Goal: Task Accomplishment & Management: Manage account settings

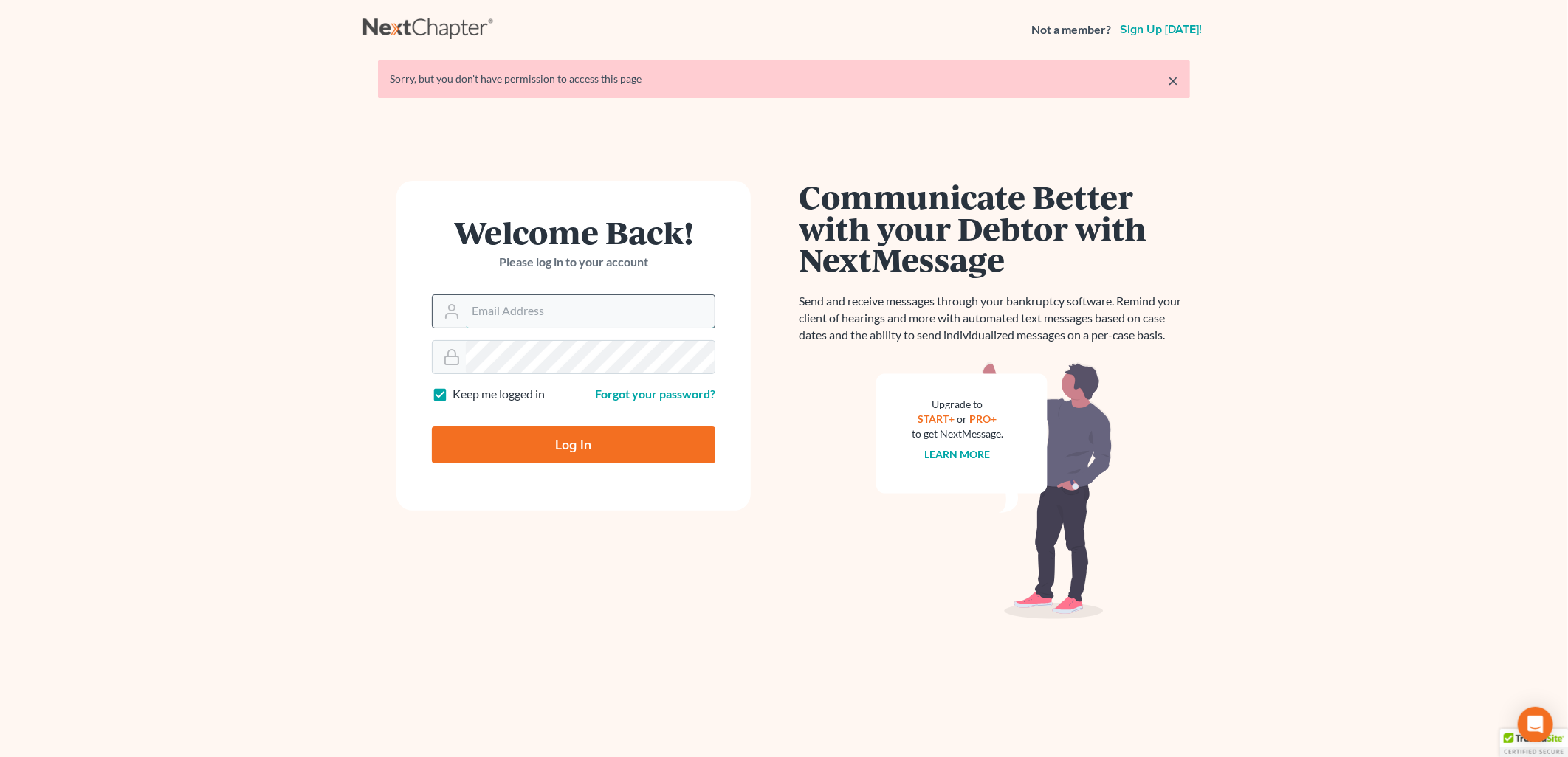
click at [544, 305] on input "Email Address" at bounding box center [590, 312] width 249 height 33
type input "[EMAIL_ADDRESS][DOMAIN_NAME]"
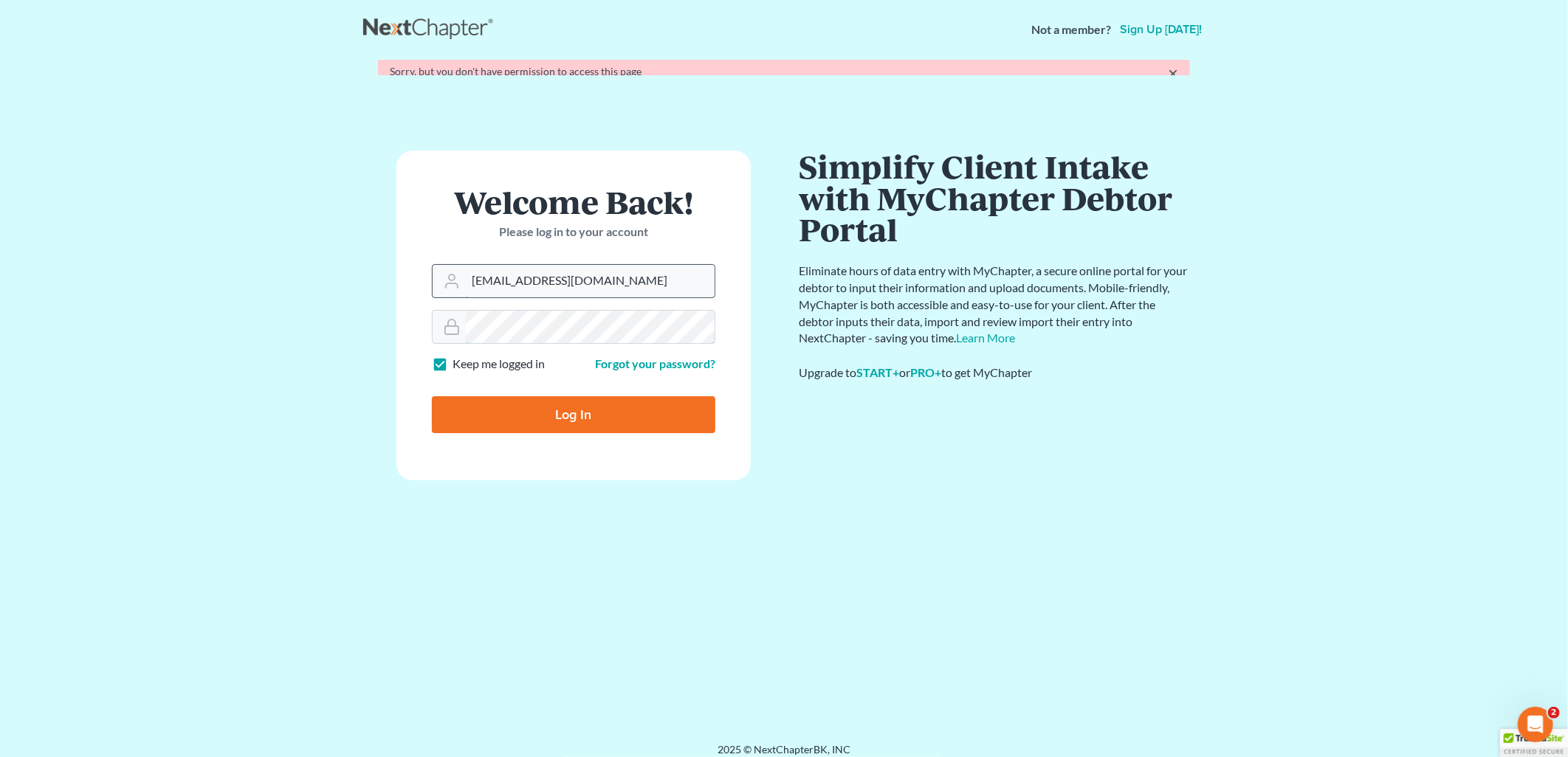
click at [432, 396] on input "Log In" at bounding box center [573, 414] width 283 height 37
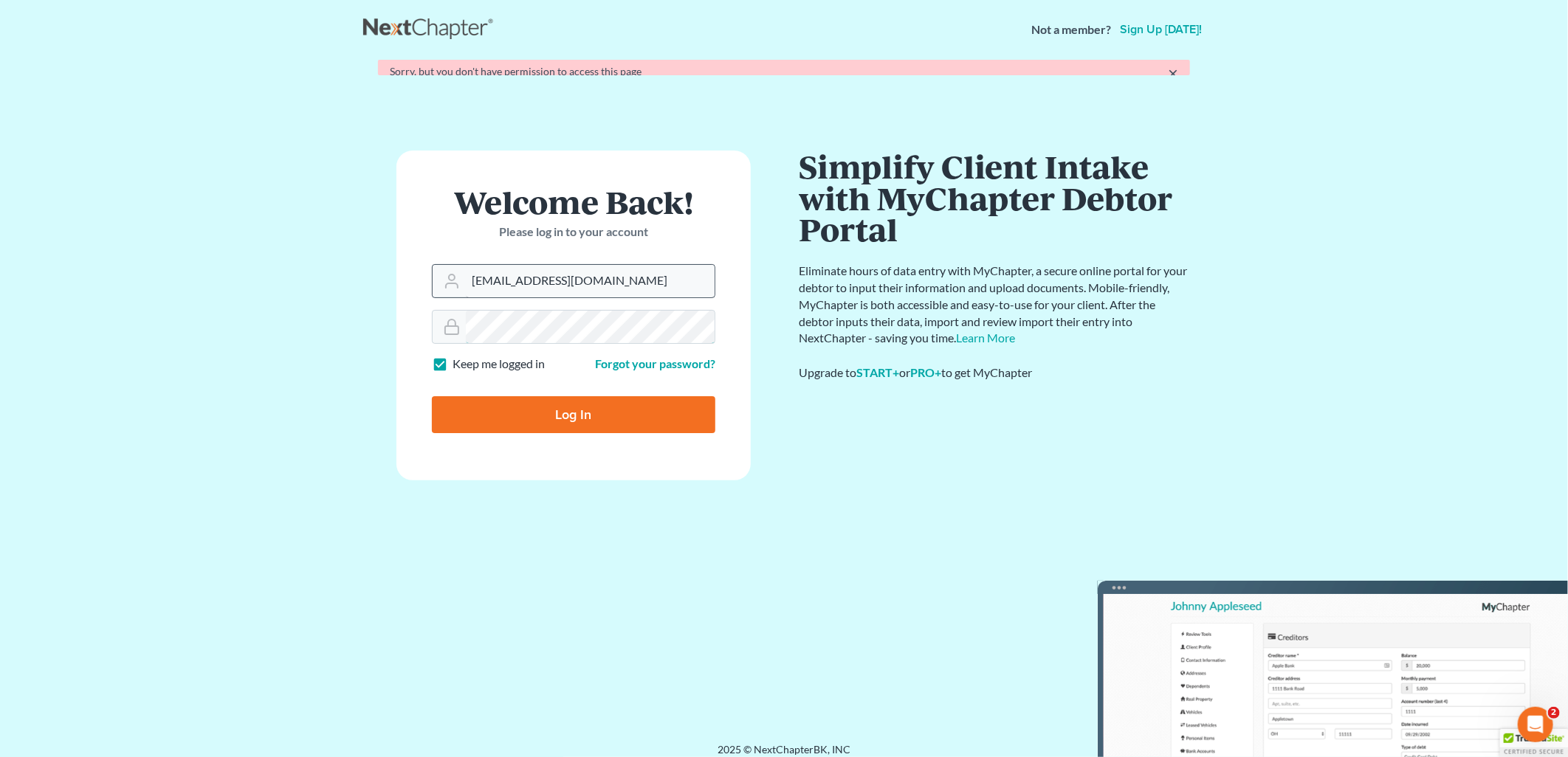
type input "Thinking..."
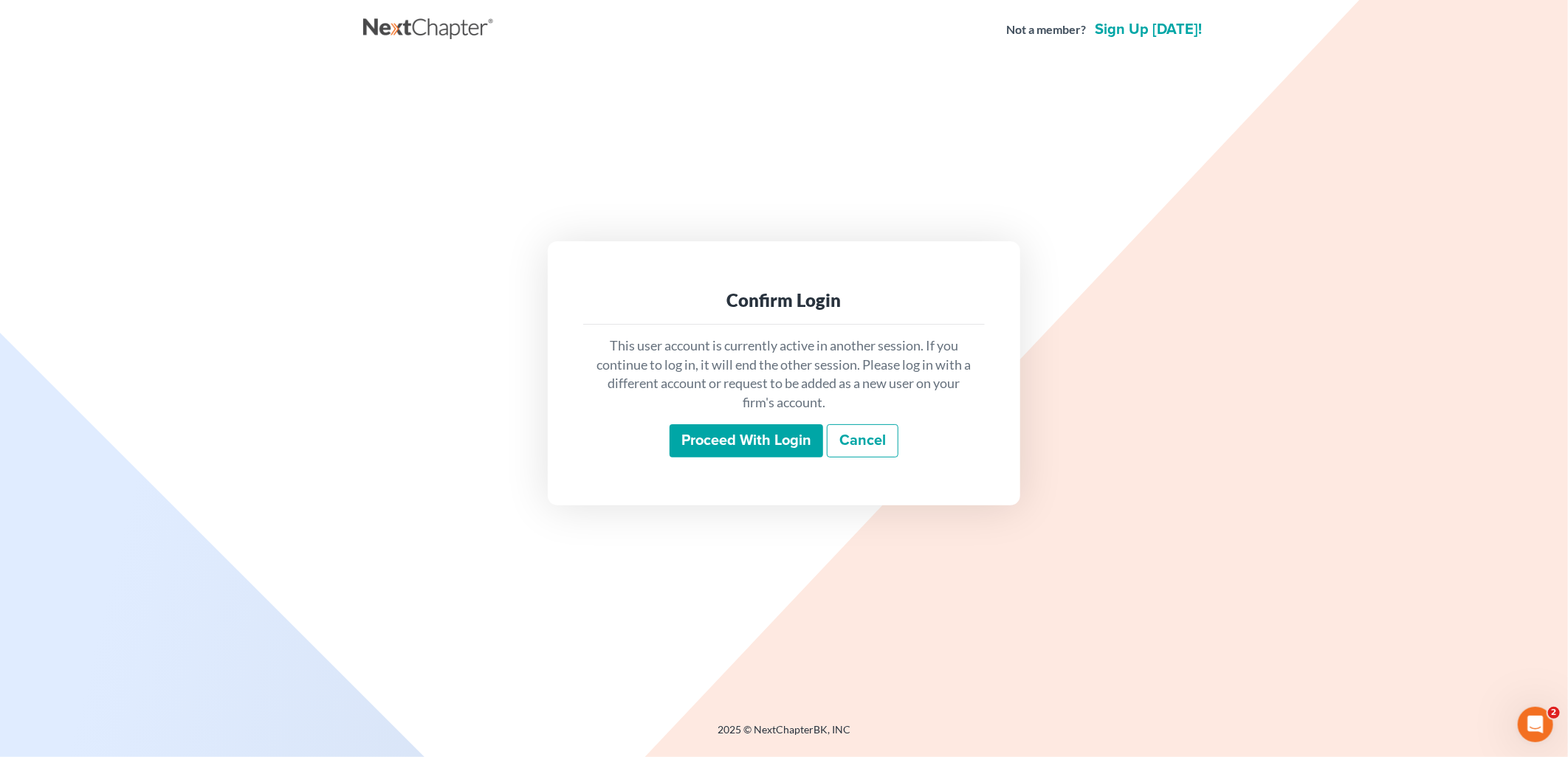
click at [702, 459] on div "This user account is currently active in another session. If you continue to lo…" at bounding box center [783, 397] width 401 height 145
click at [703, 444] on input "Proceed with login" at bounding box center [746, 441] width 154 height 34
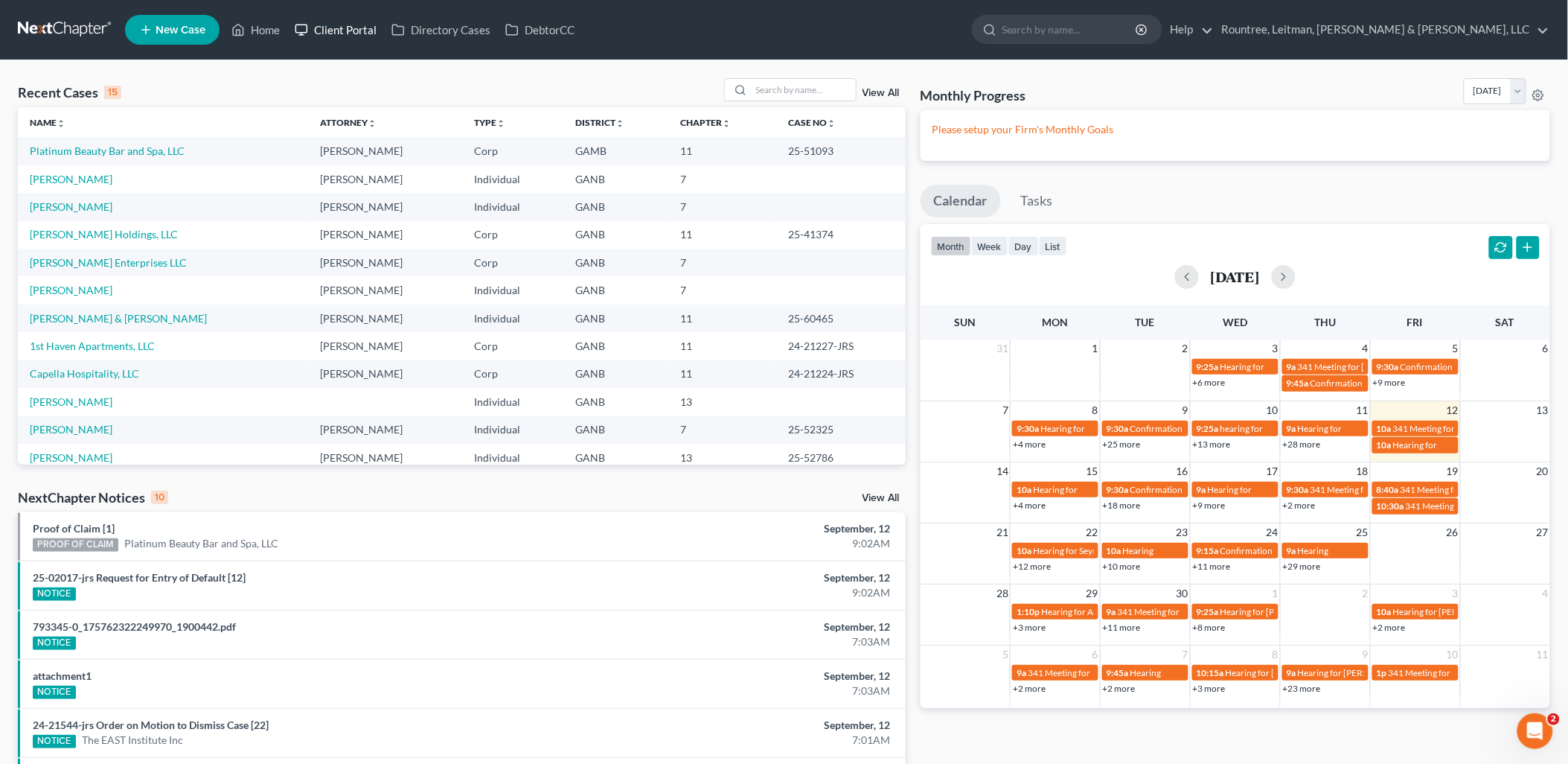
click at [344, 35] on link "Client Portal" at bounding box center [335, 30] width 97 height 27
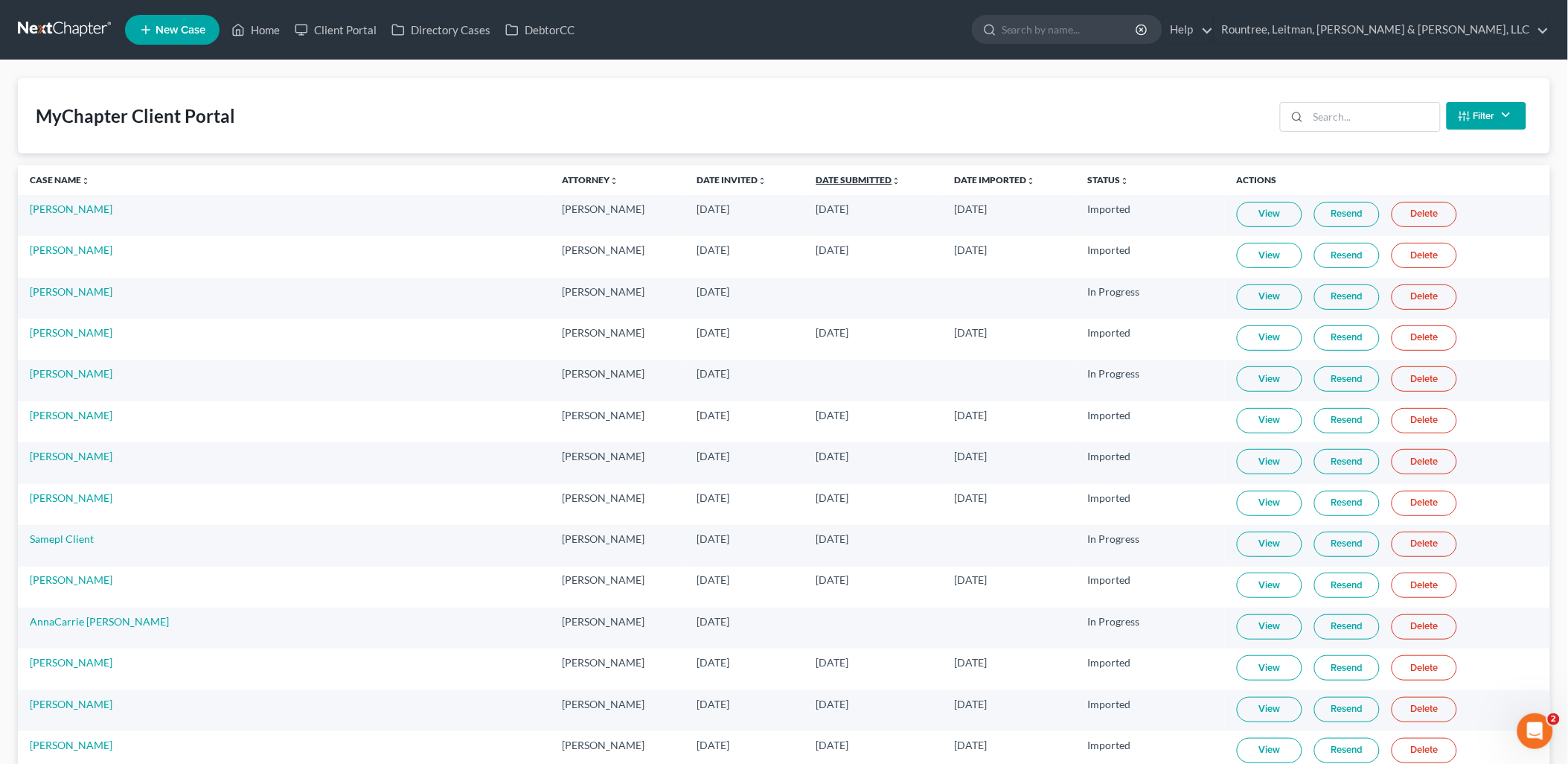
click at [817, 184] on link "Date Submitted unfold_more expand_more expand_less" at bounding box center [858, 179] width 84 height 11
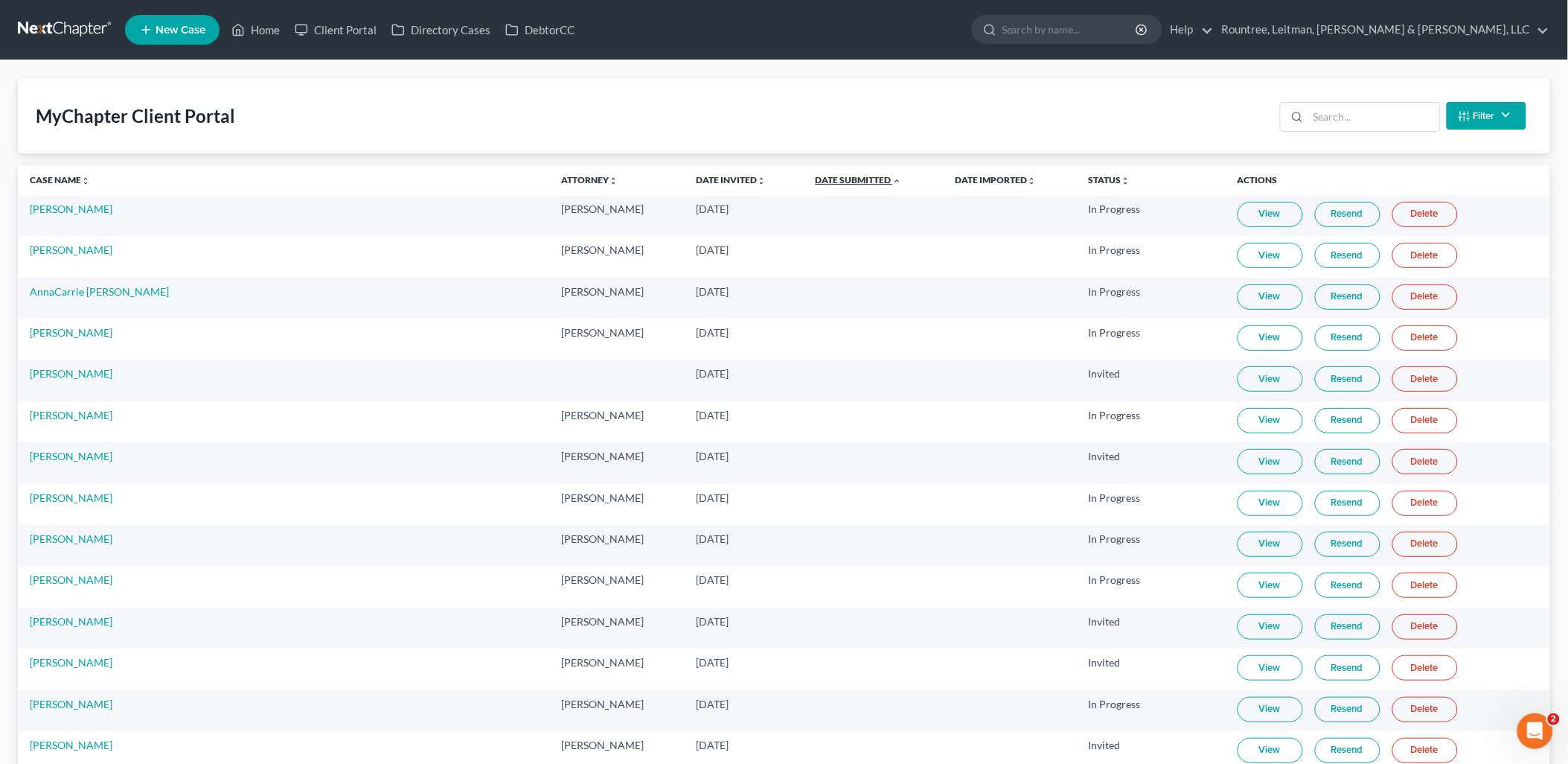
click at [815, 179] on link "Date Submitted unfold_more expand_more expand_less" at bounding box center [858, 179] width 86 height 11
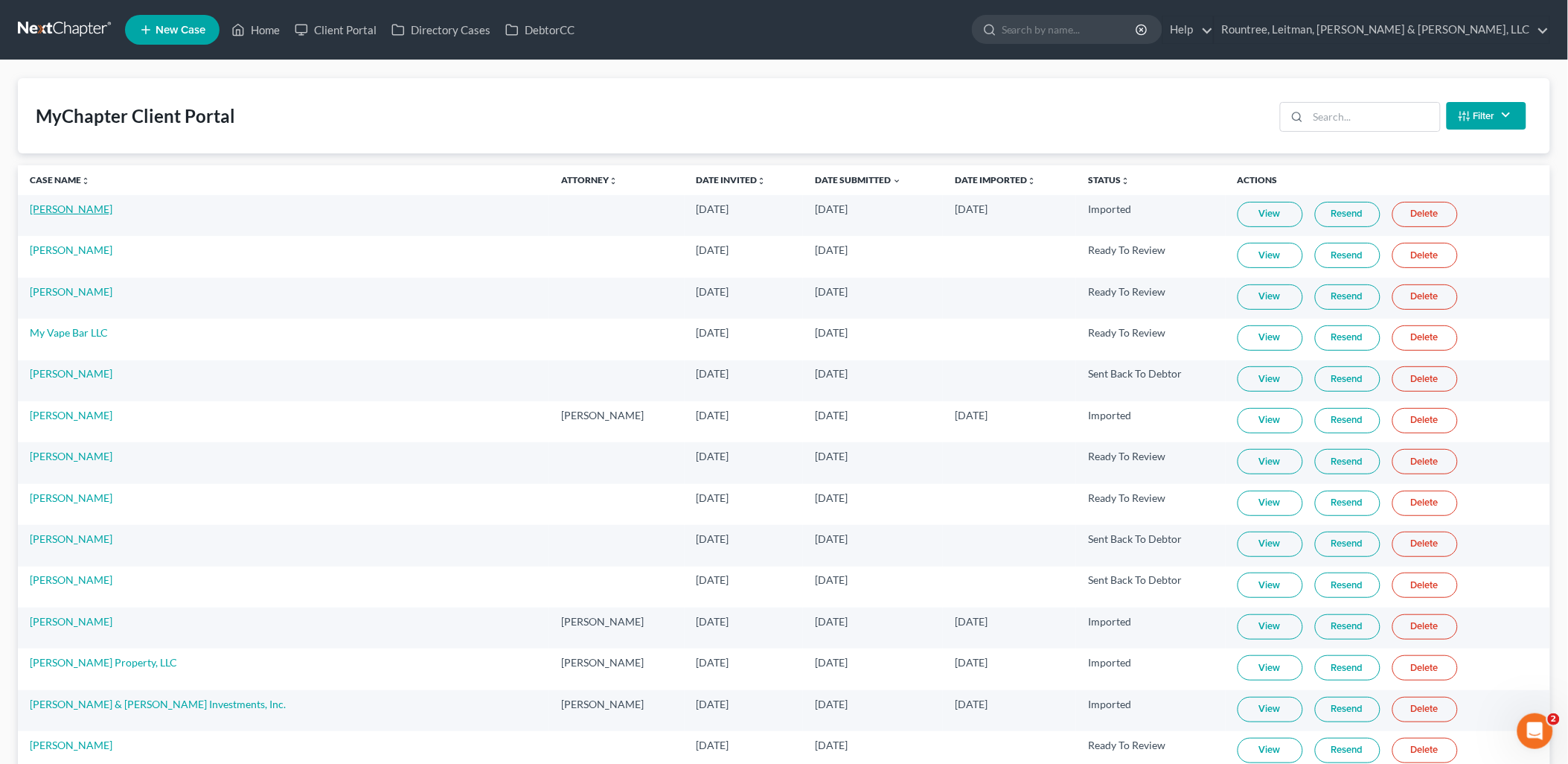
click at [79, 206] on link "Jamal Williams" at bounding box center [71, 209] width 83 height 13
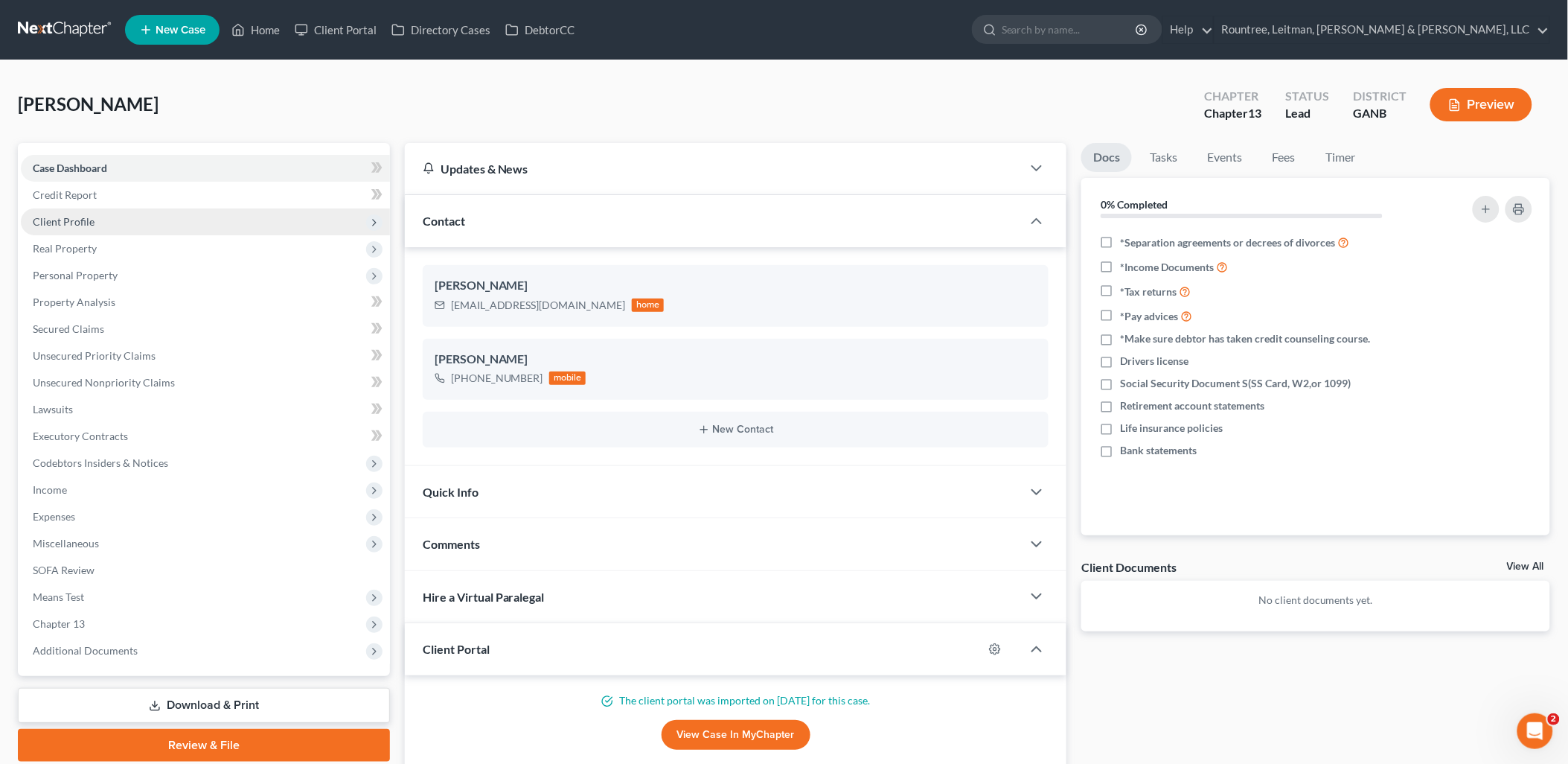
click at [189, 214] on span "Client Profile" at bounding box center [205, 221] width 369 height 27
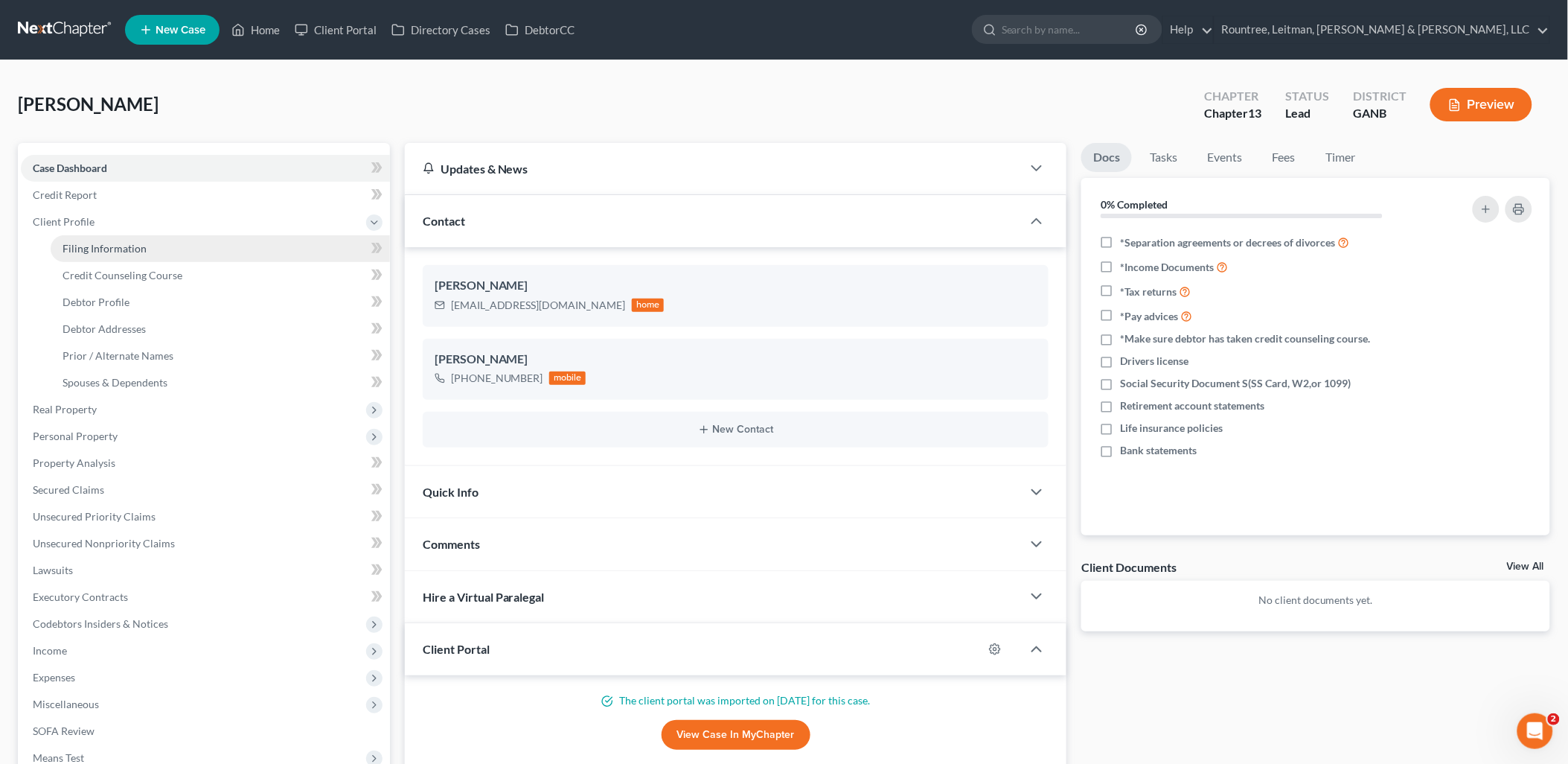
click at [170, 247] on link "Filing Information" at bounding box center [220, 248] width 340 height 27
select select "1"
select select "0"
select select "3"
select select "10"
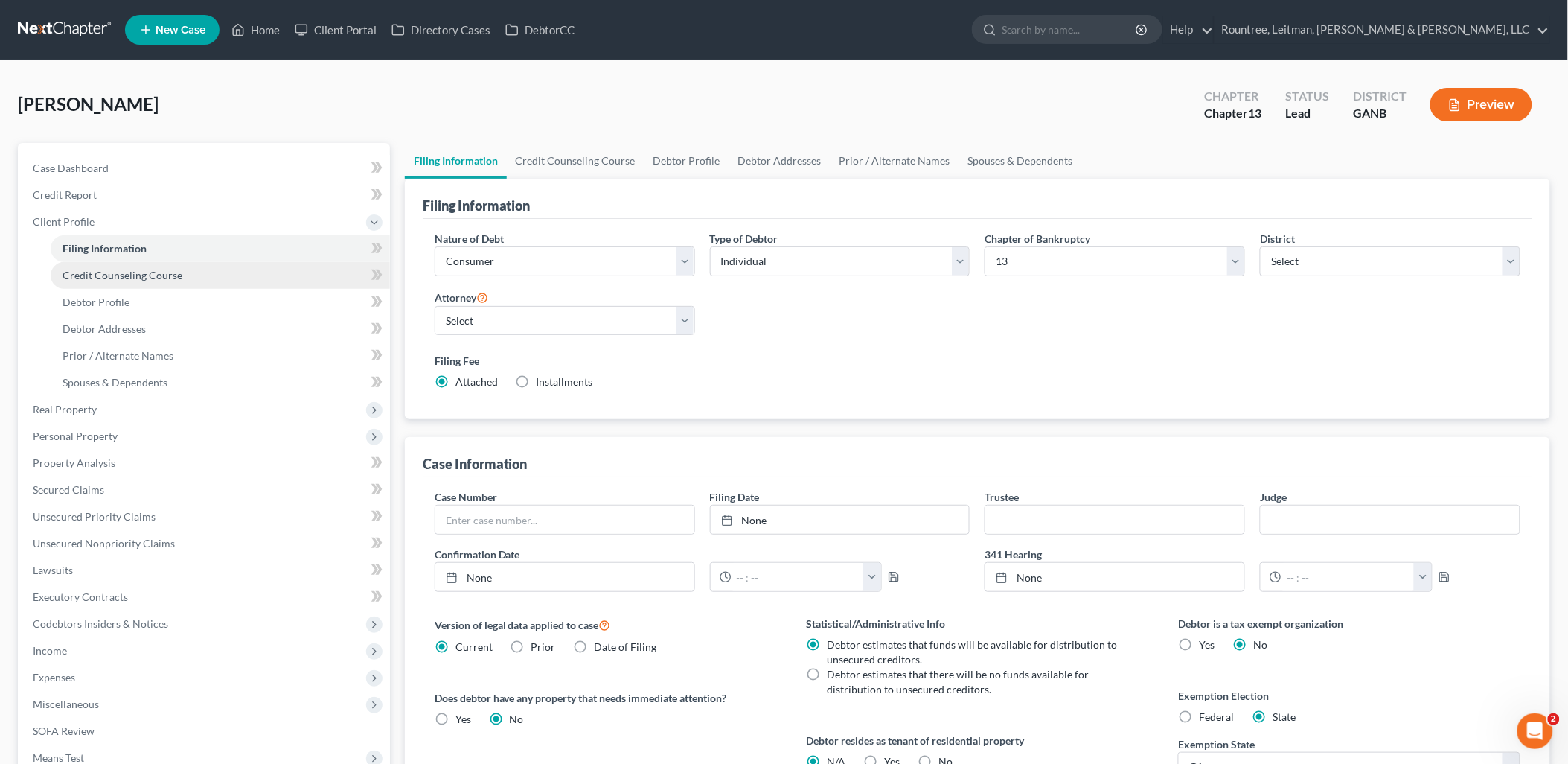
click at [170, 276] on span "Credit Counseling Course" at bounding box center [123, 275] width 120 height 13
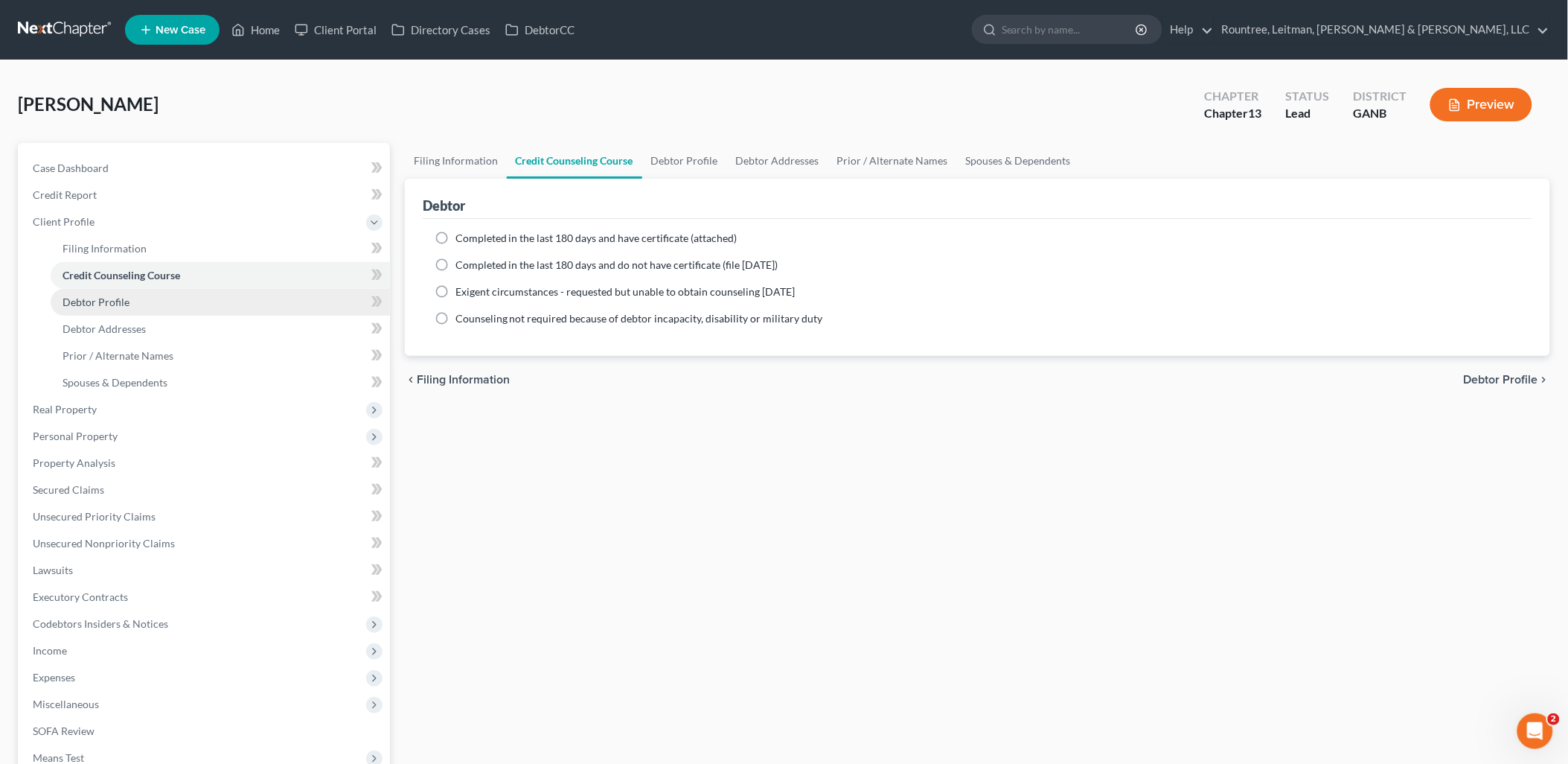
click at [165, 300] on link "Debtor Profile" at bounding box center [220, 302] width 340 height 27
select select "0"
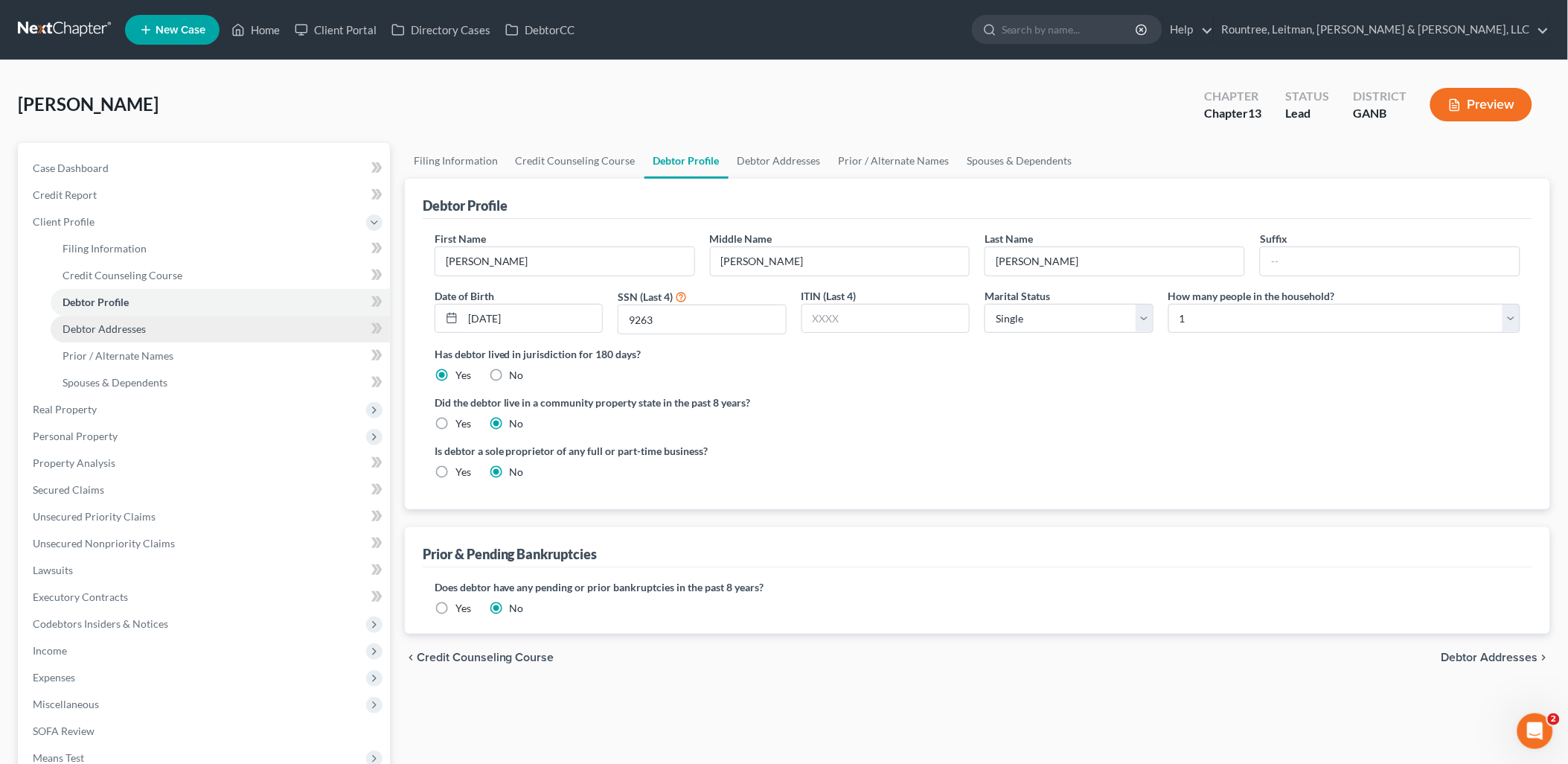
click at [158, 323] on link "Debtor Addresses" at bounding box center [220, 329] width 340 height 27
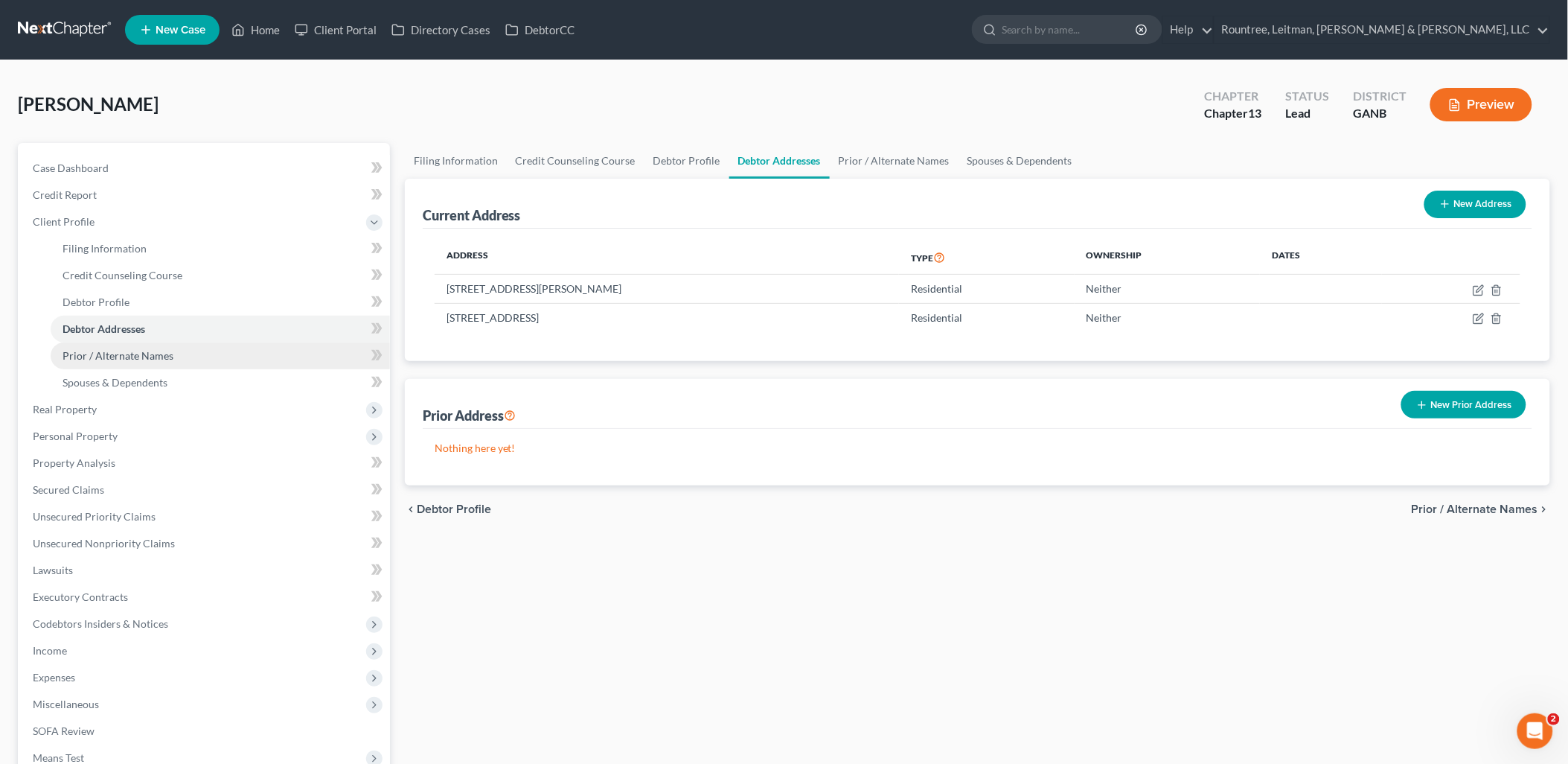
click at [152, 353] on span "Prior / Alternate Names" at bounding box center [118, 355] width 111 height 13
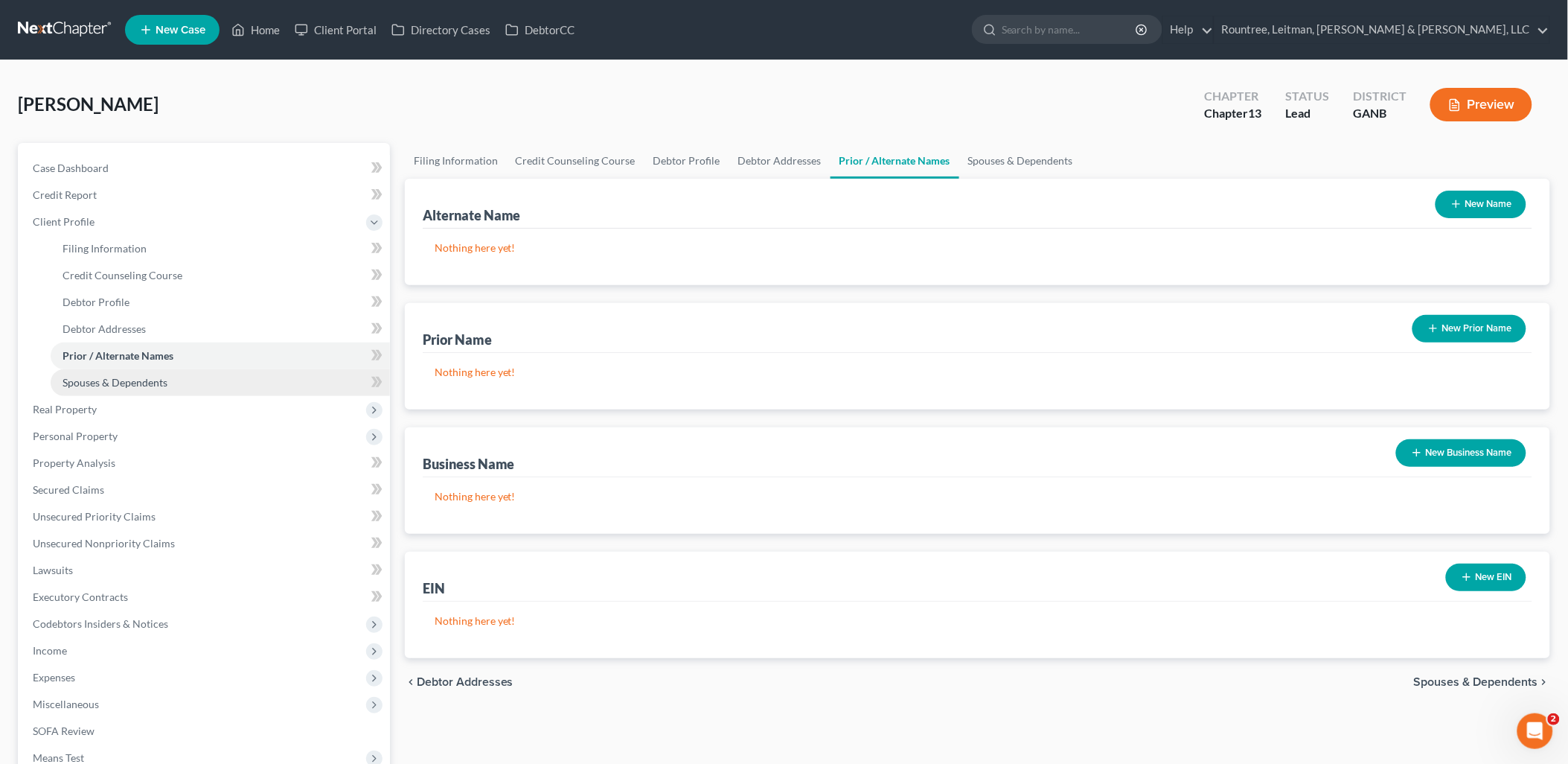
click at [147, 388] on link "Spouses & Dependents" at bounding box center [220, 382] width 340 height 27
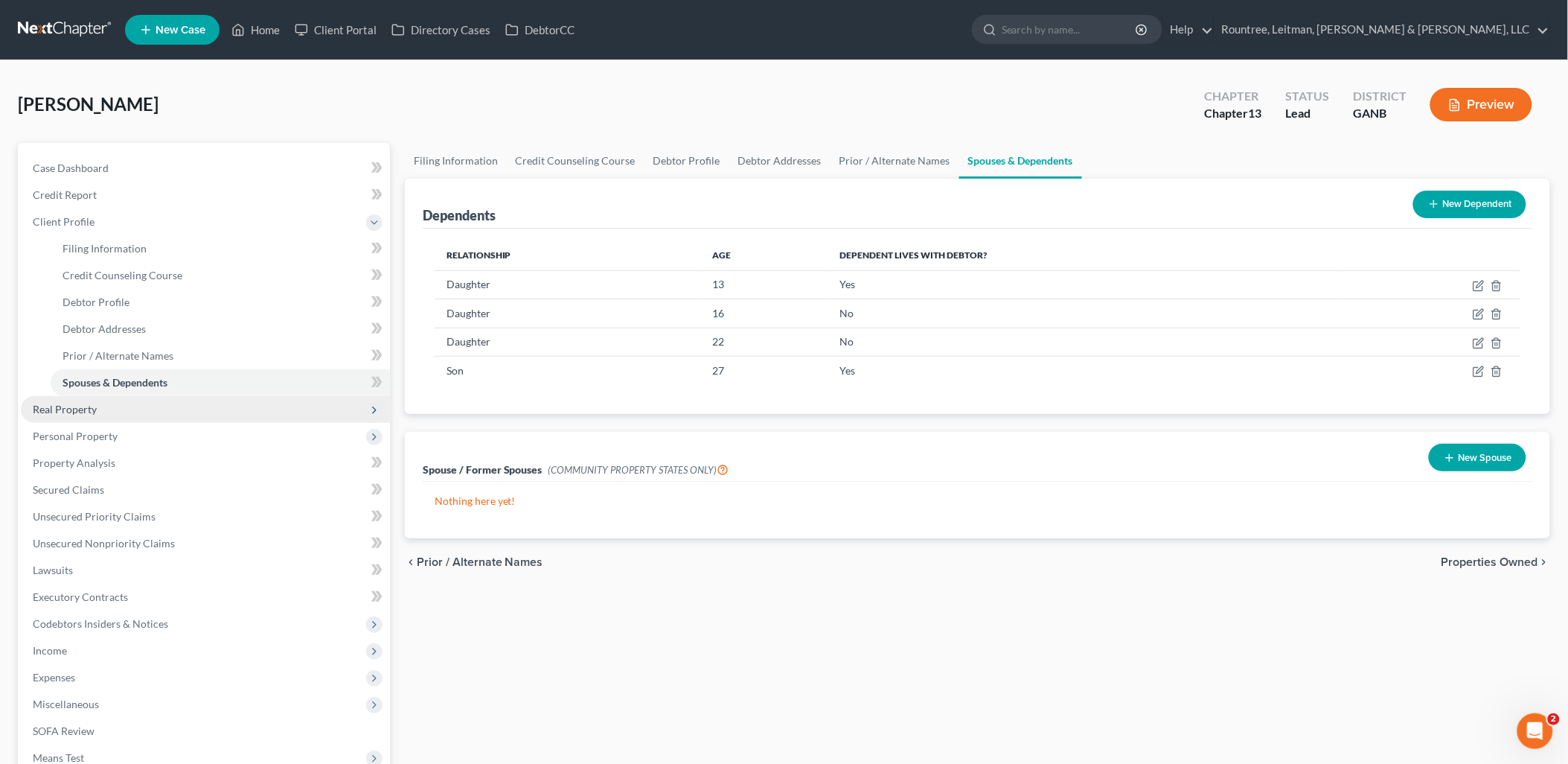
click at [145, 401] on span "Real Property" at bounding box center [205, 409] width 369 height 27
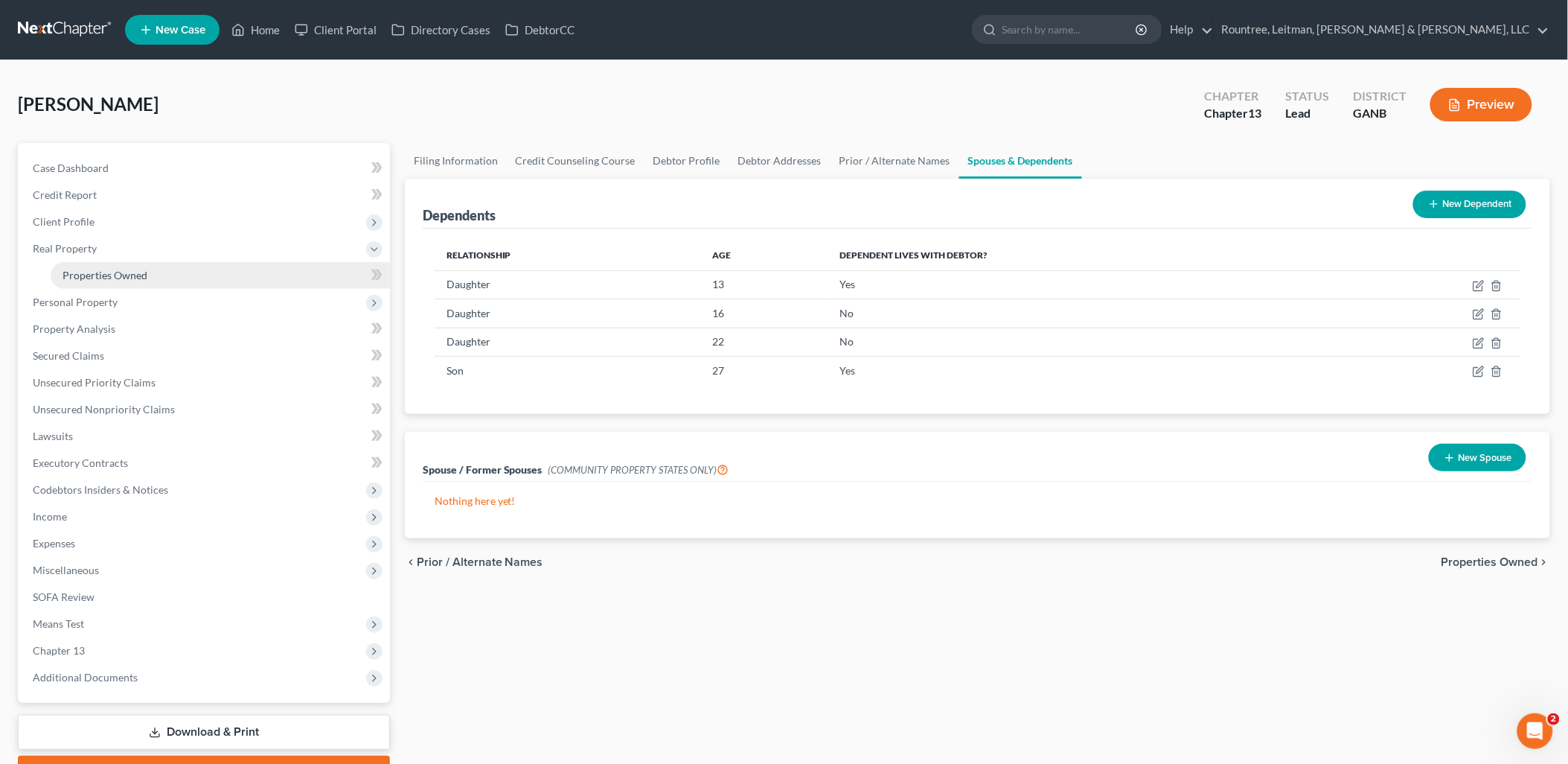
click at [132, 279] on span "Properties Owned" at bounding box center [104, 275] width 84 height 13
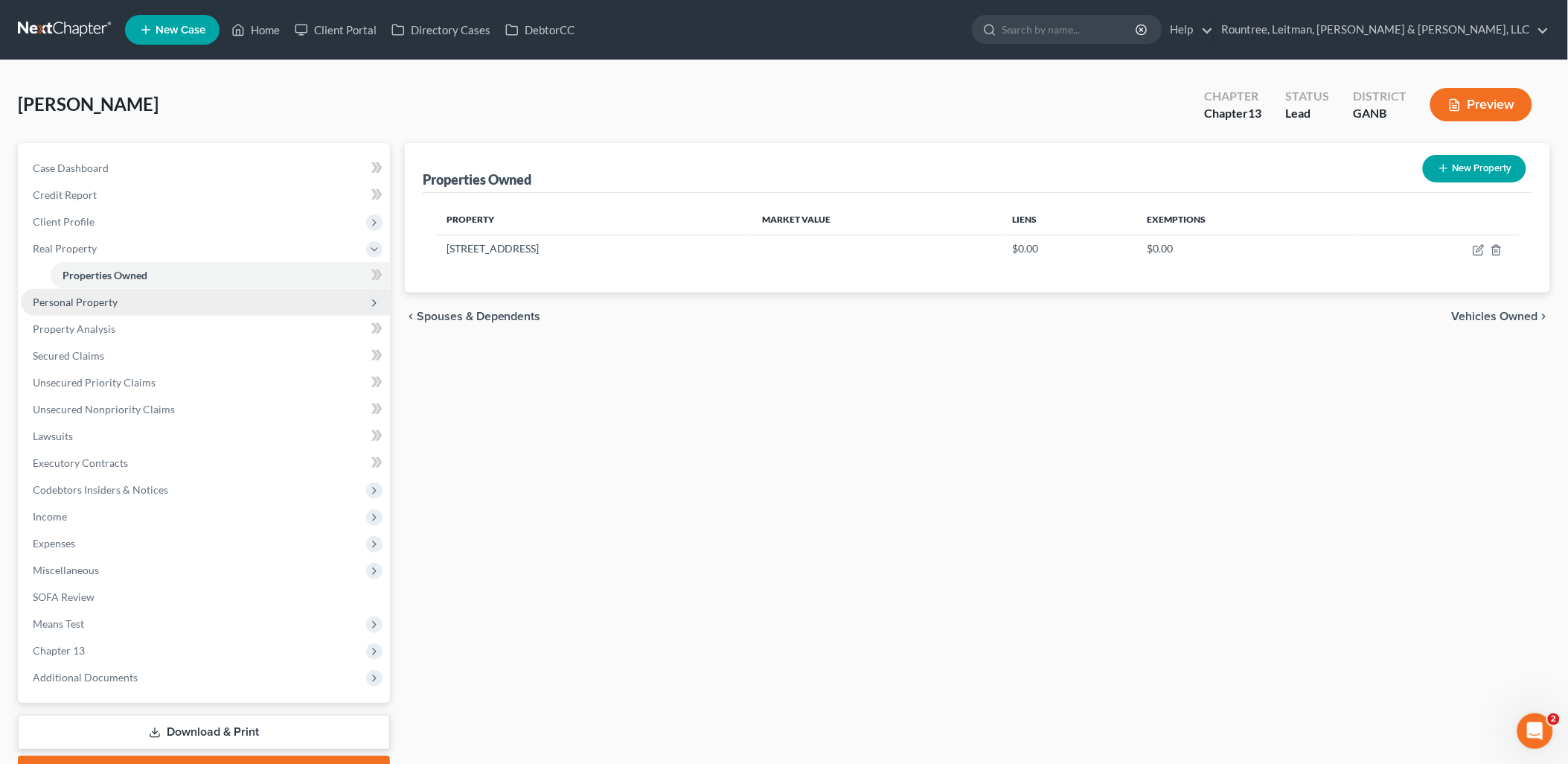
click at [131, 301] on span "Personal Property" at bounding box center [205, 302] width 369 height 27
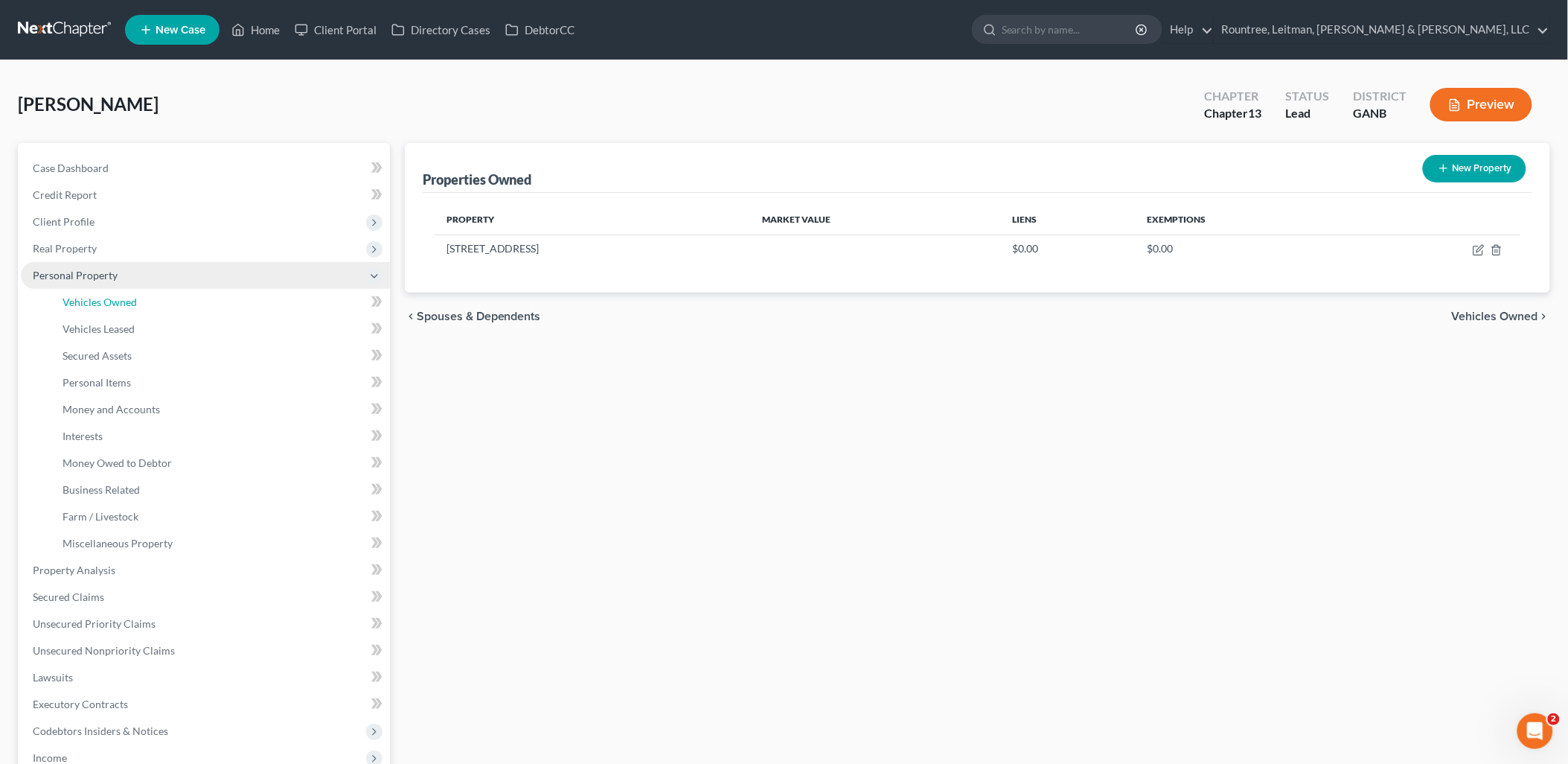
click at [131, 301] on span "Vehicles Owned" at bounding box center [99, 301] width 74 height 13
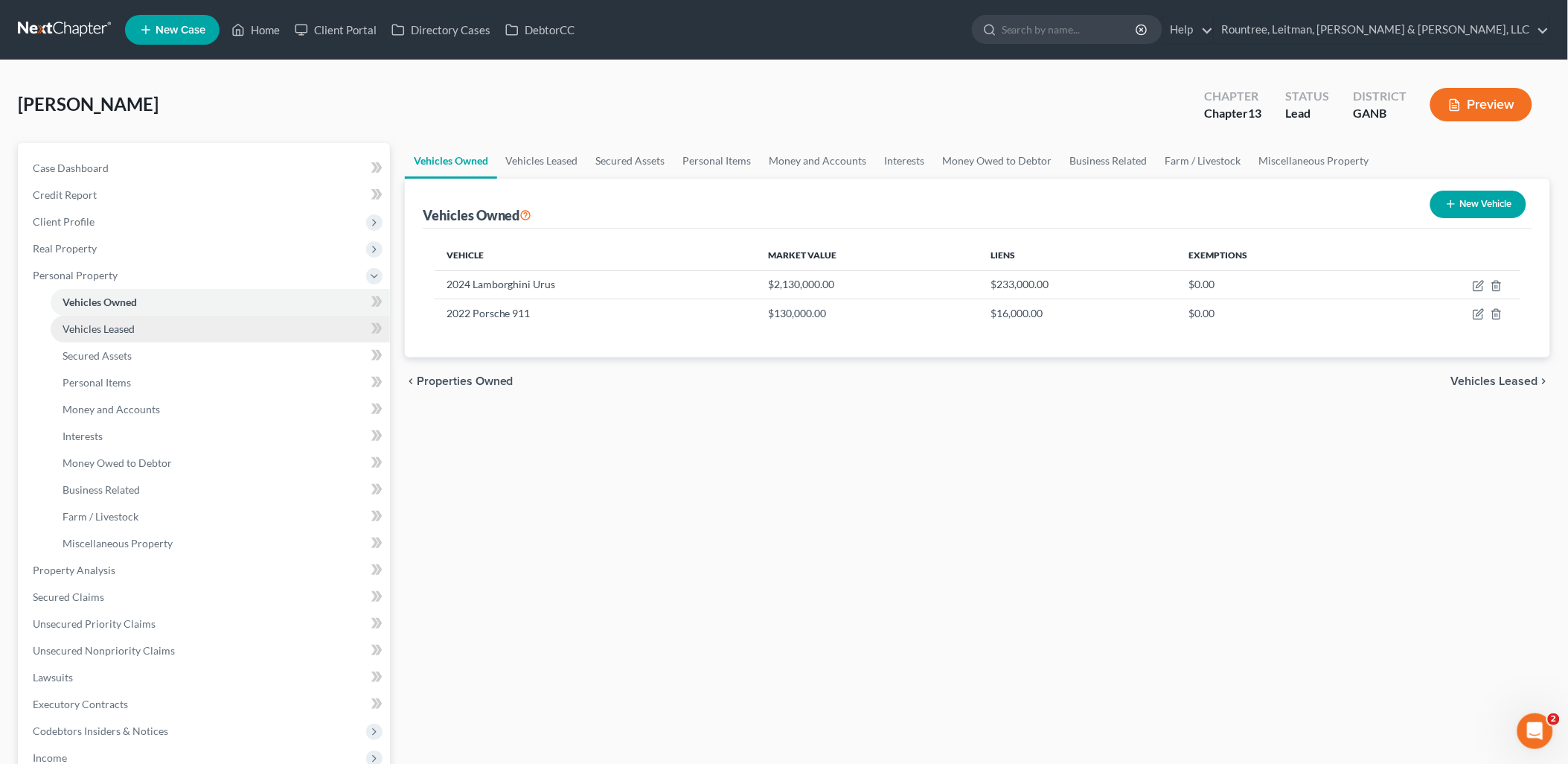
click at [131, 330] on span "Vehicles Leased" at bounding box center [98, 328] width 72 height 13
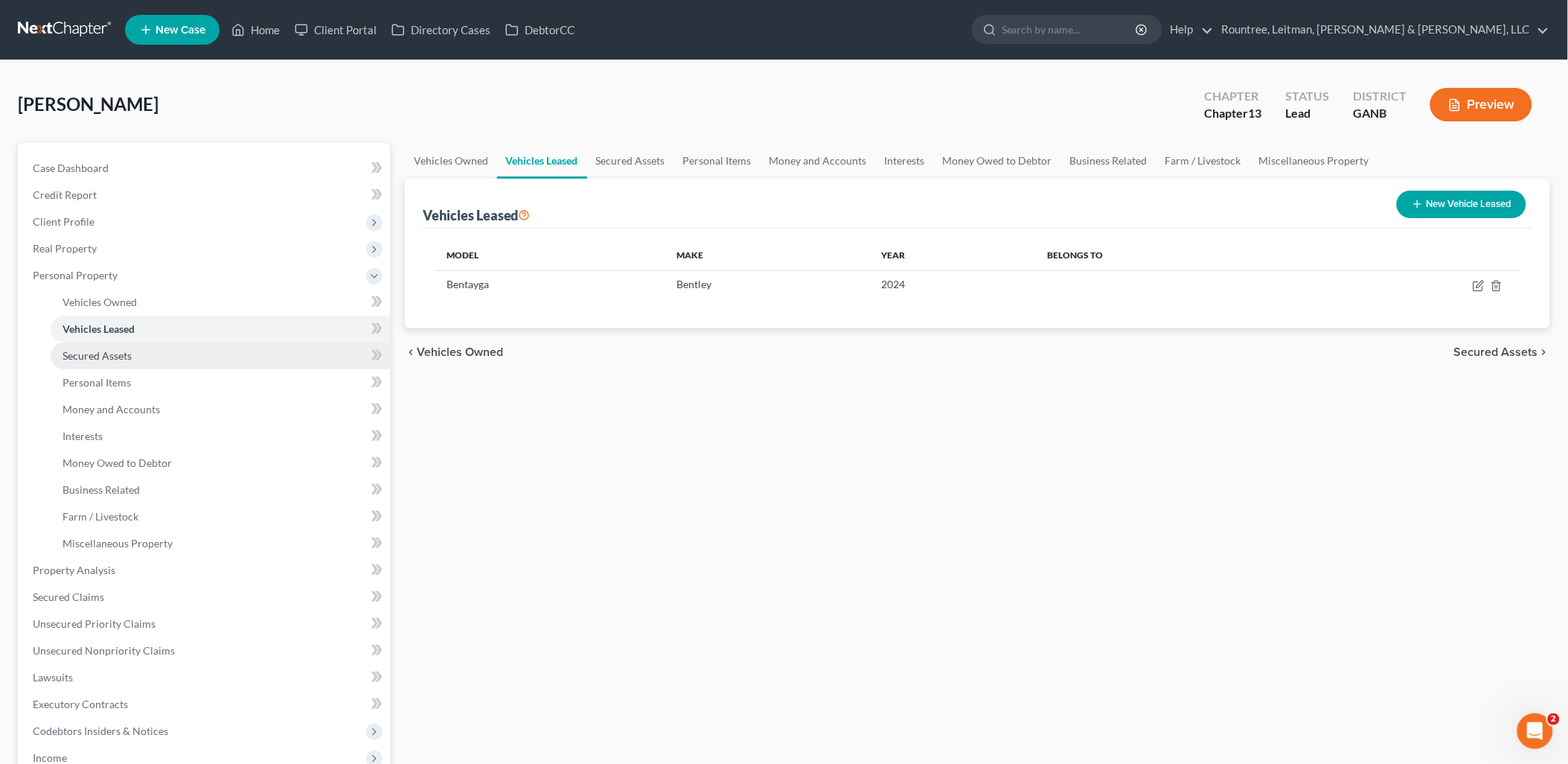
click at [136, 352] on link "Secured Assets" at bounding box center [220, 355] width 340 height 27
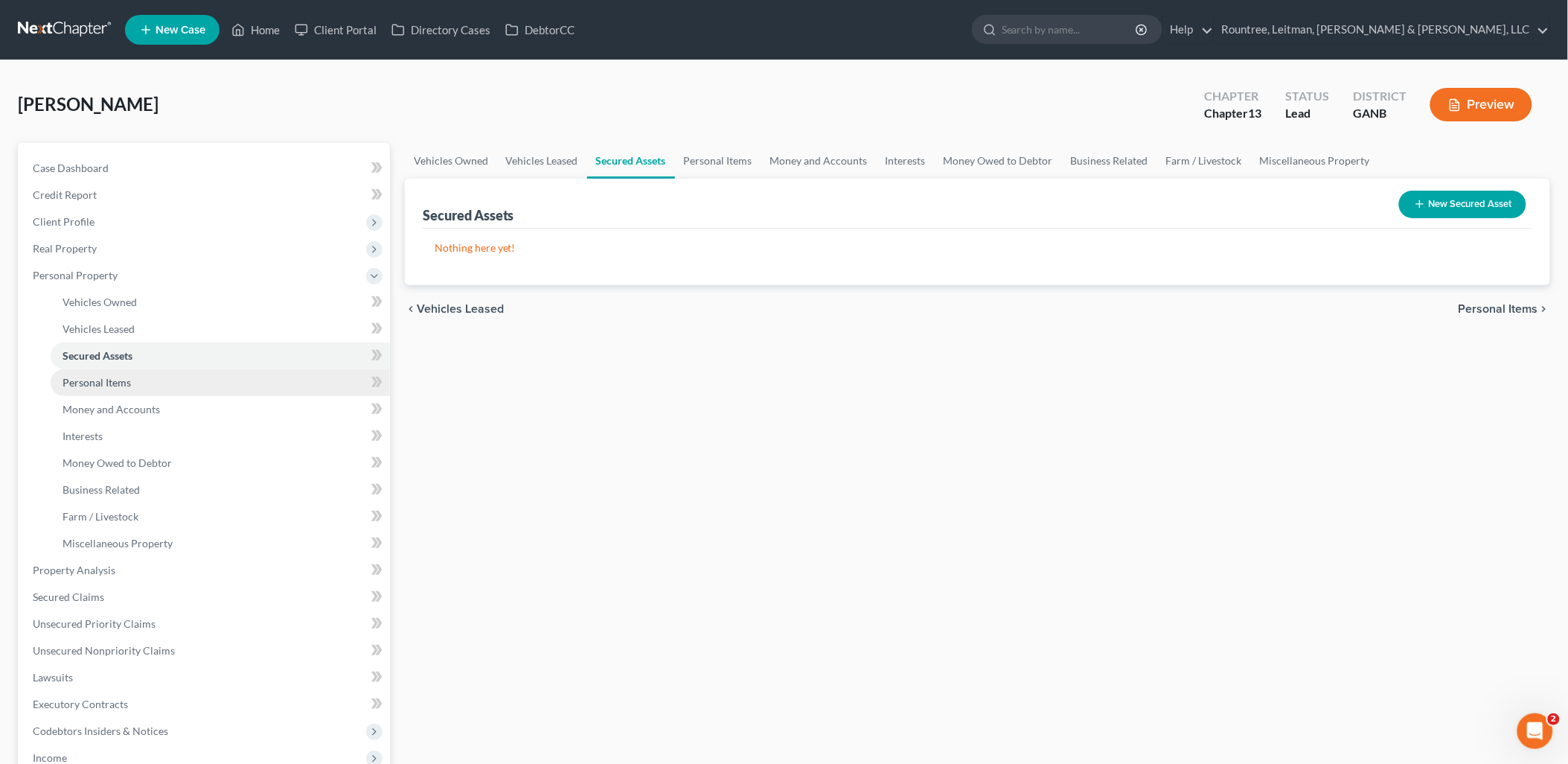
click at [143, 382] on link "Personal Items" at bounding box center [220, 382] width 340 height 27
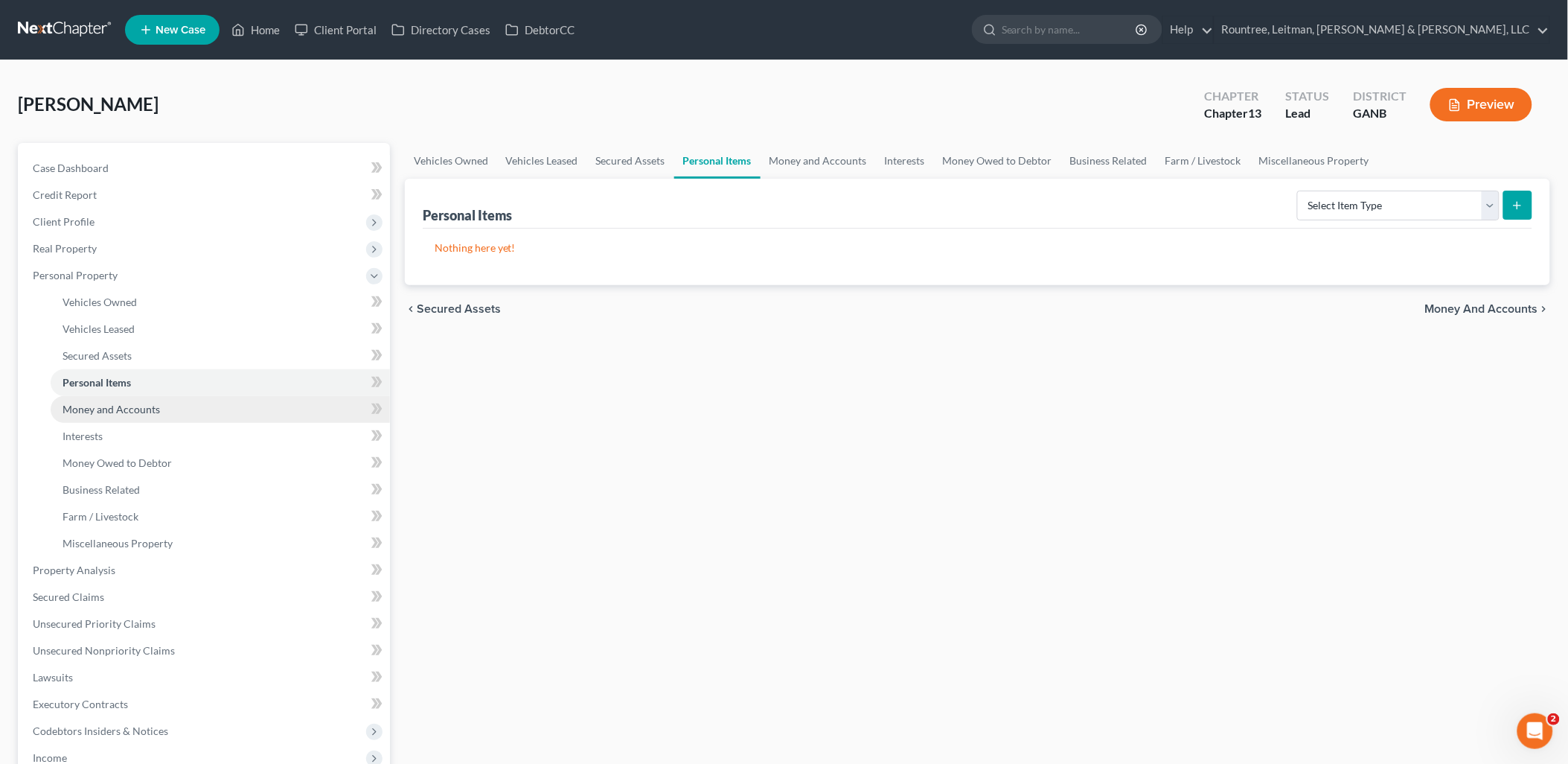
click at [144, 406] on span "Money and Accounts" at bounding box center [111, 409] width 98 height 13
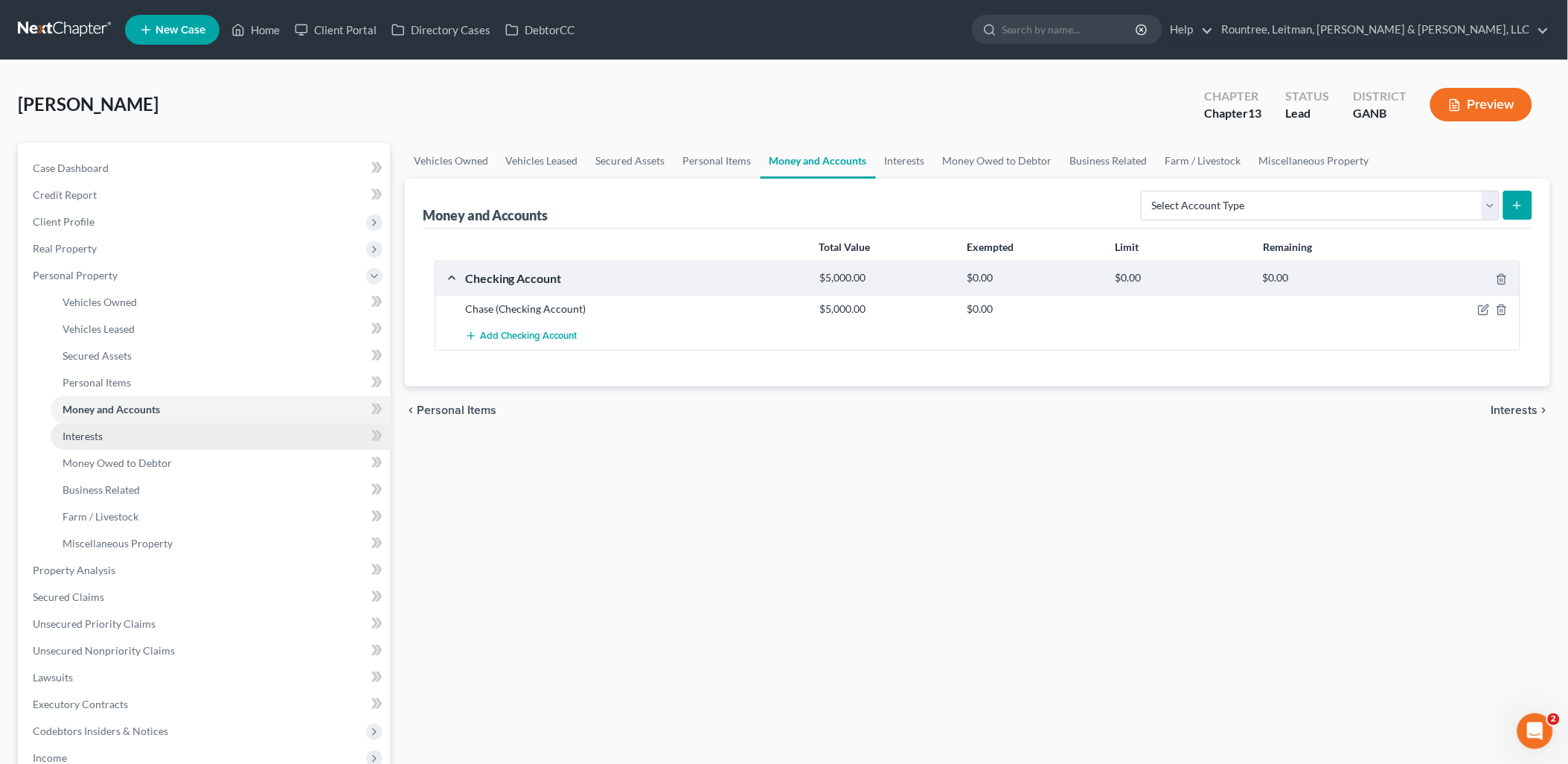
click at [143, 436] on link "Interests" at bounding box center [220, 436] width 340 height 27
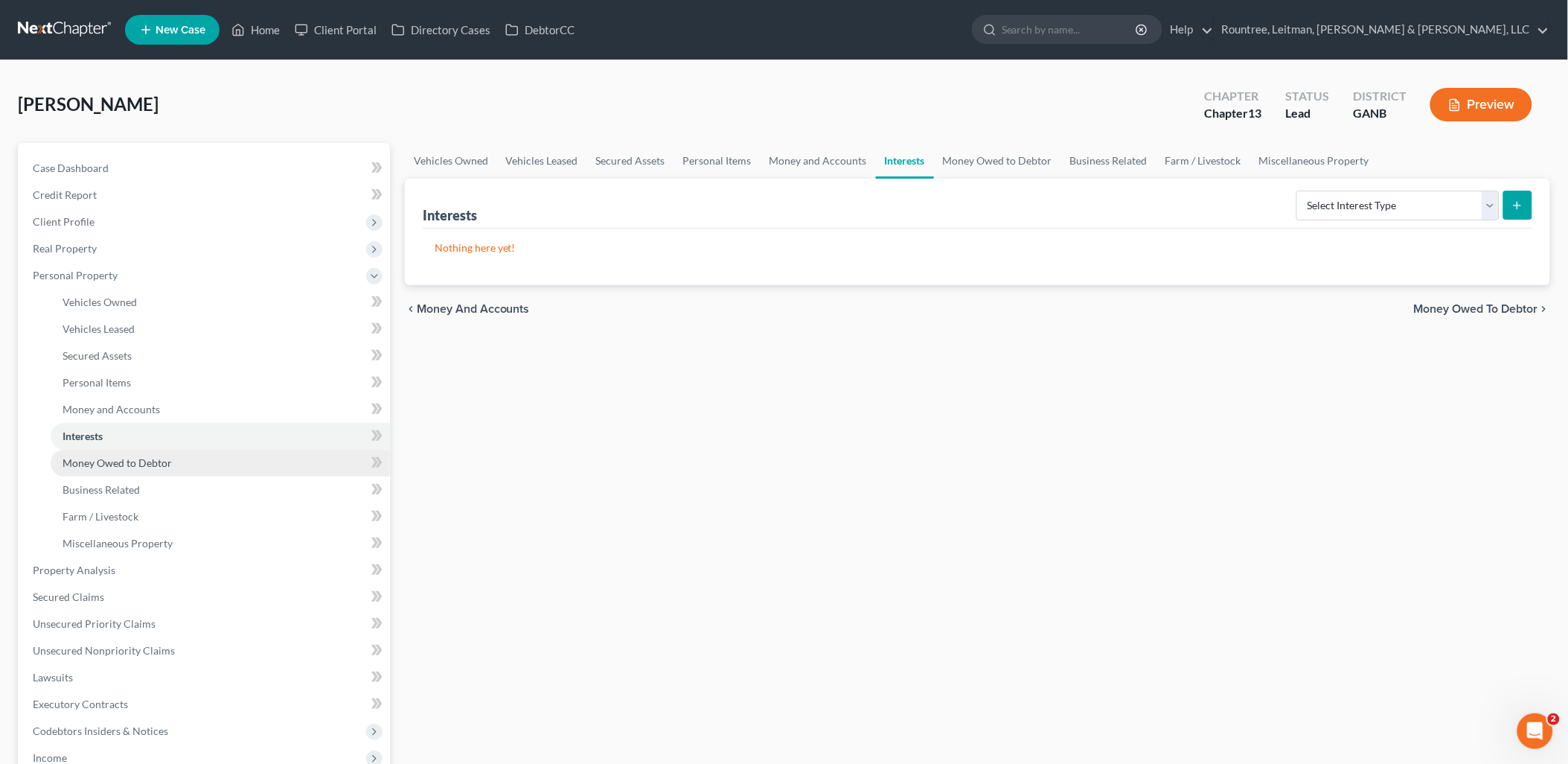
click at [142, 456] on span "Money Owed to Debtor" at bounding box center [118, 463] width 110 height 13
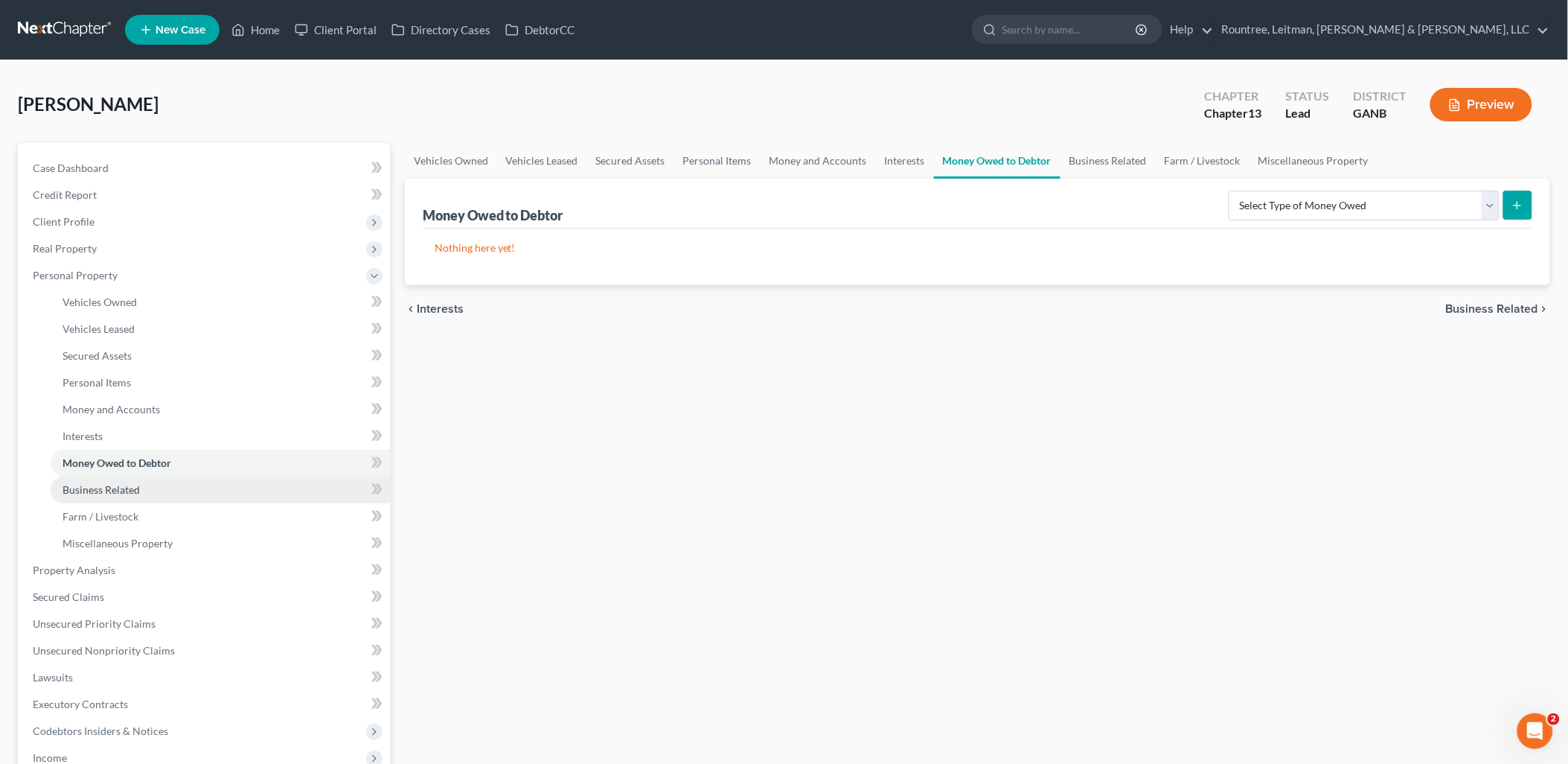
click at [142, 483] on link "Business Related" at bounding box center [220, 490] width 340 height 27
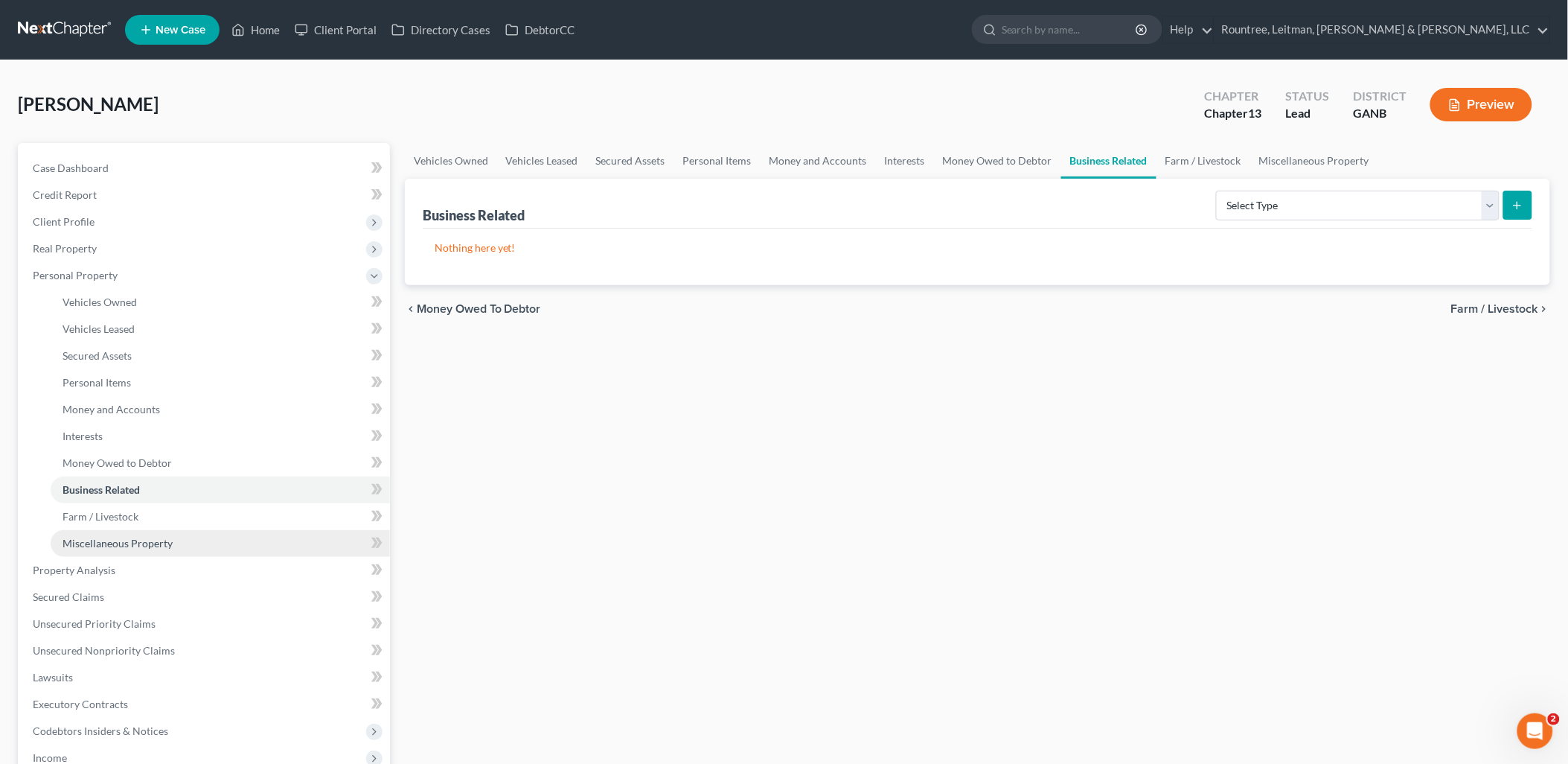
click at [140, 531] on link "Miscellaneous Property" at bounding box center [220, 544] width 340 height 27
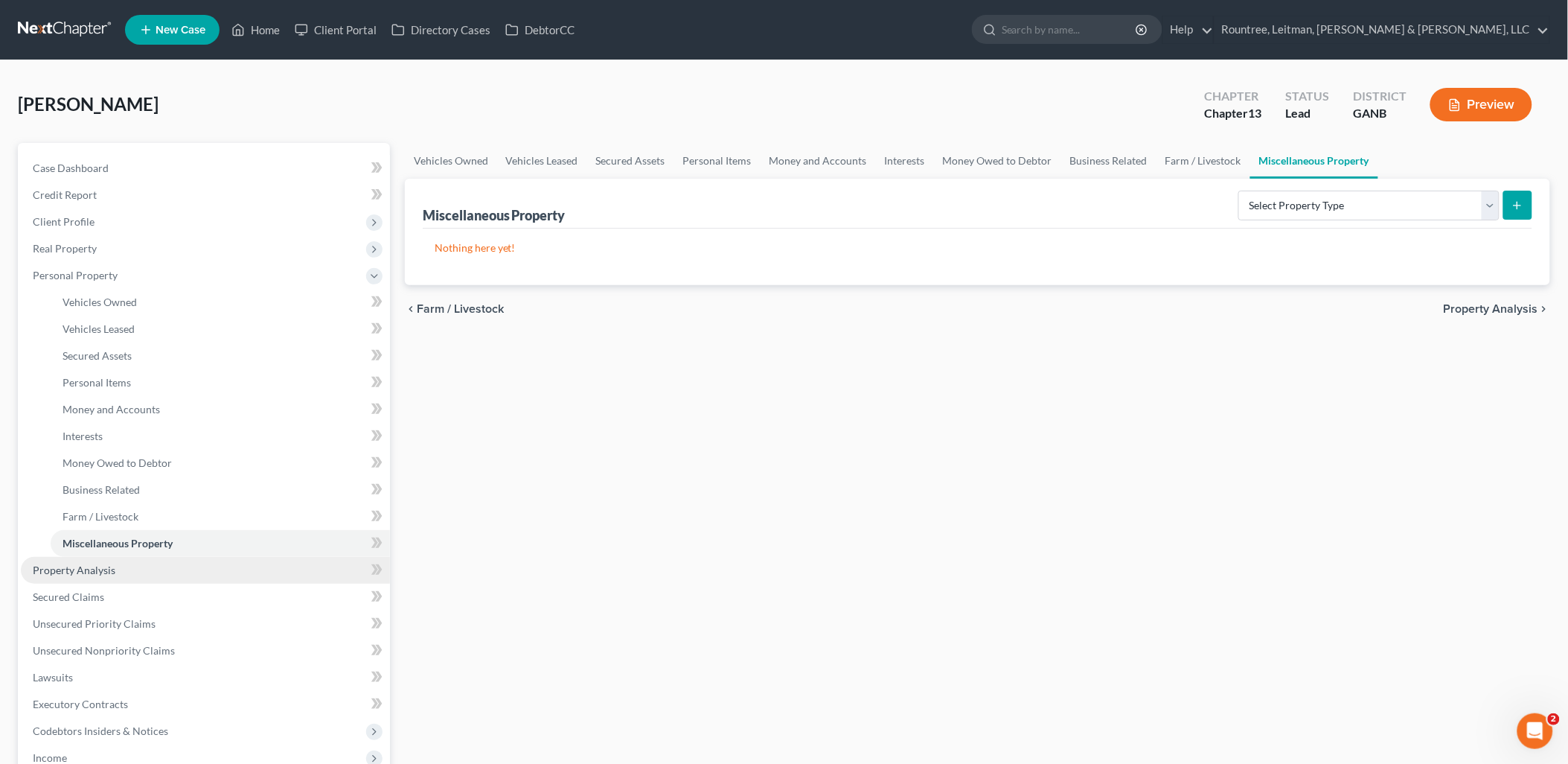
click at [136, 571] on link "Property Analysis" at bounding box center [205, 571] width 369 height 27
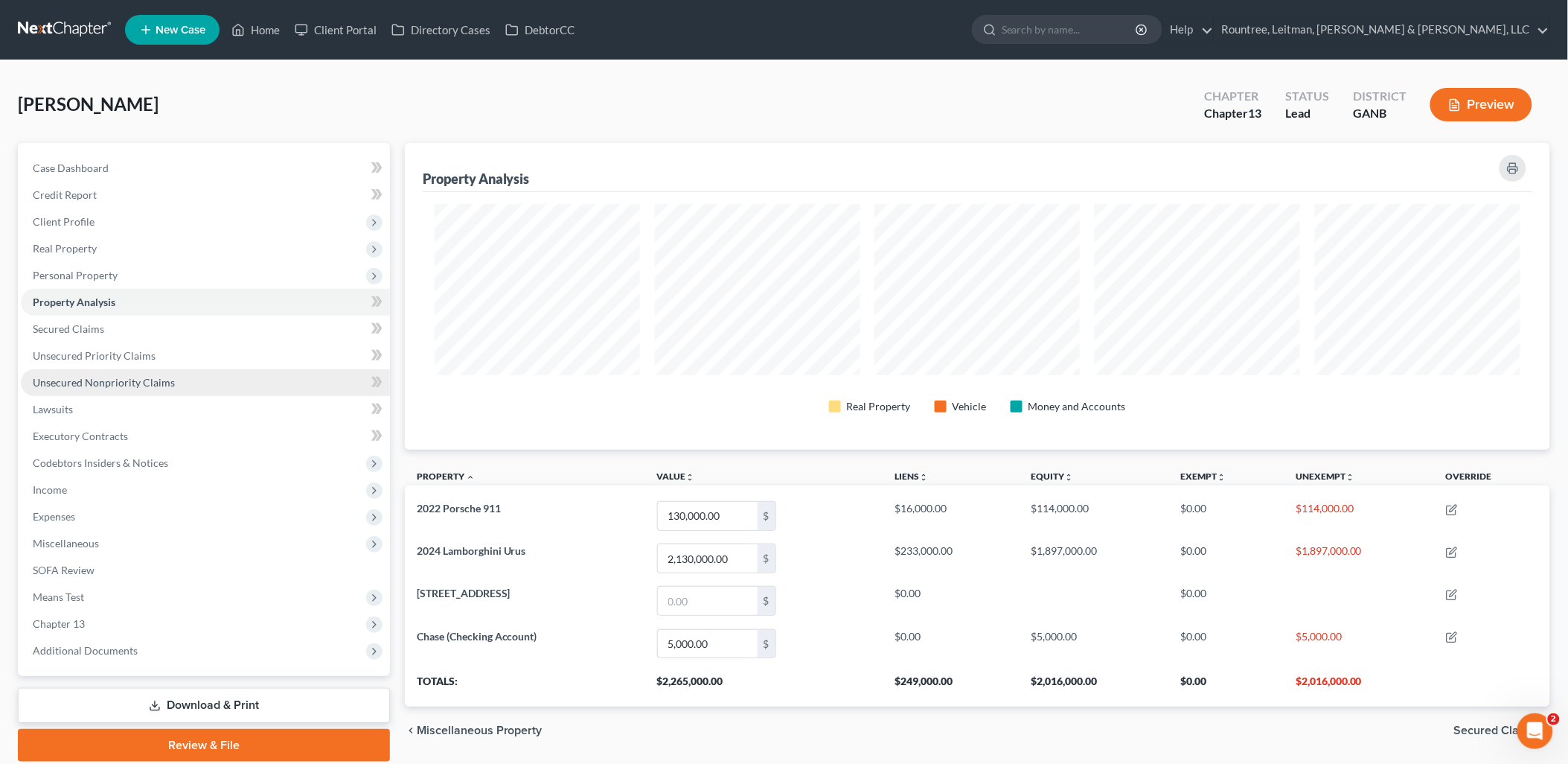
scroll to position [307, 1147]
click at [136, 339] on link "Secured Claims" at bounding box center [205, 329] width 369 height 27
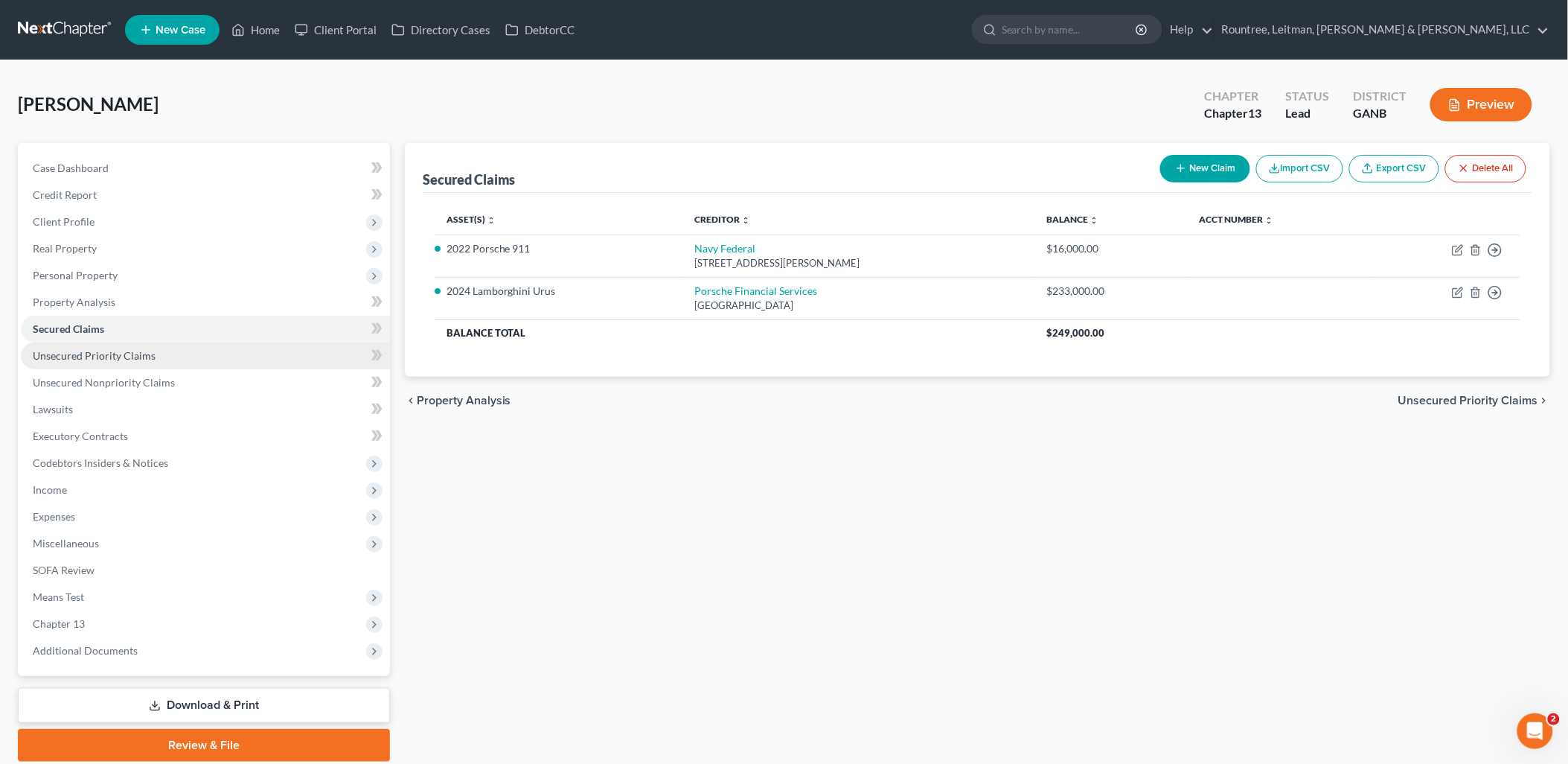
click at [138, 357] on span "Unsecured Priority Claims" at bounding box center [94, 355] width 123 height 13
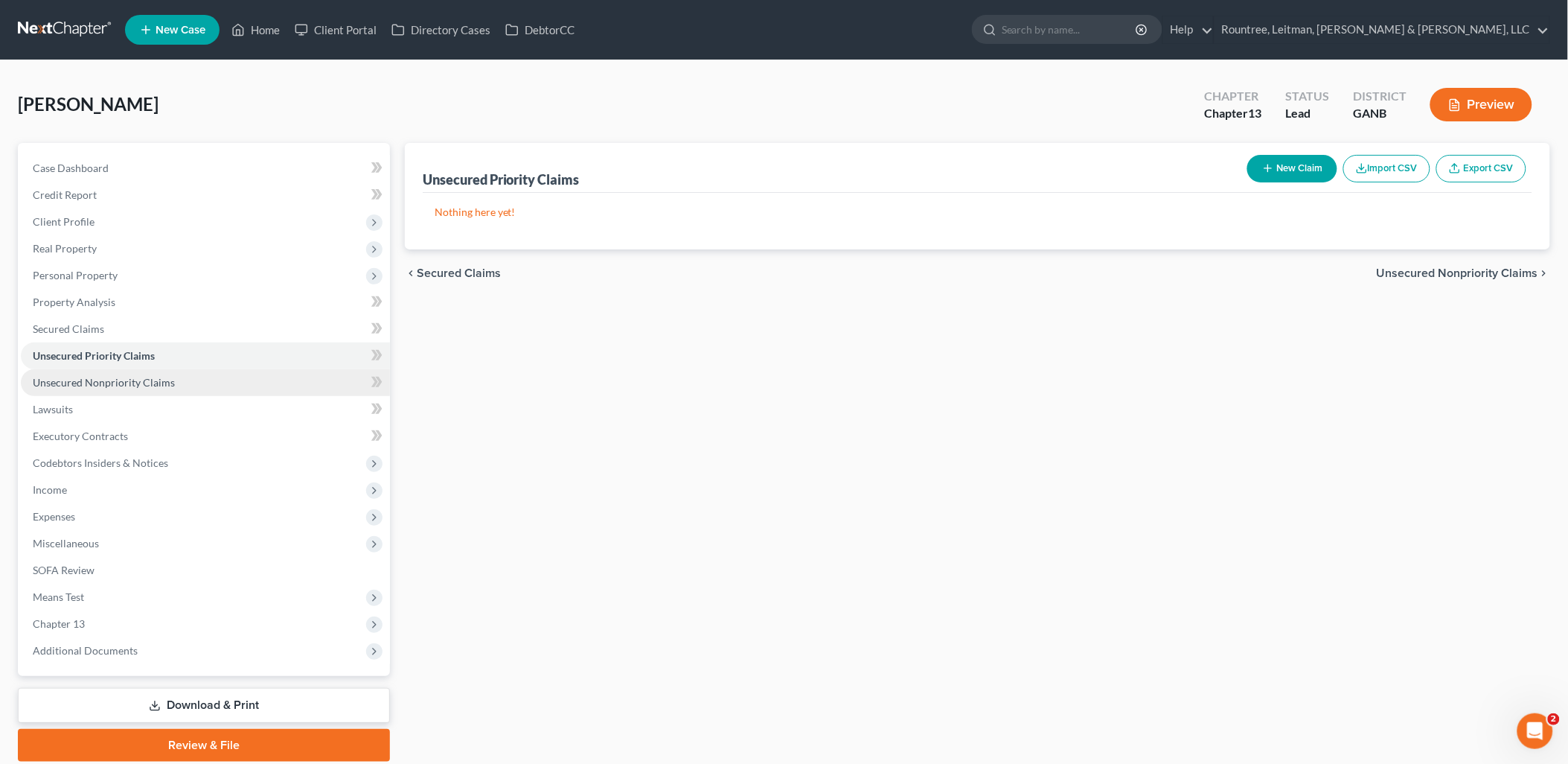
click at [146, 382] on span "Unsecured Nonpriority Claims" at bounding box center [104, 382] width 142 height 13
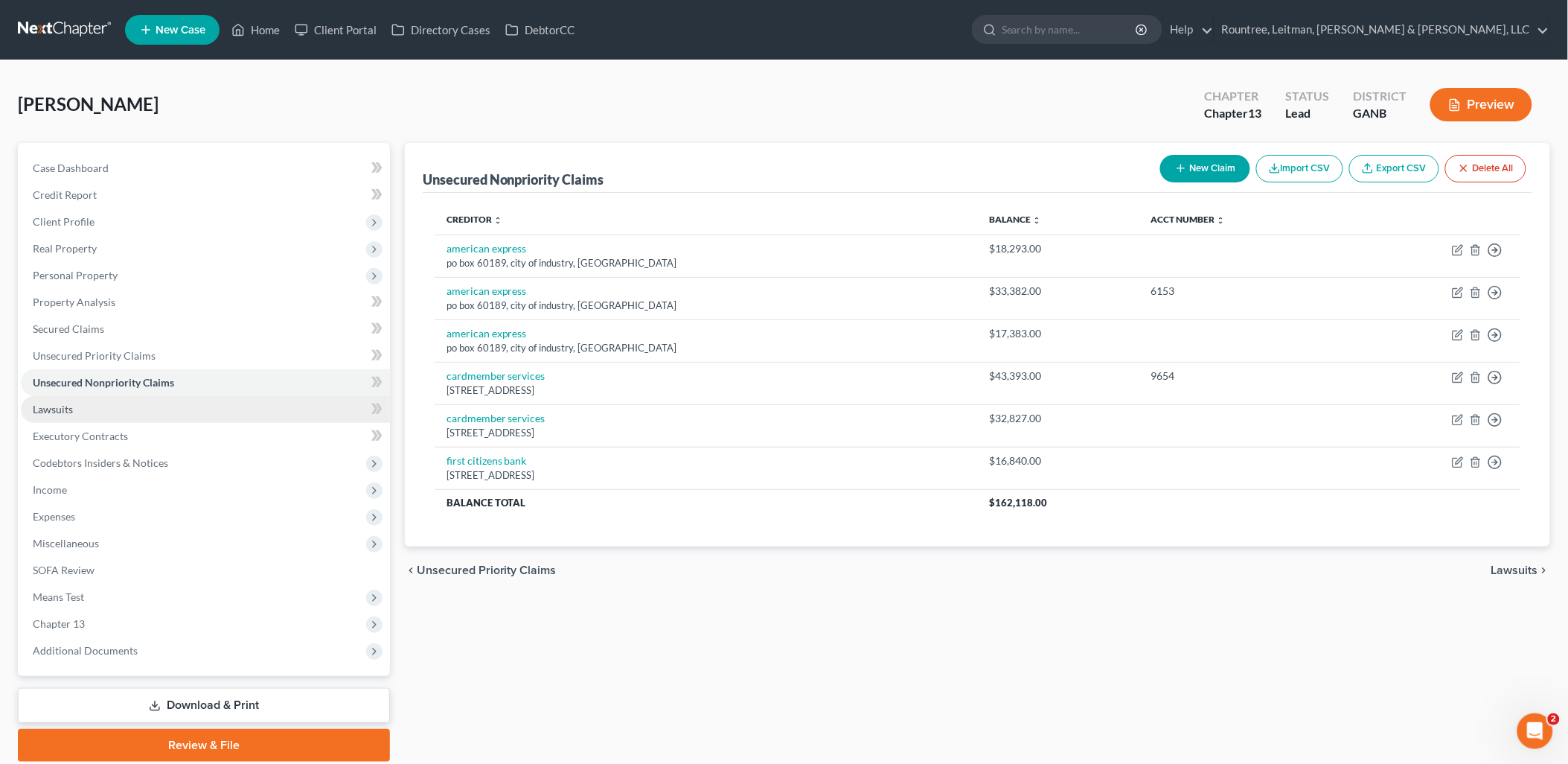
click at [147, 409] on link "Lawsuits" at bounding box center [205, 409] width 369 height 27
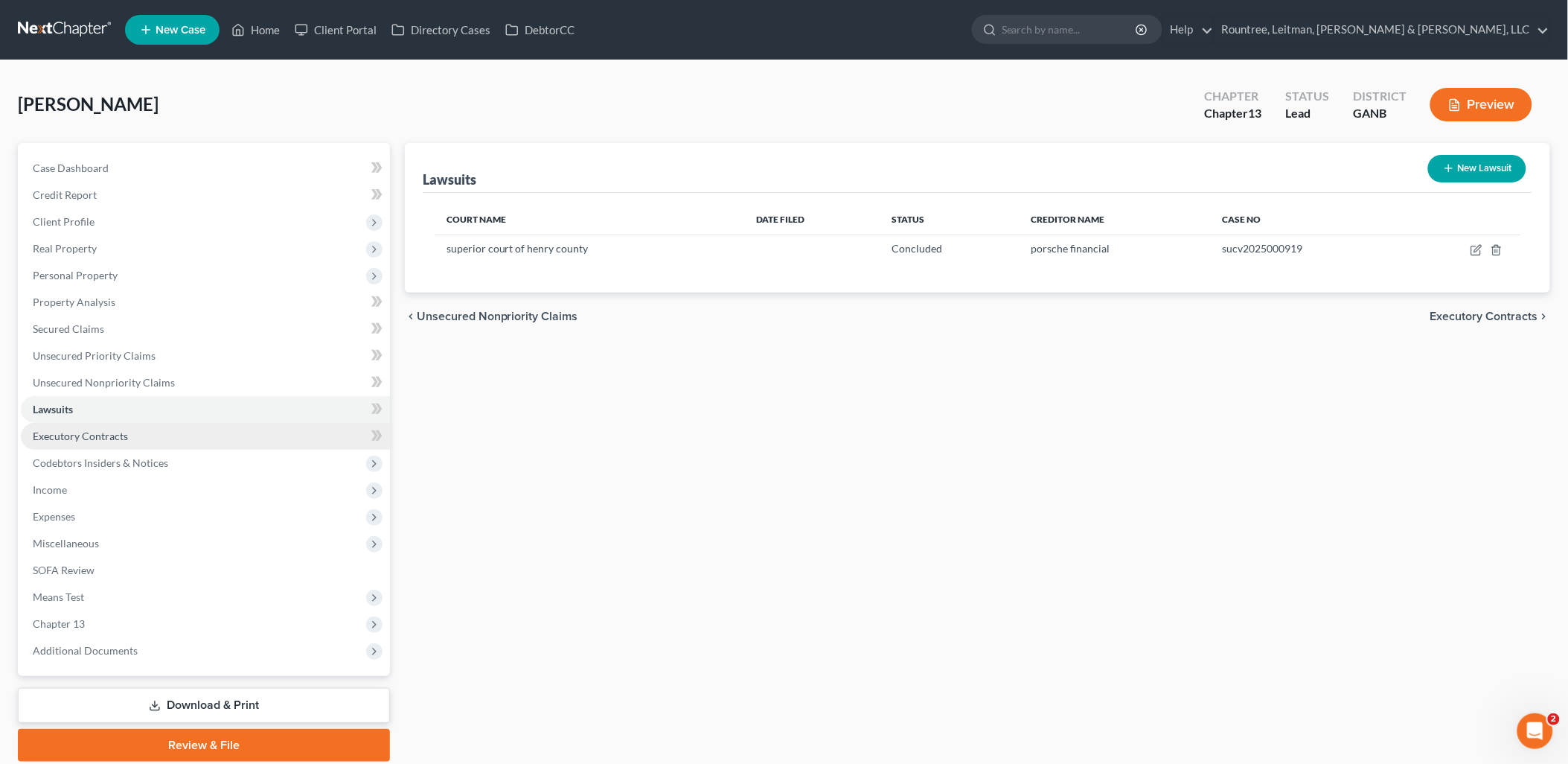
click at [151, 428] on link "Executory Contracts" at bounding box center [205, 436] width 369 height 27
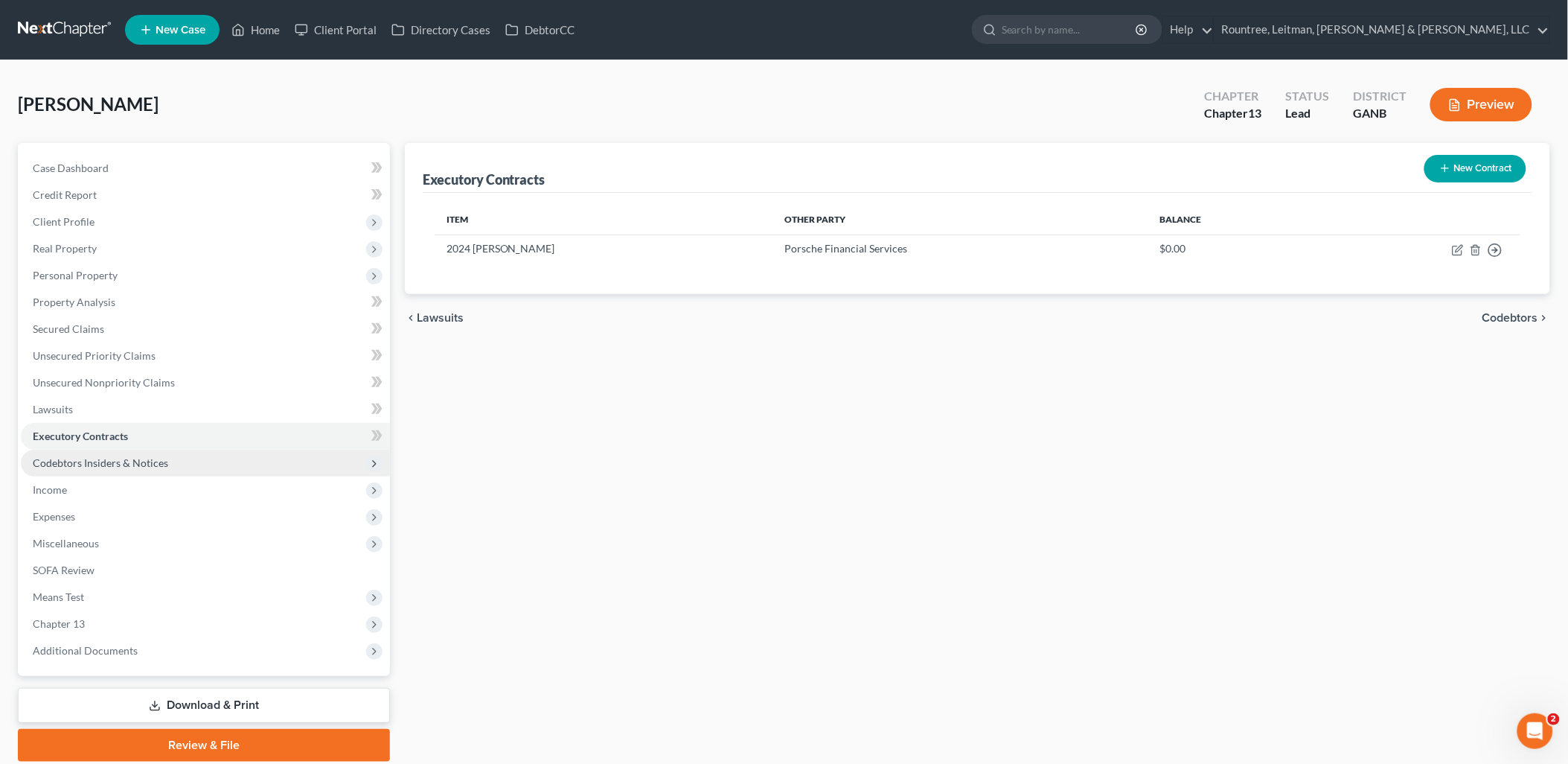
click at [146, 460] on span "Codebtors Insiders & Notices" at bounding box center [101, 463] width 136 height 13
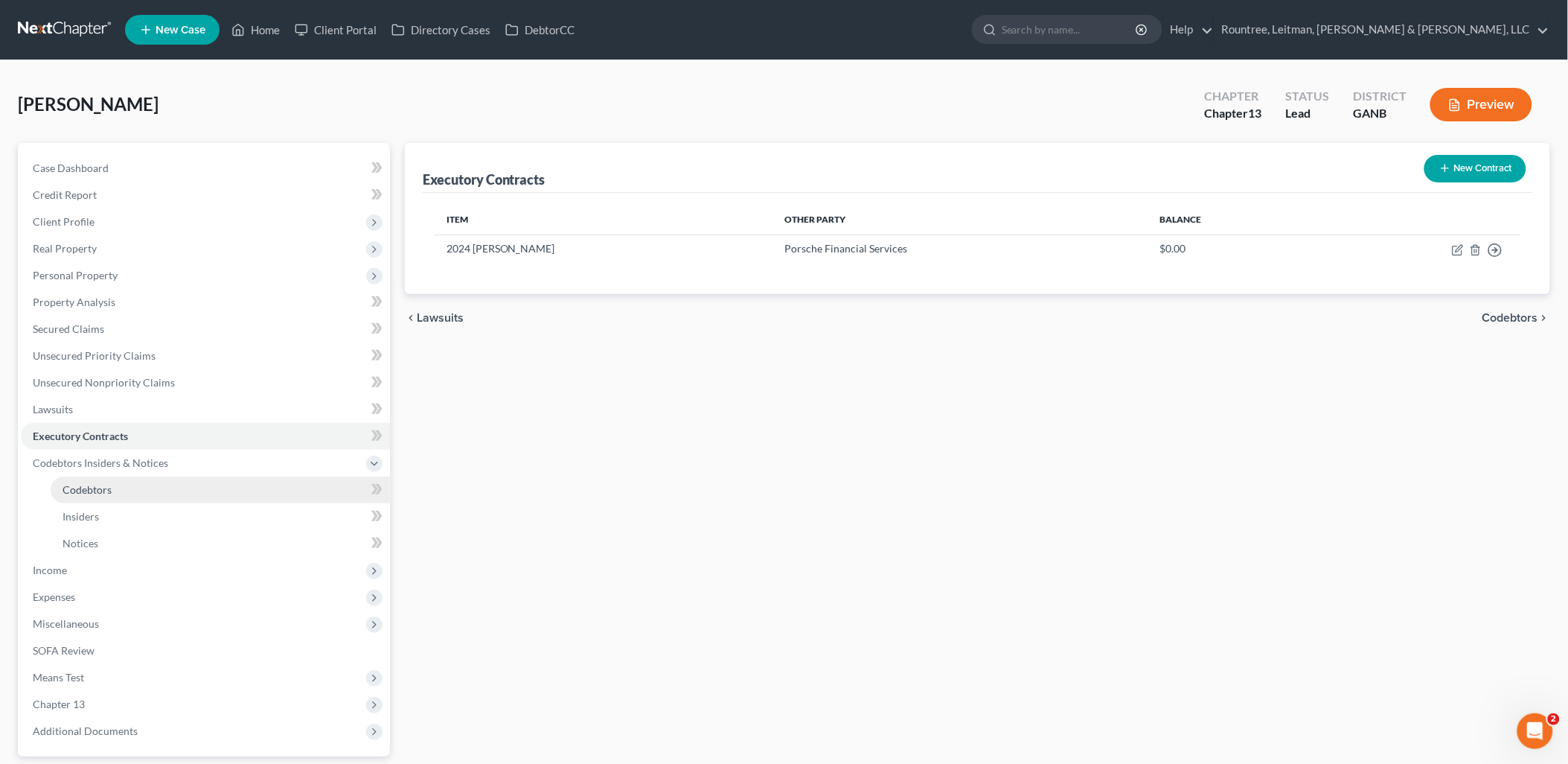
click at [145, 485] on link "Codebtors" at bounding box center [220, 490] width 340 height 27
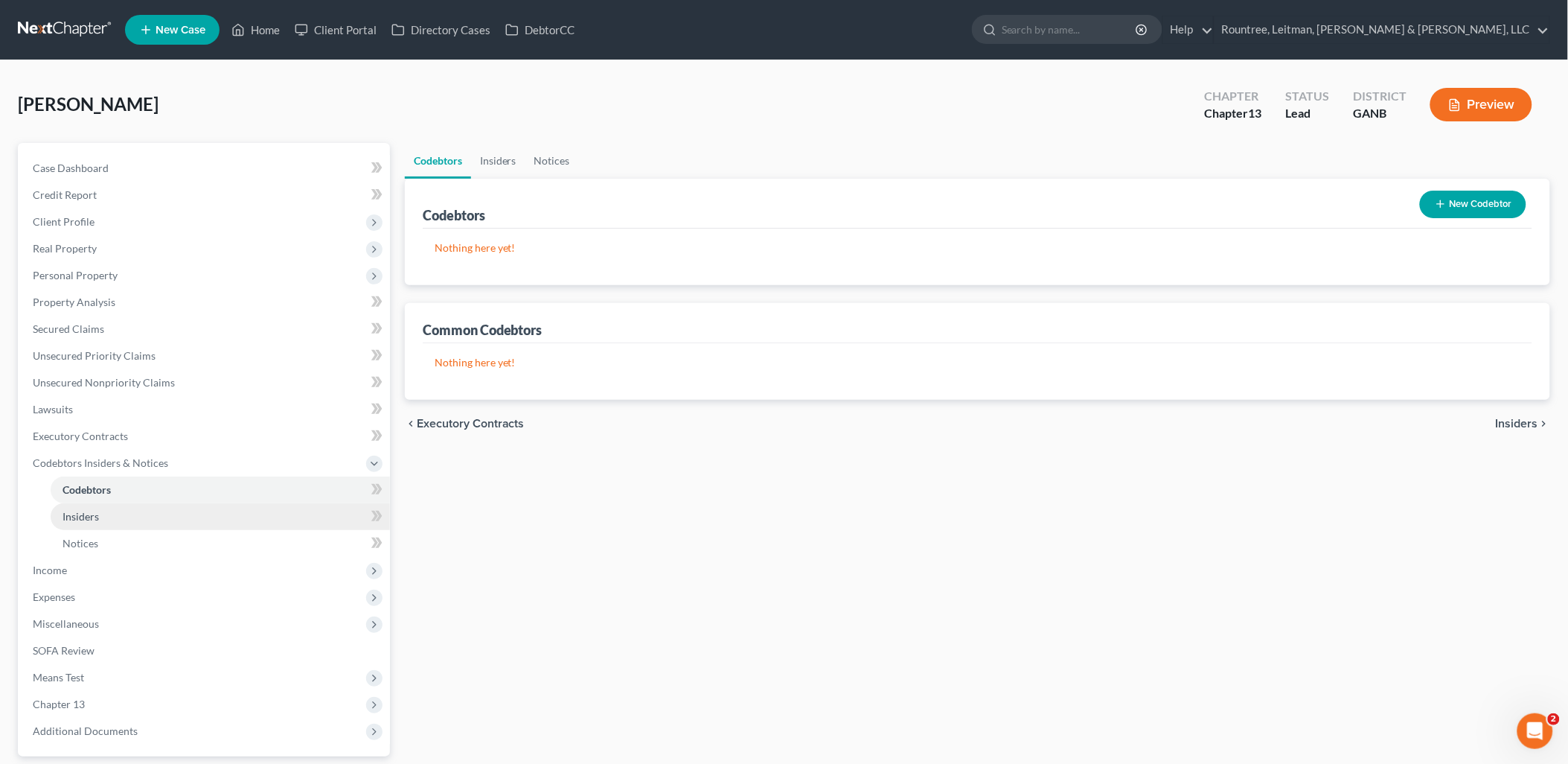
click at [128, 518] on link "Insiders" at bounding box center [220, 517] width 340 height 27
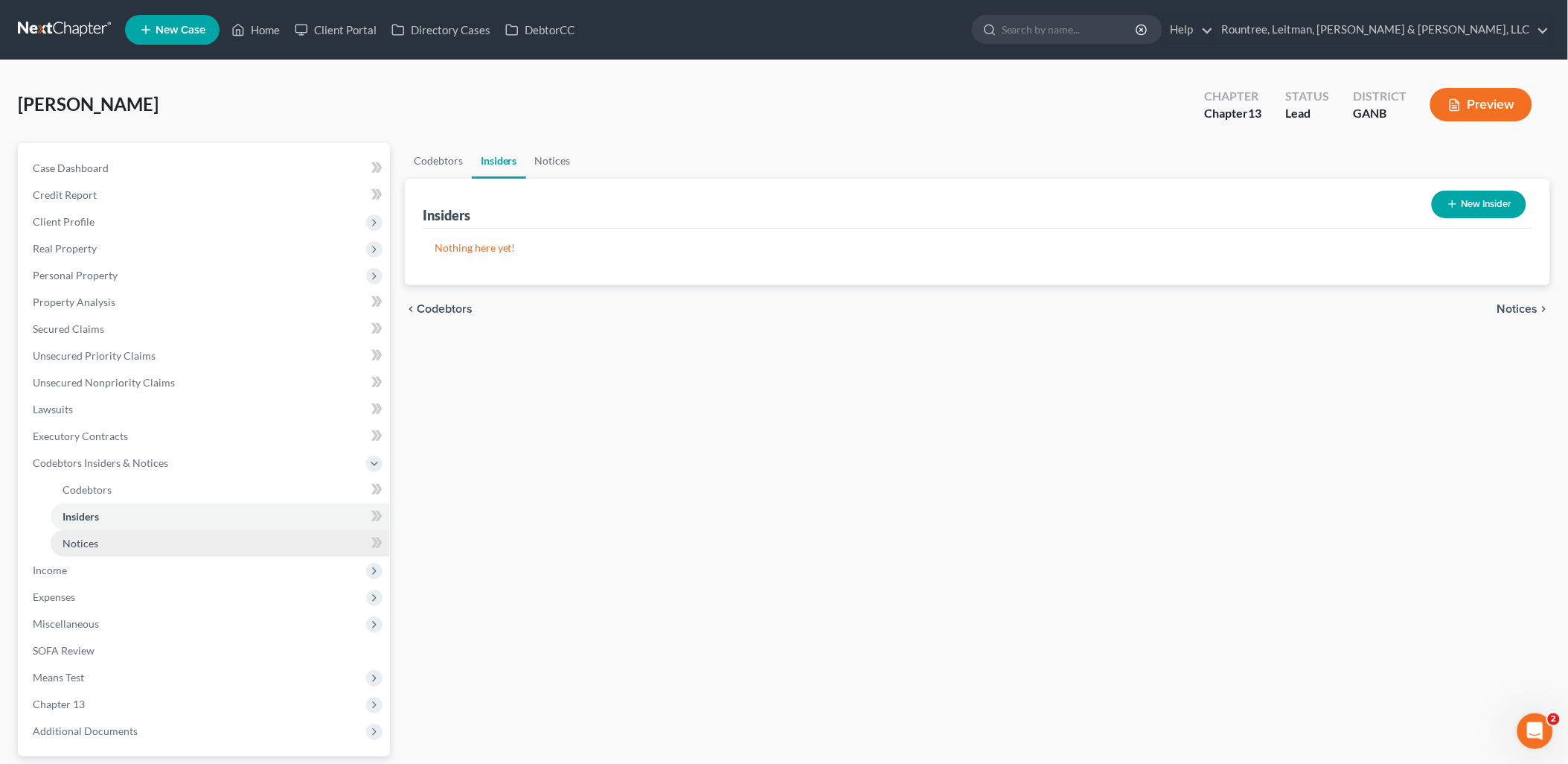
click at [122, 542] on link "Notices" at bounding box center [220, 544] width 340 height 27
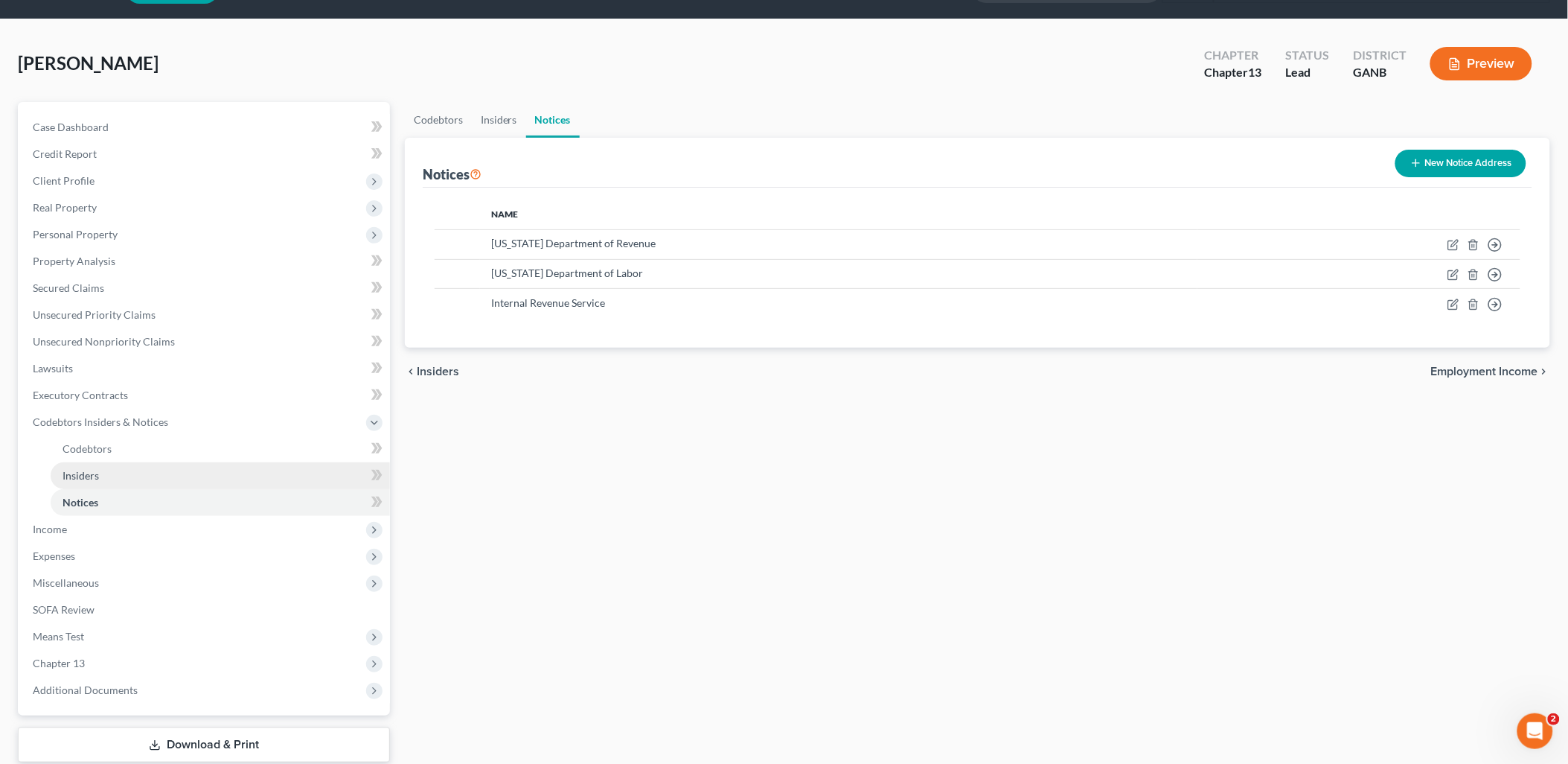
scroll to position [83, 0]
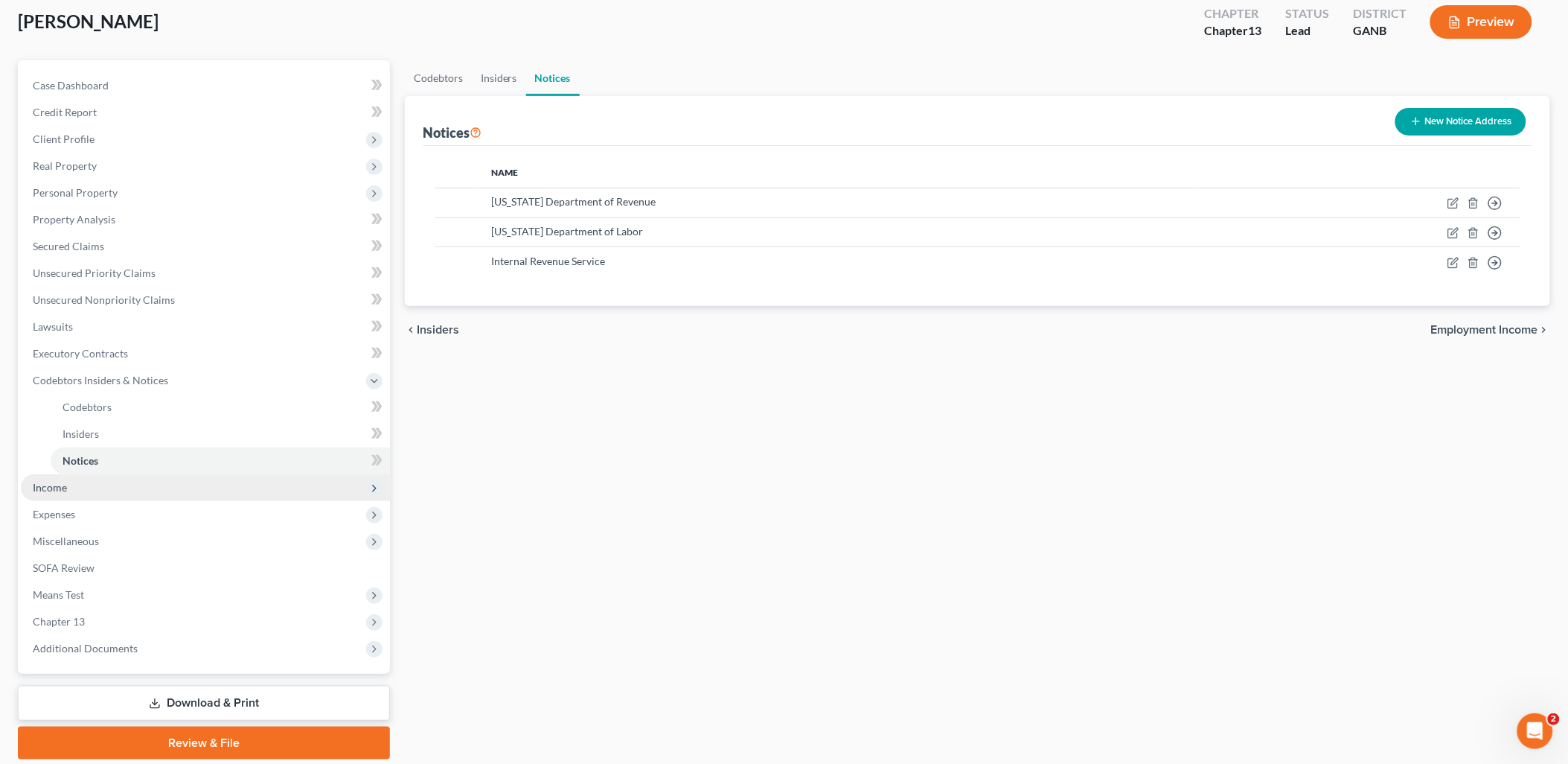
click at [122, 492] on span "Income" at bounding box center [205, 488] width 369 height 27
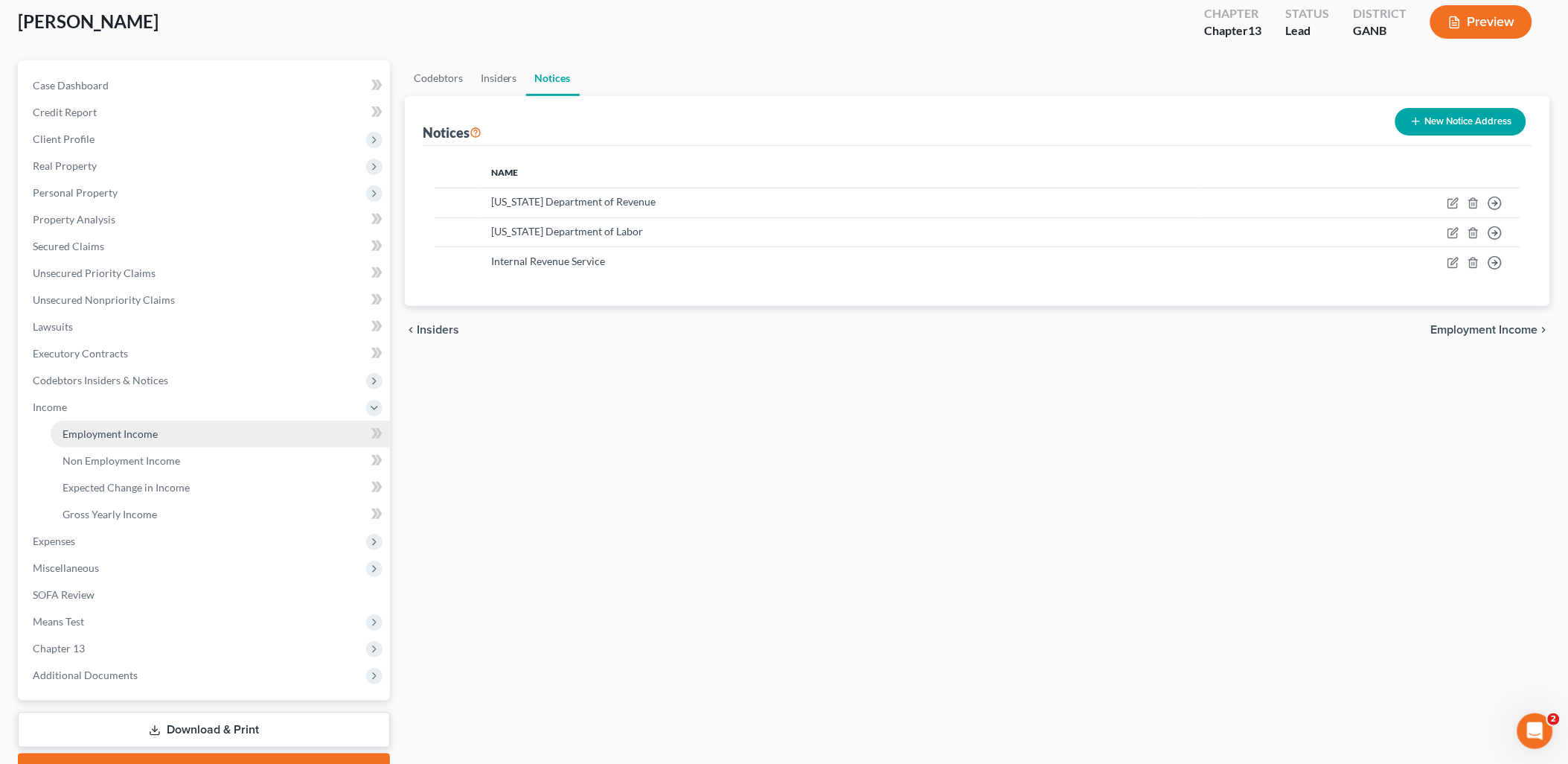
click at [120, 441] on link "Employment Income" at bounding box center [220, 434] width 340 height 27
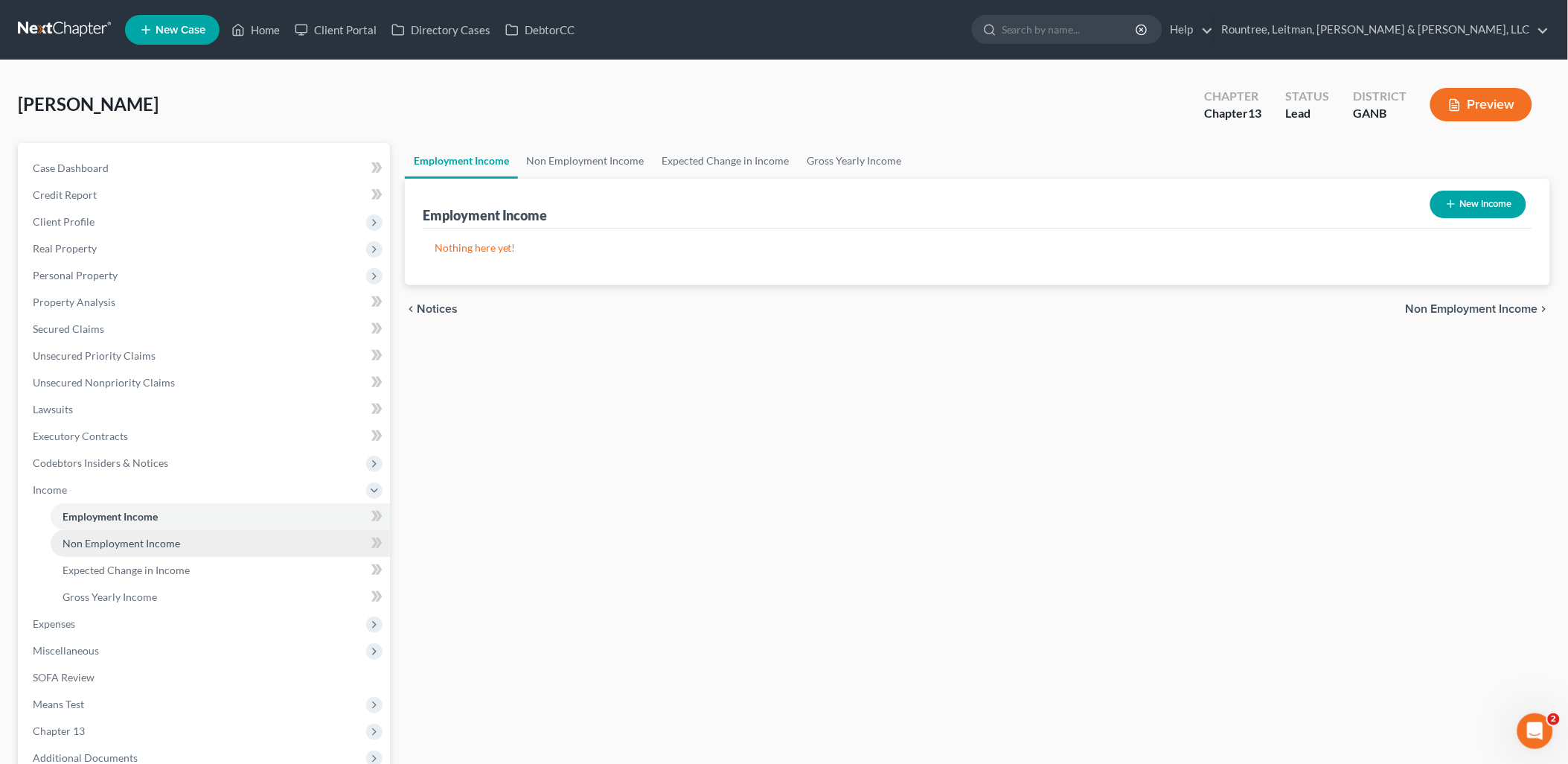
click at [126, 541] on span "Non Employment Income" at bounding box center [121, 543] width 118 height 13
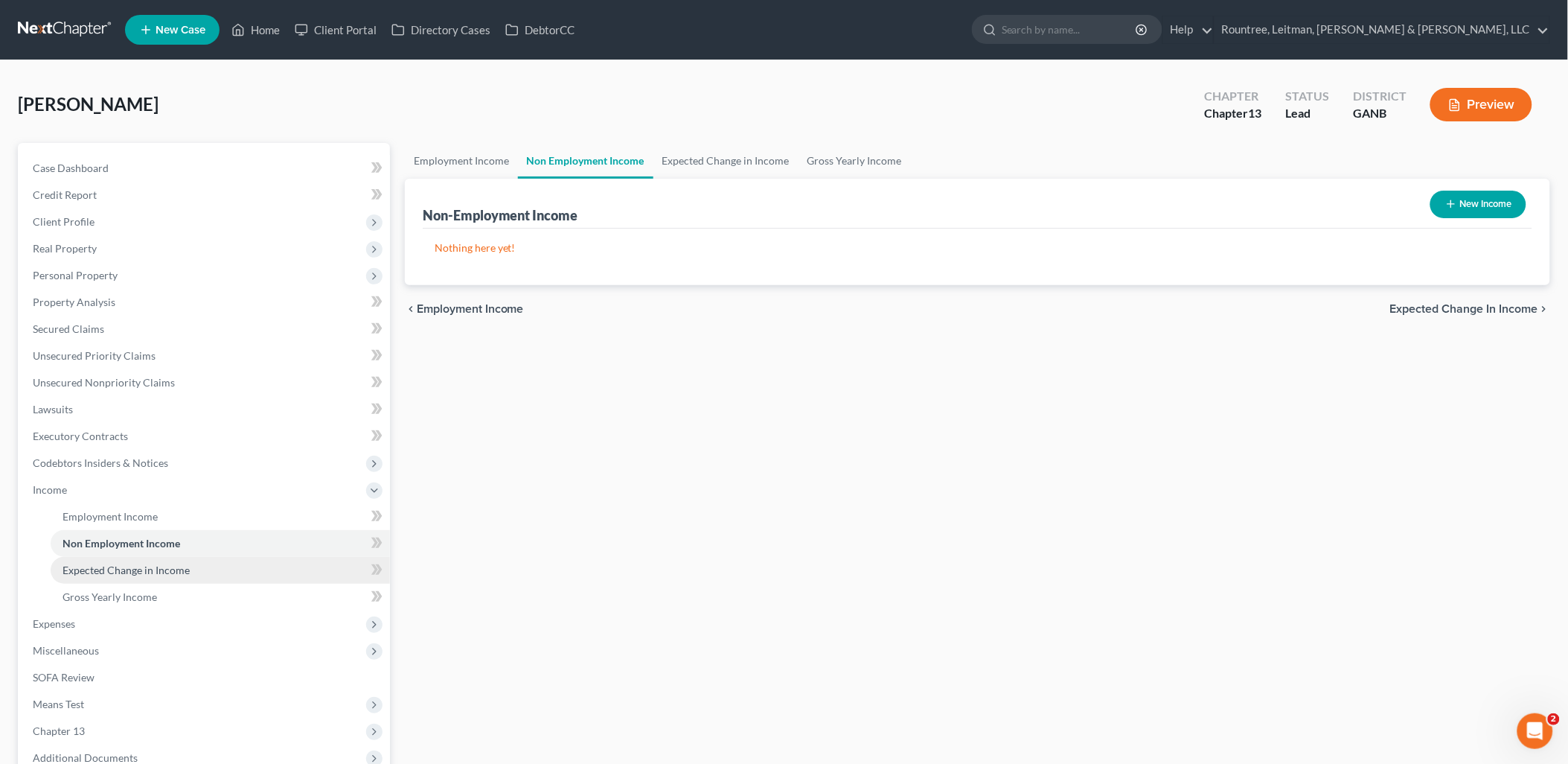
click at [121, 569] on span "Expected Change in Income" at bounding box center [126, 570] width 127 height 13
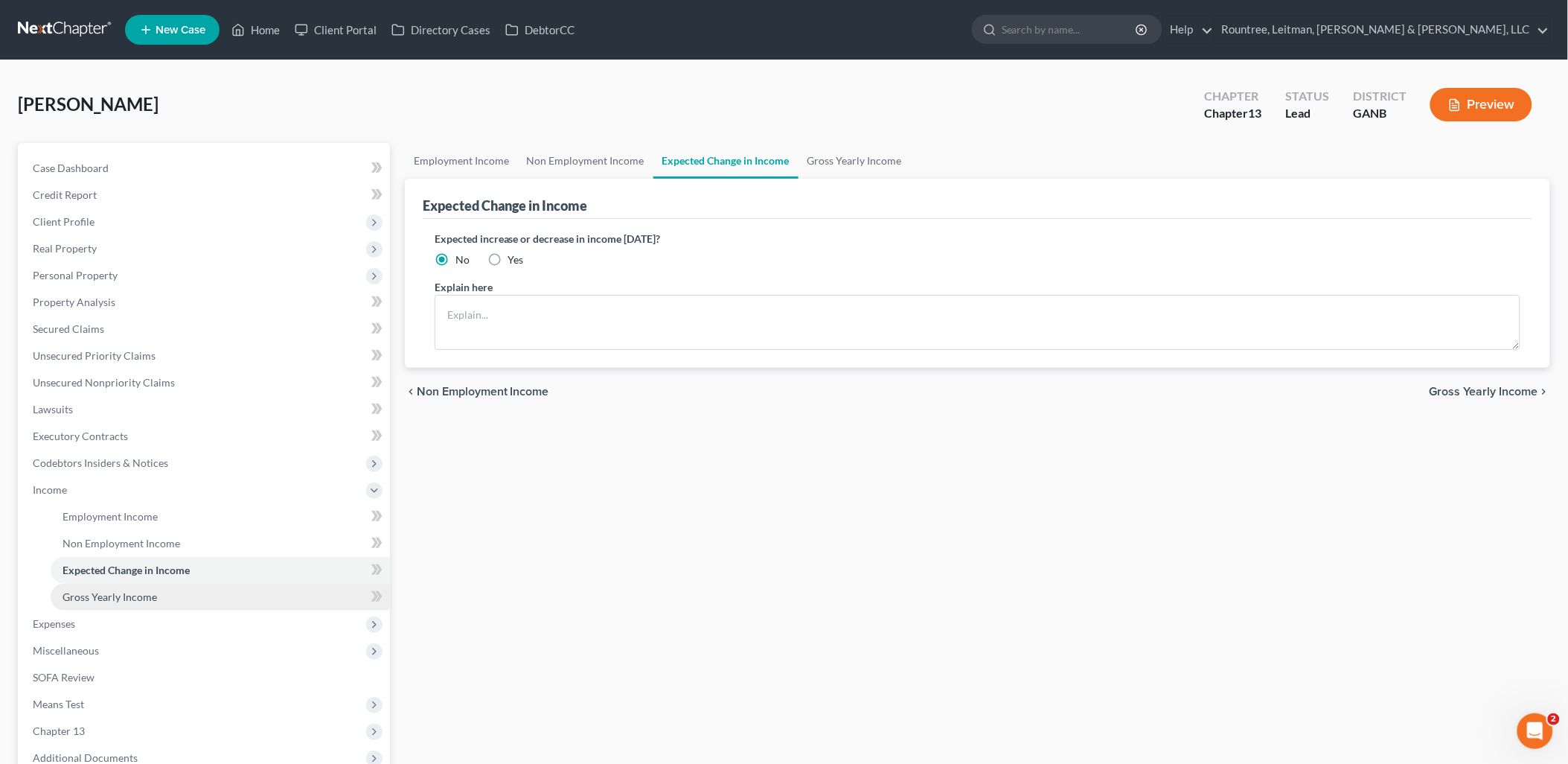
click at [116, 598] on span "Gross Yearly Income" at bounding box center [110, 597] width 95 height 13
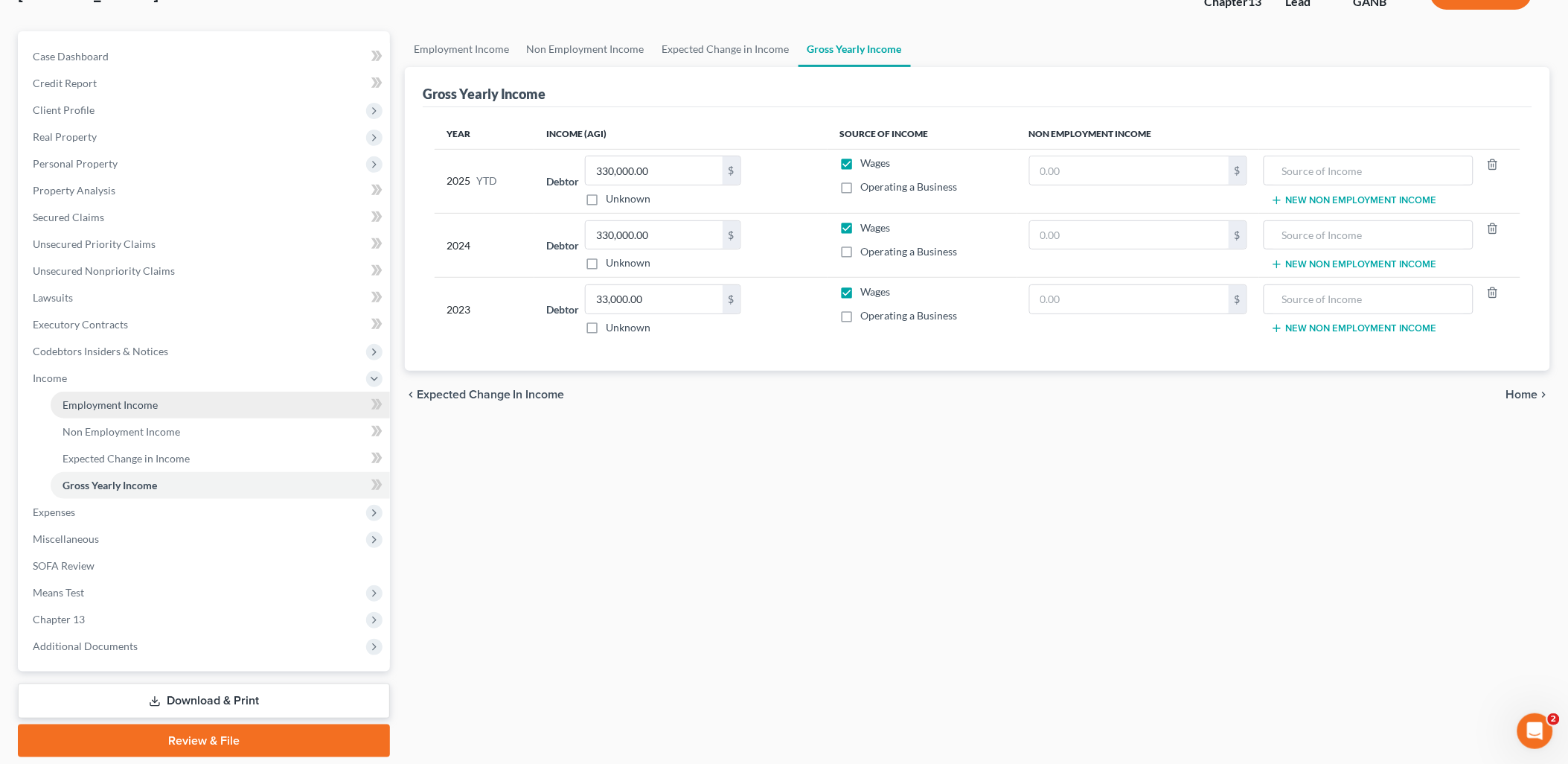
scroll to position [159, 0]
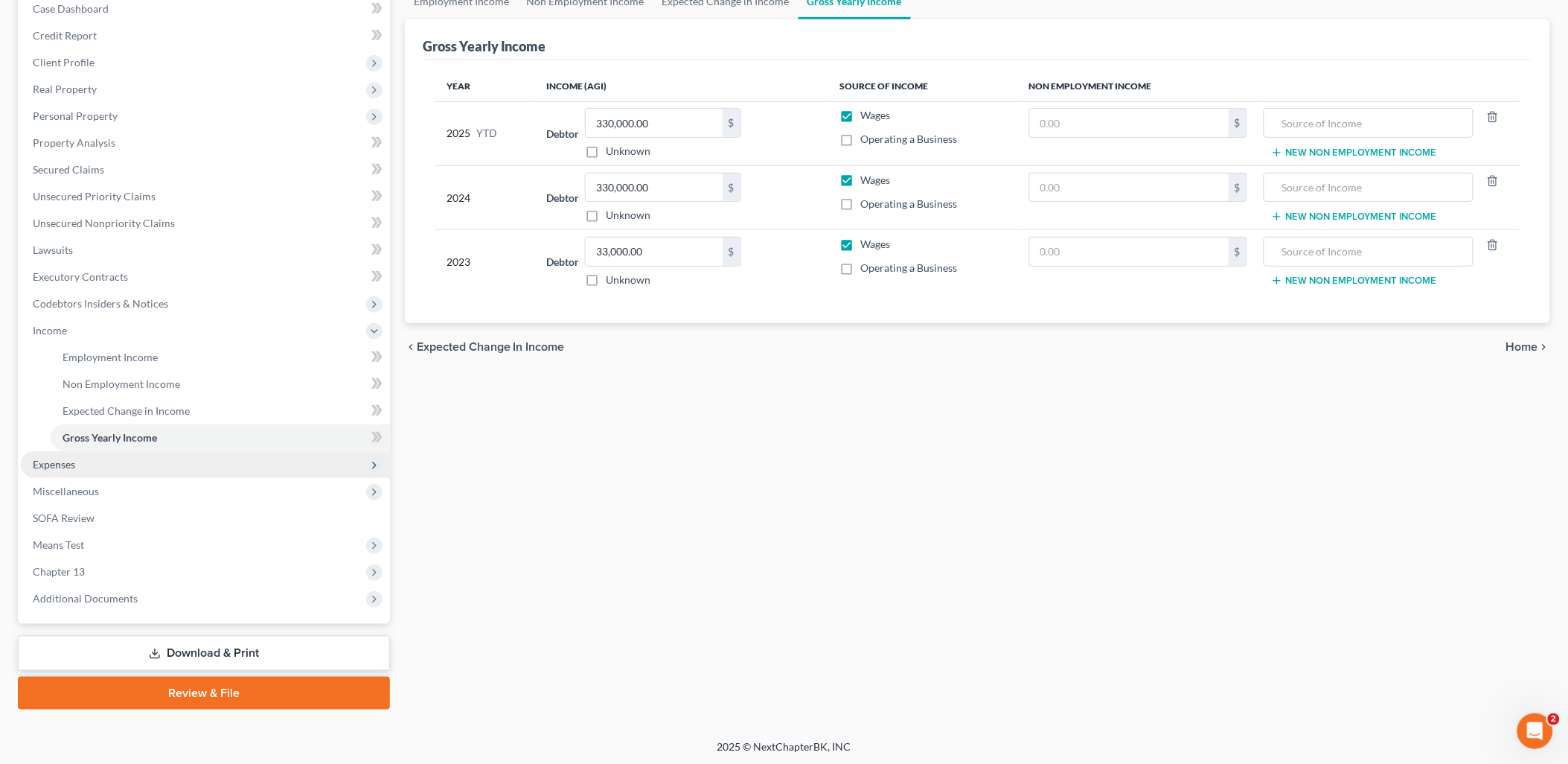
click at [117, 465] on span "Expenses" at bounding box center [205, 464] width 369 height 27
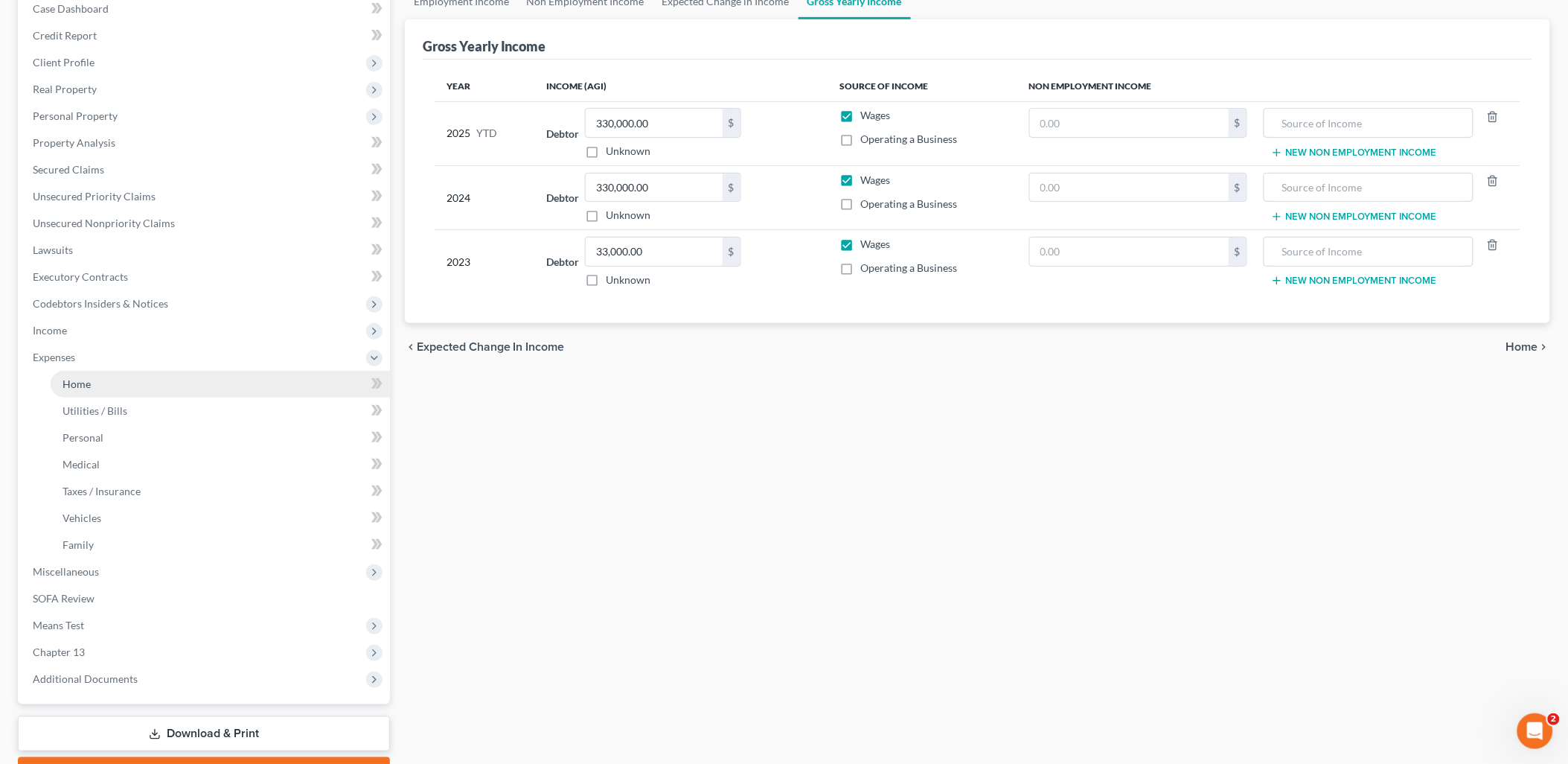
click at [116, 388] on link "Home" at bounding box center [220, 384] width 340 height 27
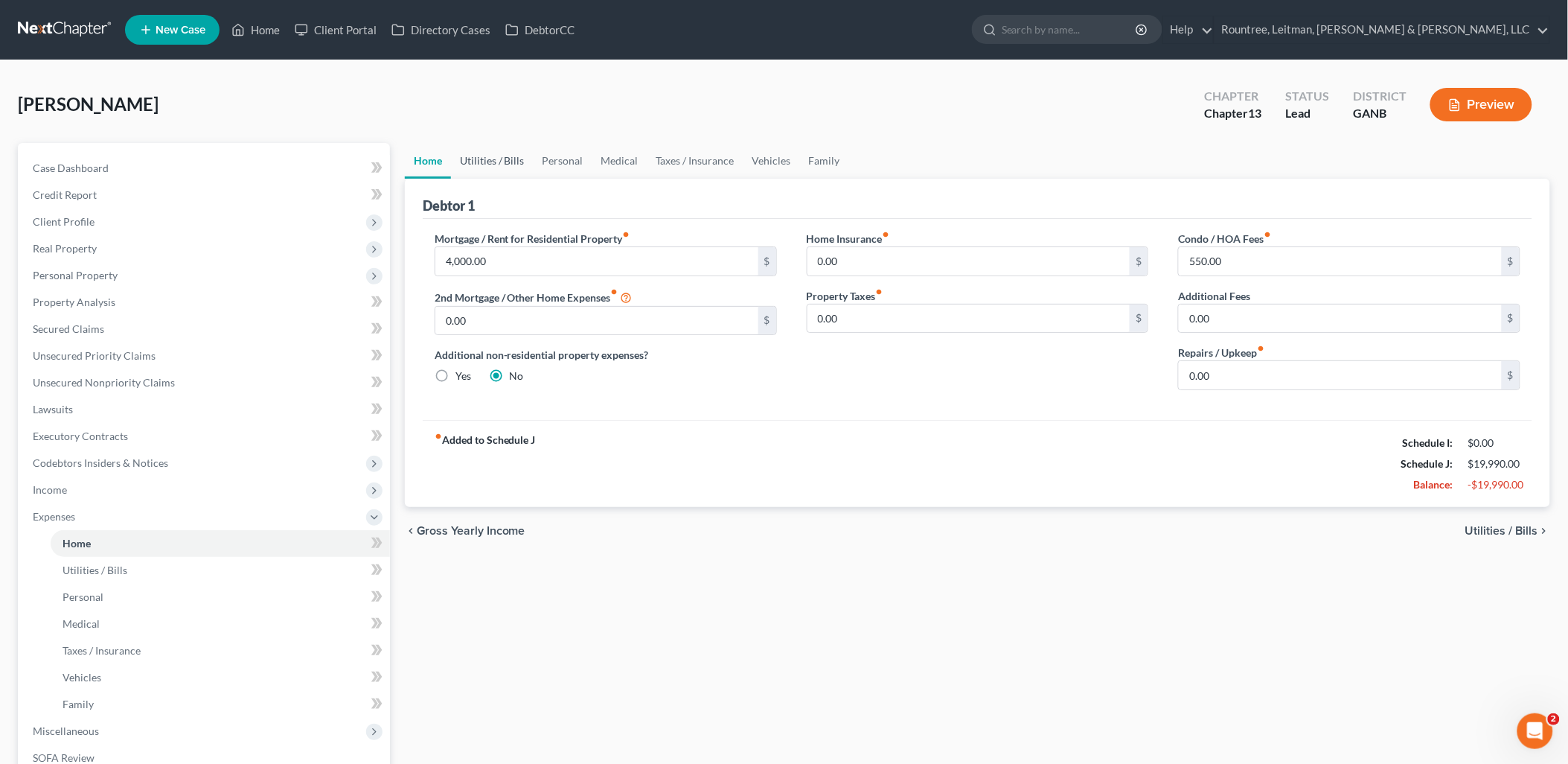
click at [510, 157] on link "Utilities / Bills" at bounding box center [492, 160] width 83 height 36
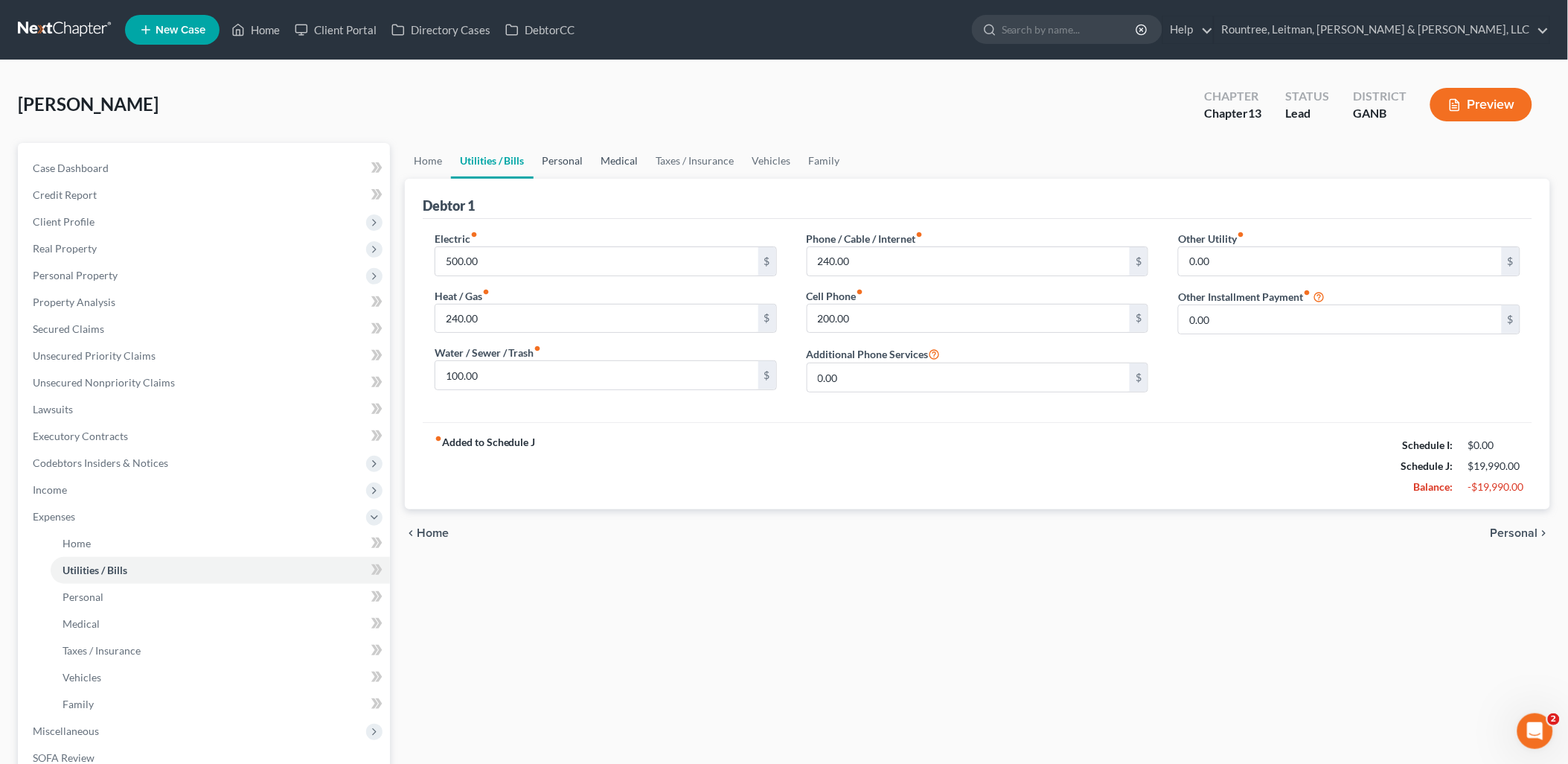
click at [589, 161] on link "Personal" at bounding box center [563, 160] width 59 height 36
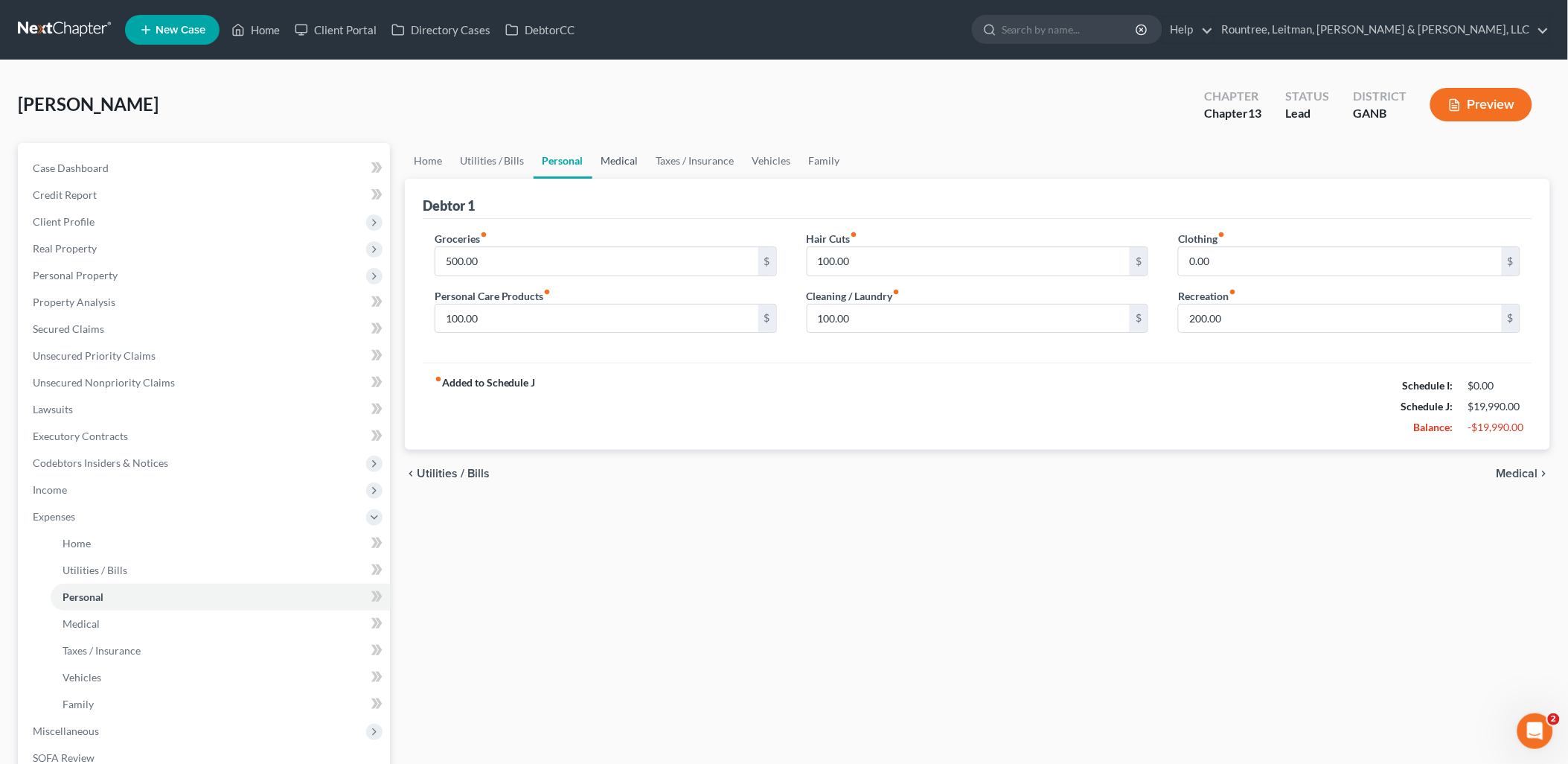
click at [639, 165] on link "Medical" at bounding box center [620, 160] width 55 height 36
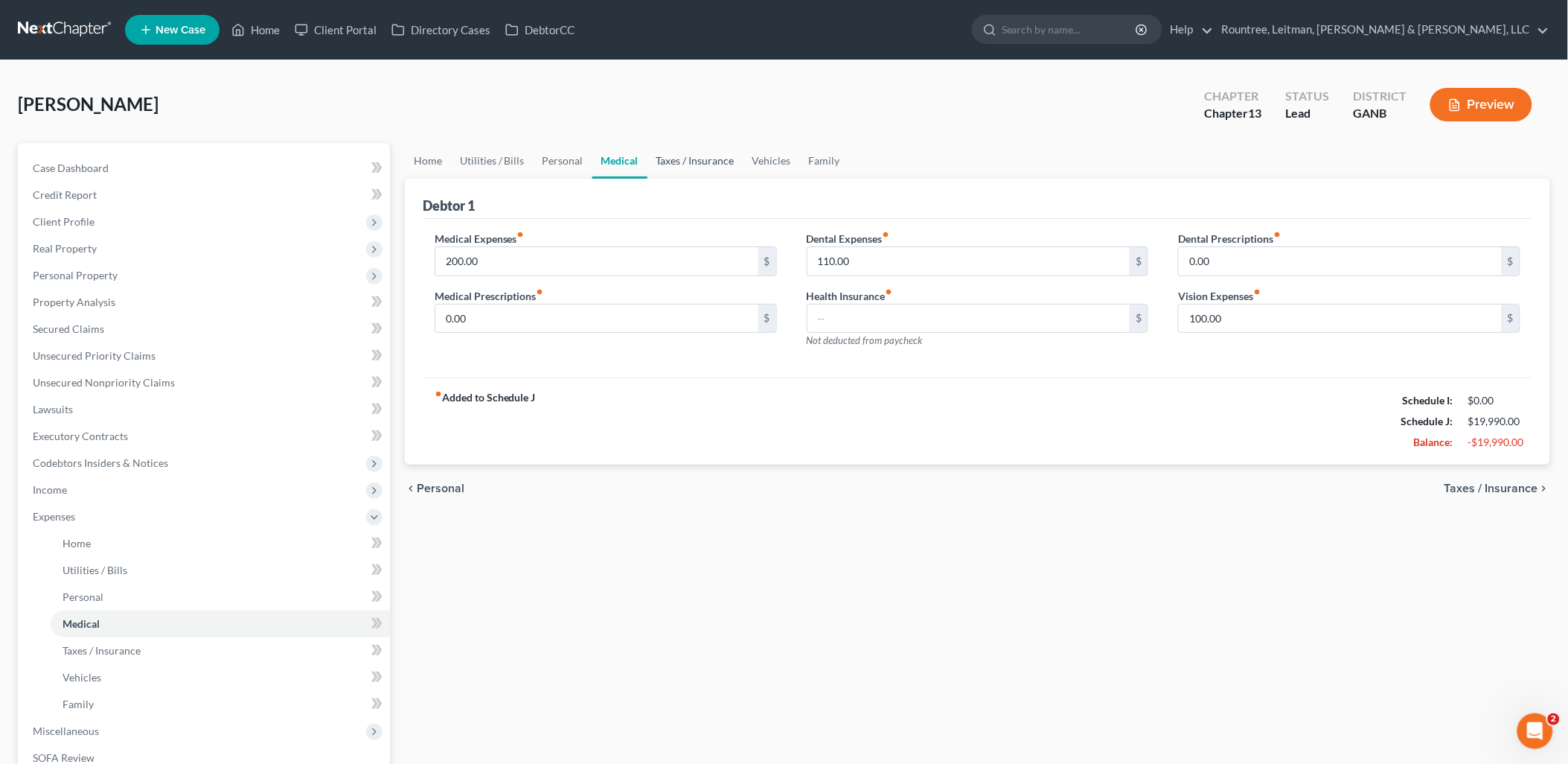
click at [693, 165] on link "Taxes / Insurance" at bounding box center [696, 160] width 96 height 36
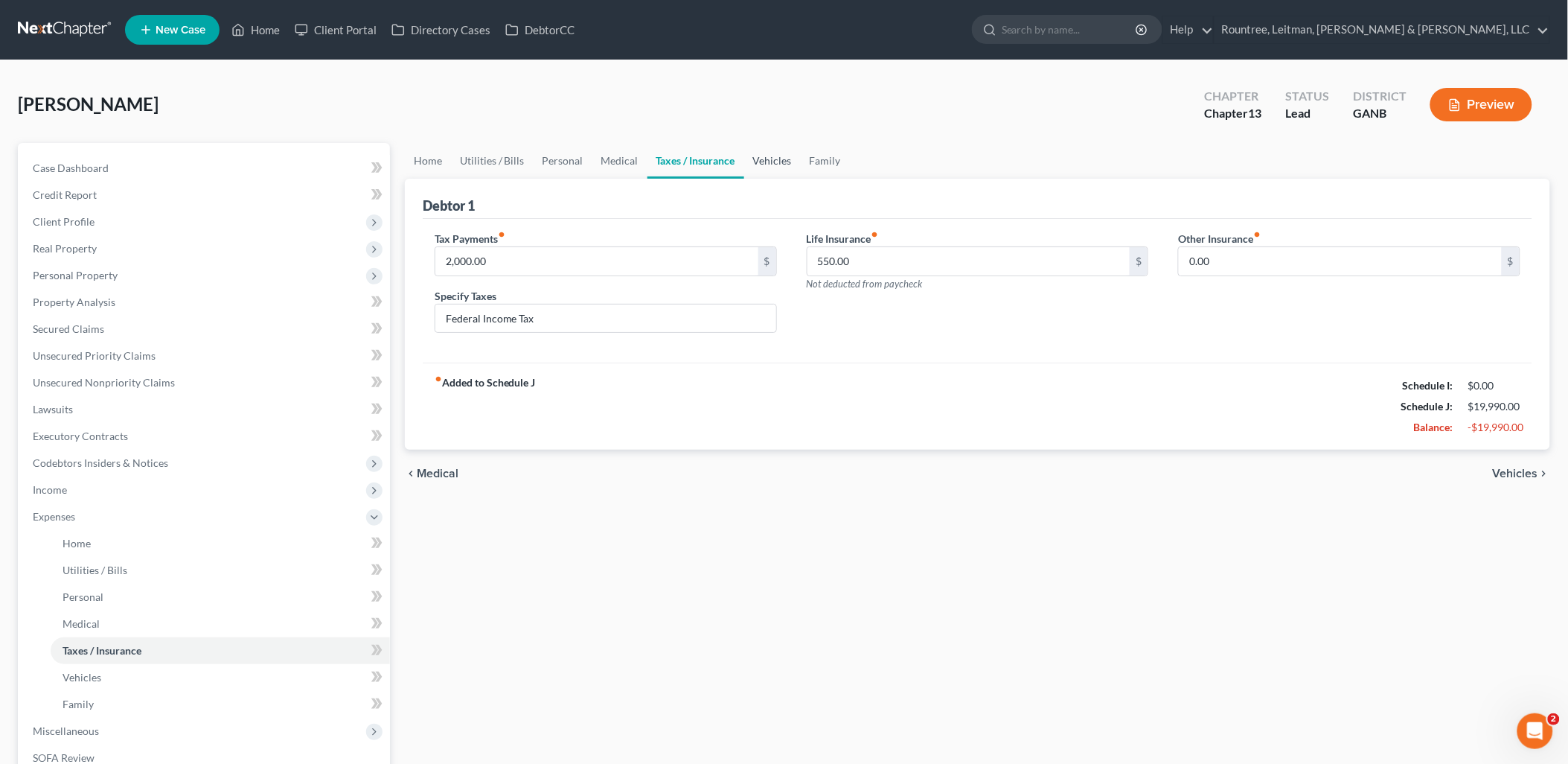
click at [757, 157] on link "Vehicles" at bounding box center [772, 160] width 57 height 36
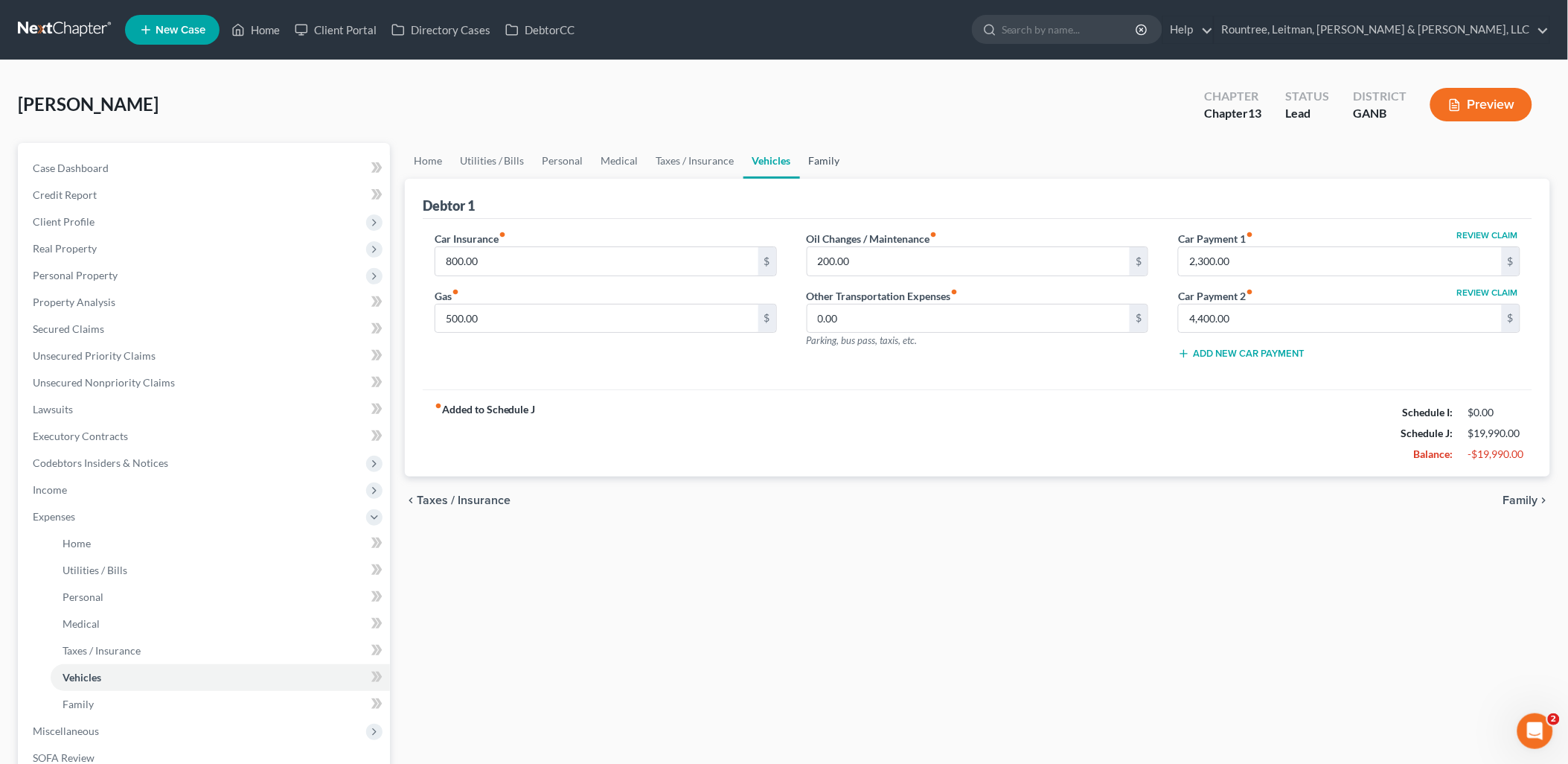
click at [806, 160] on link "Family" at bounding box center [824, 160] width 49 height 36
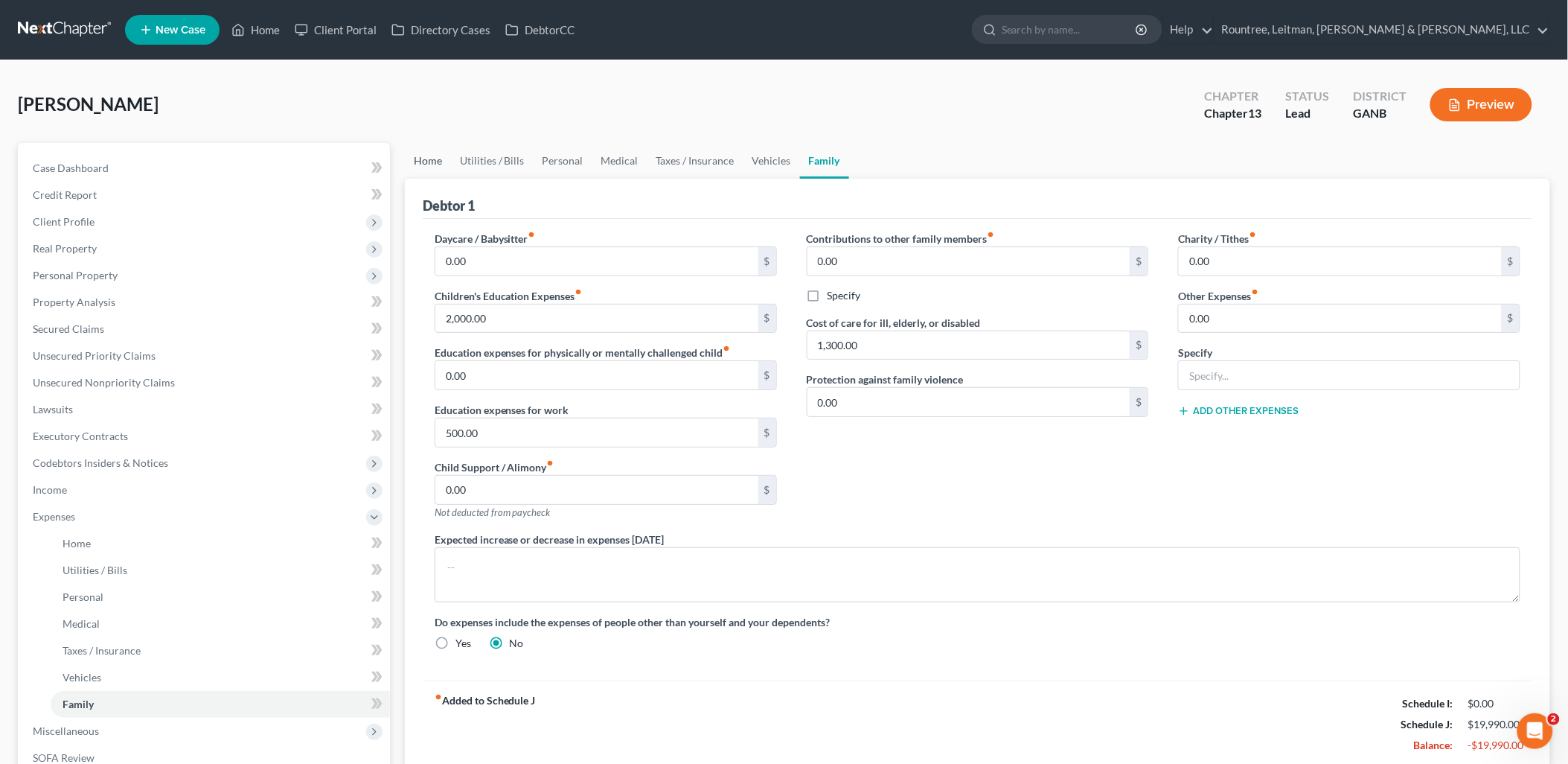
click at [428, 157] on link "Home" at bounding box center [427, 160] width 46 height 36
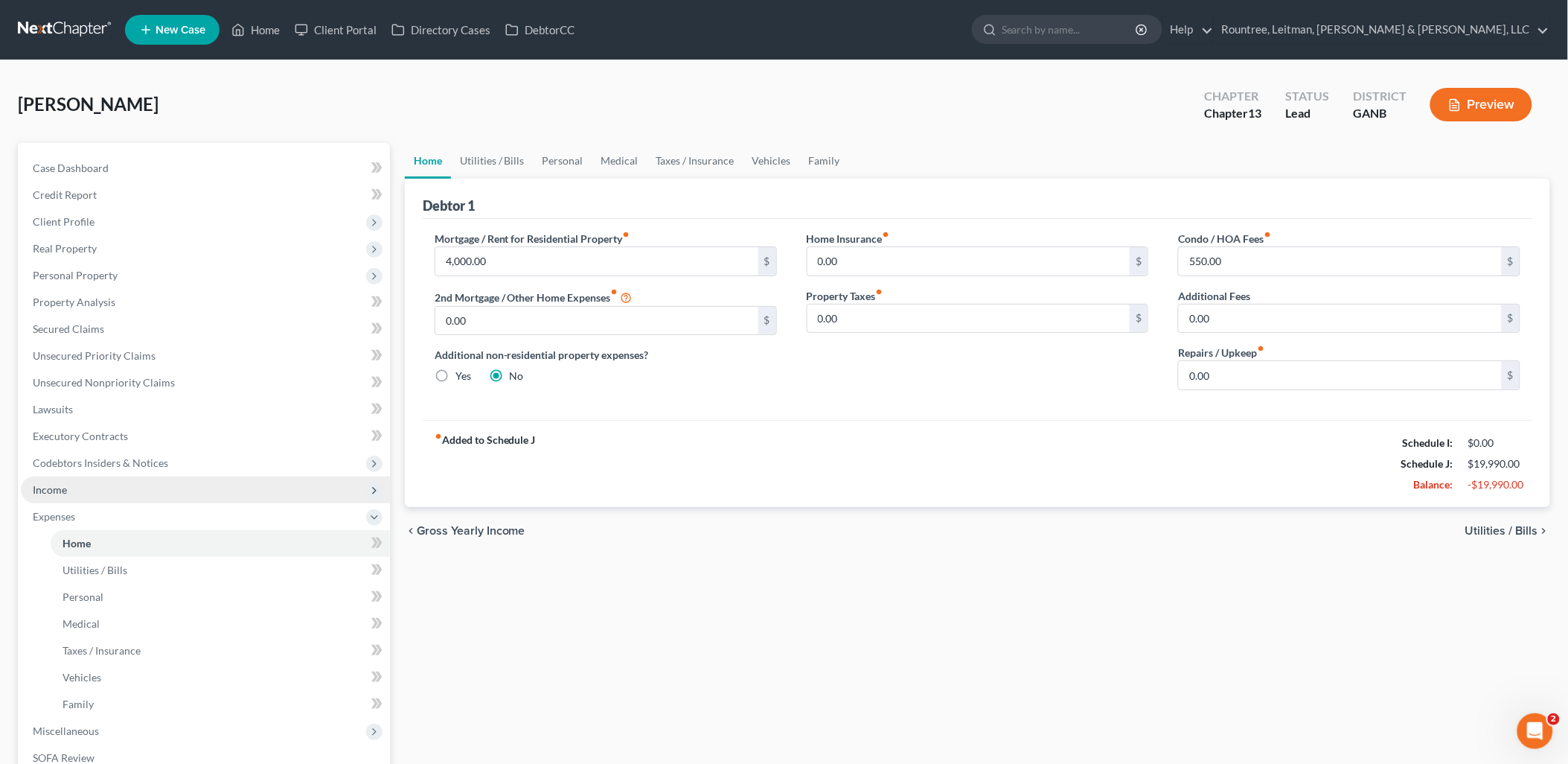
click at [116, 488] on span "Income" at bounding box center [205, 490] width 369 height 27
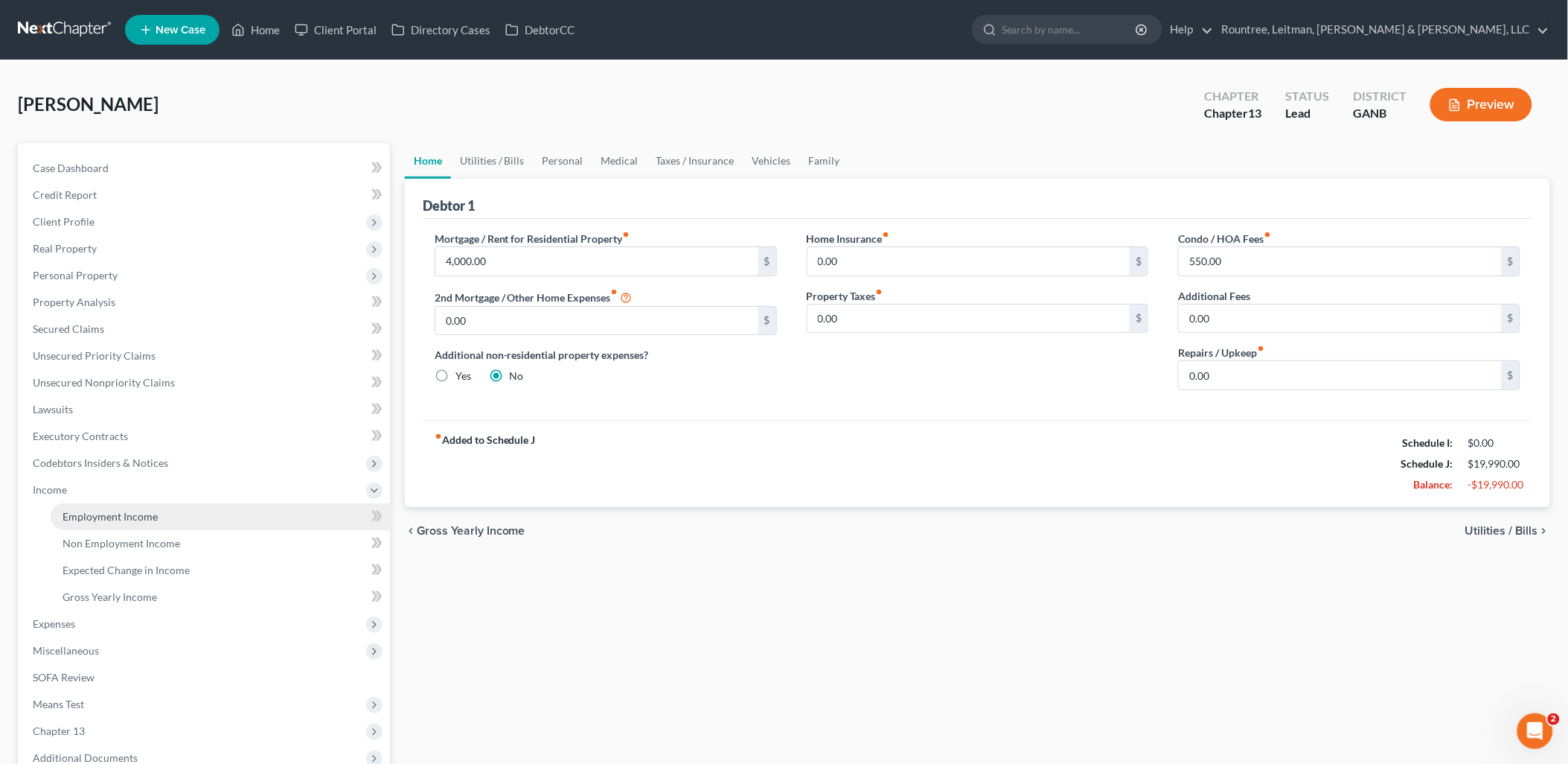
click at [120, 510] on span "Employment Income" at bounding box center [110, 517] width 95 height 13
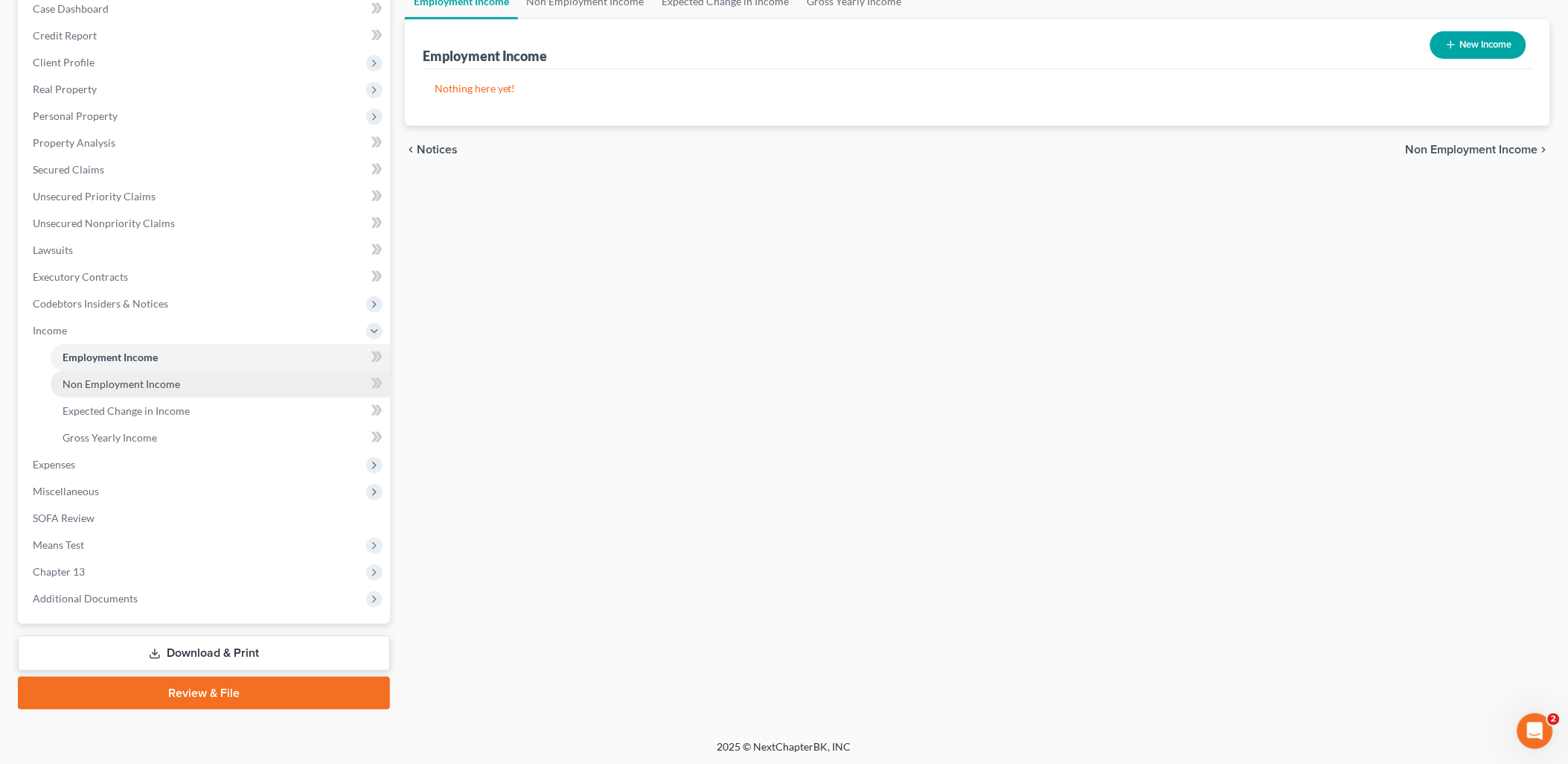
click at [157, 389] on link "Non Employment Income" at bounding box center [220, 384] width 340 height 27
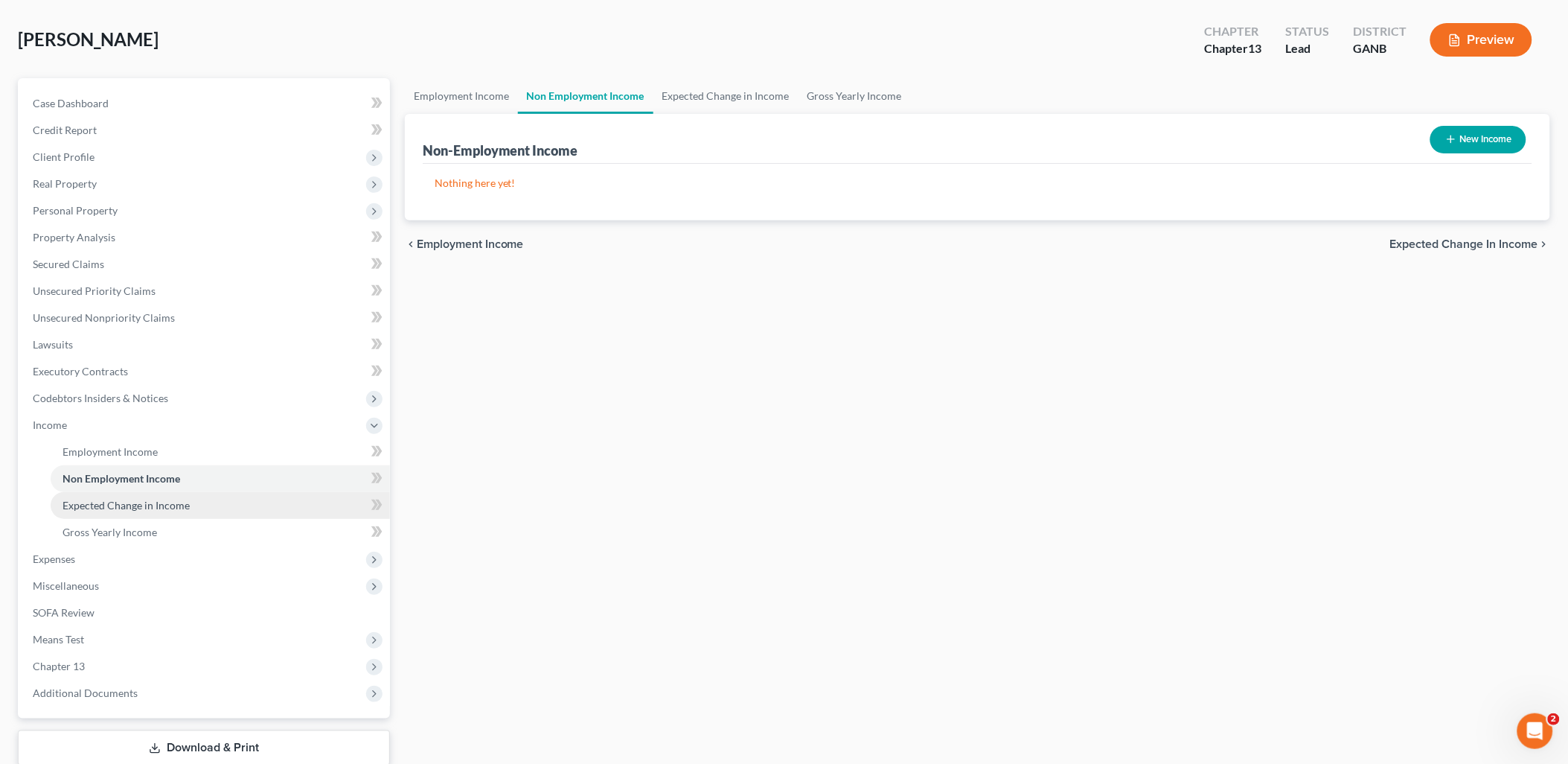
scroll to position [159, 0]
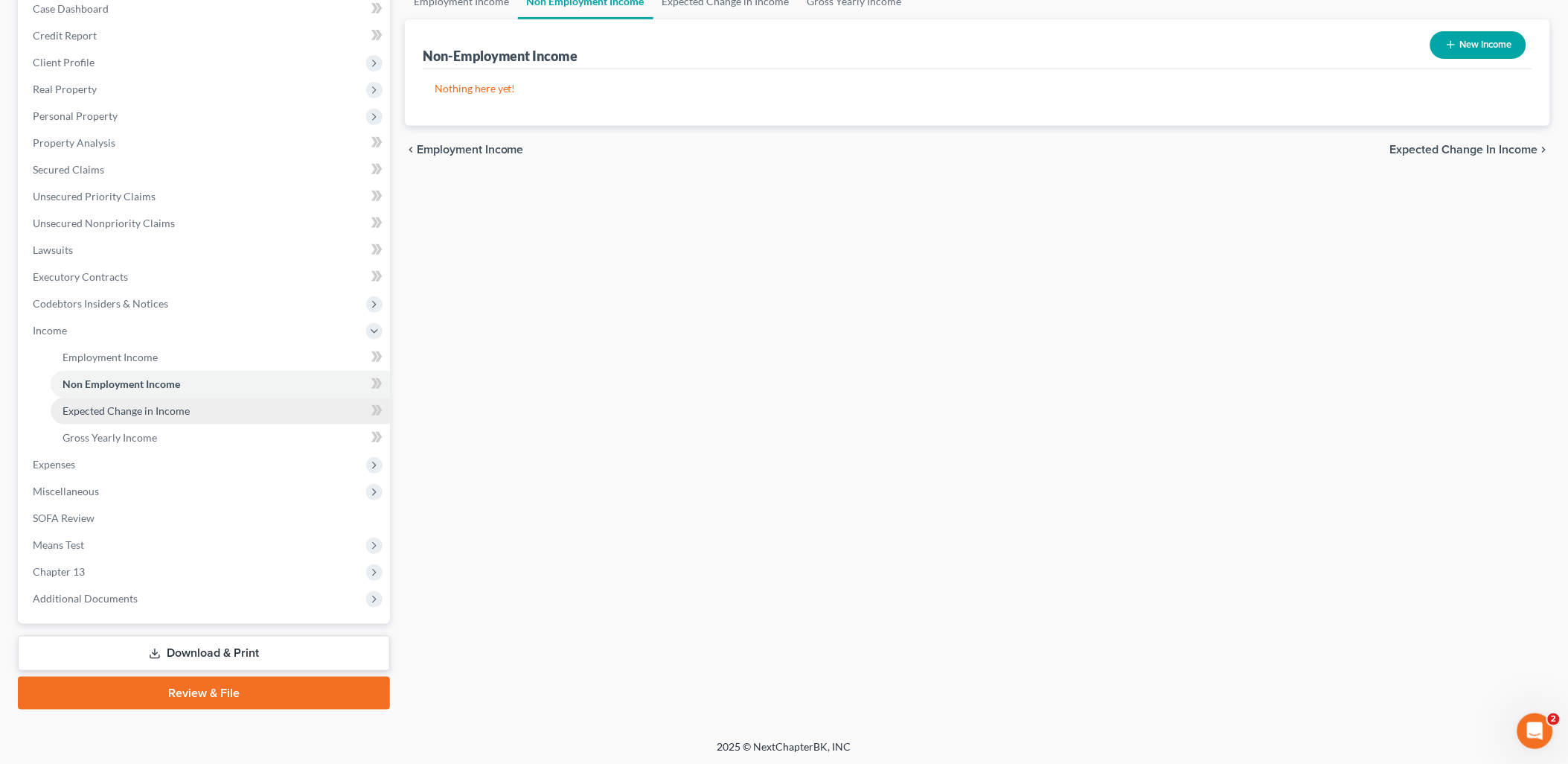
click at [168, 413] on span "Expected Change in Income" at bounding box center [126, 410] width 127 height 13
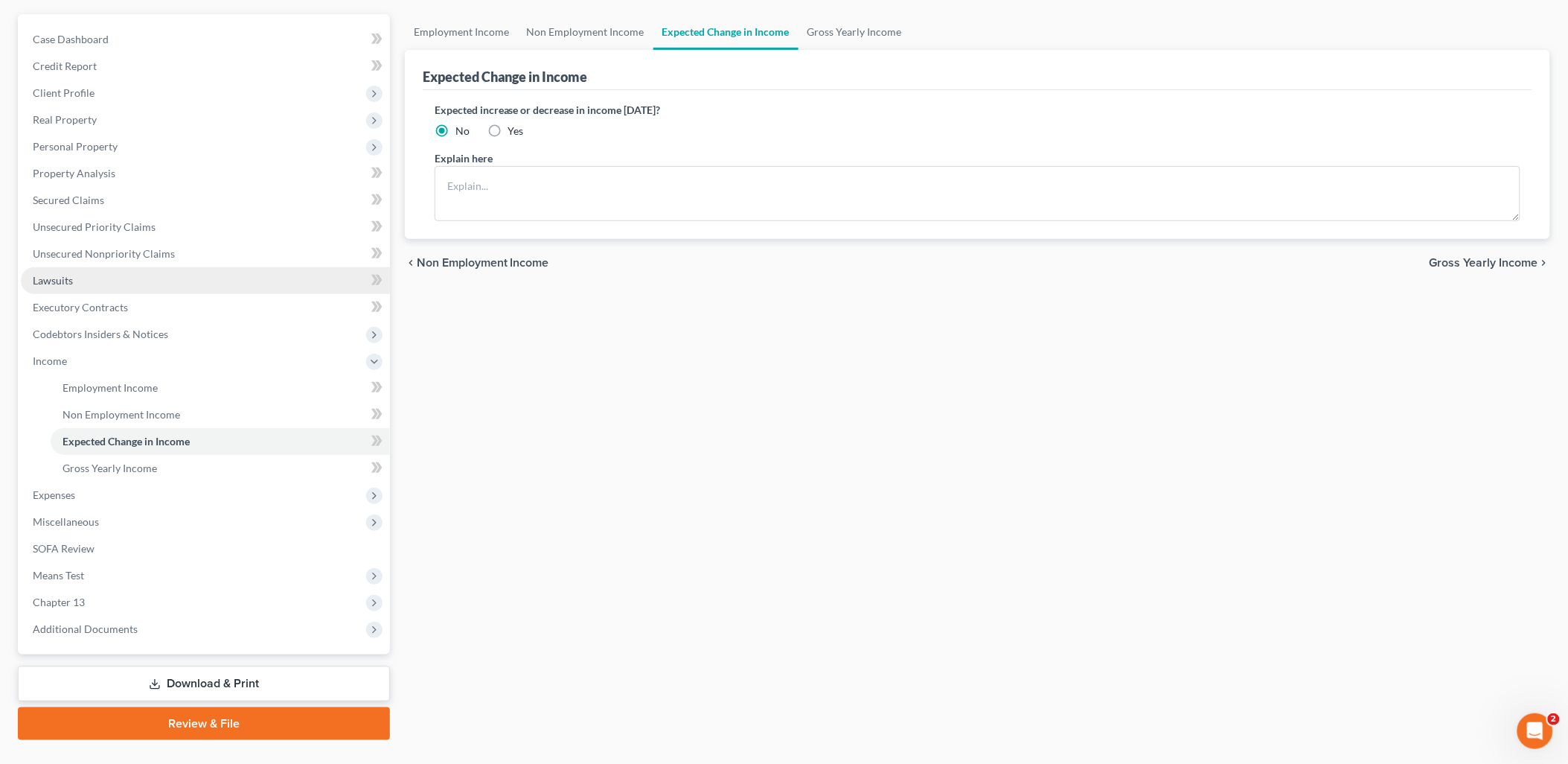
scroll to position [159, 0]
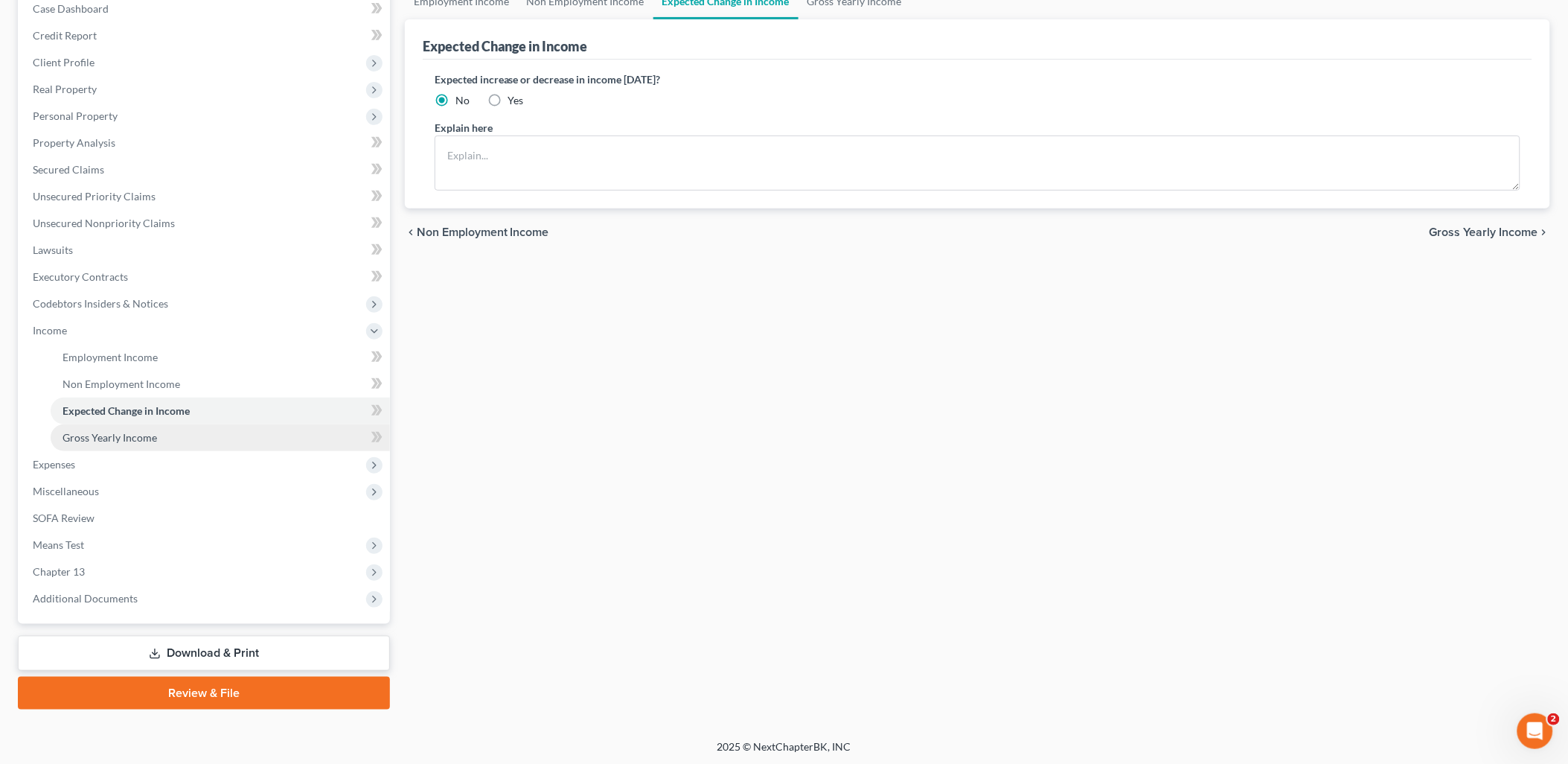
click at [120, 442] on span "Gross Yearly Income" at bounding box center [110, 437] width 95 height 13
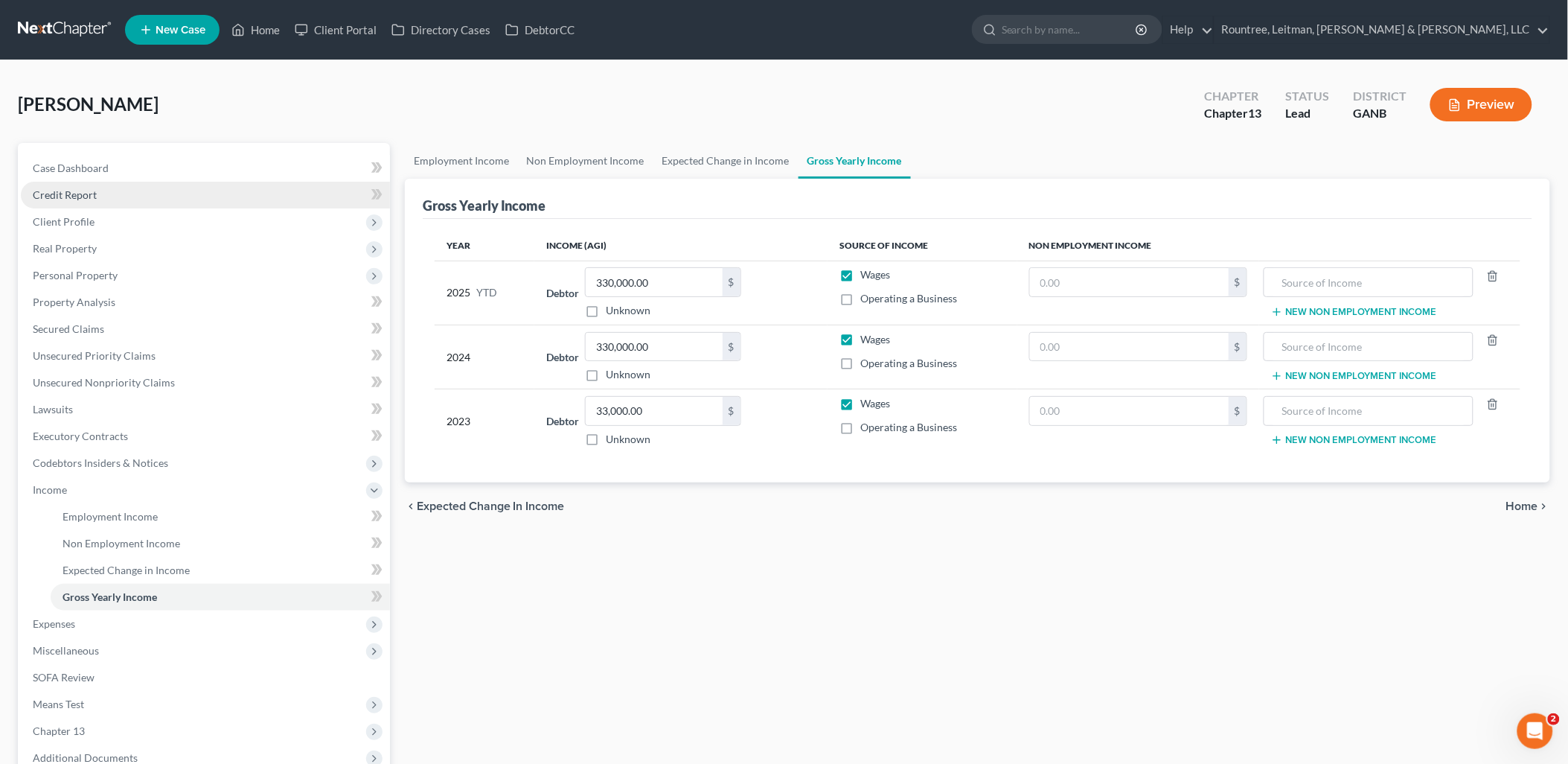
click at [113, 187] on link "Credit Report" at bounding box center [205, 195] width 369 height 27
click at [120, 169] on link "Case Dashboard" at bounding box center [205, 168] width 369 height 27
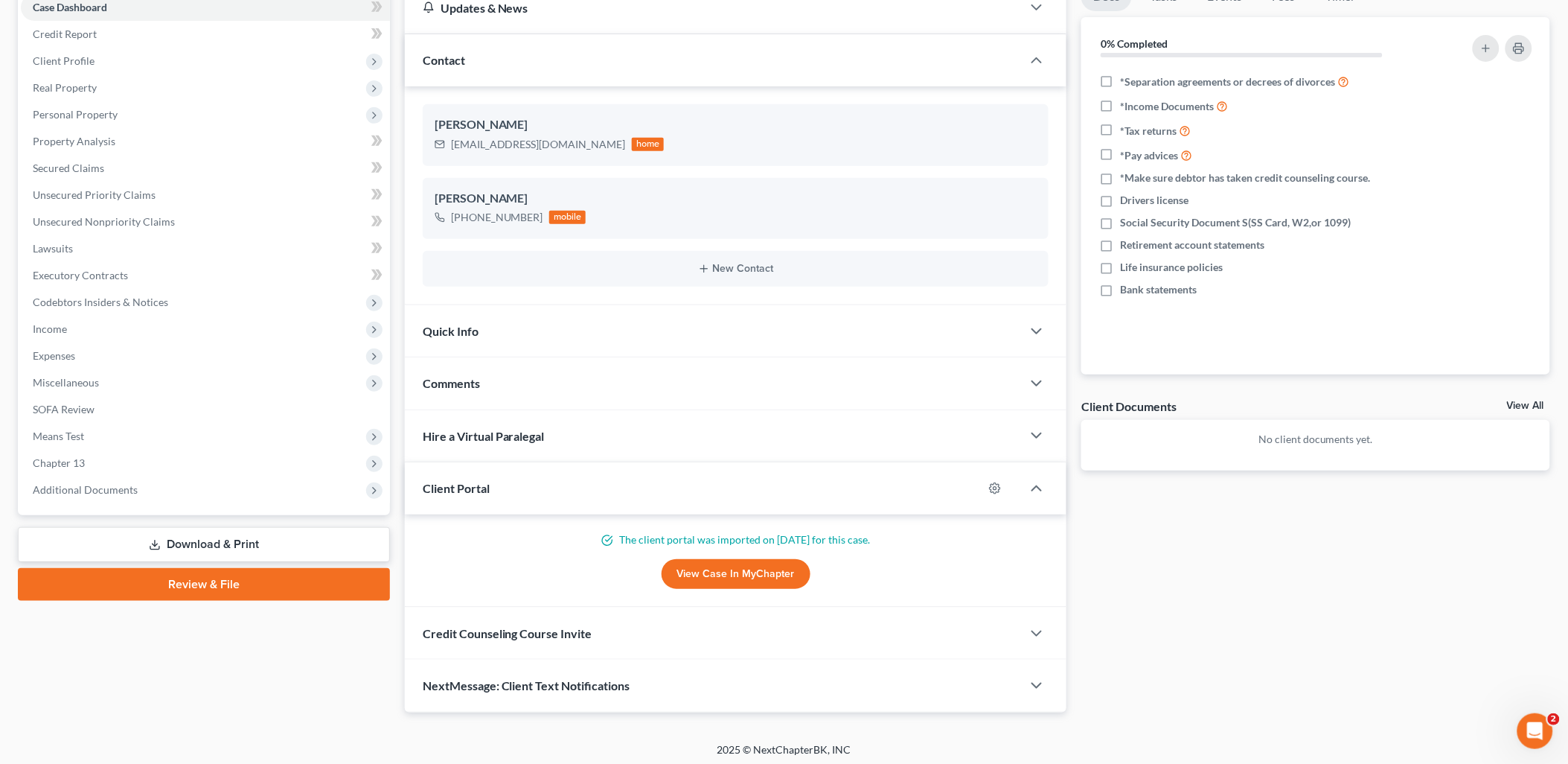
scroll to position [166, 0]
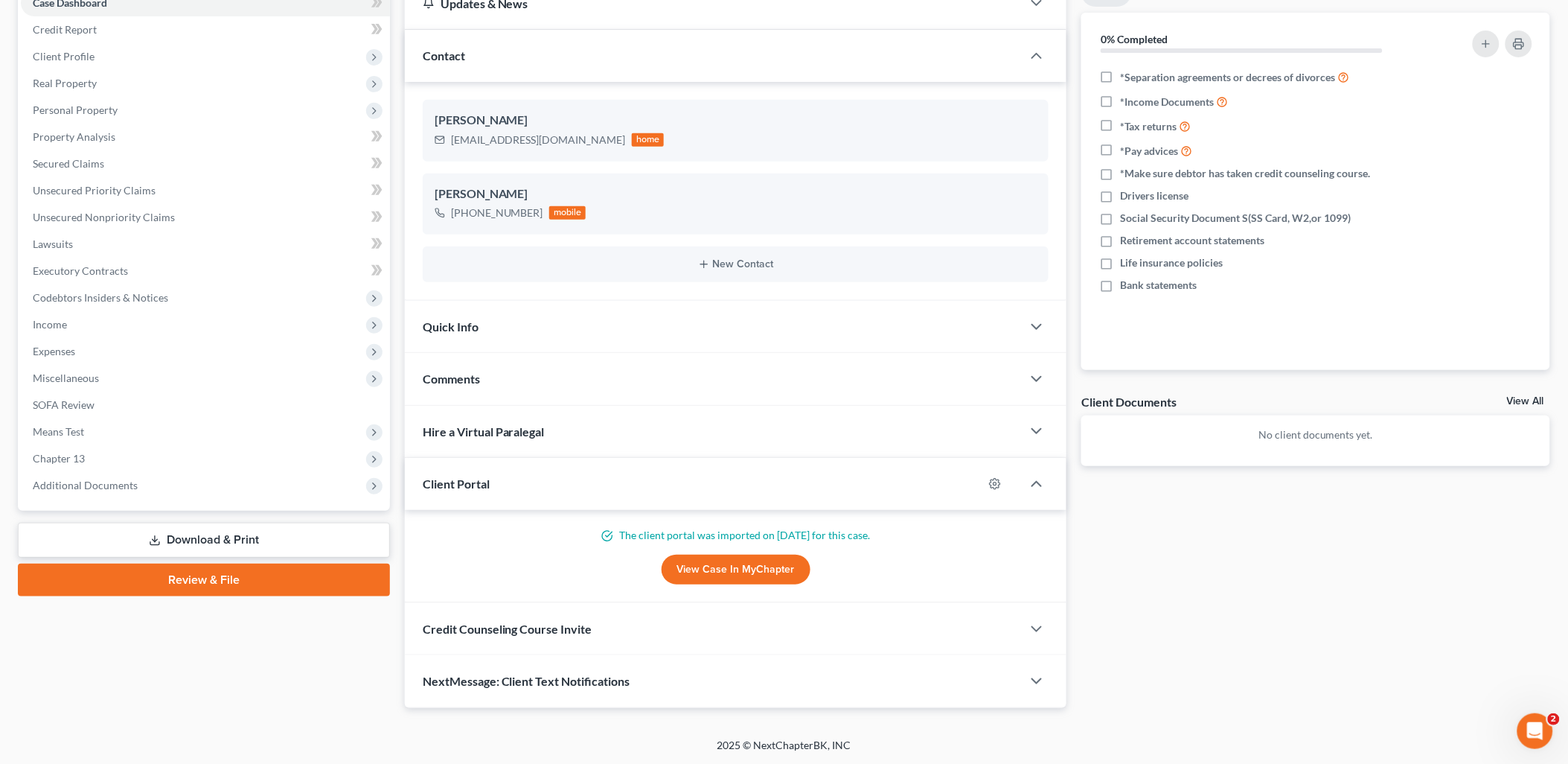
click at [769, 573] on link "View Case in MyChapter" at bounding box center [736, 570] width 149 height 30
click at [130, 315] on span "Income" at bounding box center [205, 324] width 369 height 27
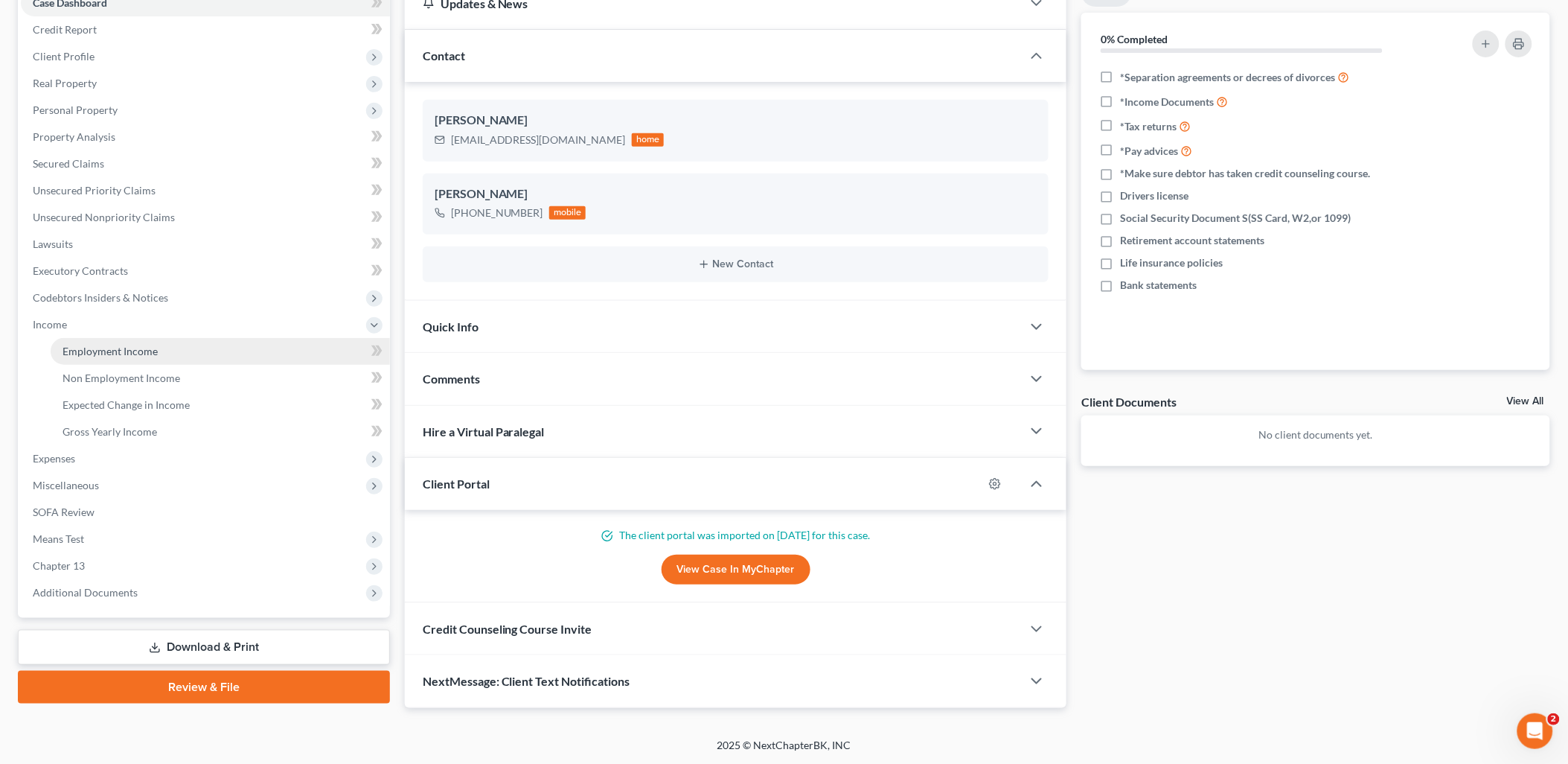
click at [137, 353] on span "Employment Income" at bounding box center [110, 351] width 95 height 13
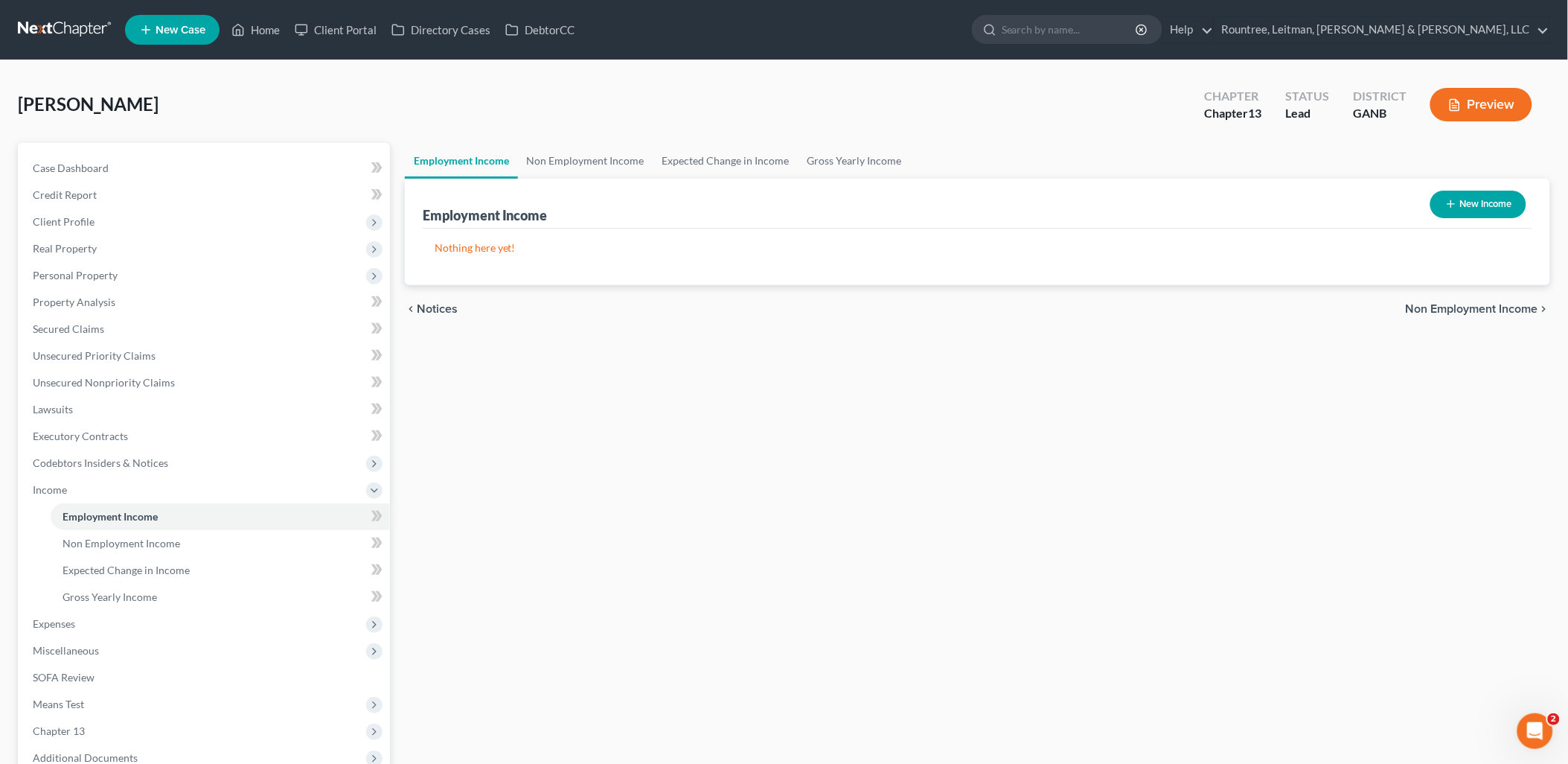
click at [1483, 197] on button "New Income" at bounding box center [1478, 205] width 96 height 28
select select "0"
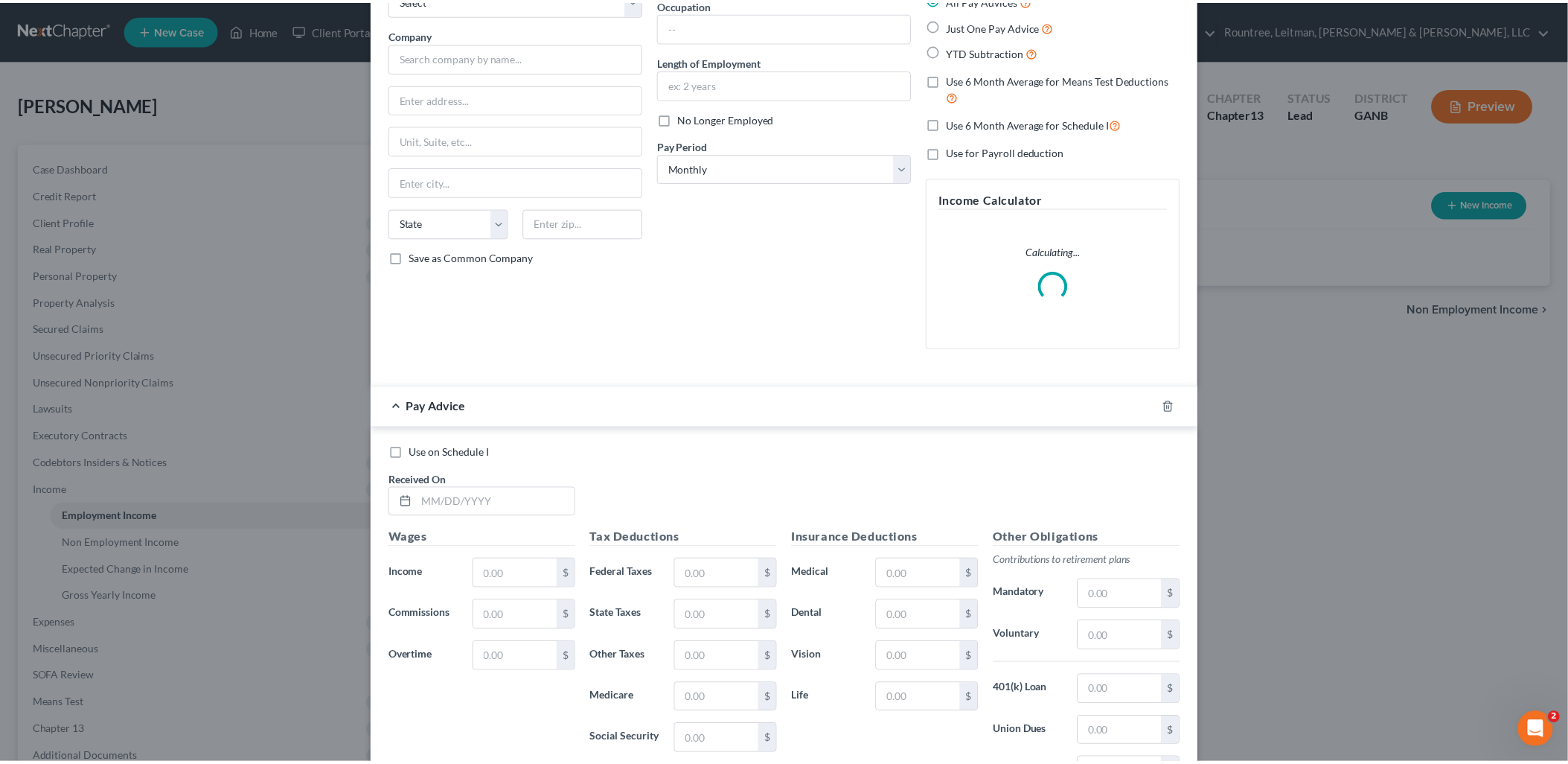
scroll to position [293, 0]
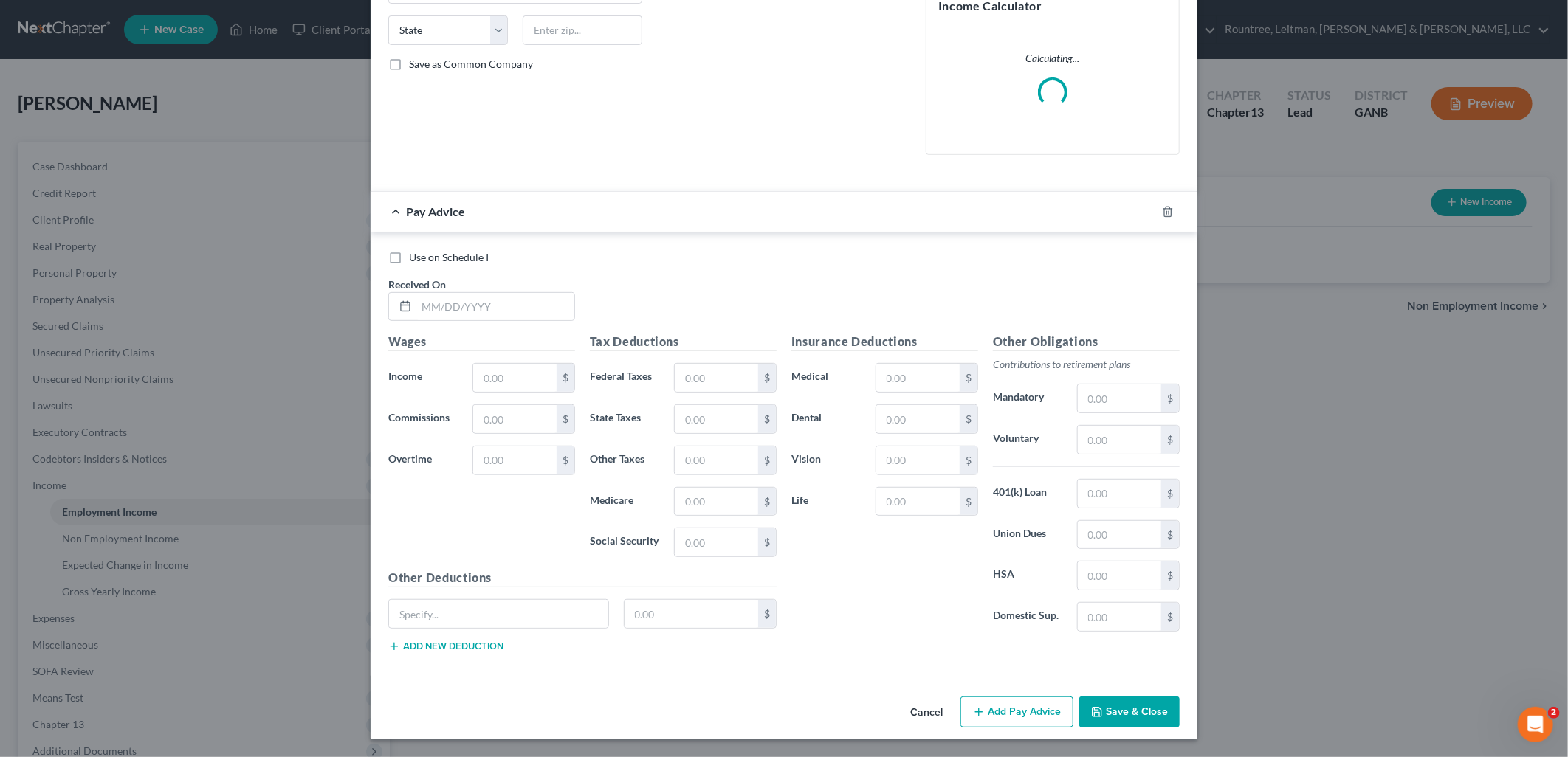
click at [928, 716] on button "Cancel" at bounding box center [926, 713] width 56 height 29
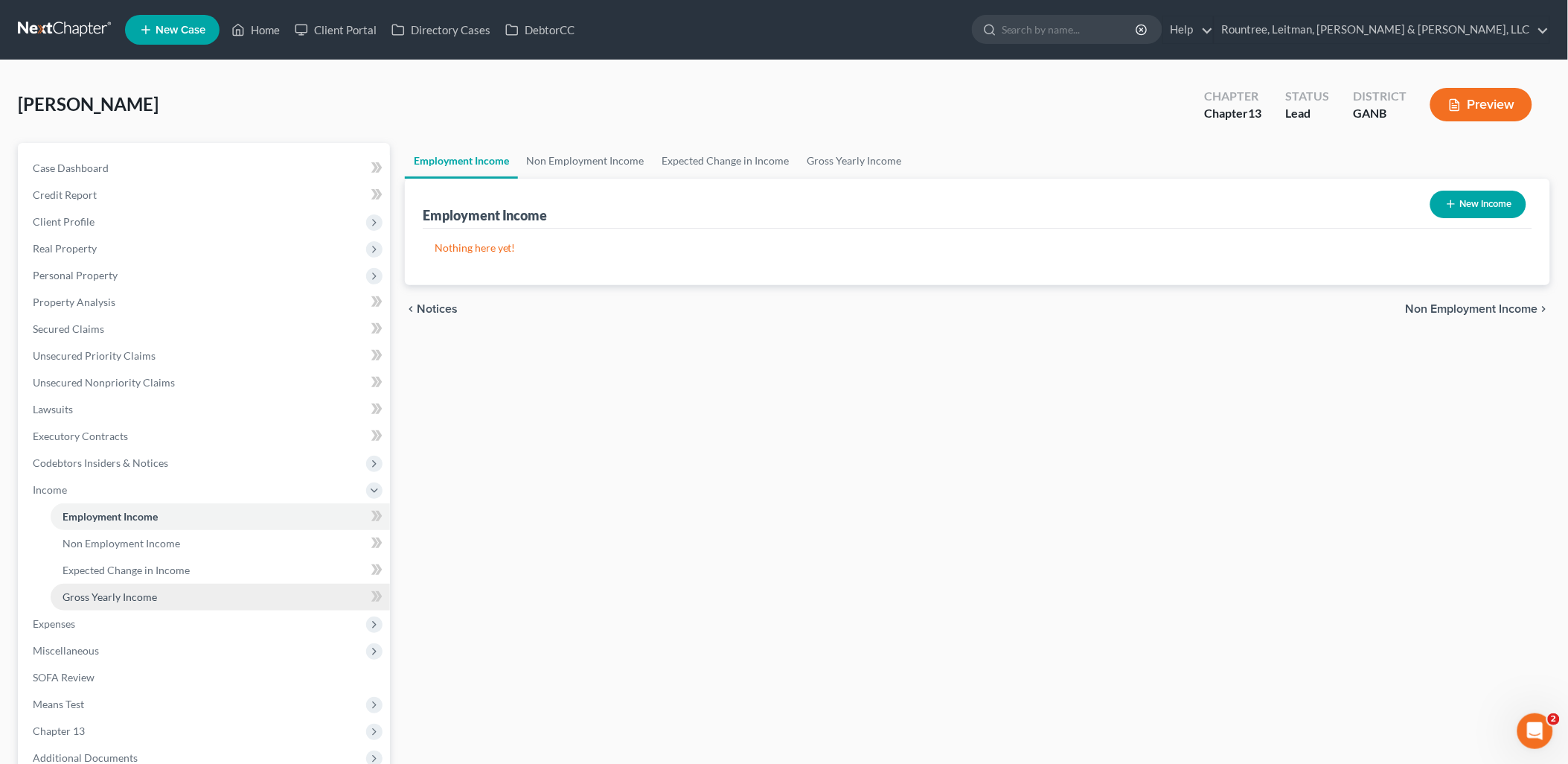
click at [168, 592] on link "Gross Yearly Income" at bounding box center [220, 597] width 340 height 27
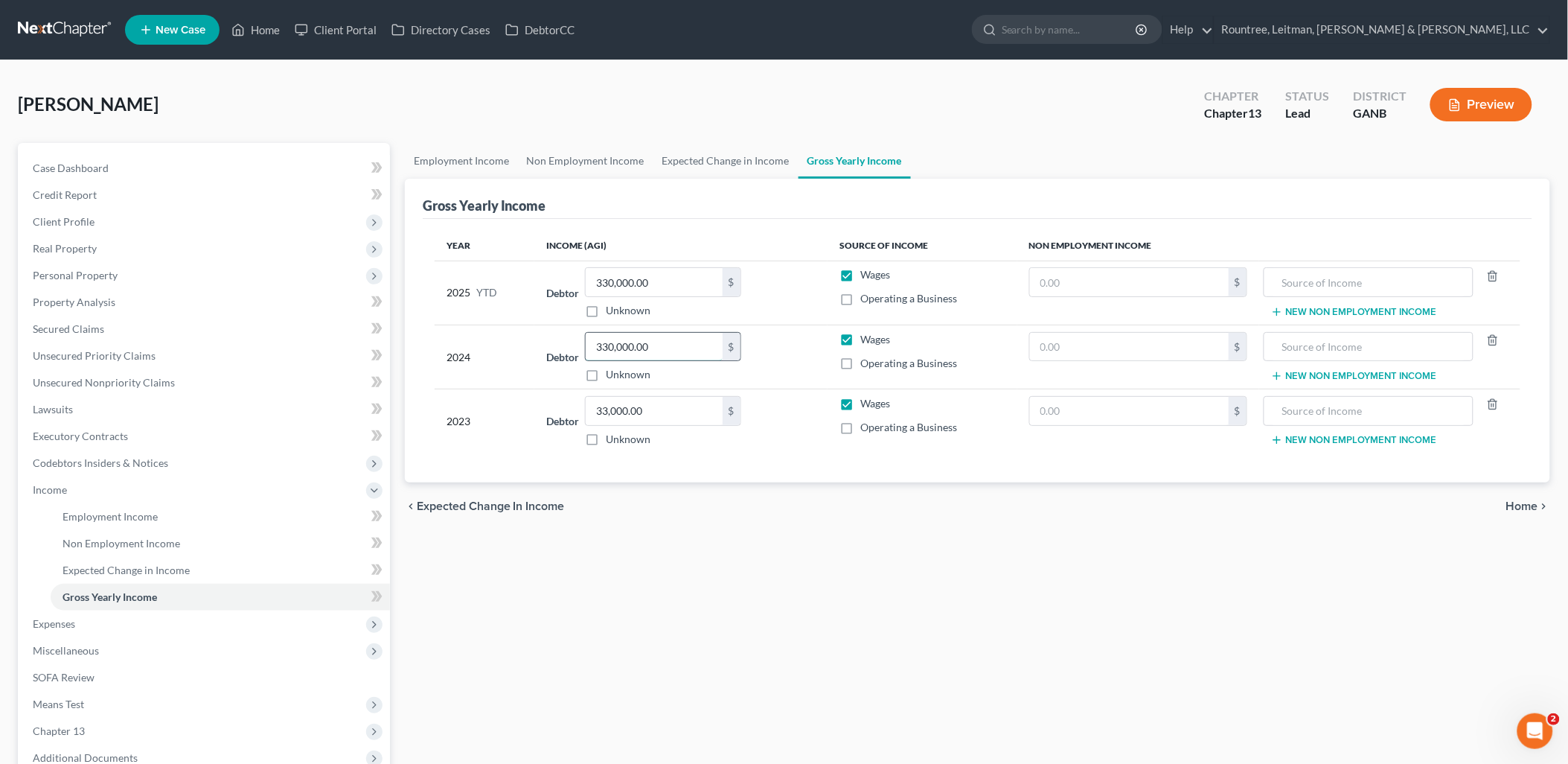
click at [685, 346] on input "330,000.00" at bounding box center [654, 347] width 137 height 28
click at [680, 504] on div "chevron_left Expected Change in Income Home chevron_right" at bounding box center [978, 506] width 1146 height 48
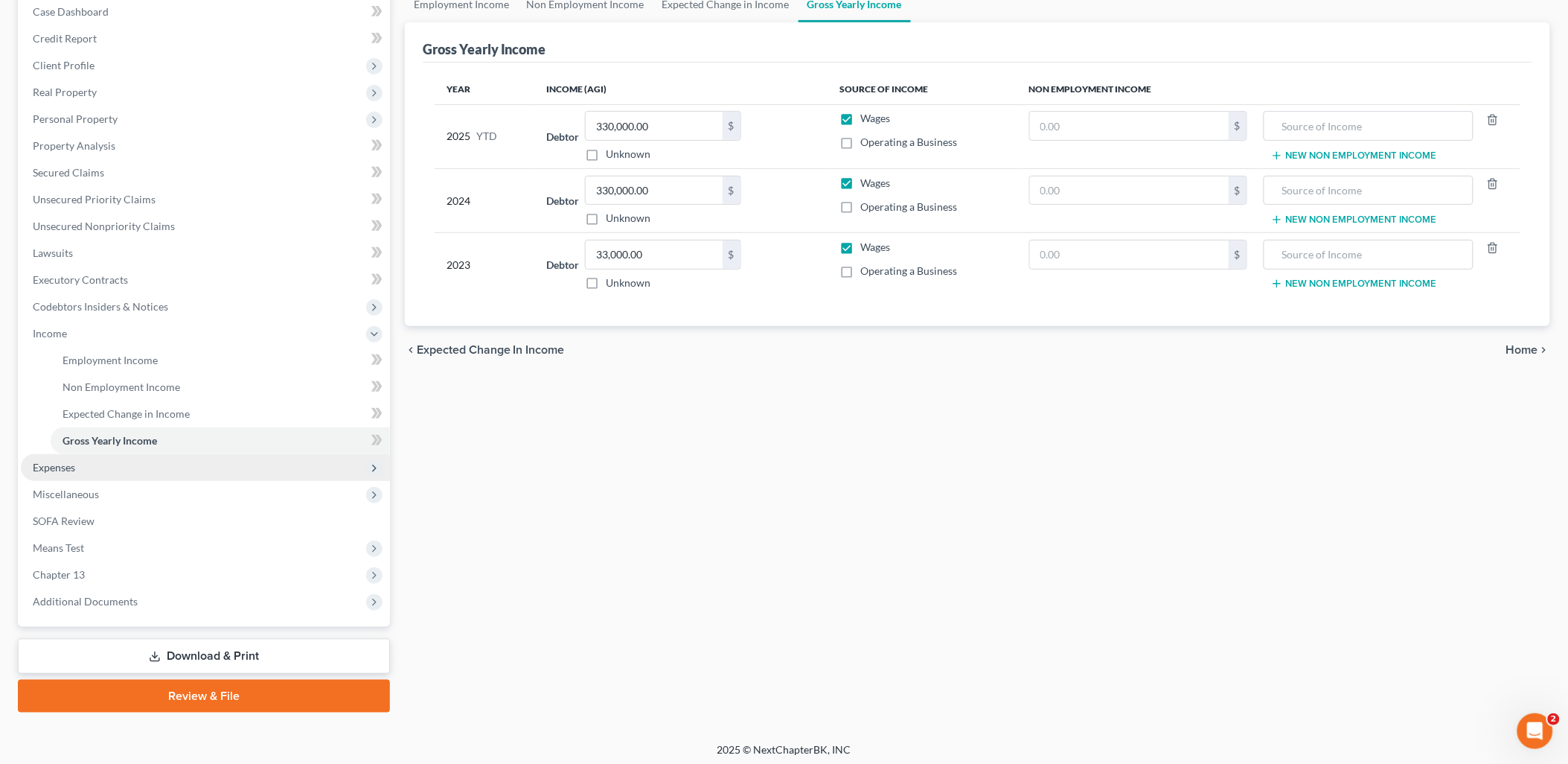
scroll to position [159, 0]
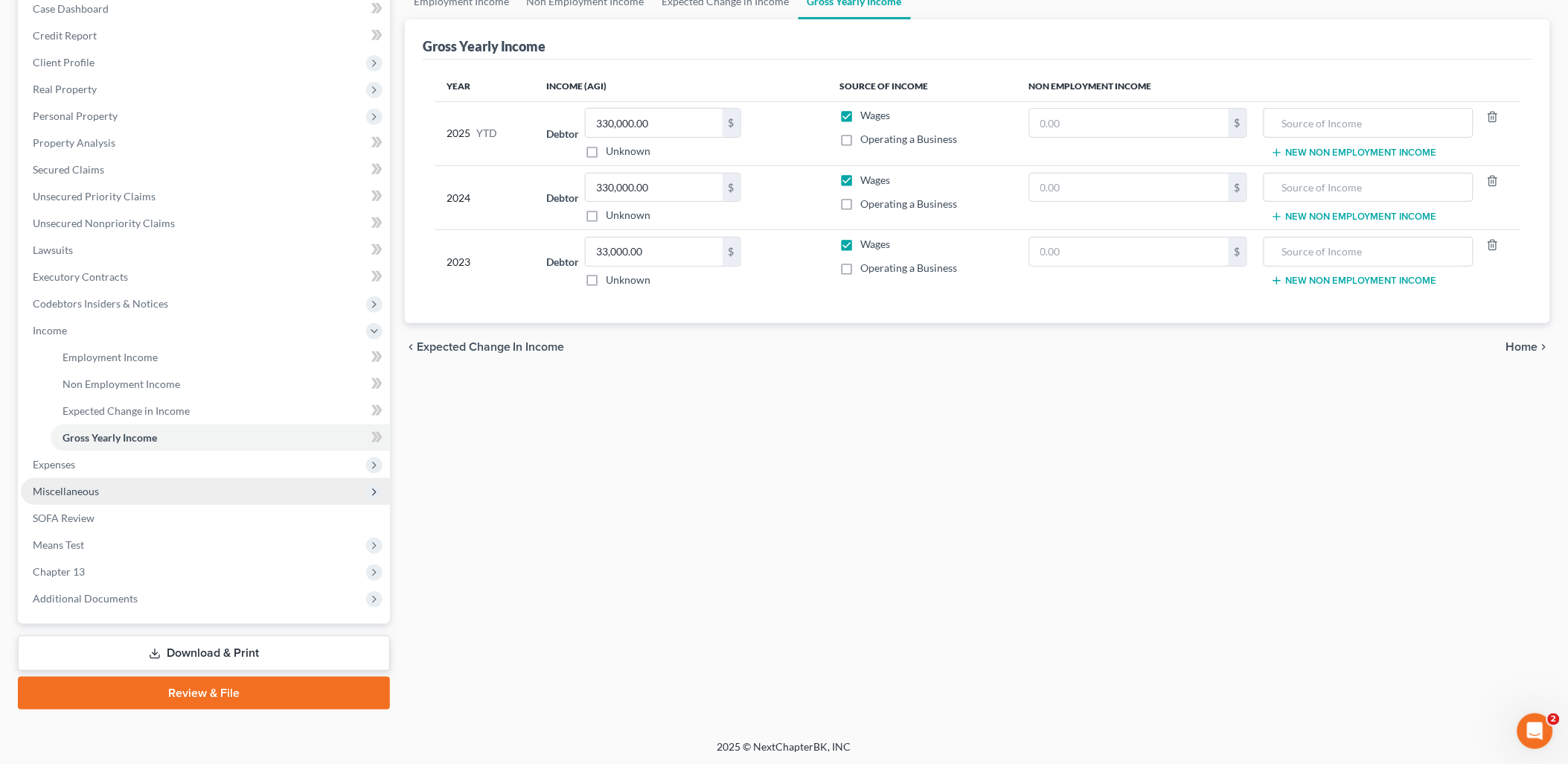
click at [158, 494] on span "Miscellaneous" at bounding box center [205, 491] width 369 height 27
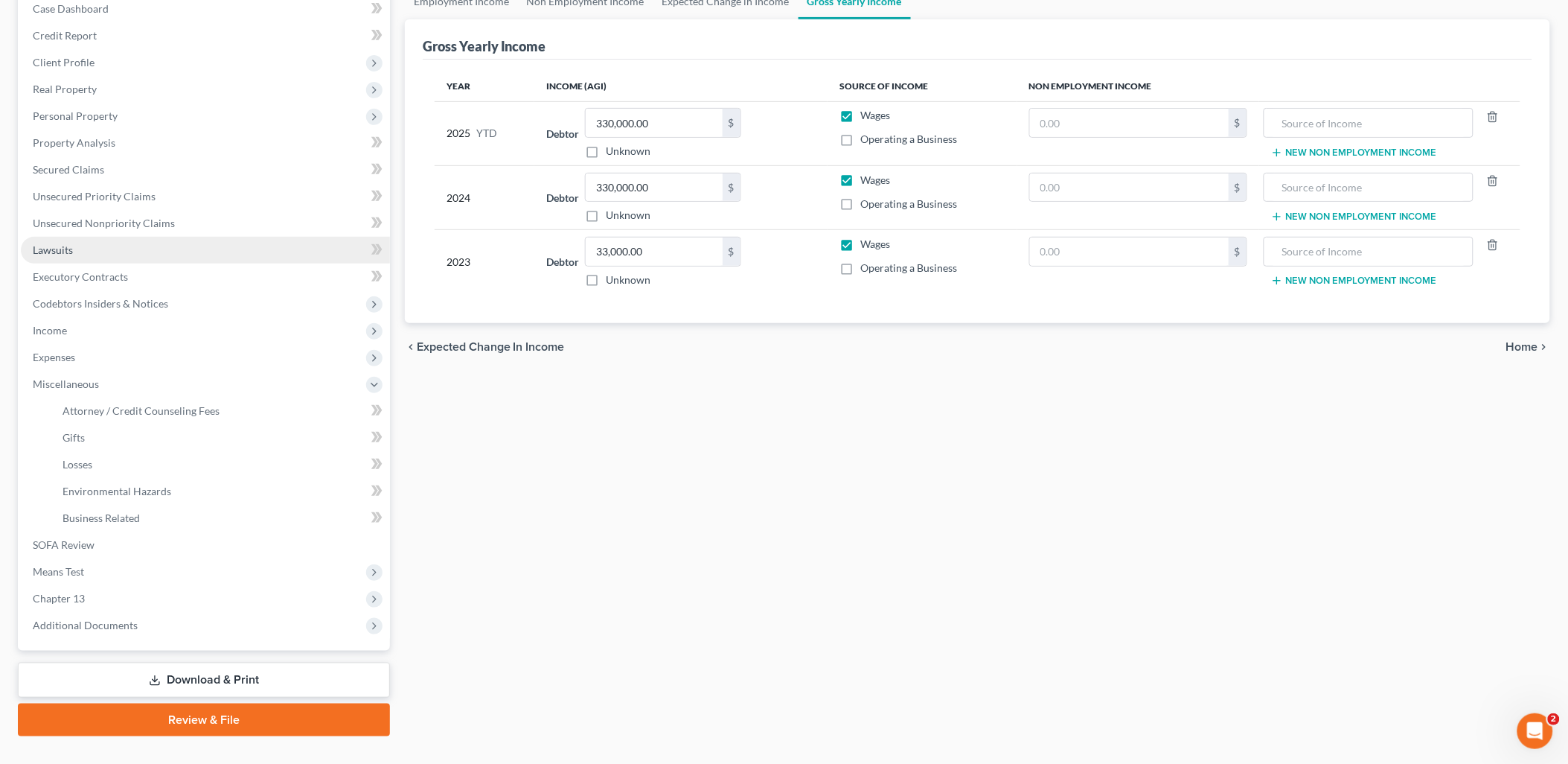
click at [121, 247] on link "Lawsuits" at bounding box center [205, 250] width 369 height 27
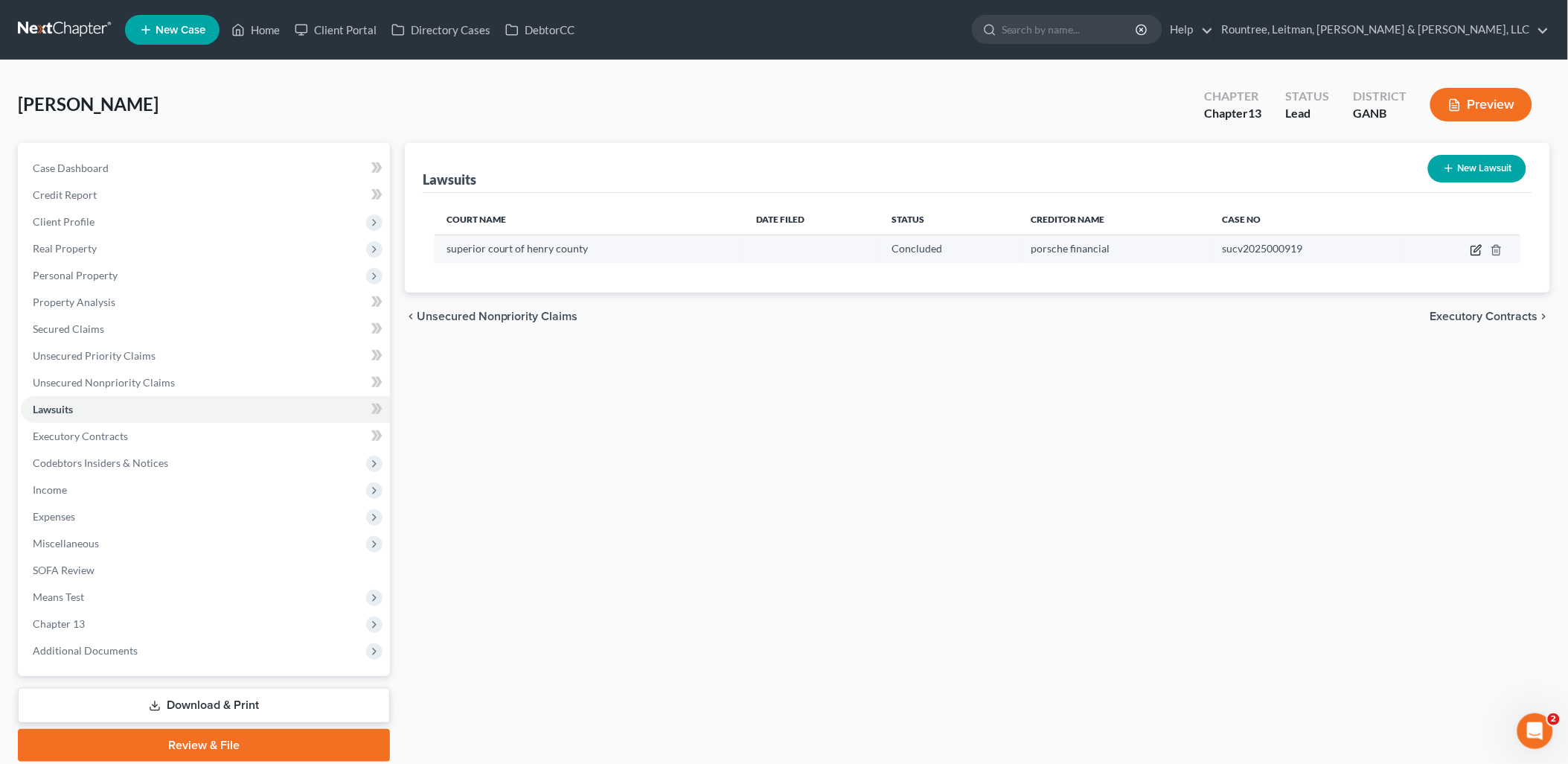
click at [1475, 250] on icon "button" at bounding box center [1477, 250] width 12 height 12
select select "10"
select select "2"
select select "0"
select select "10"
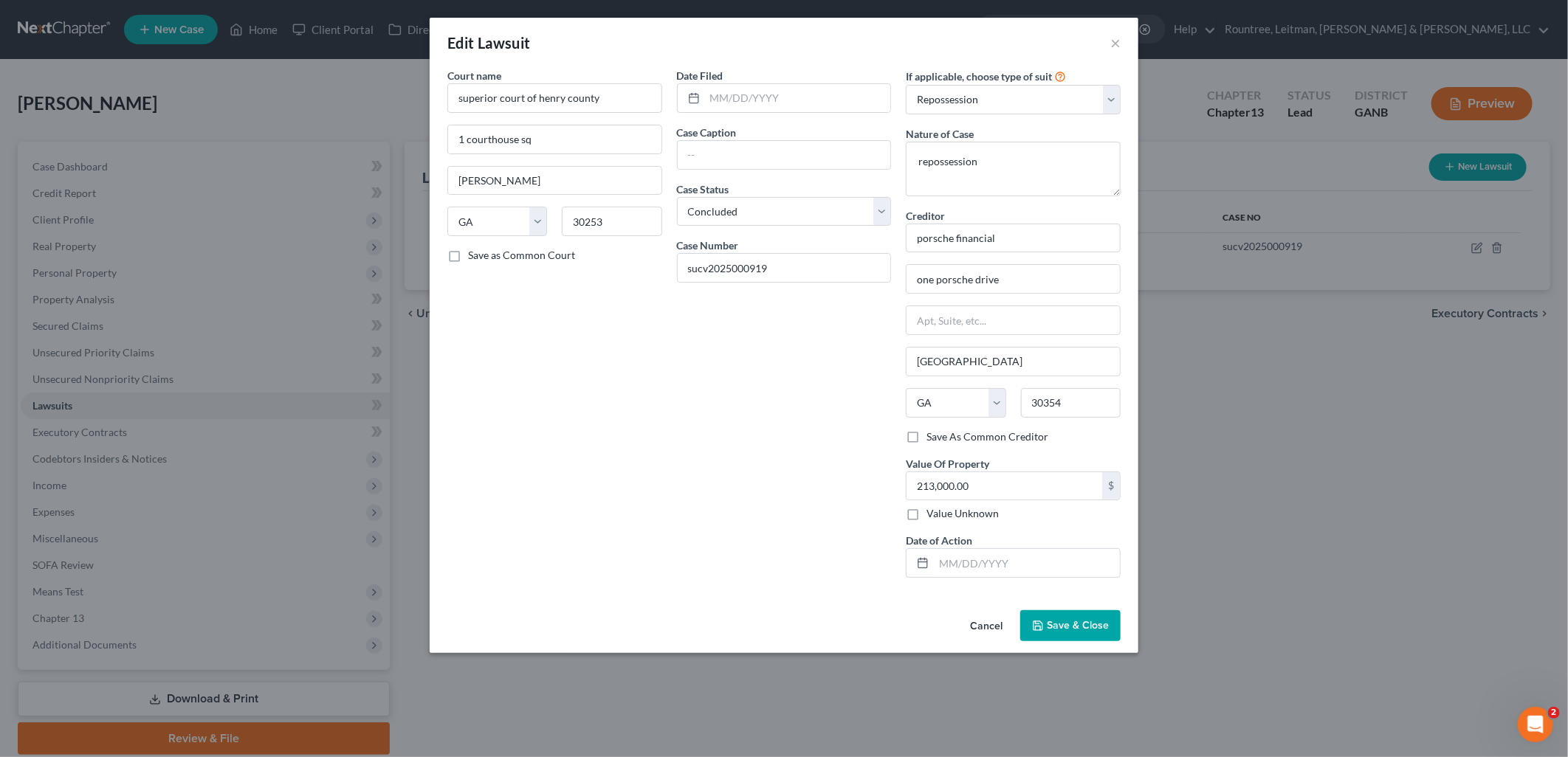
click at [978, 631] on button "Cancel" at bounding box center [986, 627] width 56 height 29
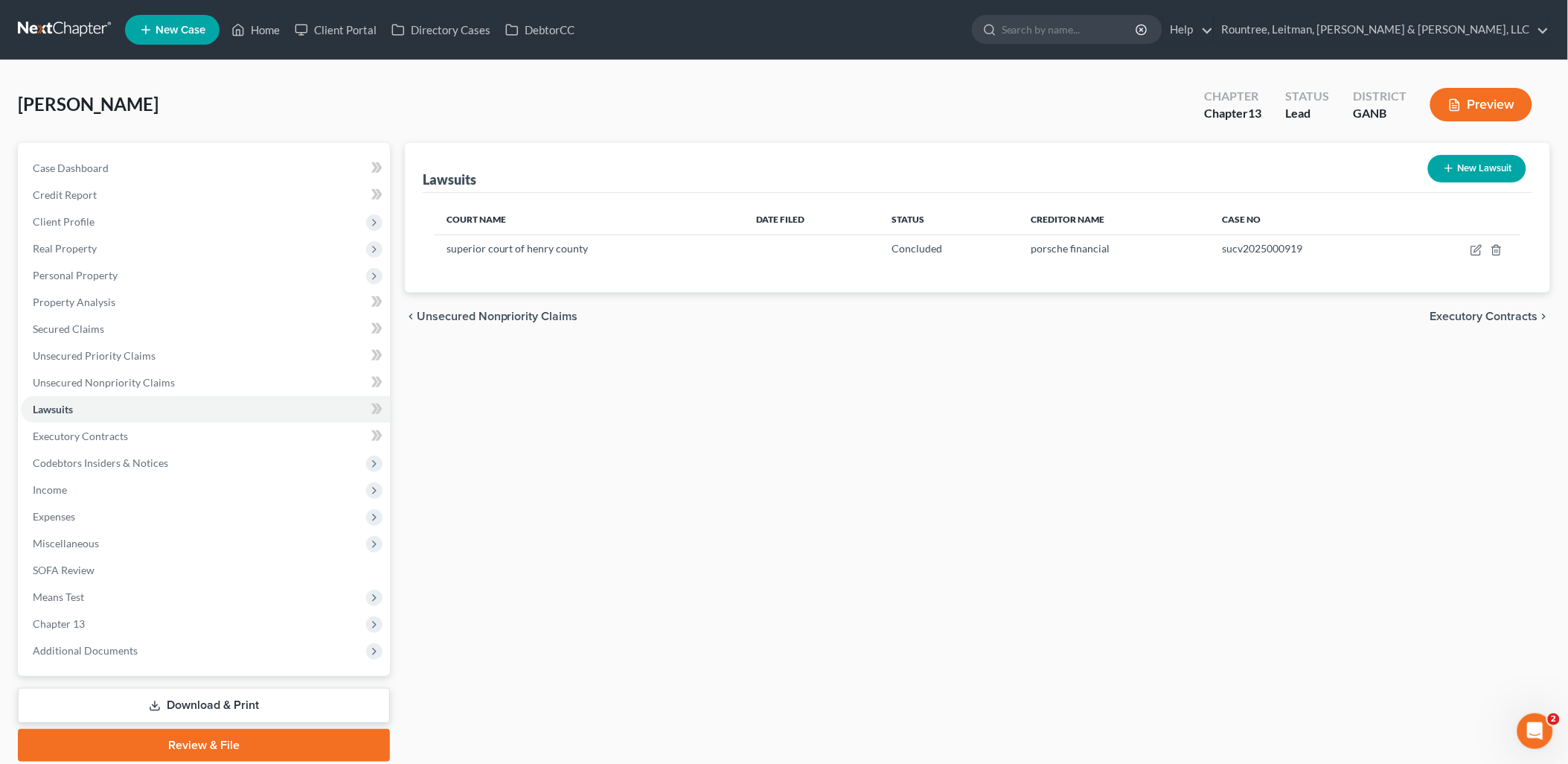
click at [1471, 162] on button "New Lawsuit" at bounding box center [1477, 169] width 98 height 28
select select "0"
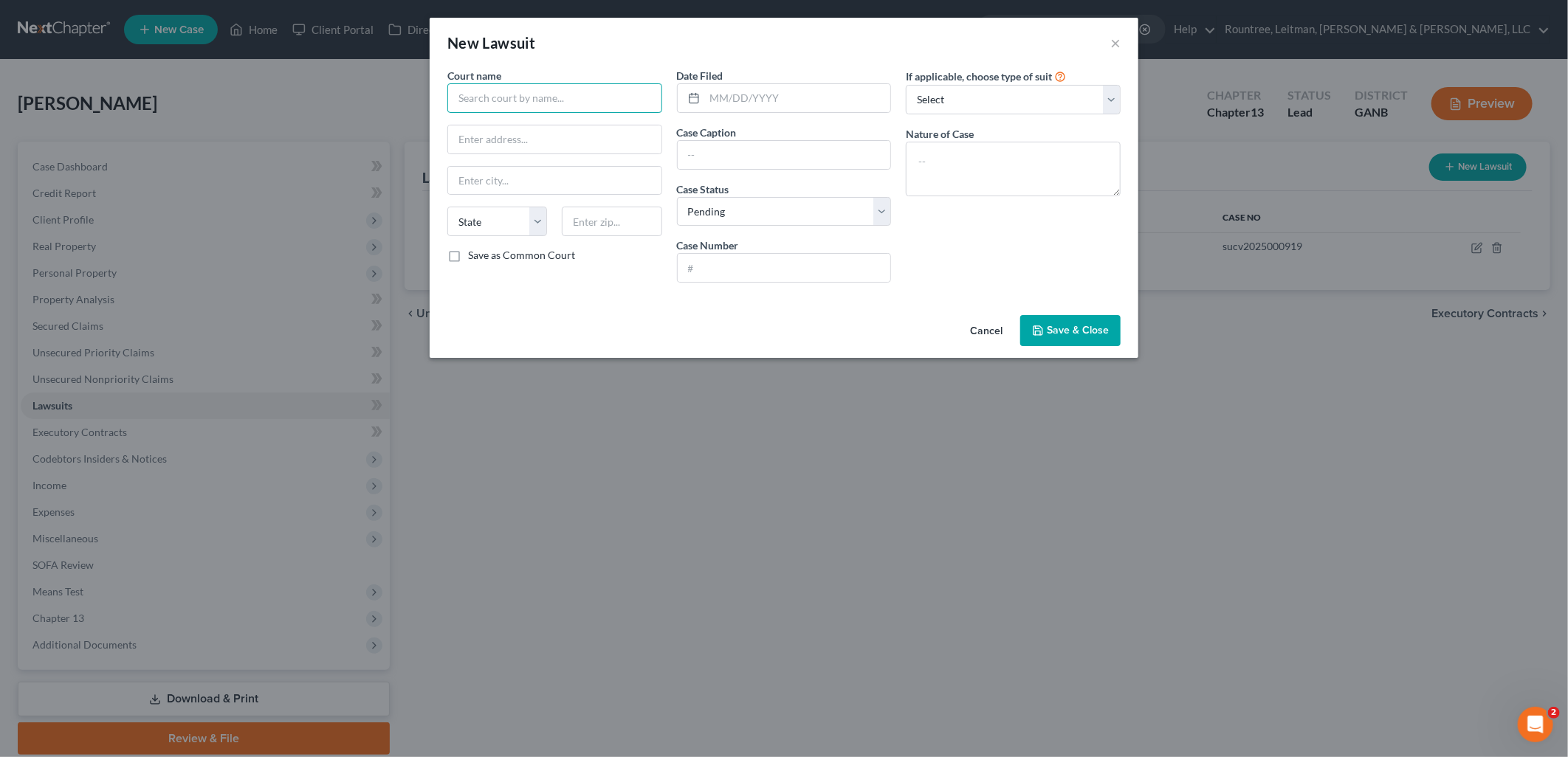
click at [568, 104] on input "text" at bounding box center [554, 98] width 215 height 29
type input "Superior Court of Henry County"
click at [726, 110] on input "text" at bounding box center [798, 98] width 186 height 28
click at [681, 161] on input "text" at bounding box center [784, 155] width 213 height 28
click at [1008, 79] on label "If applicable, choose type of suit" at bounding box center [978, 77] width 146 height 16
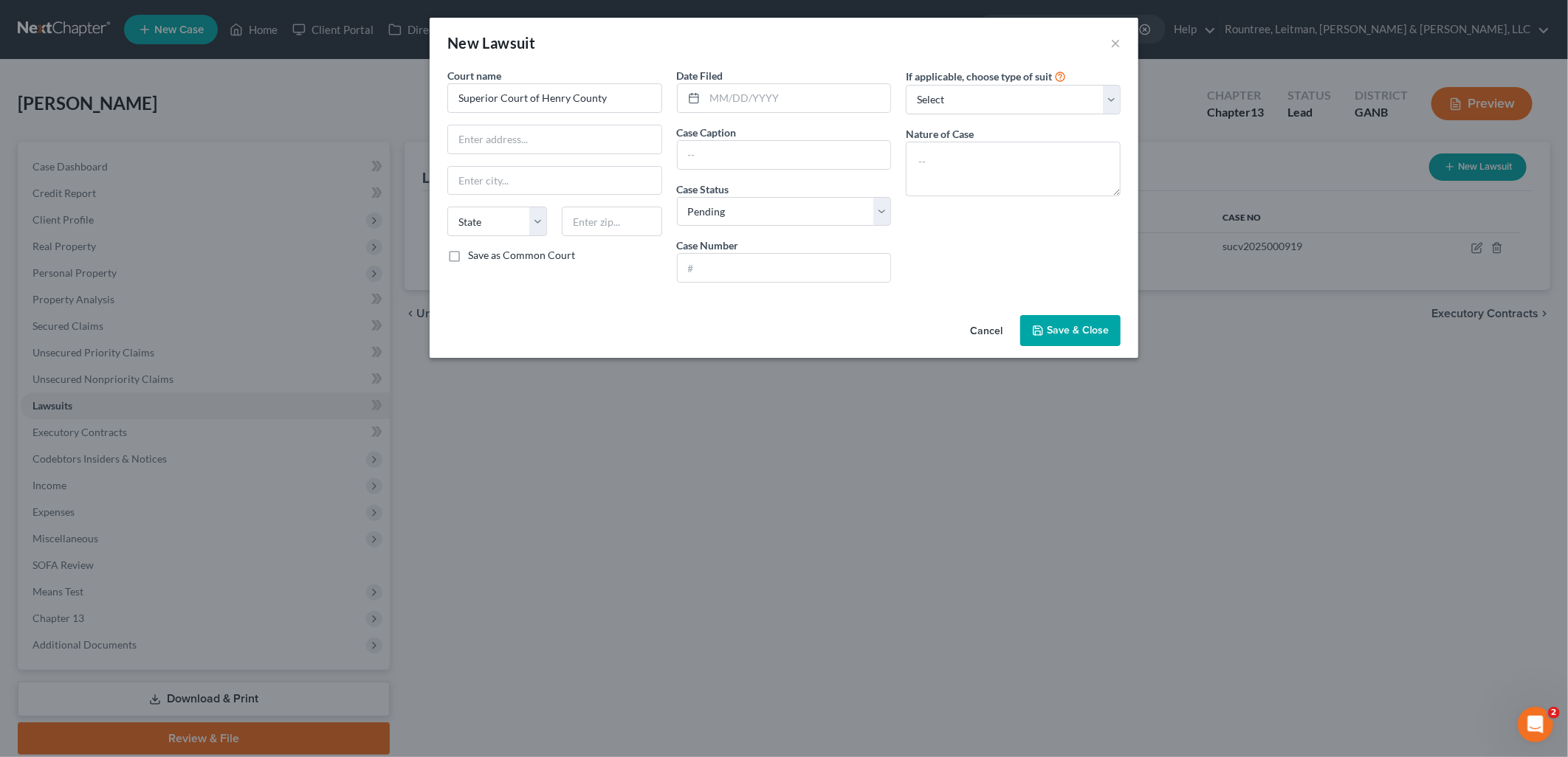
click at [1087, 328] on span "Save & Close" at bounding box center [1078, 330] width 62 height 13
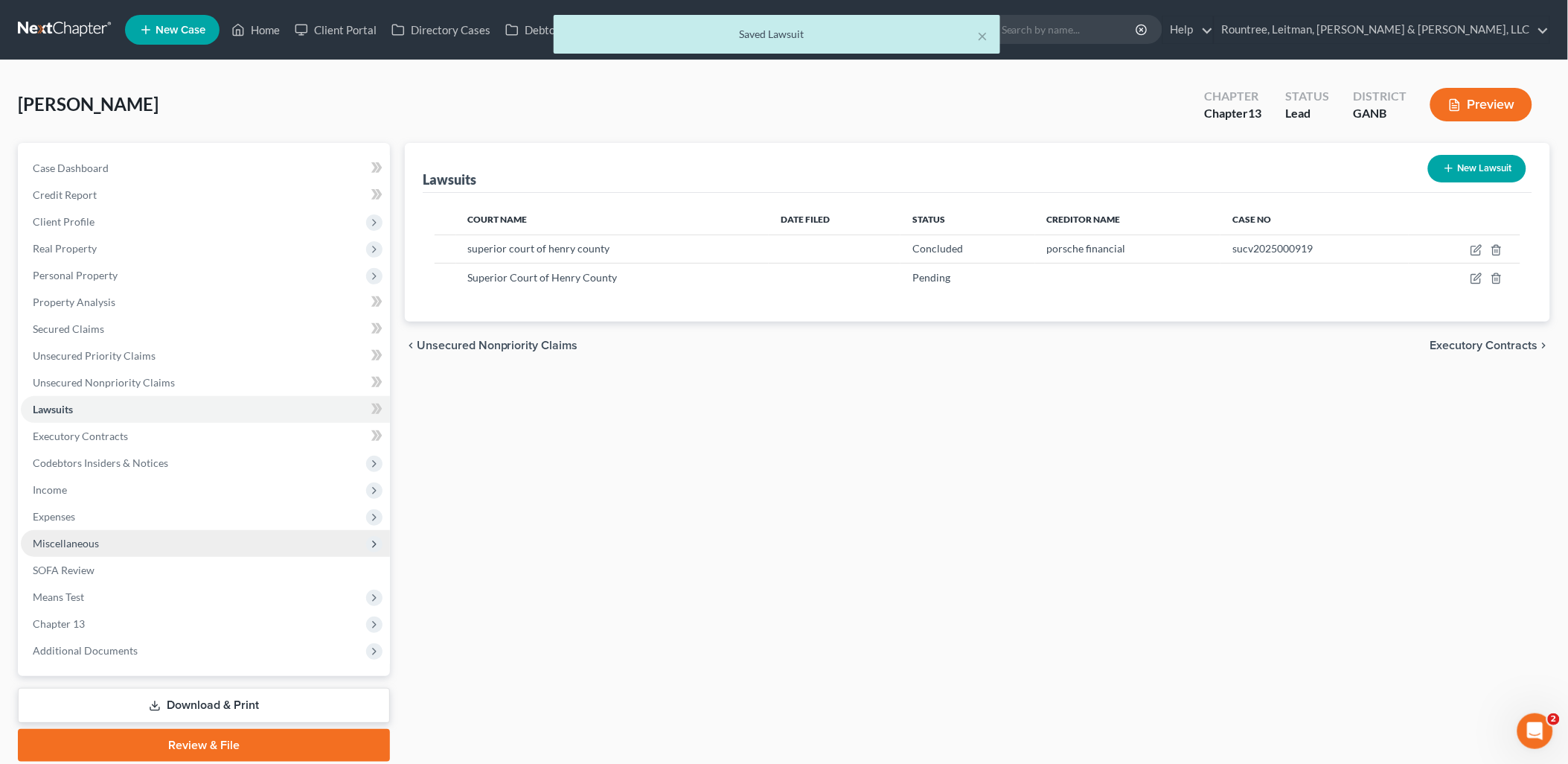
click at [140, 541] on span "Miscellaneous" at bounding box center [205, 544] width 369 height 27
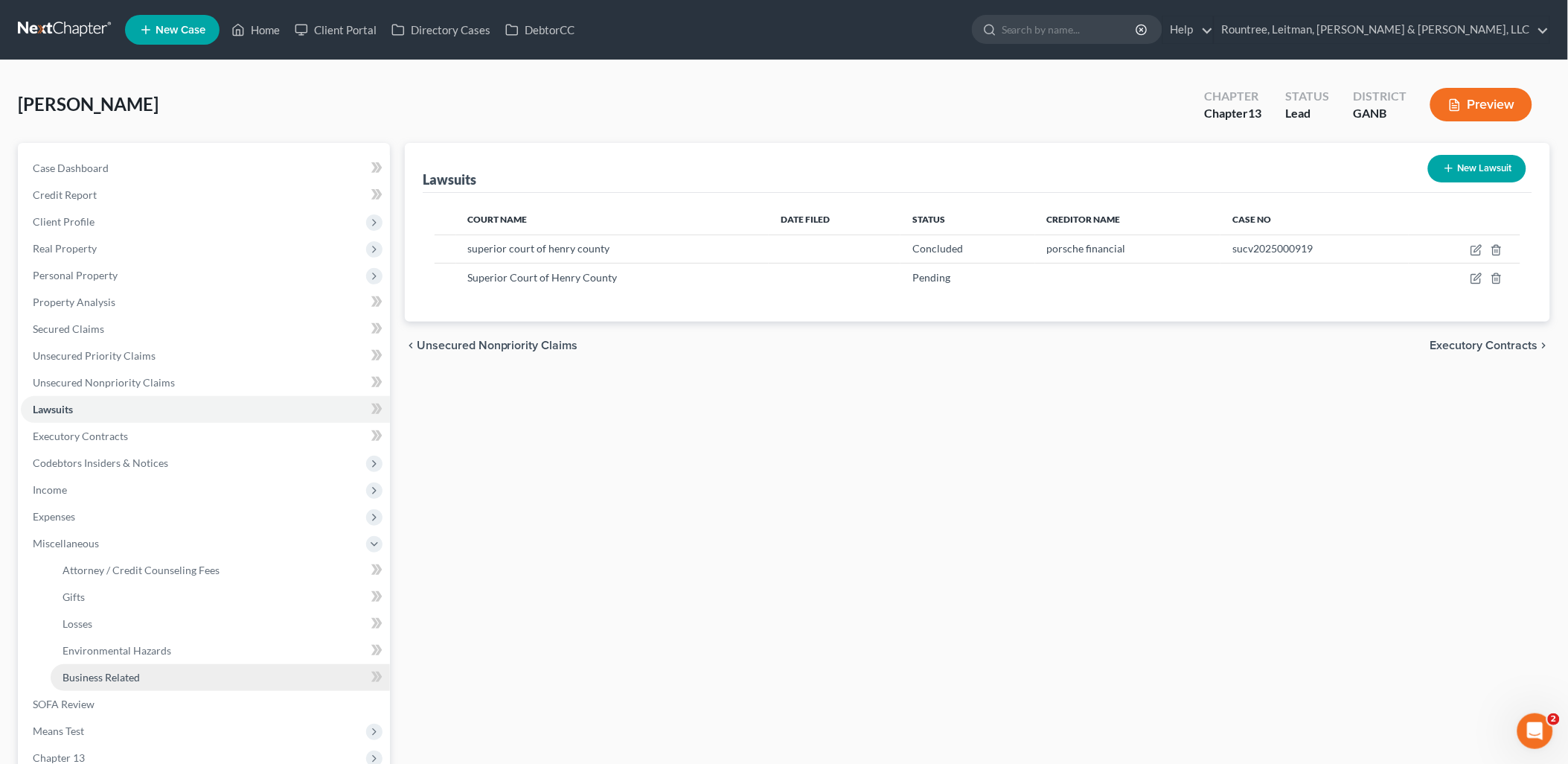
click at [128, 668] on link "Business Related" at bounding box center [220, 678] width 340 height 27
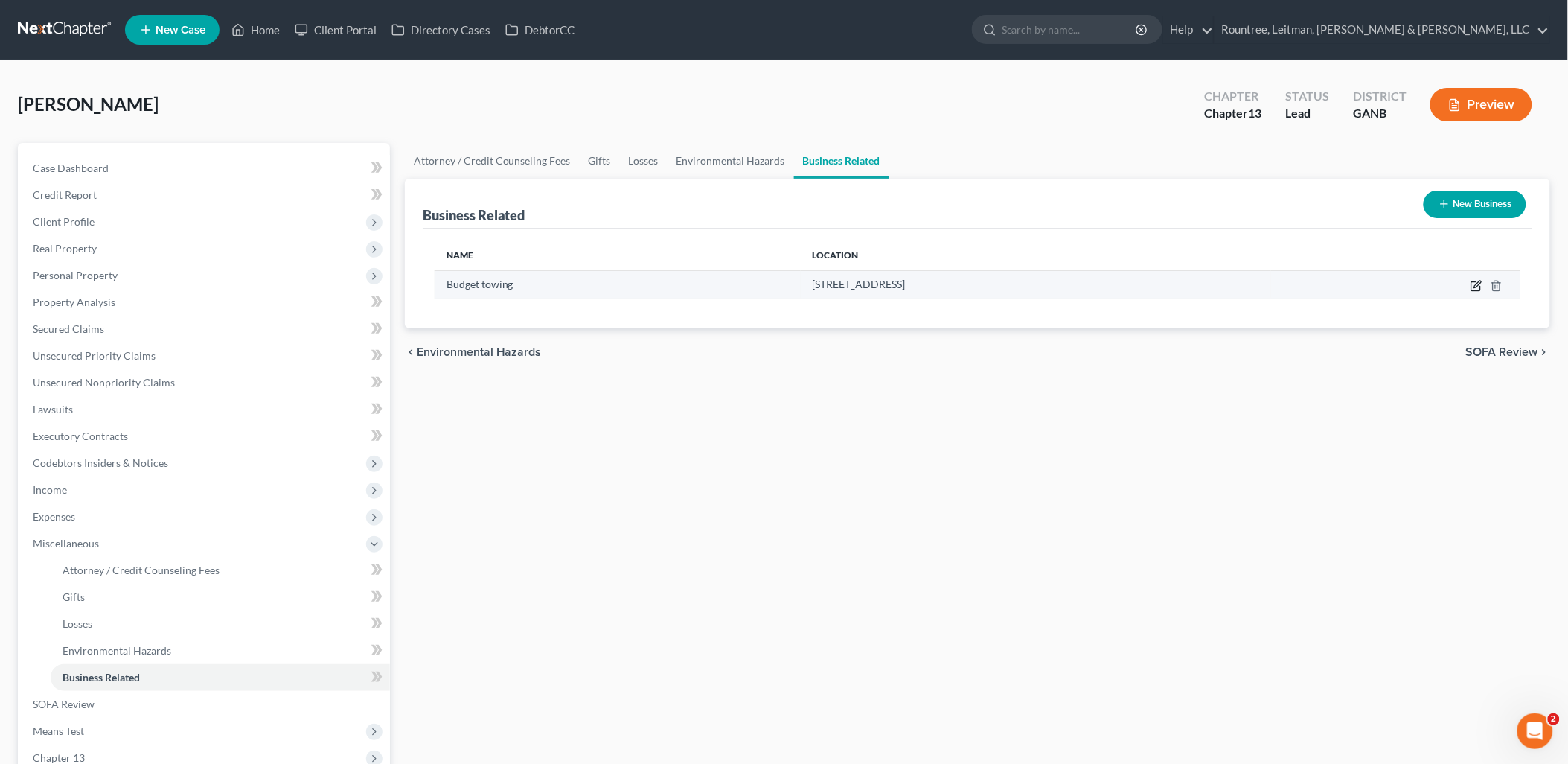
click at [1481, 281] on icon "button" at bounding box center [1477, 286] width 12 height 12
select select "owner"
select select "10"
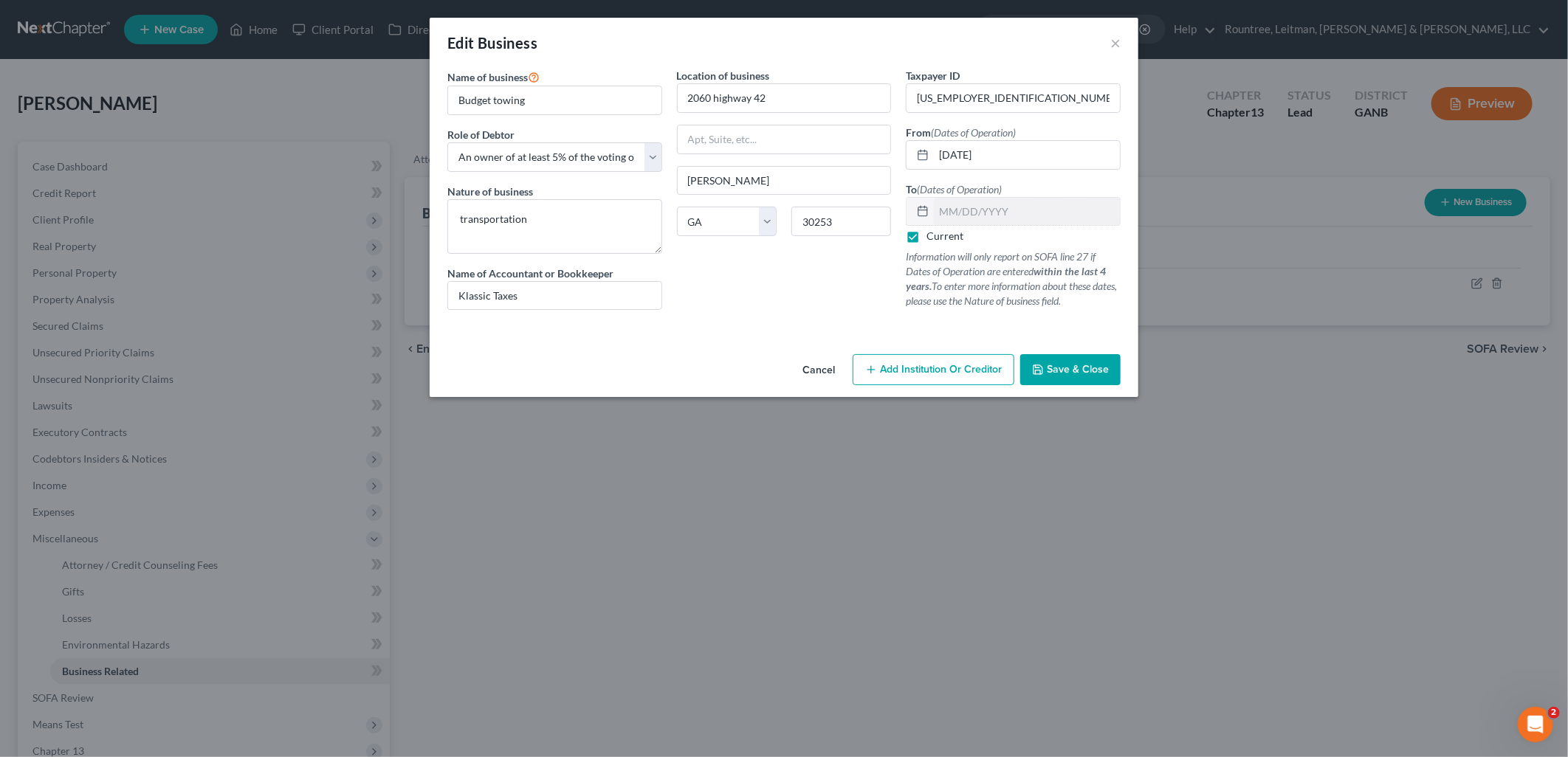
click at [1101, 363] on button "Save & Close" at bounding box center [1071, 369] width 100 height 31
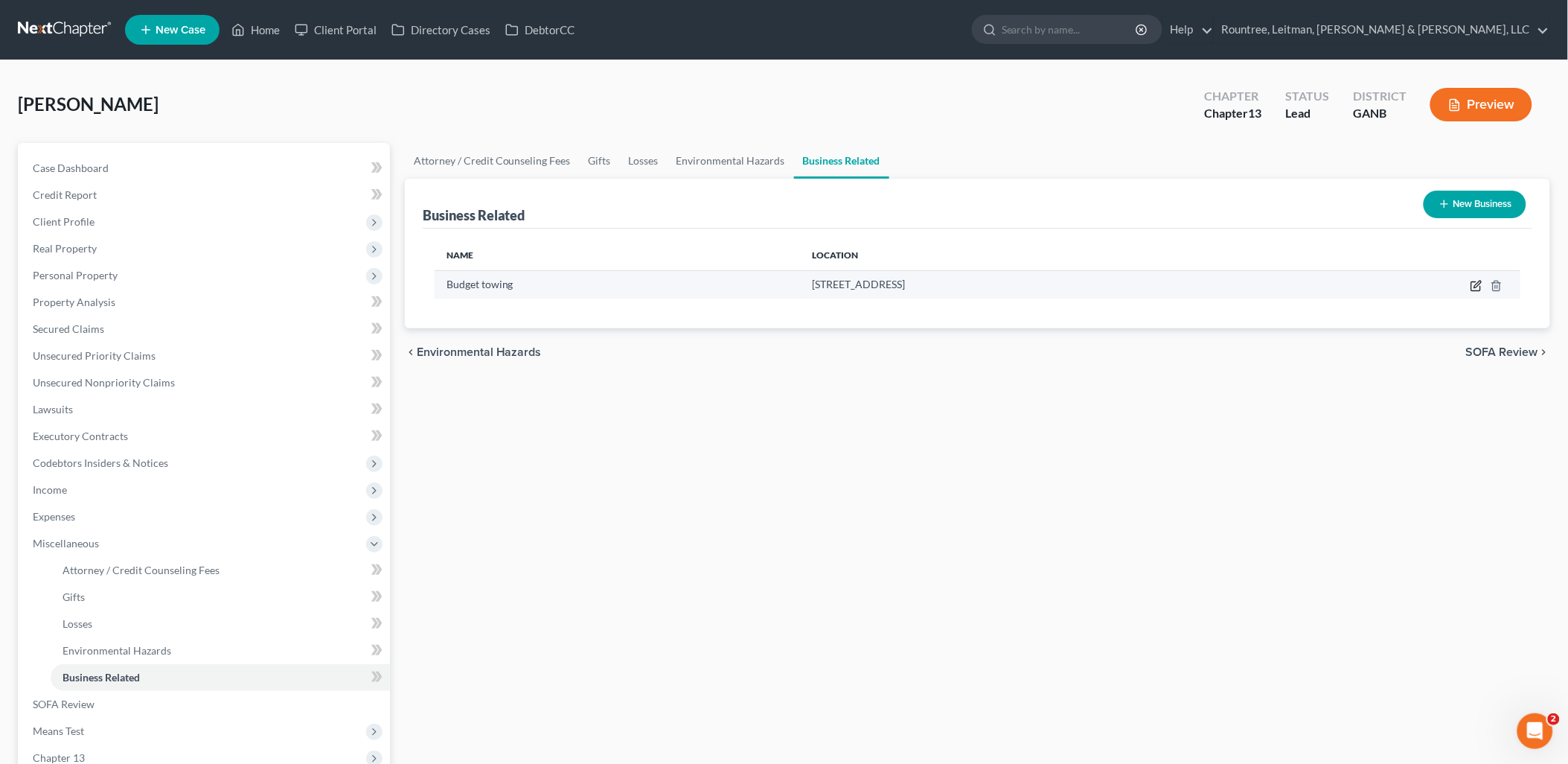
click at [1477, 283] on icon "button" at bounding box center [1477, 286] width 12 height 12
select select "owner"
select select "10"
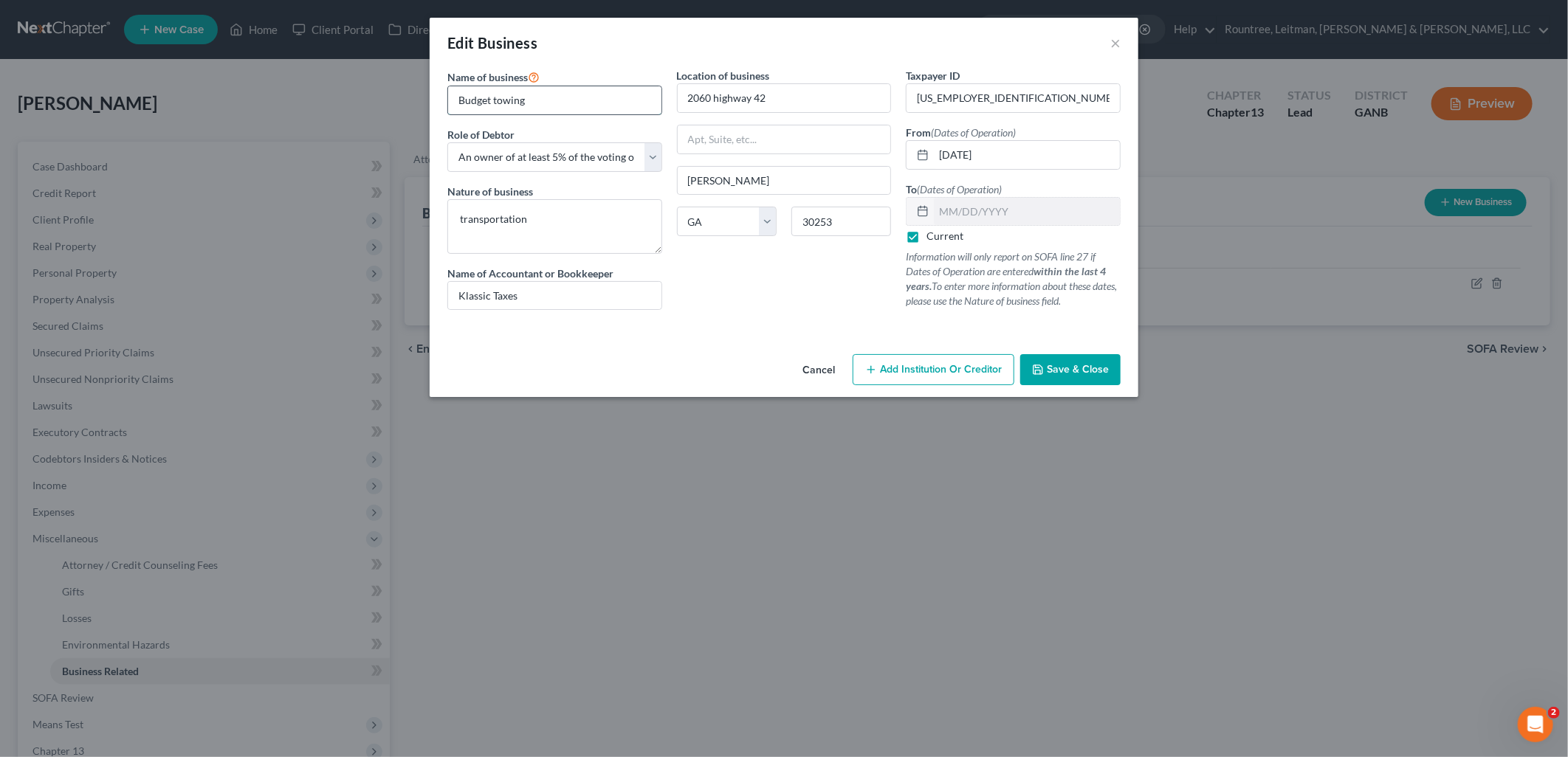
click at [583, 101] on input "Budget towing" at bounding box center [554, 100] width 213 height 28
click at [583, 100] on input "Budget towing" at bounding box center [554, 100] width 213 height 28
type input "Budget Towing Inc"
click at [629, 168] on select "Select A member of a limited liability company (LLC) or limited liability partn…" at bounding box center [554, 157] width 215 height 29
select select "officer"
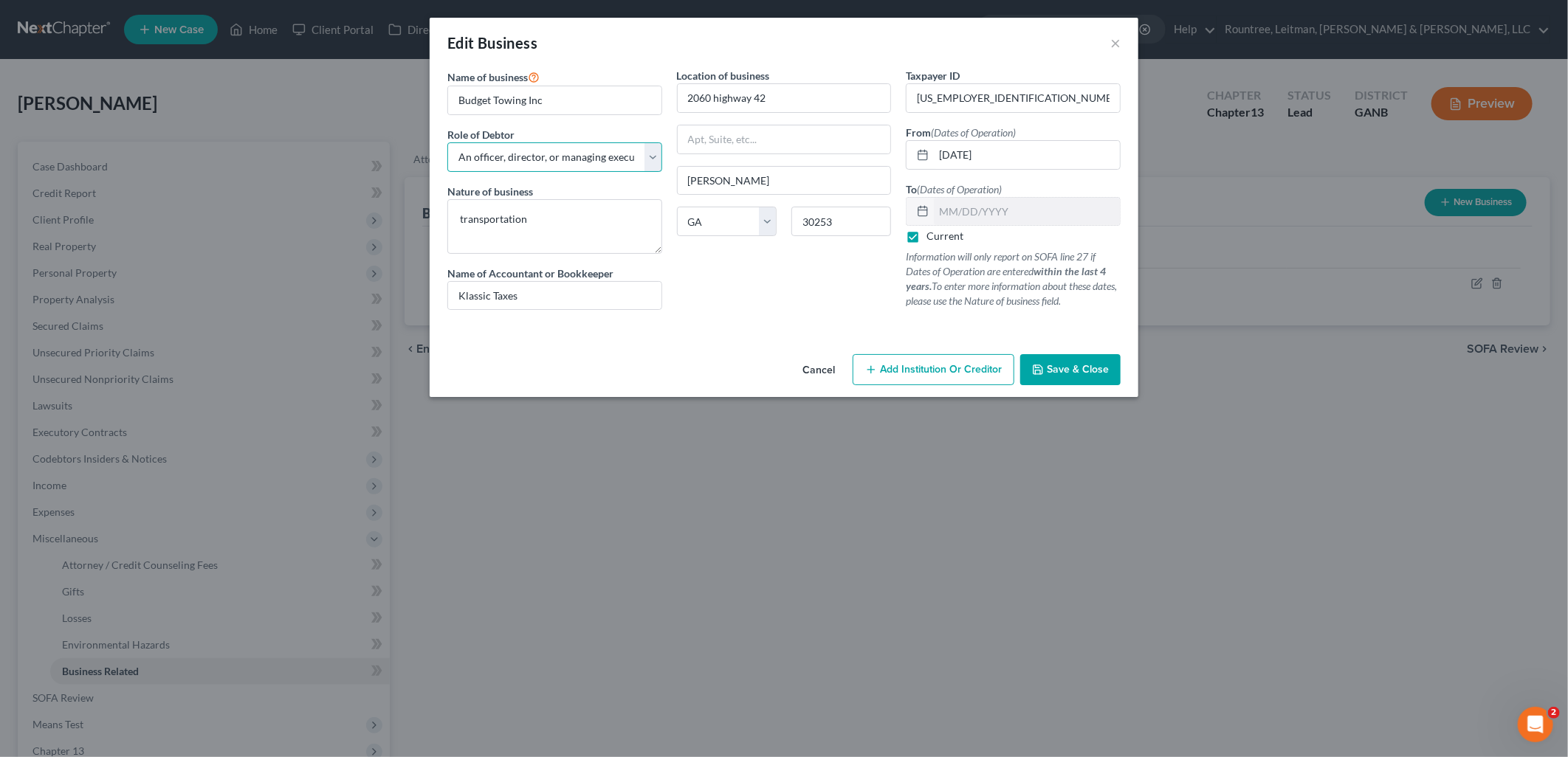
click at [447, 142] on select "Select A member of a limited liability company (LLC) or limited liability partn…" at bounding box center [554, 157] width 215 height 29
click at [718, 97] on input "2060 highway 42" at bounding box center [784, 98] width 213 height 28
type input "2060 Highway 42"
type input "McDonough"
click at [756, 305] on div "Location of business 2060 Highway 42 McDonough State AL AK AR AZ CA CO CT DE DC…" at bounding box center [784, 195] width 230 height 254
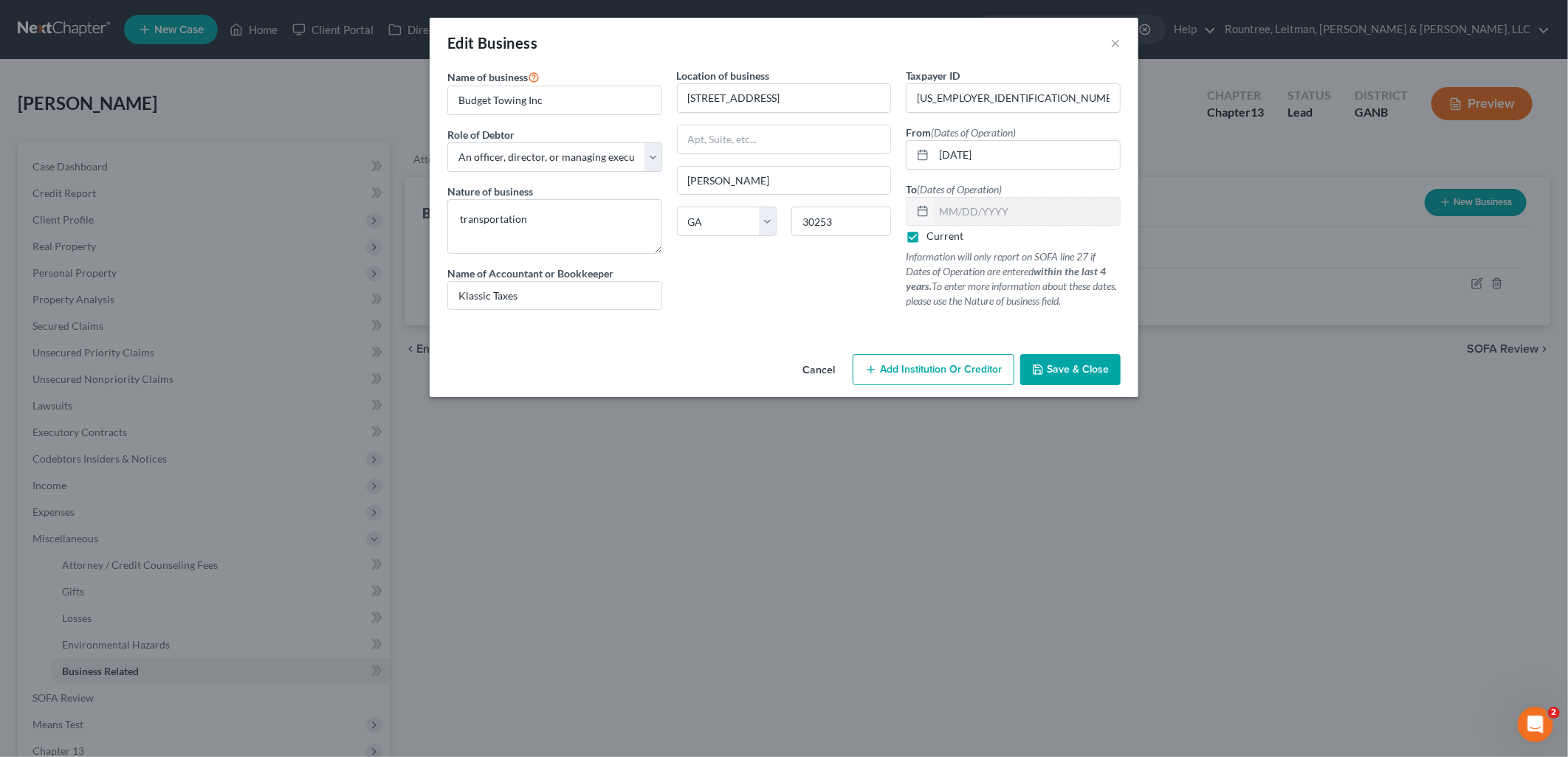
click at [1083, 377] on button "Save & Close" at bounding box center [1071, 369] width 100 height 31
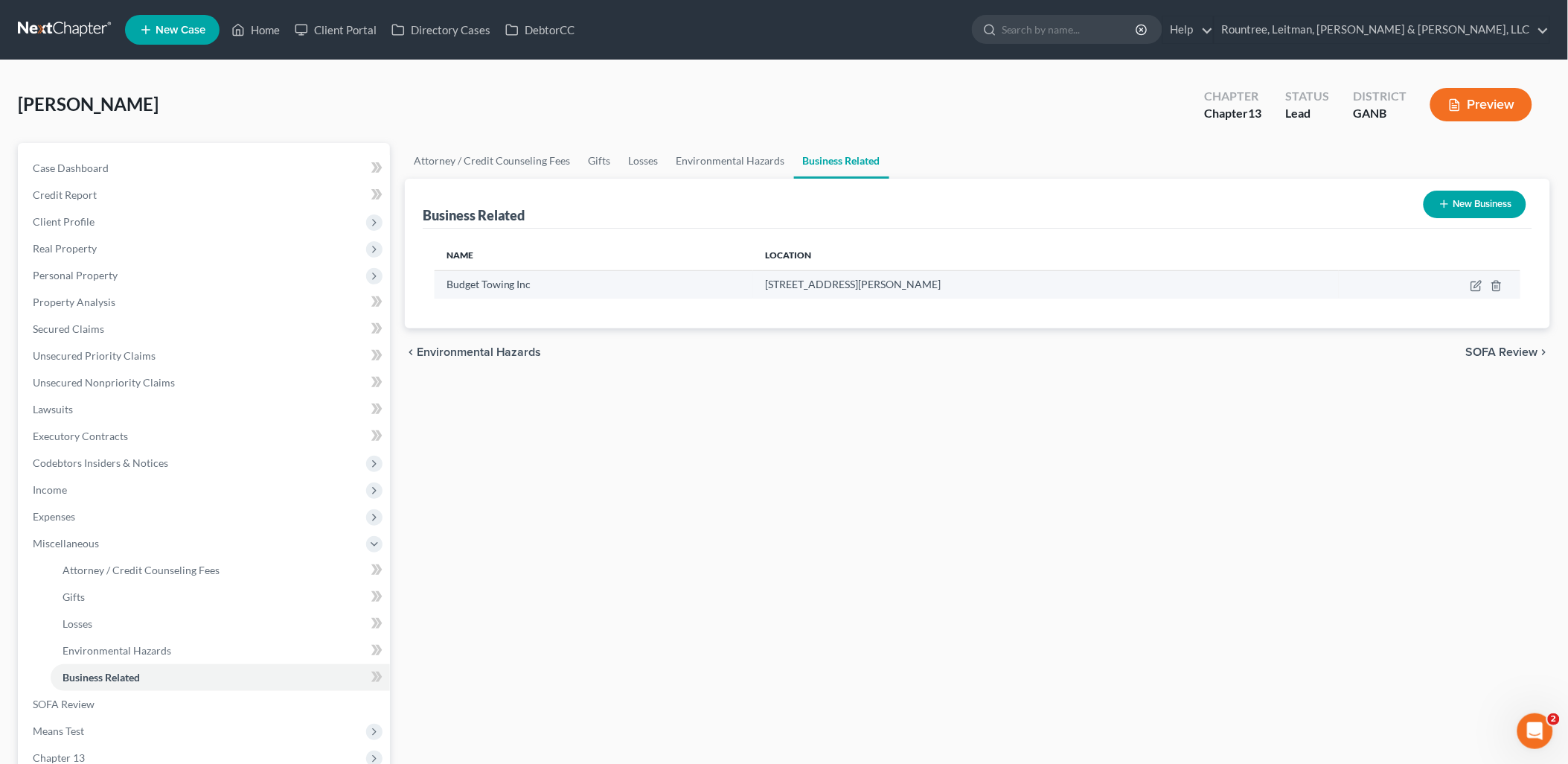
click at [1474, 291] on td at bounding box center [1430, 284] width 182 height 28
click at [1474, 287] on icon "button" at bounding box center [1477, 286] width 12 height 12
select select "officer"
select select "10"
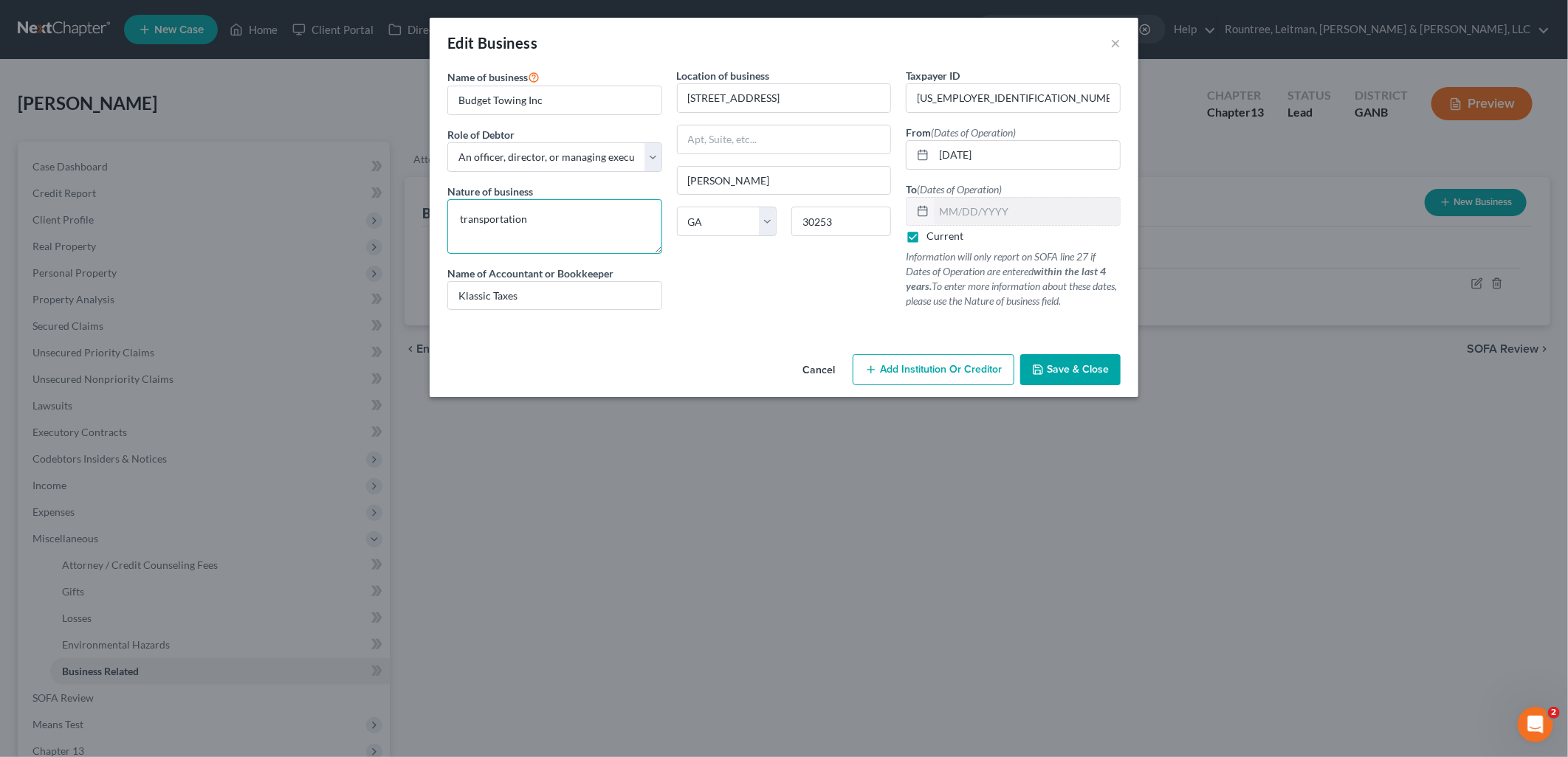
click at [569, 222] on textarea "transportation" at bounding box center [554, 226] width 215 height 54
type textarea "Towing & Roadside Assistance"
click at [744, 314] on div "Location of business 2060 Highway 42 McDonough State AL AK AR AZ CA CO CT DE DC…" at bounding box center [784, 195] width 230 height 254
click at [845, 96] on input "2060 Highway 42" at bounding box center [784, 98] width 213 height 28
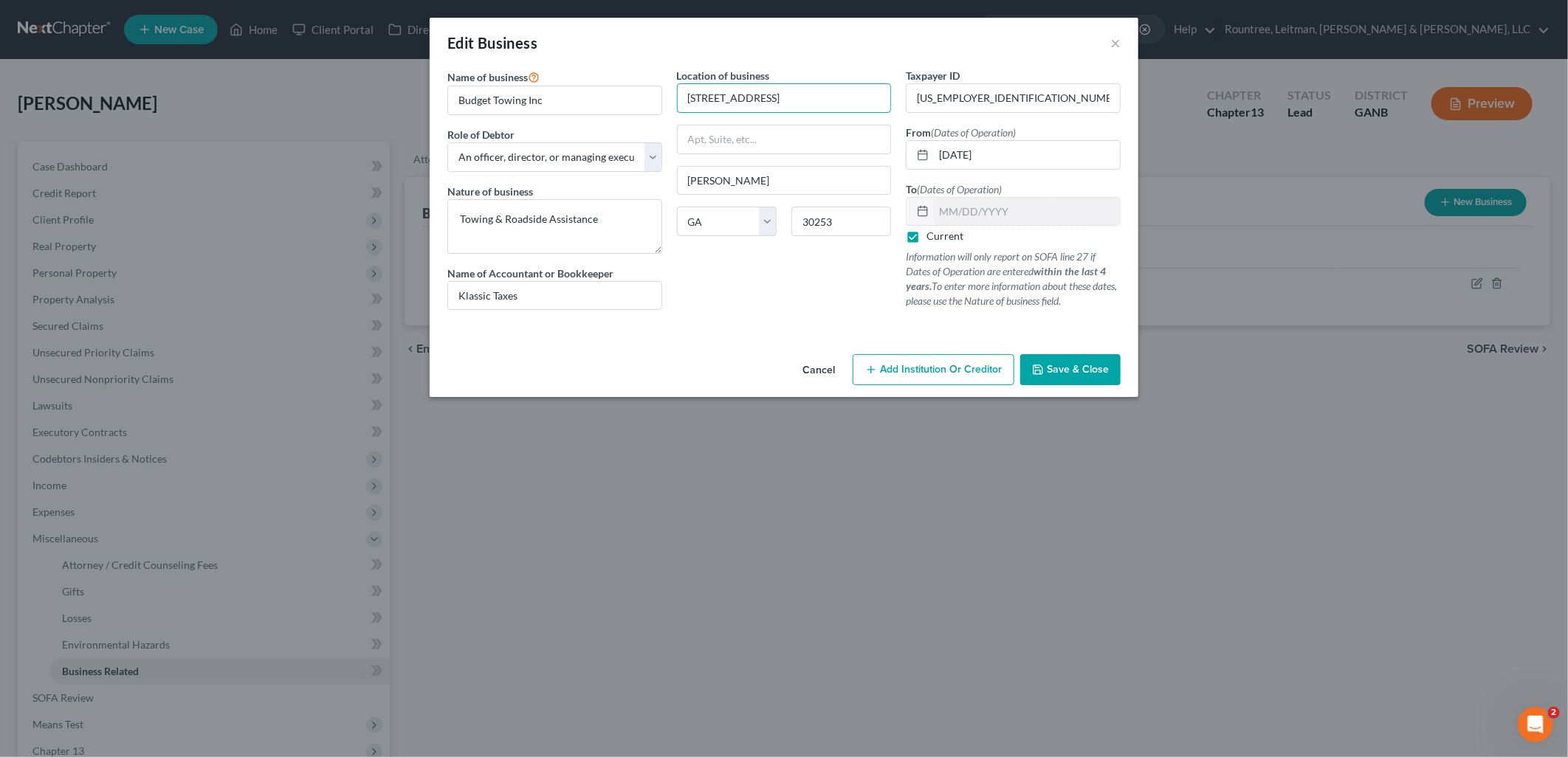
type input "2060 Highway 42 N"
click at [727, 288] on div "Location of business 2060 Highway 42 N McDonough State AL AK AR AZ CA CO CT DE …" at bounding box center [784, 195] width 230 height 254
click at [1074, 374] on span "Save & Close" at bounding box center [1078, 369] width 62 height 13
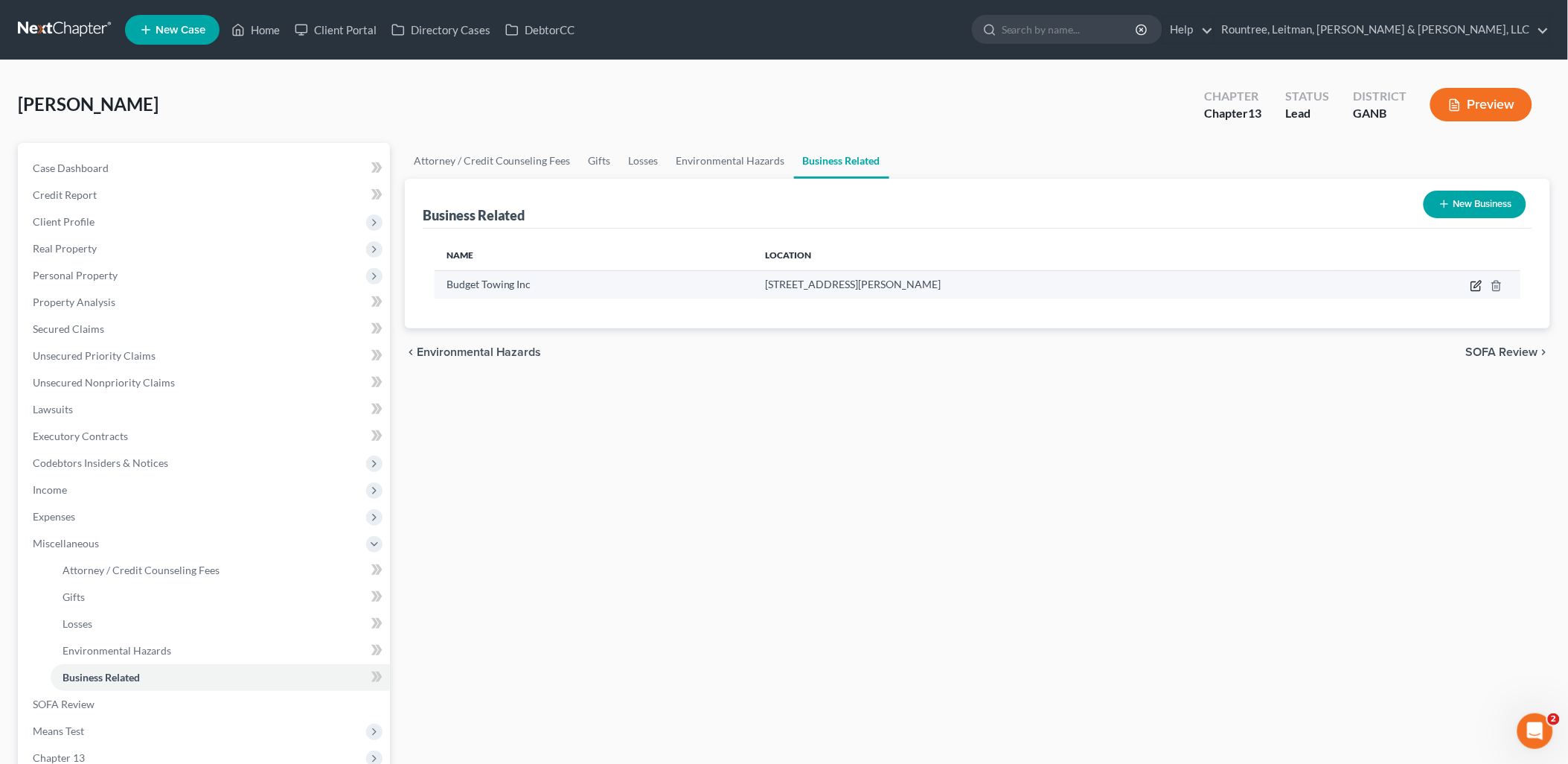
click at [1474, 286] on icon "button" at bounding box center [1477, 286] width 12 height 12
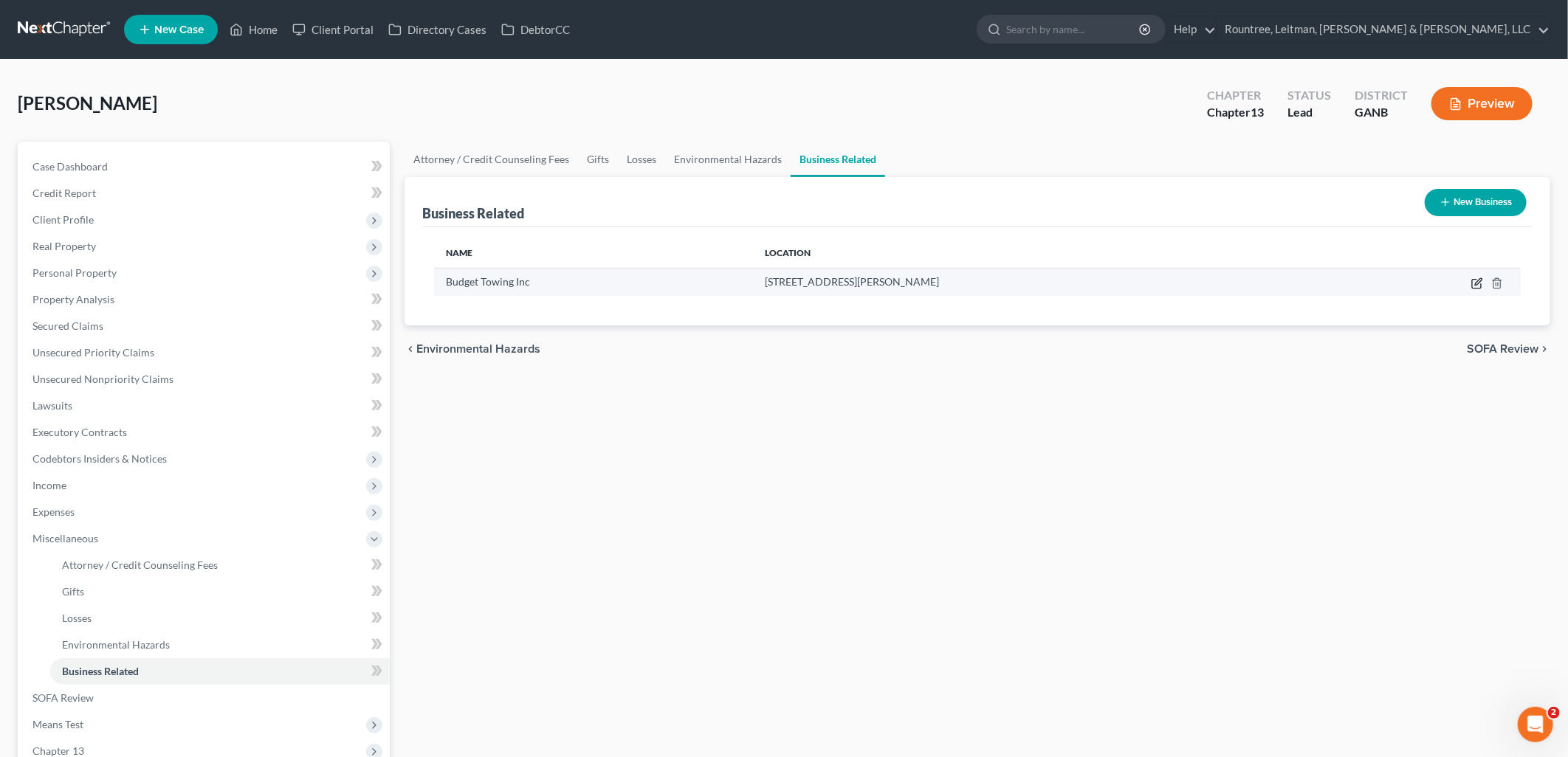
select select "officer"
select select "10"
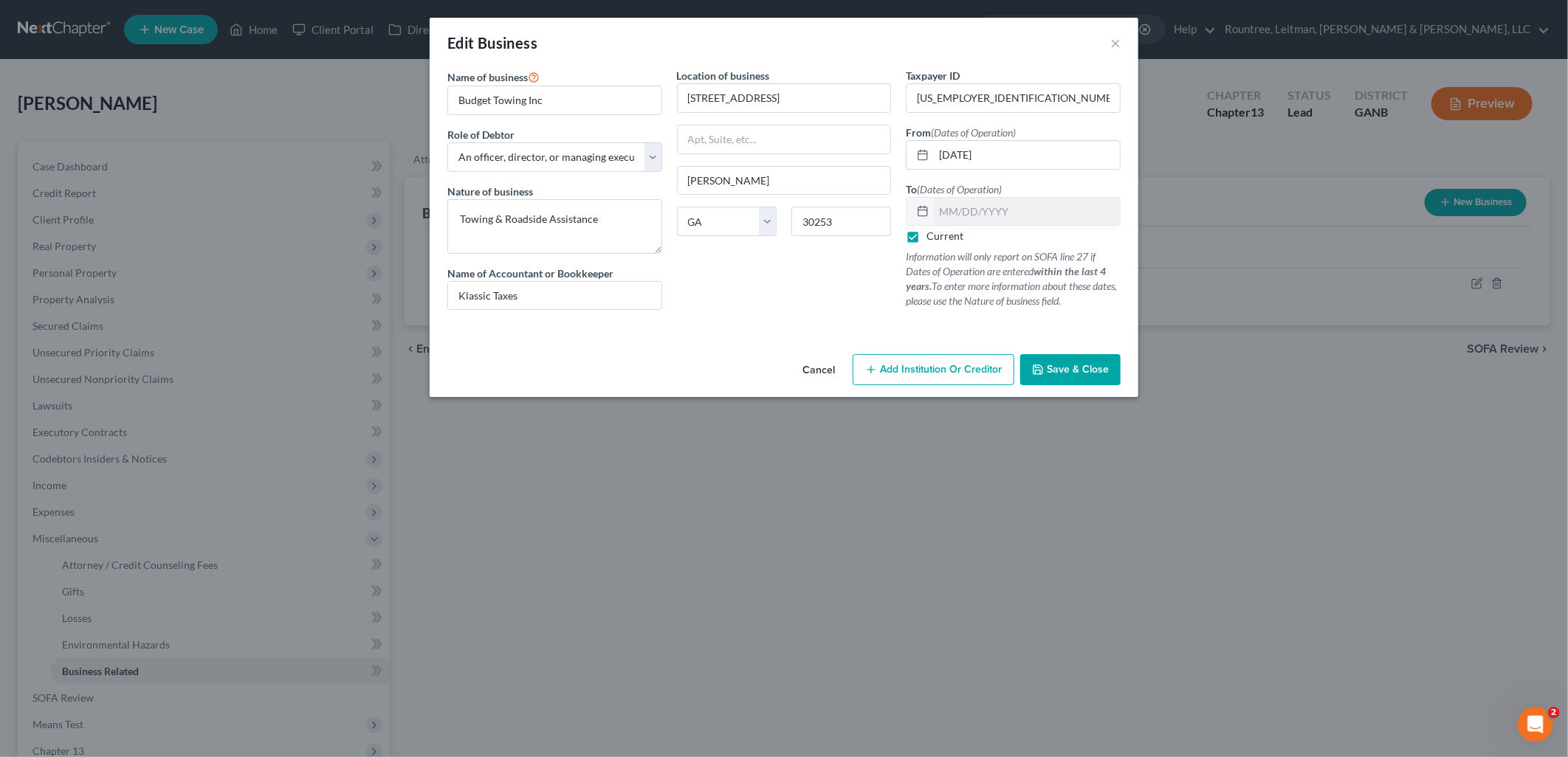
click at [1085, 374] on span "Save & Close" at bounding box center [1078, 369] width 62 height 13
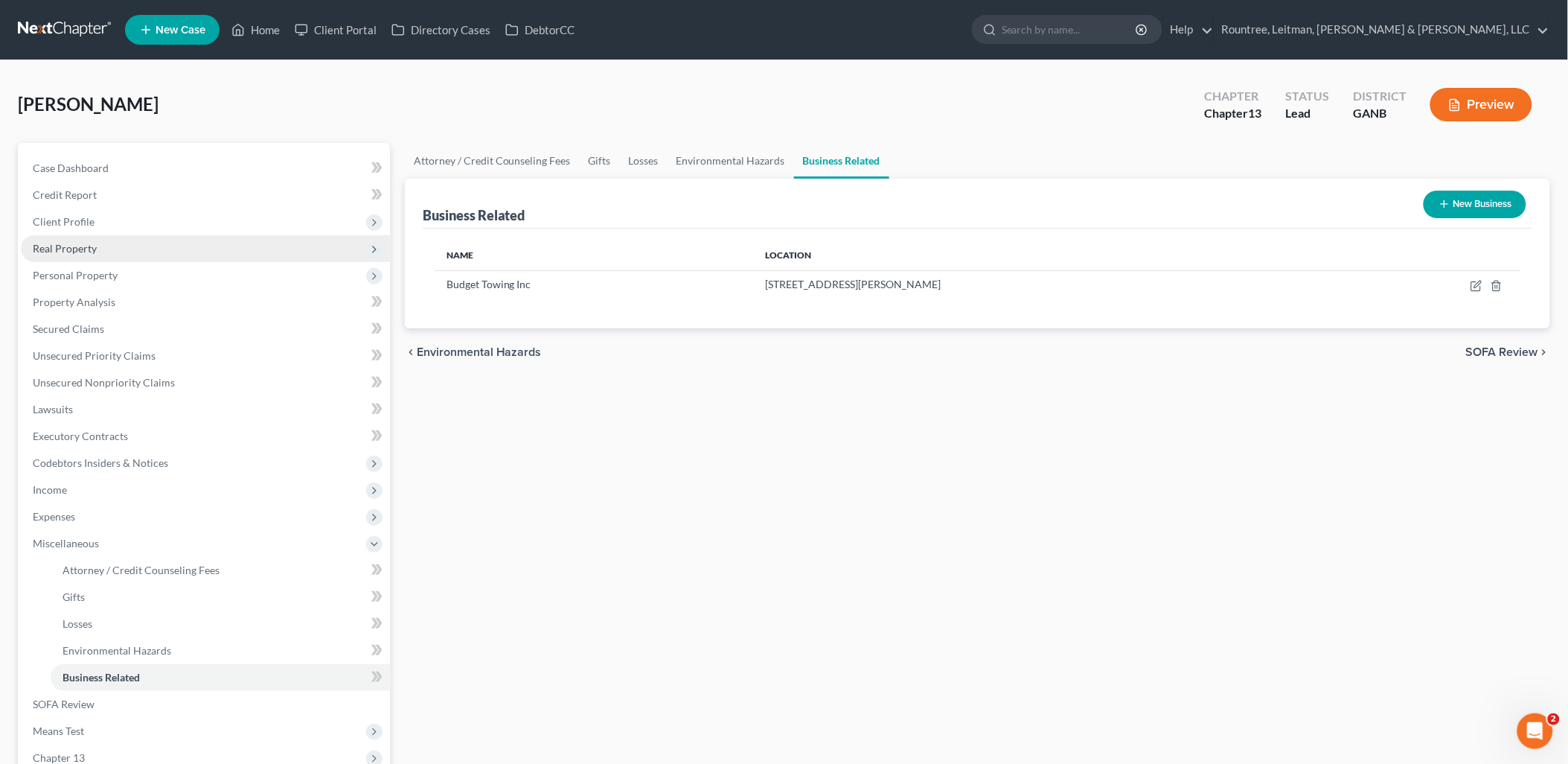
click at [135, 247] on span "Real Property" at bounding box center [205, 248] width 369 height 27
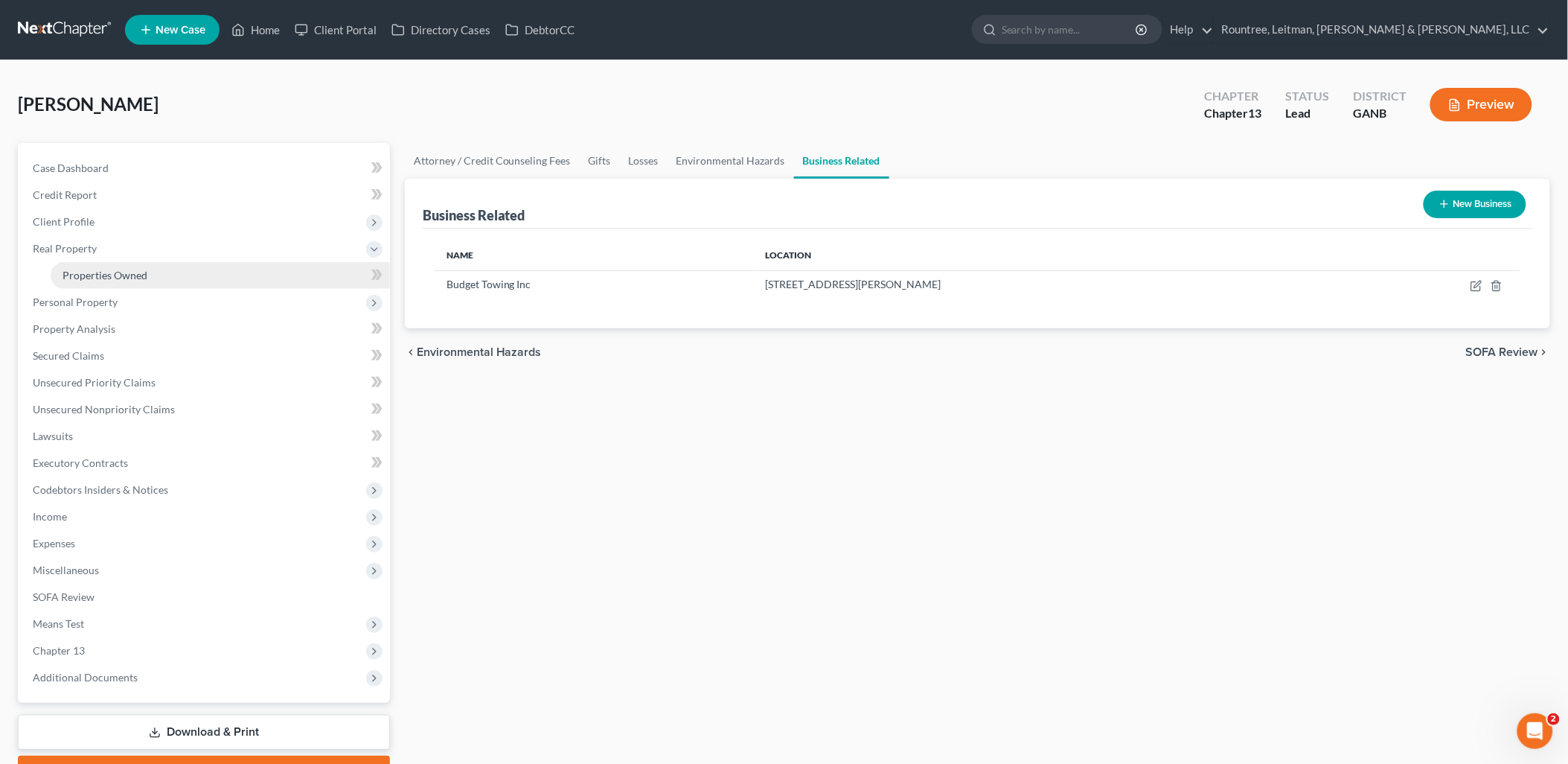
click at [131, 267] on link "Properties Owned" at bounding box center [220, 275] width 340 height 27
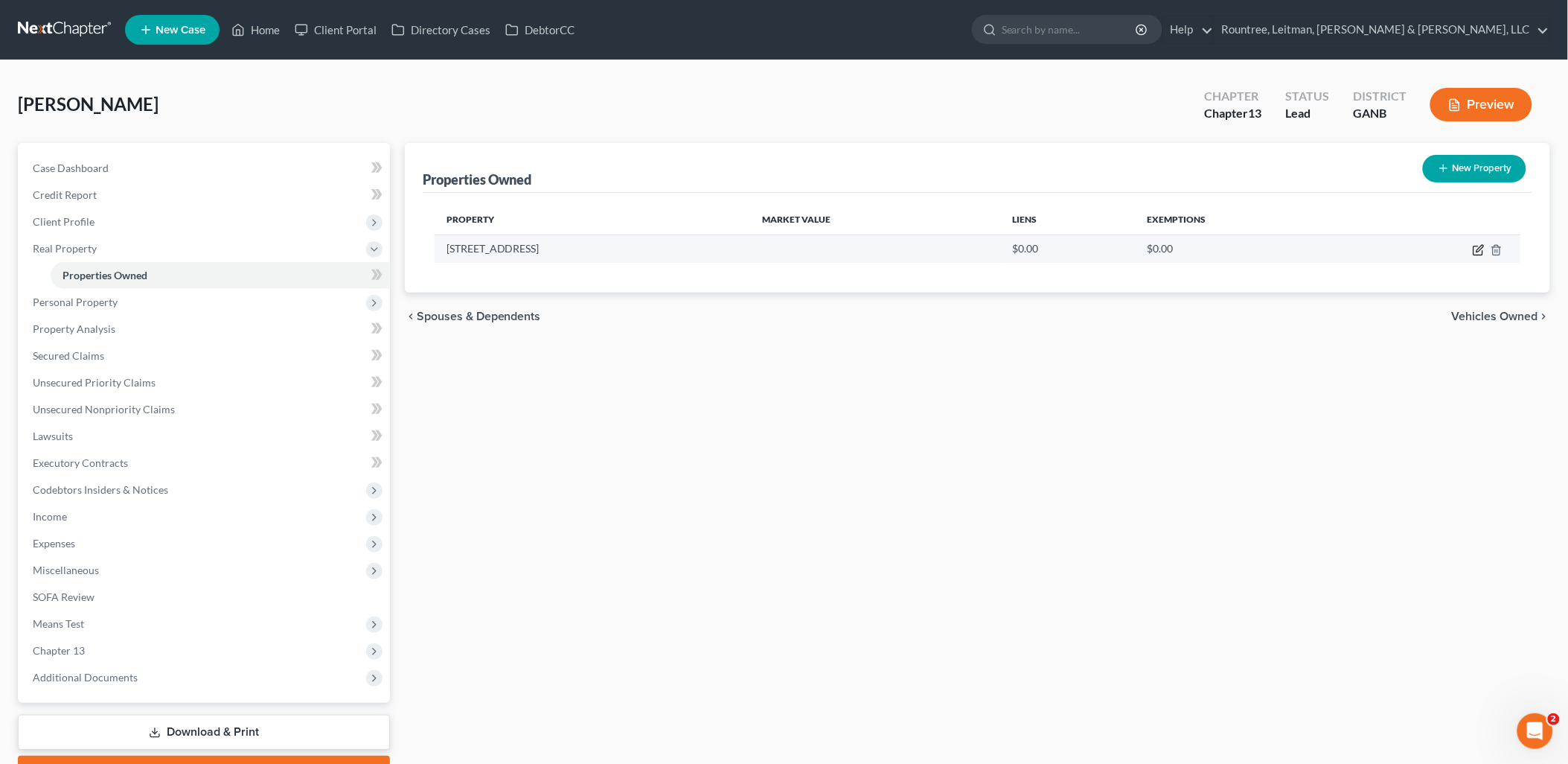
click at [1477, 250] on icon "button" at bounding box center [1479, 250] width 12 height 12
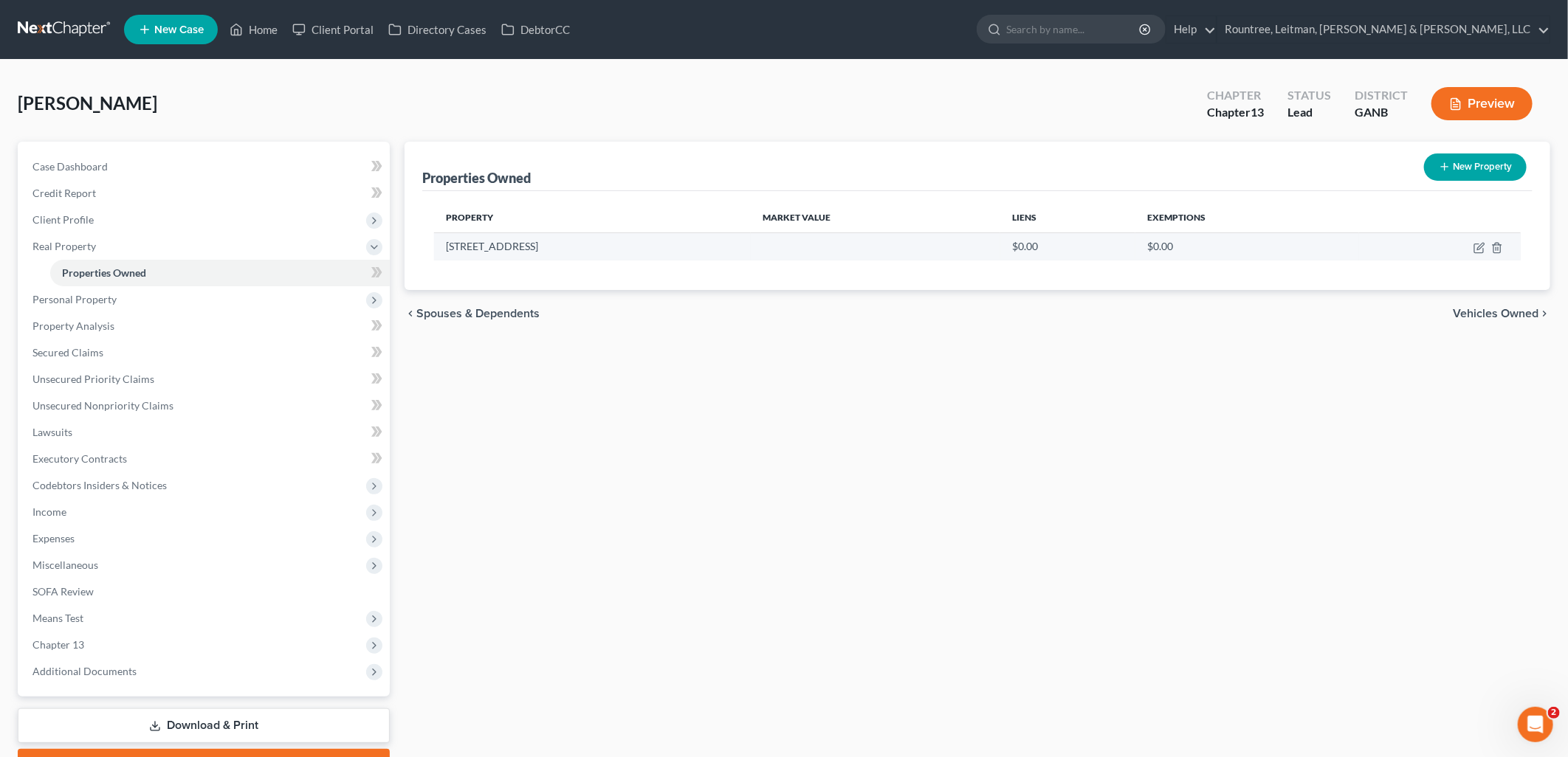
select select "10"
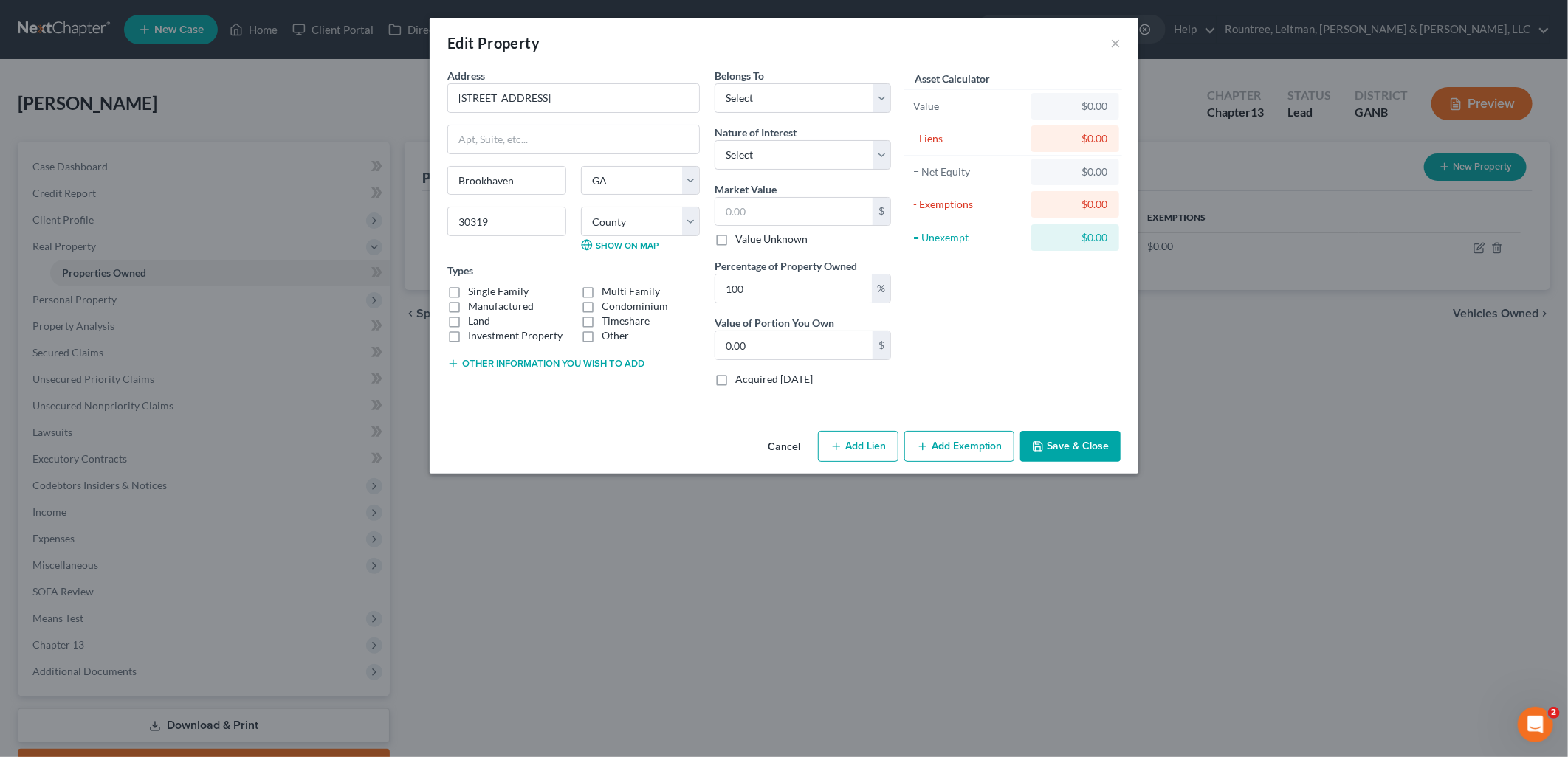
click at [791, 448] on button "Cancel" at bounding box center [784, 447] width 56 height 29
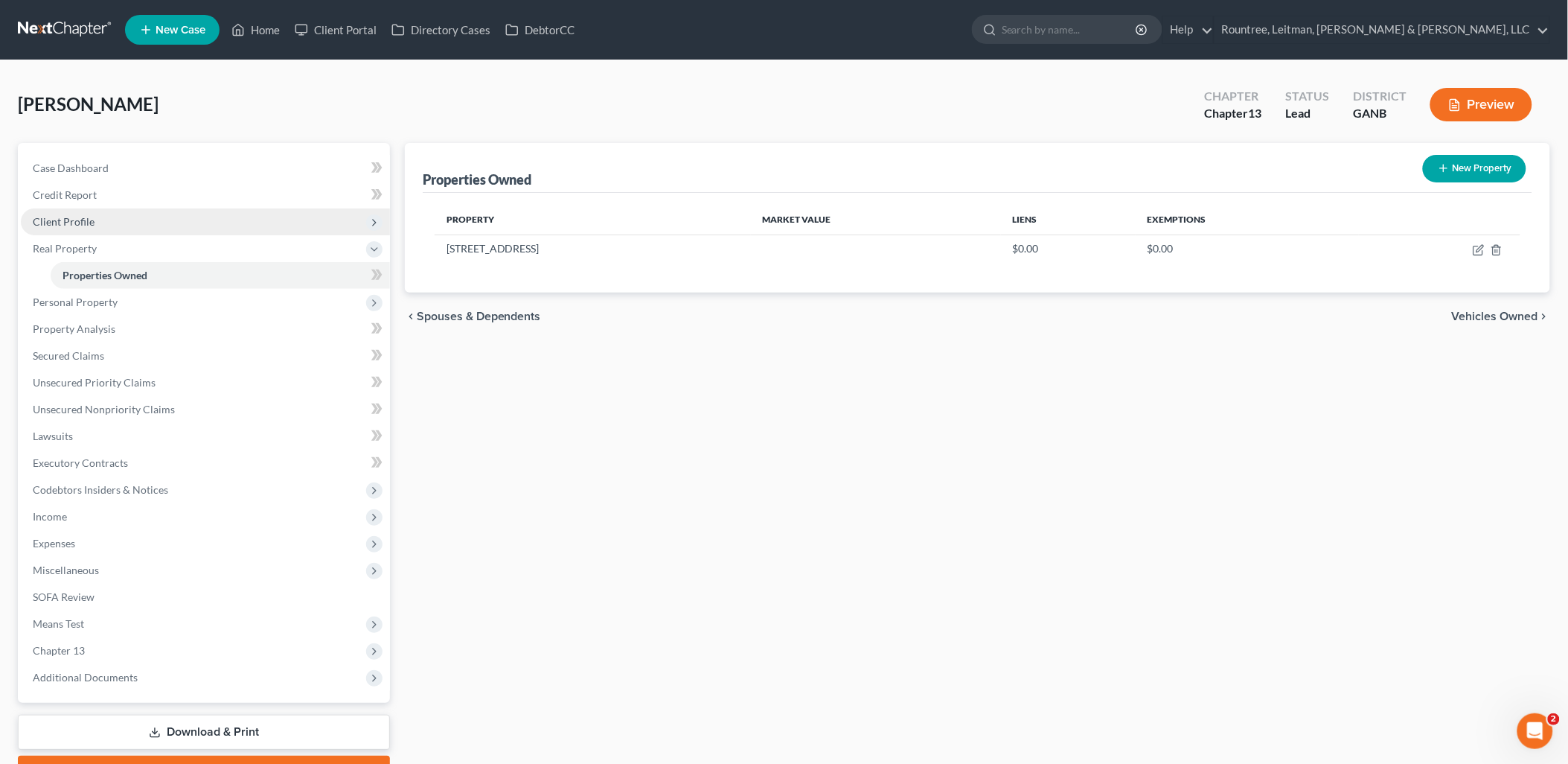
click at [177, 226] on span "Client Profile" at bounding box center [205, 221] width 369 height 27
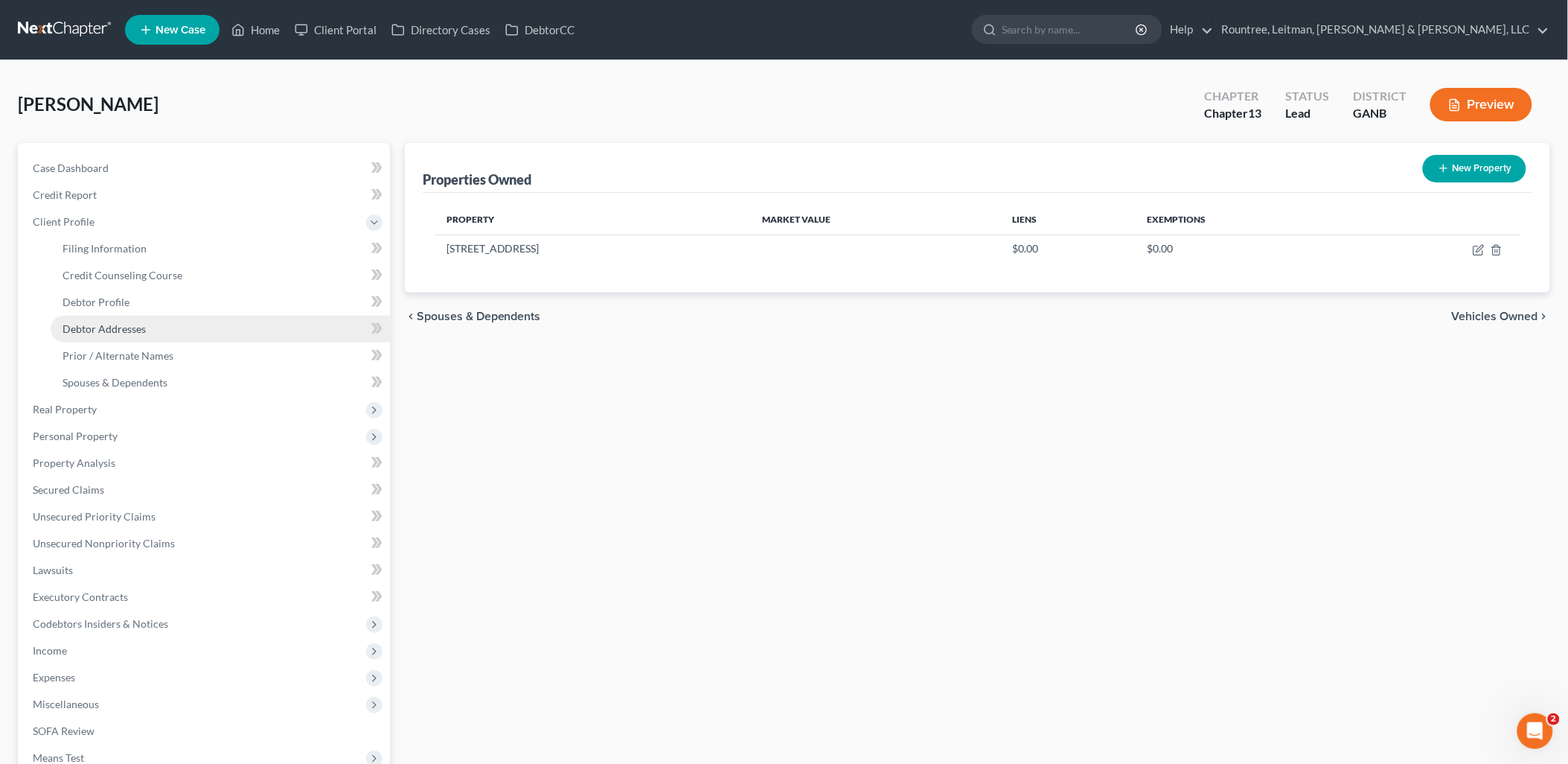
click at [157, 321] on link "Debtor Addresses" at bounding box center [220, 329] width 340 height 27
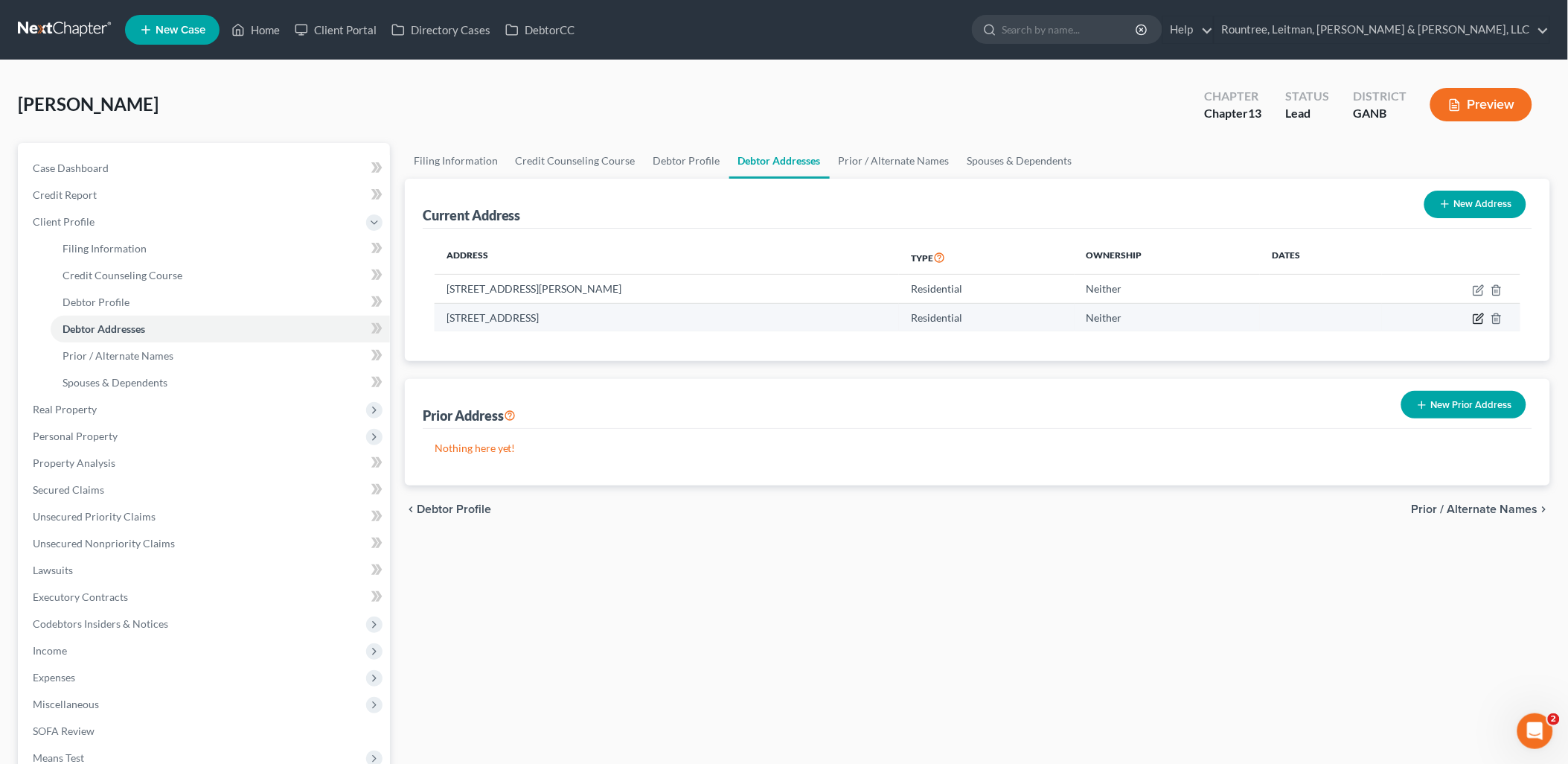
click at [1477, 322] on icon "button" at bounding box center [1478, 320] width 9 height 9
select select "10"
select select "0"
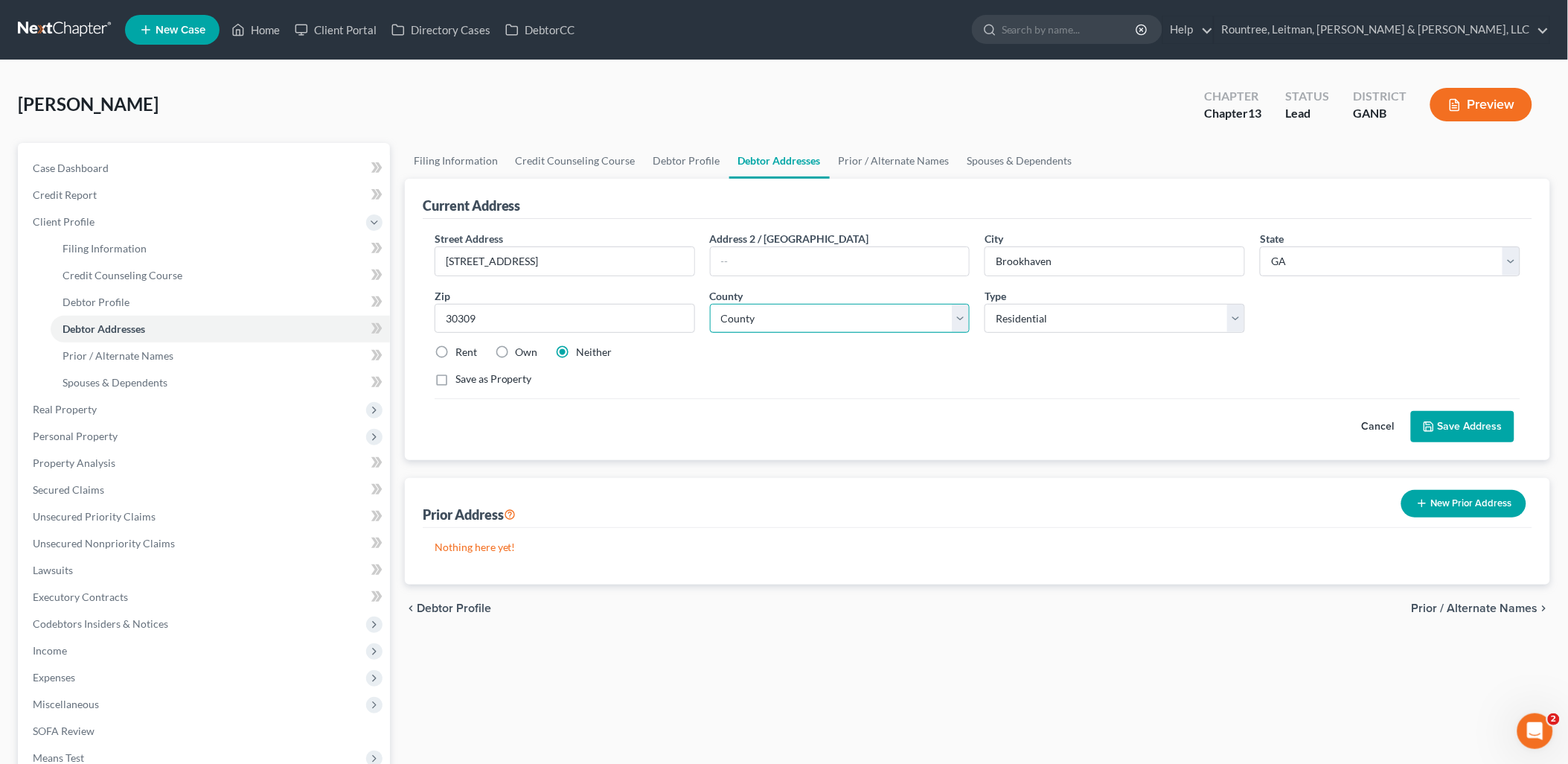
click at [809, 314] on select "County Appling County Atkinson County Bacon County Baker County Baldwin County …" at bounding box center [840, 319] width 260 height 30
select select "42"
click at [710, 304] on select "County Appling County Atkinson County Bacon County Baker County Baldwin County …" at bounding box center [840, 319] width 260 height 30
click at [516, 351] on label "Own" at bounding box center [528, 352] width 23 height 15
click at [522, 351] on input "Own" at bounding box center [526, 349] width 10 height 10
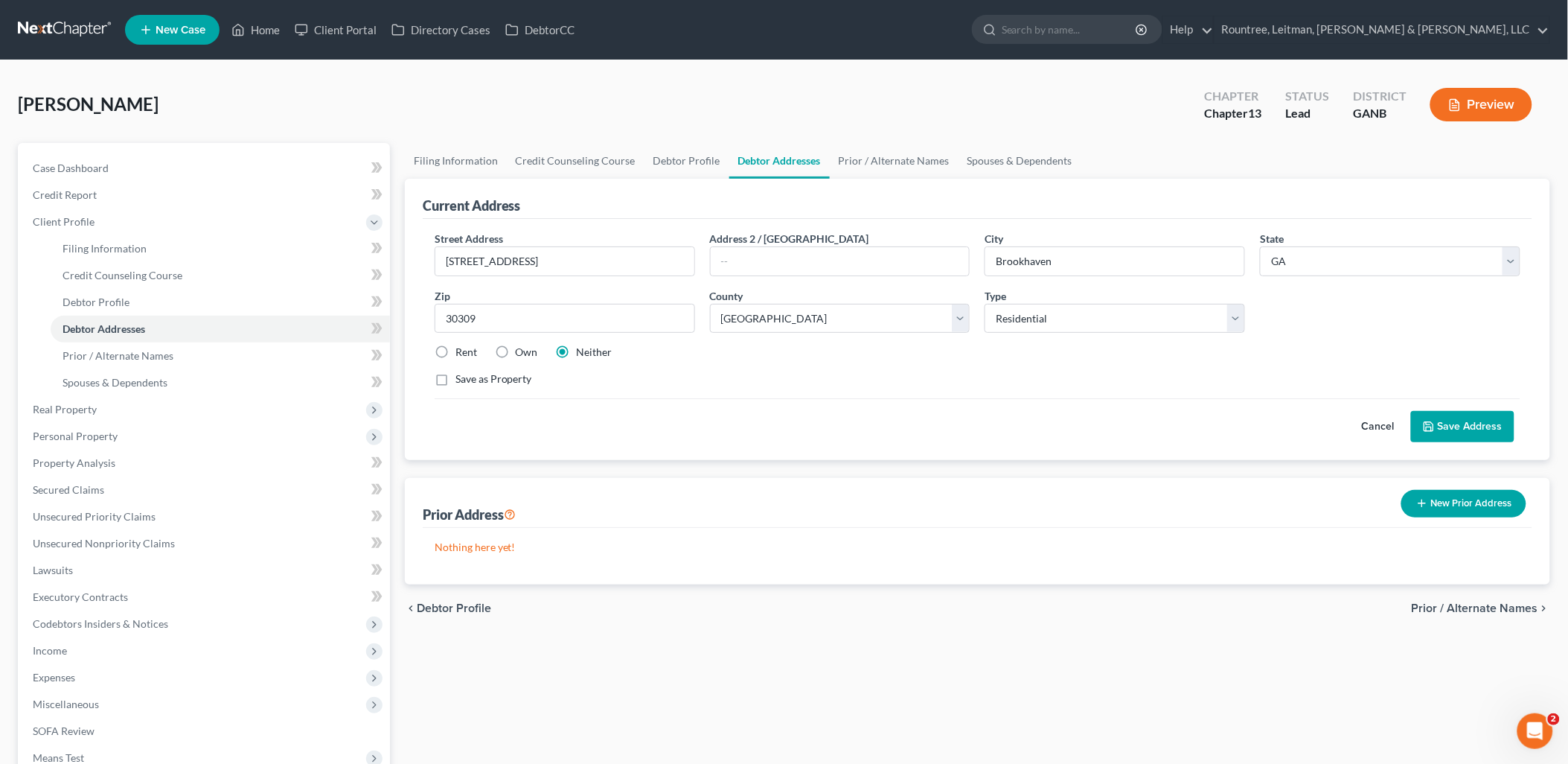
radio input "true"
click at [1040, 296] on div "Type Select Residential Mailing Rental Business" at bounding box center [1115, 311] width 275 height 45
click at [1040, 310] on select "Select Residential Mailing Rental Business" at bounding box center [1114, 319] width 260 height 30
click at [944, 382] on div "Save as Property" at bounding box center [977, 379] width 1086 height 15
click at [1369, 432] on button "Cancel" at bounding box center [1378, 427] width 65 height 30
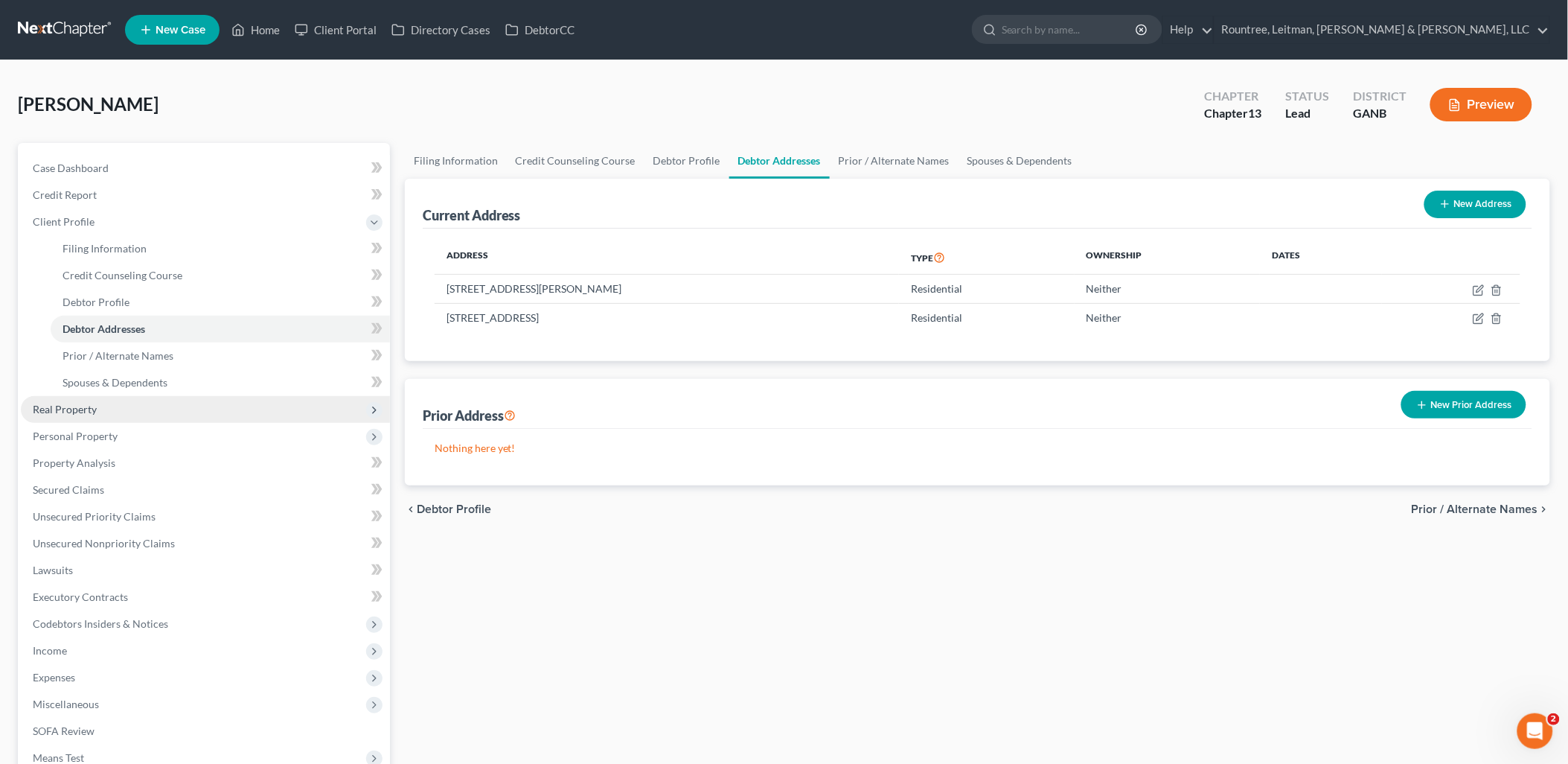
click at [177, 414] on span "Real Property" at bounding box center [205, 409] width 369 height 27
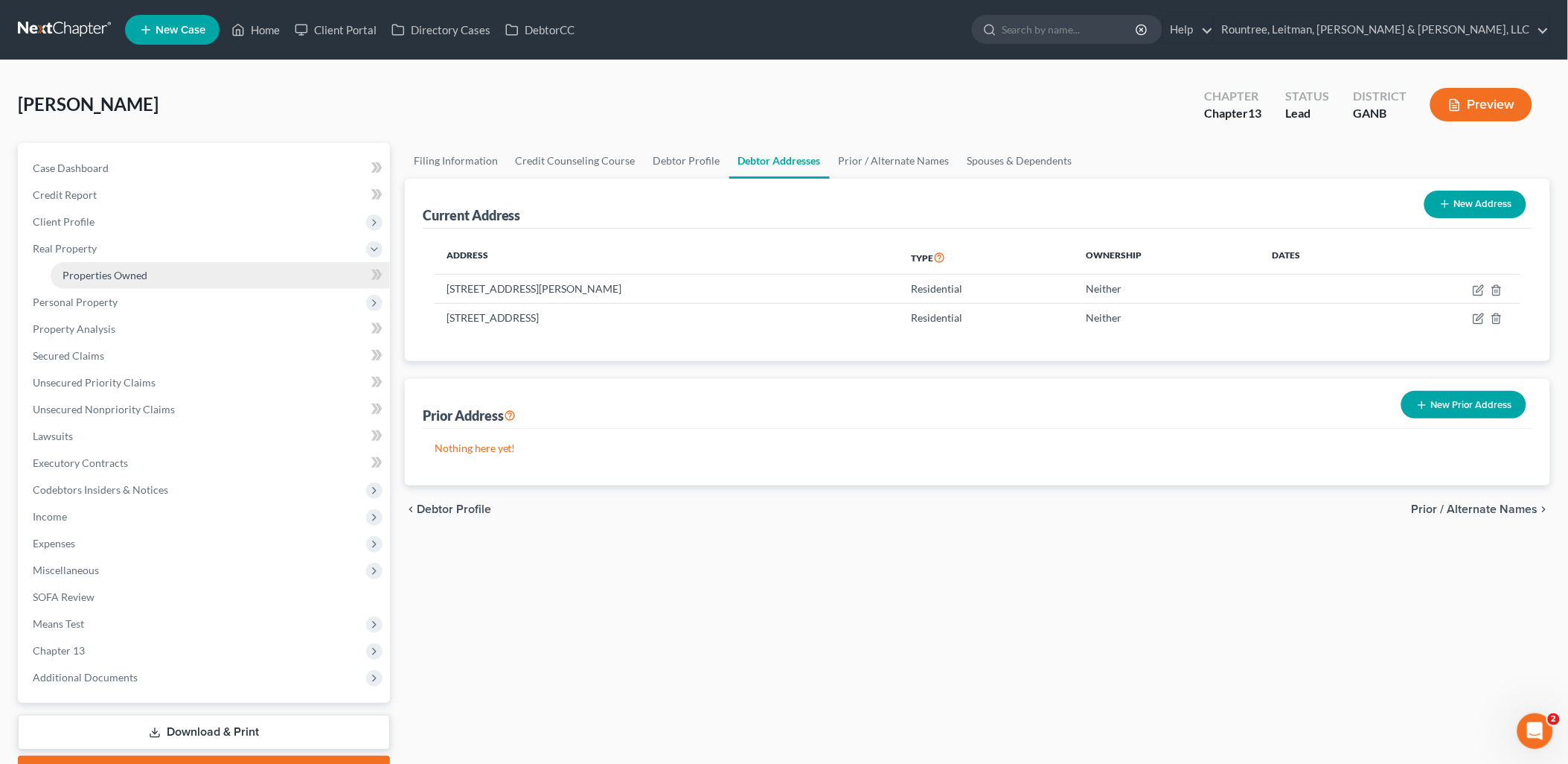
click at [194, 274] on link "Properties Owned" at bounding box center [220, 275] width 340 height 27
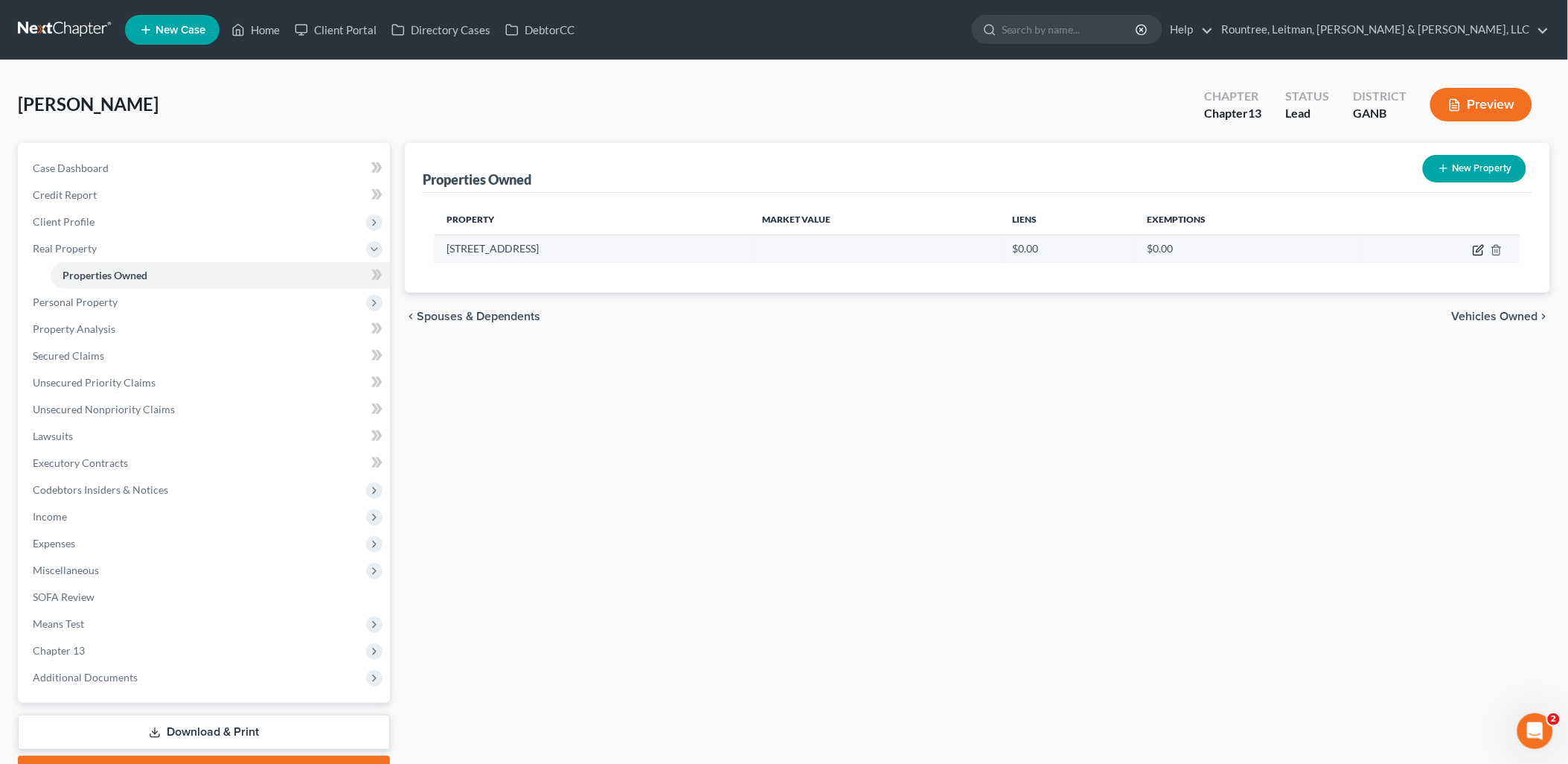
click at [1476, 252] on icon "button" at bounding box center [1479, 250] width 12 height 12
select select "10"
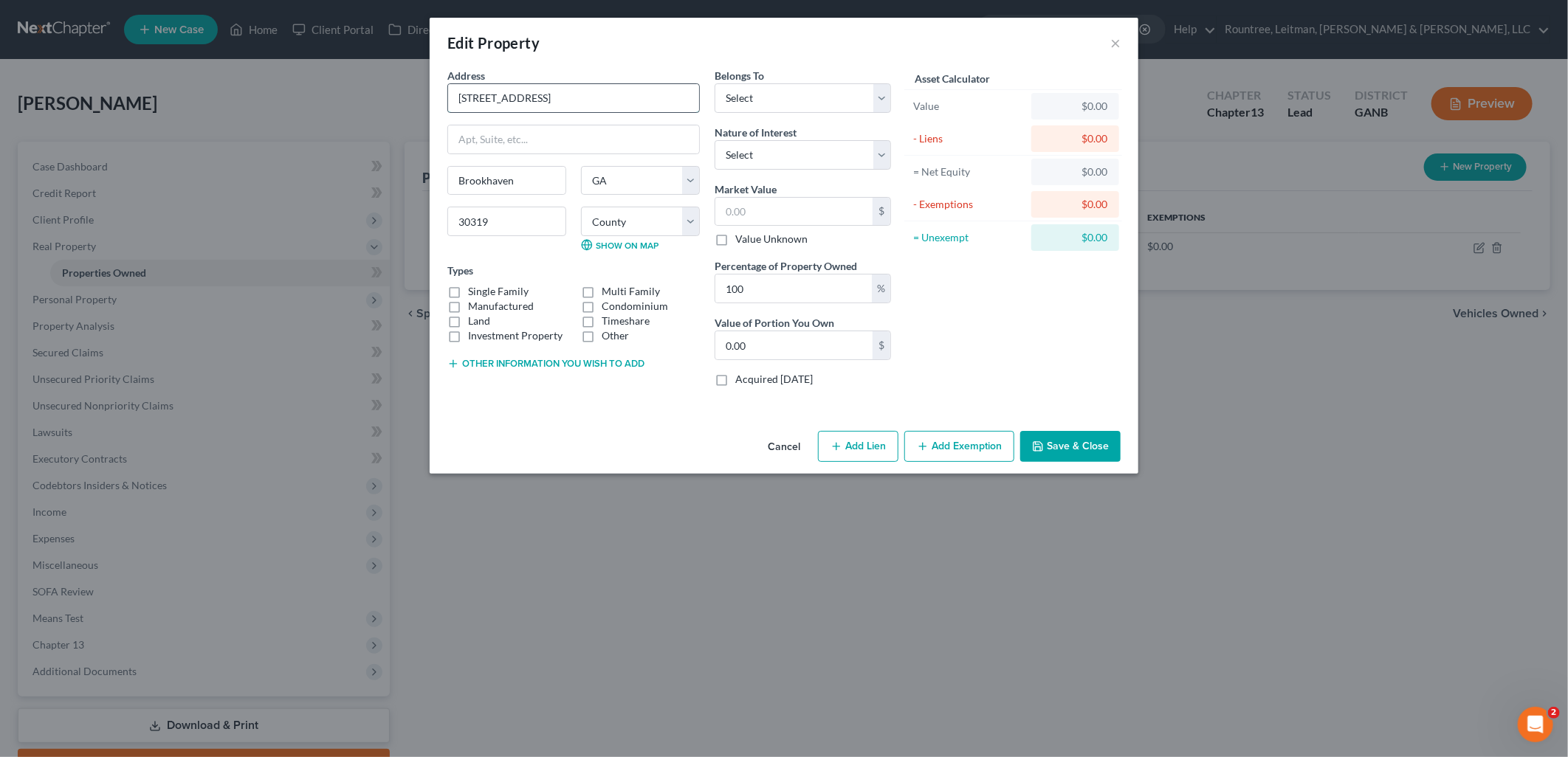
click at [465, 102] on input "4915 Saxon Valley Circle" at bounding box center [573, 98] width 251 height 28
type input "1915 Saxon Valley Circle"
click at [598, 214] on select "County Appling County Atkinson County Bacon County Baker County Baldwin County …" at bounding box center [641, 221] width 119 height 29
select select "42"
click at [581, 206] on select "County Appling County Atkinson County Bacon County Baker County Baldwin County …" at bounding box center [641, 221] width 119 height 29
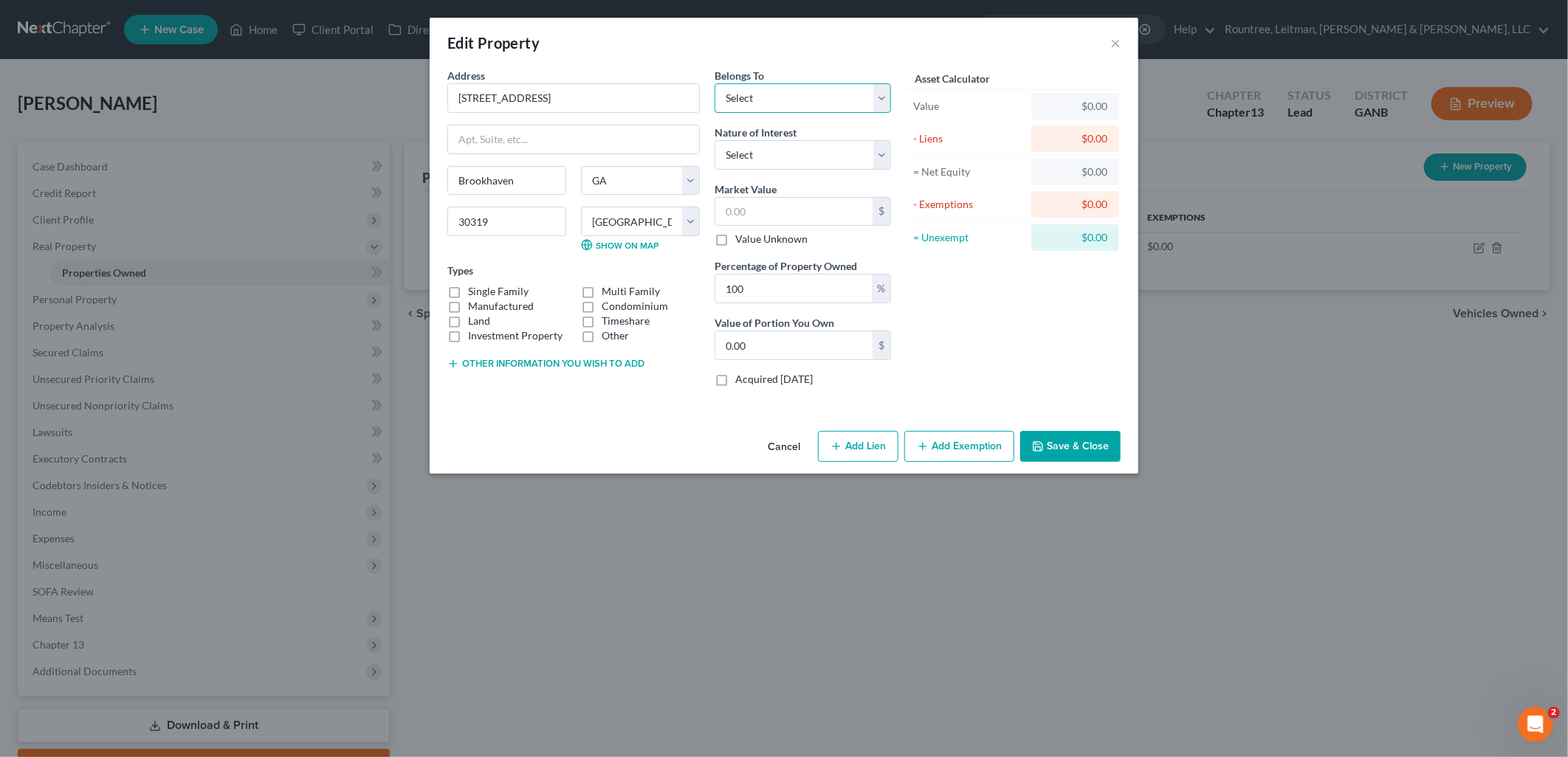
click at [787, 108] on select "Select Debtor 1 Only Debtor 2 Only Debtor 1 And Debtor 2 Only At Least One Of T…" at bounding box center [803, 98] width 176 height 29
select select "0"
click at [715, 84] on select "Select Debtor 1 Only Debtor 2 Only Debtor 1 And Debtor 2 Only At Least One Of T…" at bounding box center [803, 98] width 176 height 29
click at [736, 384] on label "Acquired within 1,215 days" at bounding box center [775, 379] width 78 height 15
click at [741, 382] on input "Acquired within 1,215 days" at bounding box center [745, 376] width 9 height 9
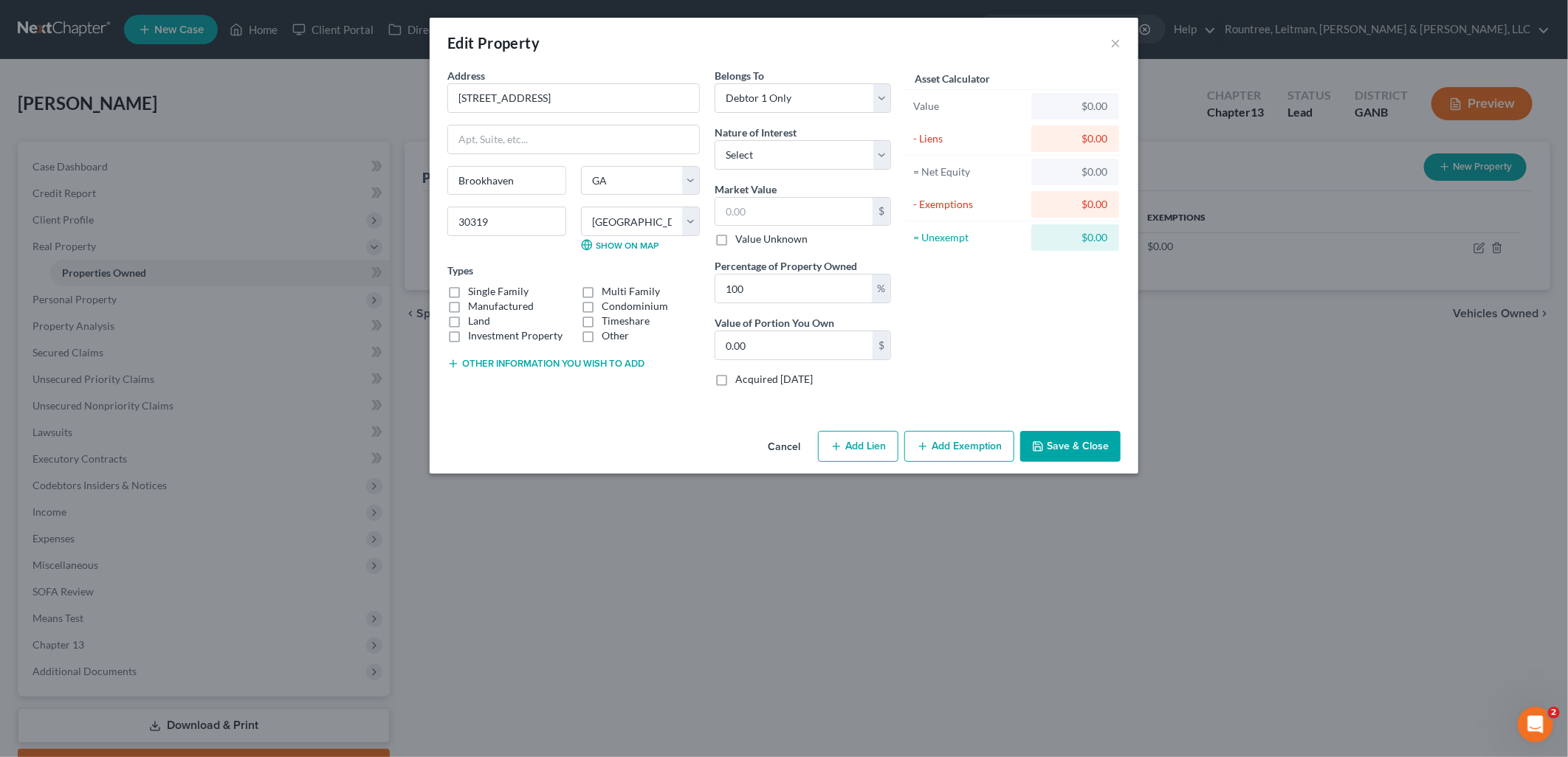
checkbox input "true"
click at [1050, 439] on button "Save & Close" at bounding box center [1071, 446] width 100 height 31
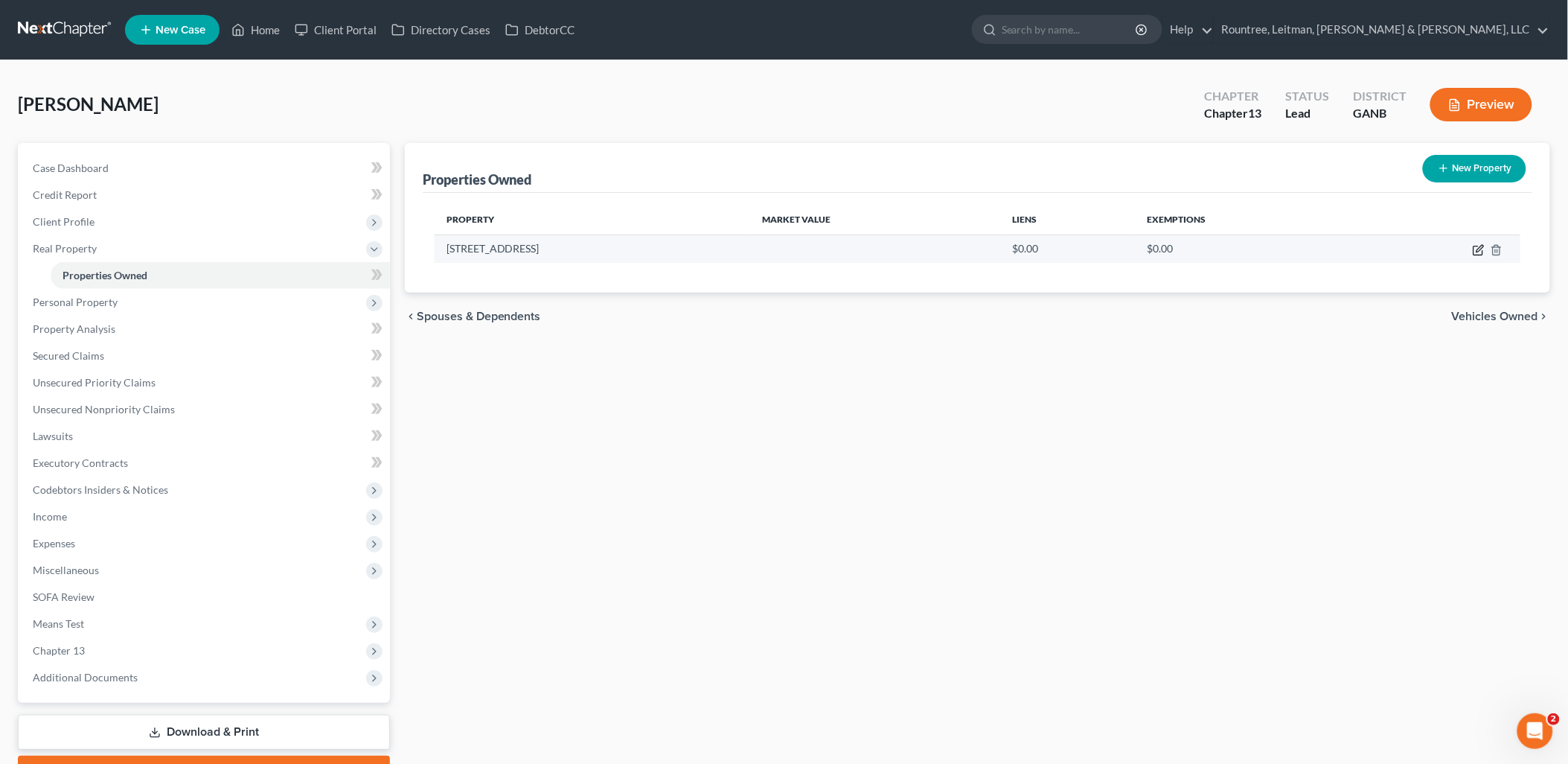
click at [1477, 250] on icon "button" at bounding box center [1479, 250] width 12 height 12
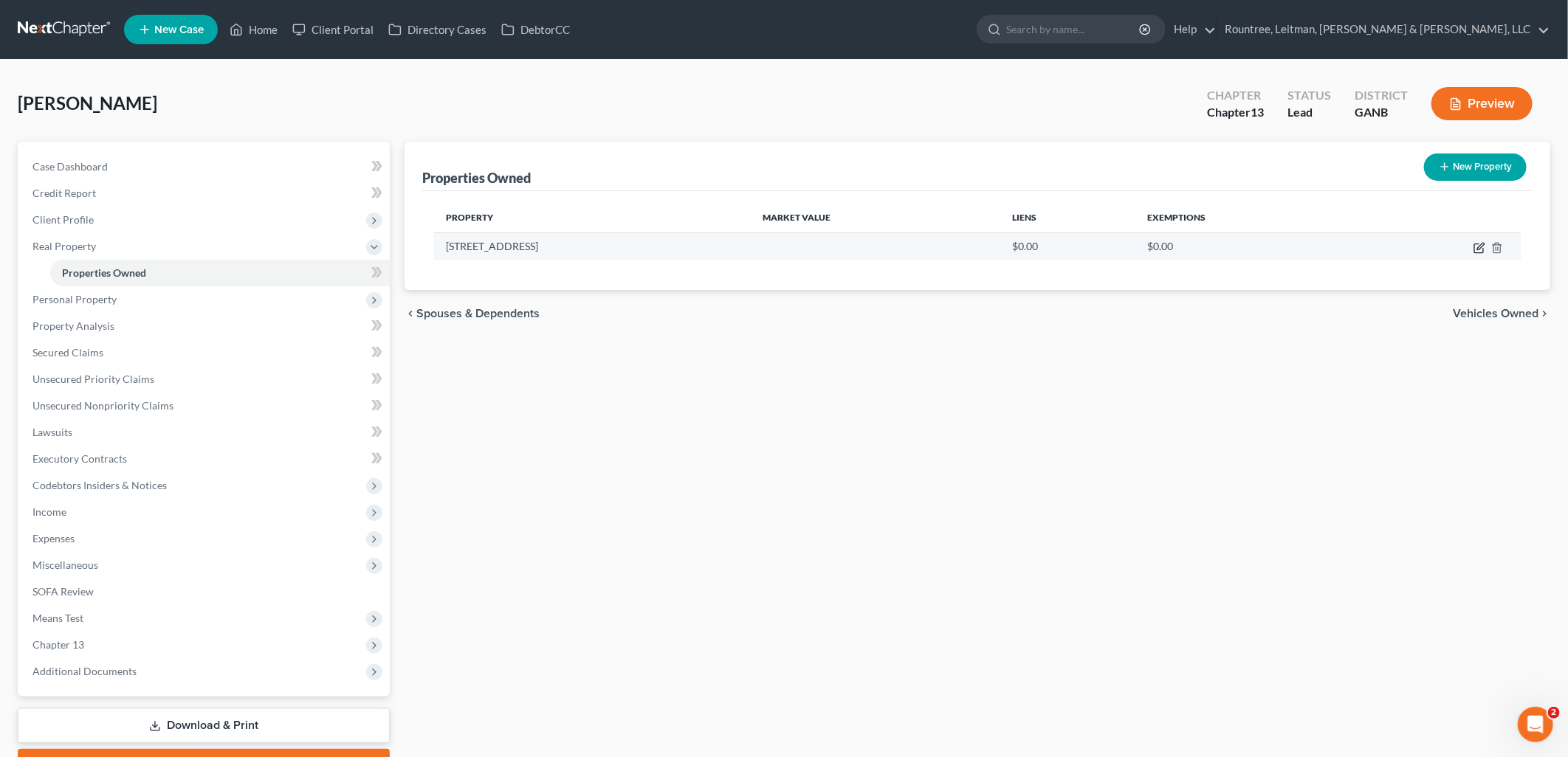
select select "10"
select select "42"
select select "0"
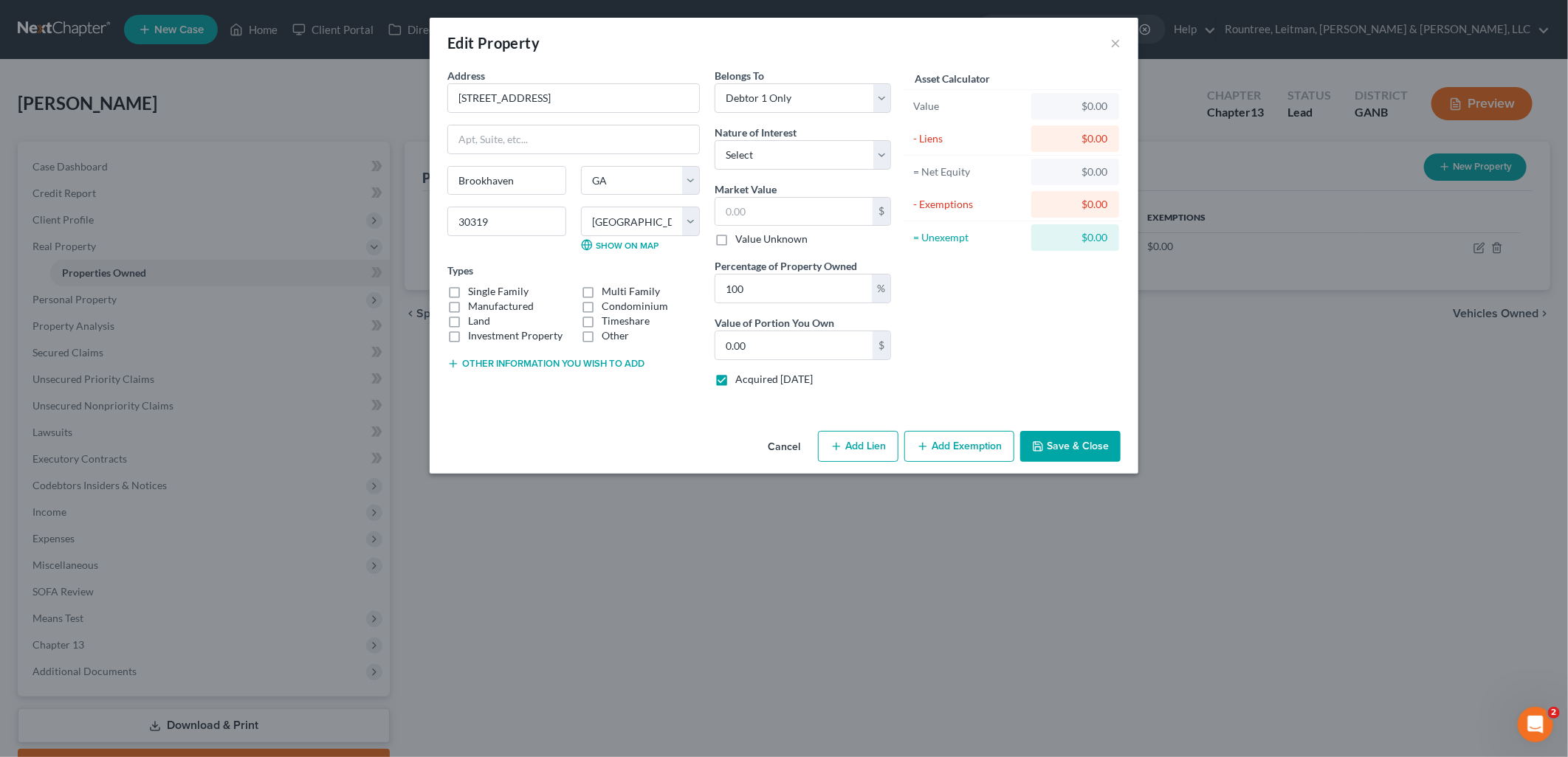
click at [468, 293] on label "Single Family" at bounding box center [498, 291] width 60 height 15
click at [474, 293] on input "Single Family" at bounding box center [478, 288] width 9 height 9
checkbox input "true"
click at [806, 151] on select "Select Fee Simple Joint Tenant Life Estate Equitable Interest Future Interest T…" at bounding box center [803, 155] width 176 height 29
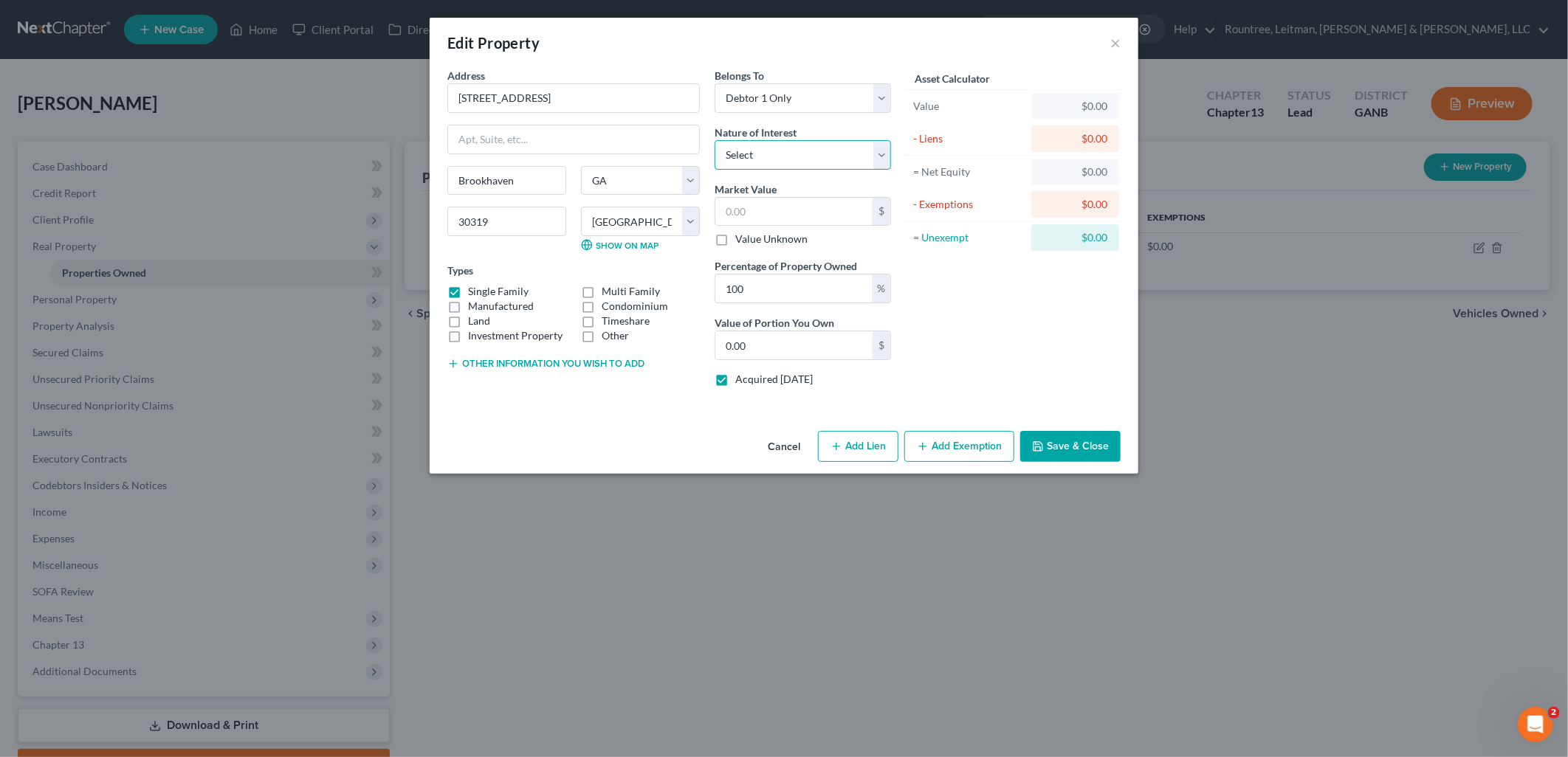
click at [776, 157] on select "Select Fee Simple Joint Tenant Life Estate Equitable Interest Future Interest T…" at bounding box center [803, 155] width 176 height 29
select select "0"
click at [715, 140] on select "Select Fee Simple Joint Tenant Life Estate Equitable Interest Future Interest T…" at bounding box center [803, 155] width 176 height 29
click at [788, 214] on input "text" at bounding box center [793, 211] width 157 height 28
type input "6"
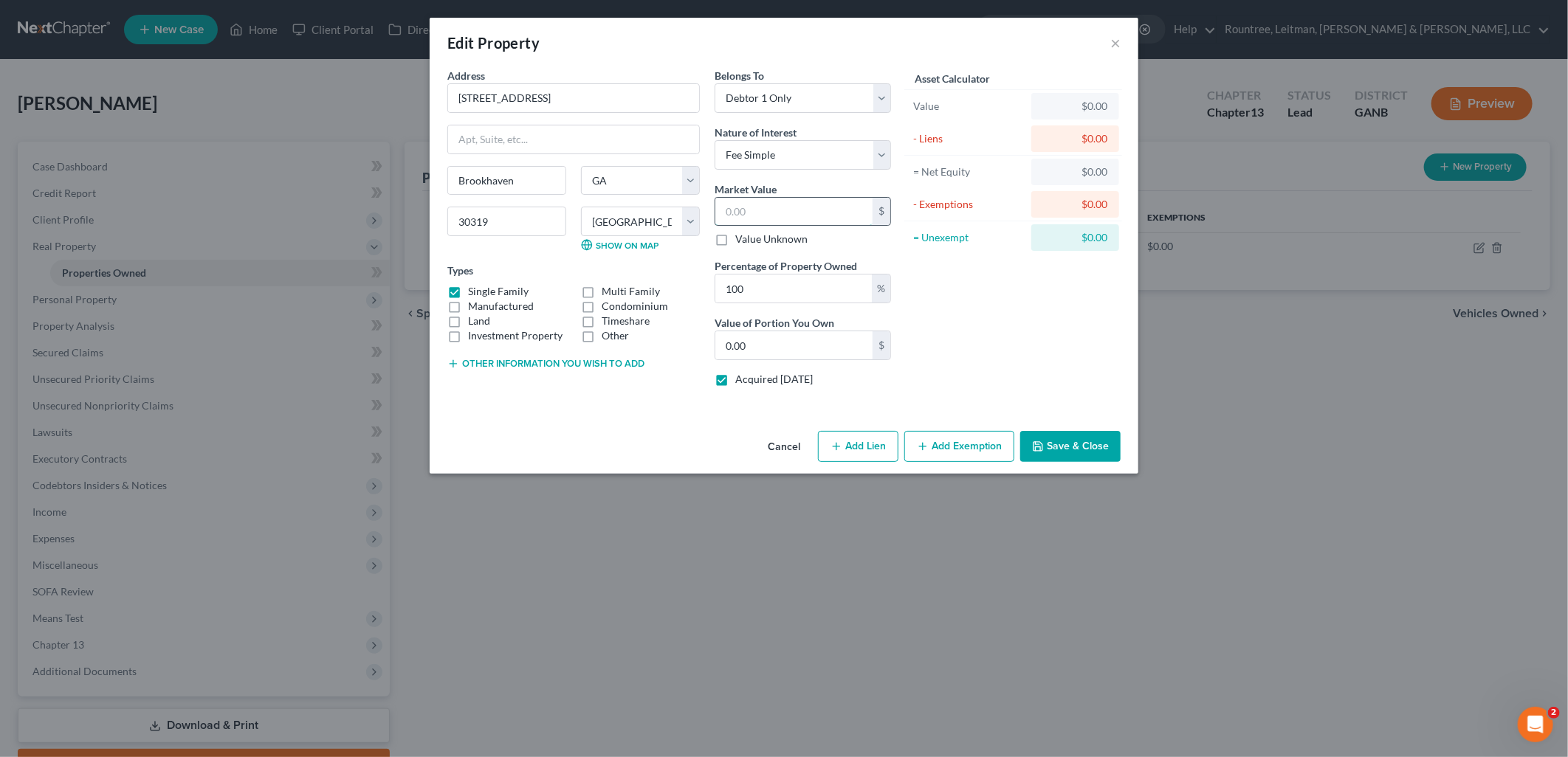
type input "6.00"
type input "66"
type input "66.00"
type input "660"
type input "660.00"
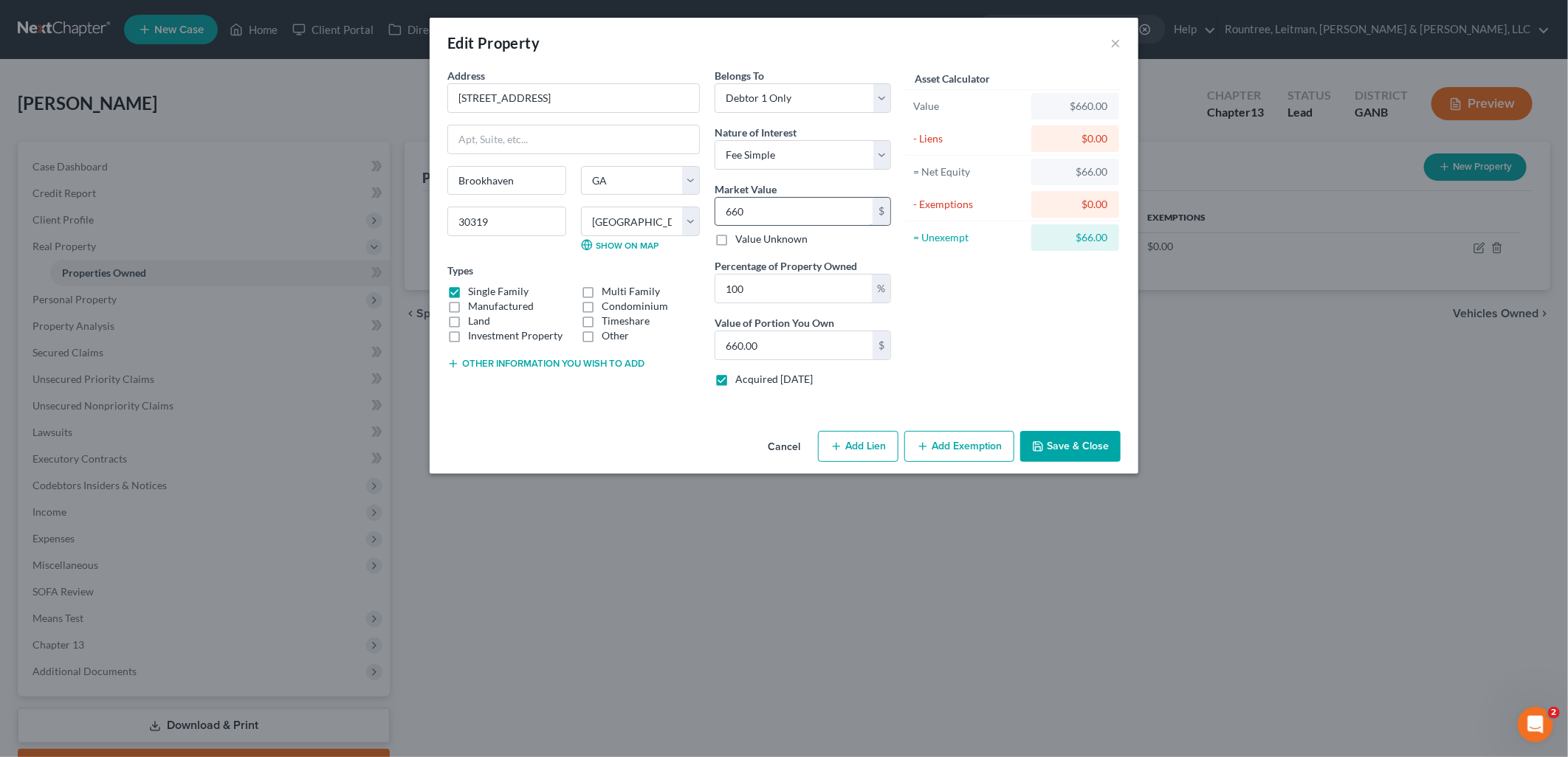
type input "6600"
type input "6,600.00"
type input "6,6000"
type input "66,000.00"
type input "66,0000"
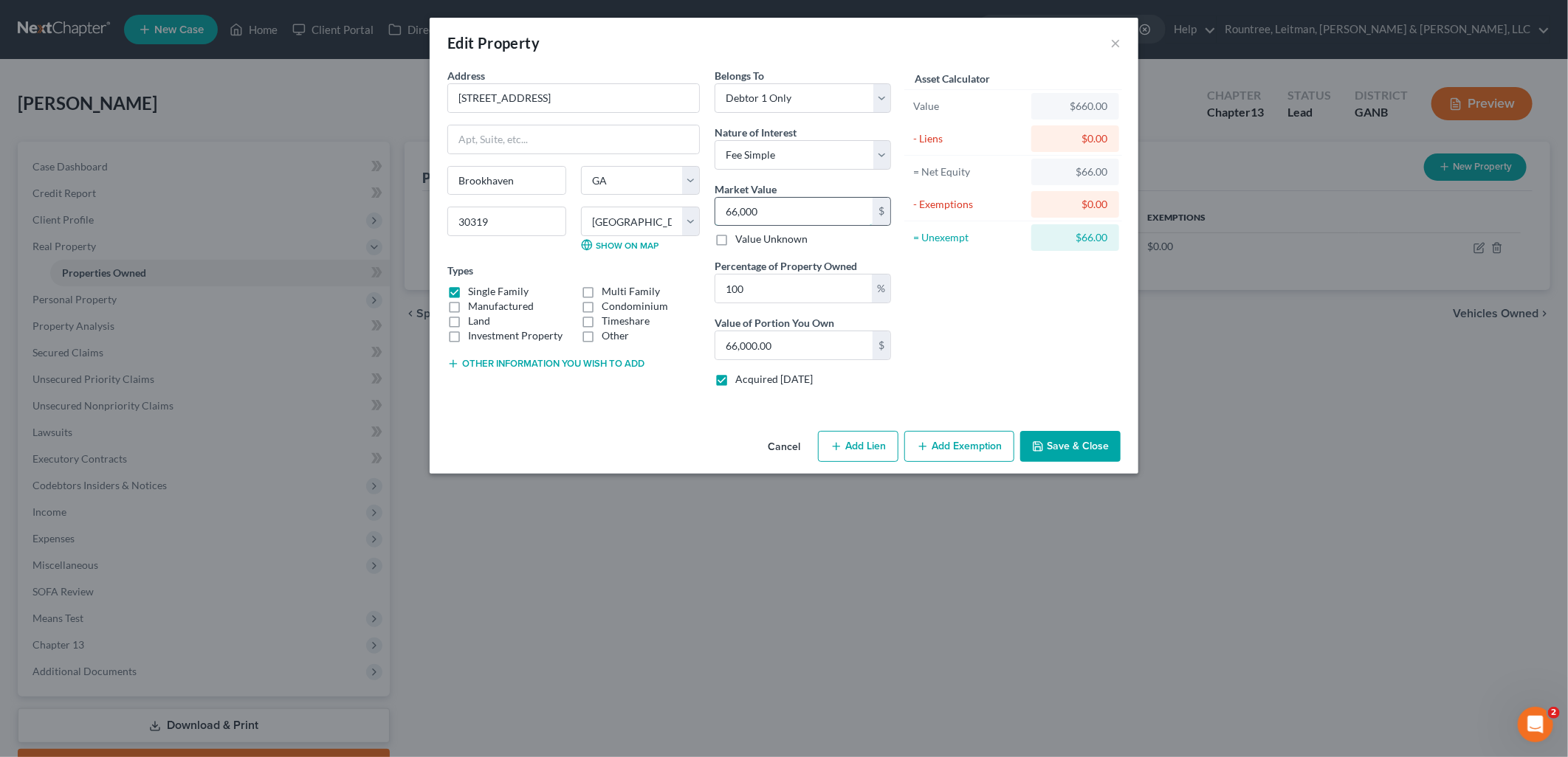
type input "660,000.00"
type input "660,000"
click at [1053, 325] on div "Asset Calculator Value $660,000.00 - Liens $0.00 = Net Equity $660.00 - Exempti…" at bounding box center [1014, 233] width 230 height 331
click at [1091, 443] on button "Save & Close" at bounding box center [1071, 446] width 100 height 31
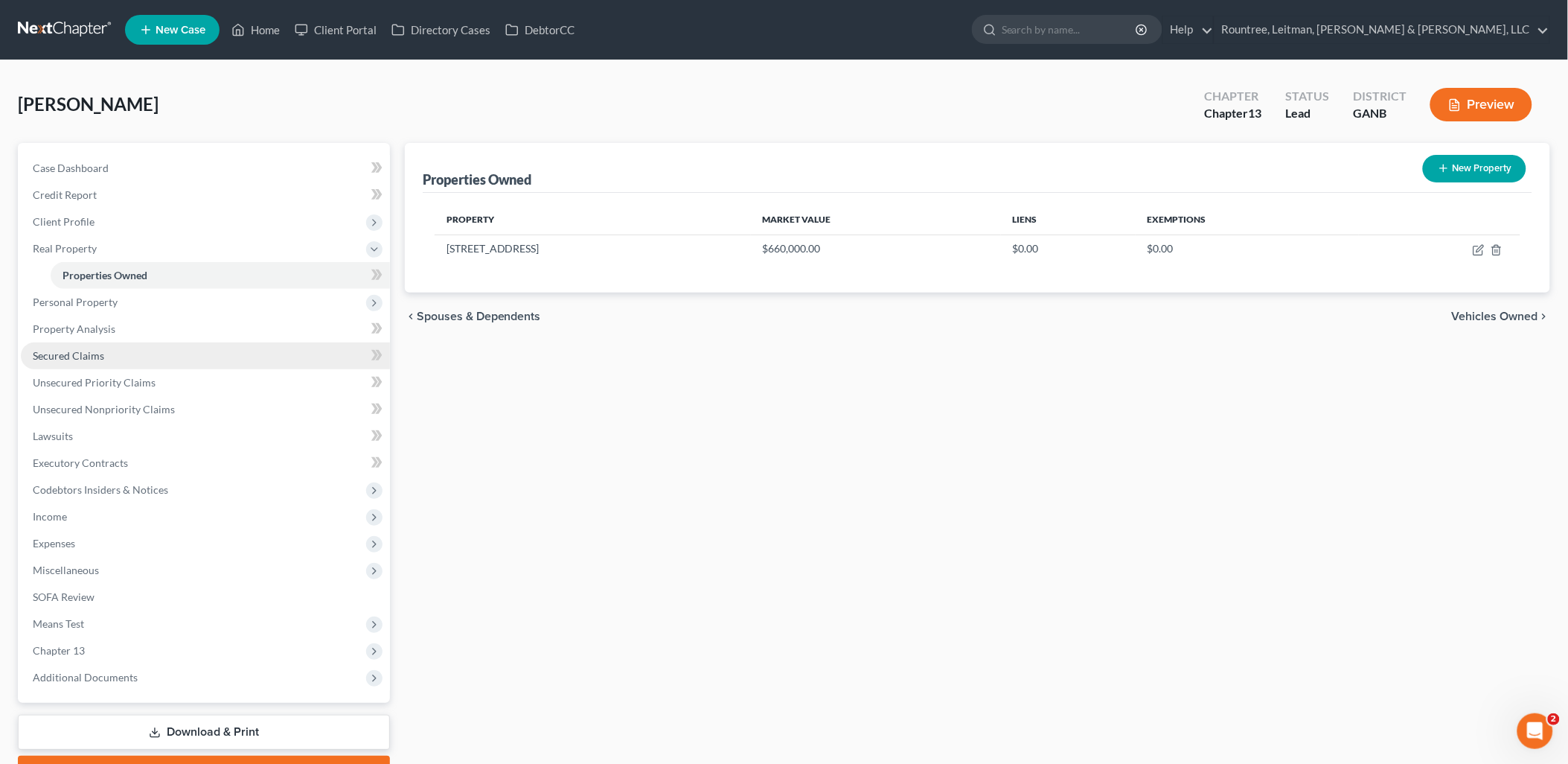
click at [136, 343] on link "Secured Claims" at bounding box center [205, 355] width 369 height 27
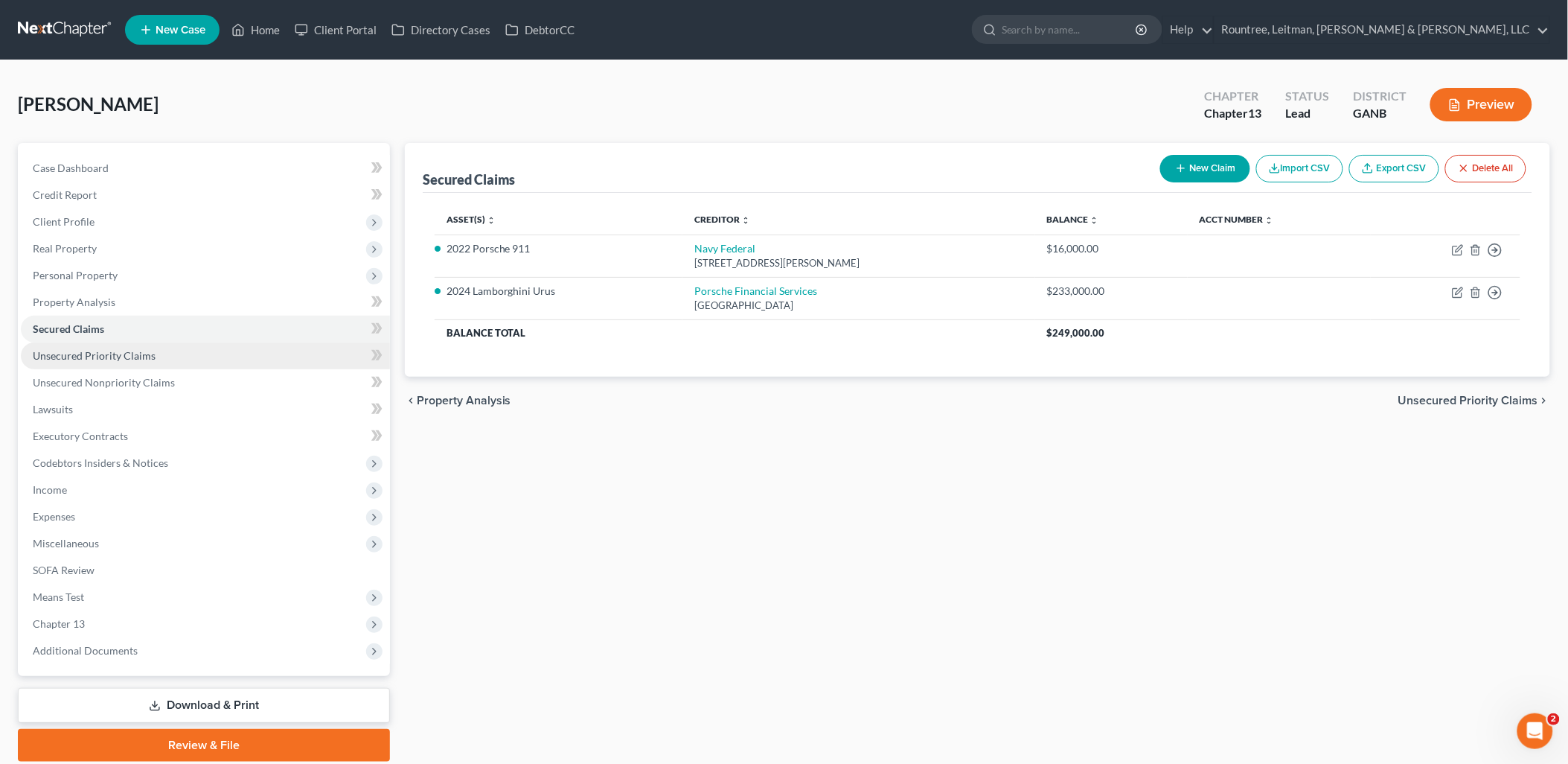
click at [151, 354] on span "Unsecured Priority Claims" at bounding box center [94, 355] width 123 height 13
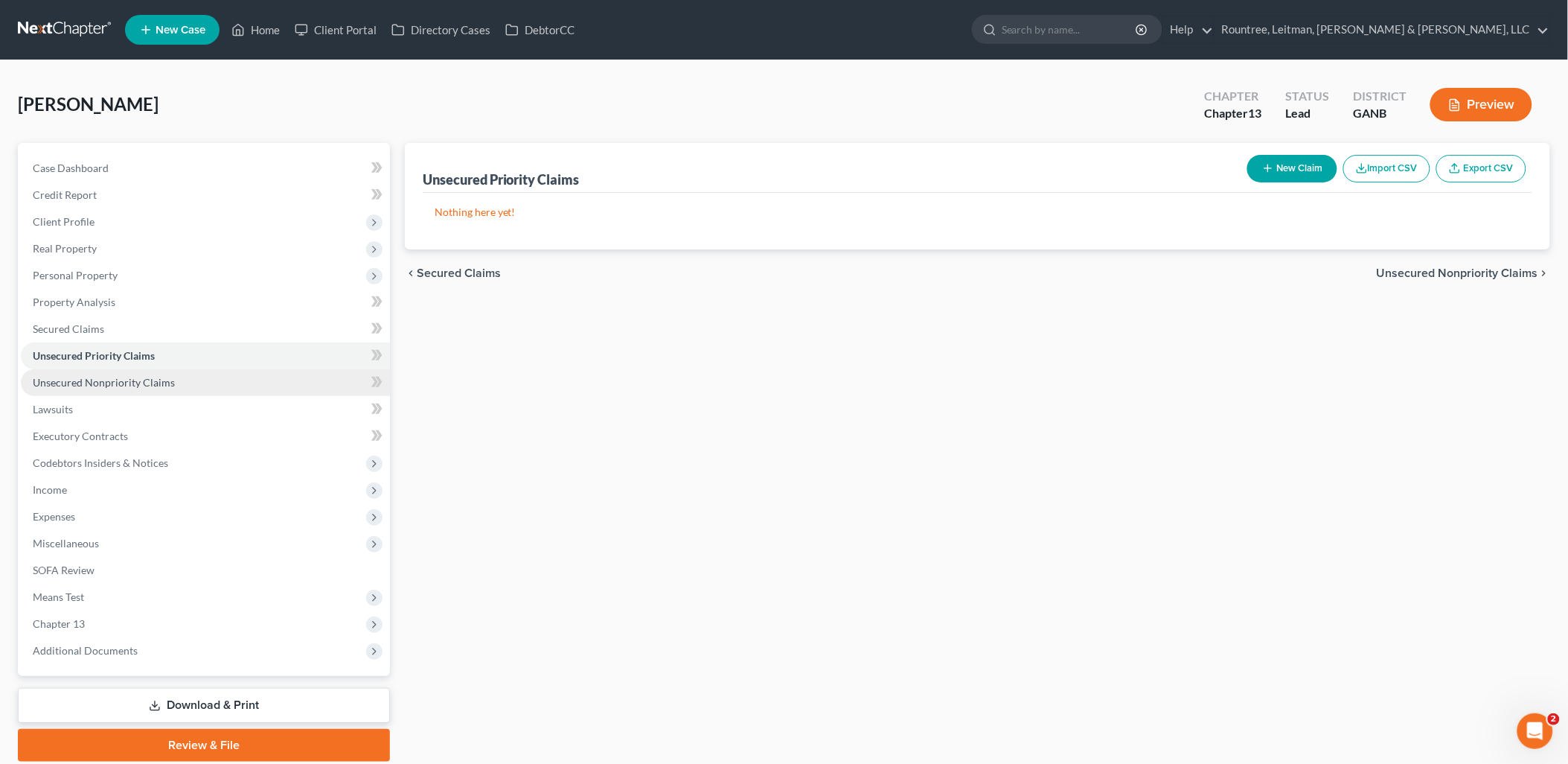
click at [162, 374] on link "Unsecured Nonpriority Claims" at bounding box center [205, 382] width 369 height 27
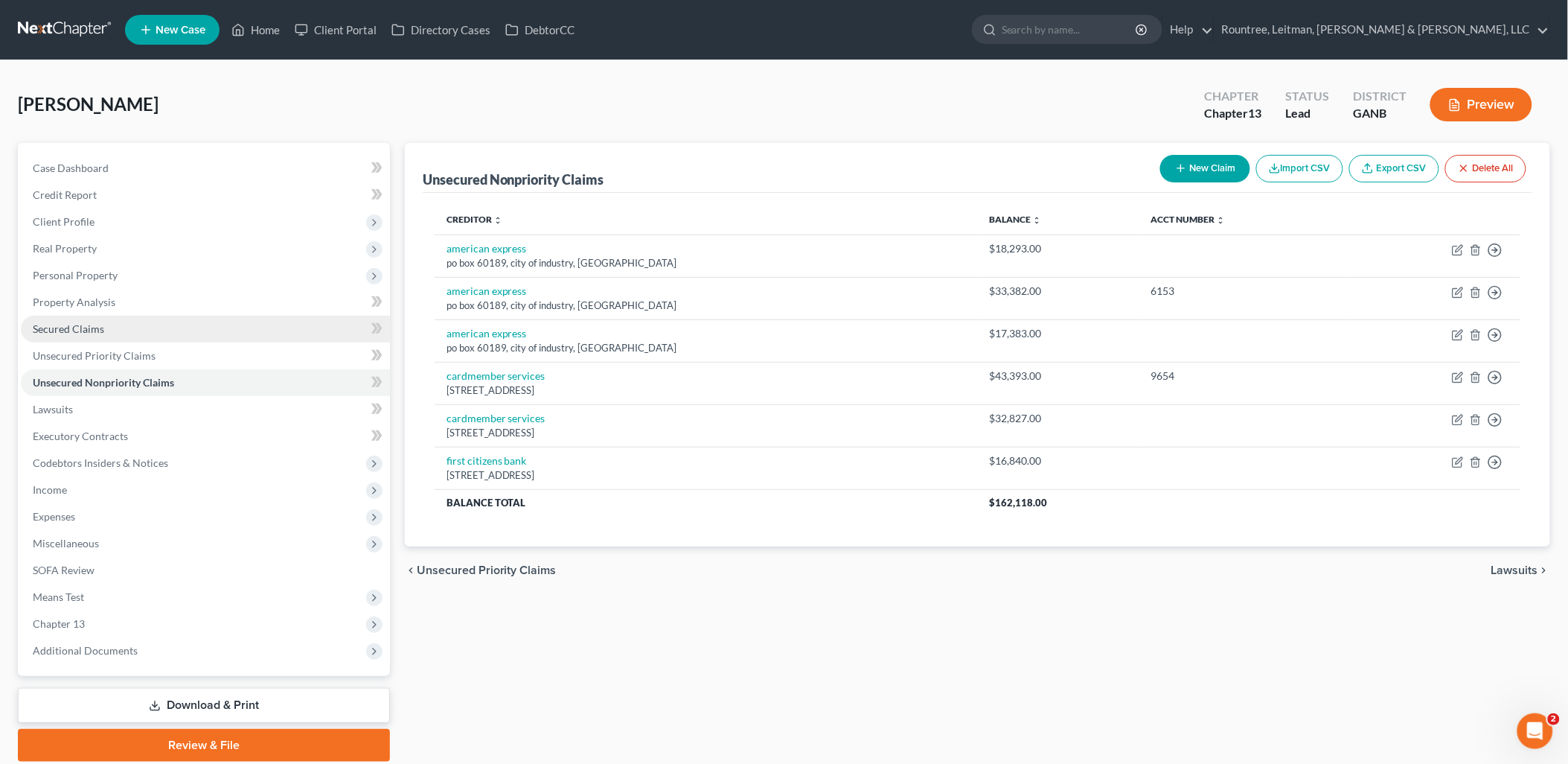
click at [128, 325] on link "Secured Claims" at bounding box center [205, 329] width 369 height 27
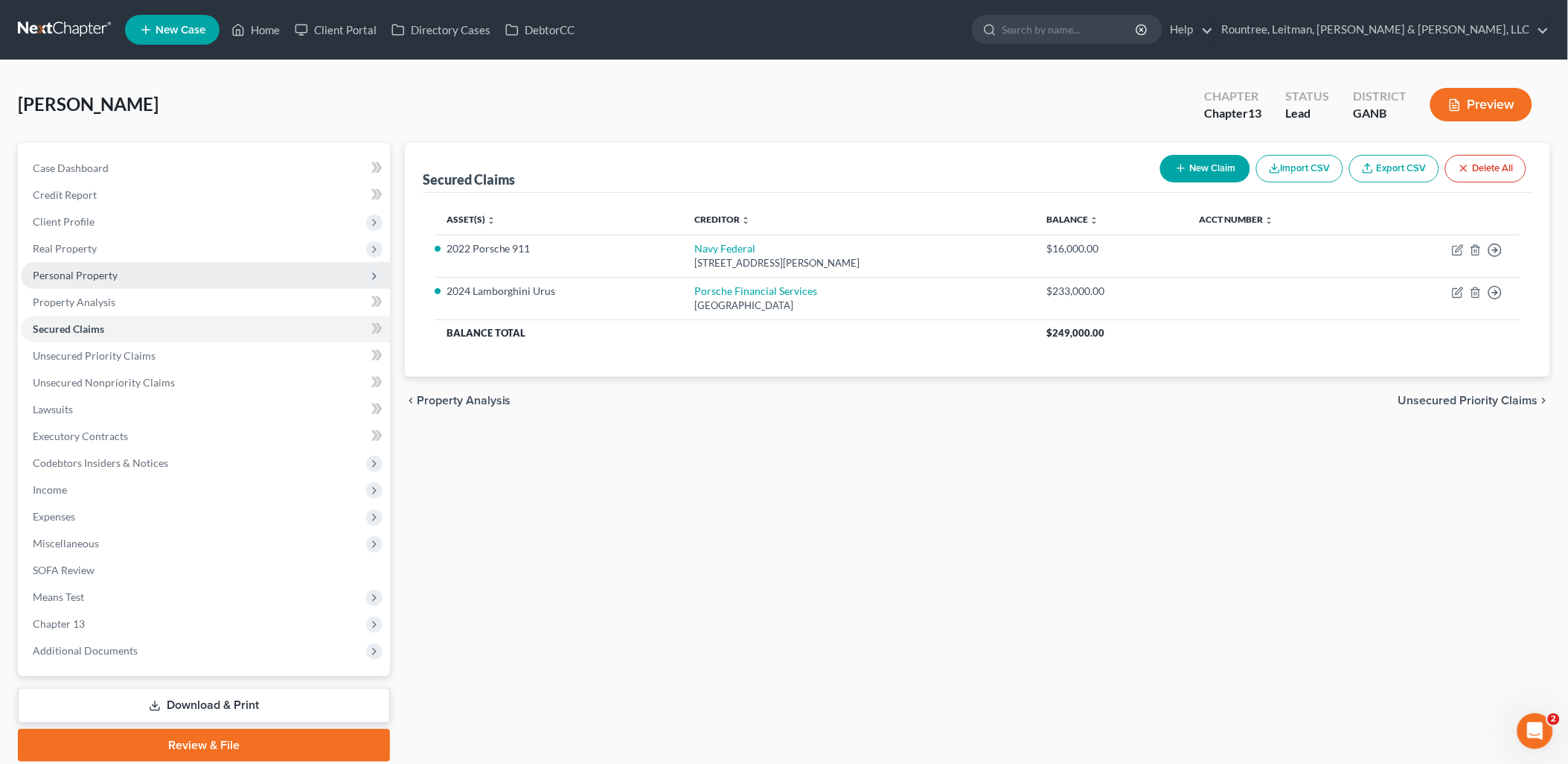
click at [149, 267] on span "Personal Property" at bounding box center [205, 275] width 369 height 27
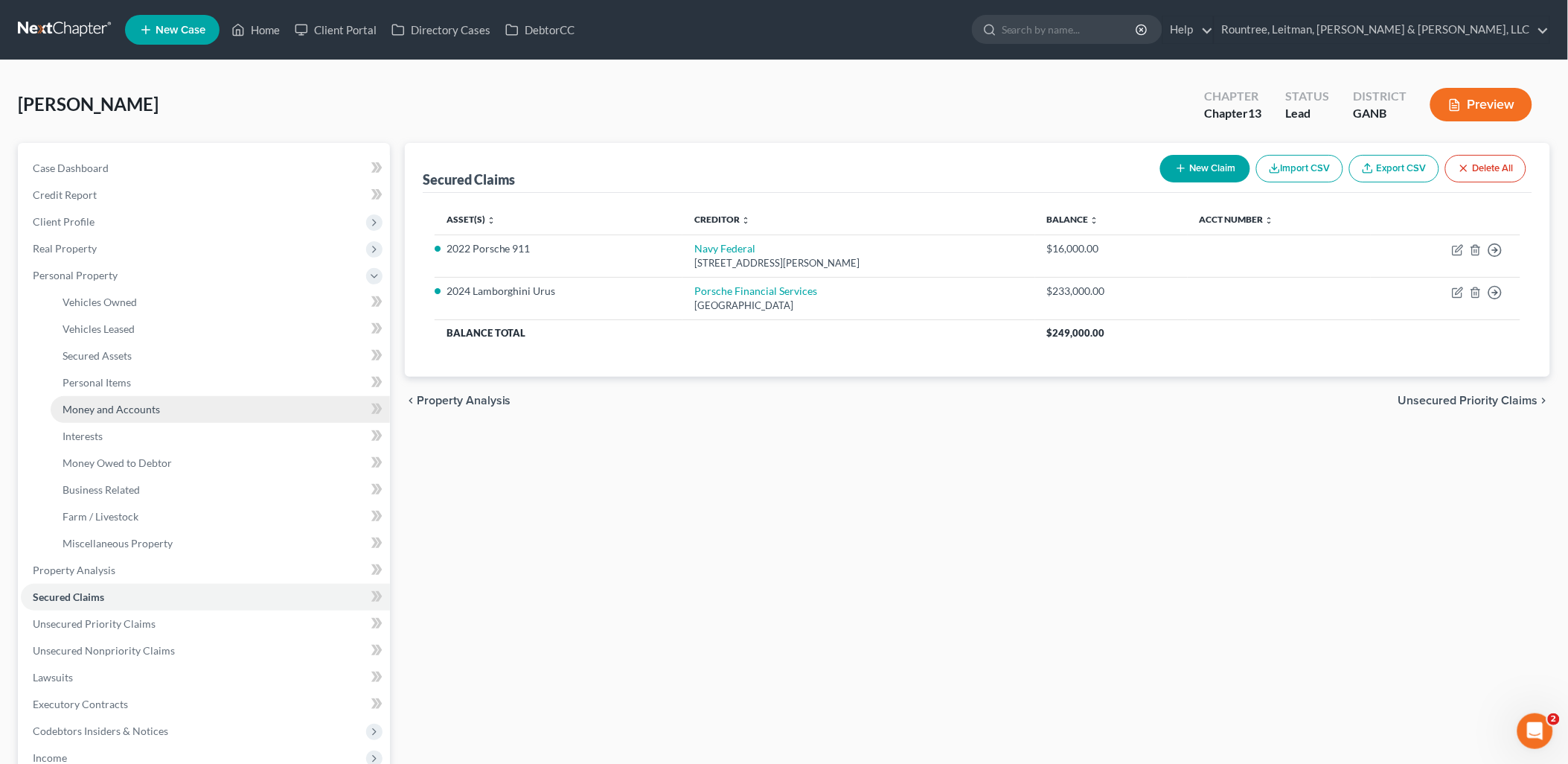
click at [140, 407] on span "Money and Accounts" at bounding box center [111, 409] width 98 height 13
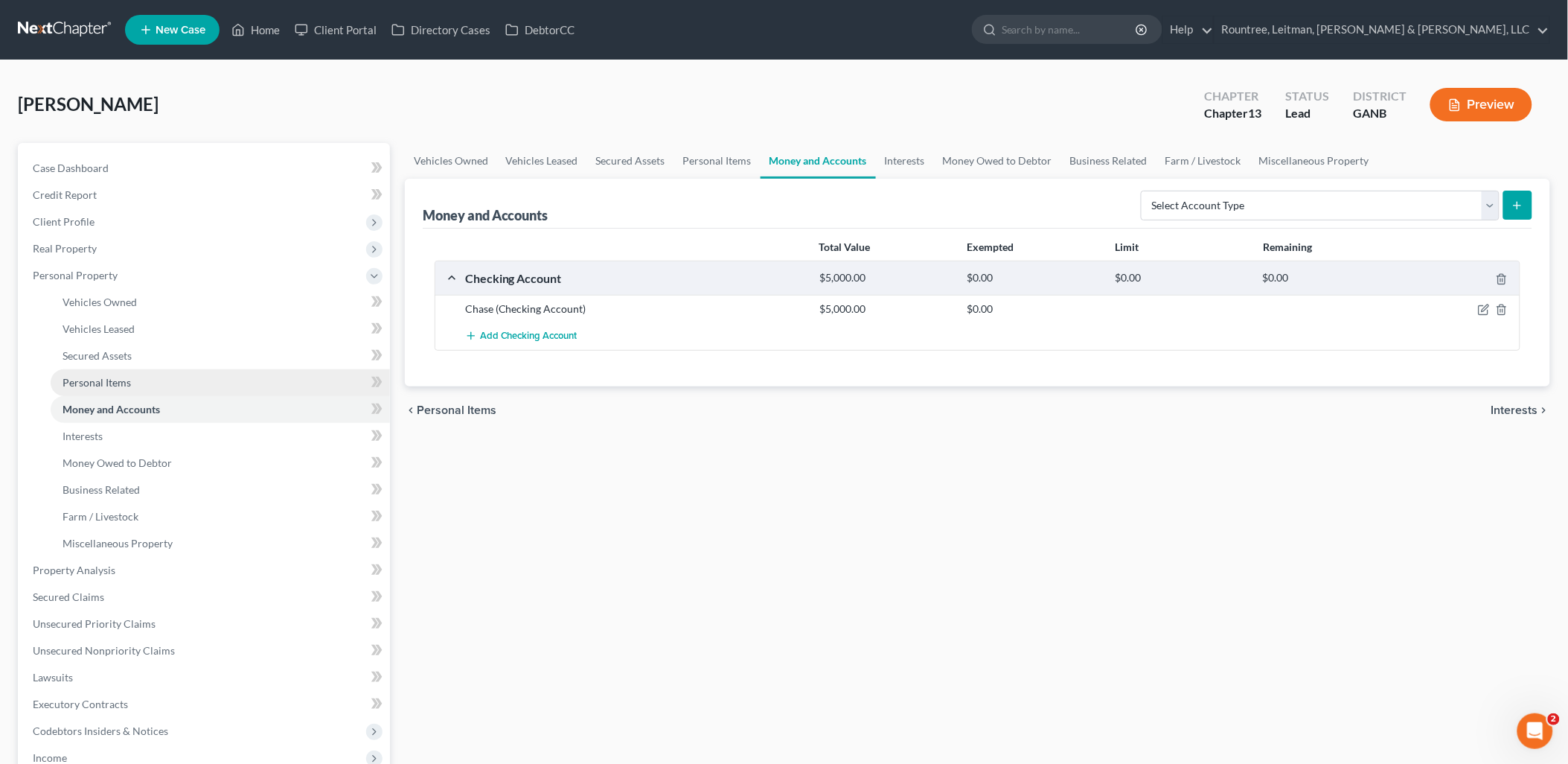
click at [139, 381] on link "Personal Items" at bounding box center [220, 382] width 340 height 27
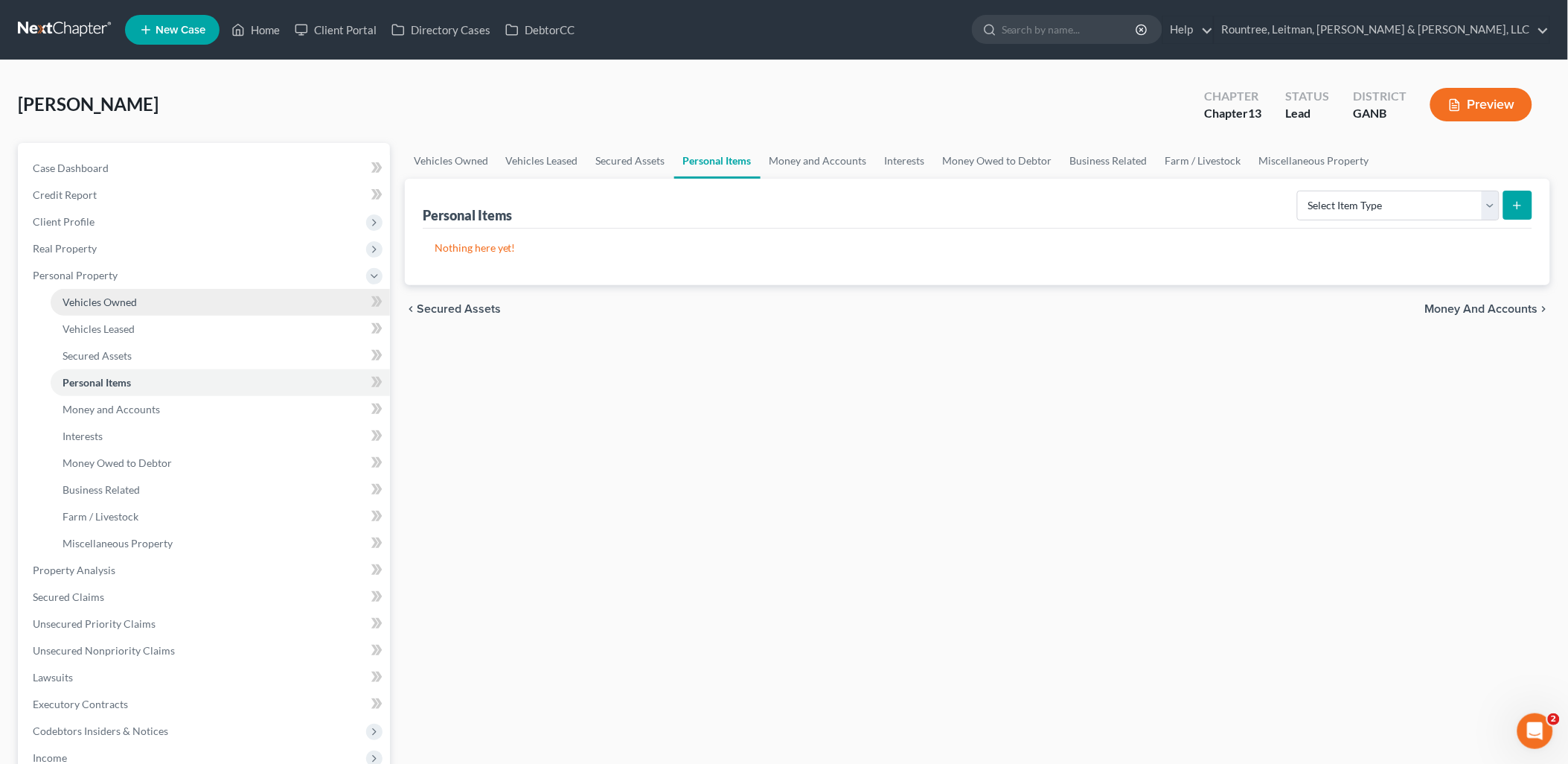
click at [134, 308] on link "Vehicles Owned" at bounding box center [220, 302] width 340 height 27
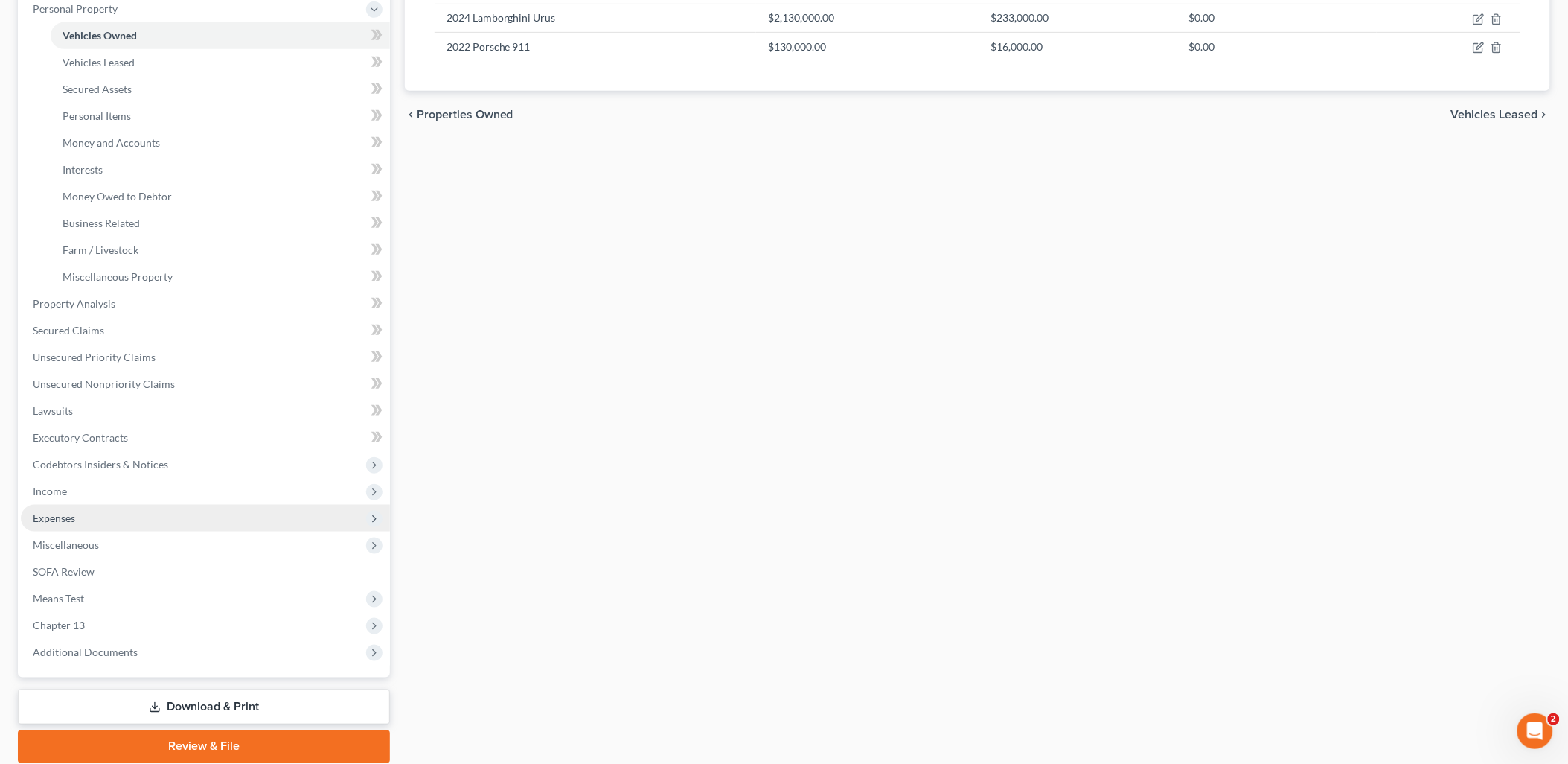
scroll to position [321, 0]
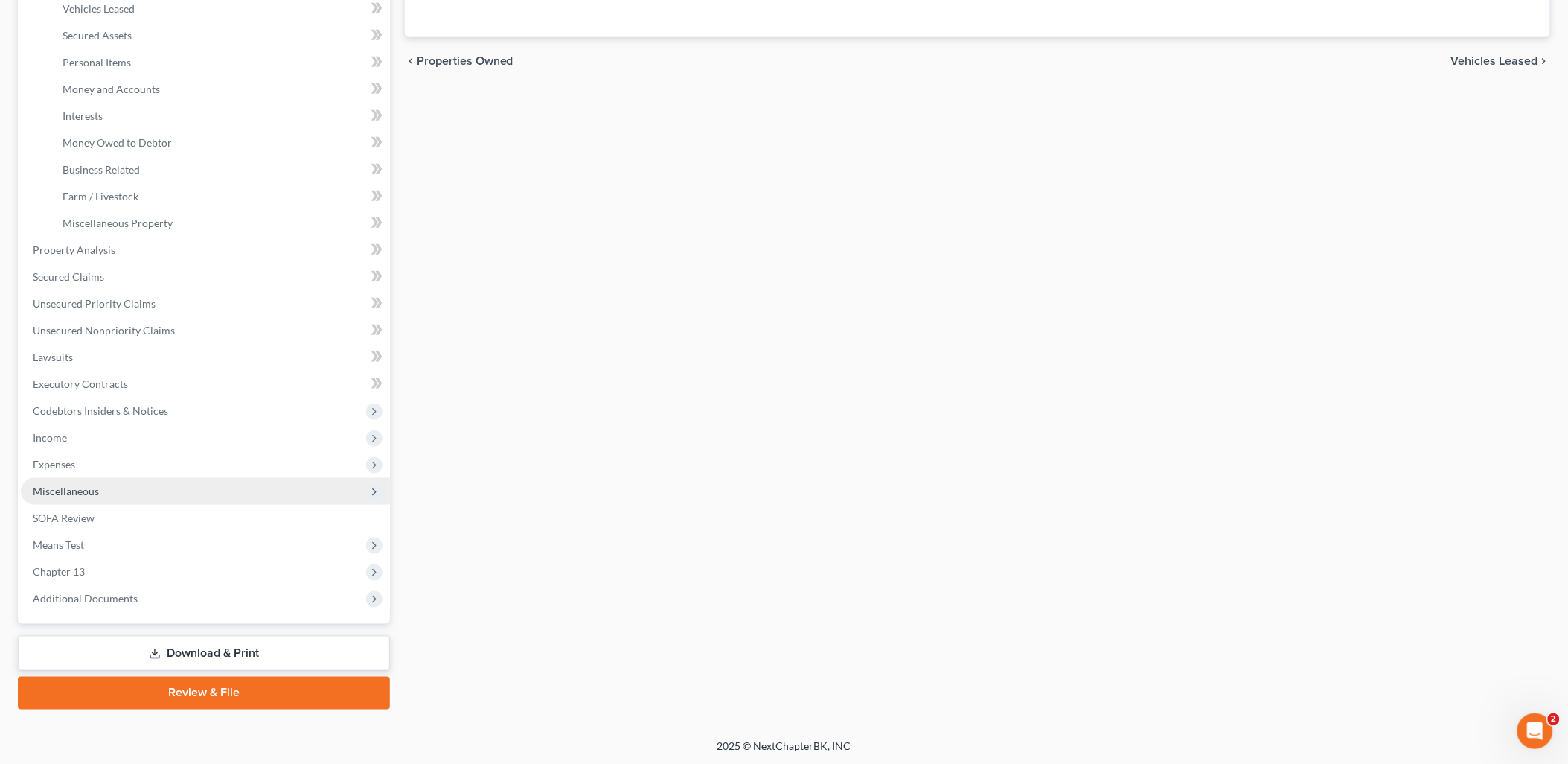
click at [113, 495] on span "Miscellaneous" at bounding box center [205, 491] width 369 height 27
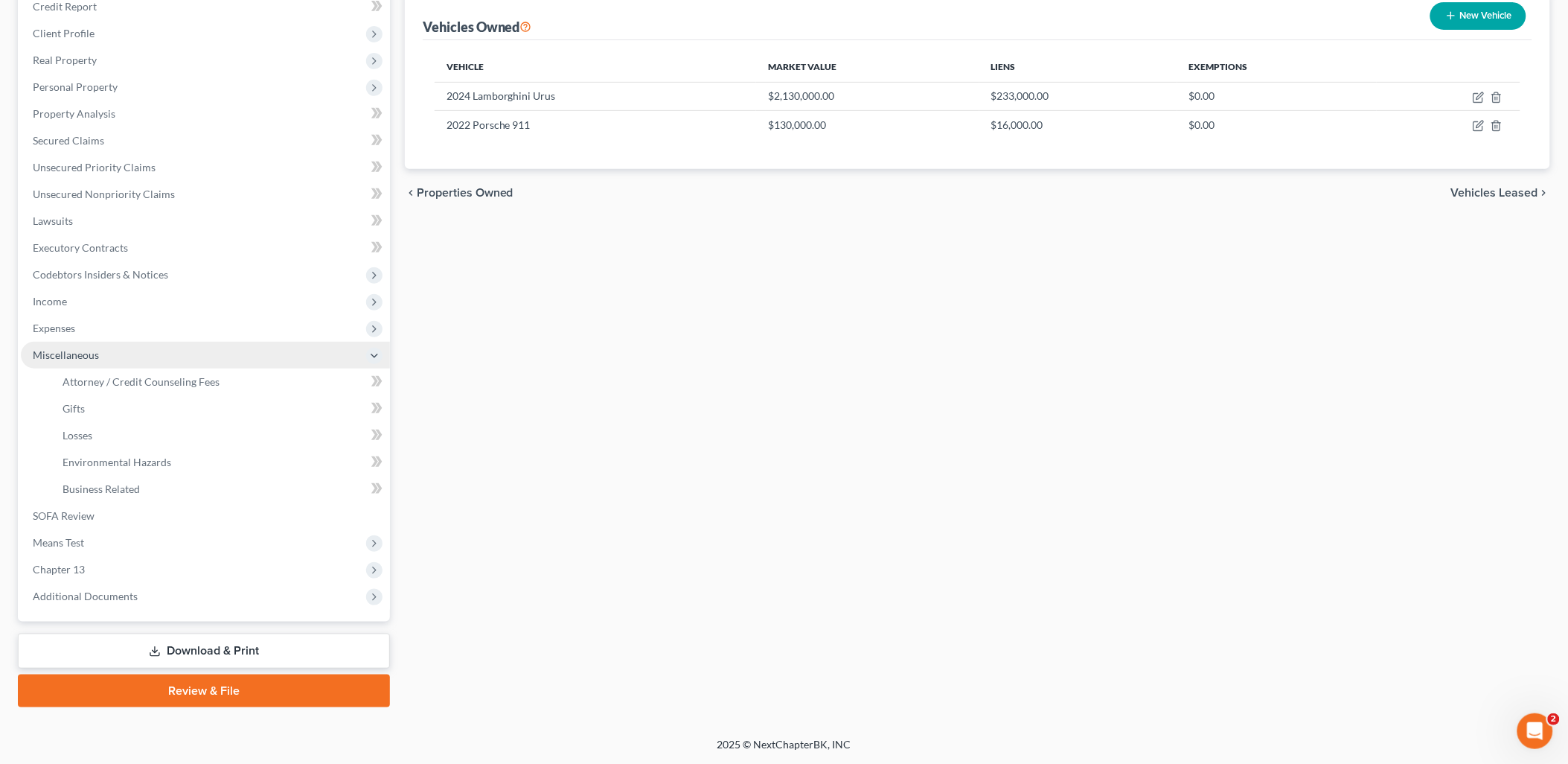
scroll to position [186, 0]
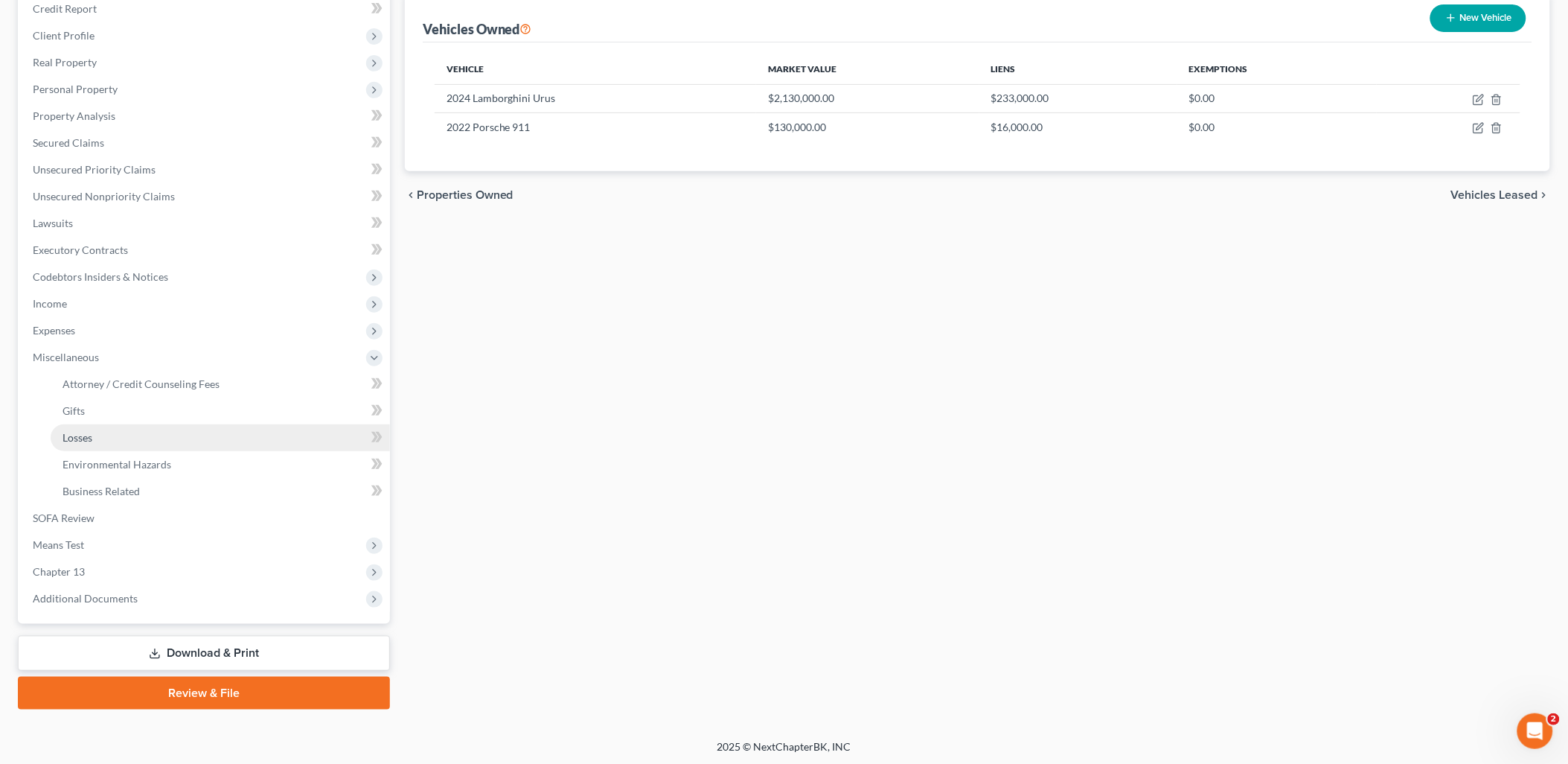
click at [108, 444] on link "Losses" at bounding box center [220, 437] width 340 height 27
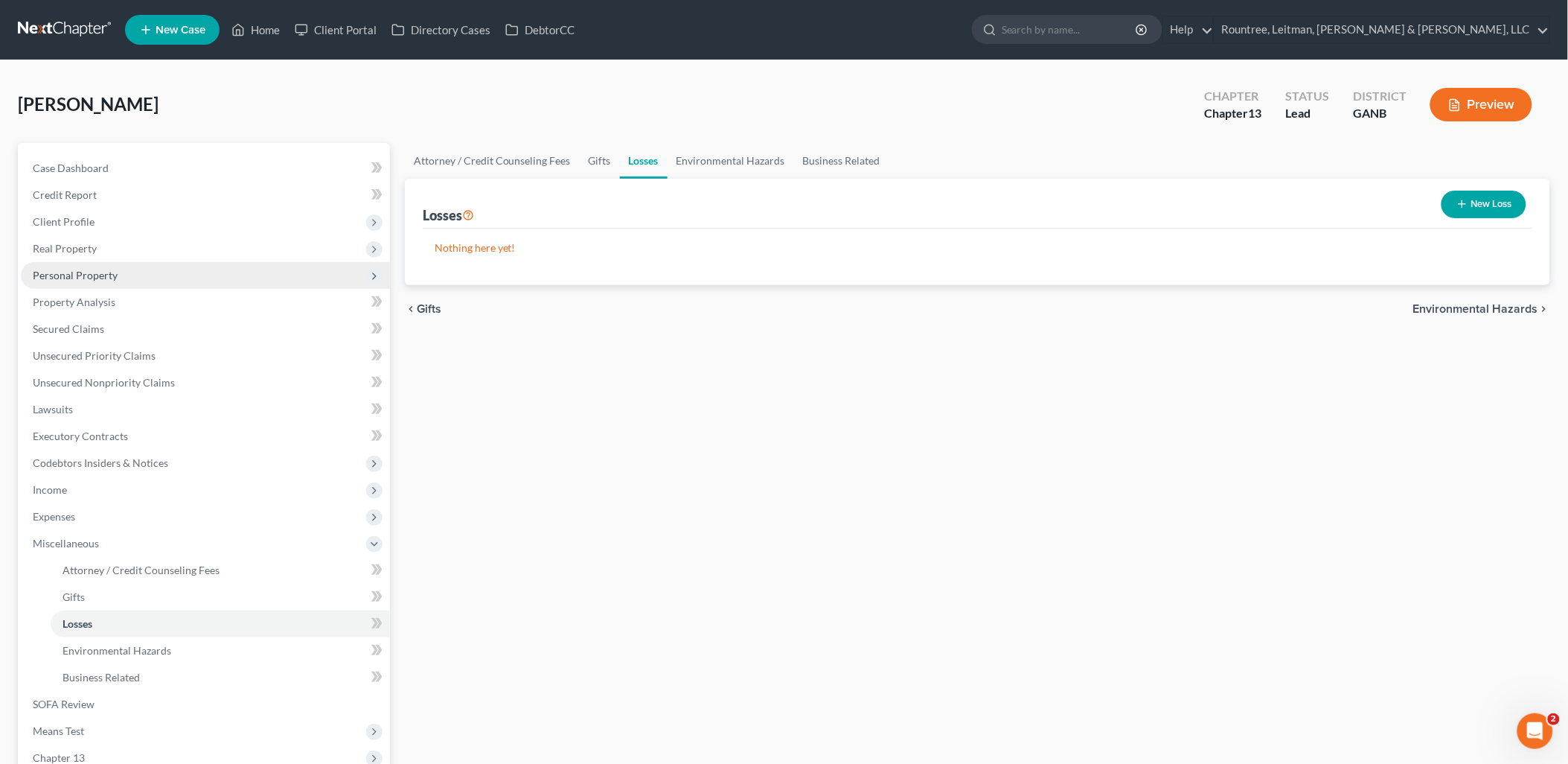
click at [123, 277] on span "Personal Property" at bounding box center [205, 275] width 369 height 27
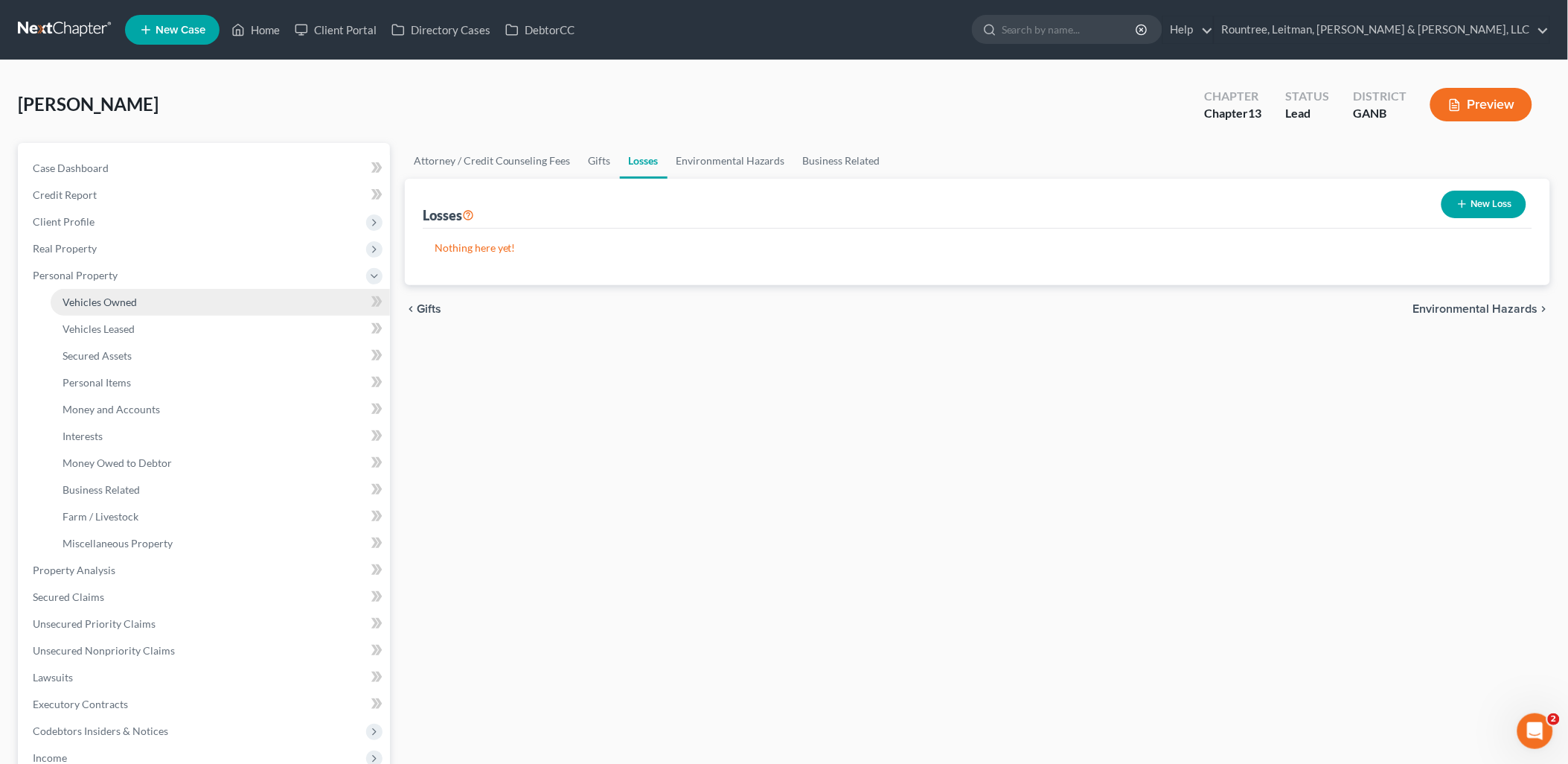
click at [119, 302] on span "Vehicles Owned" at bounding box center [99, 301] width 74 height 13
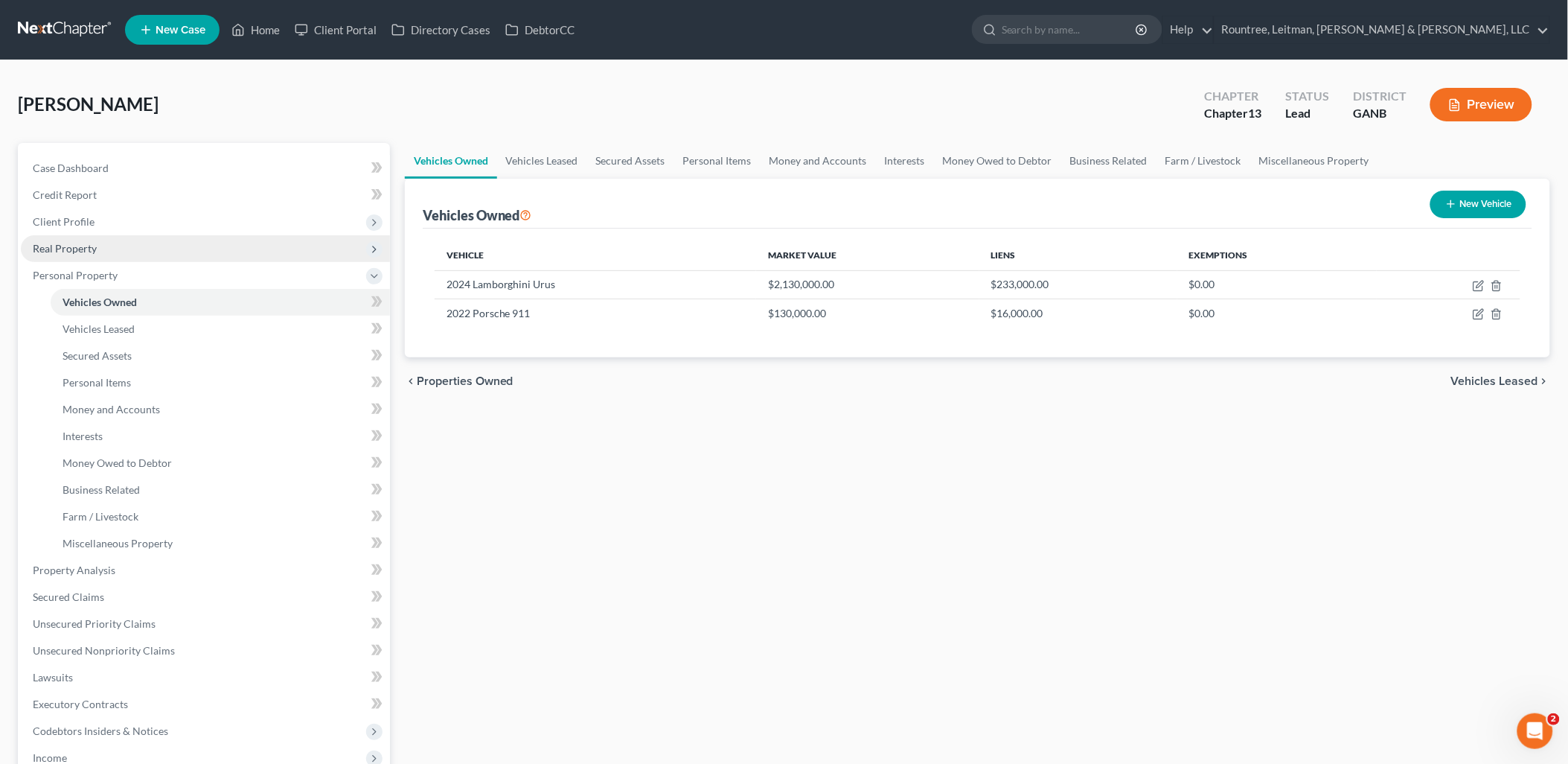
click at [138, 250] on span "Real Property" at bounding box center [205, 248] width 369 height 27
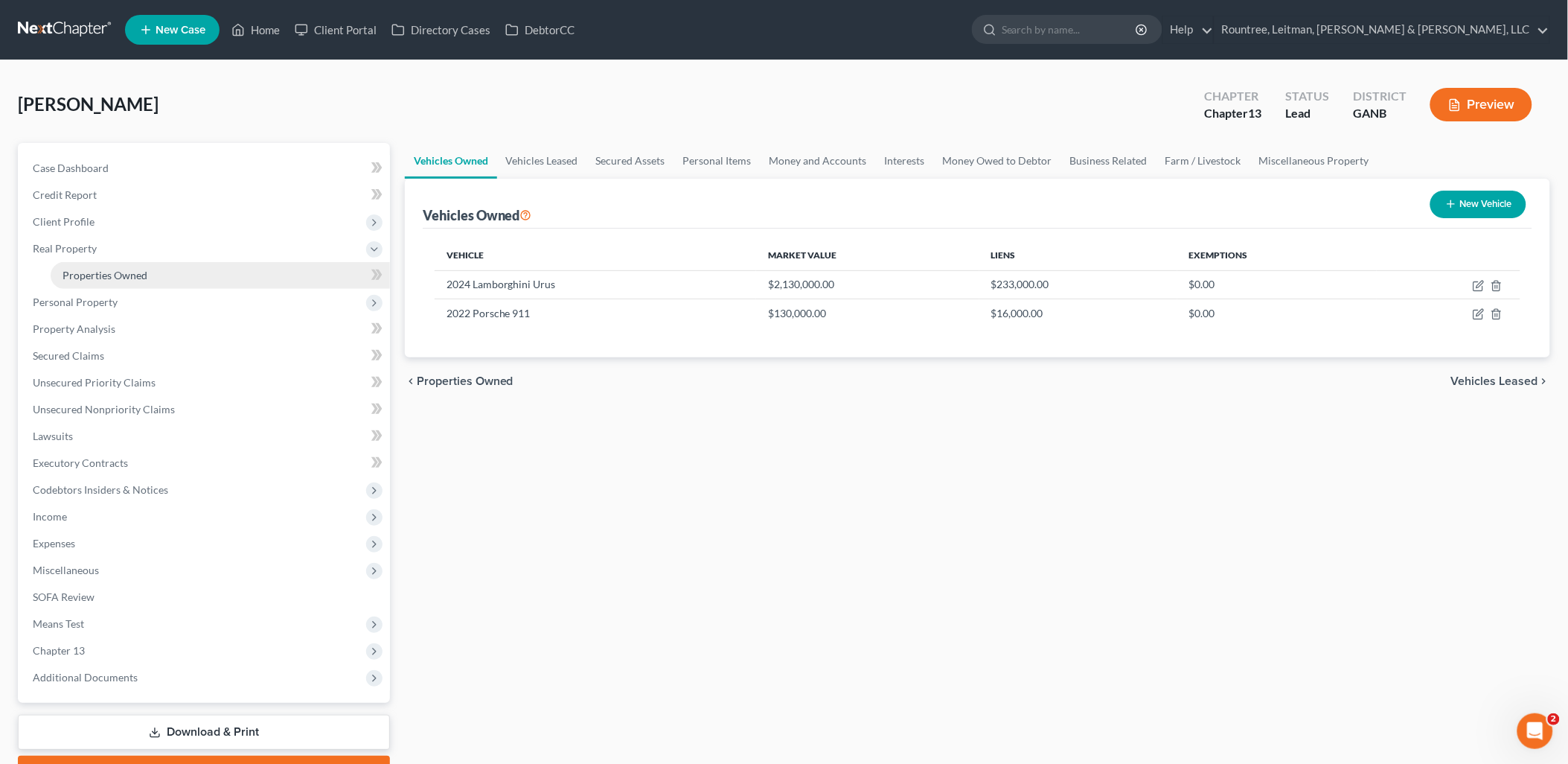
click at [143, 272] on span "Properties Owned" at bounding box center [104, 275] width 84 height 13
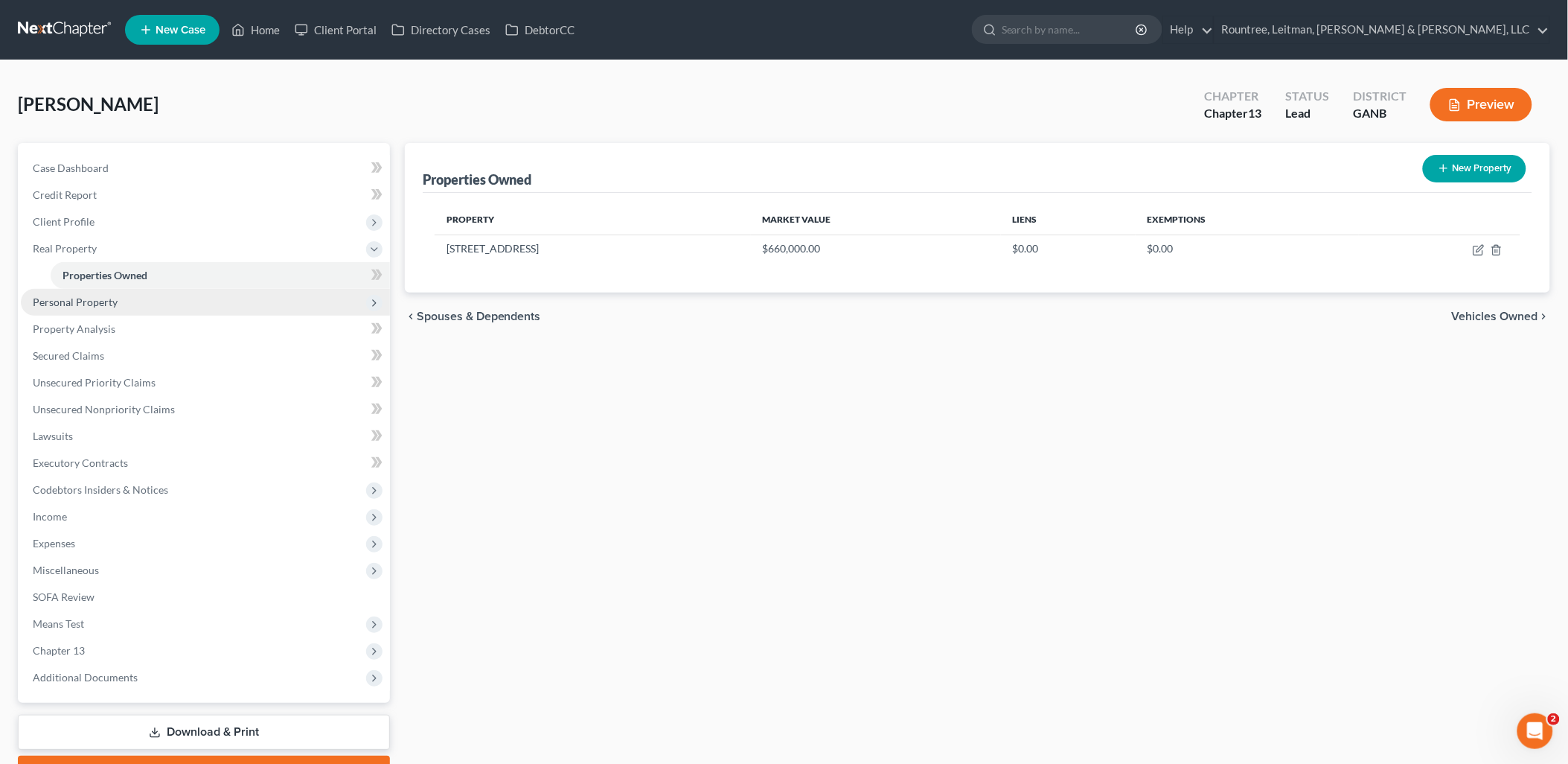
click at [138, 301] on span "Personal Property" at bounding box center [205, 302] width 369 height 27
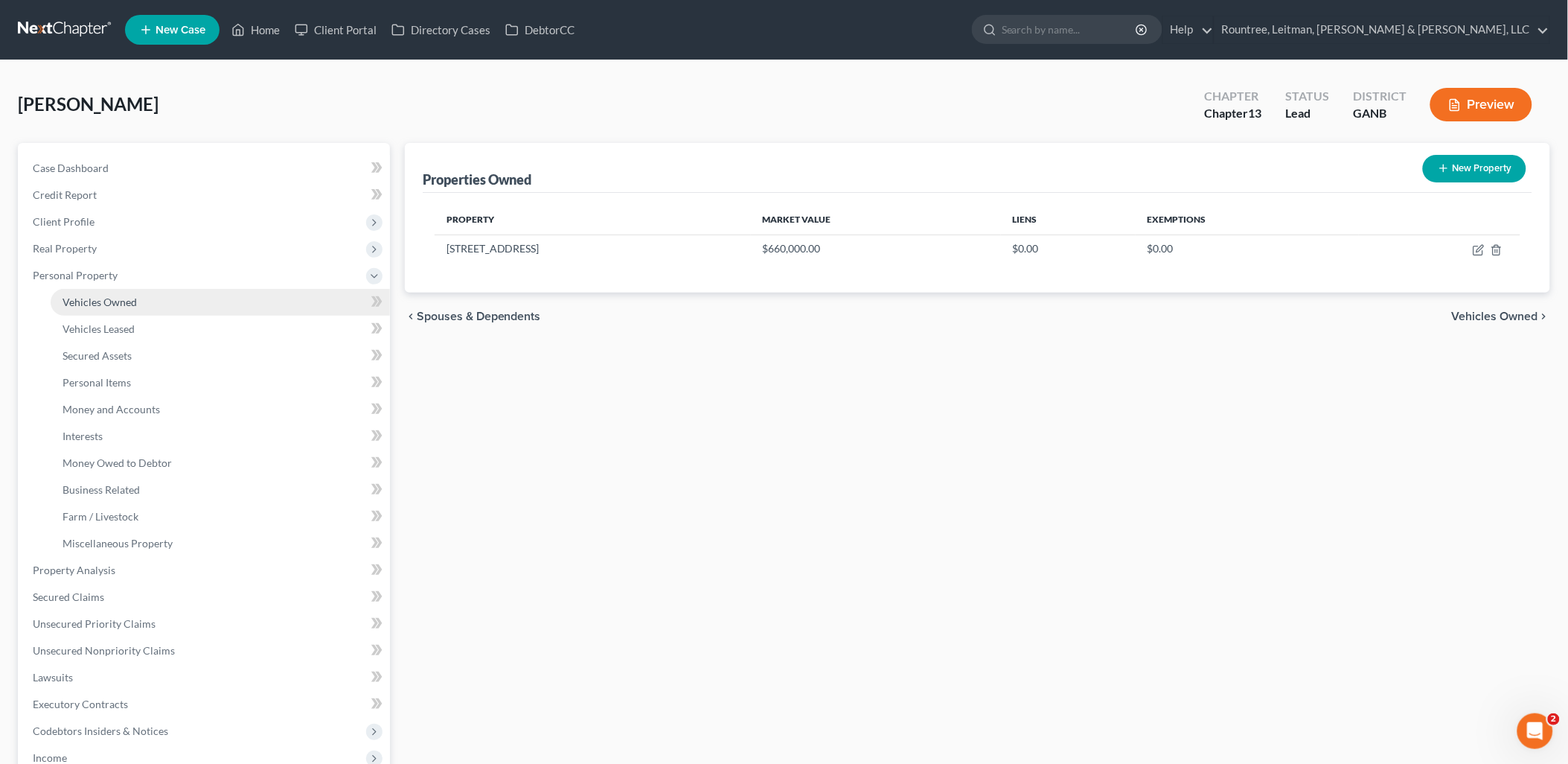
click at [122, 296] on span "Vehicles Owned" at bounding box center [99, 301] width 74 height 13
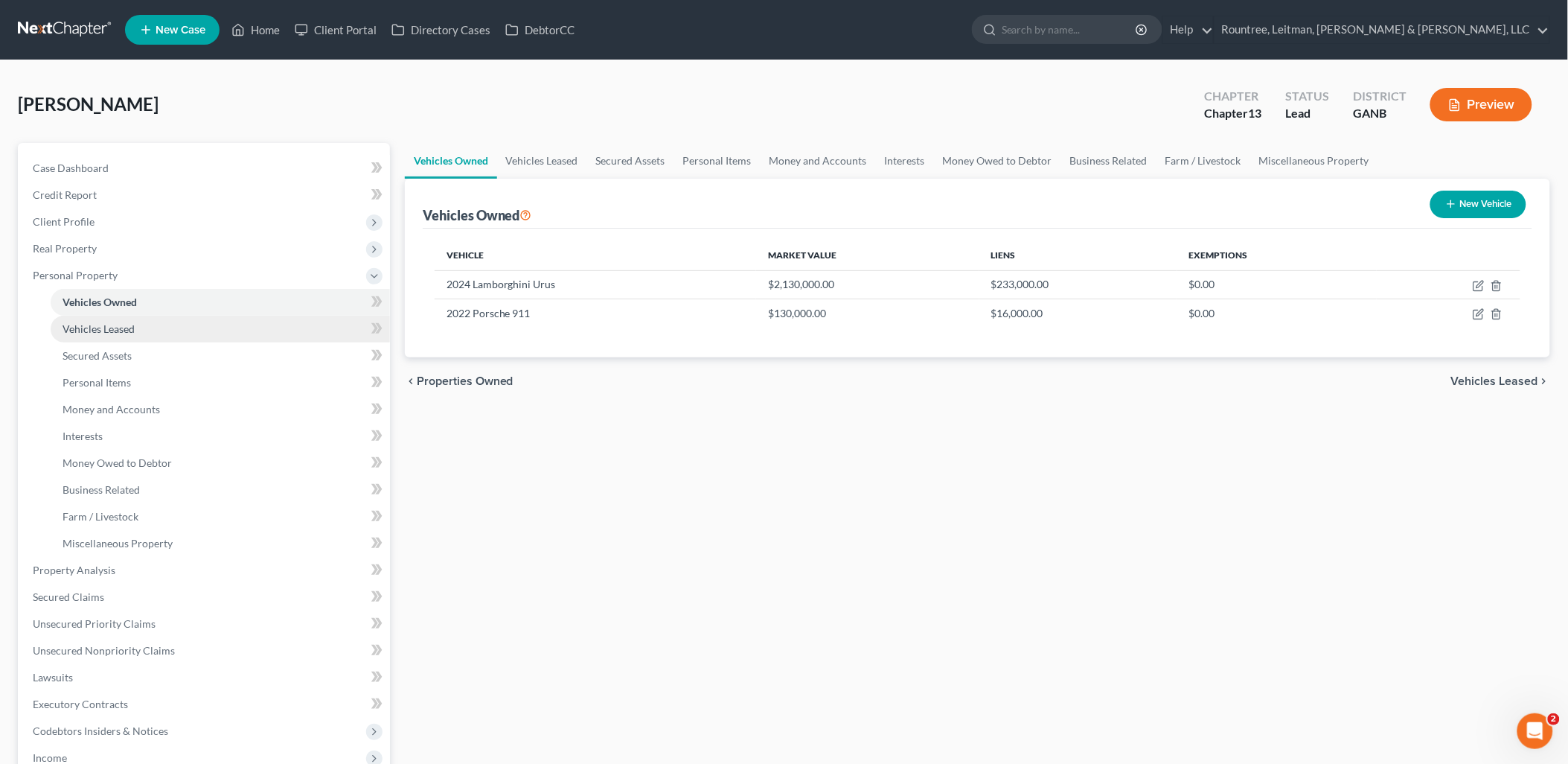
click at [134, 331] on span "Vehicles Leased" at bounding box center [98, 328] width 72 height 13
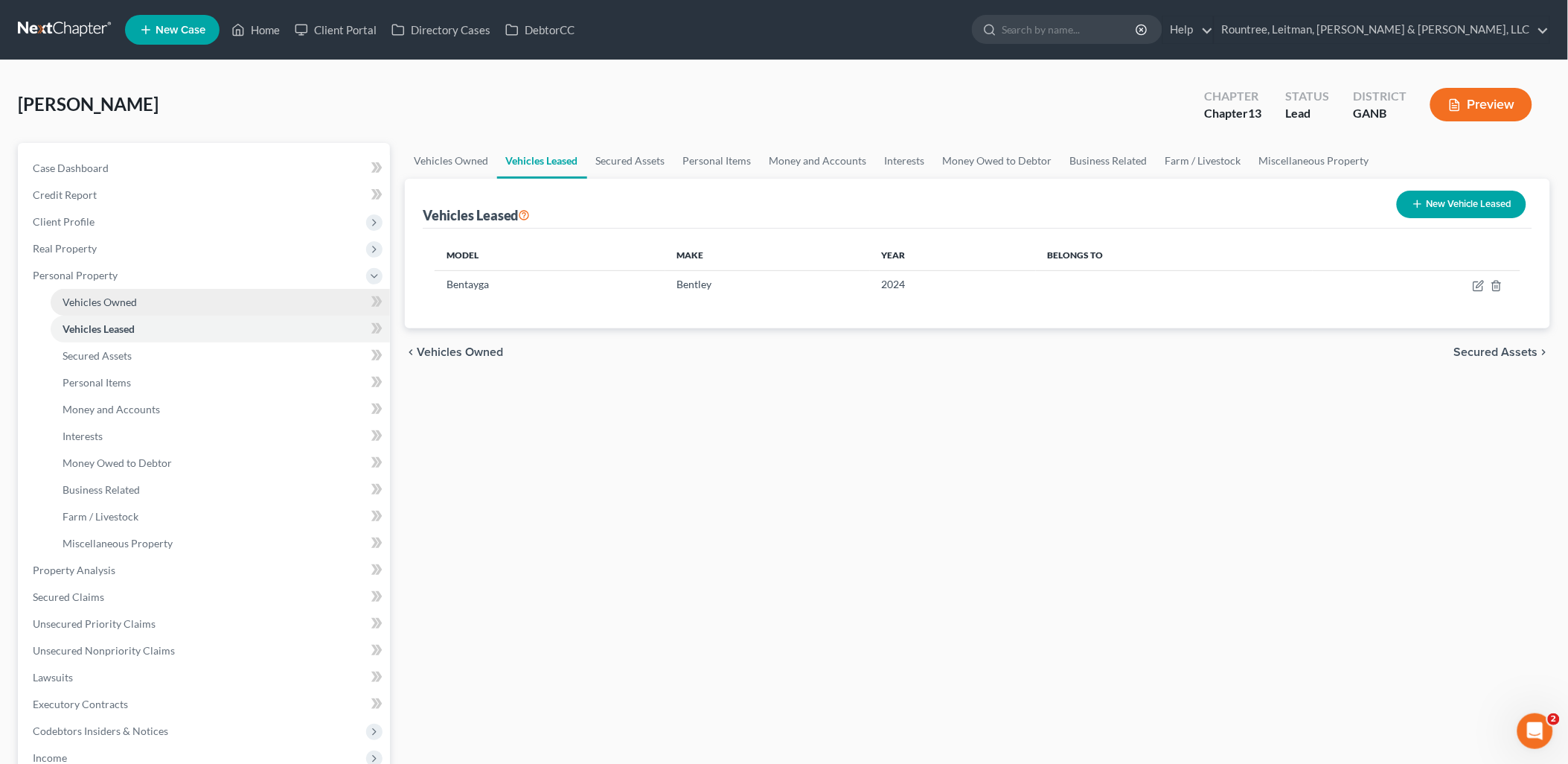
click at [134, 308] on link "Vehicles Owned" at bounding box center [220, 302] width 340 height 27
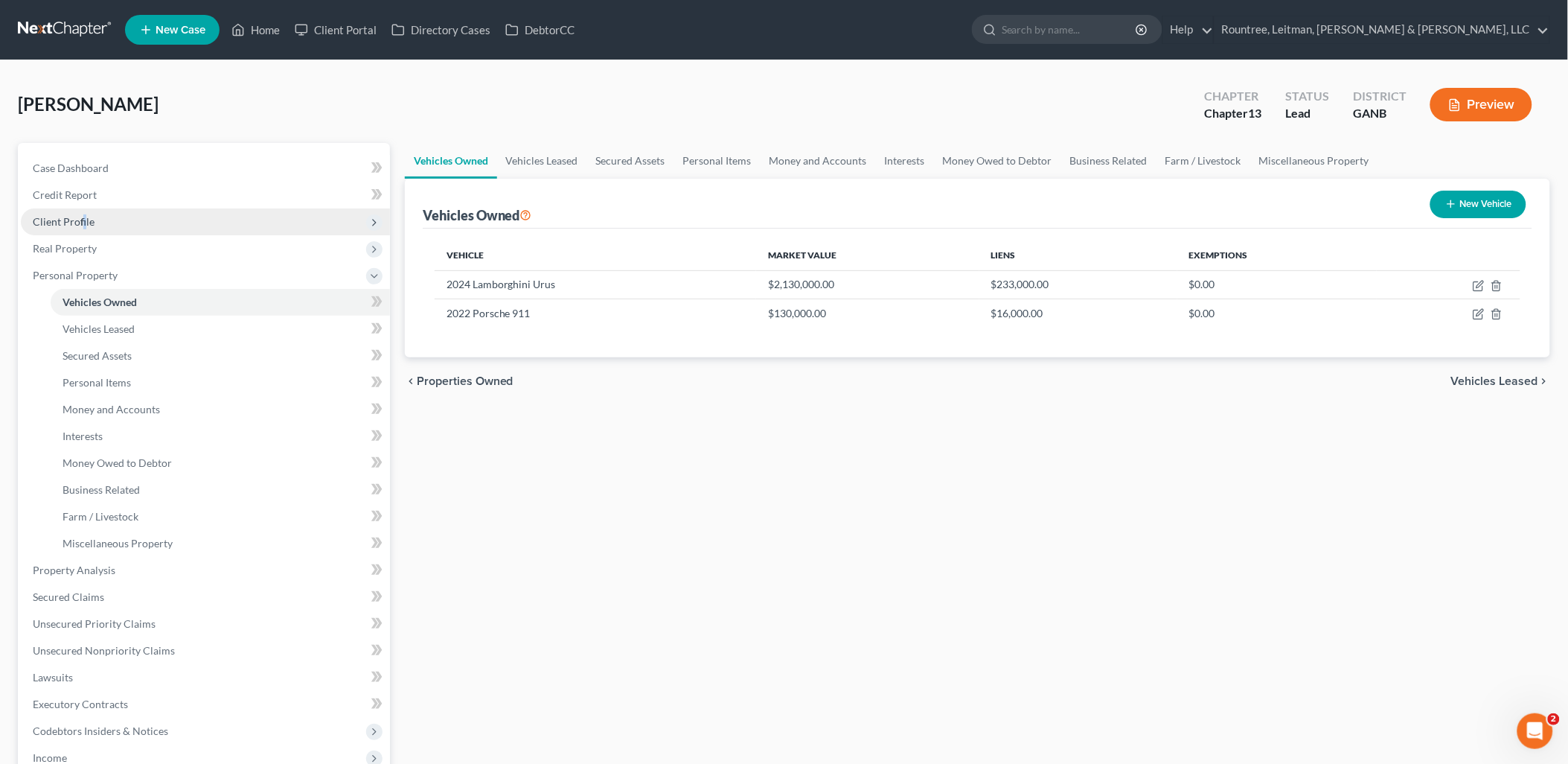
click at [83, 220] on span "Client Profile" at bounding box center [64, 221] width 62 height 13
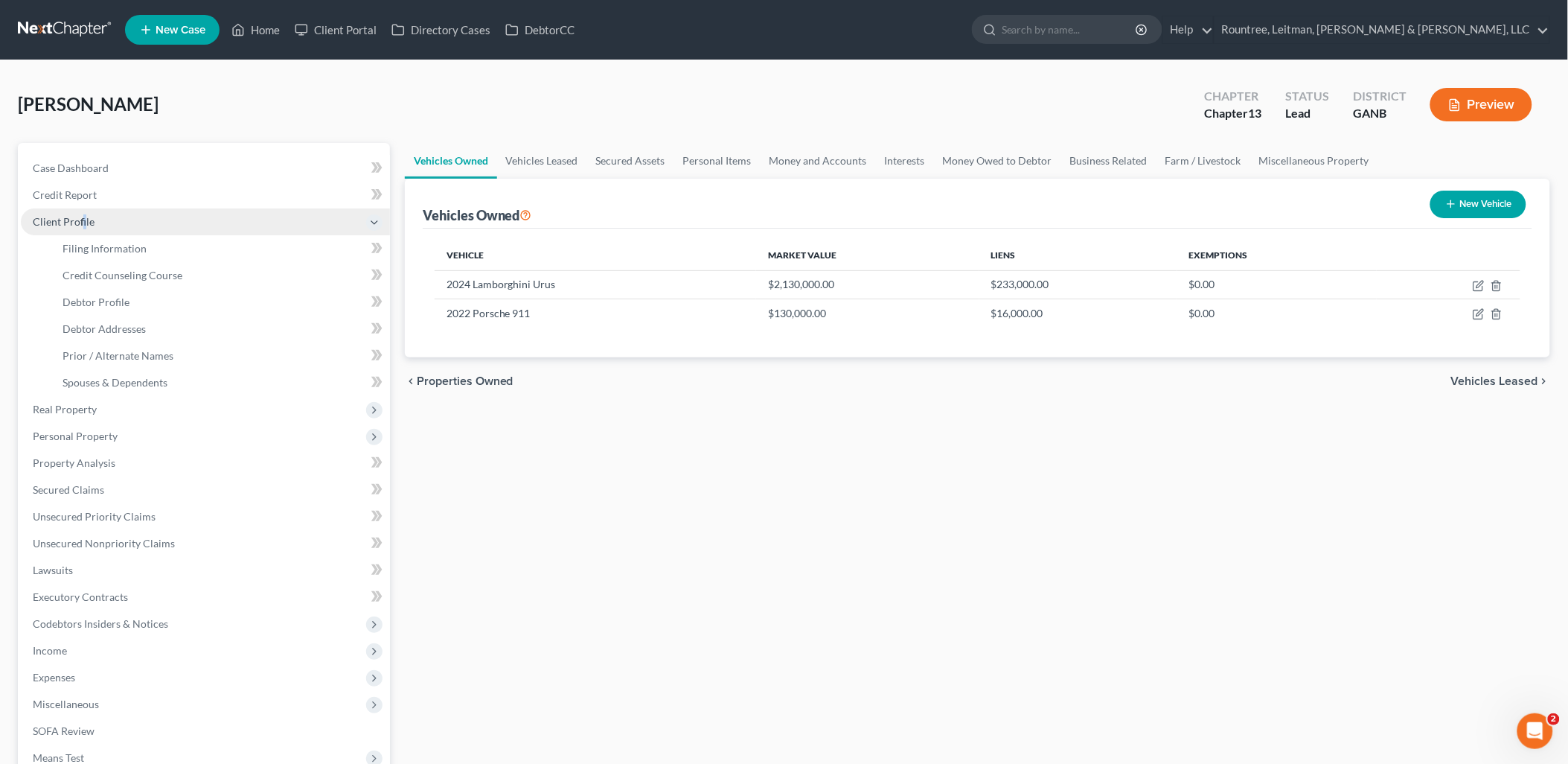
click at [83, 221] on span "Client Profile" at bounding box center [64, 221] width 62 height 13
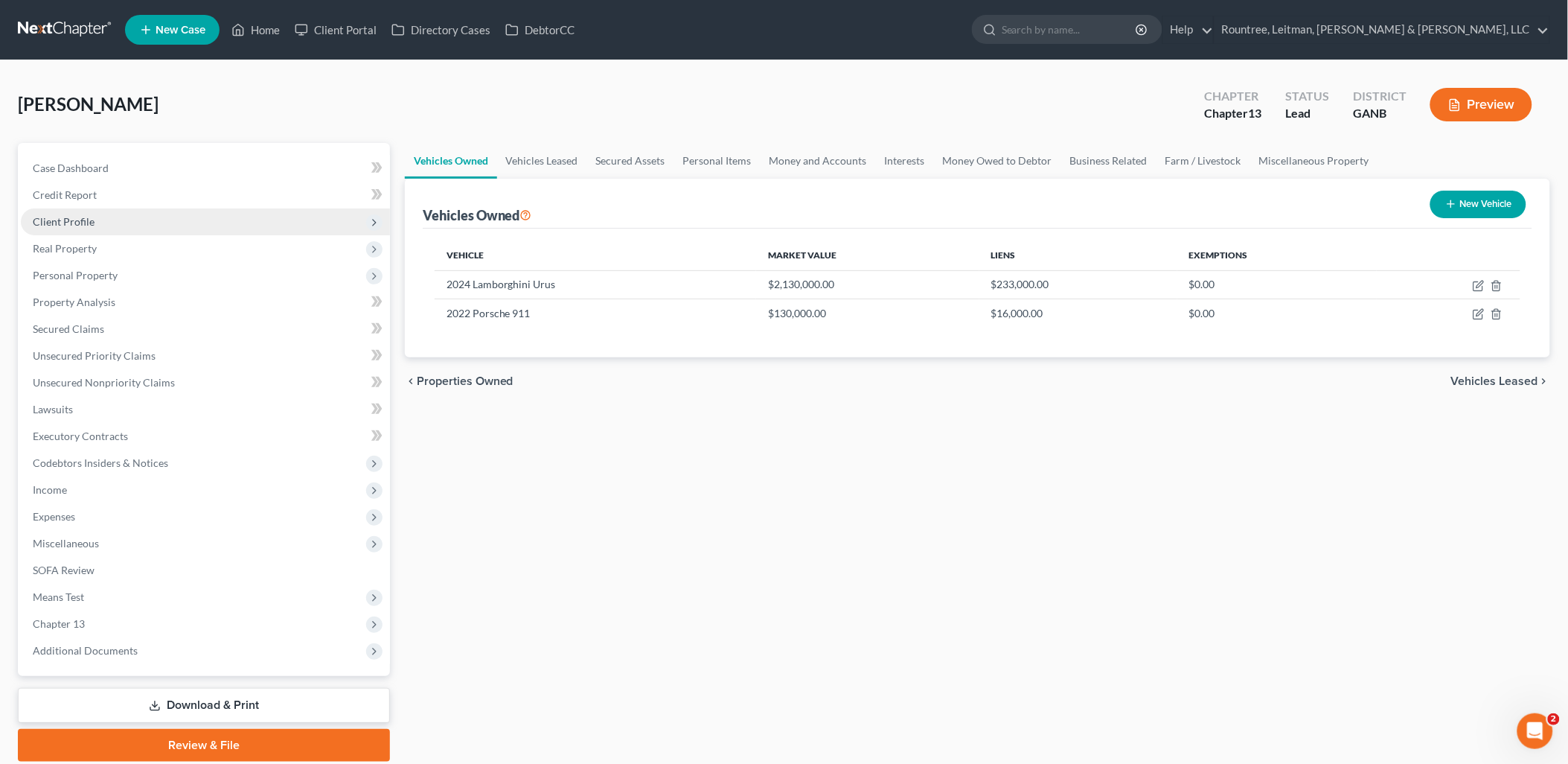
click at [84, 220] on span "Client Profile" at bounding box center [64, 221] width 62 height 13
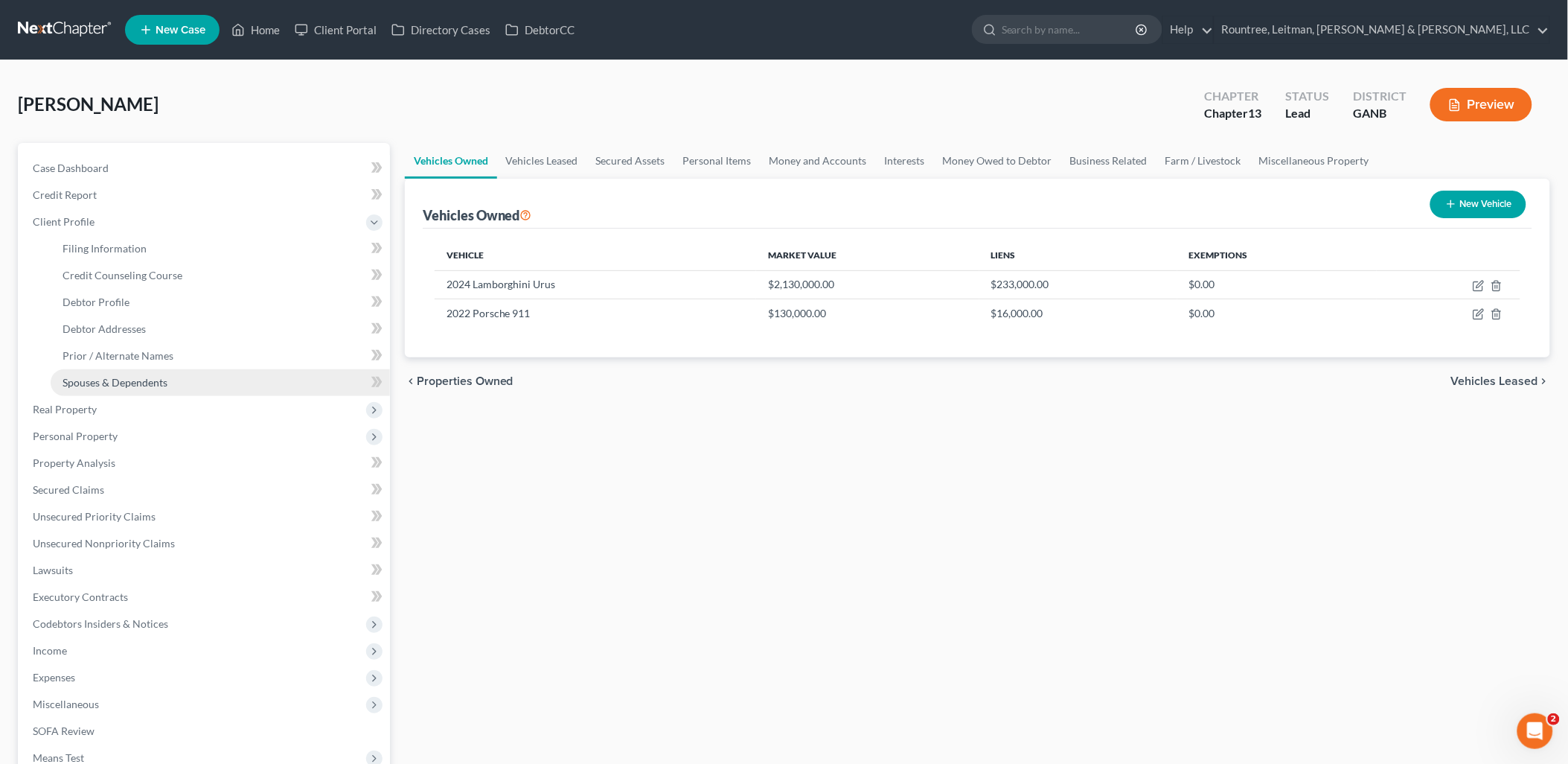
click at [149, 386] on span "Spouses & Dependents" at bounding box center [115, 382] width 105 height 13
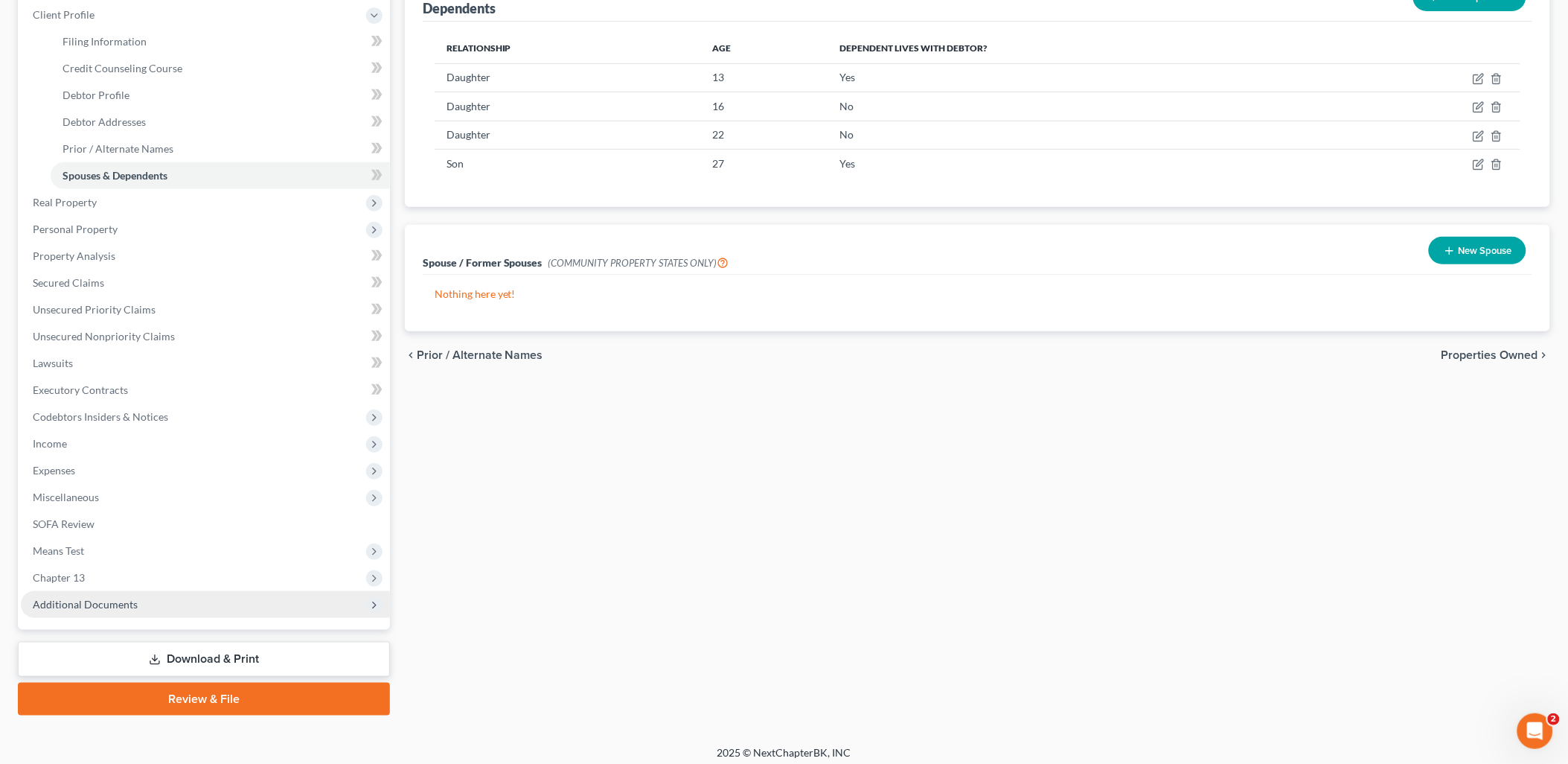
scroll to position [213, 0]
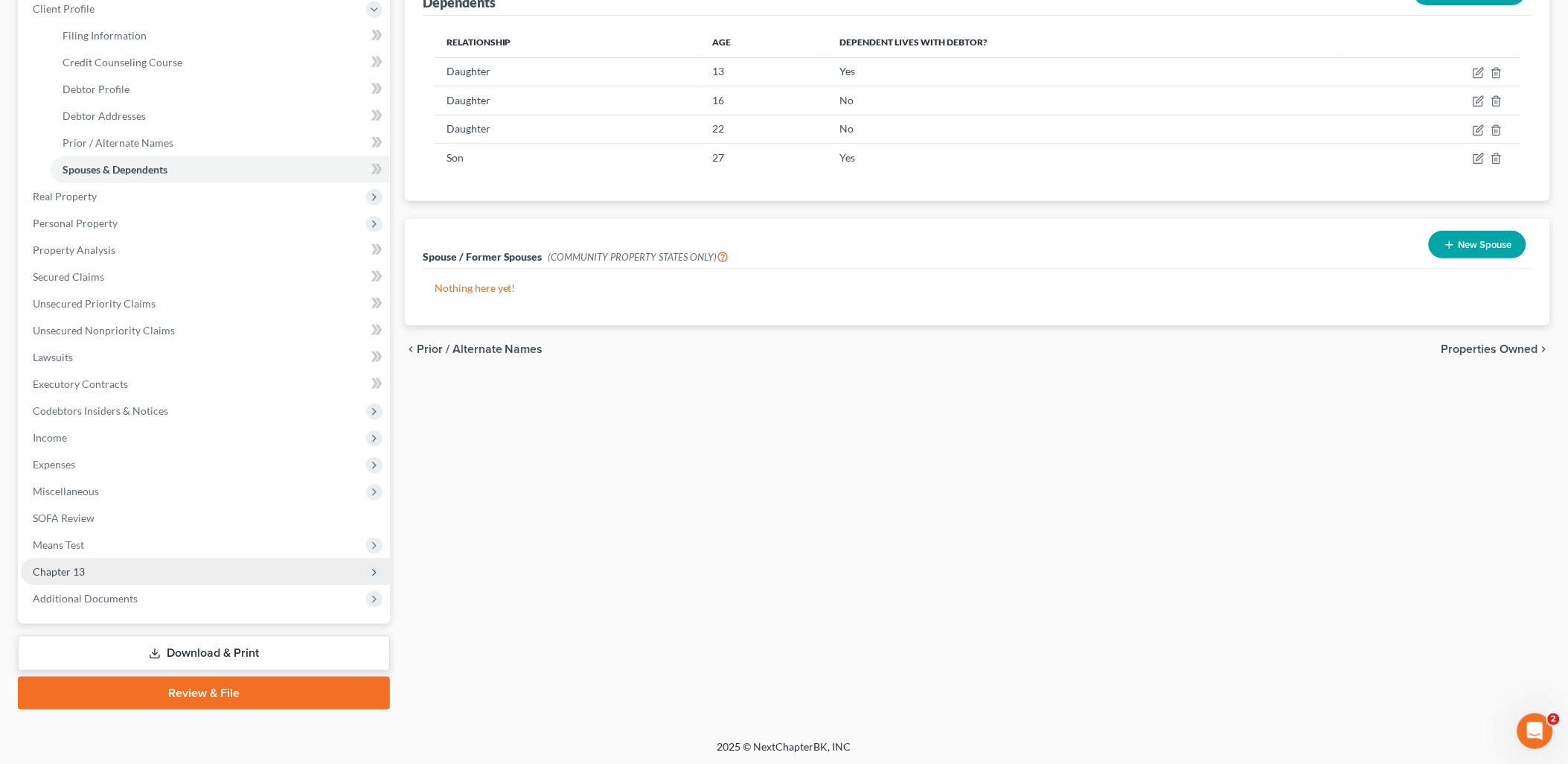
click at [183, 560] on span "Chapter 13" at bounding box center [205, 571] width 369 height 27
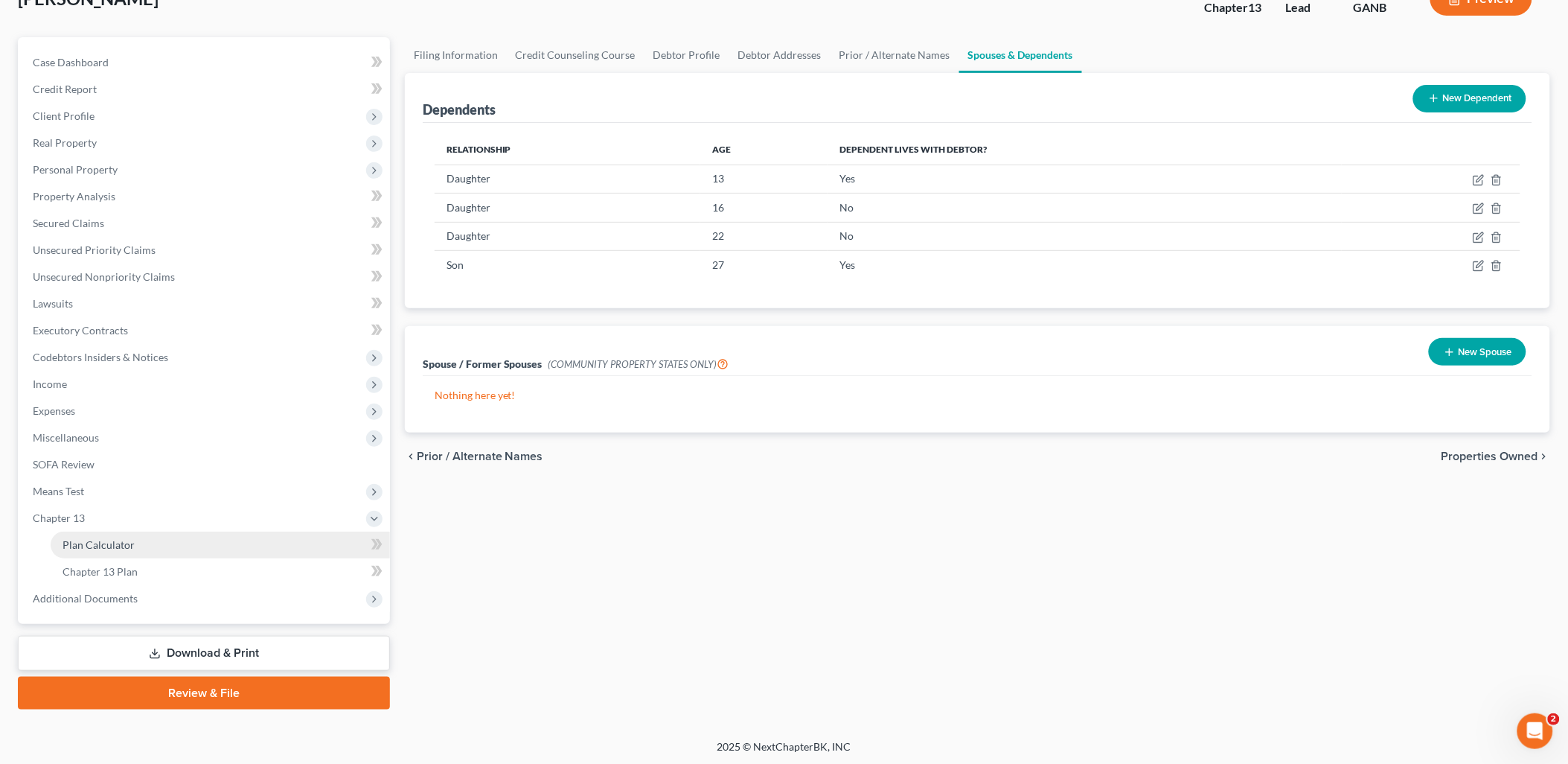
click at [175, 546] on link "Plan Calculator" at bounding box center [220, 544] width 340 height 27
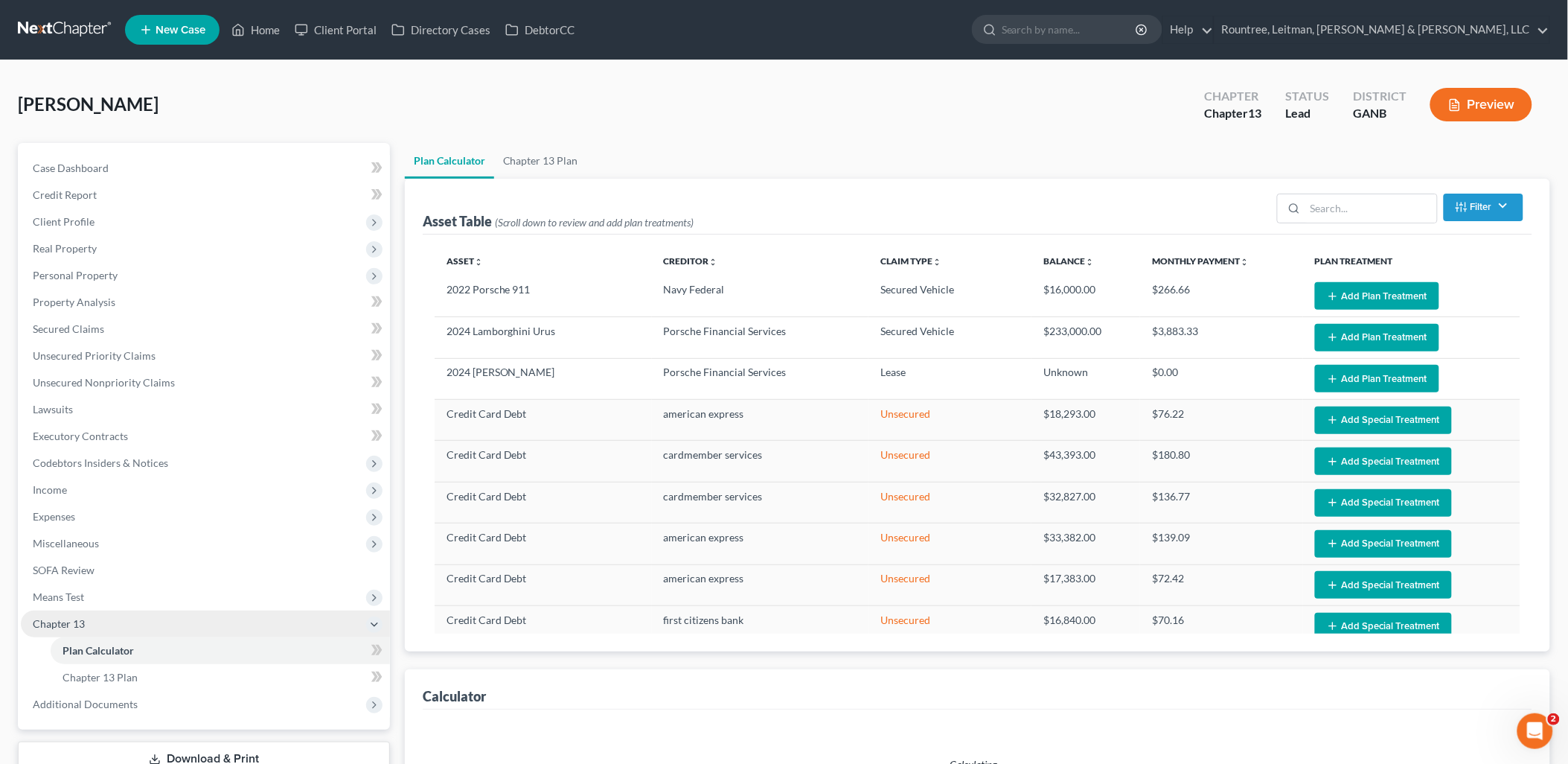
select select "59"
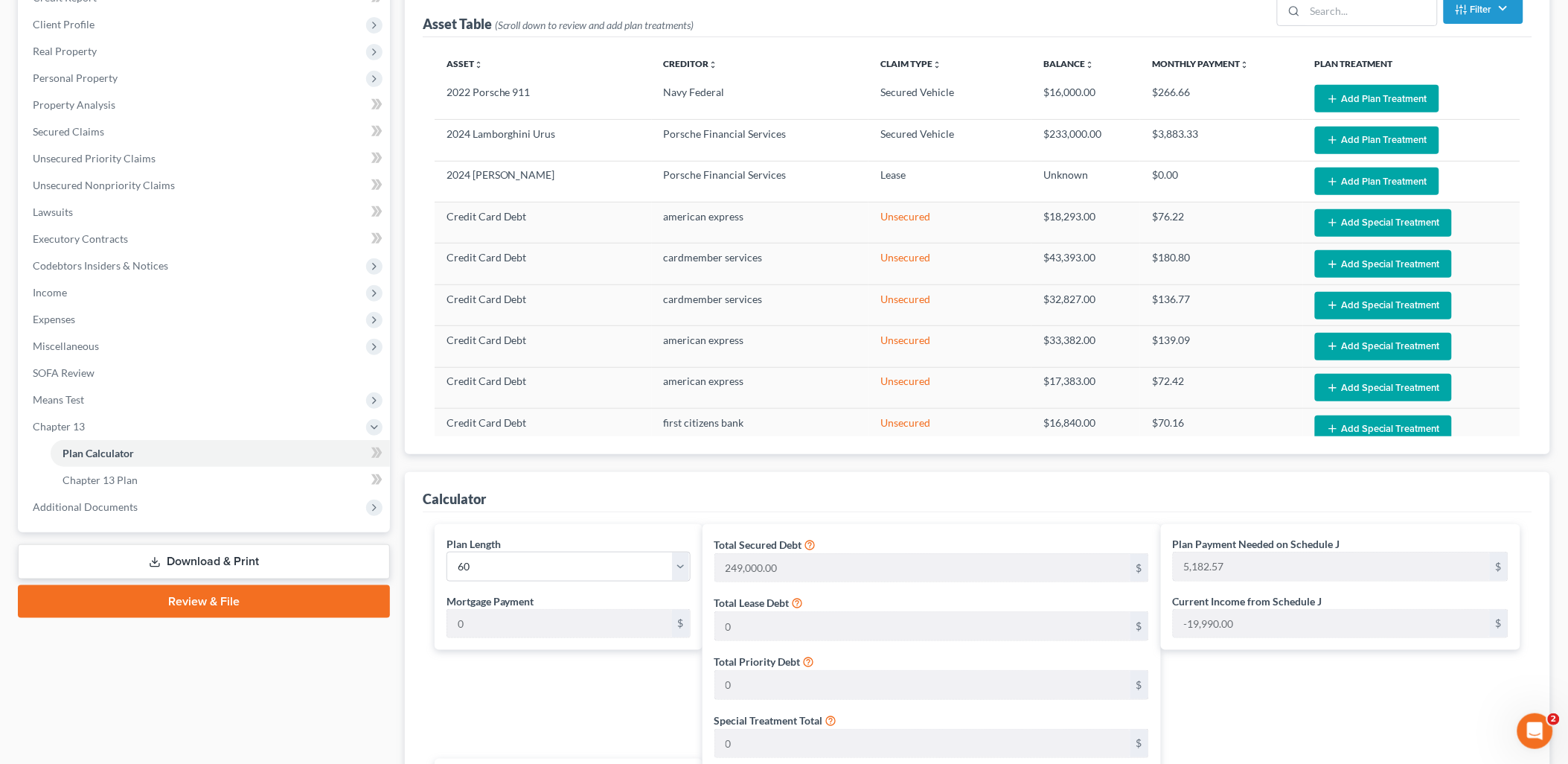
scroll to position [190, 0]
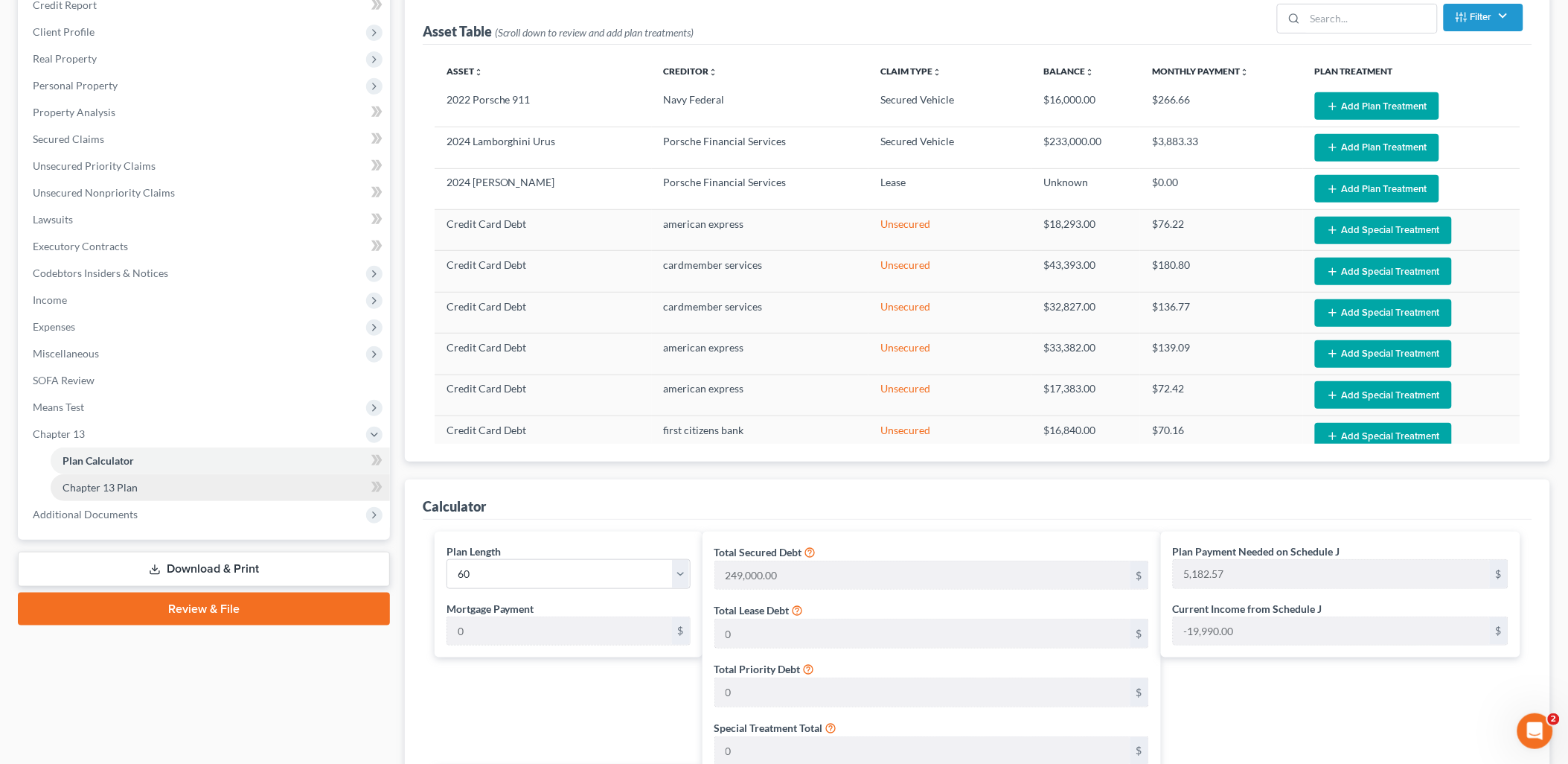
click at [152, 479] on link "Chapter 13 Plan" at bounding box center [220, 488] width 340 height 27
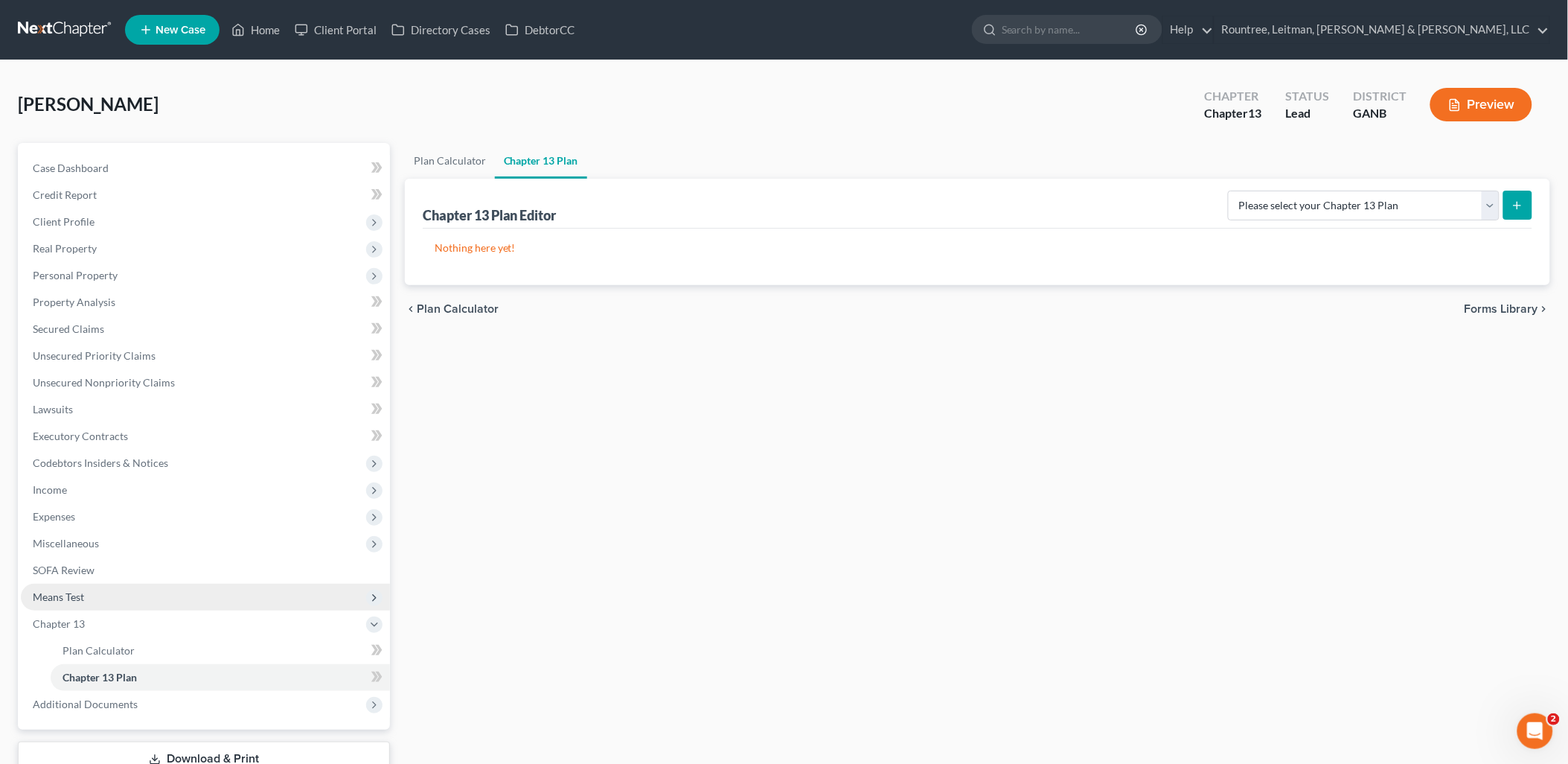
click at [90, 593] on span "Means Test" at bounding box center [205, 597] width 369 height 27
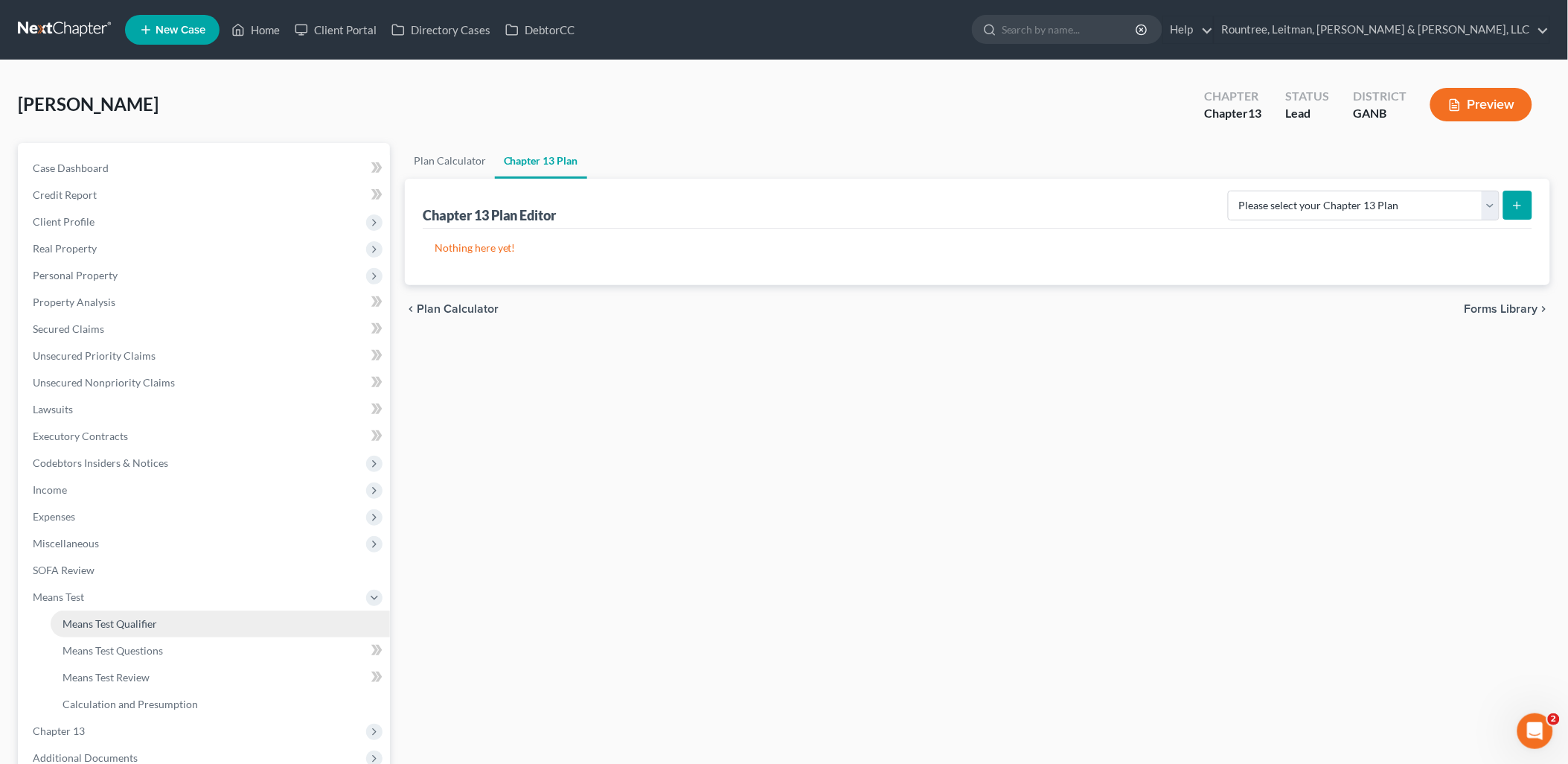
click at [94, 624] on span "Means Test Qualifier" at bounding box center [110, 624] width 95 height 13
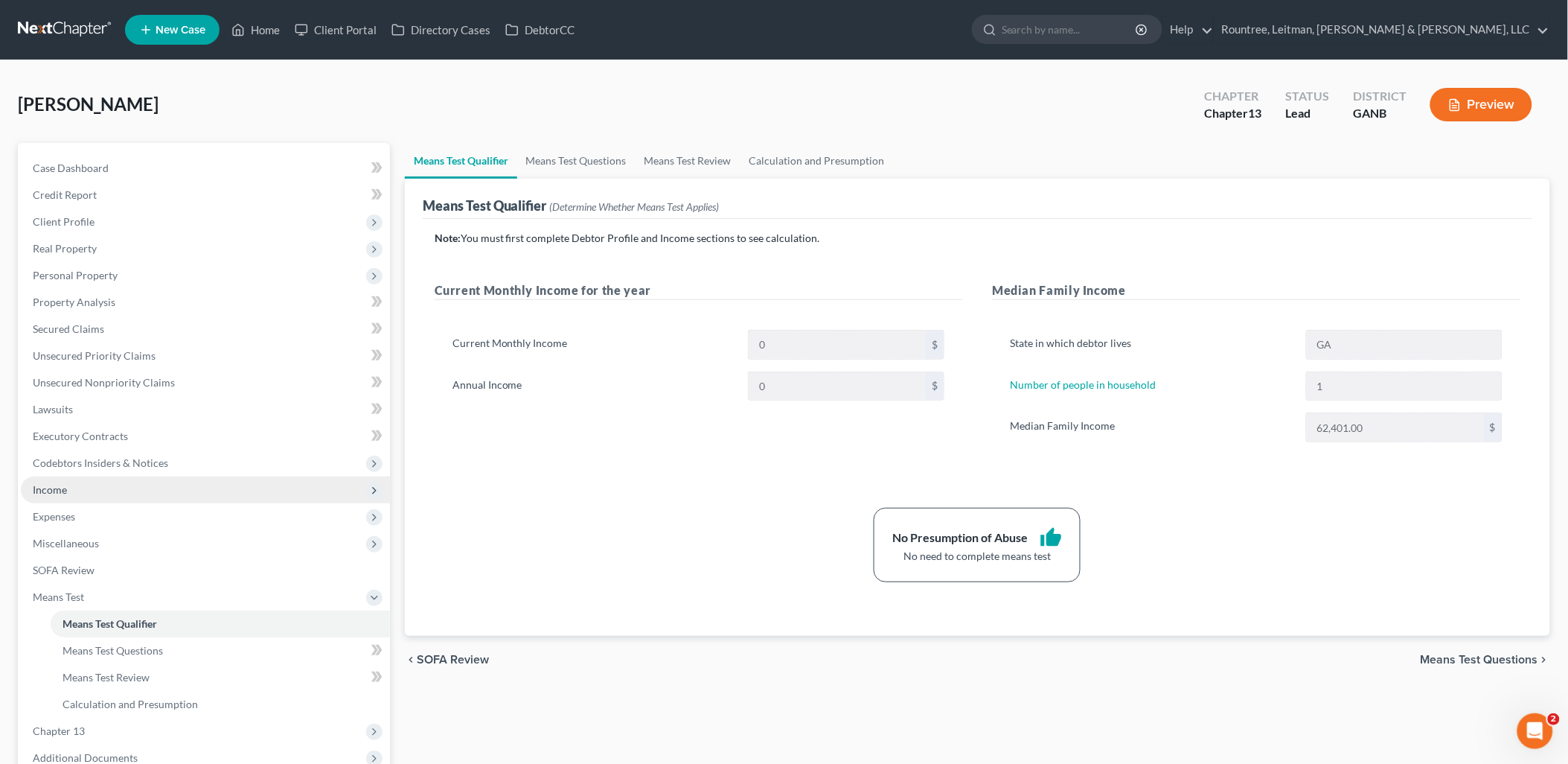
click at [83, 485] on span "Income" at bounding box center [205, 490] width 369 height 27
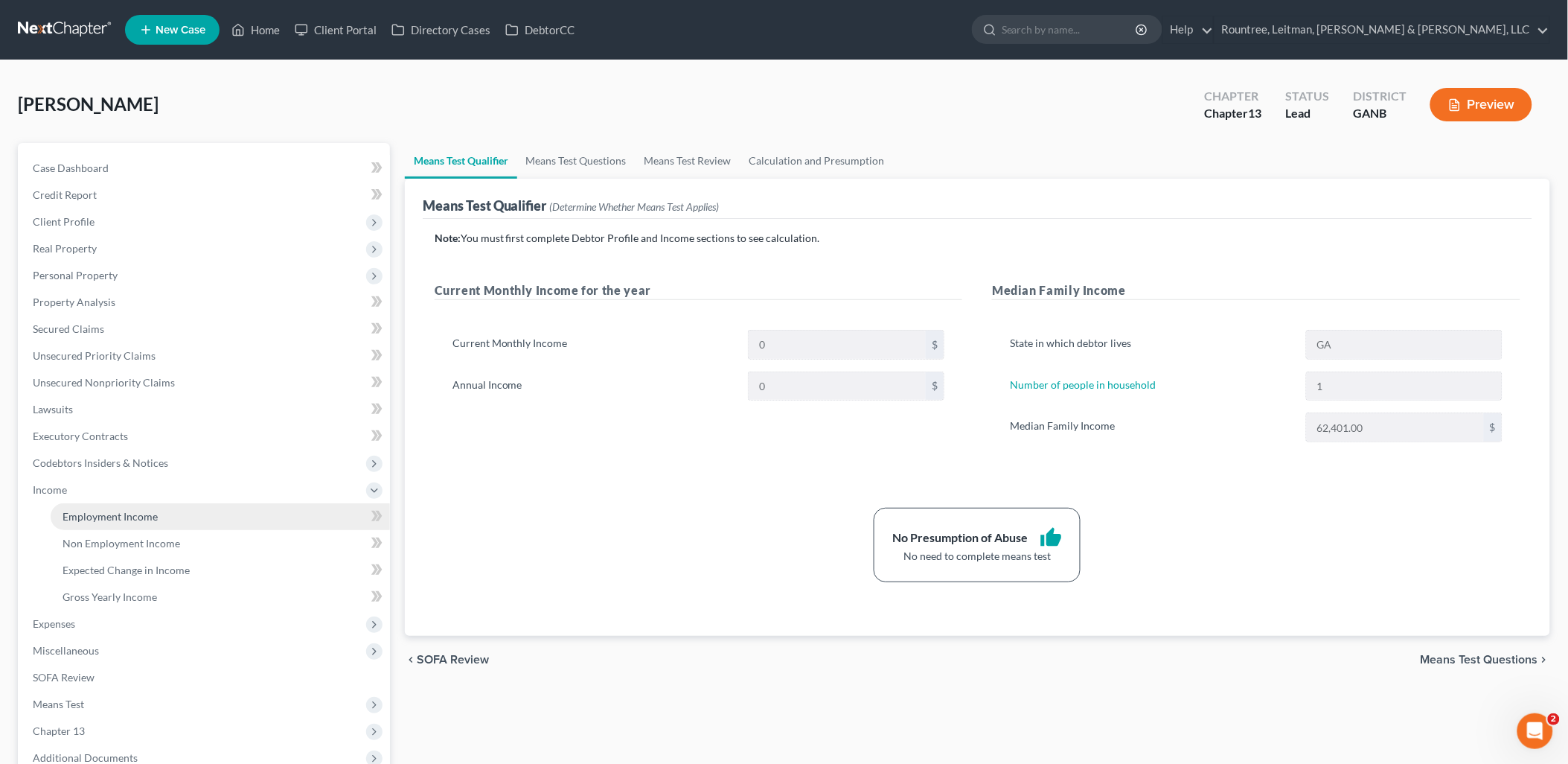
click at [95, 510] on span "Employment Income" at bounding box center [110, 517] width 95 height 13
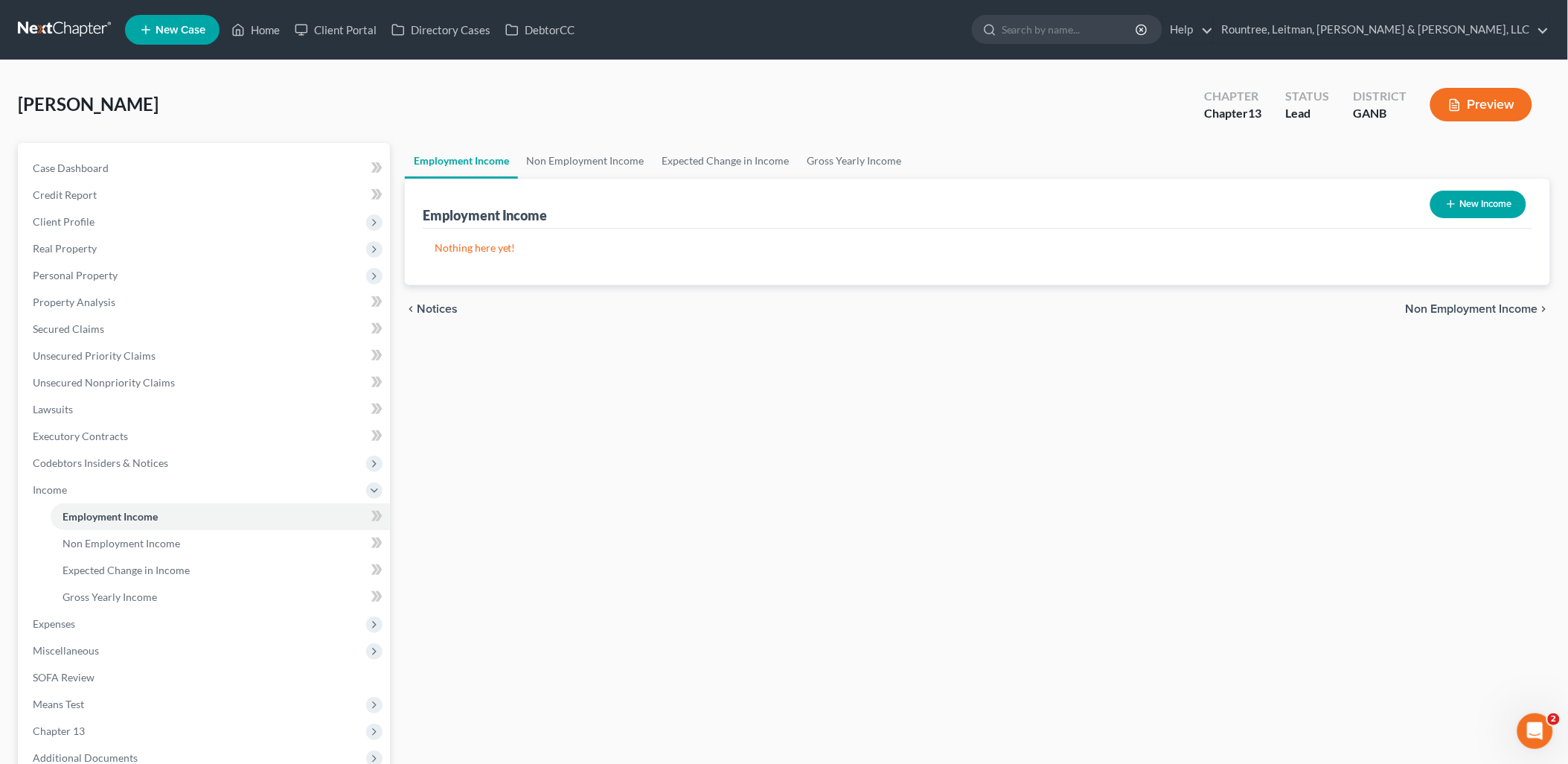
click at [1478, 195] on button "New Income" at bounding box center [1478, 205] width 96 height 28
select select "0"
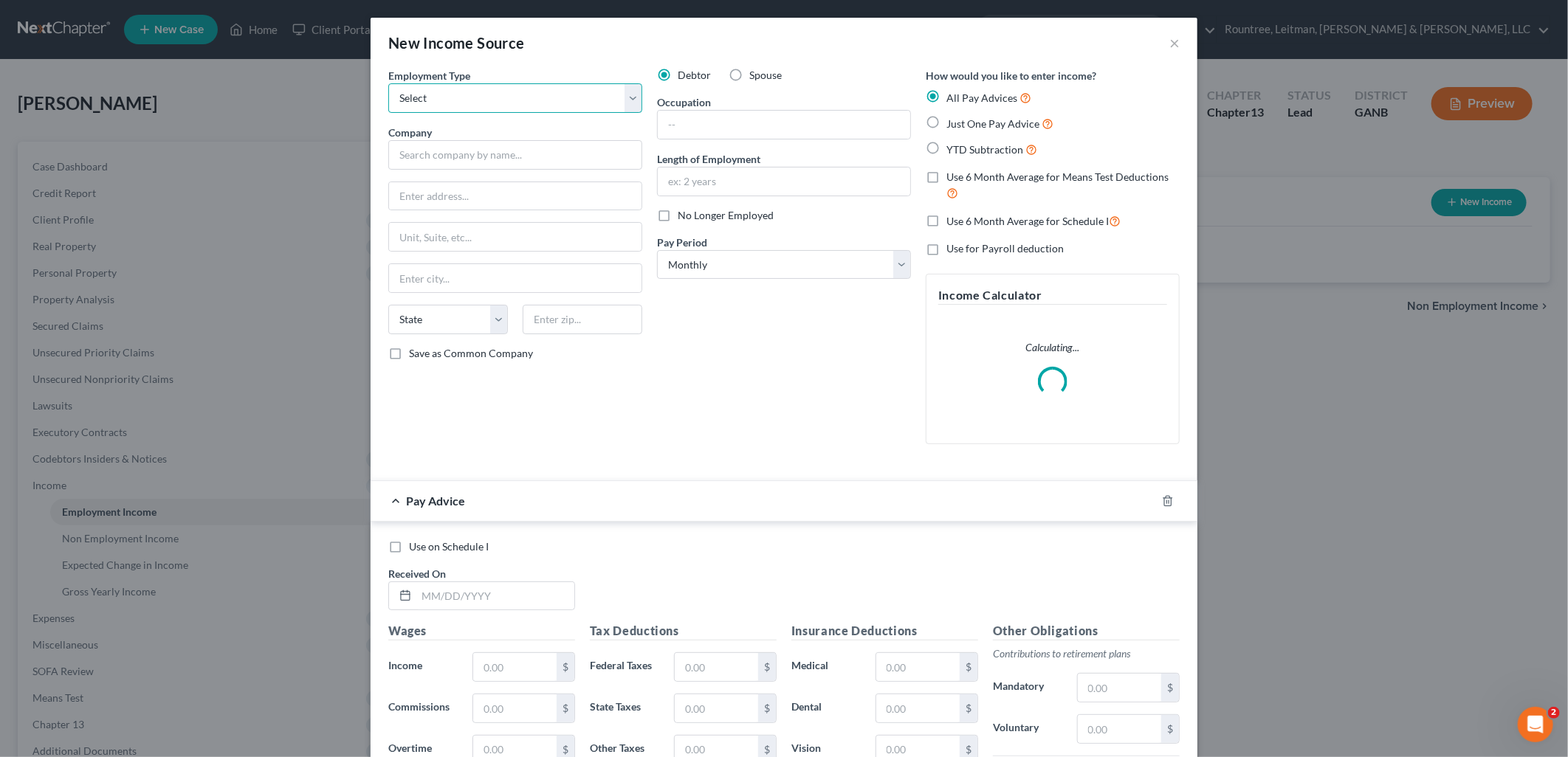
click at [529, 104] on select "Select Full or Part Time Employment Self Employment" at bounding box center [515, 98] width 254 height 29
select select "1"
click at [389, 84] on select "Select Full or Part Time Employment Self Employment" at bounding box center [515, 98] width 254 height 29
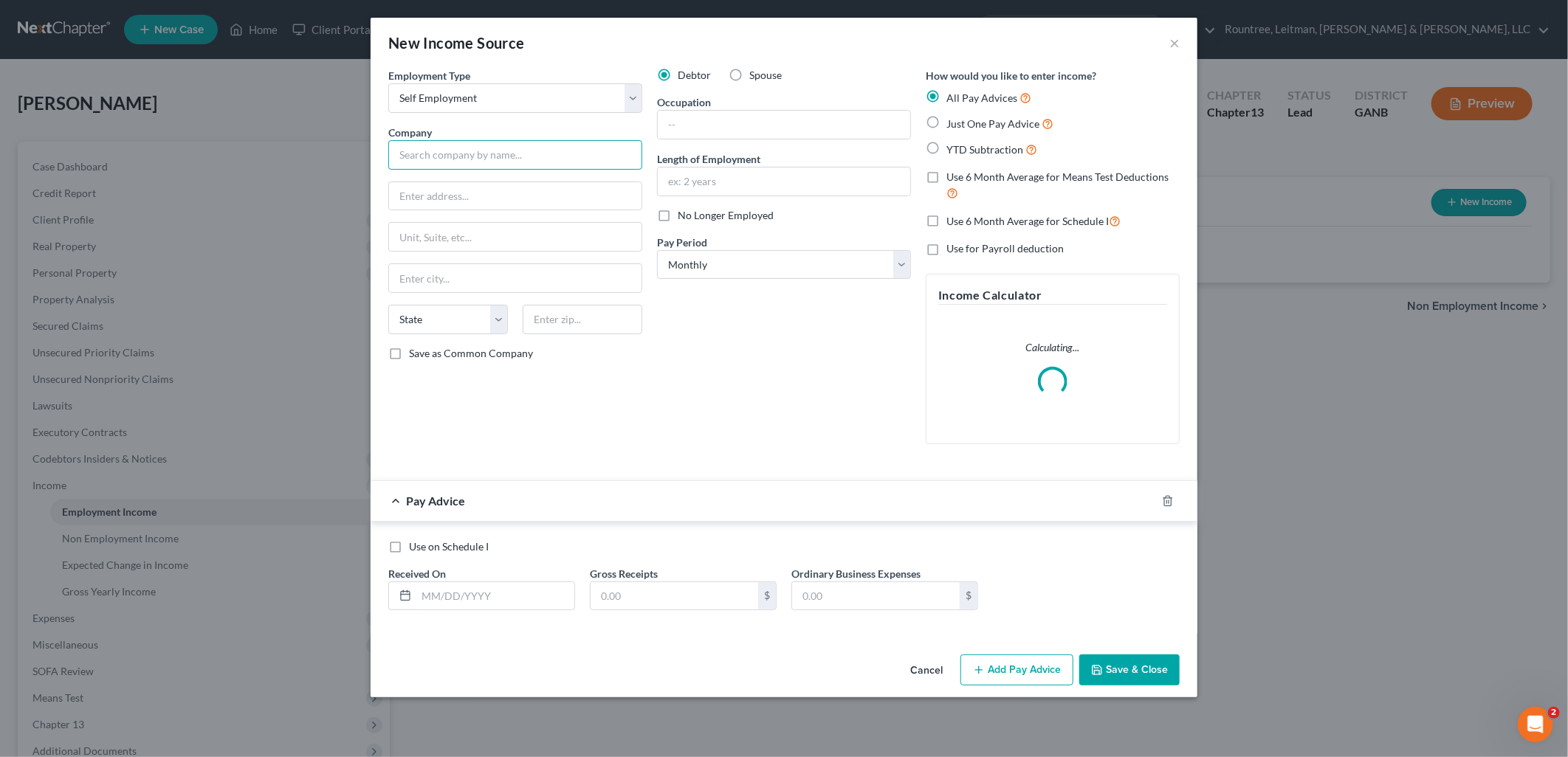
click at [509, 160] on input "text" at bounding box center [515, 155] width 254 height 29
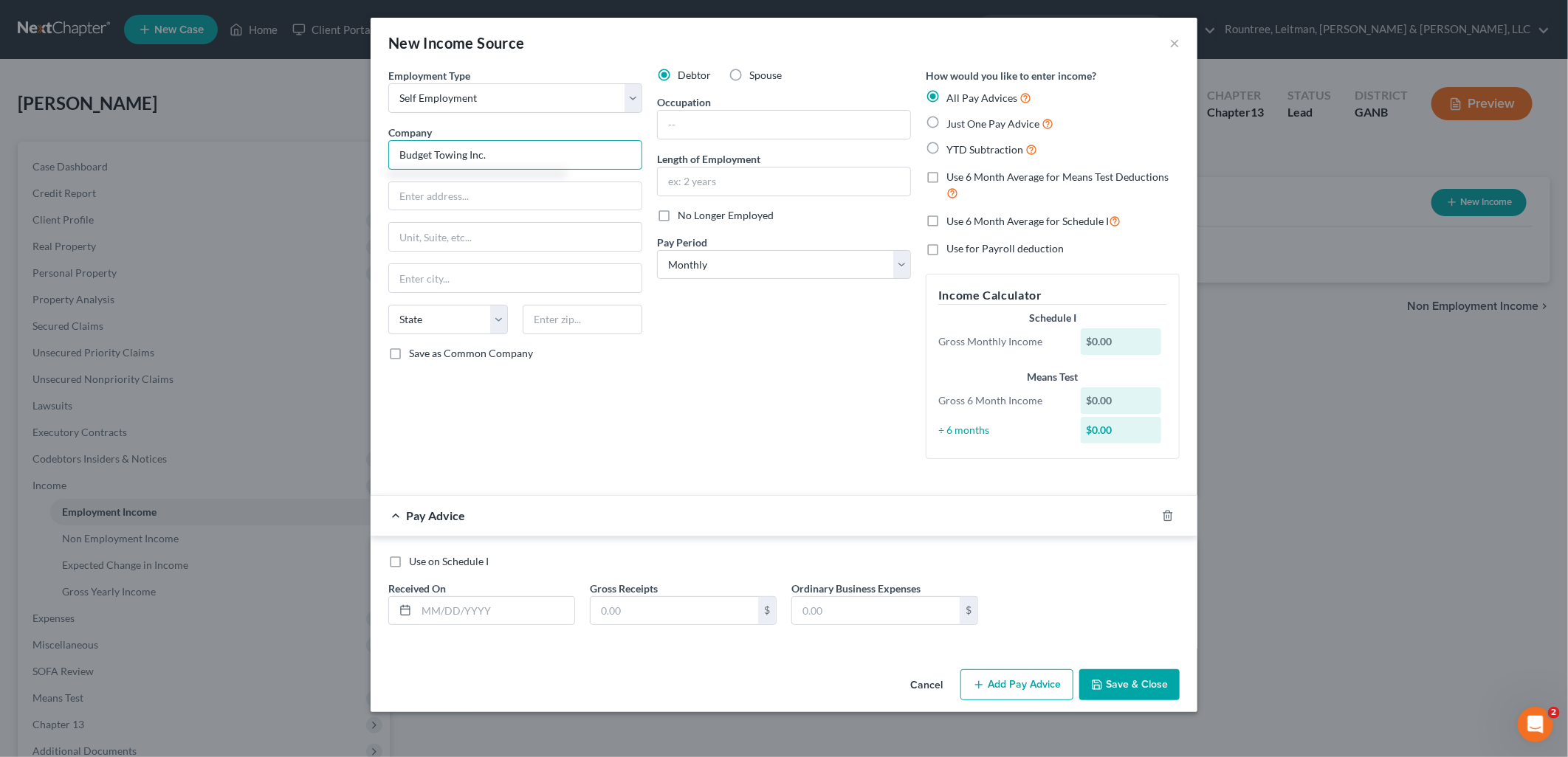
type input "Budget Towing Inc."
click at [946, 125] on label "Just One Pay Advice" at bounding box center [1000, 123] width 107 height 17
click at [952, 124] on input "Just One Pay Advice" at bounding box center [957, 119] width 9 height 9
radio input "true"
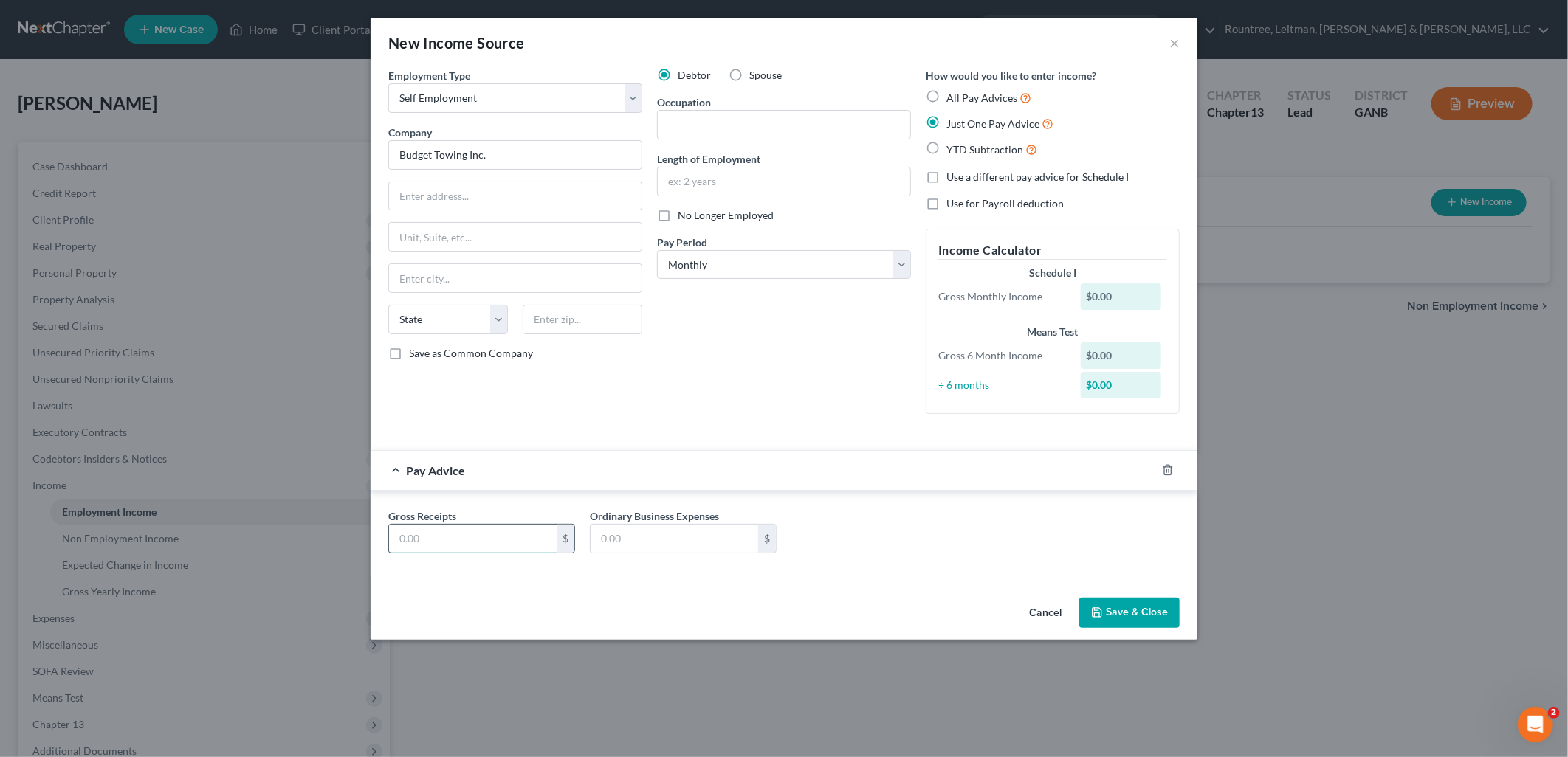
click at [528, 541] on input "text" at bounding box center [473, 539] width 168 height 28
type input "28,000"
click at [1163, 609] on button "Save & Close" at bounding box center [1129, 614] width 100 height 31
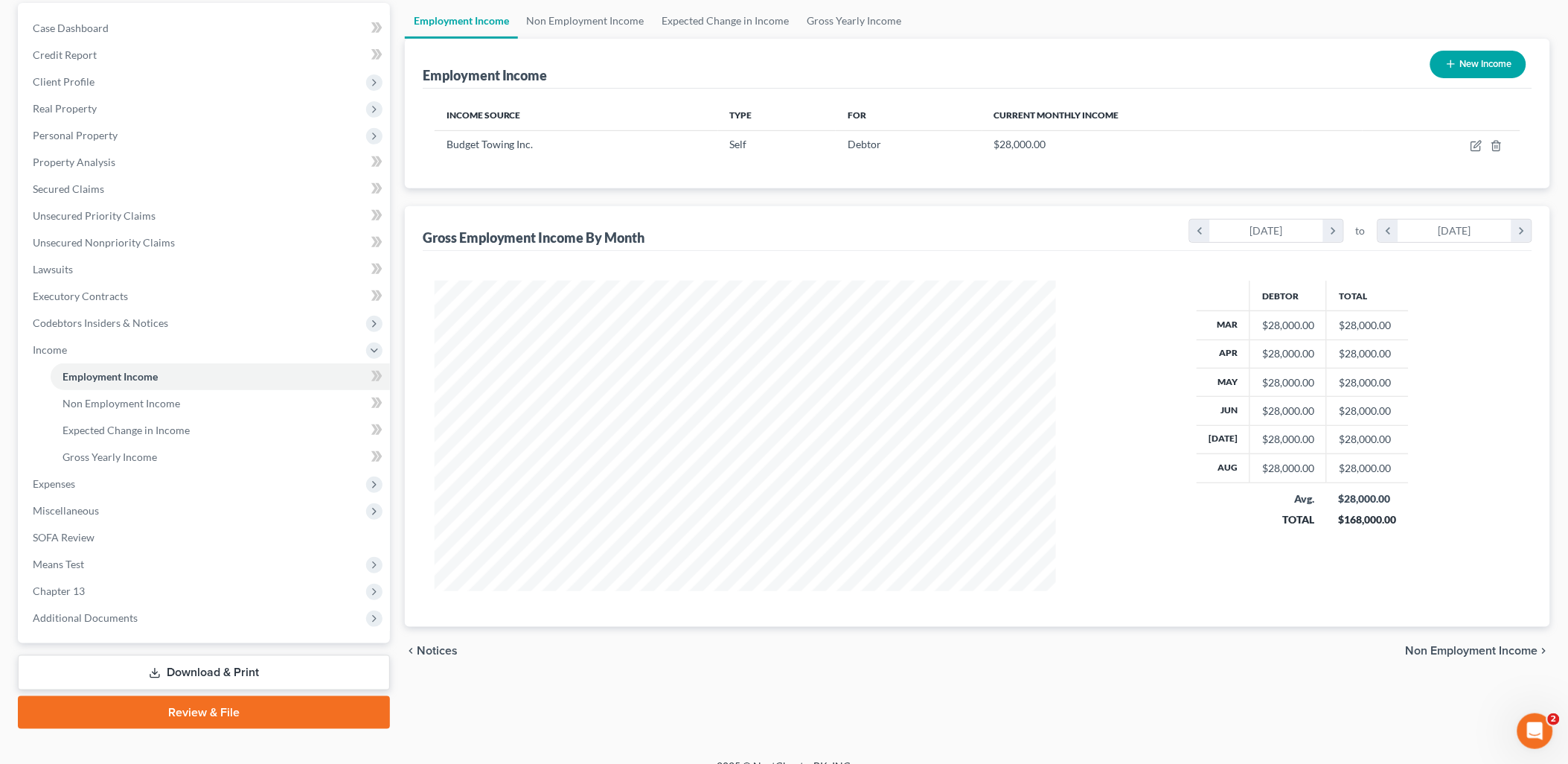
scroll to position [159, 0]
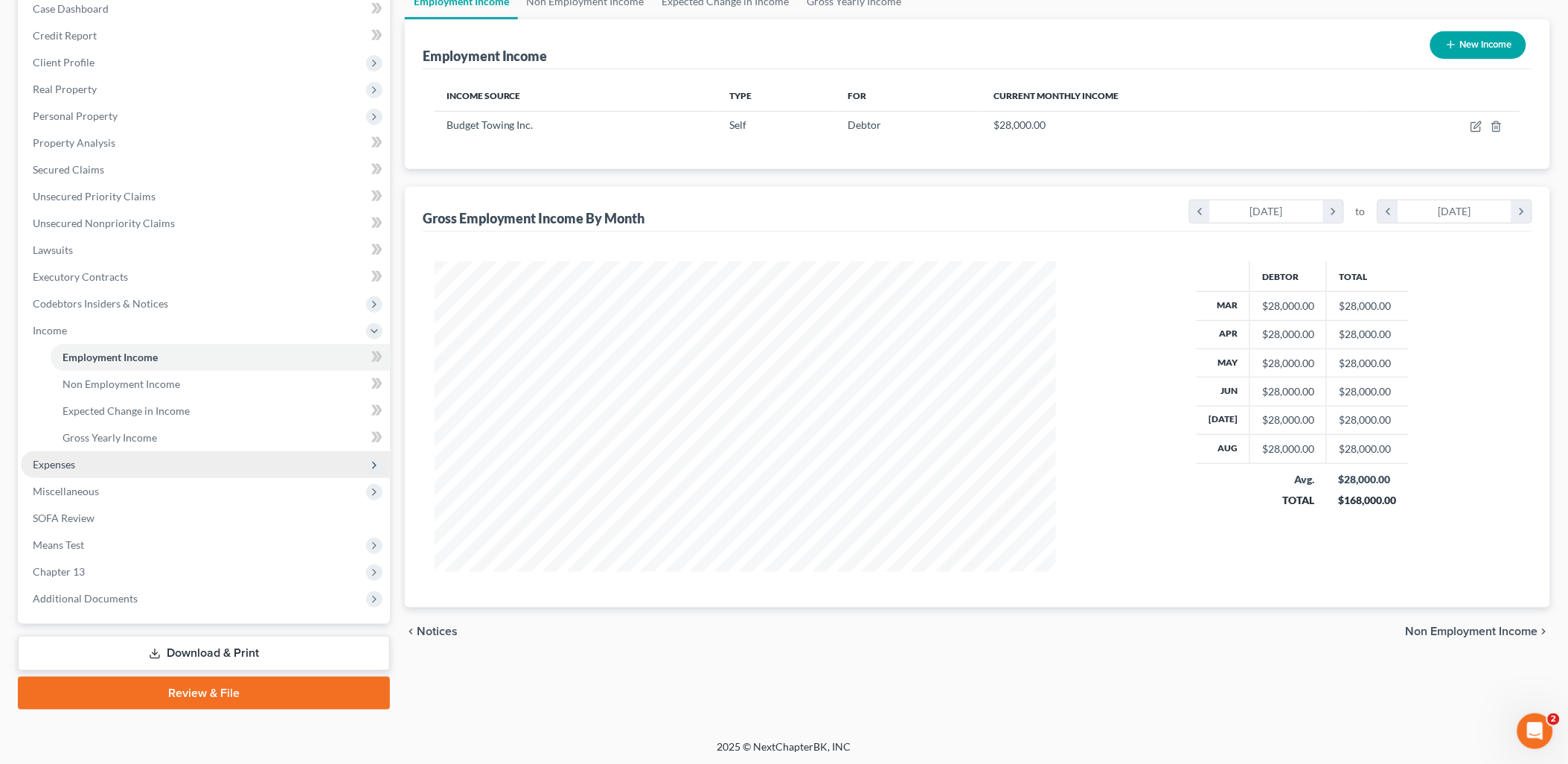
click at [137, 465] on span "Expenses" at bounding box center [205, 464] width 369 height 27
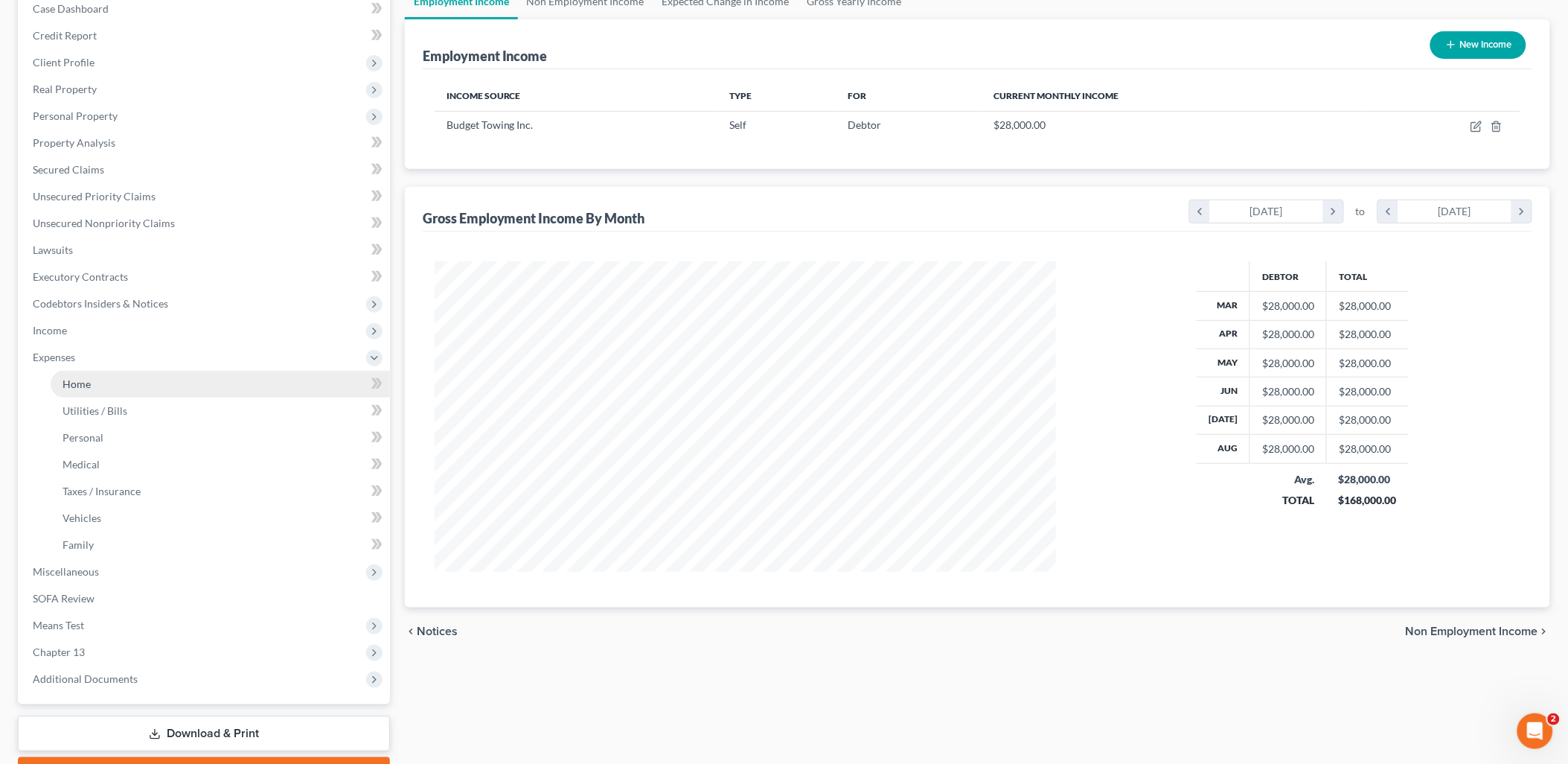
click at [109, 388] on link "Home" at bounding box center [220, 384] width 340 height 27
click at [77, 382] on span "Home" at bounding box center [77, 383] width 28 height 13
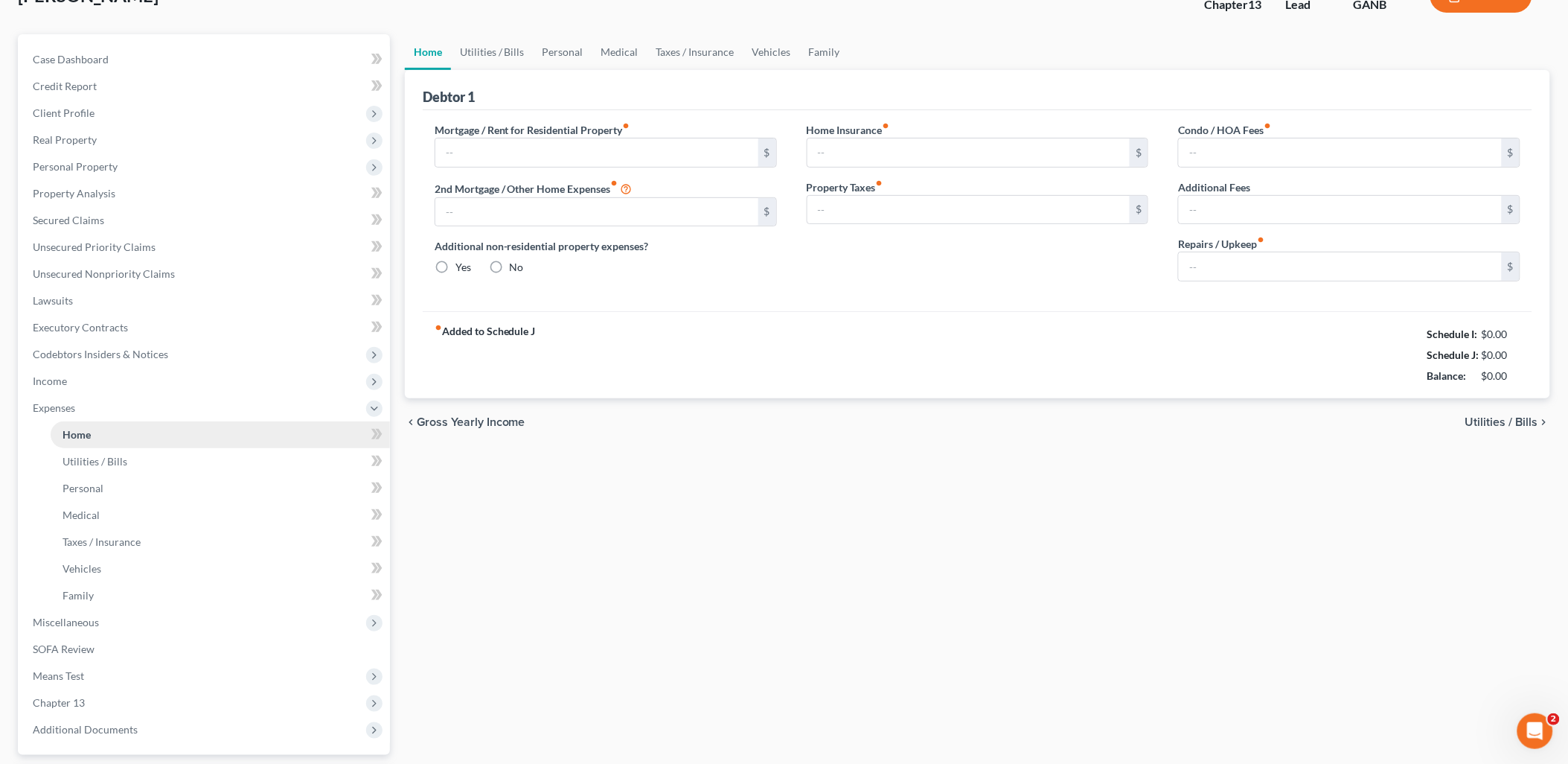
type input "4,000.00"
type input "0.00"
radio input "true"
type input "0.00"
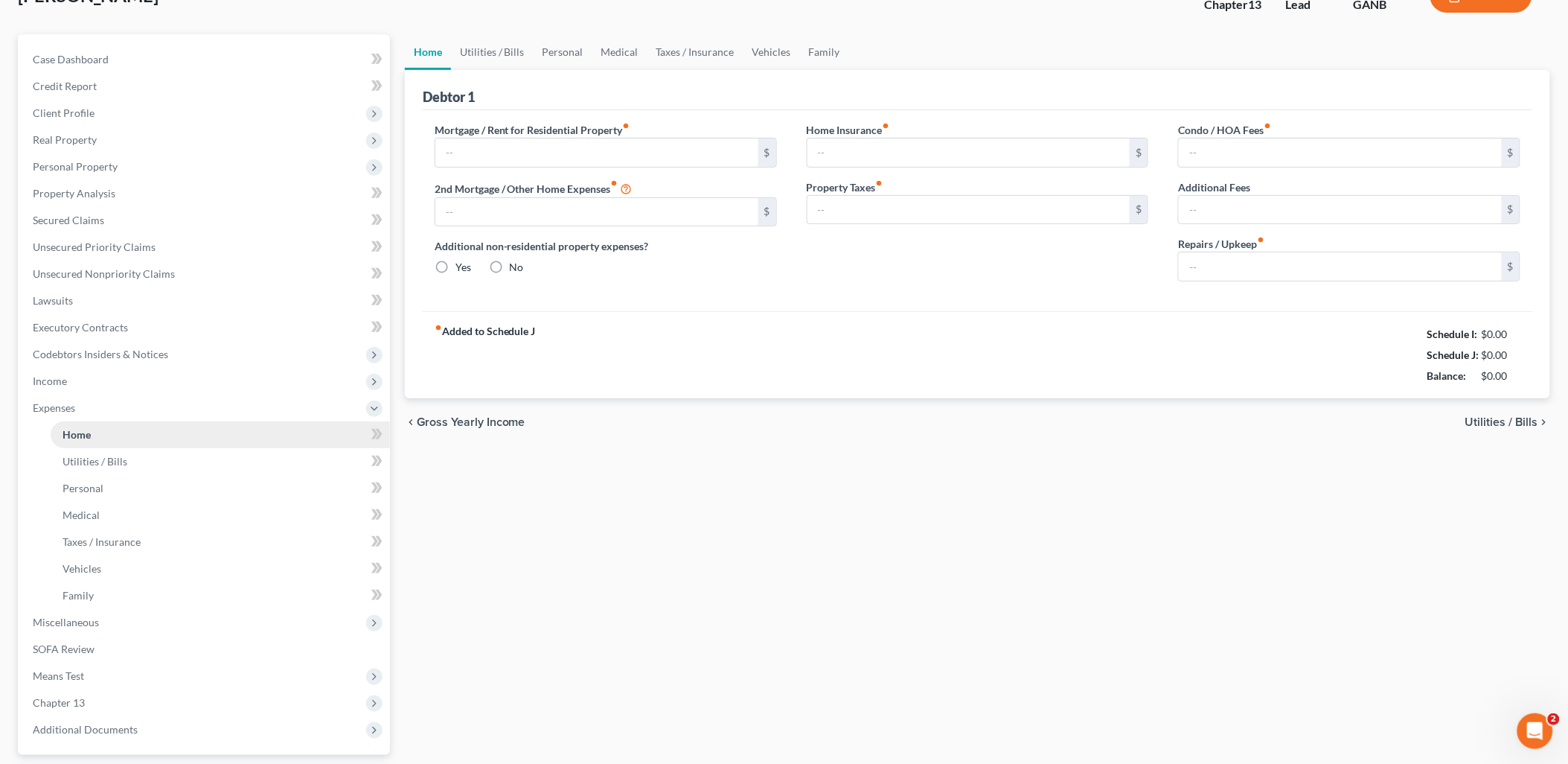
type input "550.00"
type input "0.00"
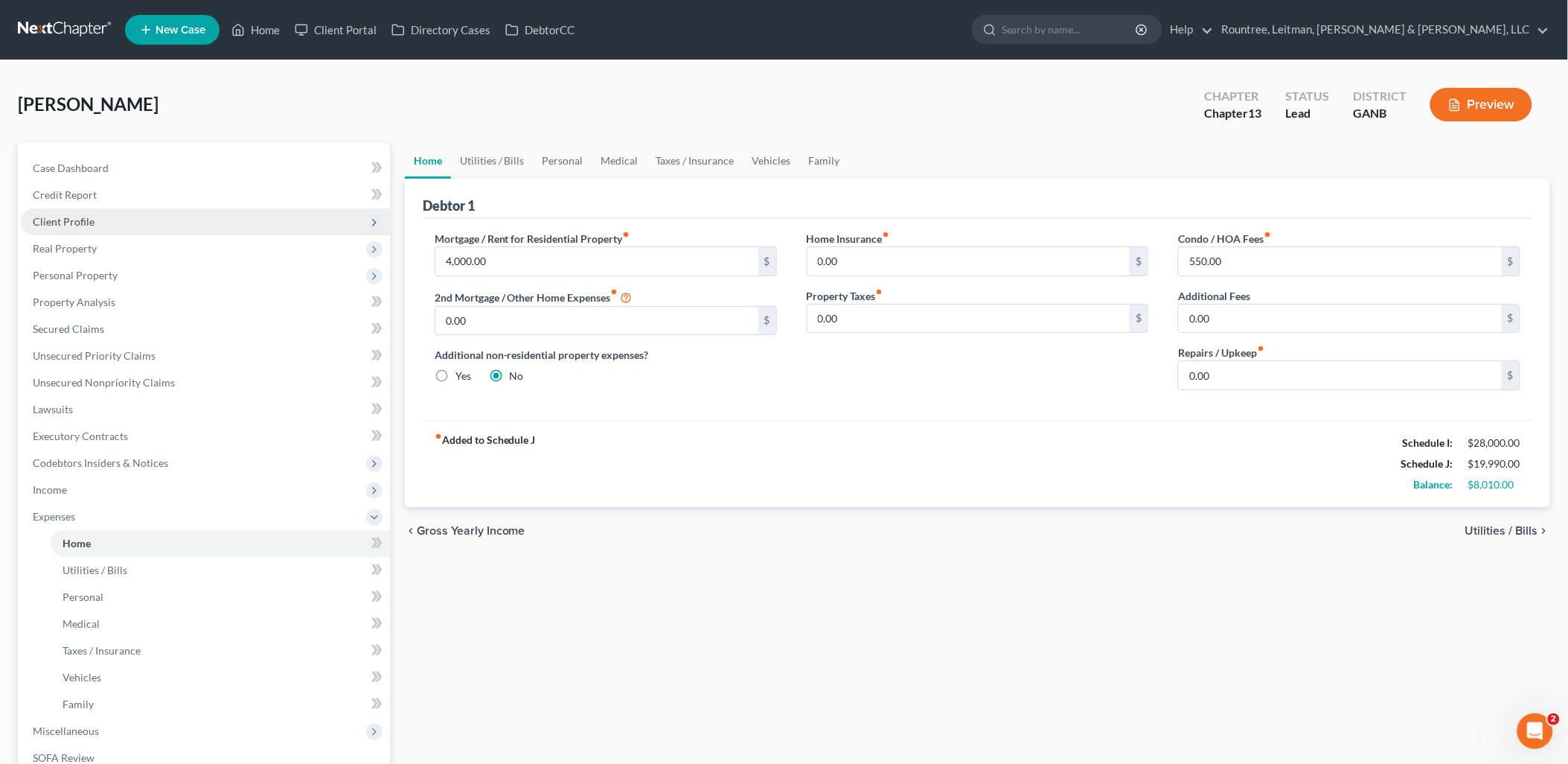
click at [146, 222] on span "Client Profile" at bounding box center [205, 221] width 369 height 27
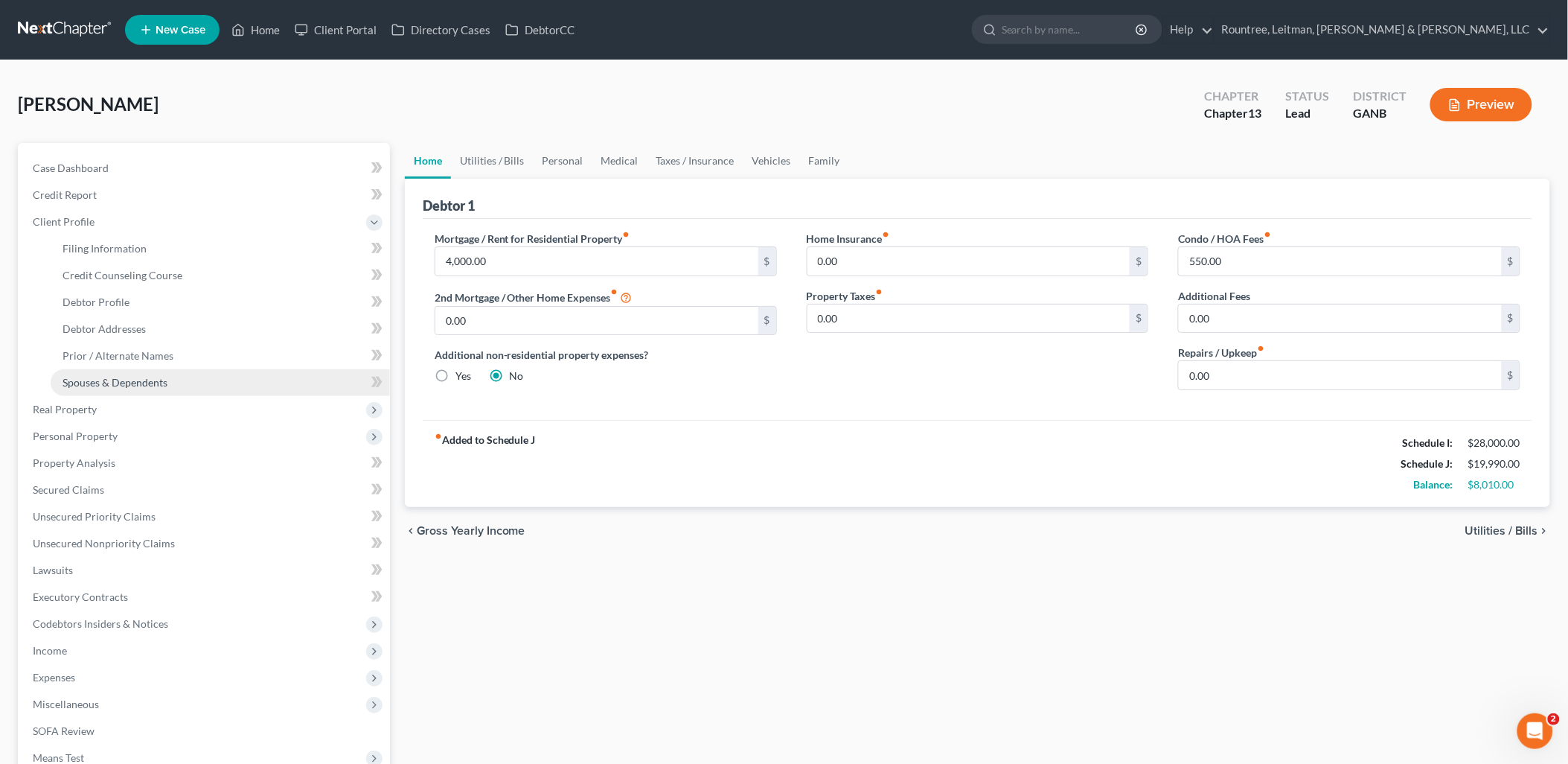
click at [153, 376] on span "Spouses & Dependents" at bounding box center [115, 382] width 105 height 13
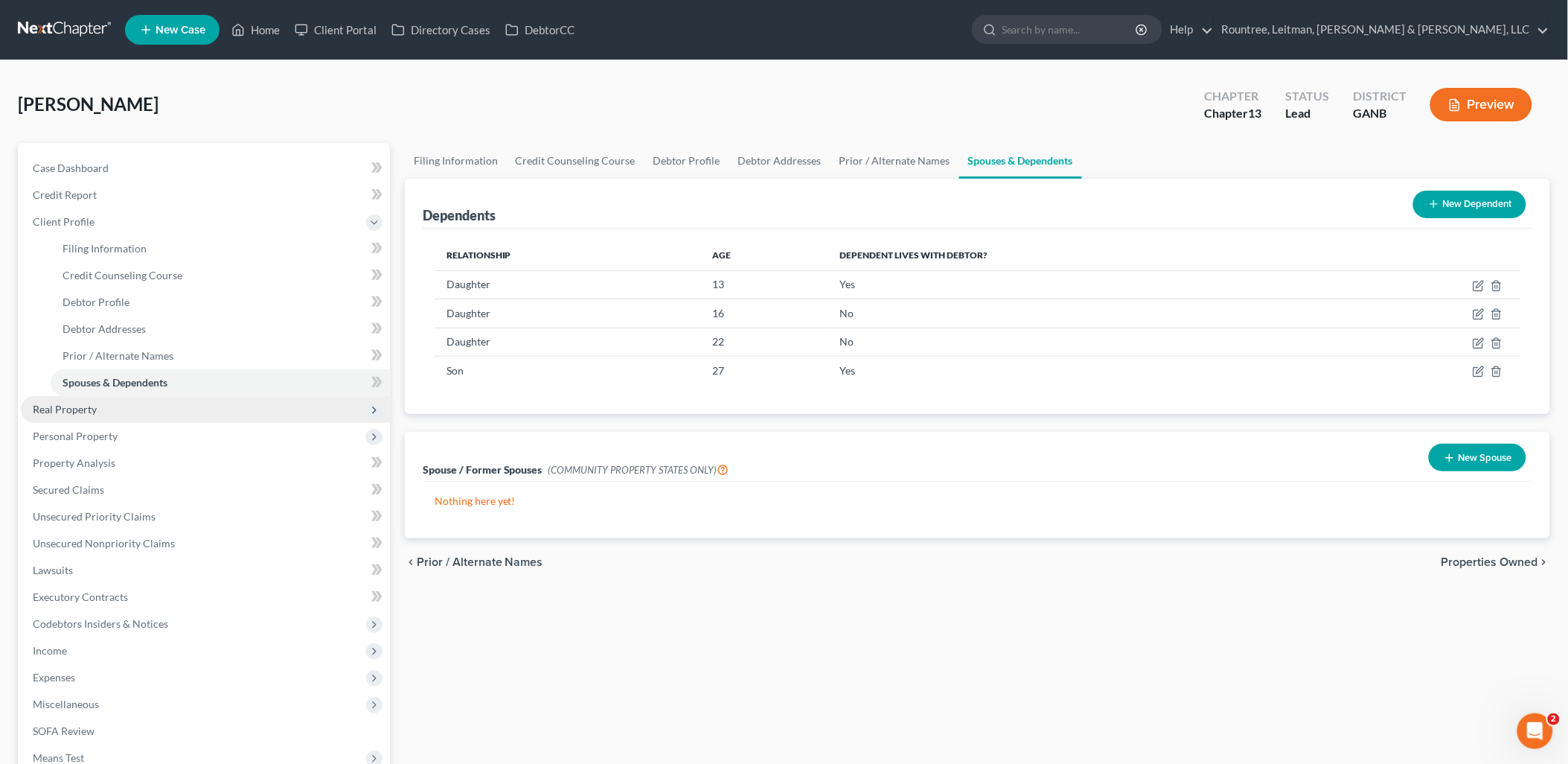
click at [160, 412] on span "Real Property" at bounding box center [205, 409] width 369 height 27
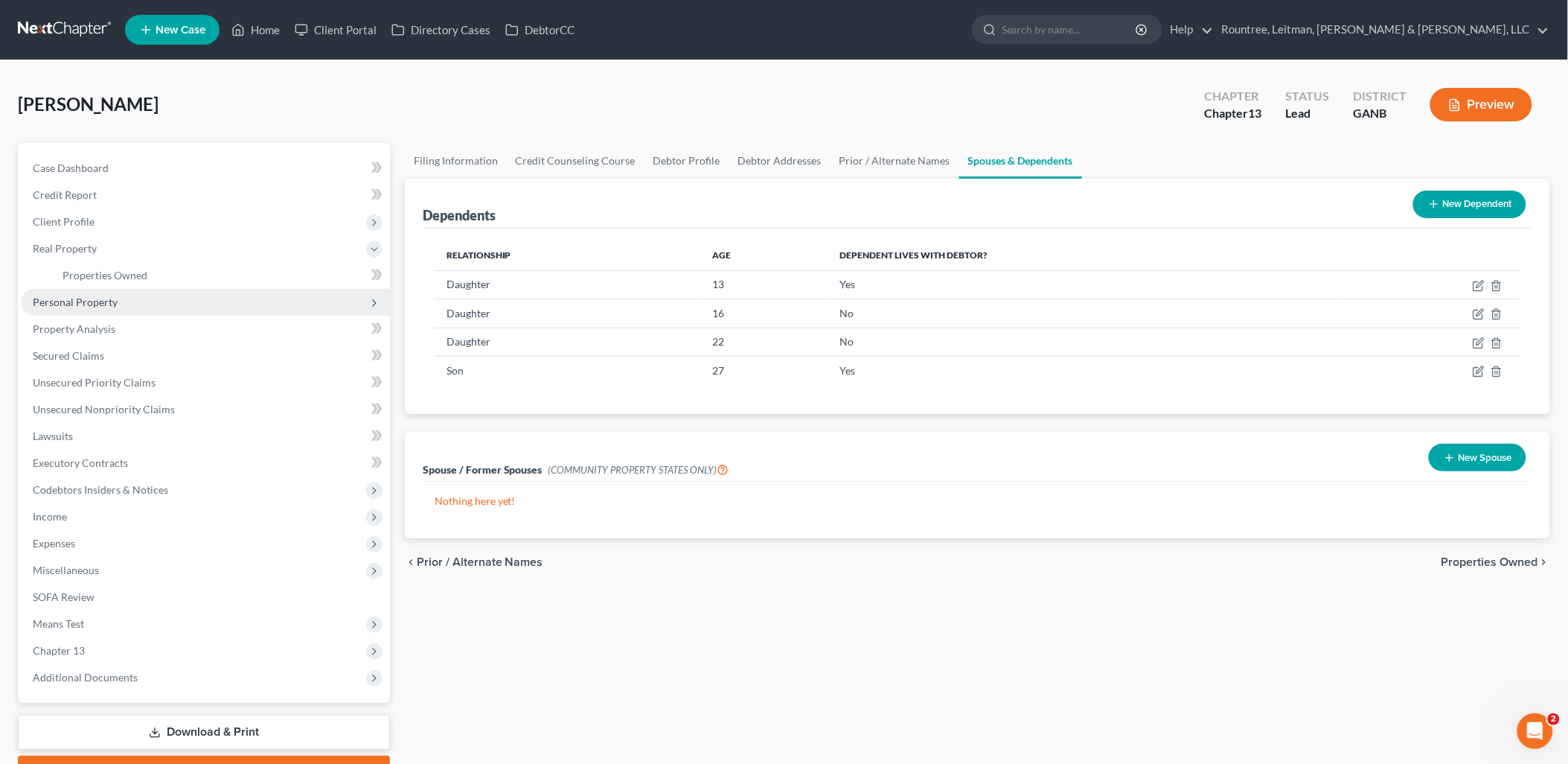
click at [136, 309] on span "Personal Property" at bounding box center [205, 302] width 369 height 27
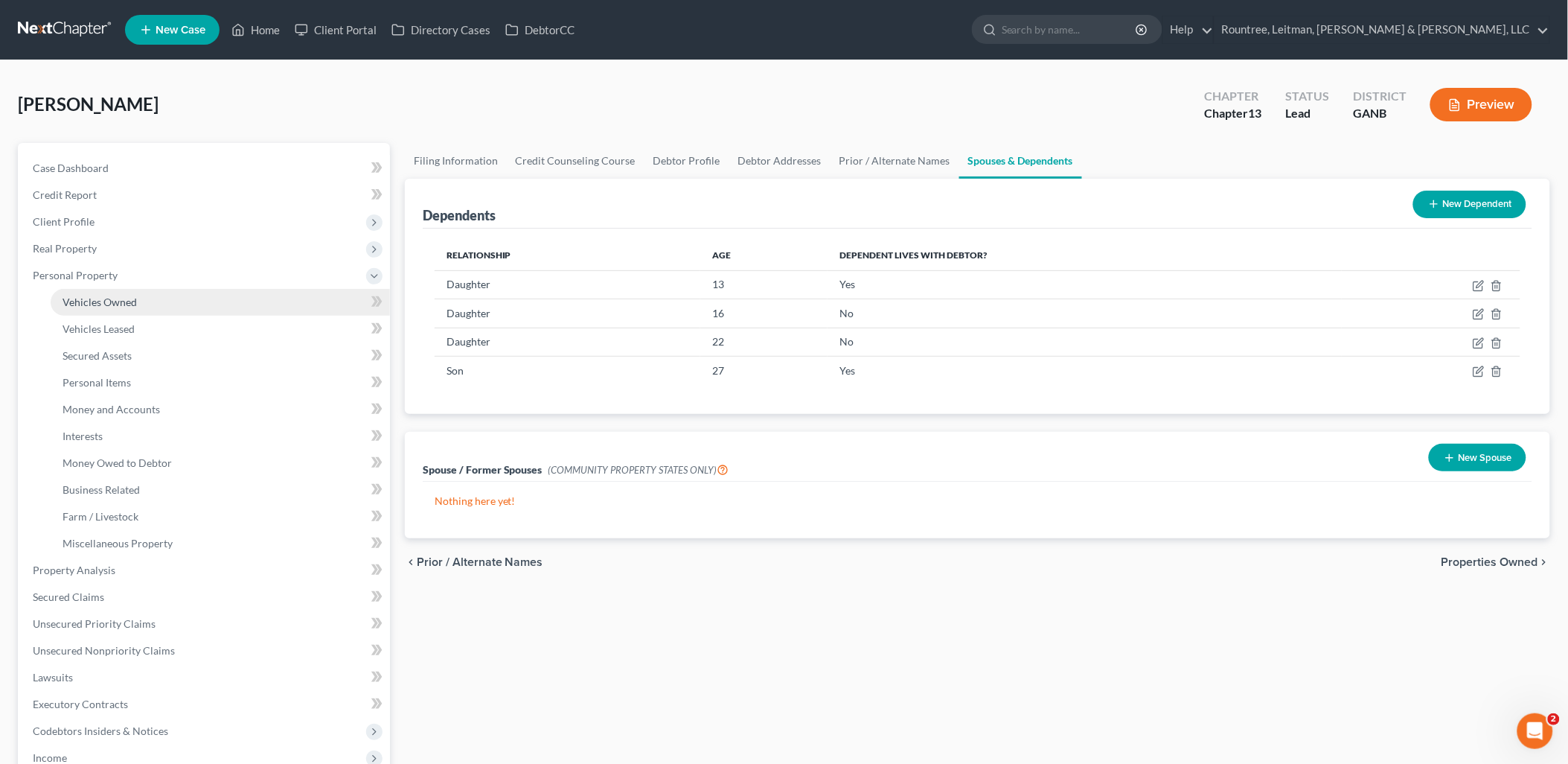
click at [138, 311] on link "Vehicles Owned" at bounding box center [220, 302] width 340 height 27
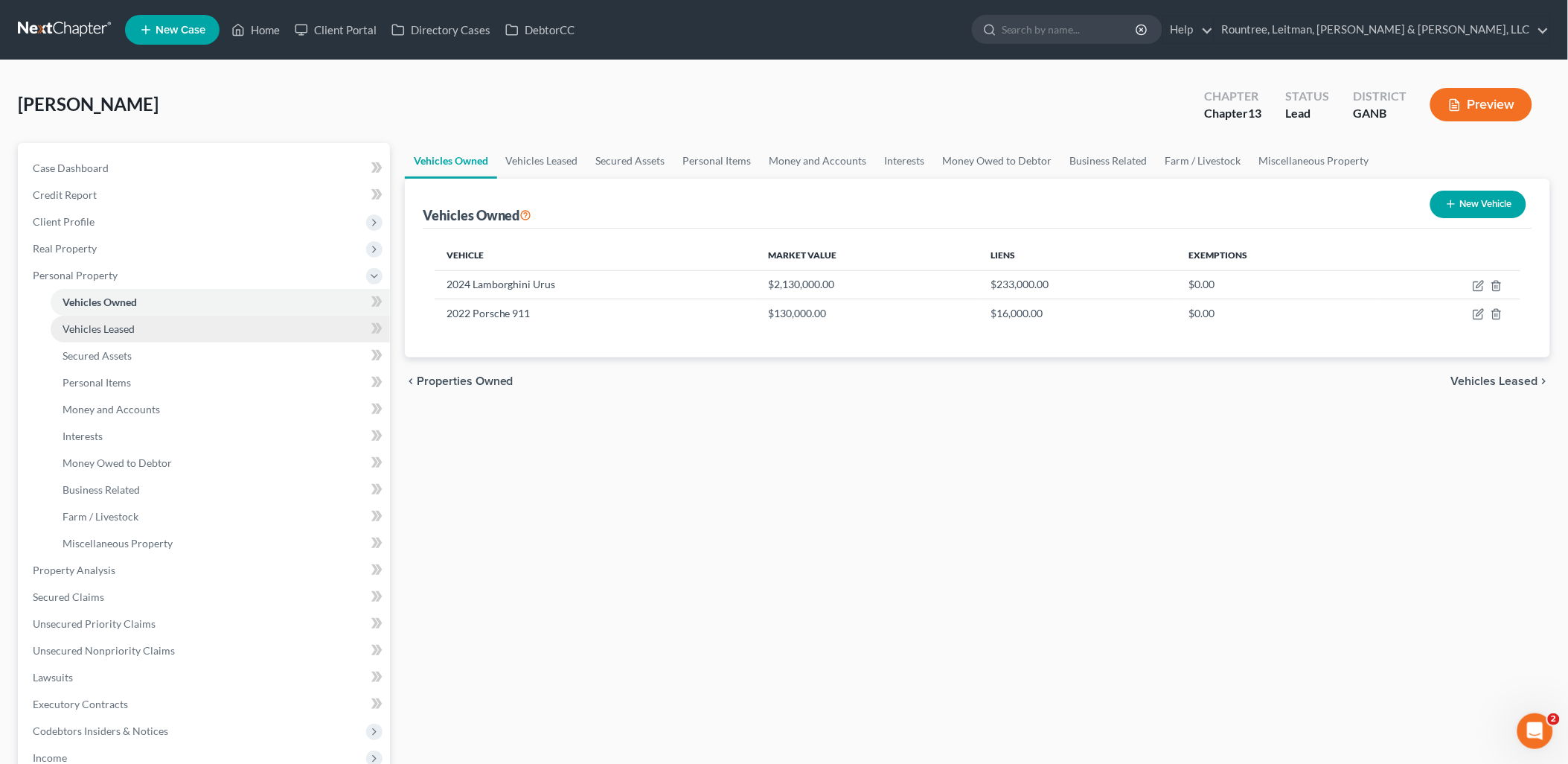
click at [136, 330] on link "Vehicles Leased" at bounding box center [220, 329] width 340 height 27
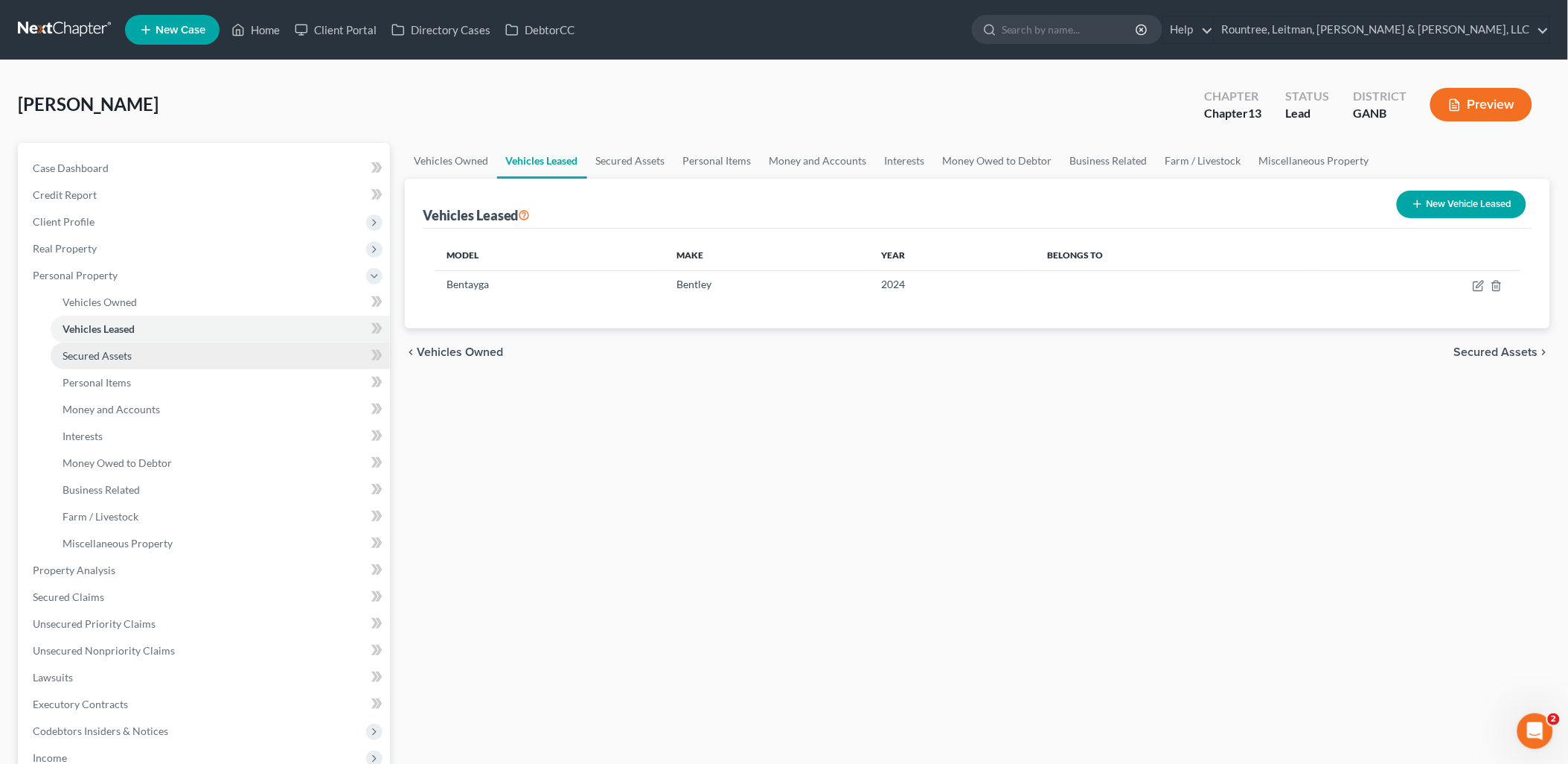
click at [134, 354] on link "Secured Assets" at bounding box center [220, 355] width 340 height 27
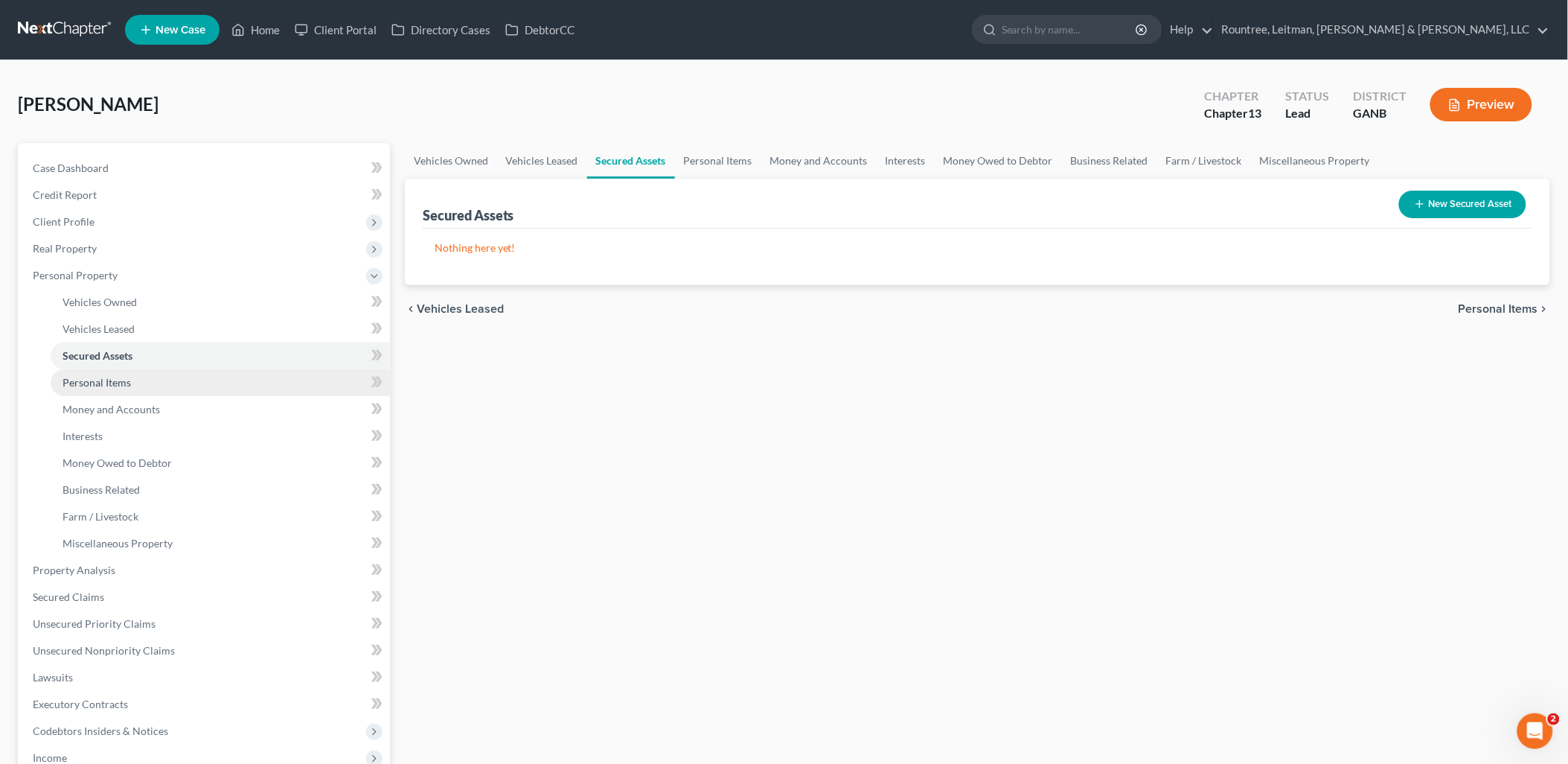
click at [130, 385] on span "Personal Items" at bounding box center [97, 382] width 69 height 13
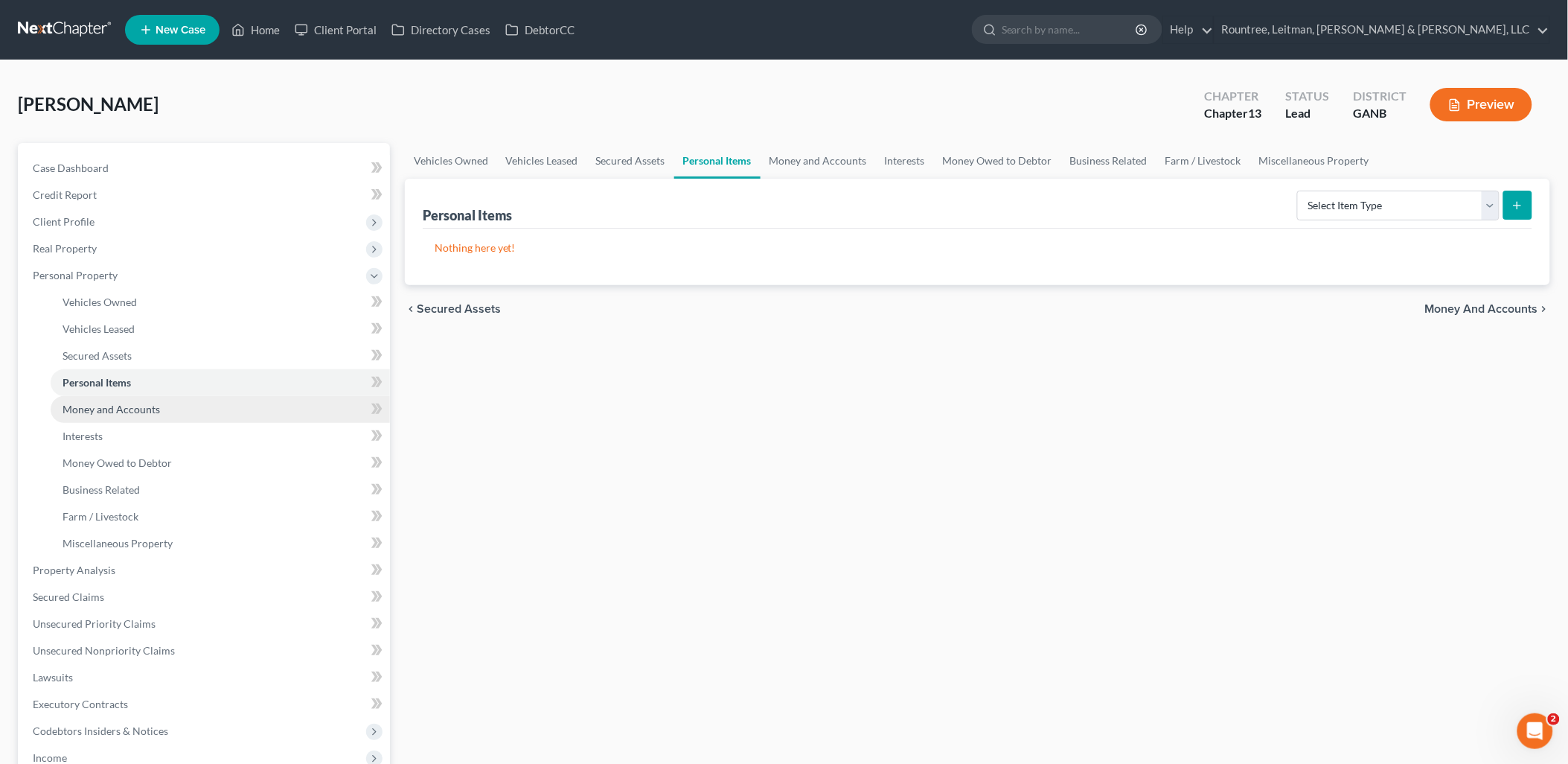
click at [134, 418] on link "Money and Accounts" at bounding box center [220, 409] width 340 height 27
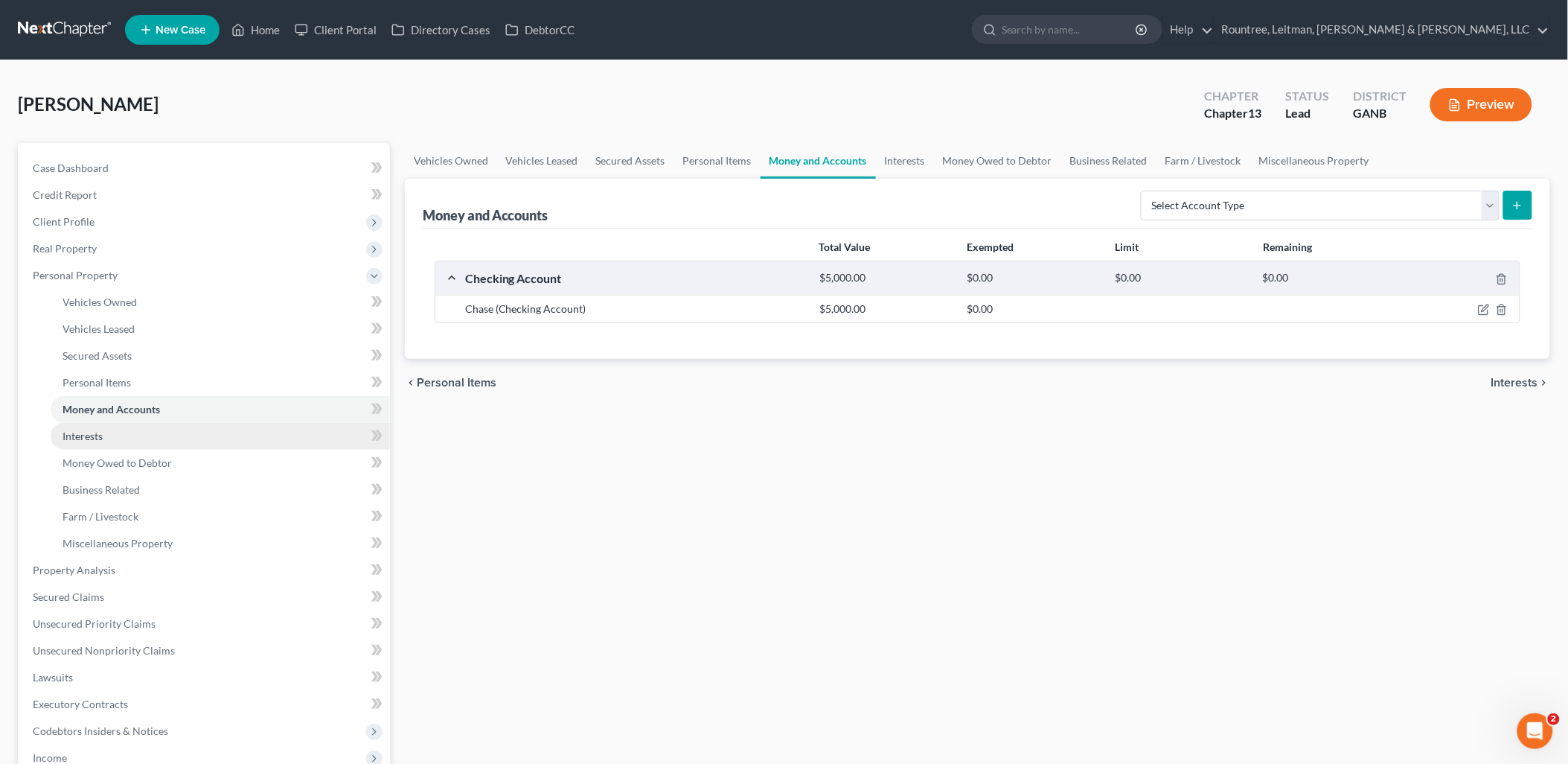
click at [134, 437] on link "Interests" at bounding box center [220, 436] width 340 height 27
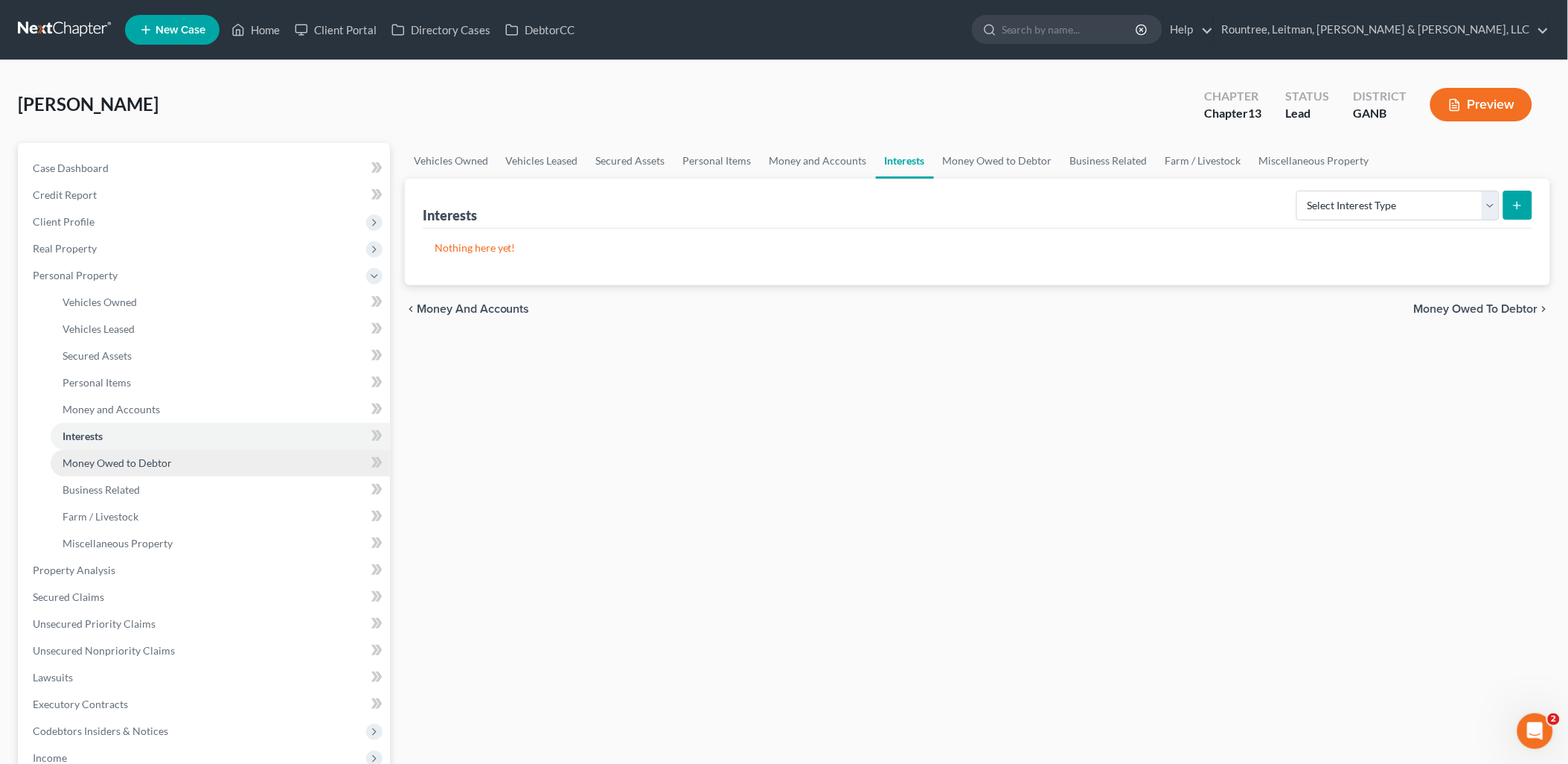
click at [136, 460] on span "Money Owed to Debtor" at bounding box center [118, 463] width 110 height 13
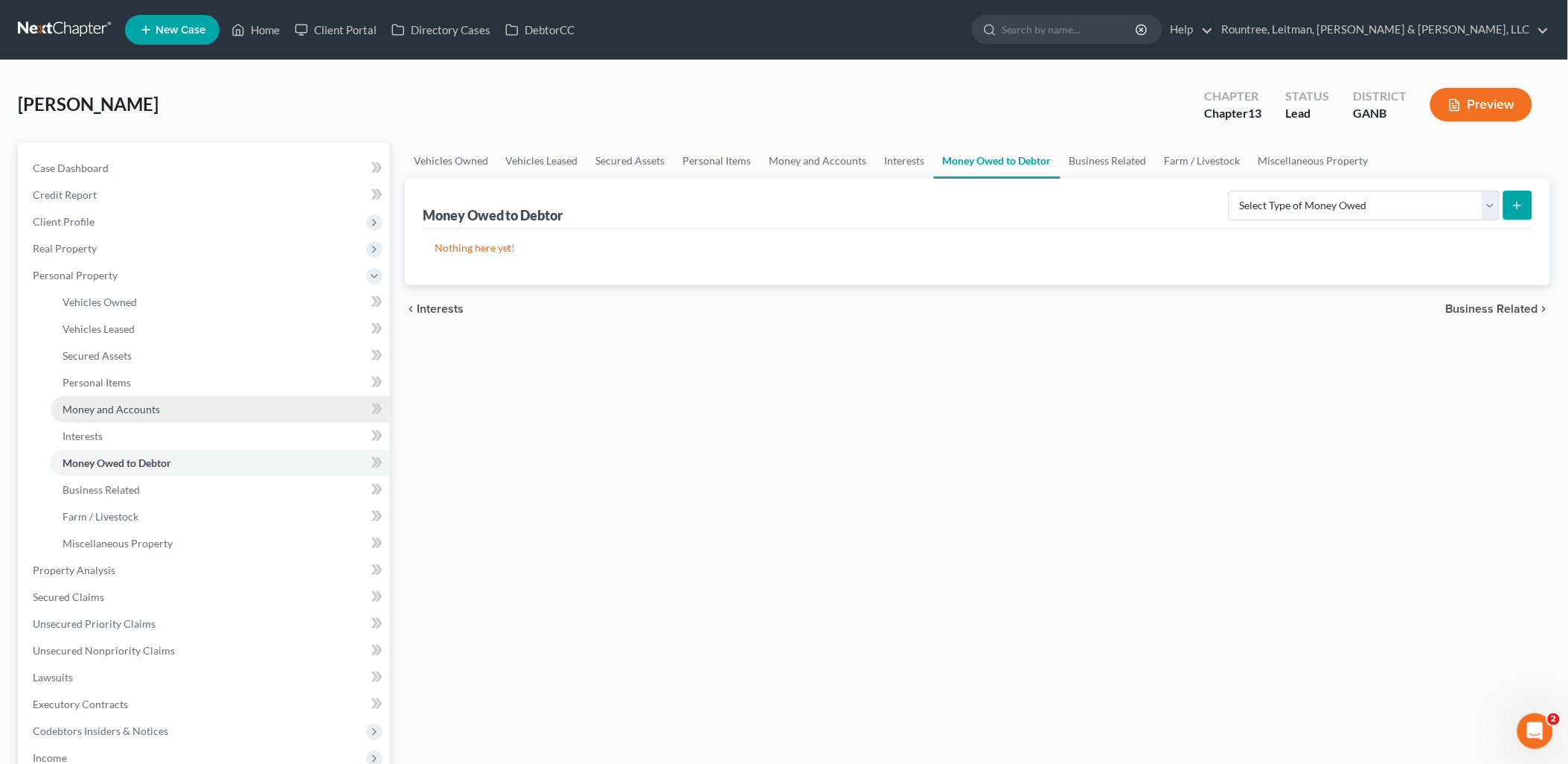
click at [142, 409] on span "Money and Accounts" at bounding box center [111, 409] width 98 height 13
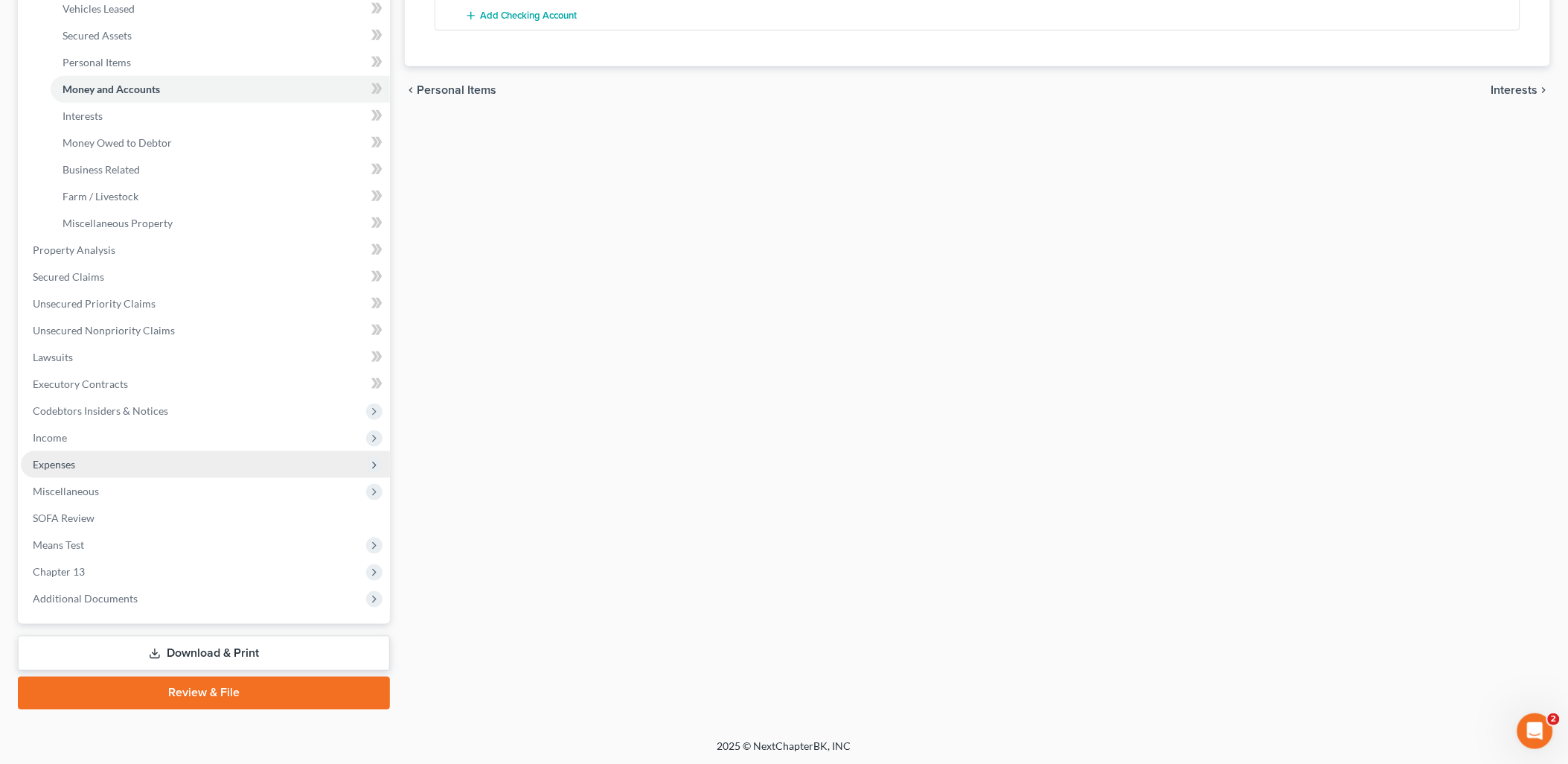
click at [114, 453] on span "Expenses" at bounding box center [205, 464] width 369 height 27
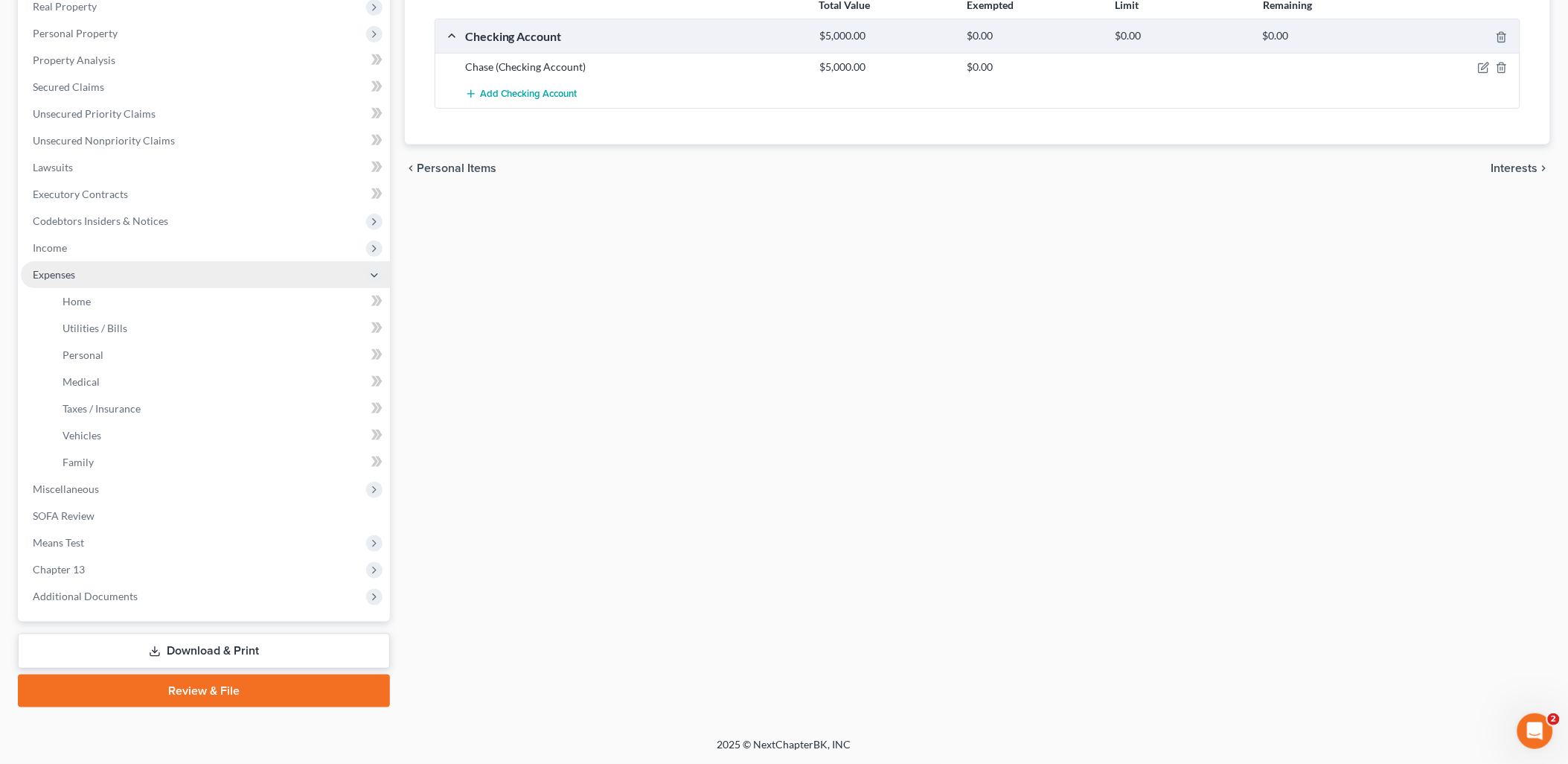
scroll to position [240, 0]
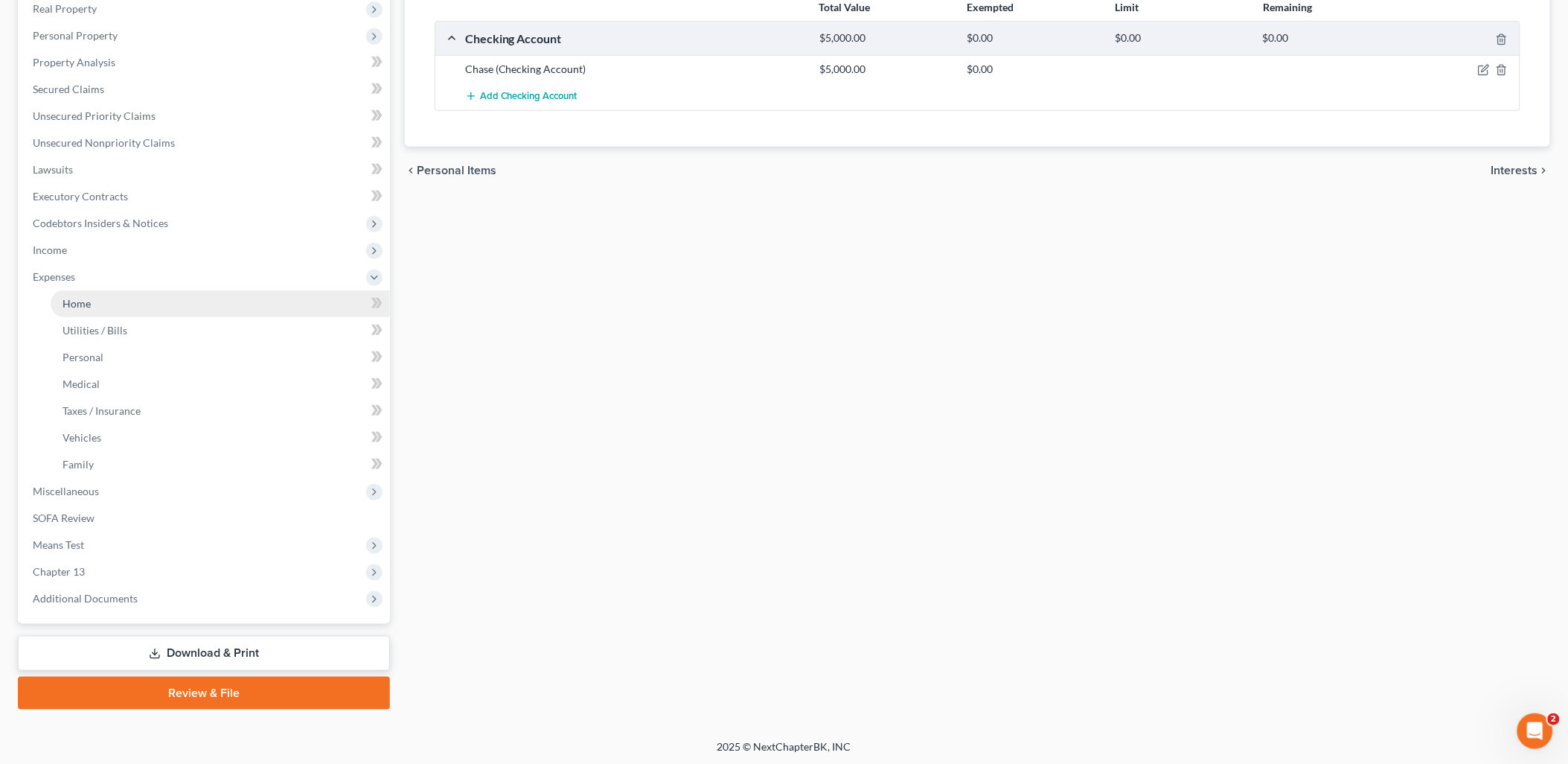
click at [121, 306] on link "Home" at bounding box center [220, 303] width 340 height 27
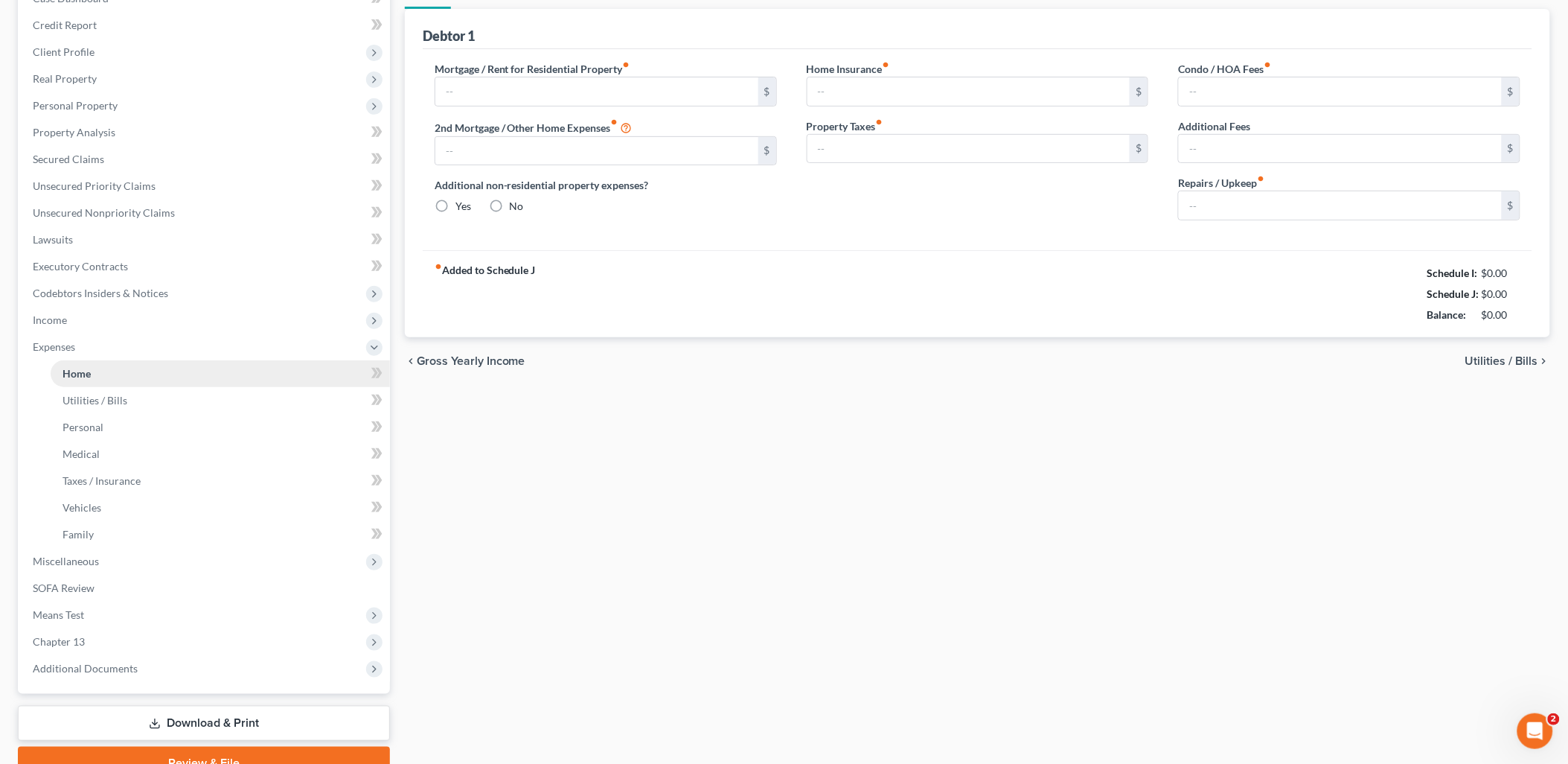
type input "4,000.00"
type input "0.00"
radio input "true"
type input "0.00"
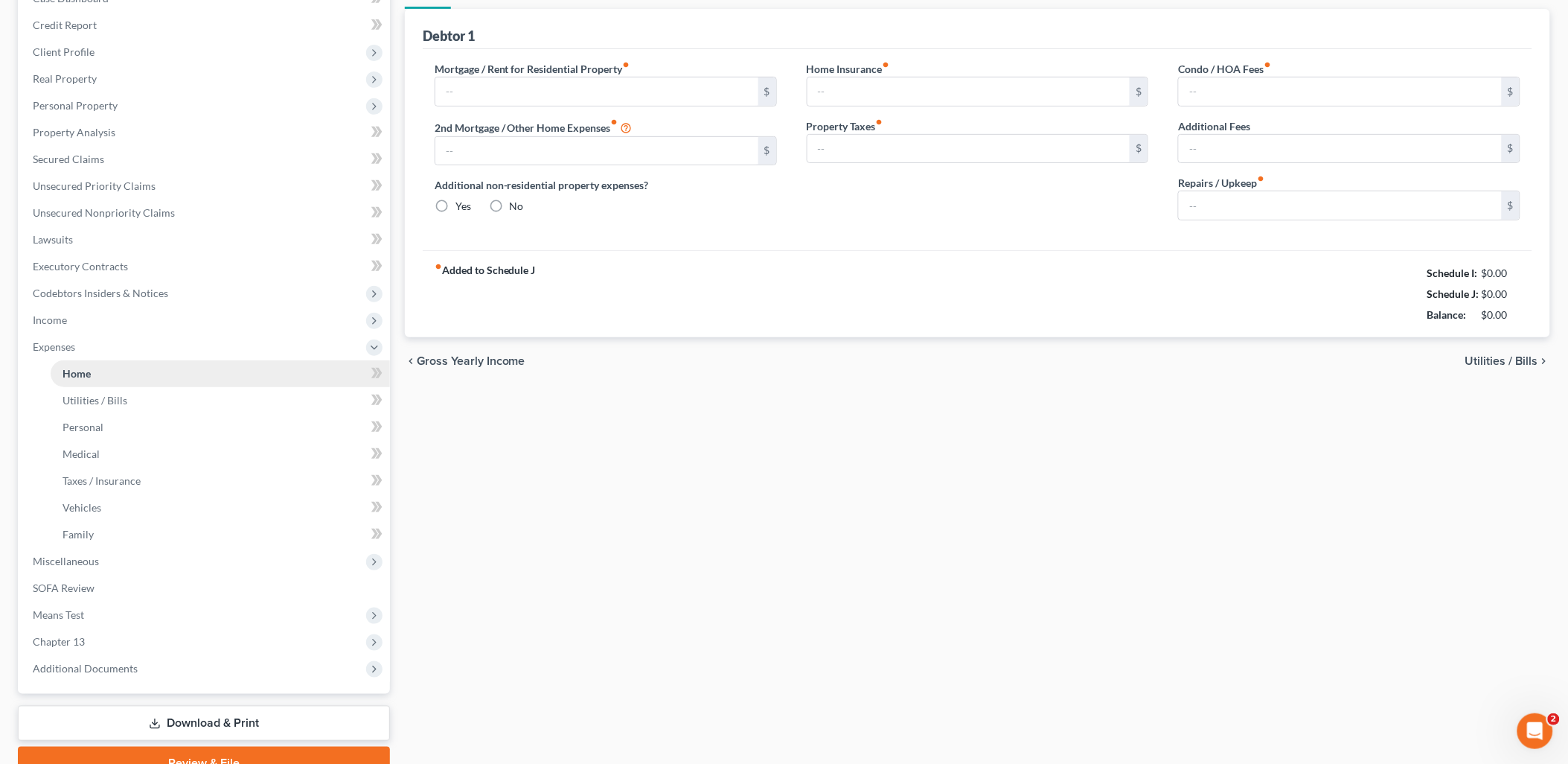
type input "550.00"
type input "0.00"
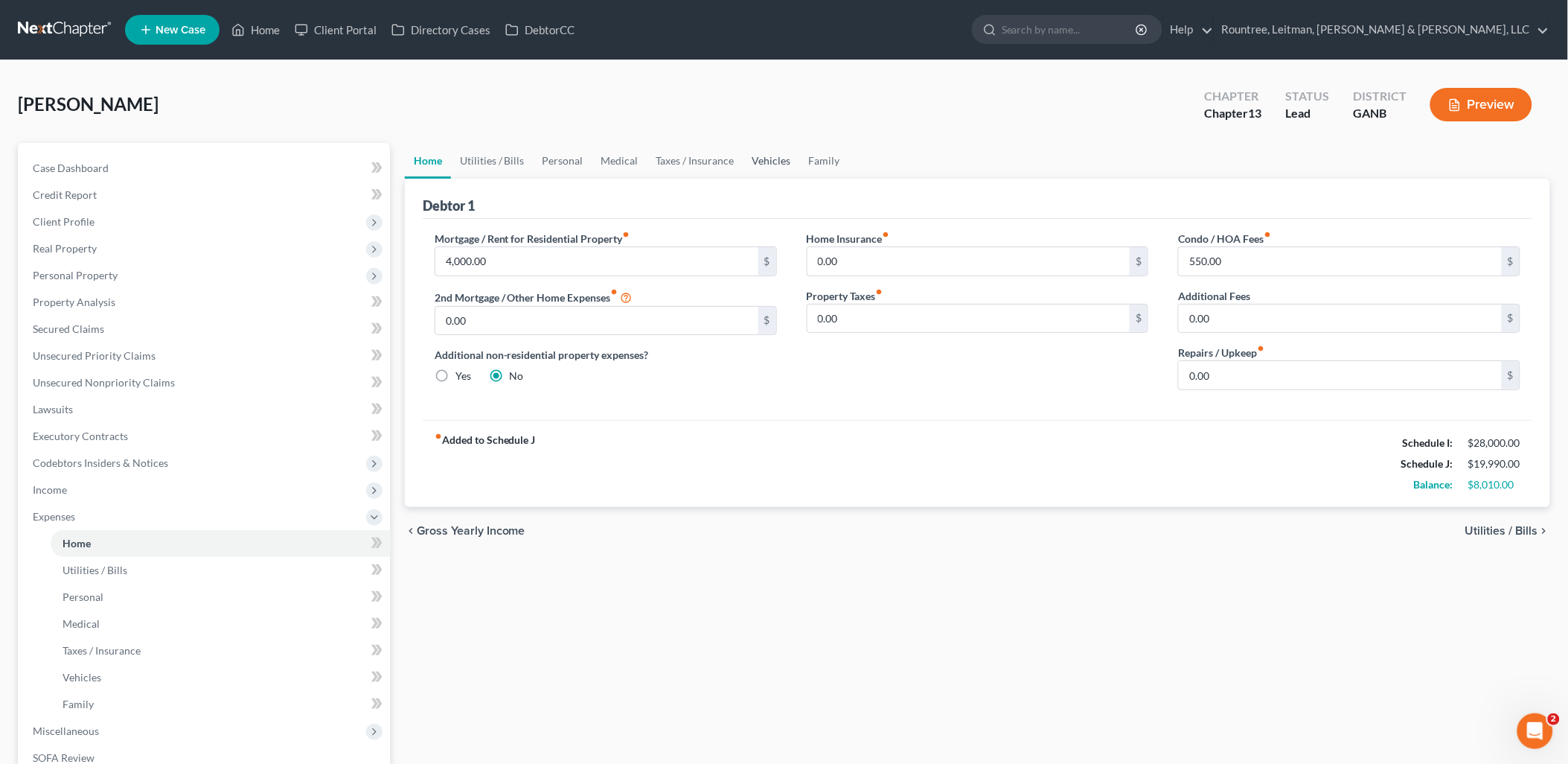
click at [771, 166] on link "Vehicles" at bounding box center [771, 160] width 57 height 36
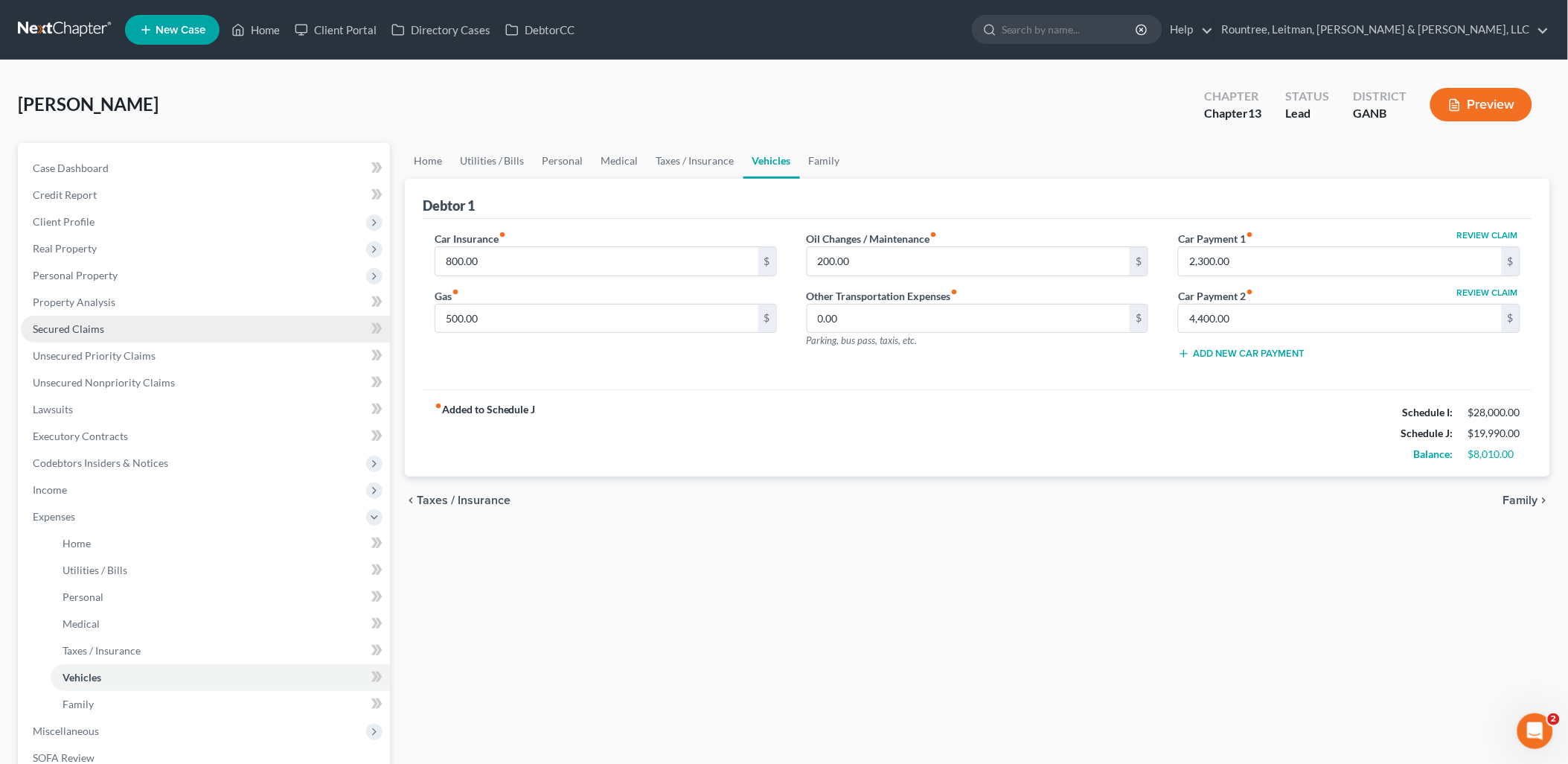
click at [149, 328] on link "Secured Claims" at bounding box center [205, 329] width 369 height 27
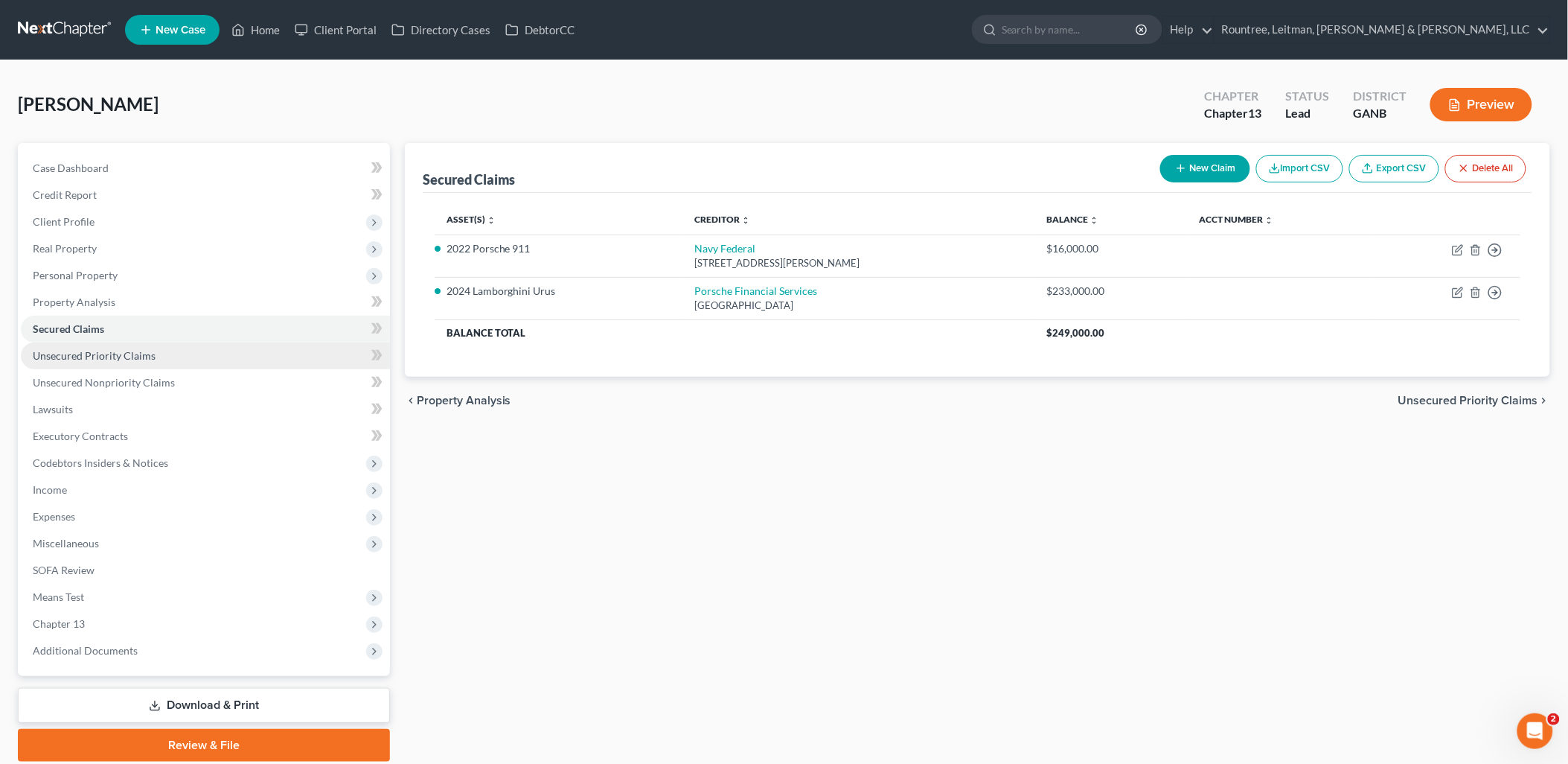
click at [183, 355] on link "Unsecured Priority Claims" at bounding box center [205, 355] width 369 height 27
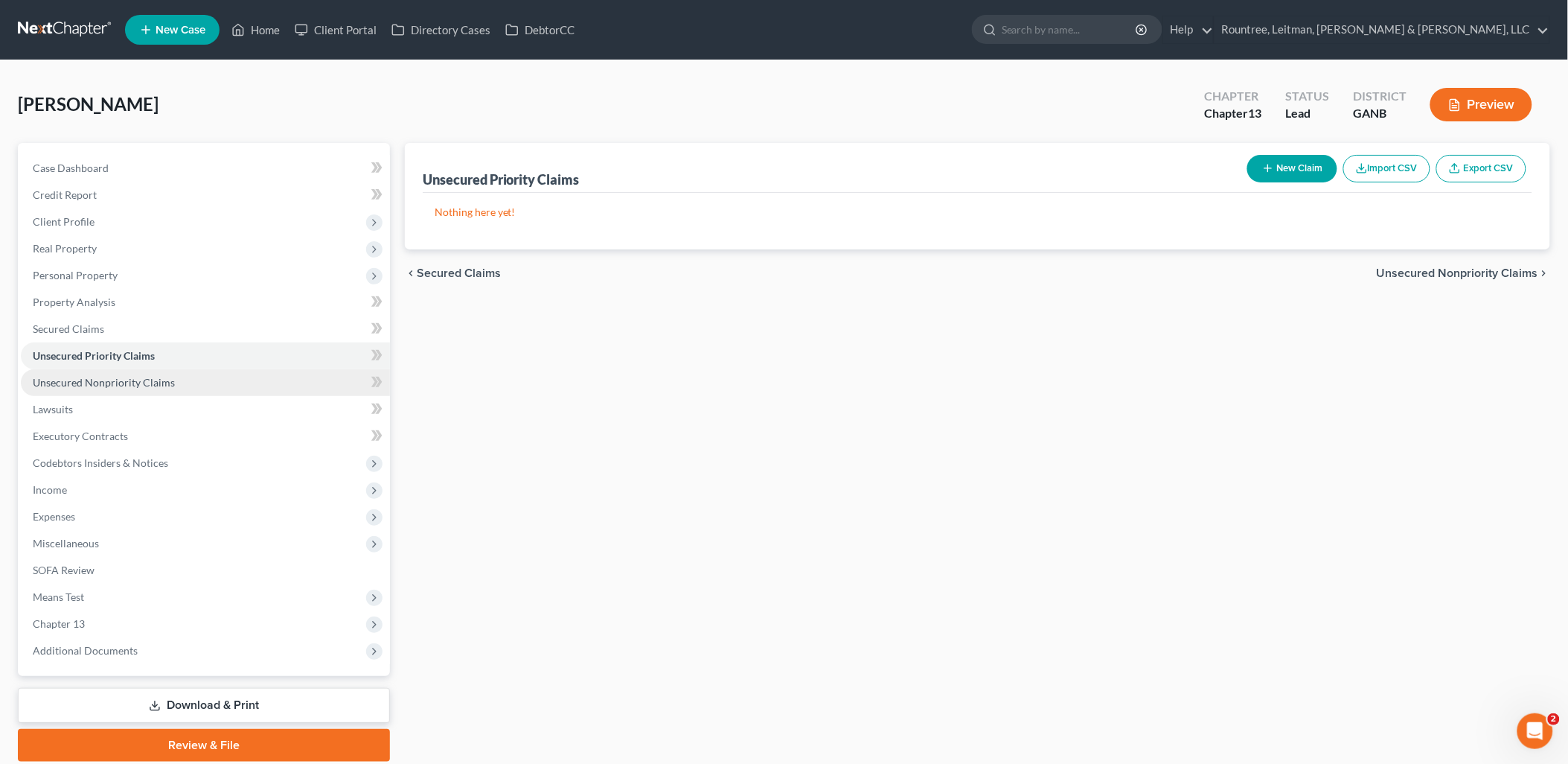
click at [175, 383] on link "Unsecured Nonpriority Claims" at bounding box center [205, 382] width 369 height 27
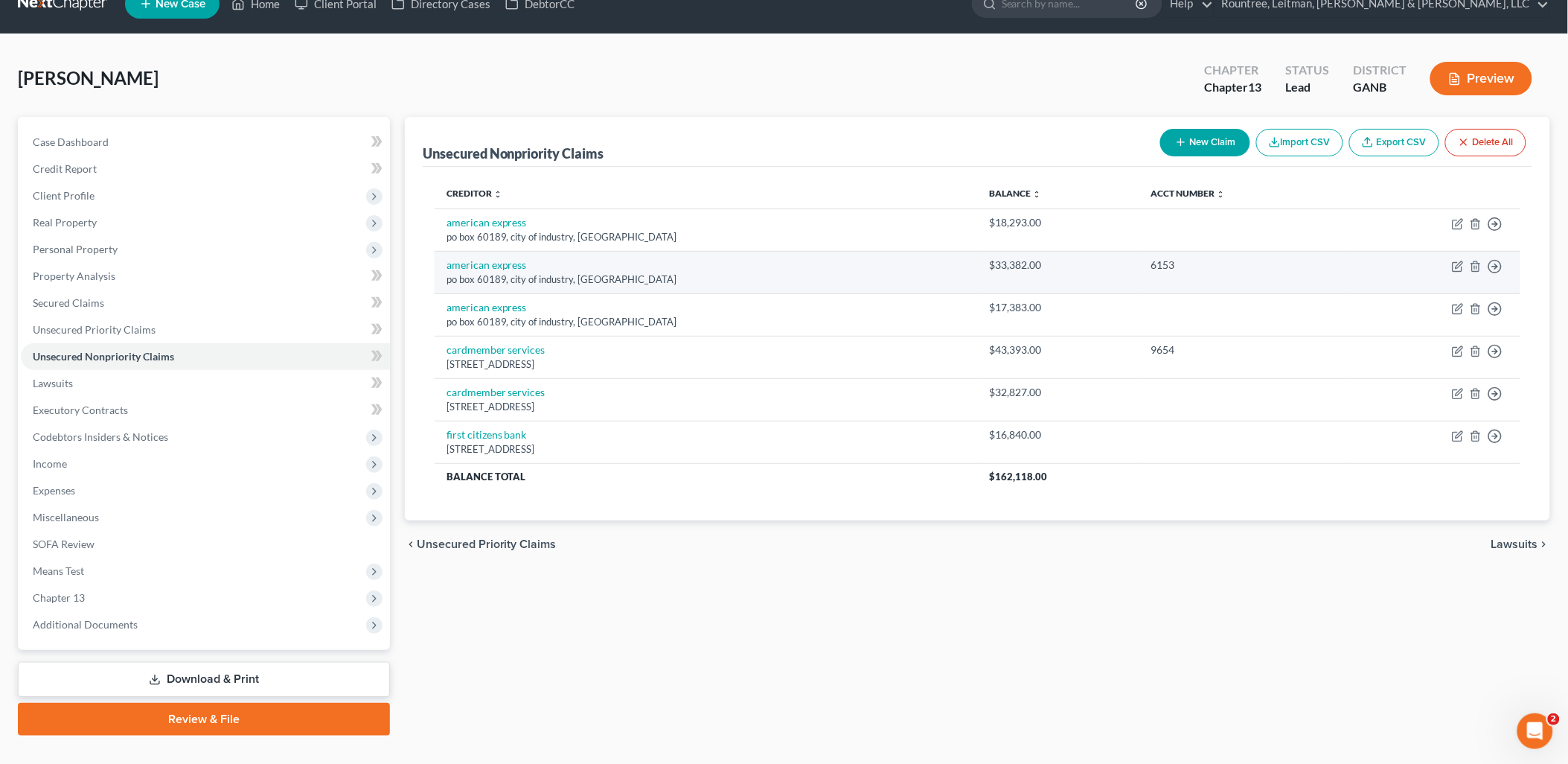
scroll to position [52, 0]
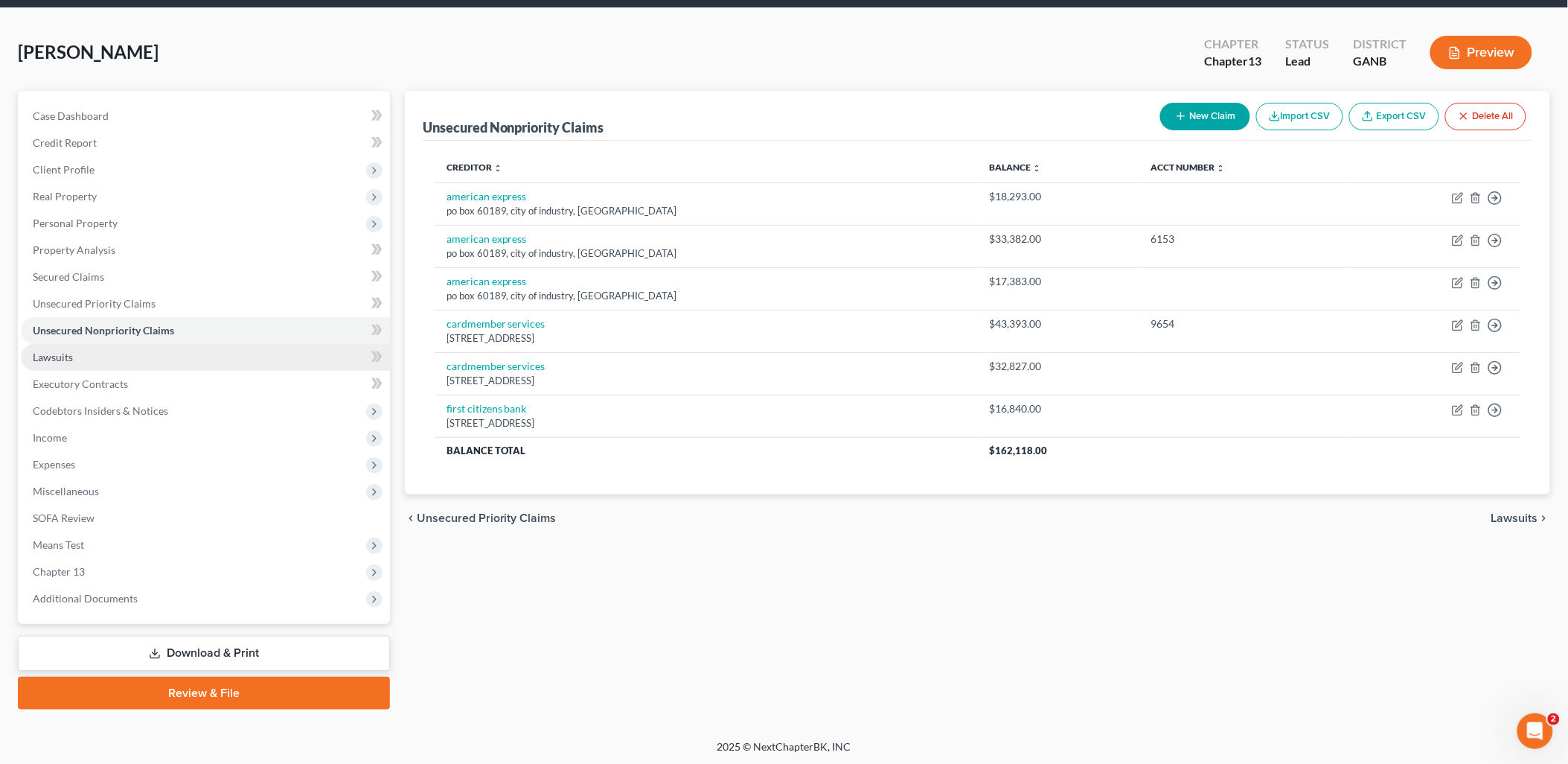
click at [111, 352] on link "Lawsuits" at bounding box center [205, 357] width 369 height 27
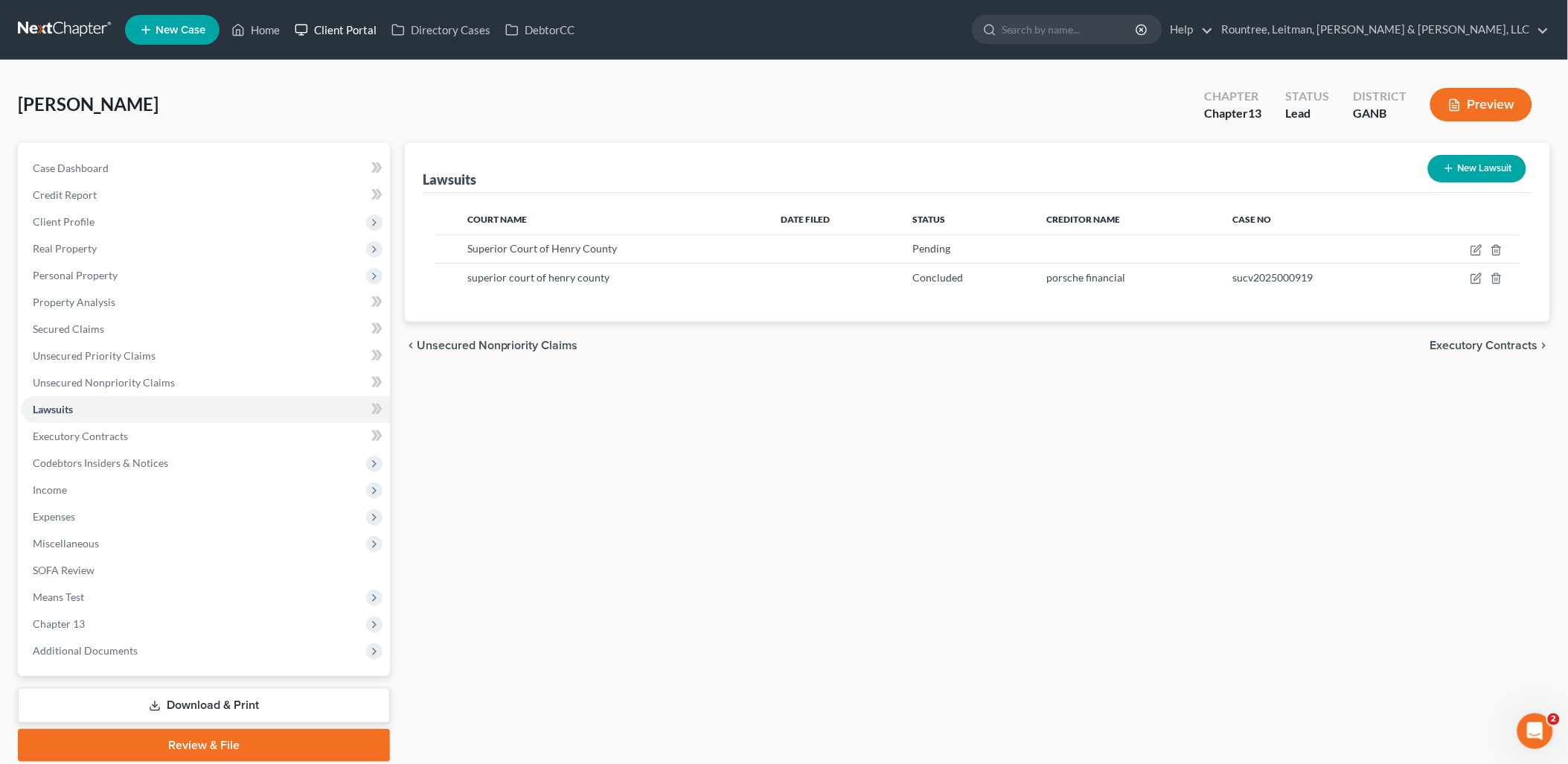
click at [344, 24] on link "Client Portal" at bounding box center [335, 30] width 97 height 27
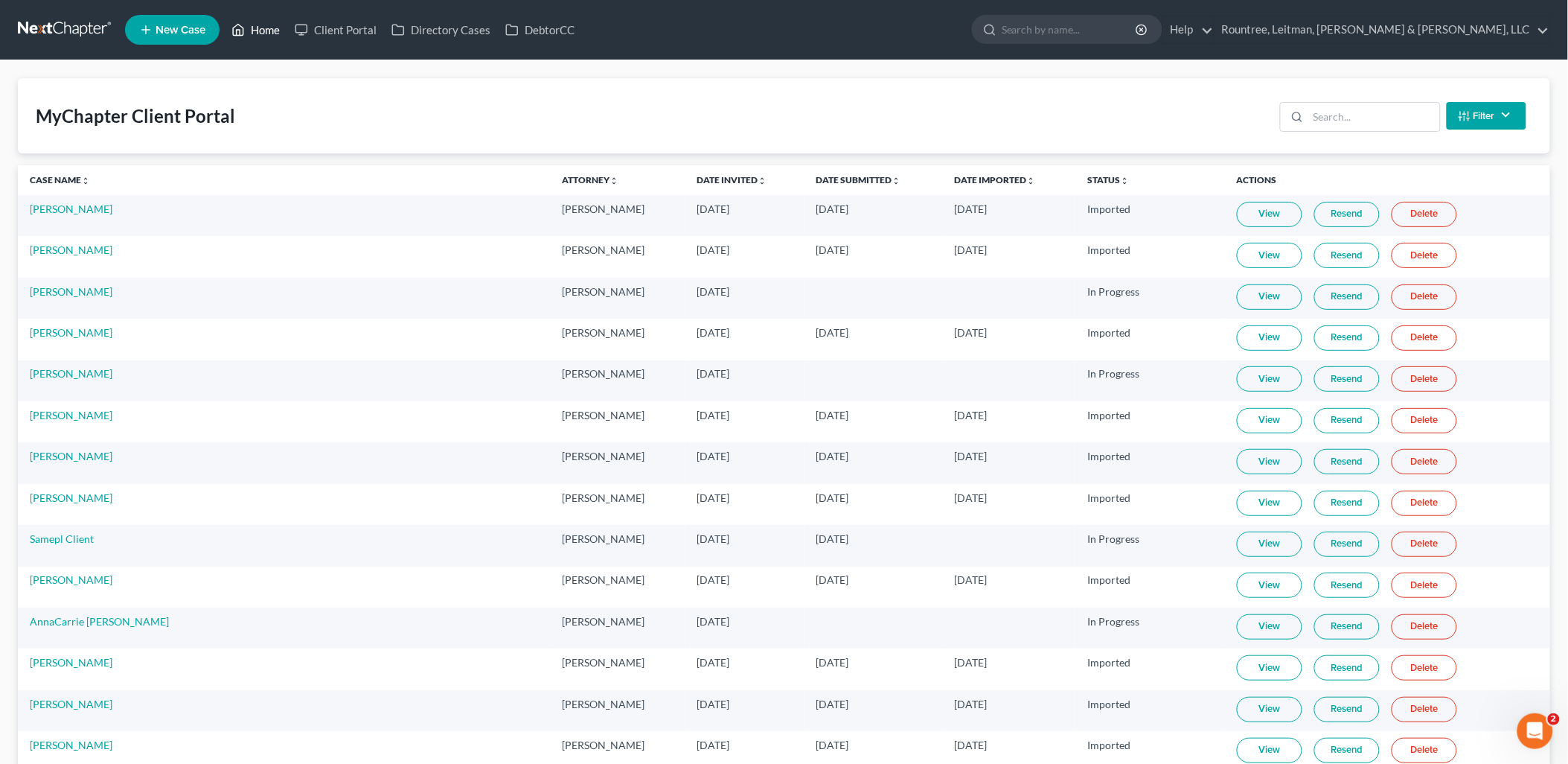
click at [252, 32] on link "Home" at bounding box center [255, 30] width 64 height 27
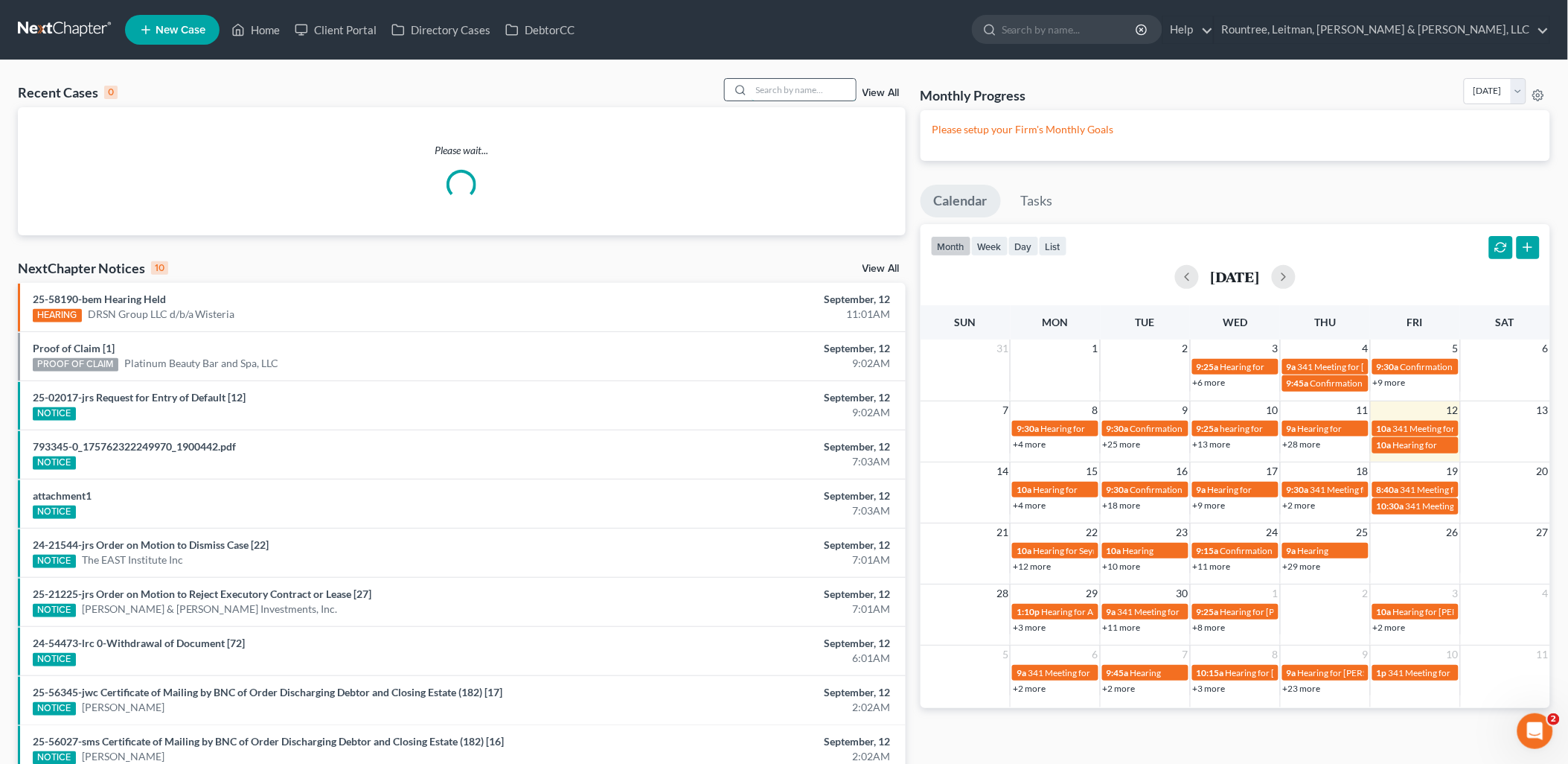
click at [803, 85] on input "search" at bounding box center [804, 90] width 104 height 22
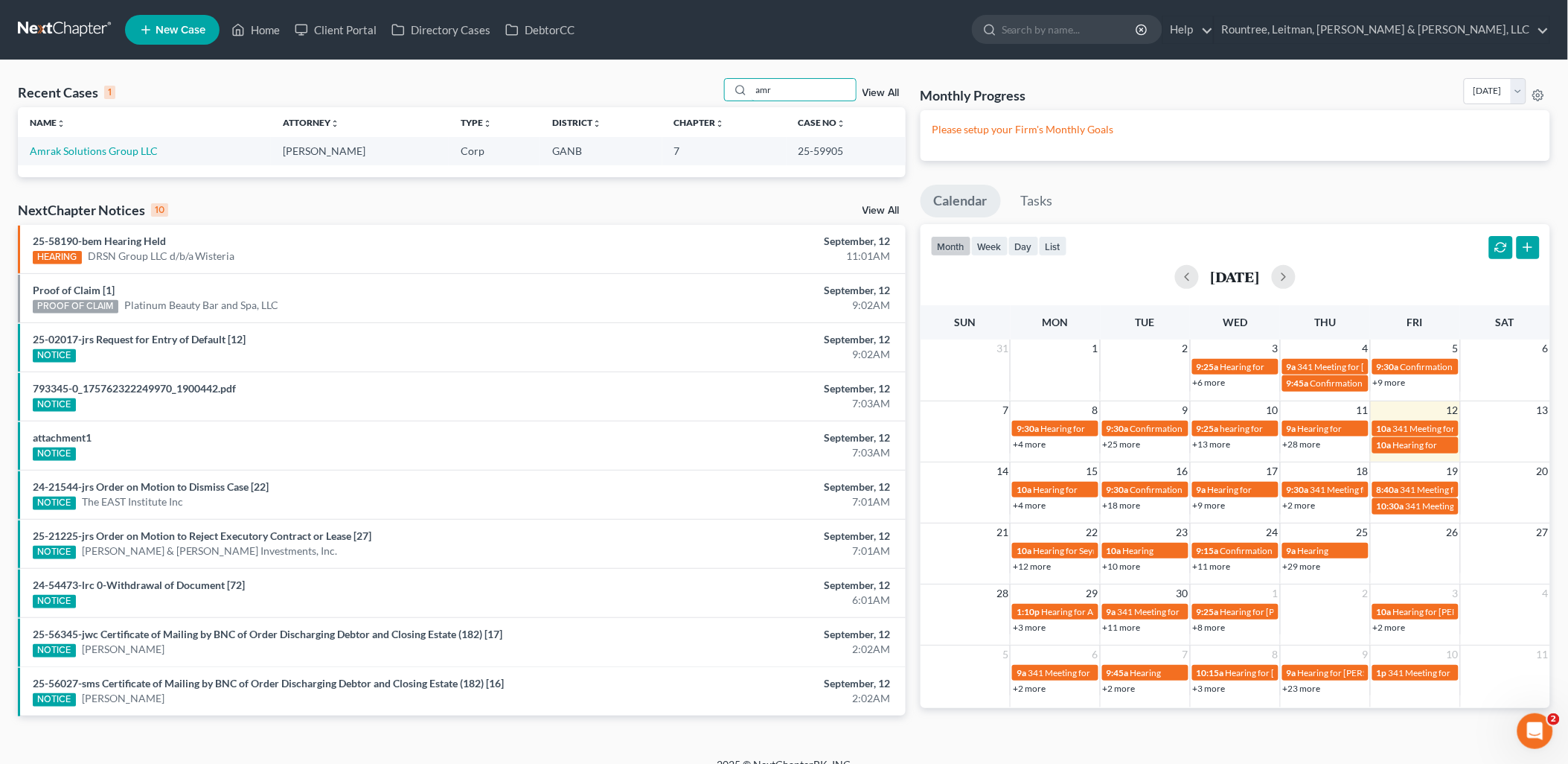
type input "amr"
click at [82, 140] on td "Amrak Solutions Group LLC" at bounding box center [145, 151] width 253 height 28
click at [88, 146] on link "Amrak Solutions Group LLC" at bounding box center [93, 151] width 128 height 13
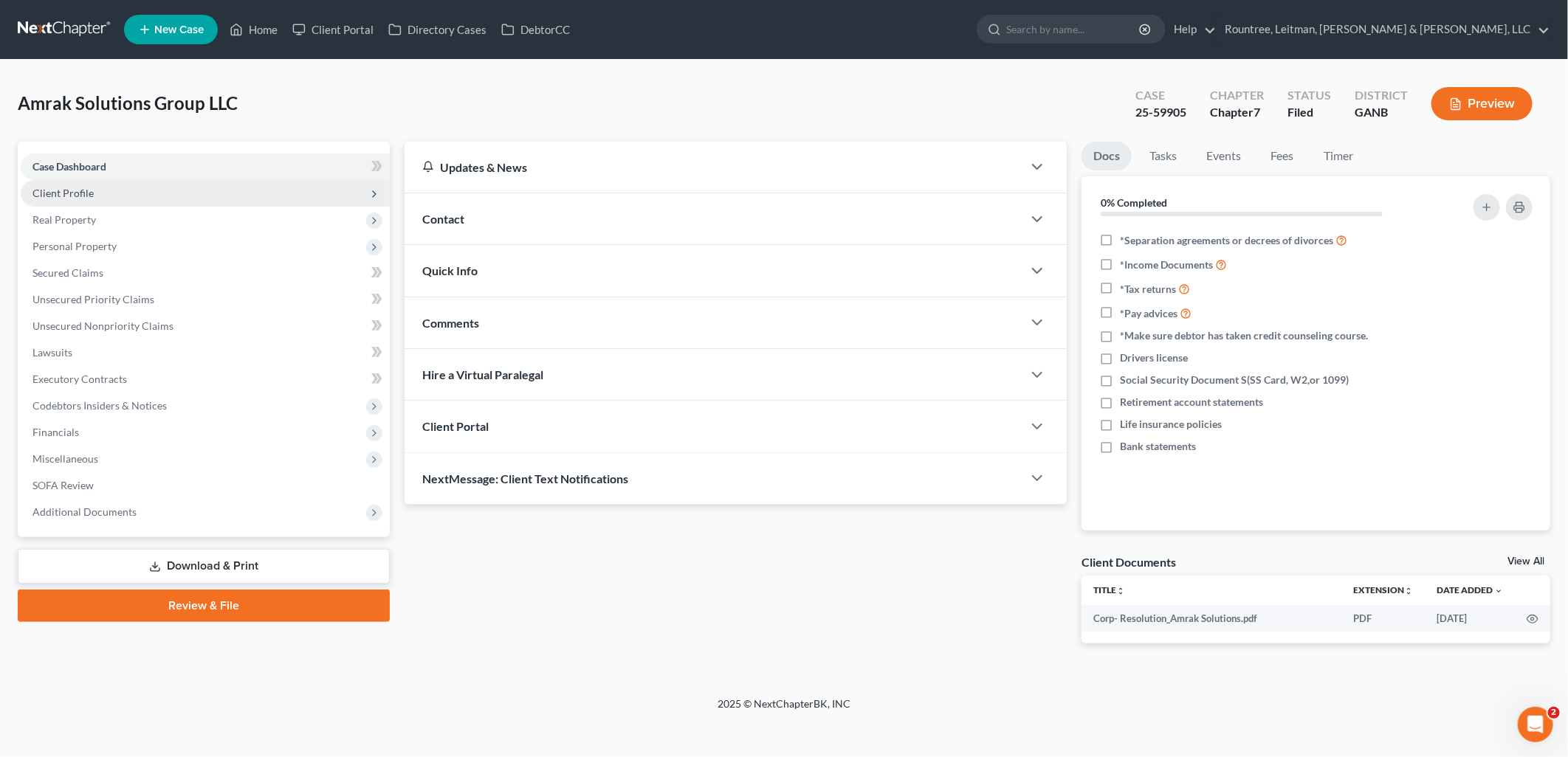
click at [154, 187] on span "Client Profile" at bounding box center [205, 193] width 369 height 27
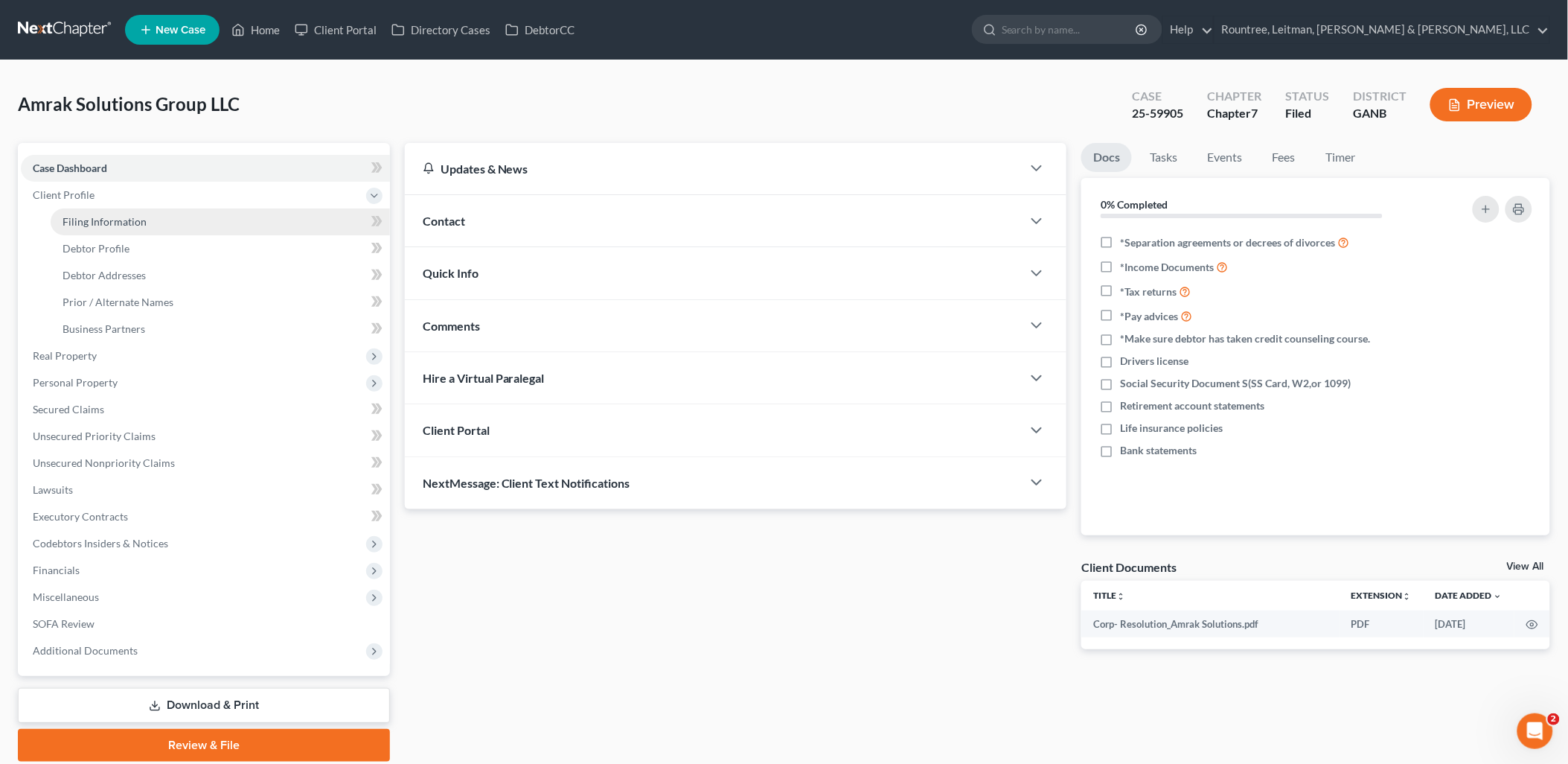
click at [151, 219] on link "Filing Information" at bounding box center [220, 221] width 340 height 27
select select "3"
select select "1"
select select "0"
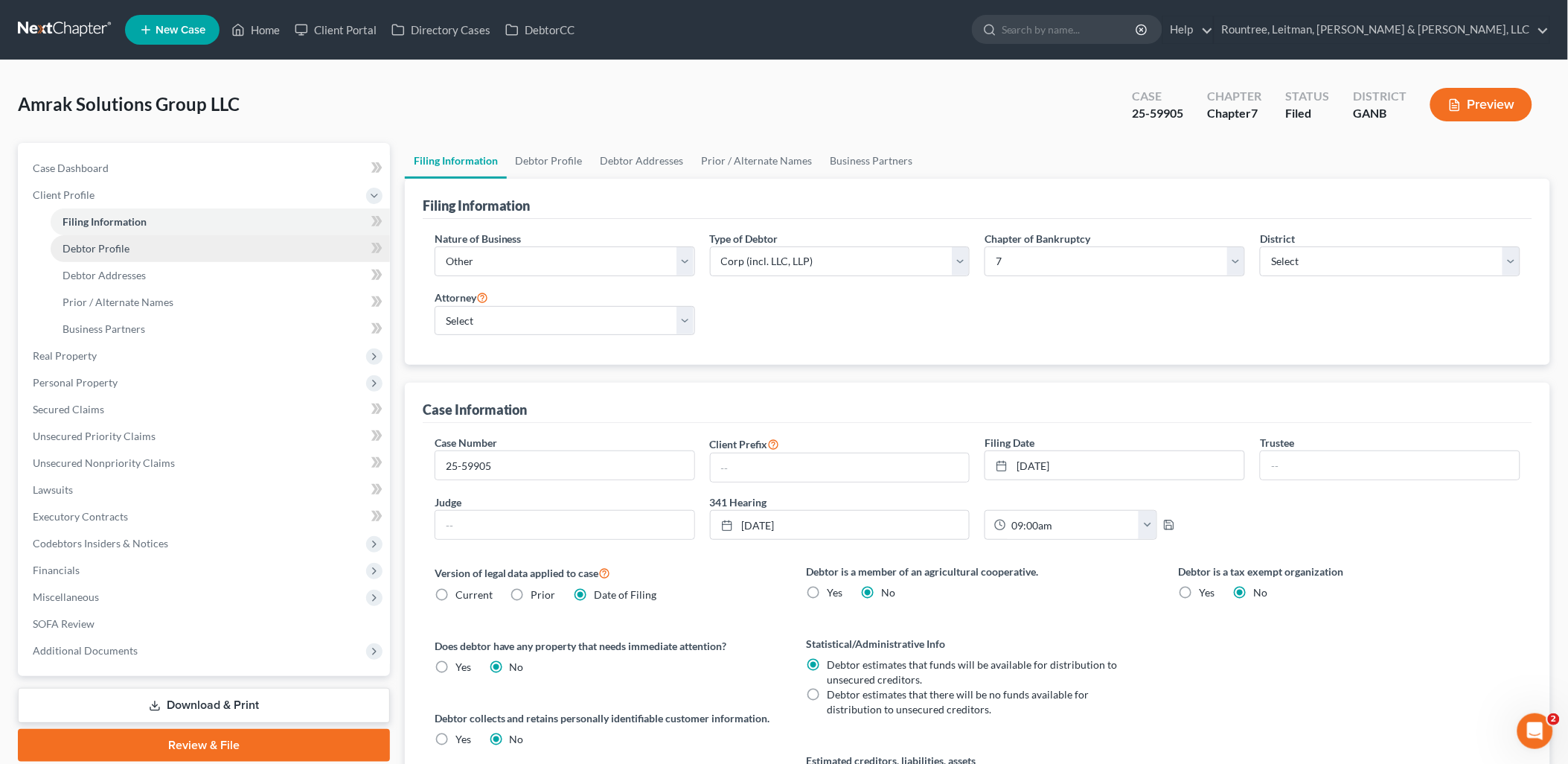
click at [157, 236] on link "Debtor Profile" at bounding box center [220, 248] width 340 height 27
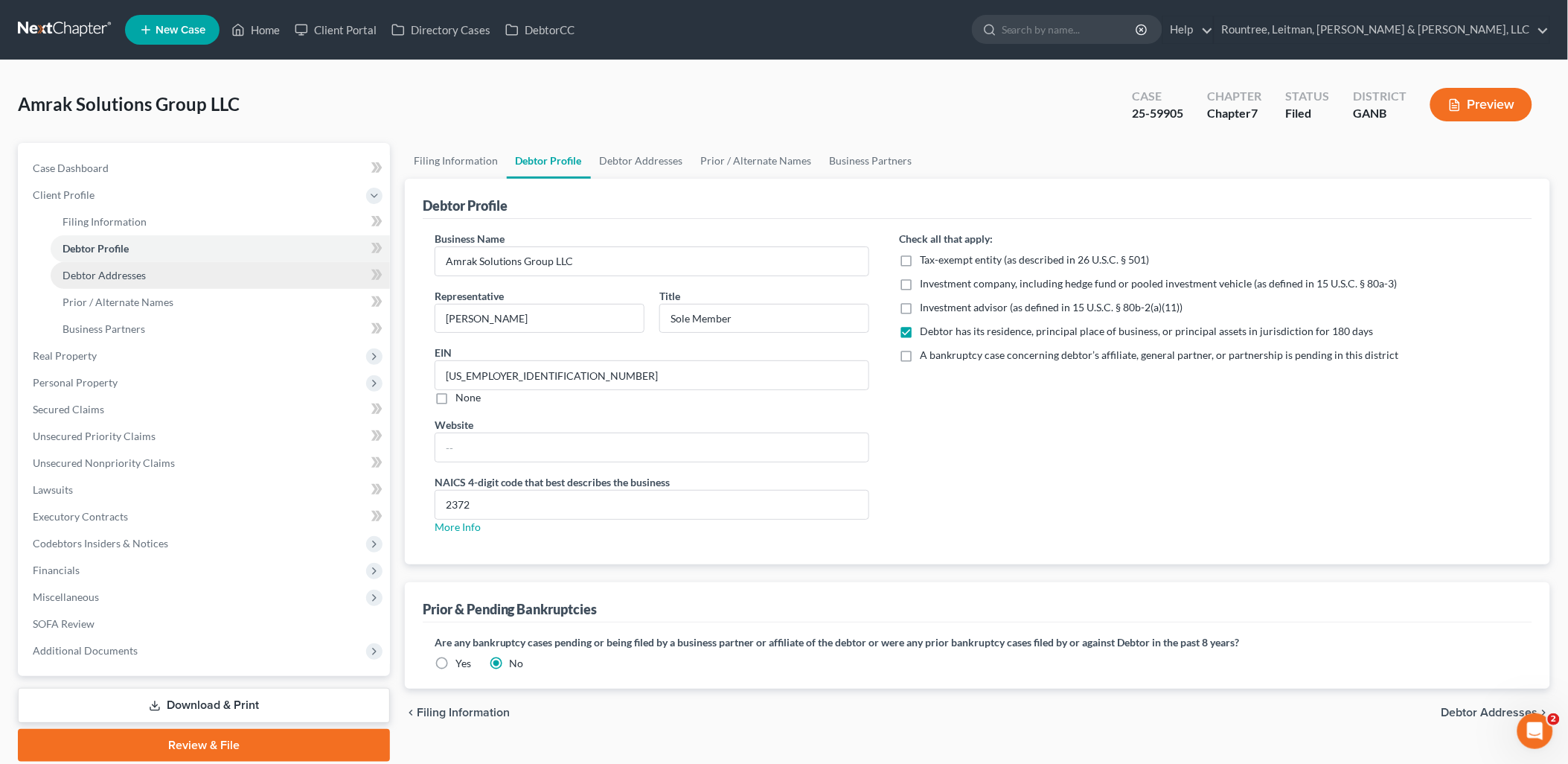
click at [145, 272] on link "Debtor Addresses" at bounding box center [220, 275] width 340 height 27
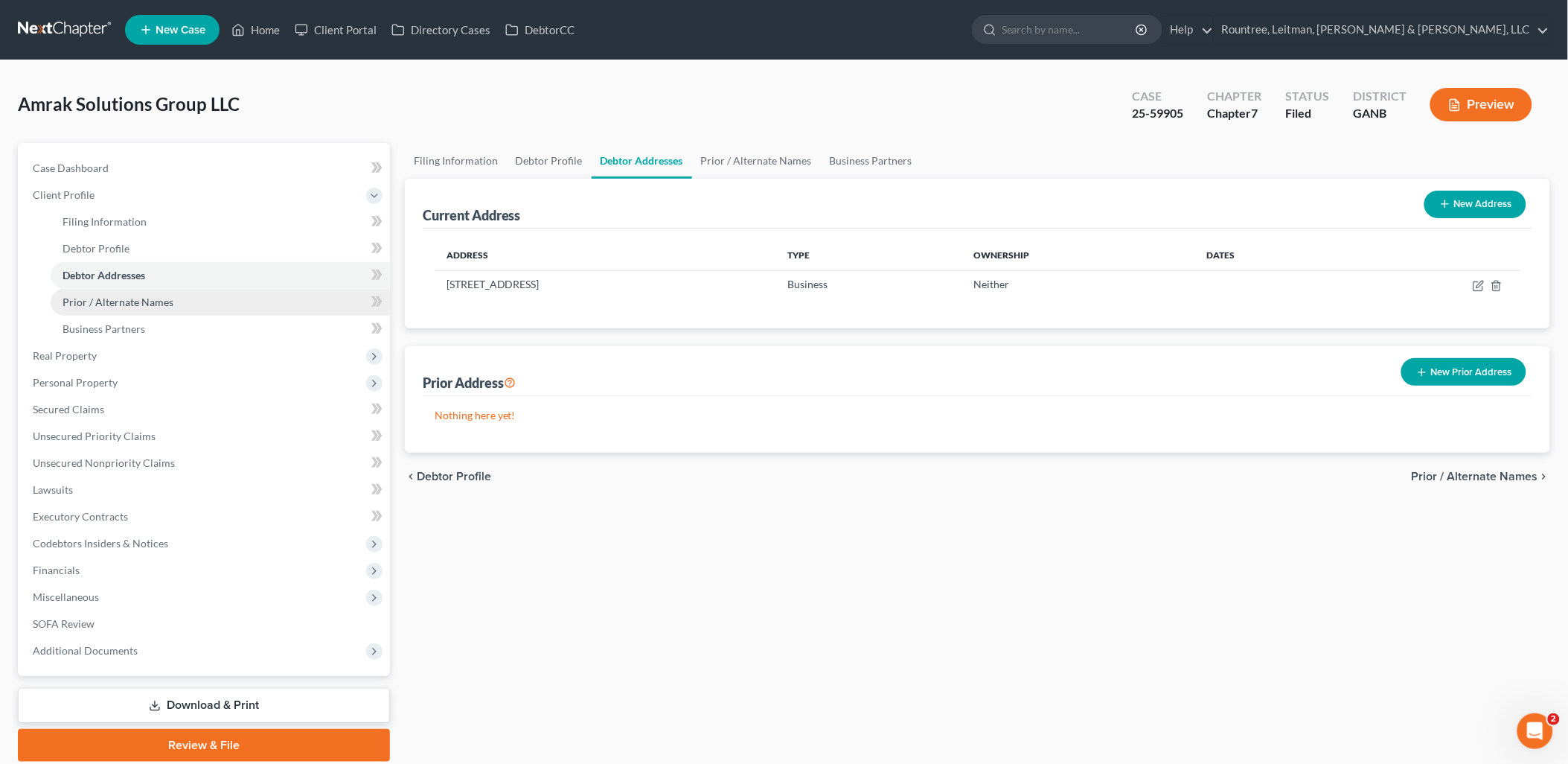
click at [144, 306] on span "Prior / Alternate Names" at bounding box center [118, 301] width 111 height 13
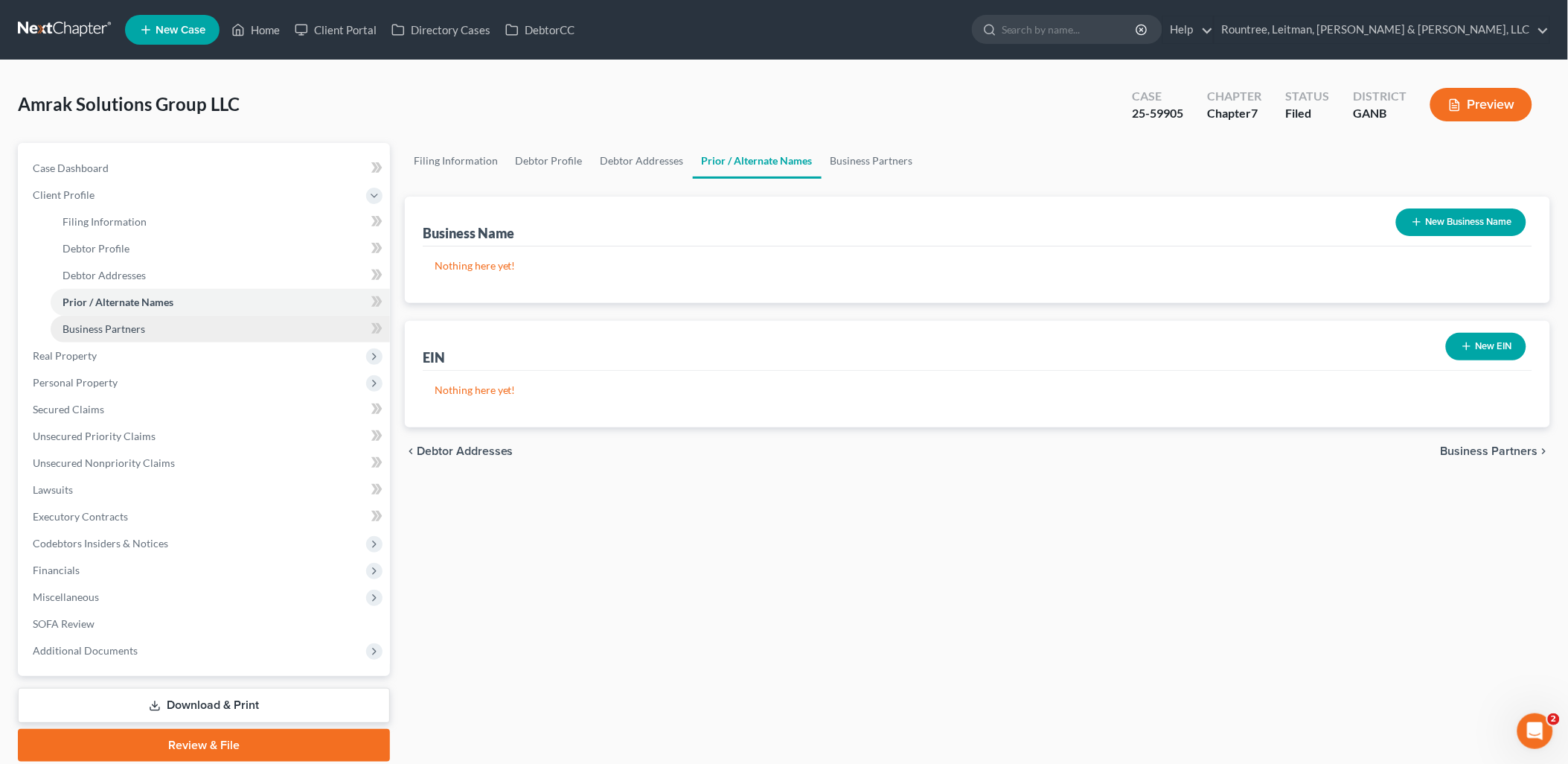
click at [135, 336] on link "Business Partners" at bounding box center [220, 329] width 340 height 27
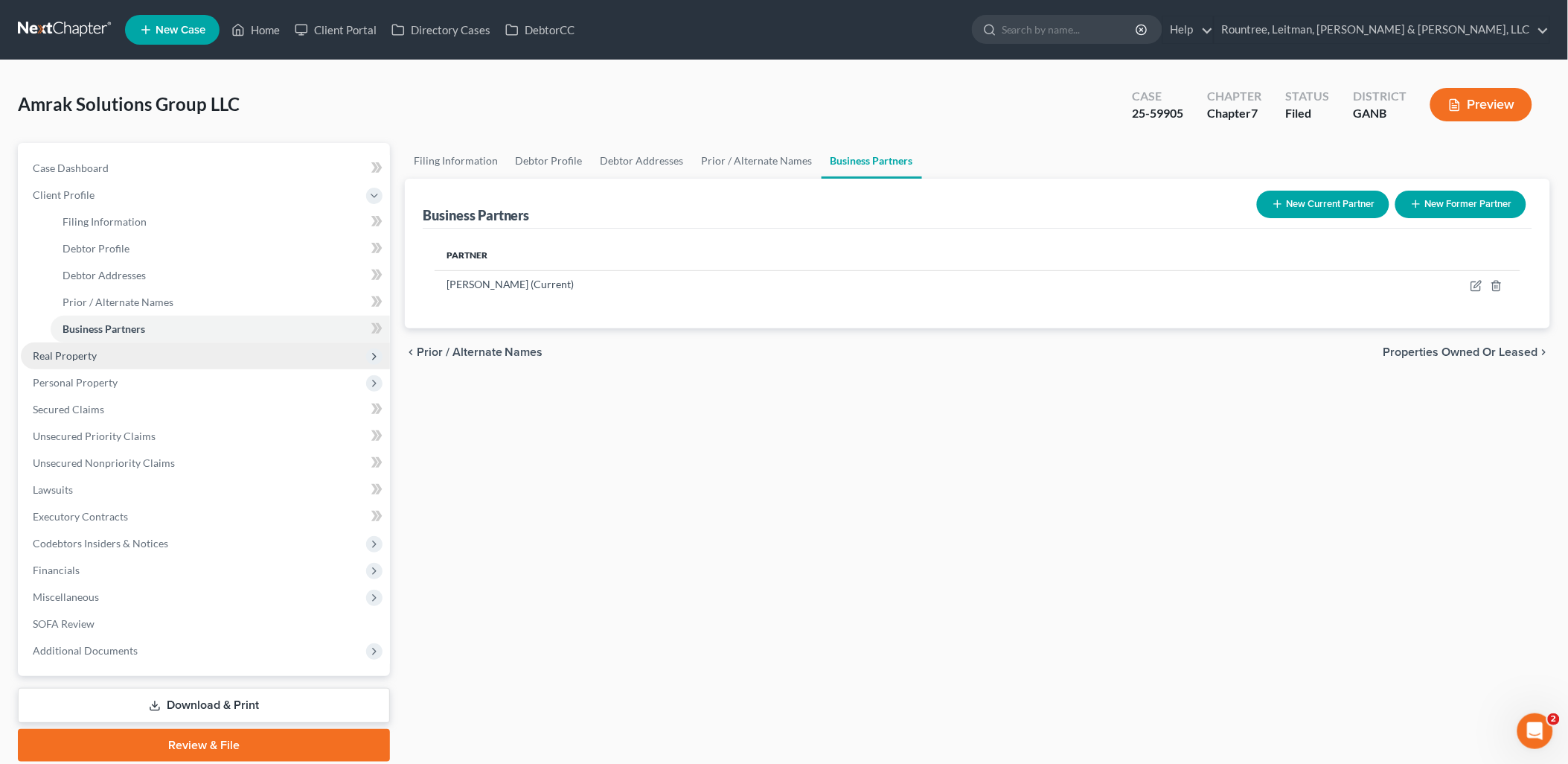
click at [129, 351] on span "Real Property" at bounding box center [205, 355] width 369 height 27
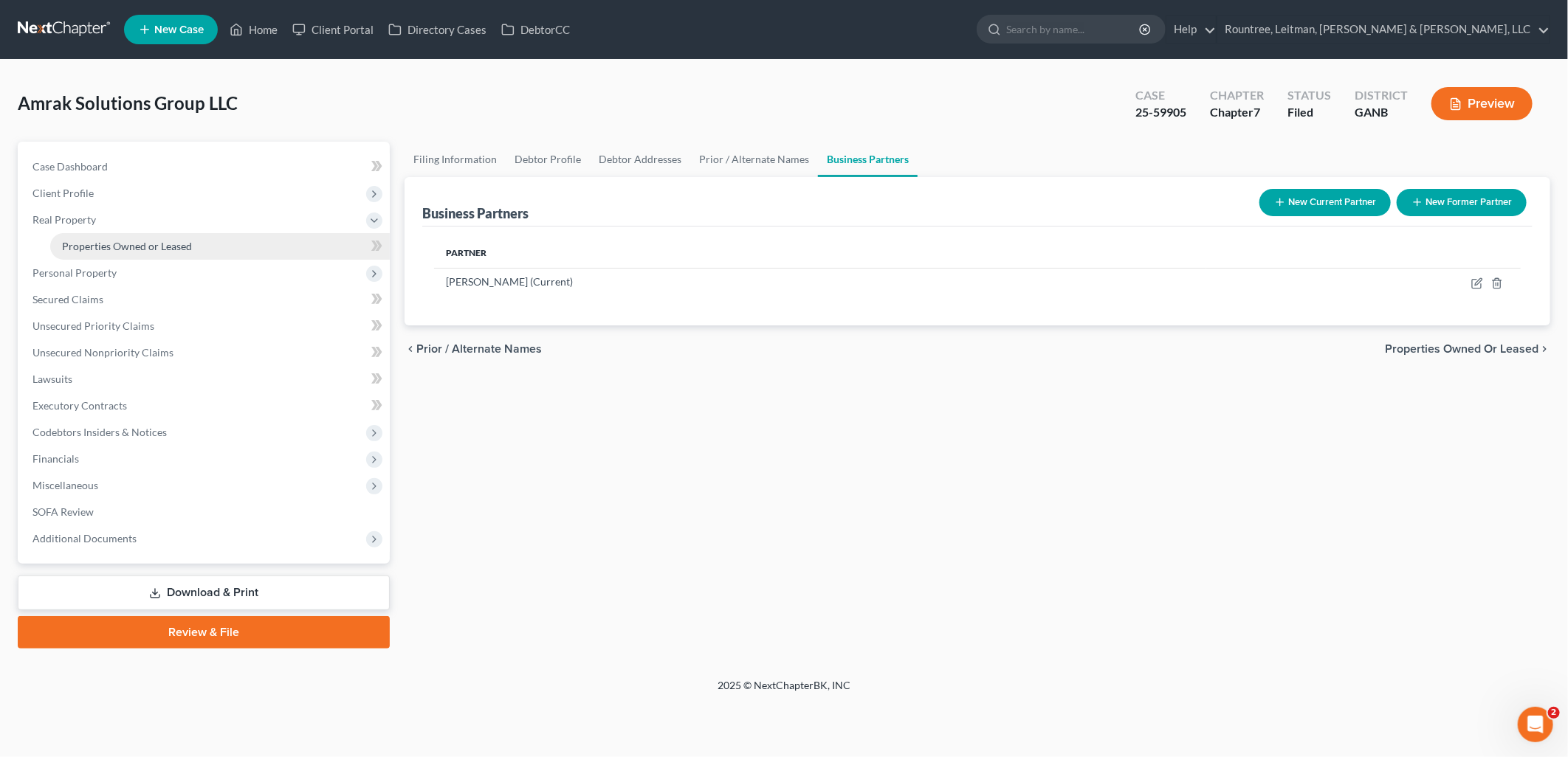
click at [139, 247] on span "Properties Owned or Leased" at bounding box center [127, 246] width 130 height 13
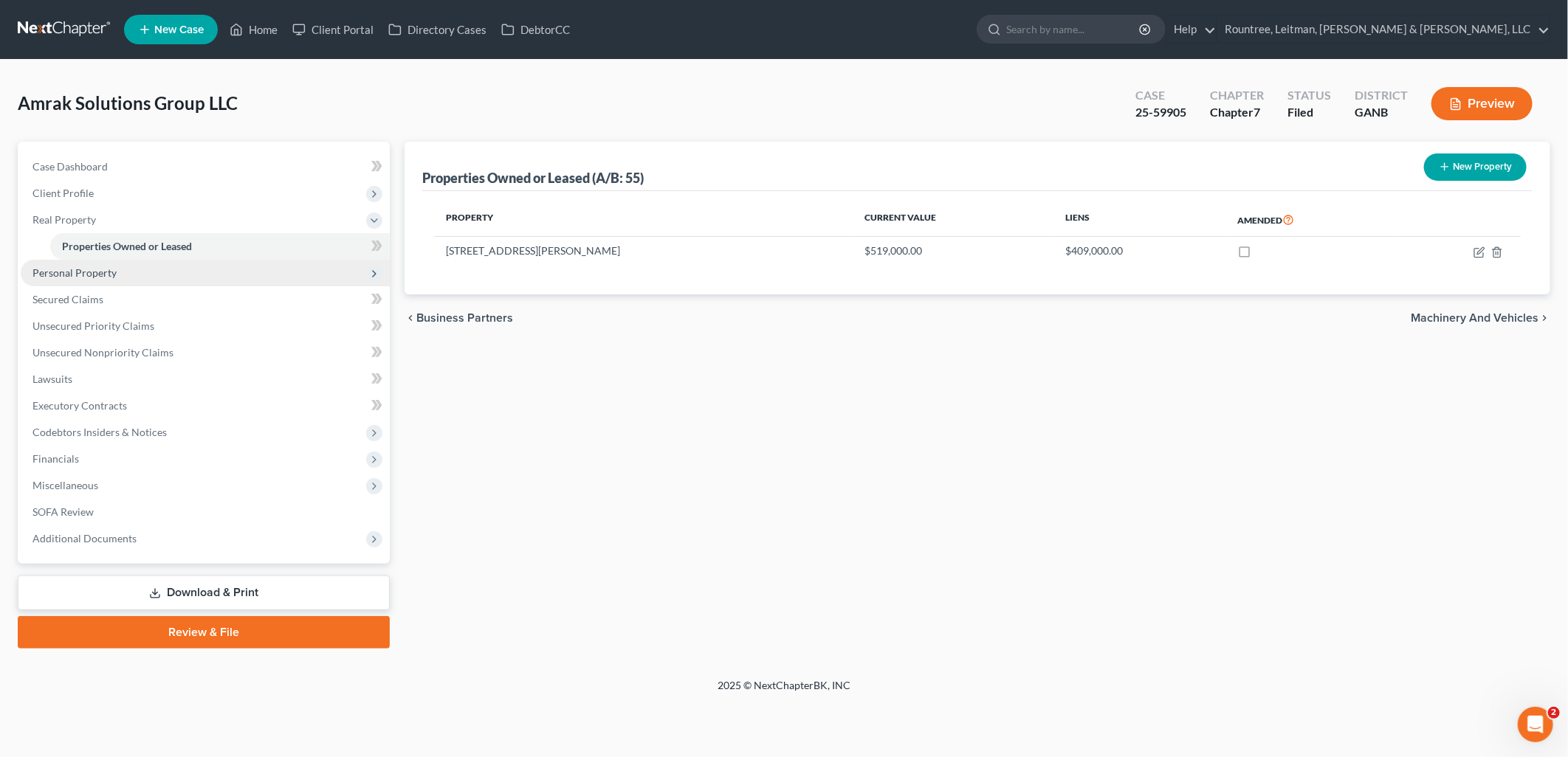
drag, startPoint x: 140, startPoint y: 268, endPoint x: 146, endPoint y: 261, distance: 9.2
click at [141, 268] on span "Personal Property" at bounding box center [205, 273] width 369 height 27
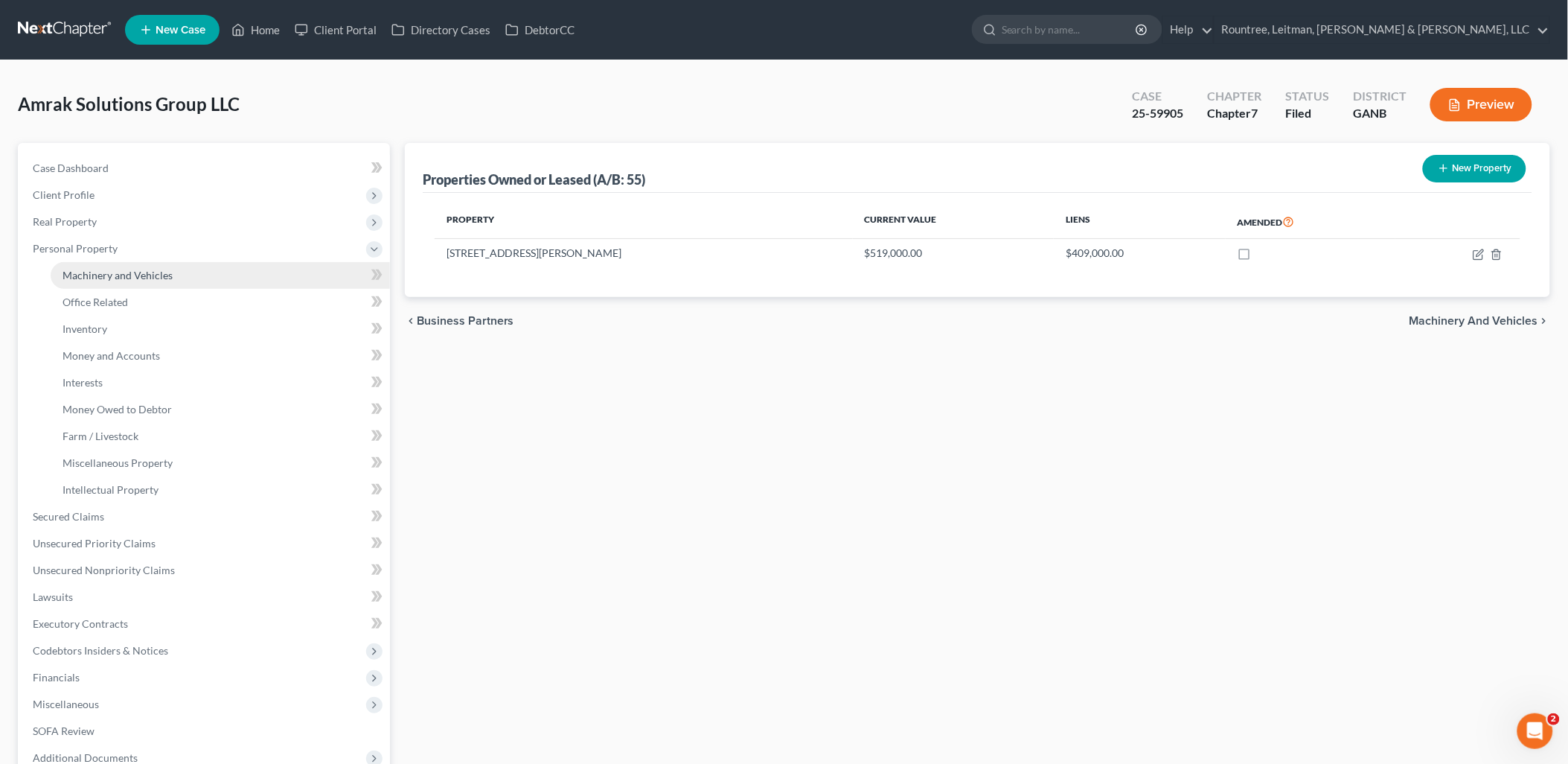
click at [152, 272] on span "Machinery and Vehicles" at bounding box center [118, 275] width 111 height 13
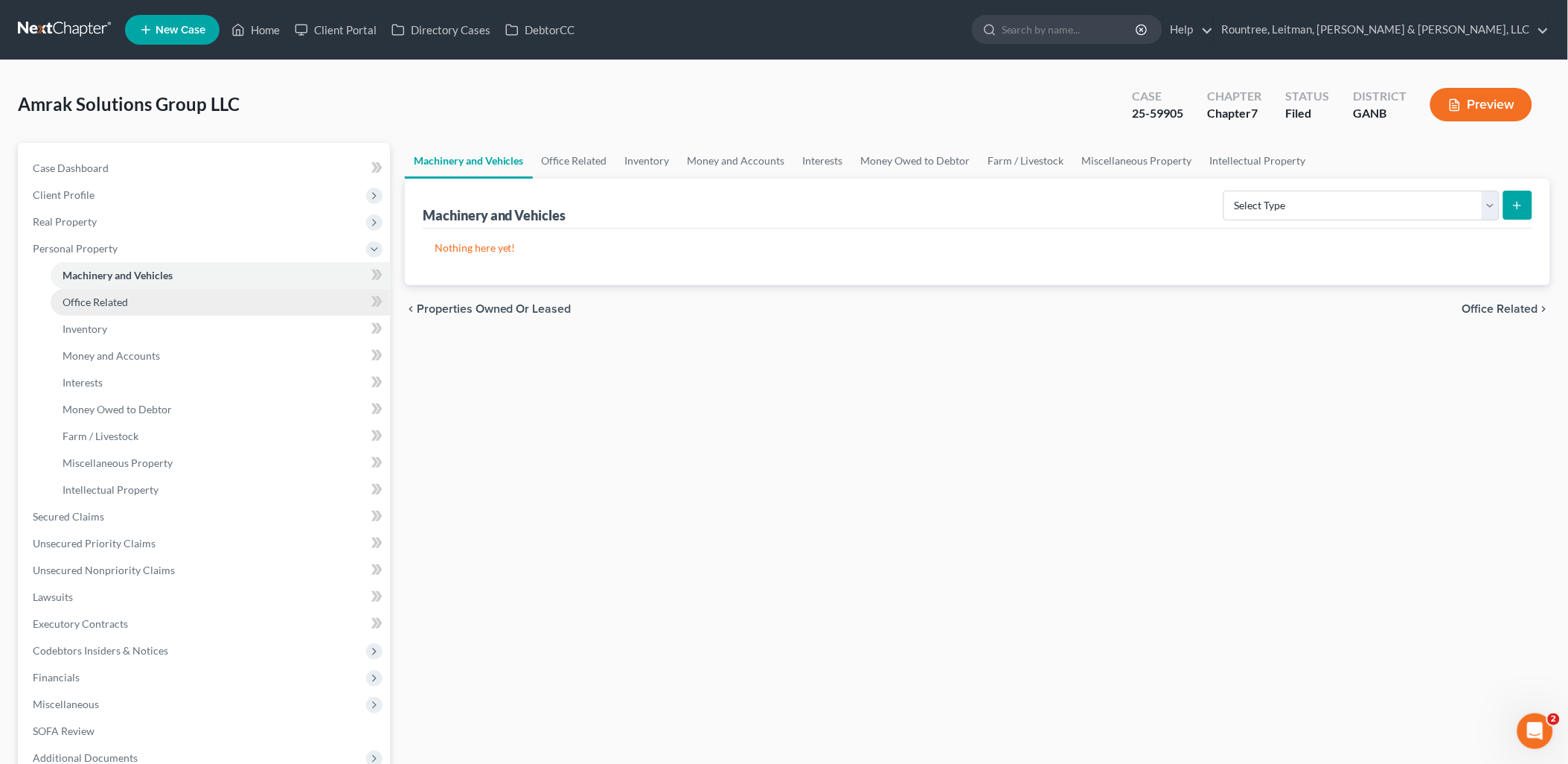
click at [144, 302] on link "Office Related" at bounding box center [220, 302] width 340 height 27
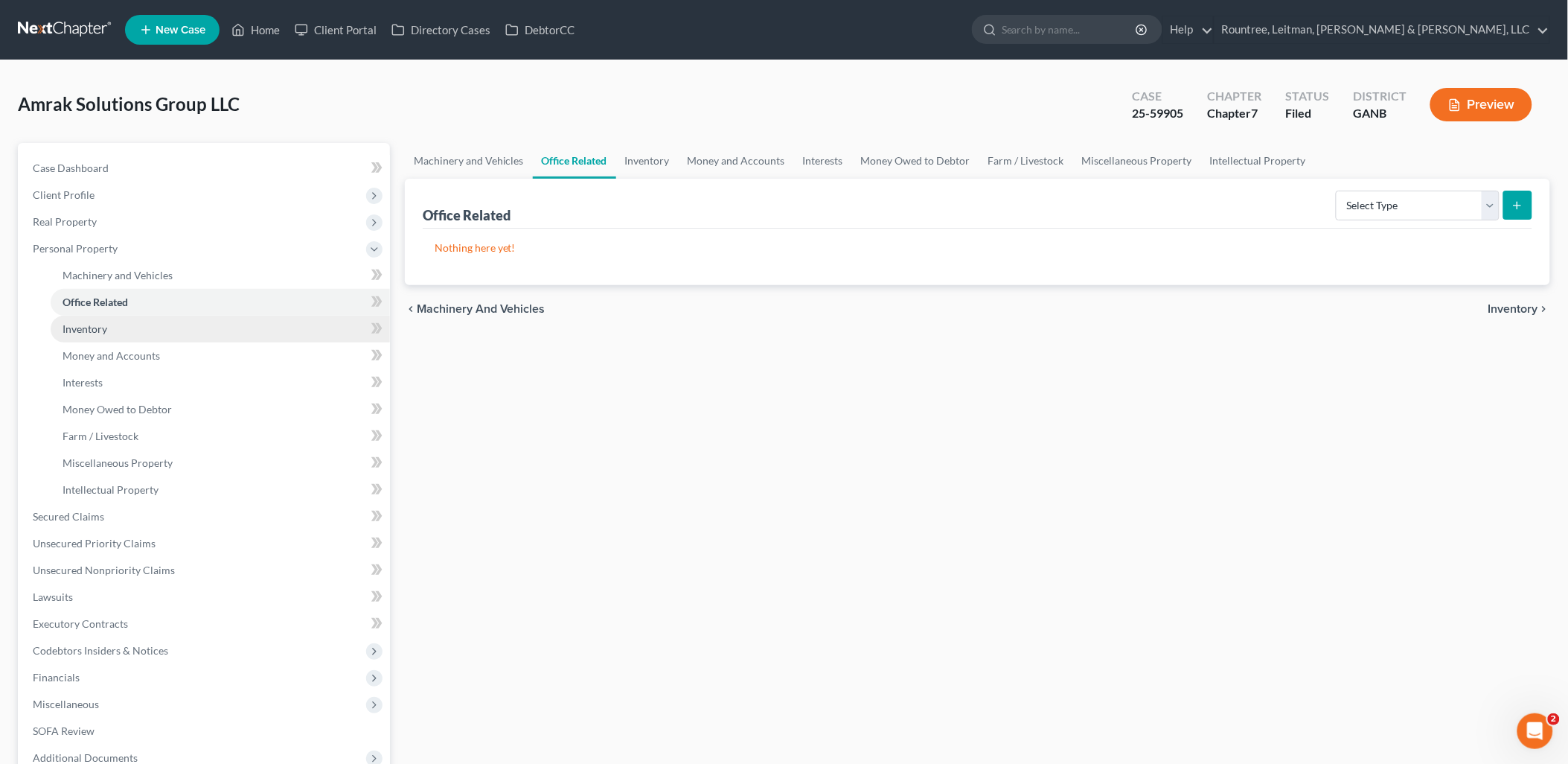
click at [144, 326] on link "Inventory" at bounding box center [220, 329] width 340 height 27
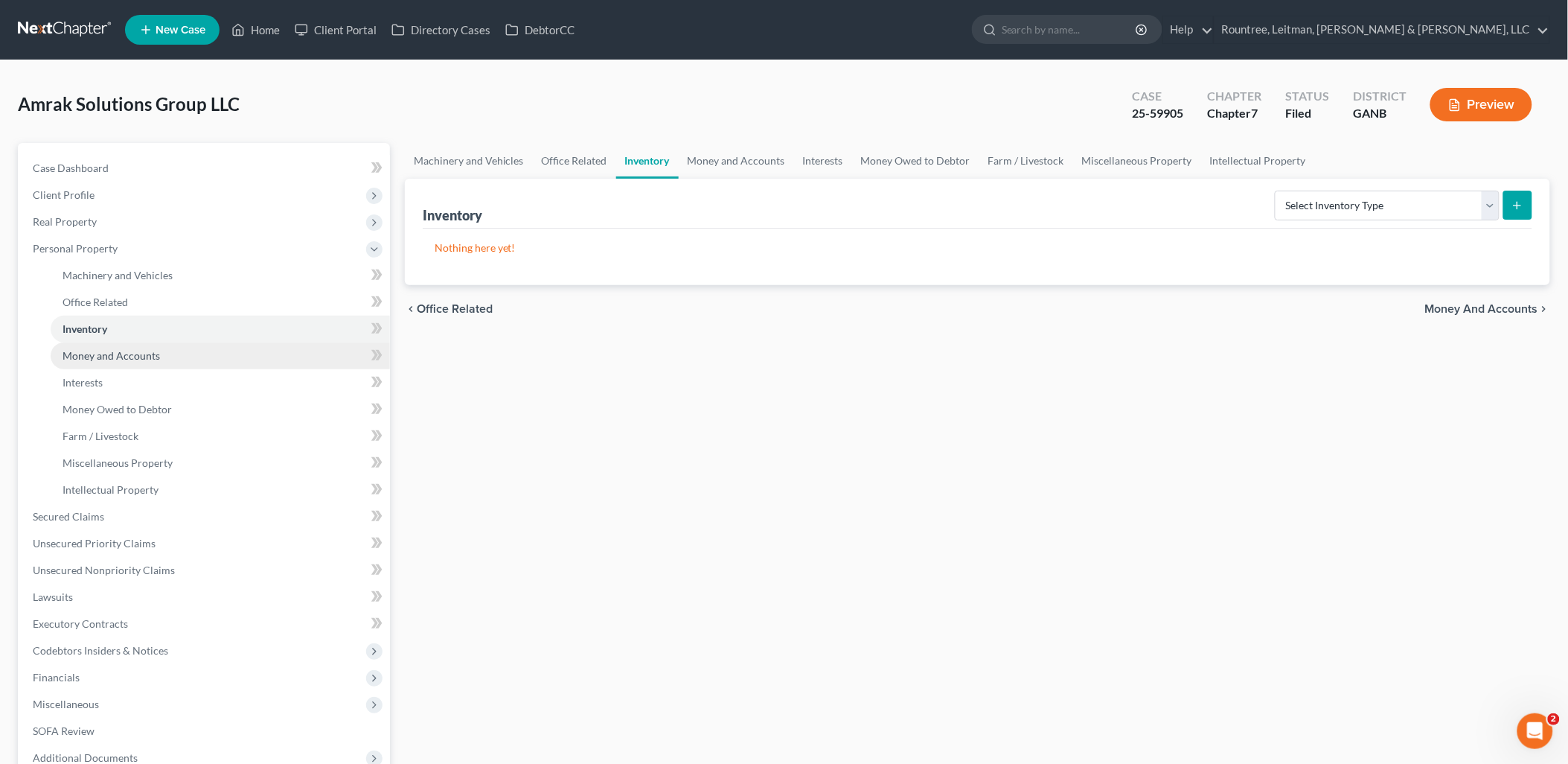
click at [145, 350] on span "Money and Accounts" at bounding box center [111, 355] width 98 height 13
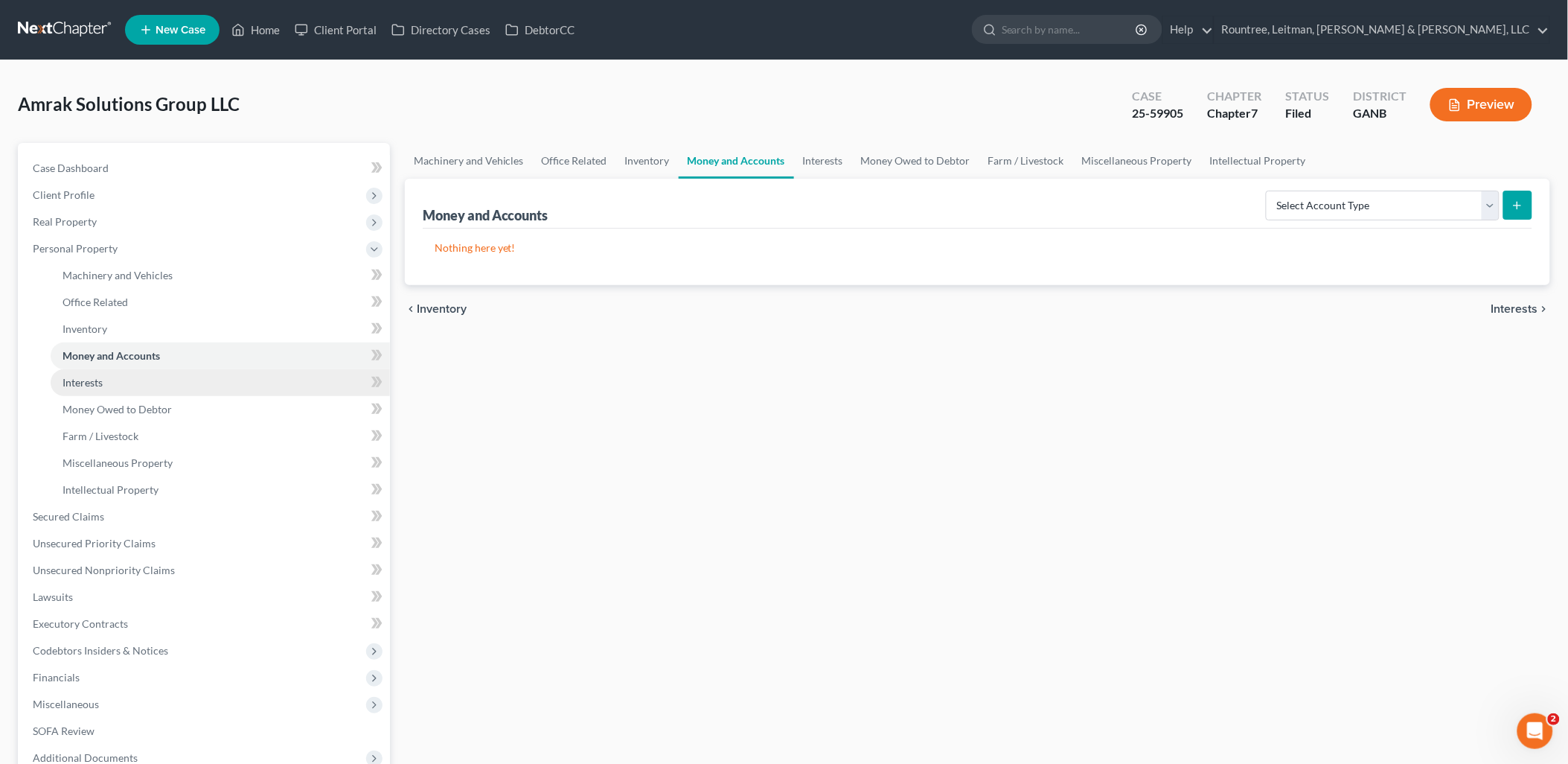
click at [142, 382] on link "Interests" at bounding box center [220, 382] width 340 height 27
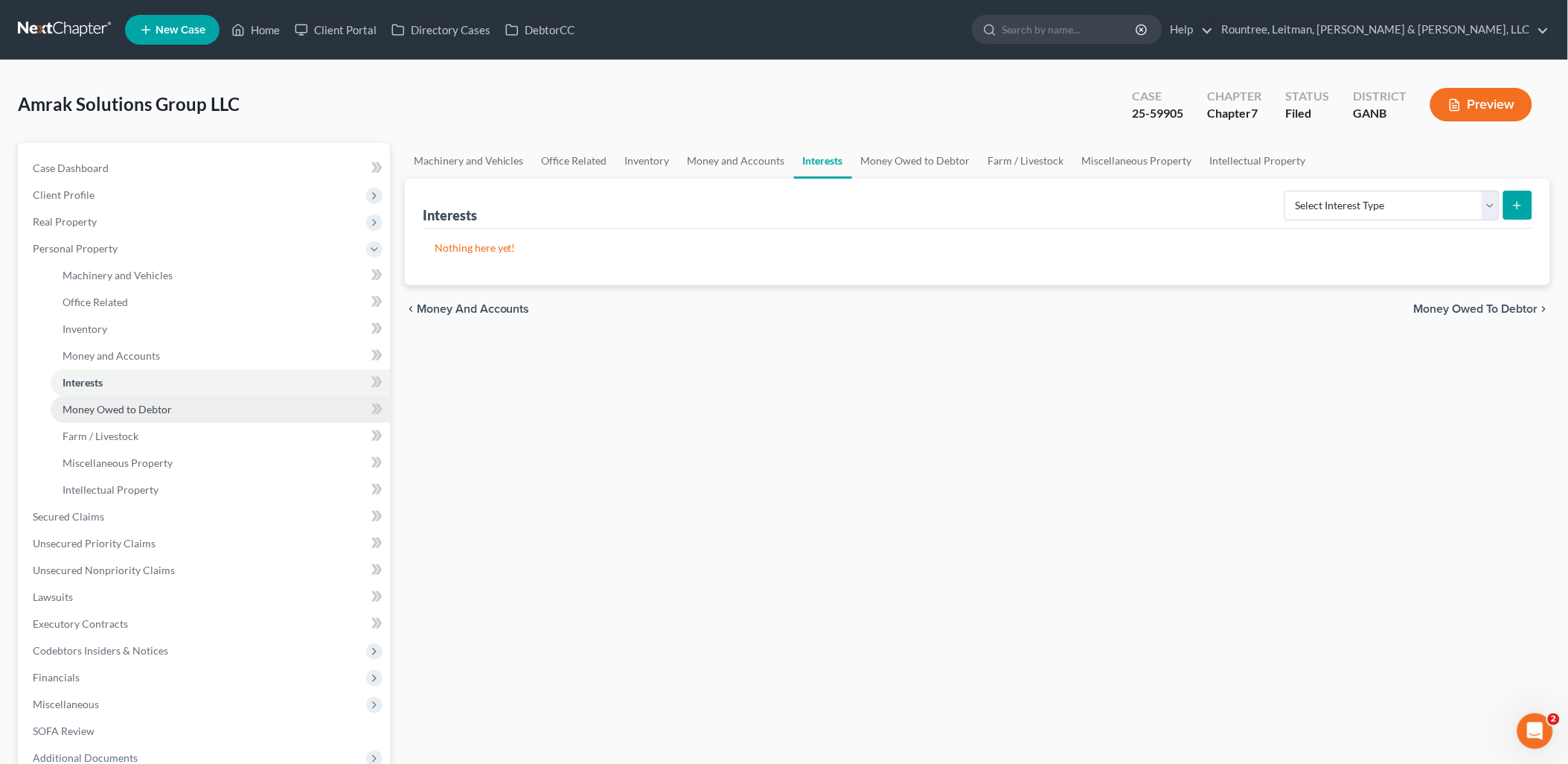
click at [154, 398] on link "Money Owed to Debtor" at bounding box center [220, 409] width 340 height 27
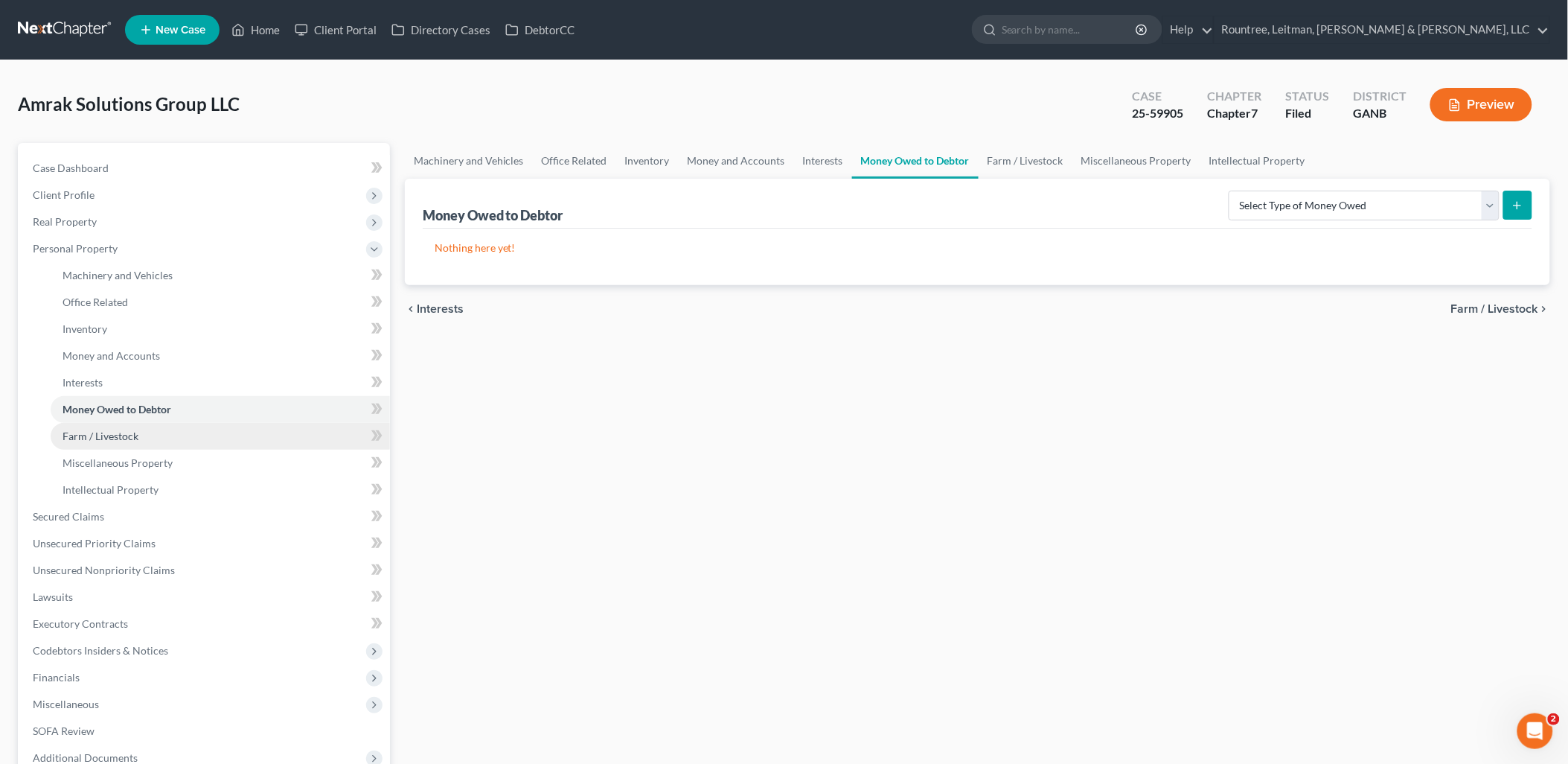
click at [151, 424] on link "Farm / Livestock" at bounding box center [220, 436] width 340 height 27
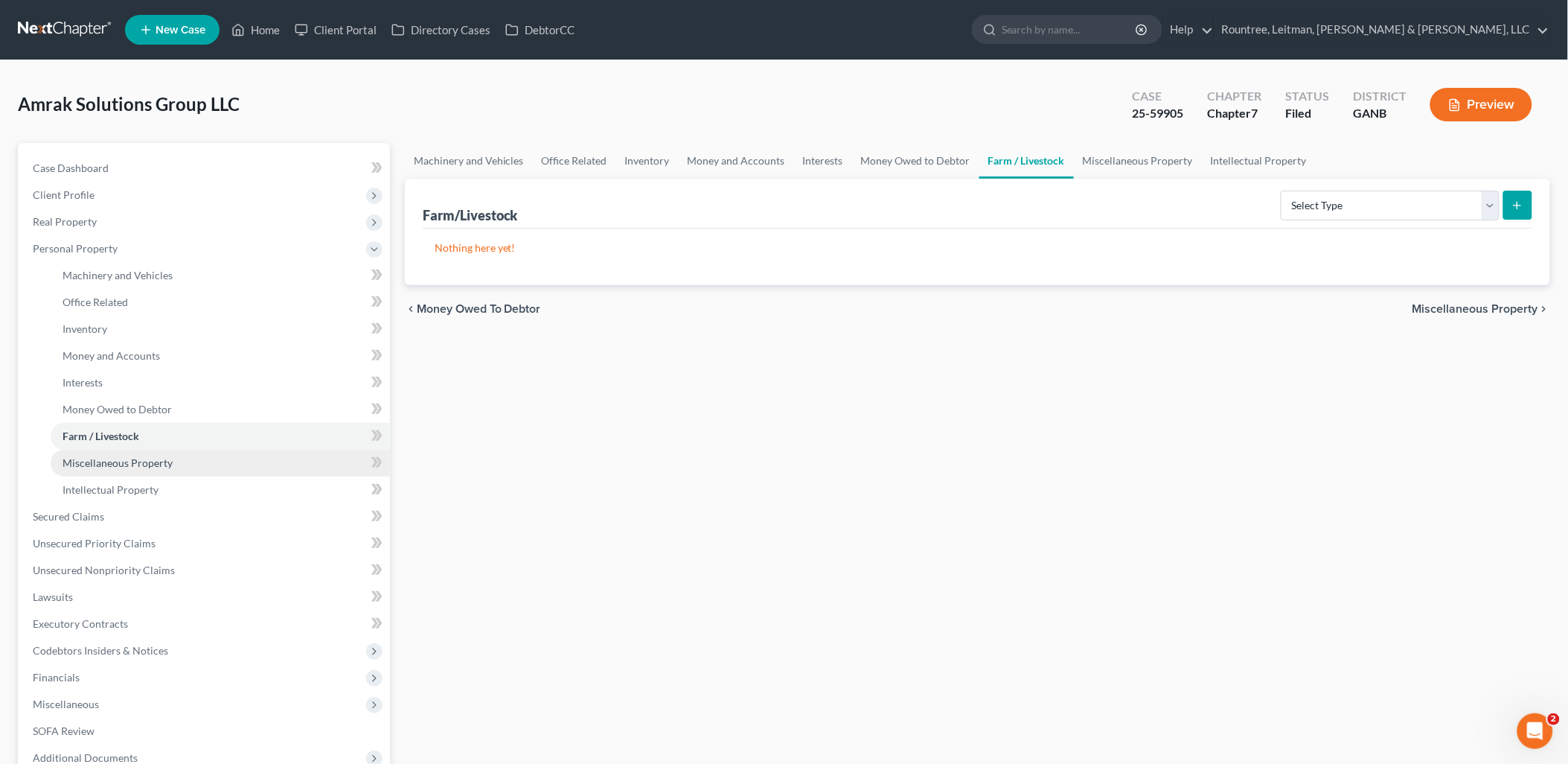
click at [152, 456] on span "Miscellaneous Property" at bounding box center [118, 463] width 111 height 13
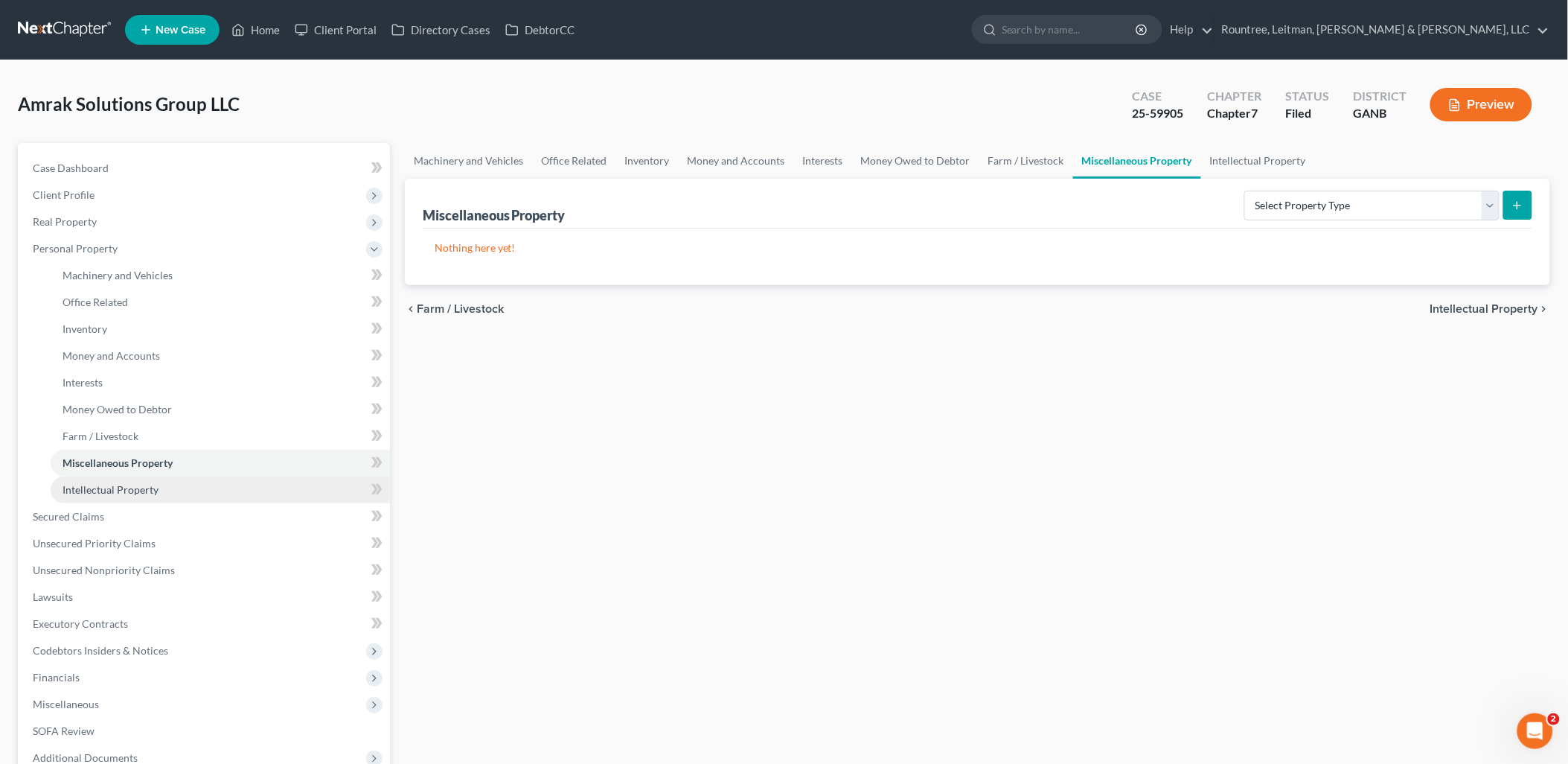
click at [153, 481] on link "Intellectual Property" at bounding box center [220, 490] width 340 height 27
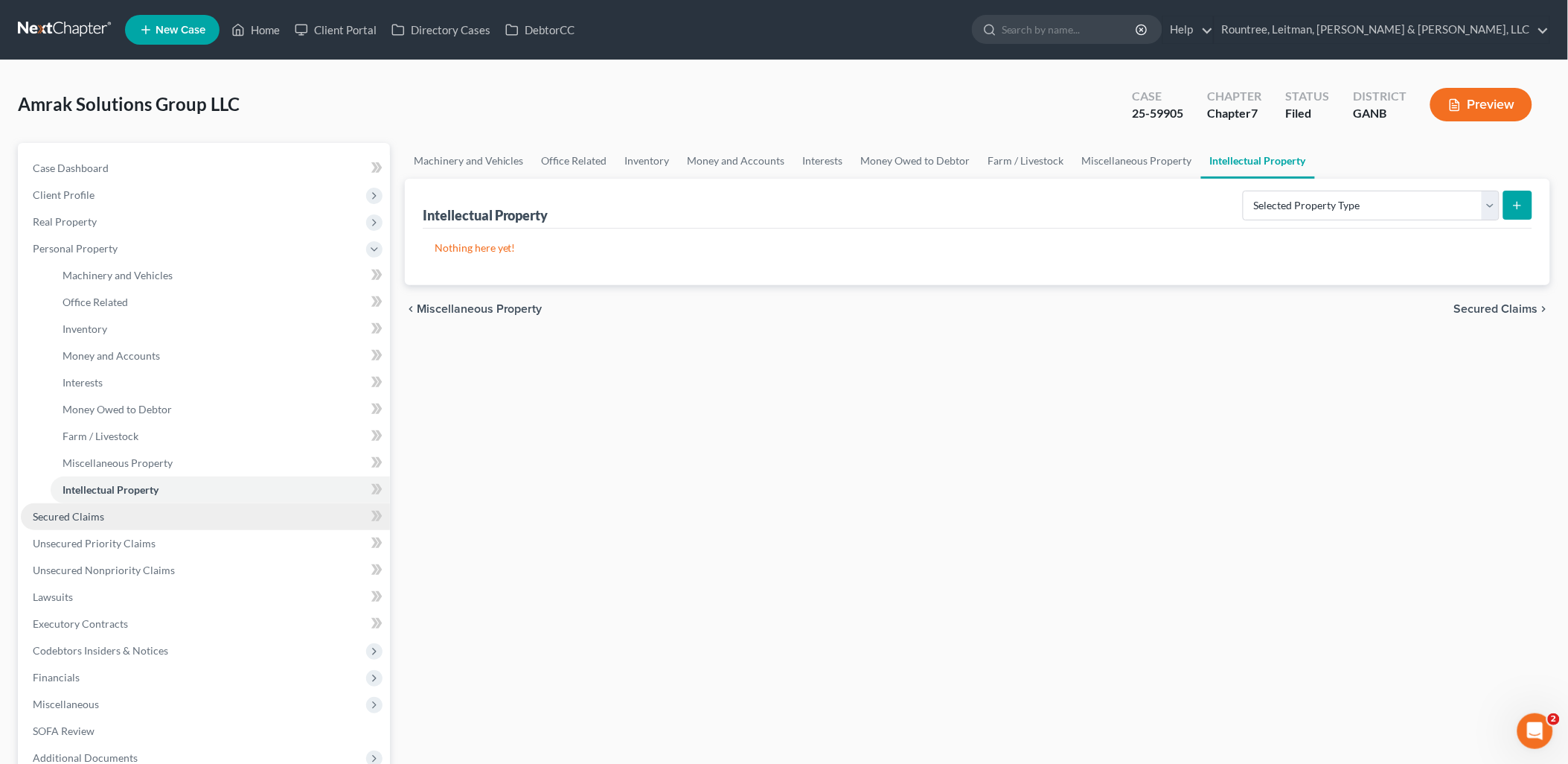
click at [138, 511] on link "Secured Claims" at bounding box center [205, 517] width 369 height 27
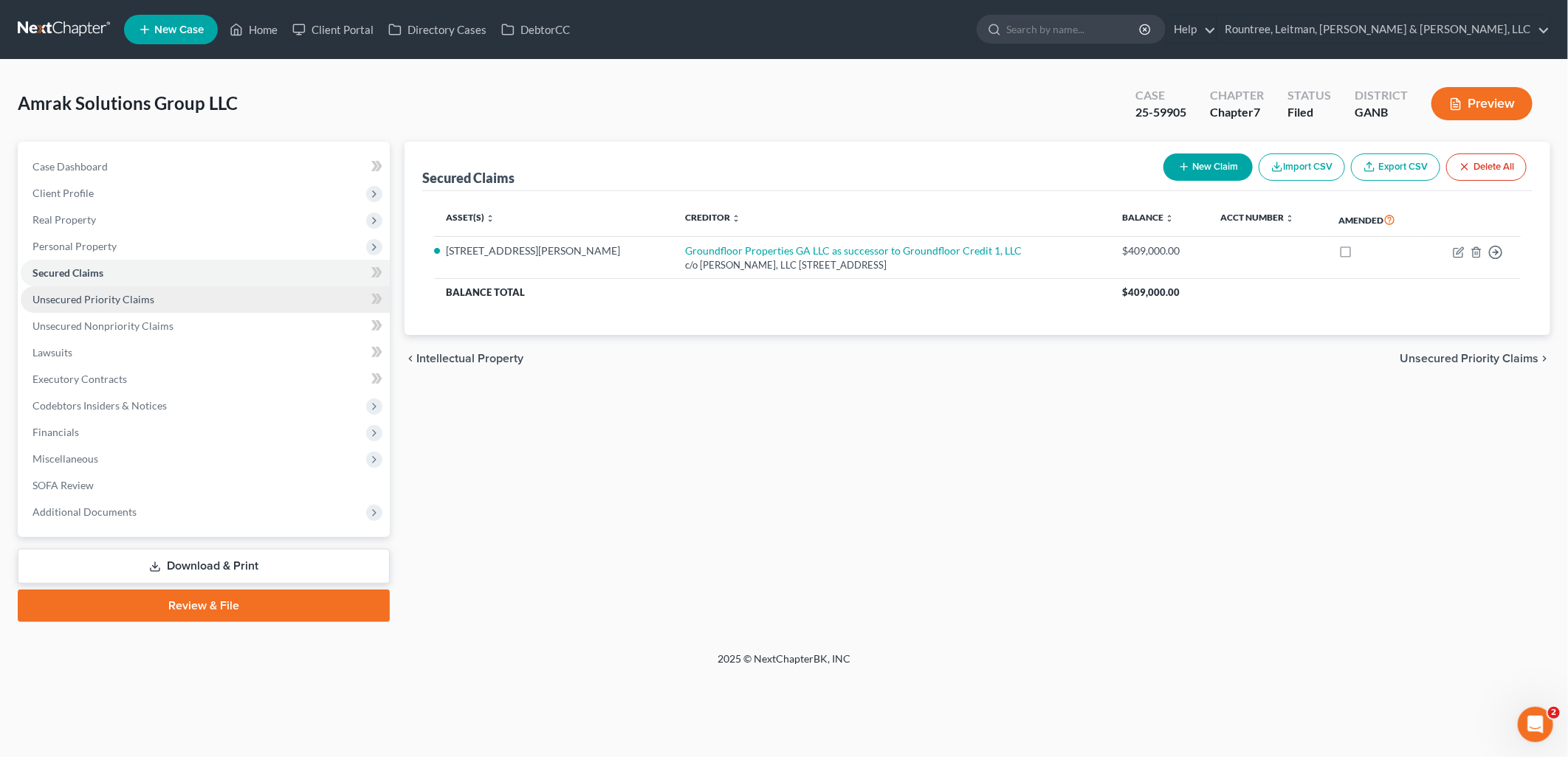
click at [142, 305] on link "Unsecured Priority Claims" at bounding box center [205, 300] width 369 height 27
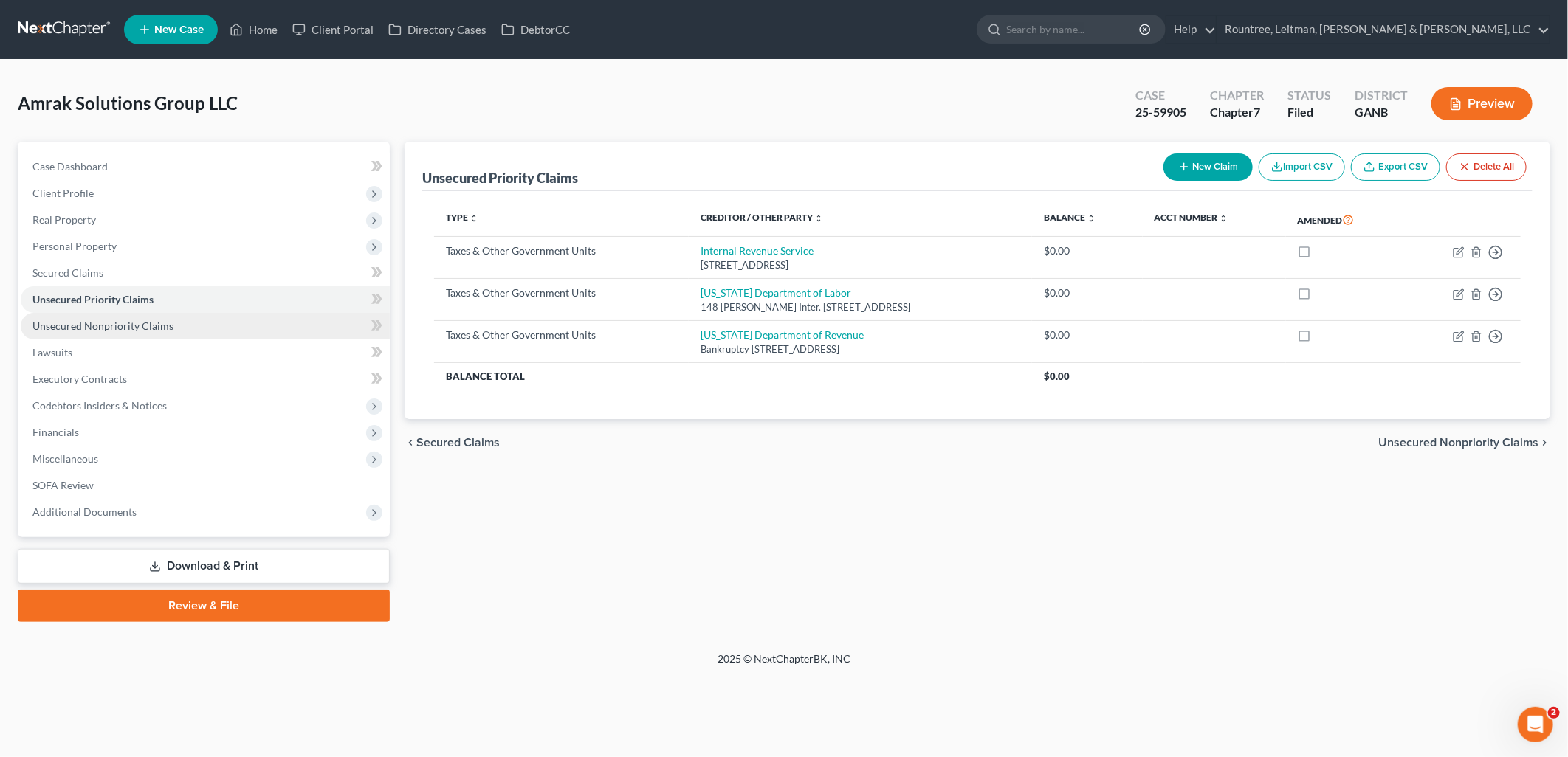
click at [152, 327] on span "Unsecured Nonpriority Claims" at bounding box center [103, 325] width 141 height 13
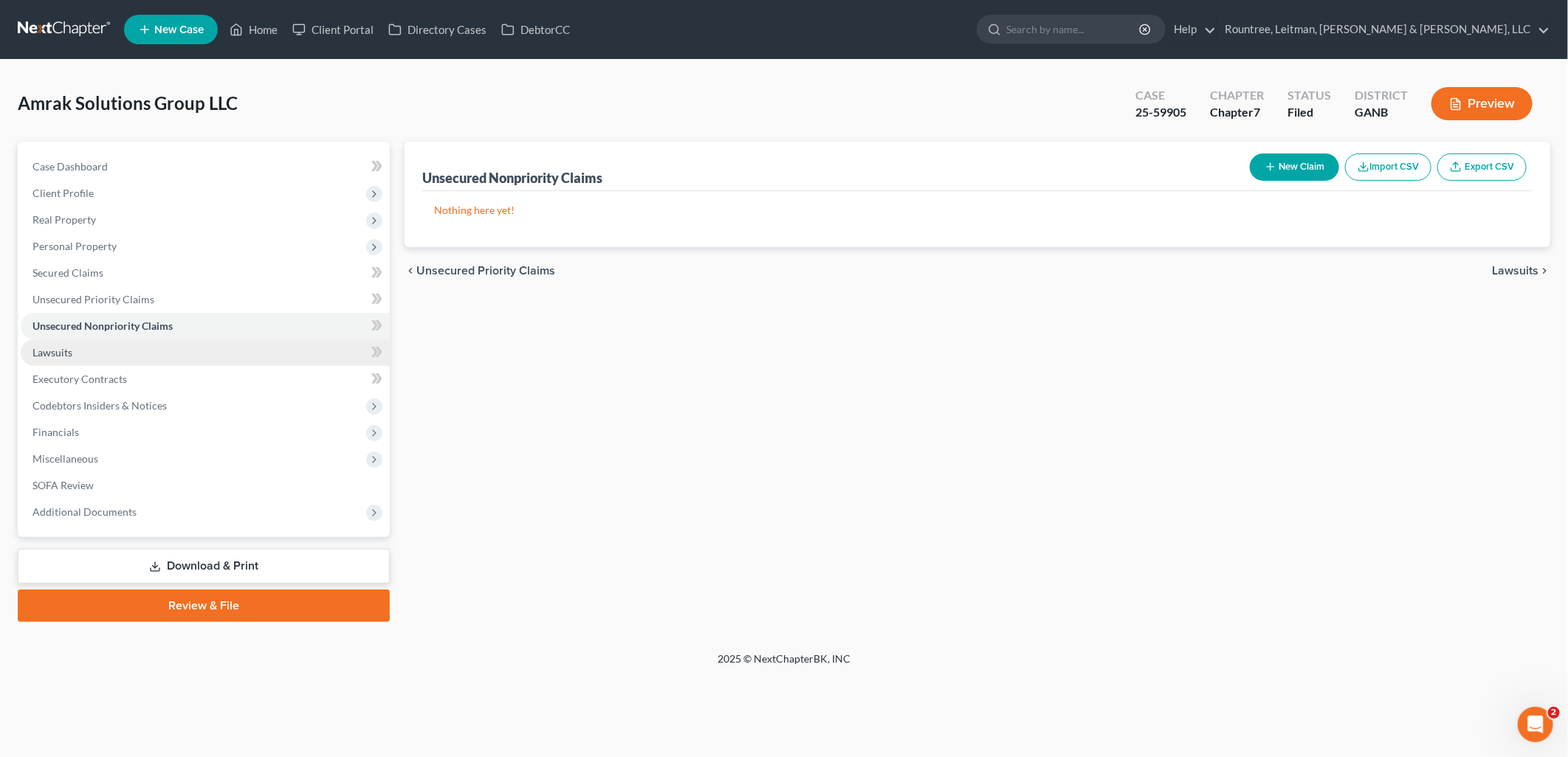
click at [154, 350] on link "Lawsuits" at bounding box center [205, 352] width 369 height 27
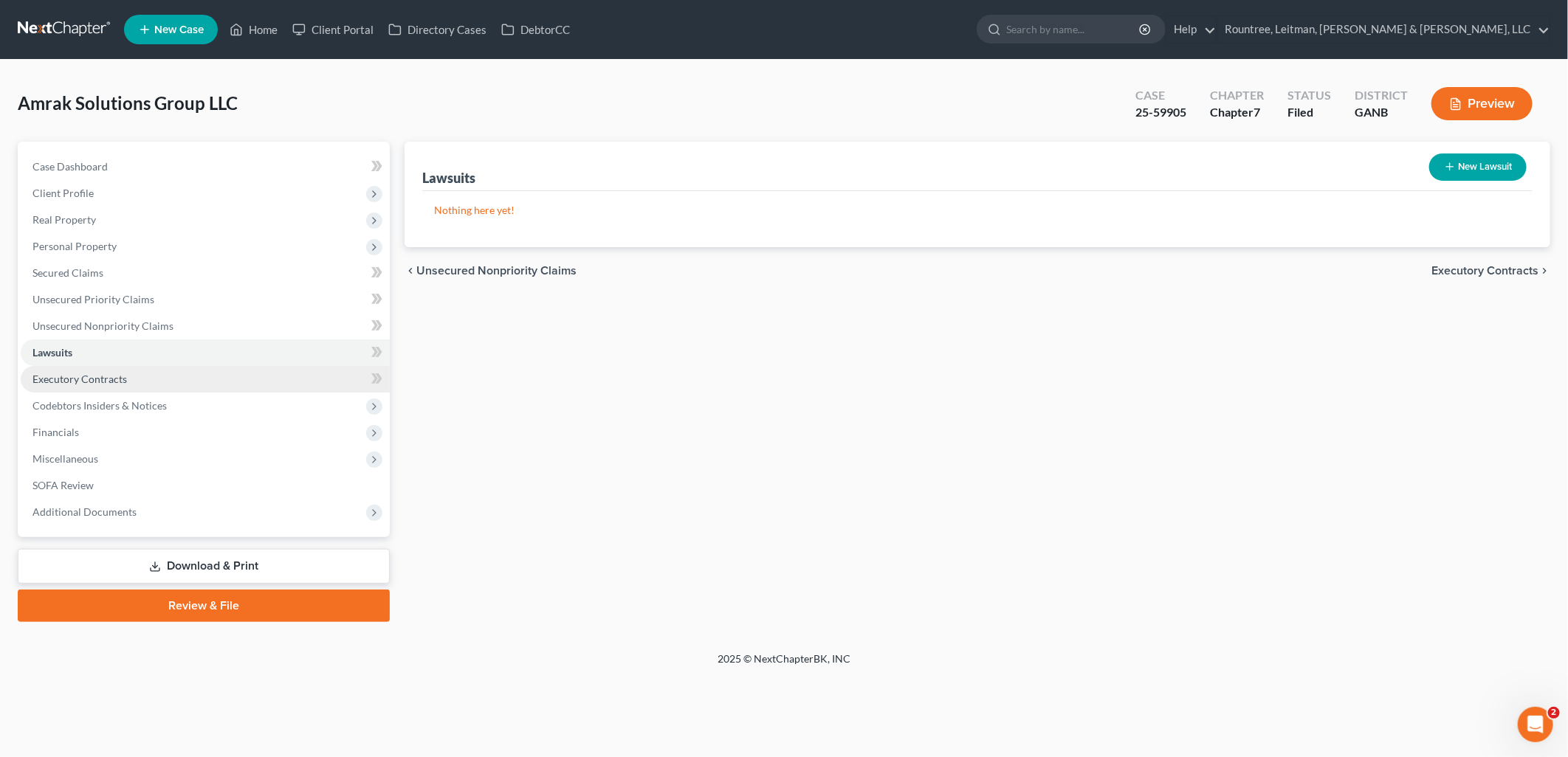
click at [156, 377] on link "Executory Contracts" at bounding box center [205, 379] width 369 height 27
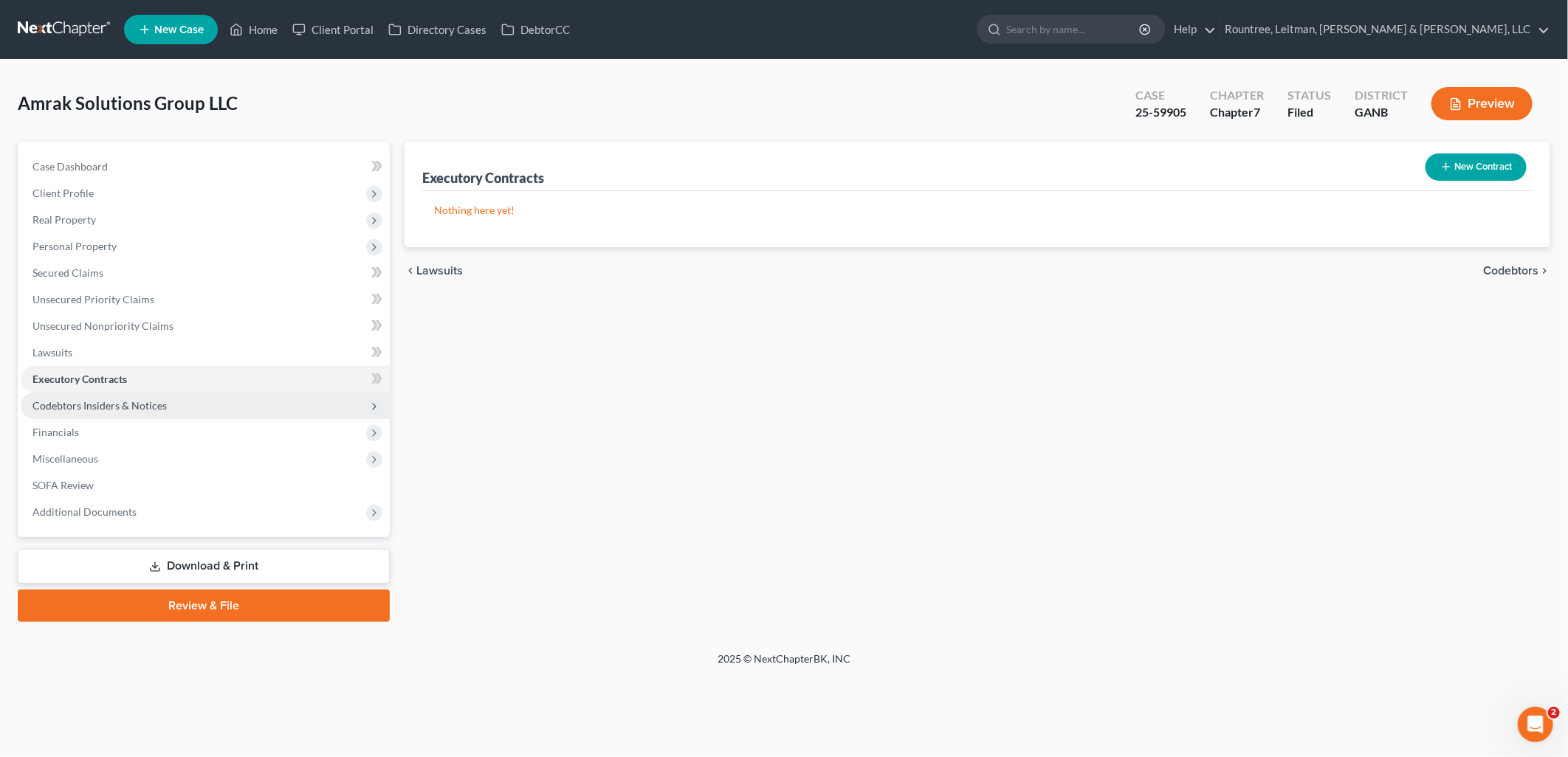
click at [157, 400] on span "Codebtors Insiders & Notices" at bounding box center [100, 406] width 135 height 13
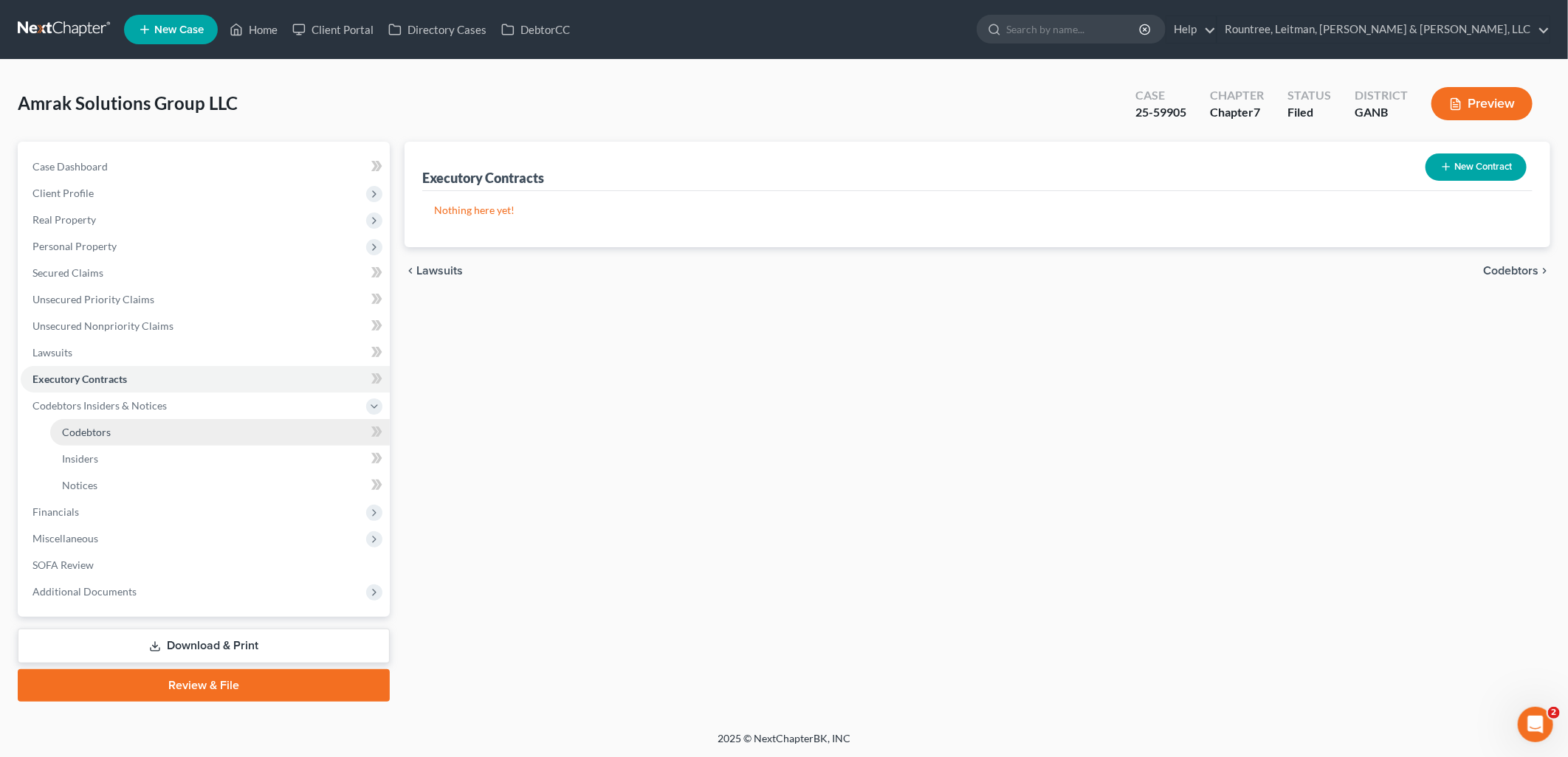
click at [133, 423] on link "Codebtors" at bounding box center [219, 432] width 339 height 27
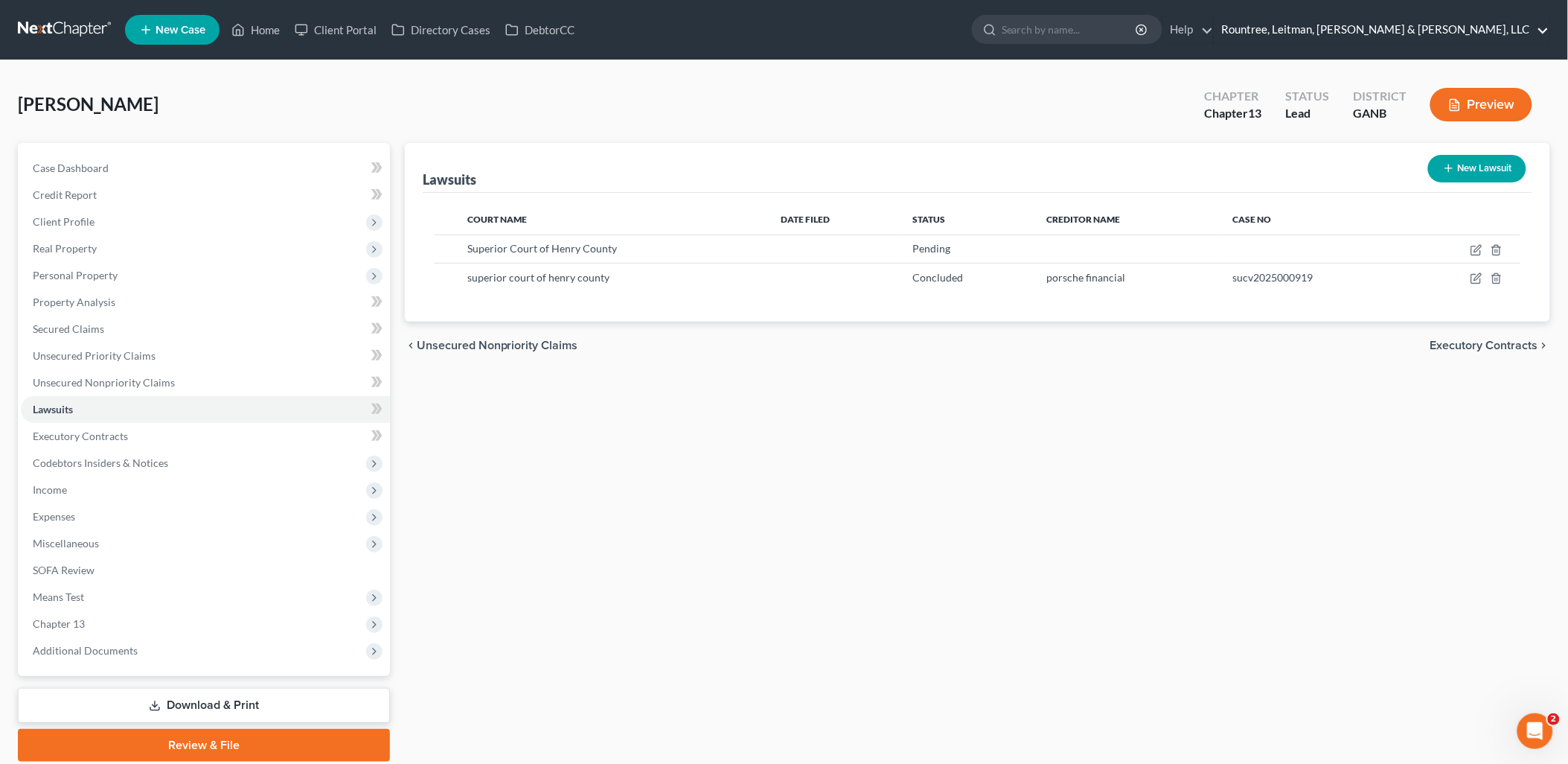
click at [1512, 28] on link "Rountree, Leitman, [PERSON_NAME] & [PERSON_NAME], LLC" at bounding box center [1382, 30] width 335 height 27
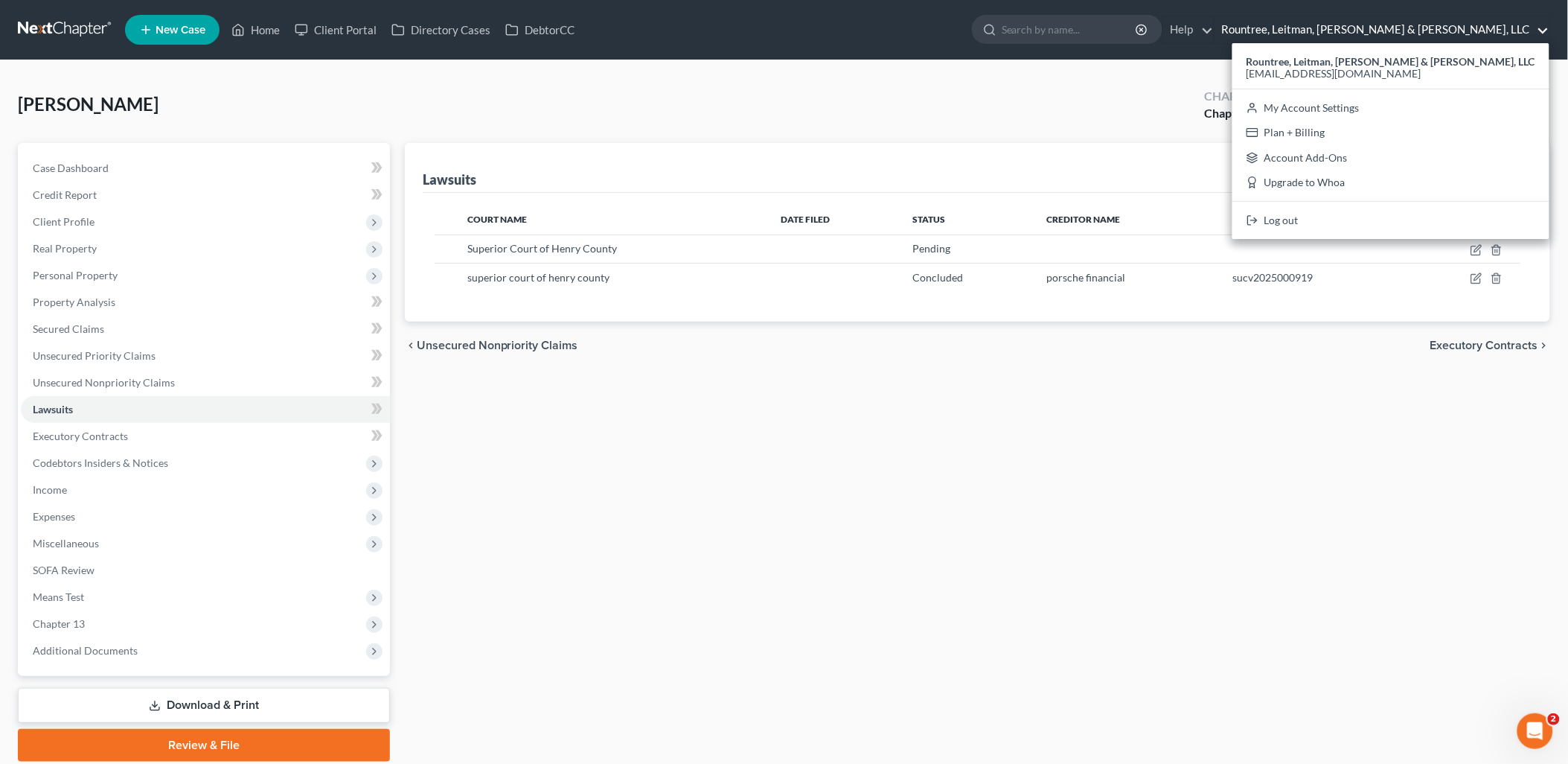
click at [1491, 26] on link "Rountree, Leitman, [PERSON_NAME] & [PERSON_NAME], LLC" at bounding box center [1382, 30] width 335 height 27
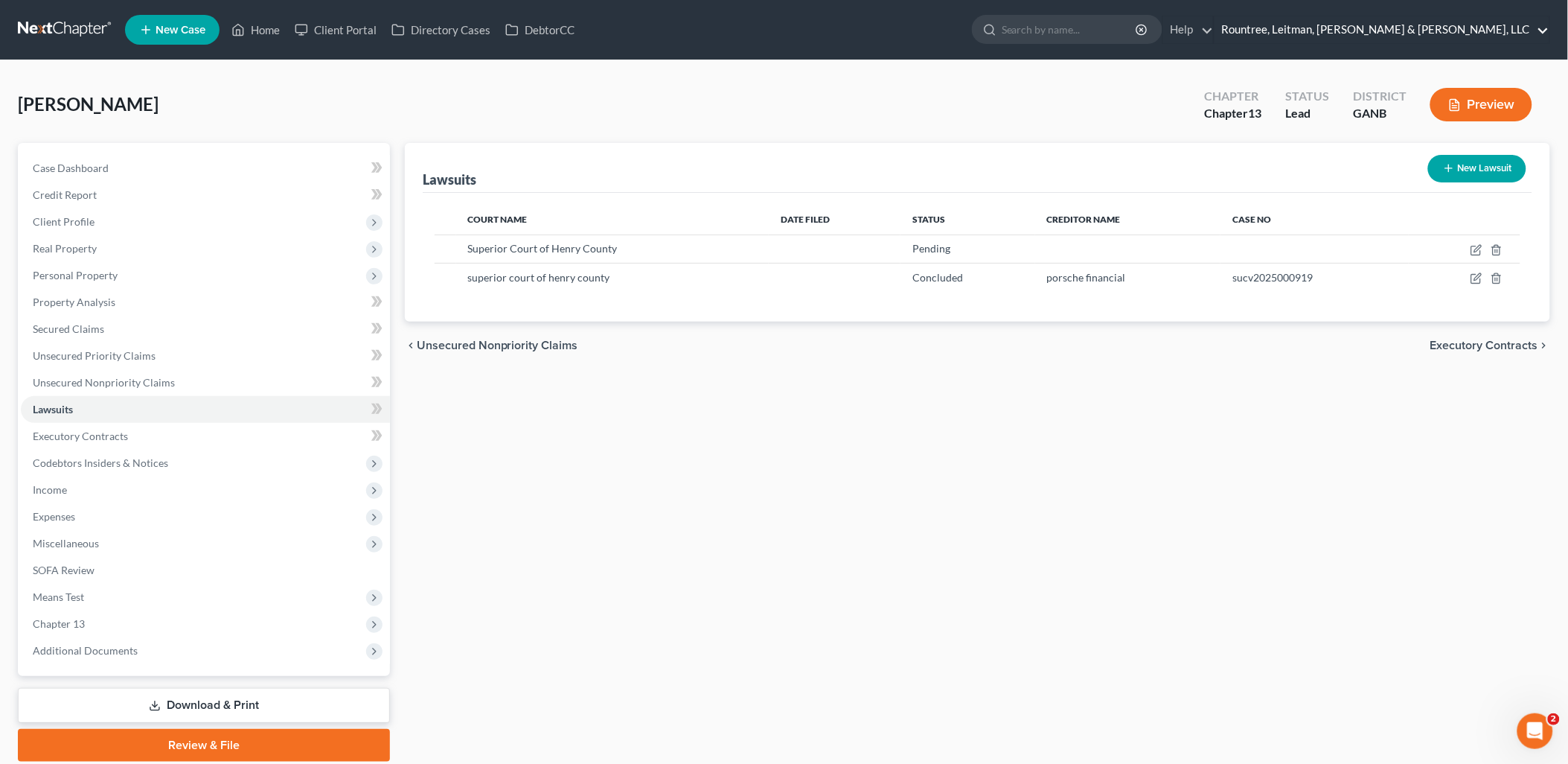
click at [1440, 27] on link "Rountree, Leitman, [PERSON_NAME] & [PERSON_NAME], LLC" at bounding box center [1382, 30] width 335 height 27
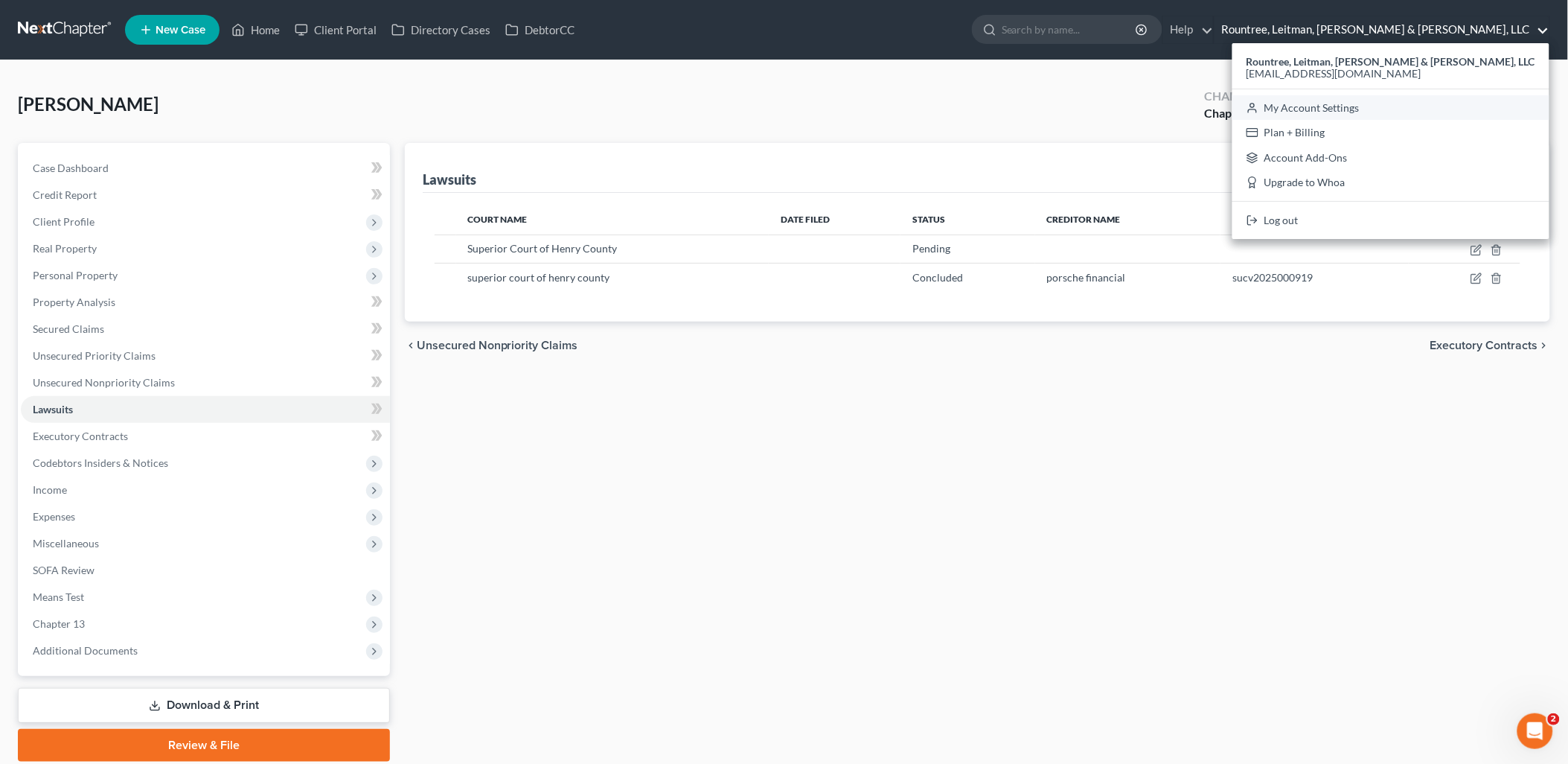
click at [1412, 112] on link "My Account Settings" at bounding box center [1391, 107] width 317 height 25
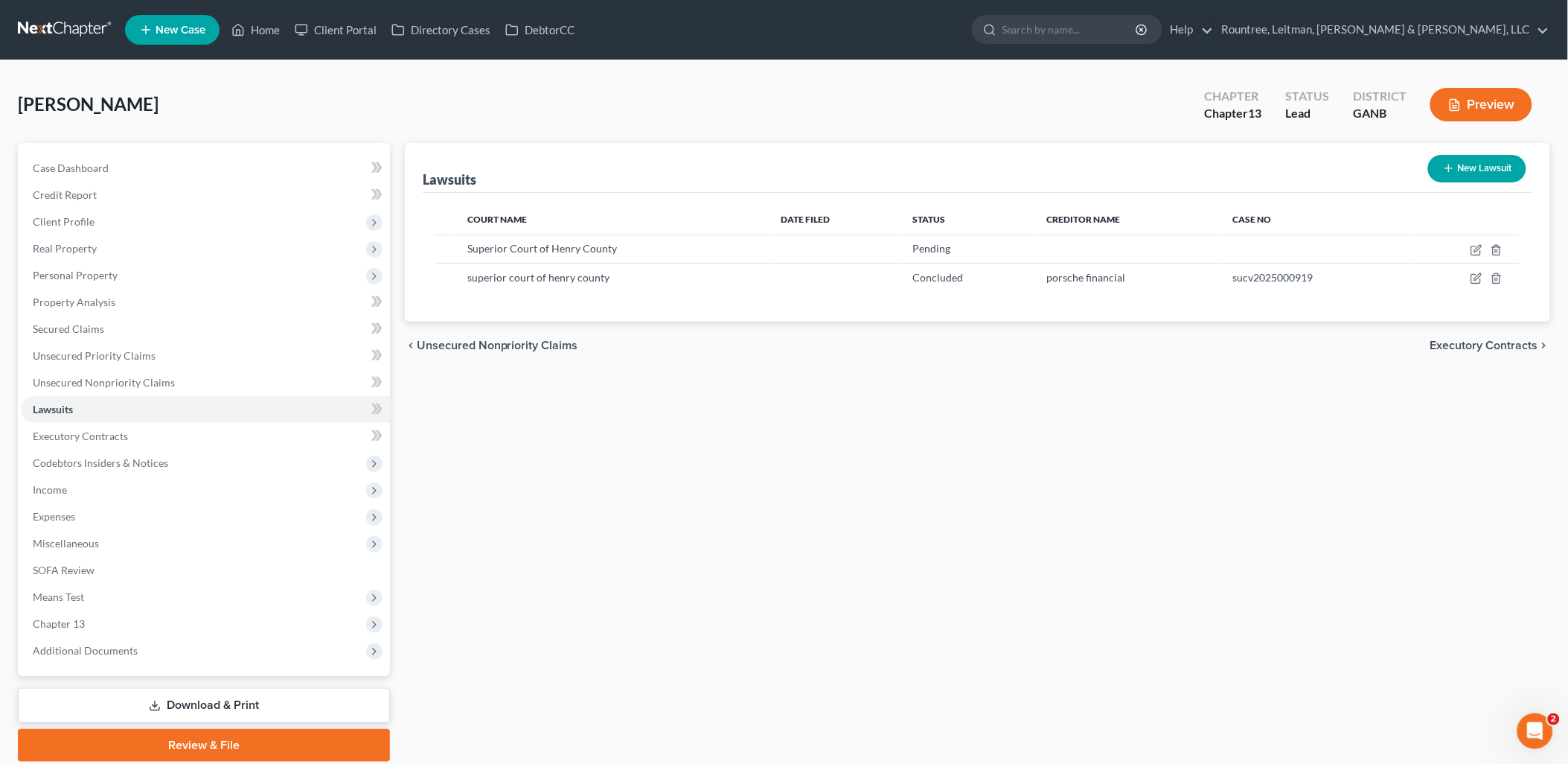
select select "19"
select select "24"
select select "10"
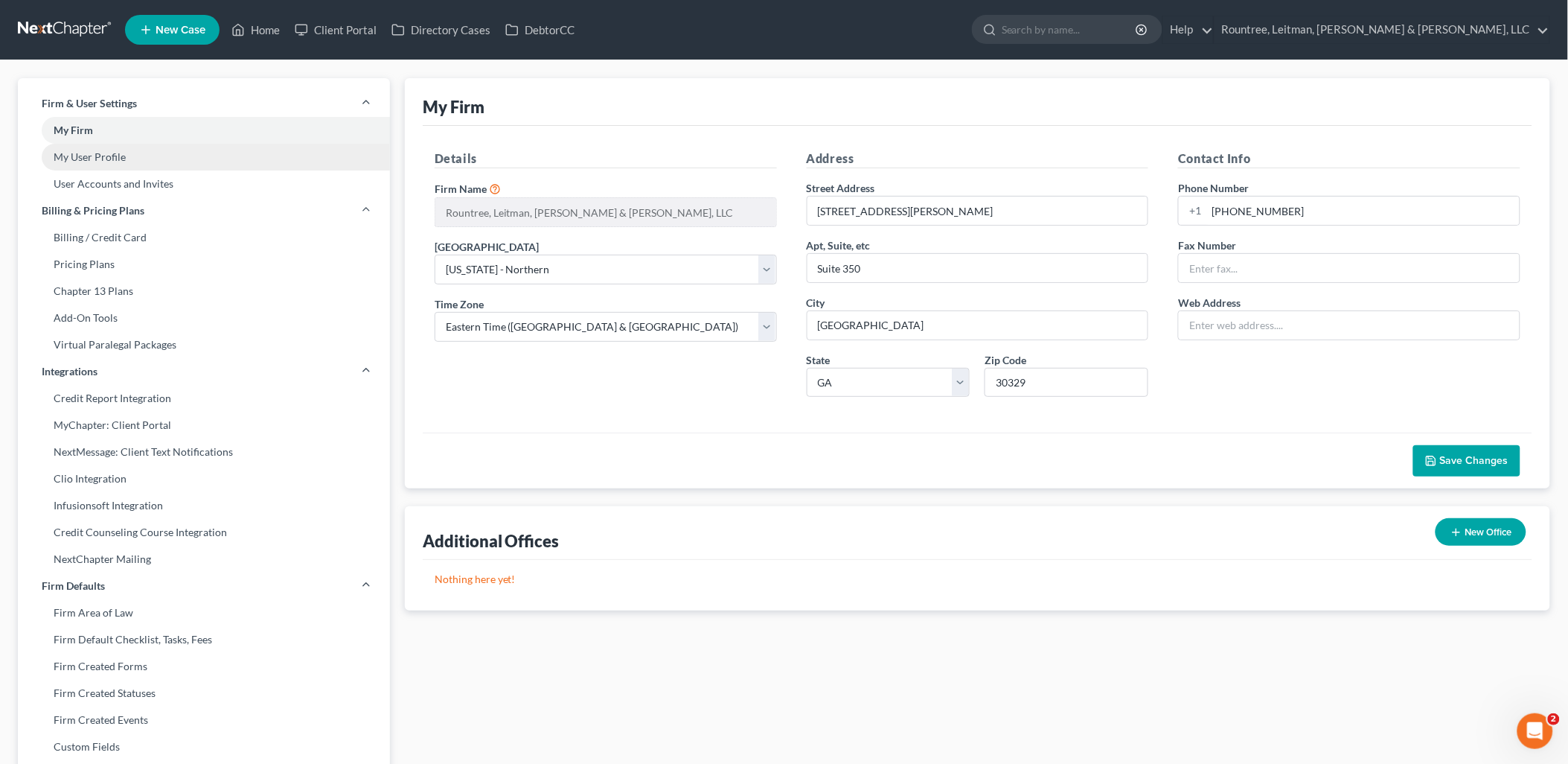
click at [172, 144] on link "My User Profile" at bounding box center [204, 157] width 372 height 27
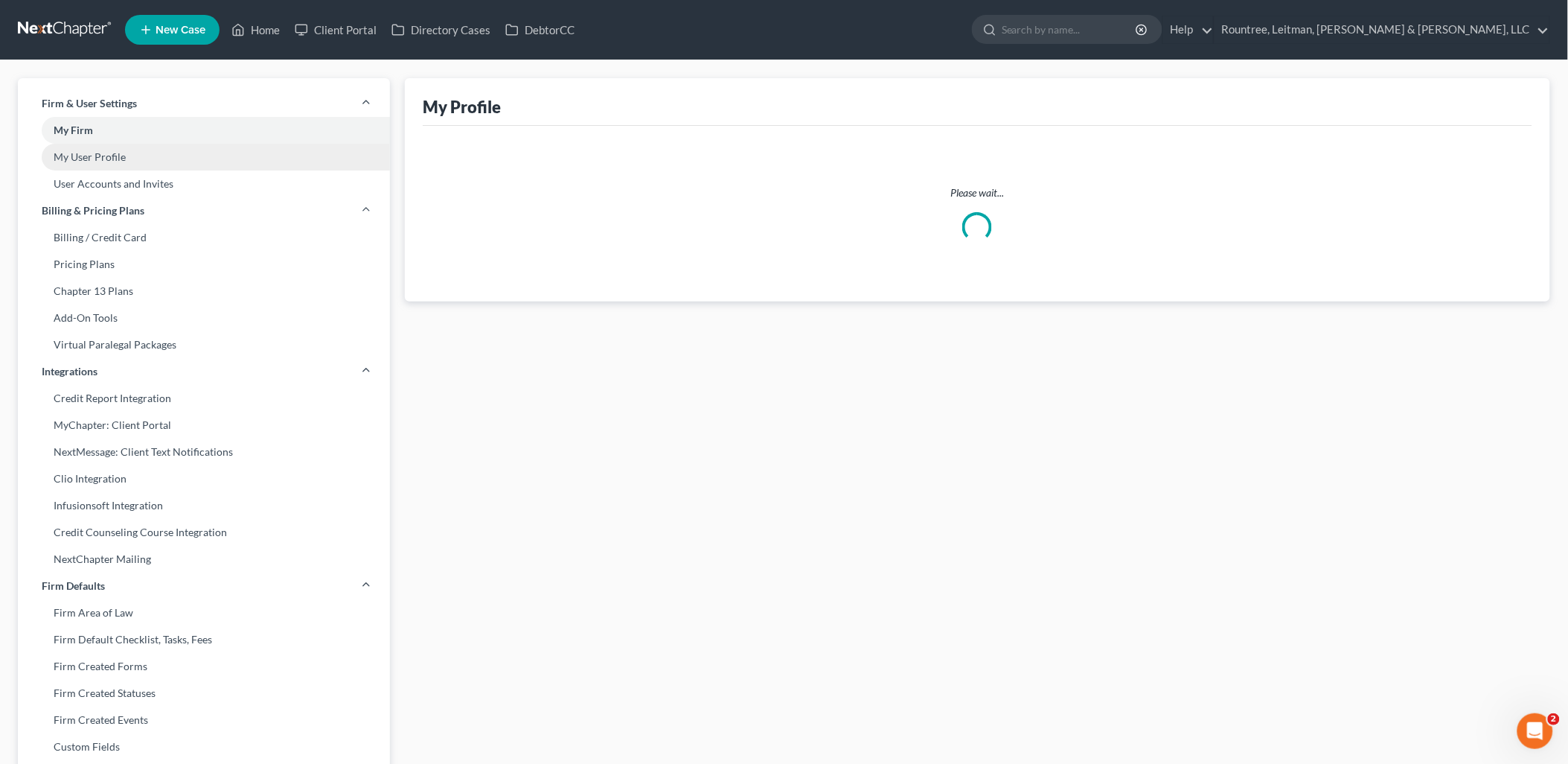
select select "10"
select select "paralegal"
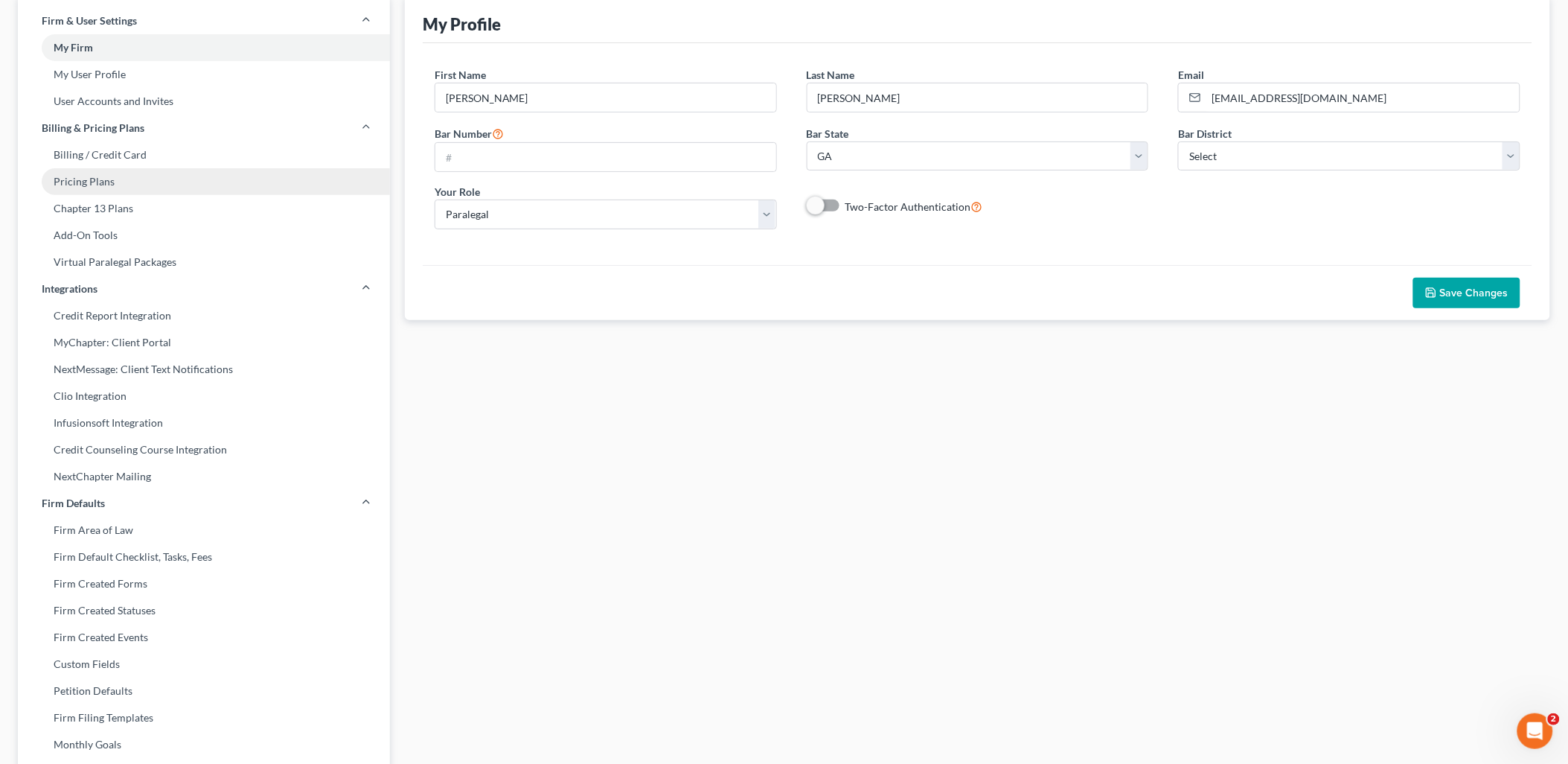
scroll to position [166, 0]
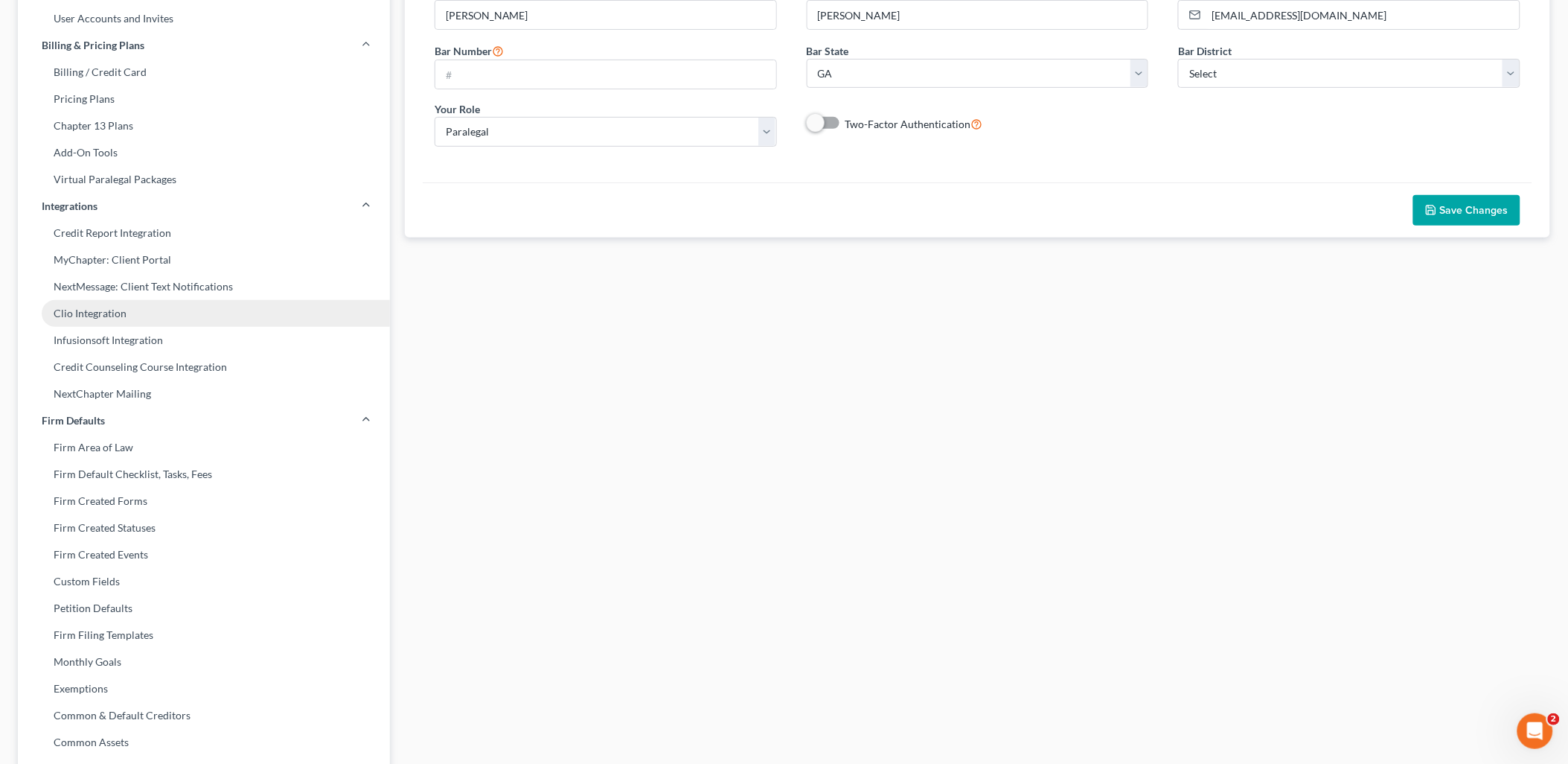
click at [186, 301] on link "Clio Integration" at bounding box center [204, 314] width 372 height 27
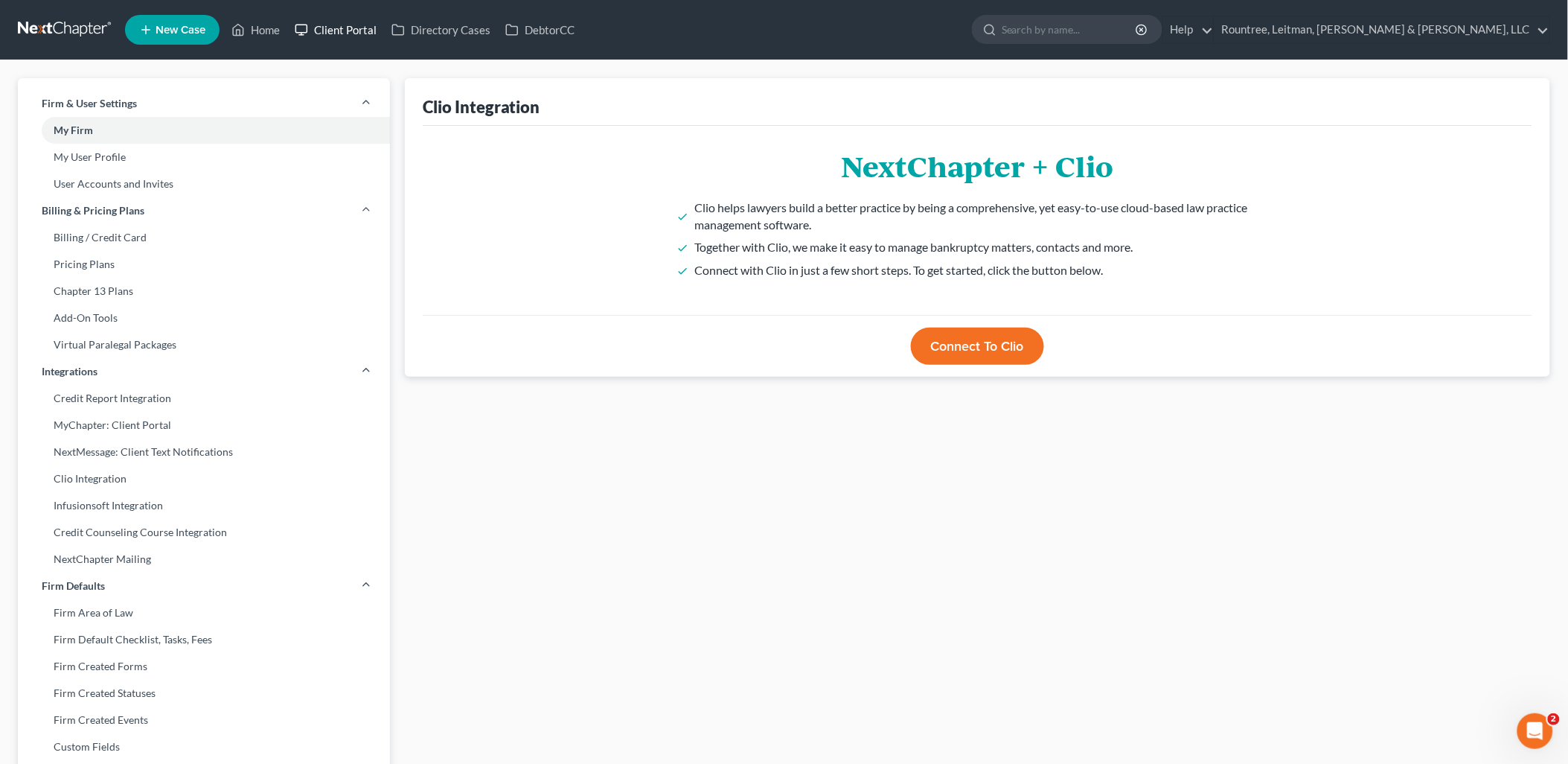
click at [322, 23] on link "Client Portal" at bounding box center [335, 30] width 97 height 27
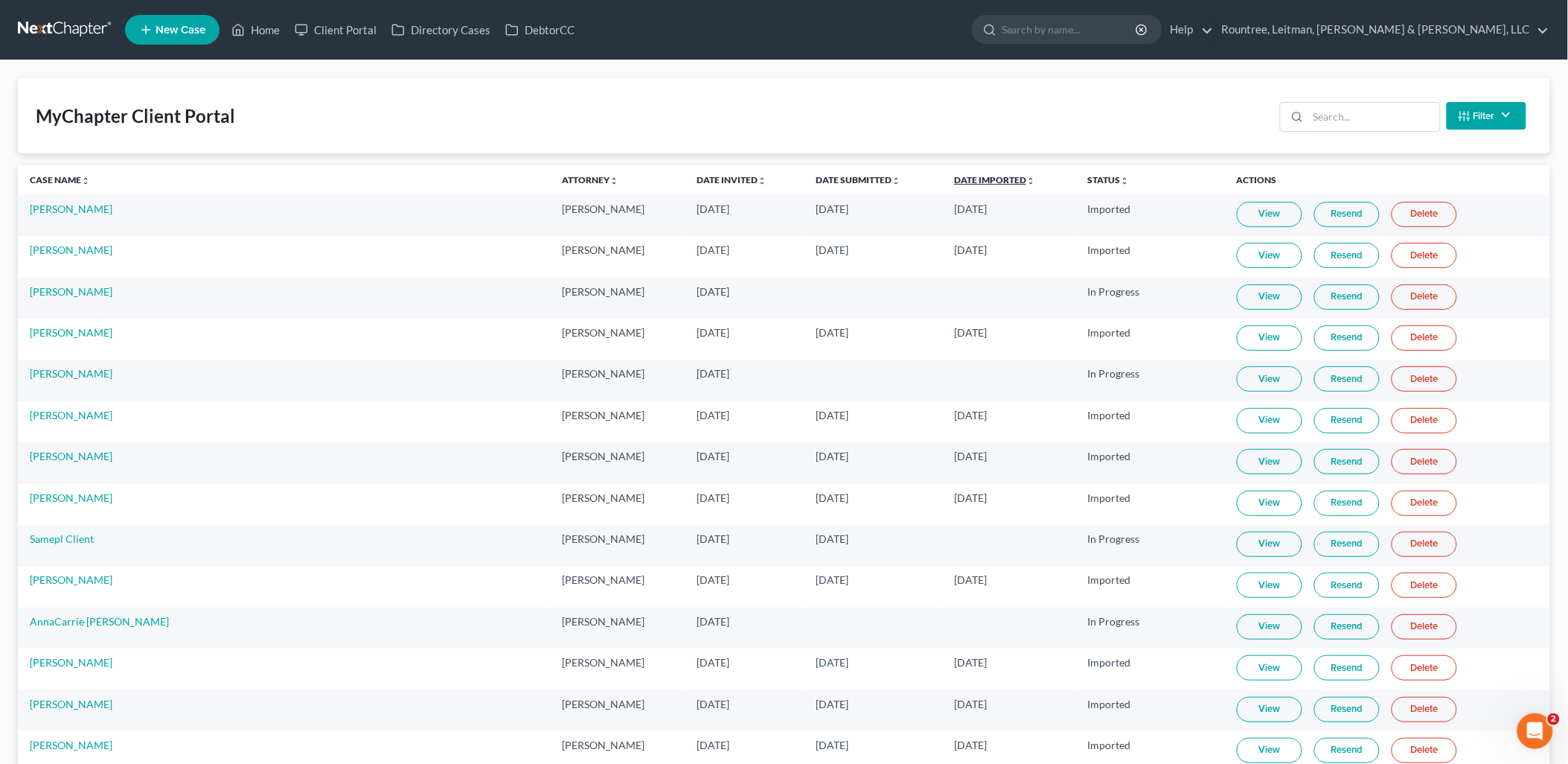
click at [954, 179] on link "Date Imported unfold_more expand_more expand_less" at bounding box center [994, 179] width 81 height 11
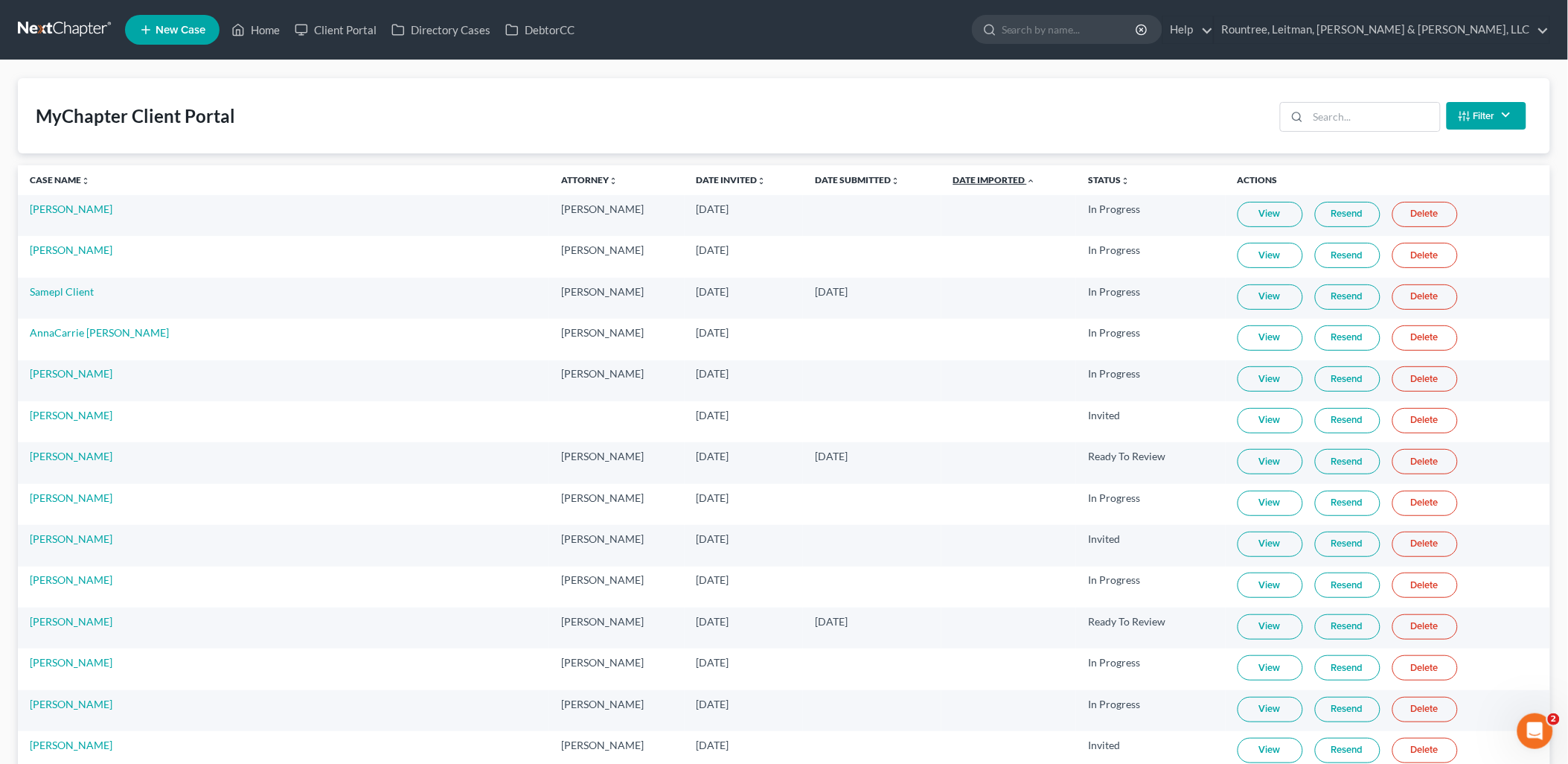
click at [953, 179] on link "Date Imported unfold_more expand_more expand_less" at bounding box center [994, 179] width 83 height 11
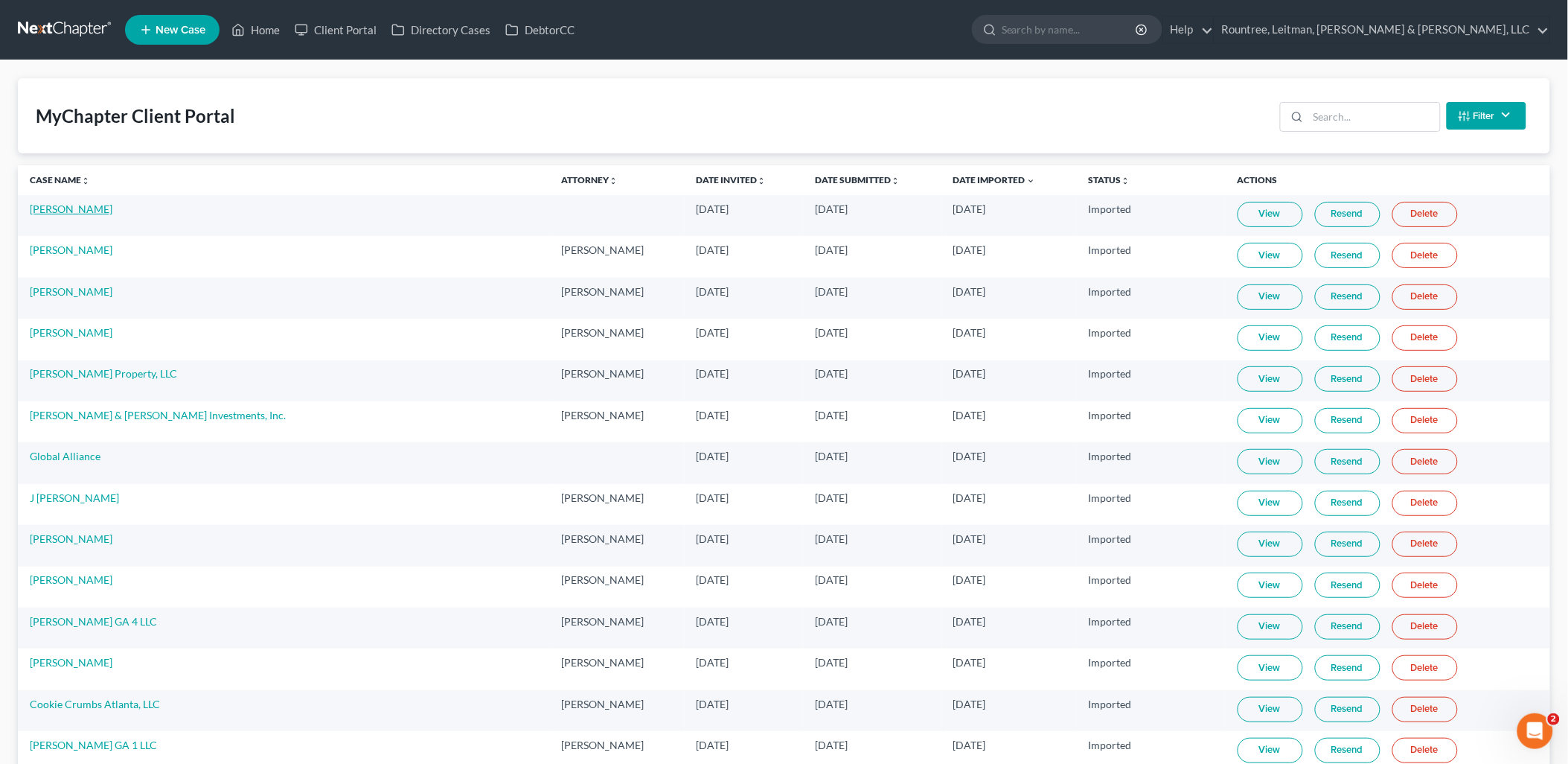
click at [83, 206] on link "Jamal Williams" at bounding box center [71, 209] width 83 height 13
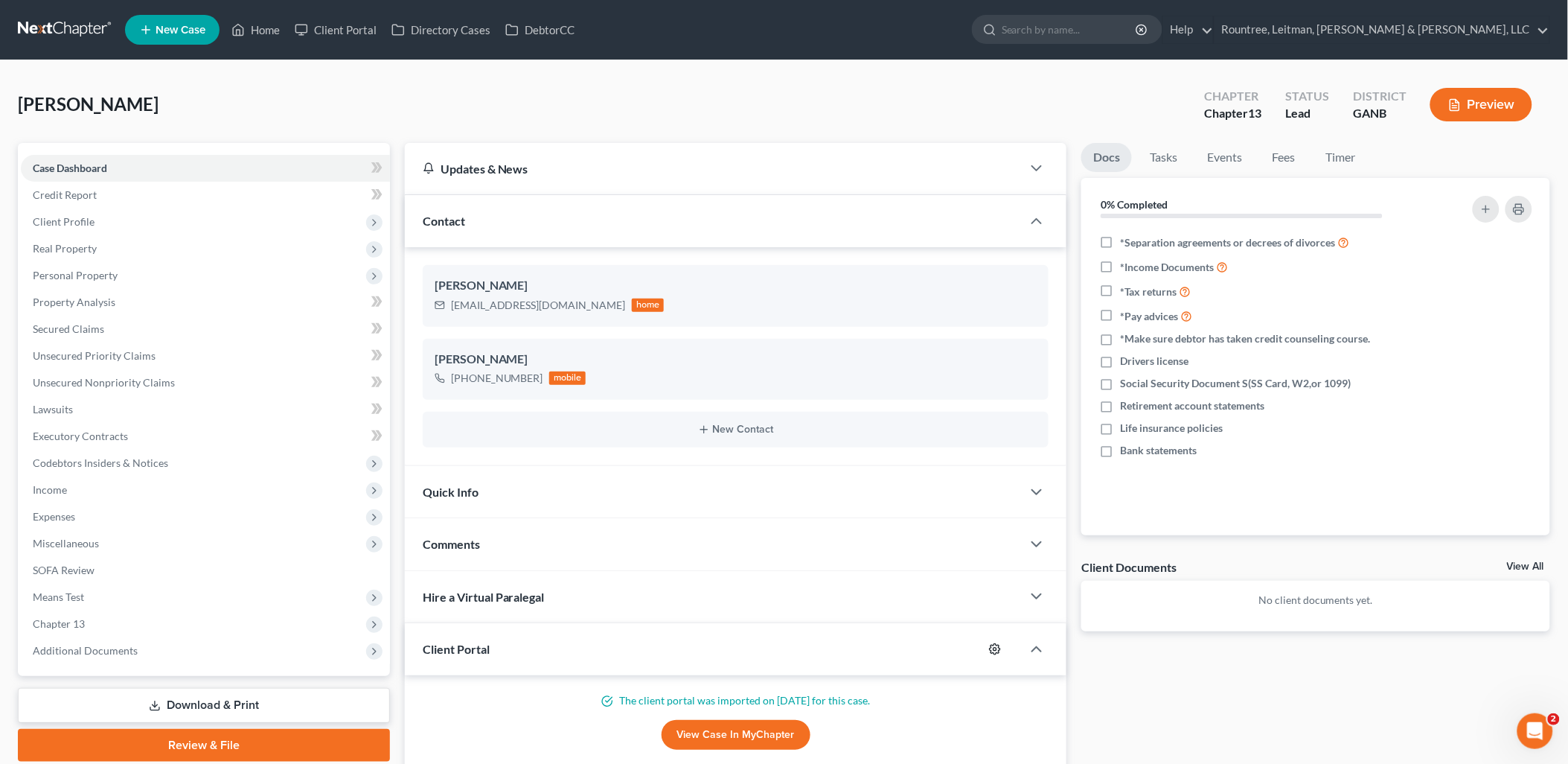
click at [996, 645] on icon "button" at bounding box center [995, 649] width 11 height 11
select select "0"
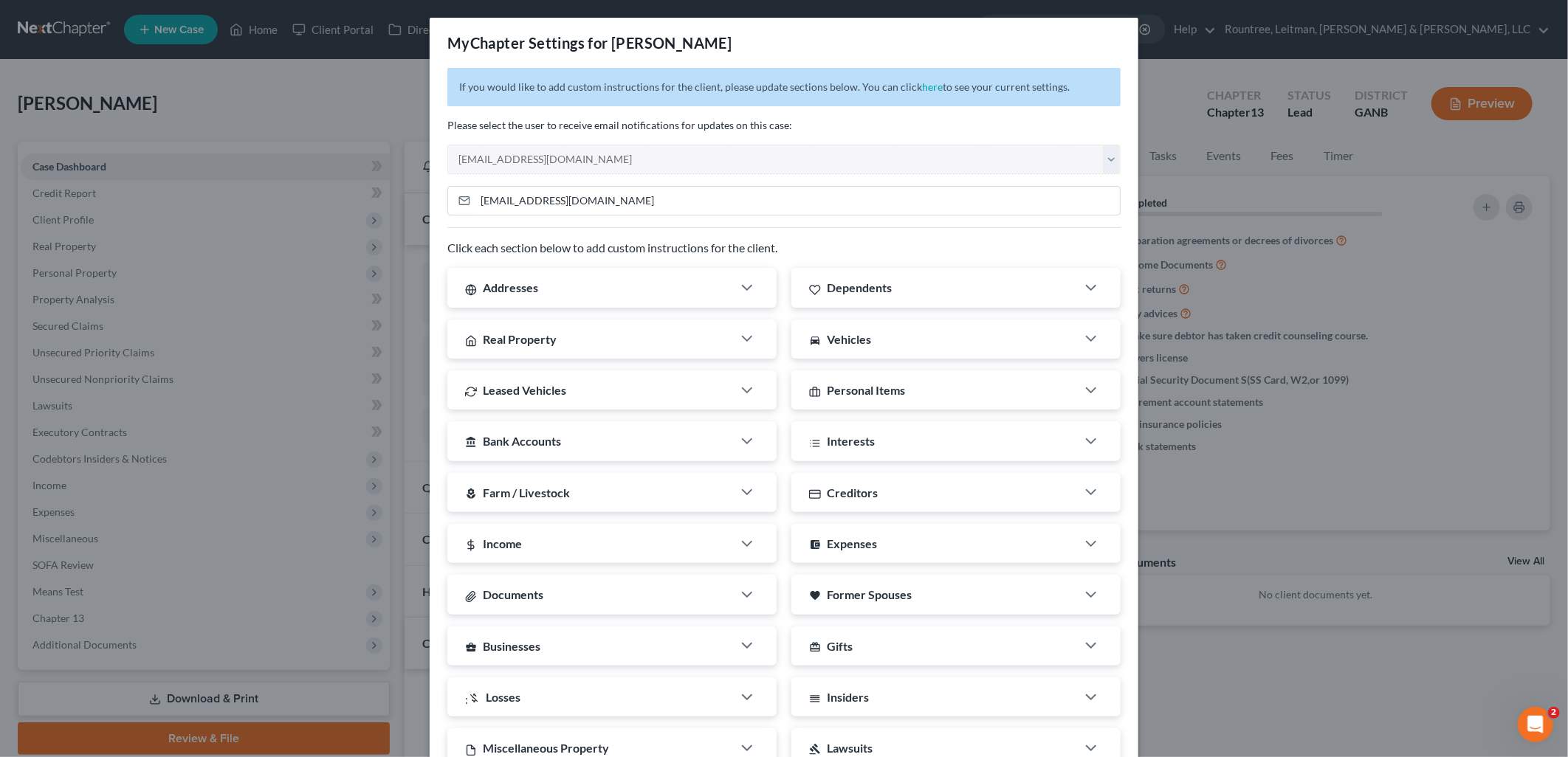
click at [1154, 89] on div "MyChapter Settings for Williams, Jamal If you would like to add custom instruct…" at bounding box center [784, 378] width 1568 height 757
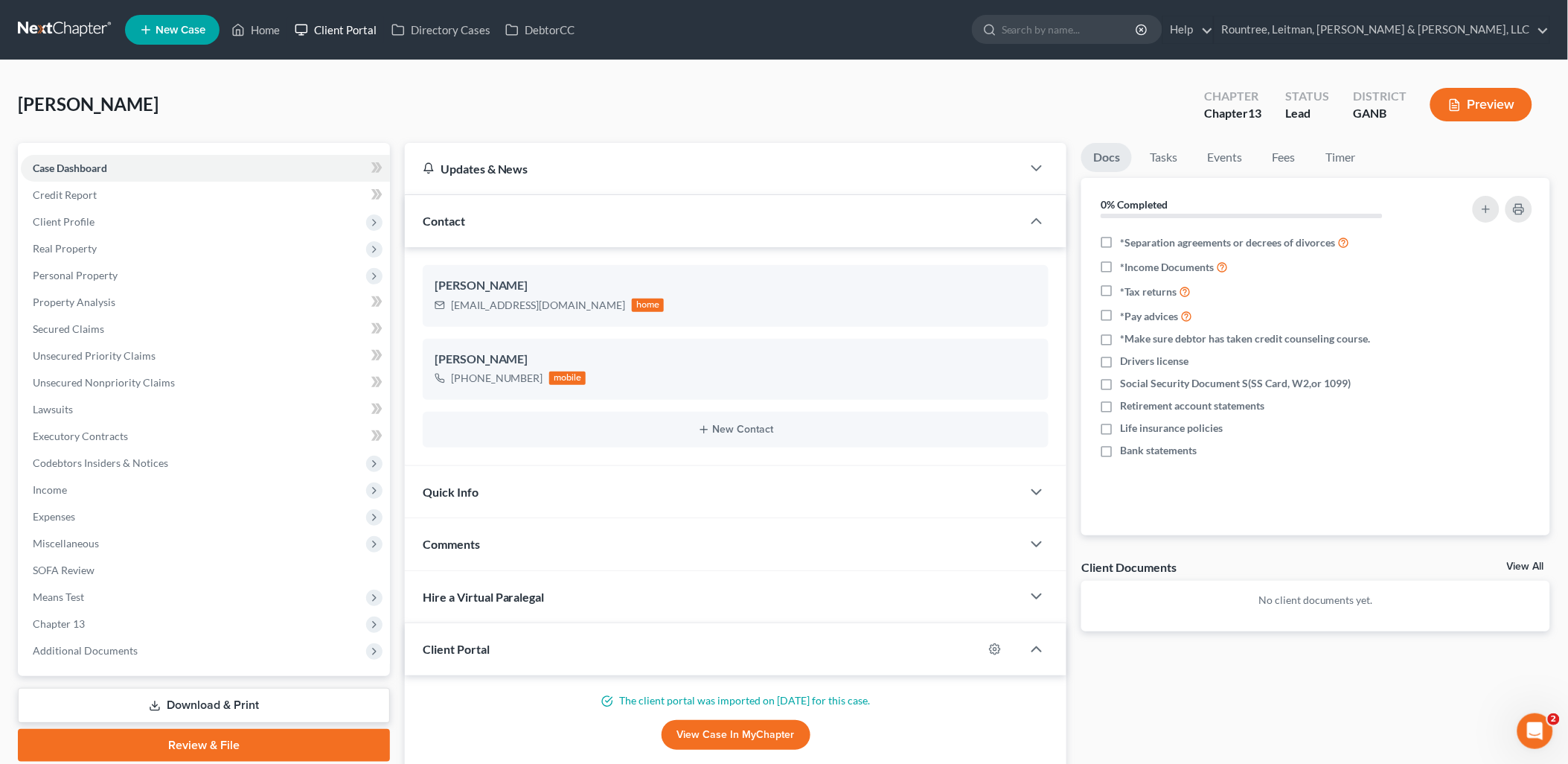
click at [338, 32] on link "Client Portal" at bounding box center [335, 30] width 97 height 27
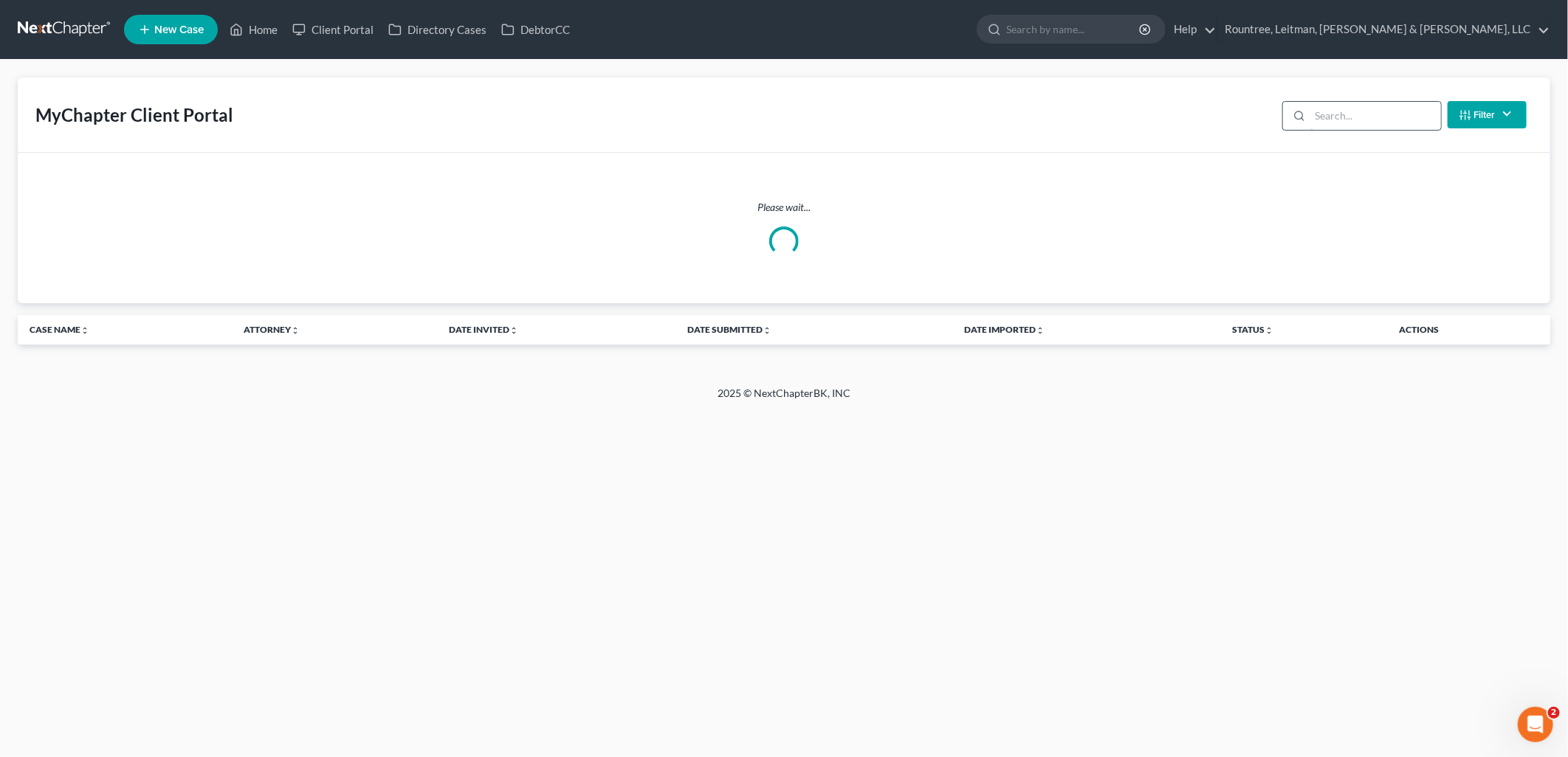
click at [1363, 113] on input "search" at bounding box center [1375, 116] width 130 height 28
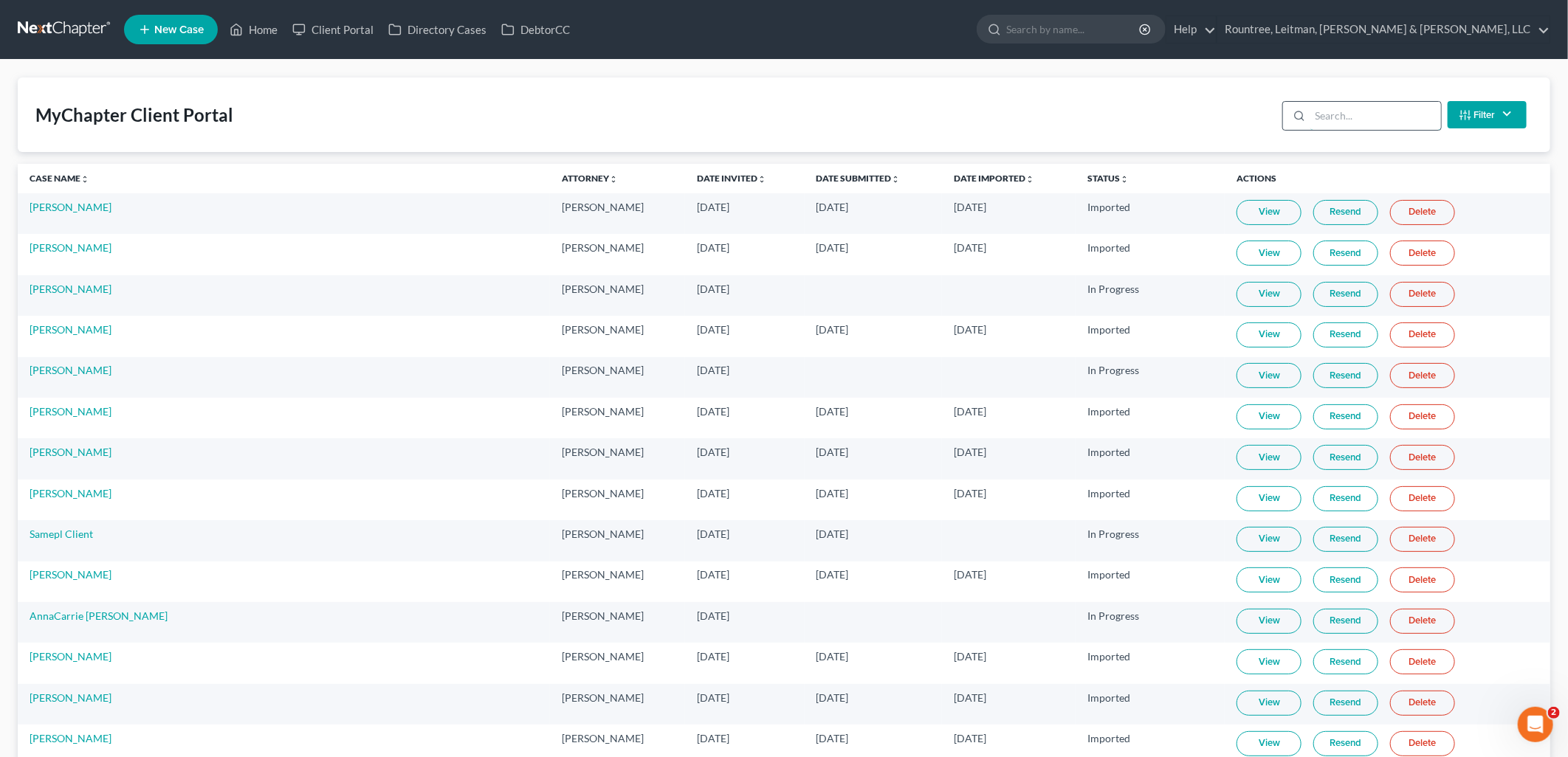
click at [1362, 121] on input "search" at bounding box center [1375, 116] width 130 height 28
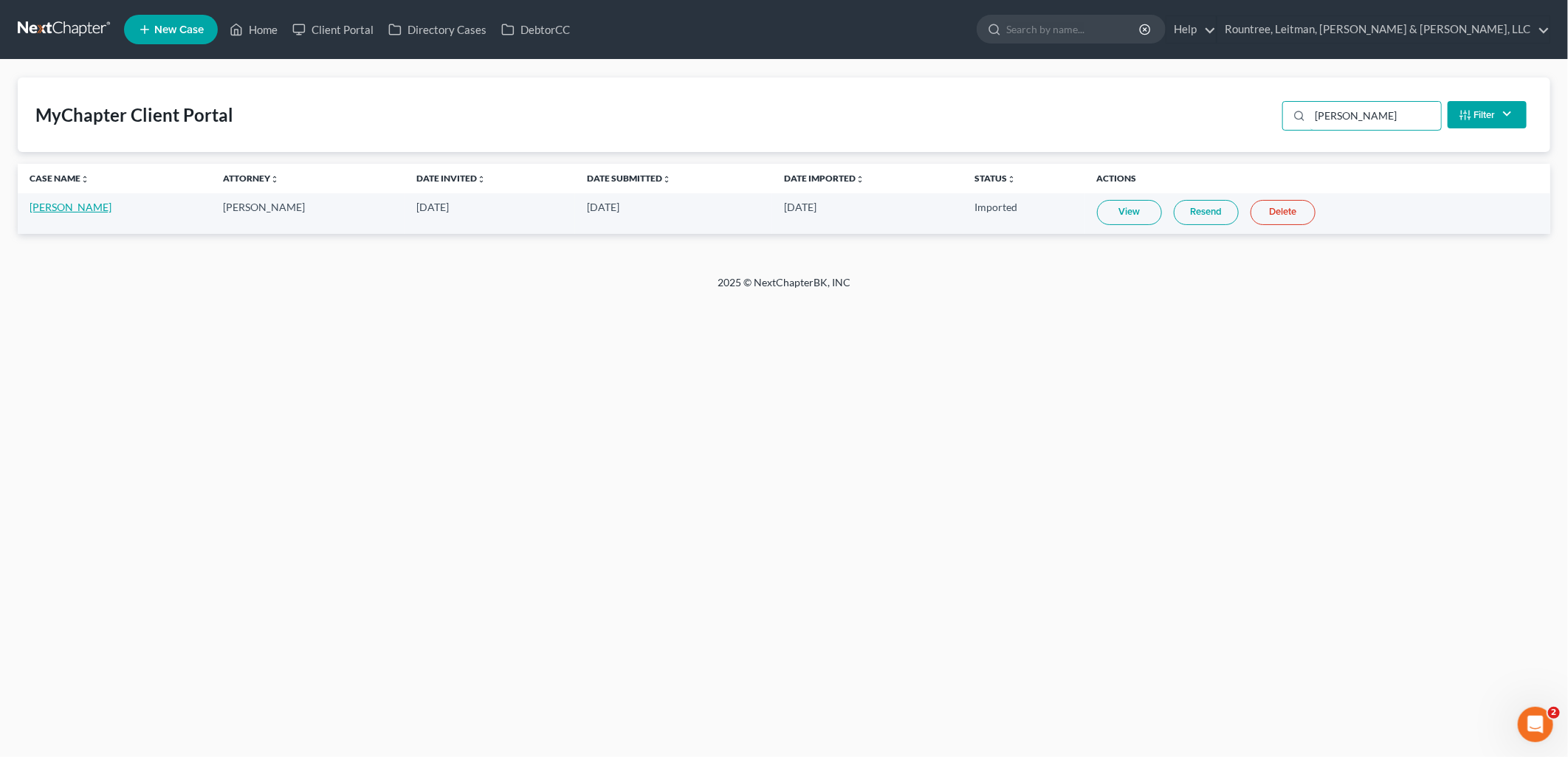
type input "hogan"
click at [48, 201] on link "Steven Hogan" at bounding box center [70, 207] width 82 height 13
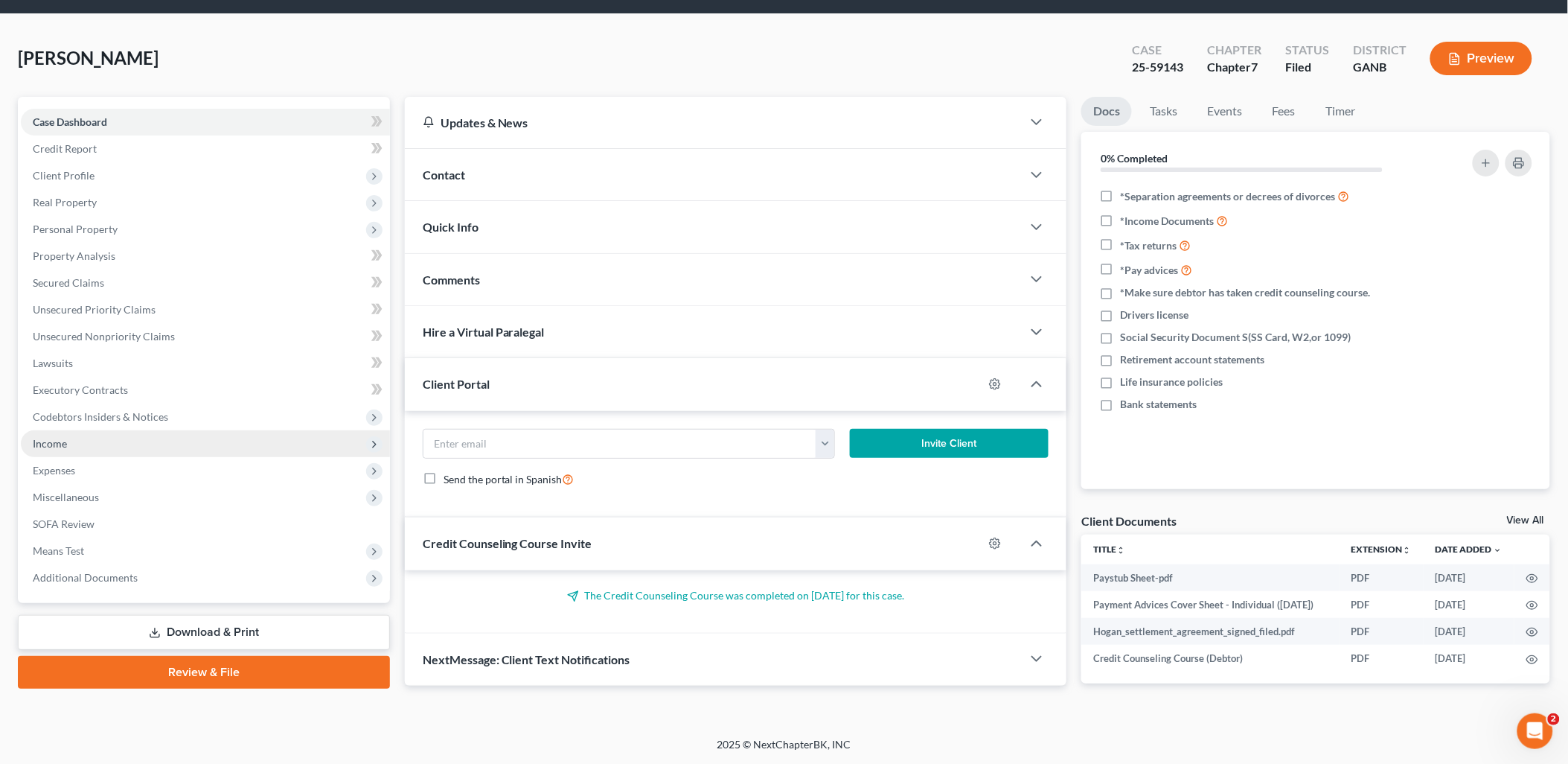
scroll to position [60, 0]
click at [137, 565] on span "Additional Documents" at bounding box center [205, 578] width 369 height 27
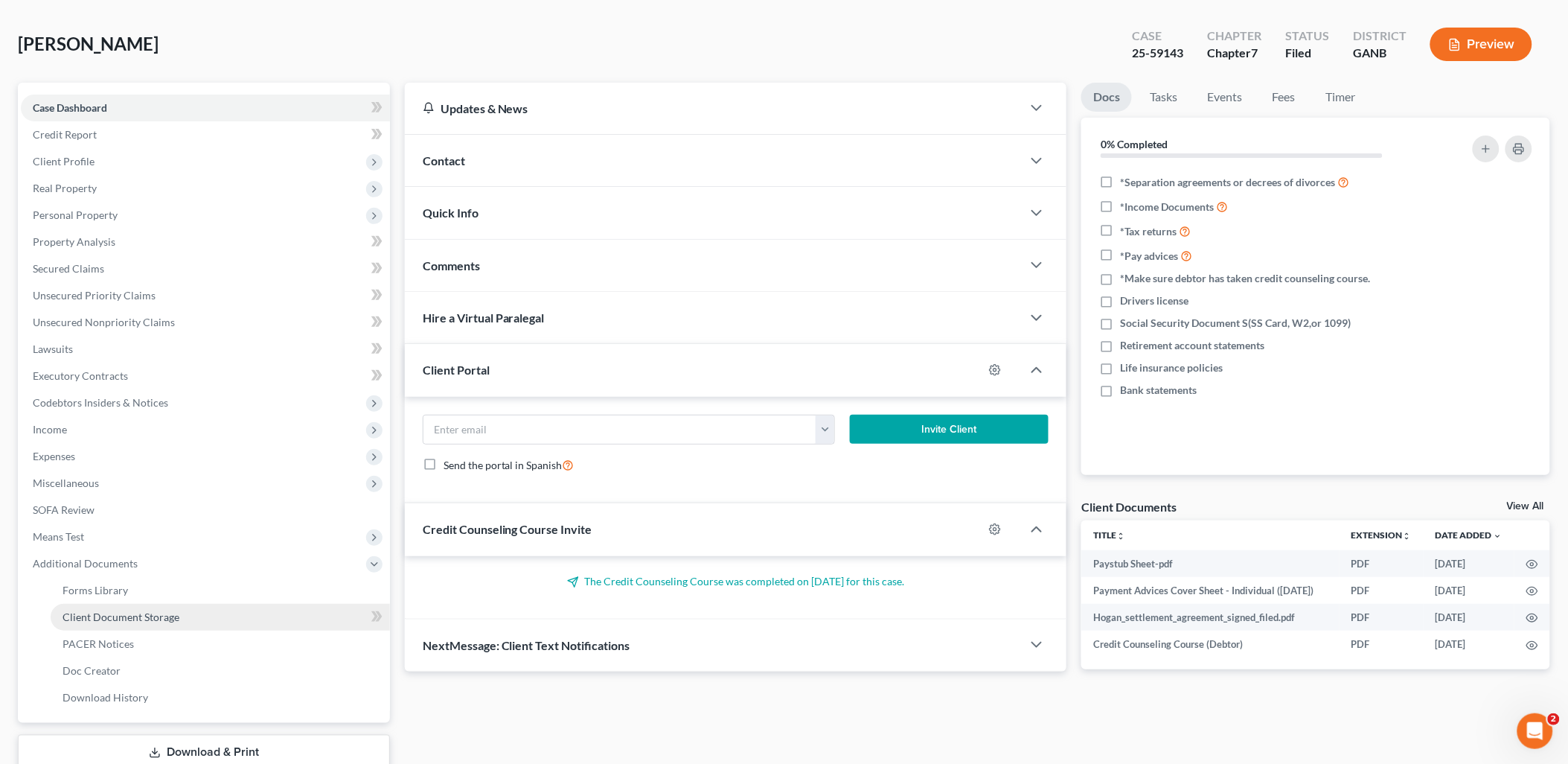
click at [152, 612] on span "Client Document Storage" at bounding box center [121, 617] width 117 height 13
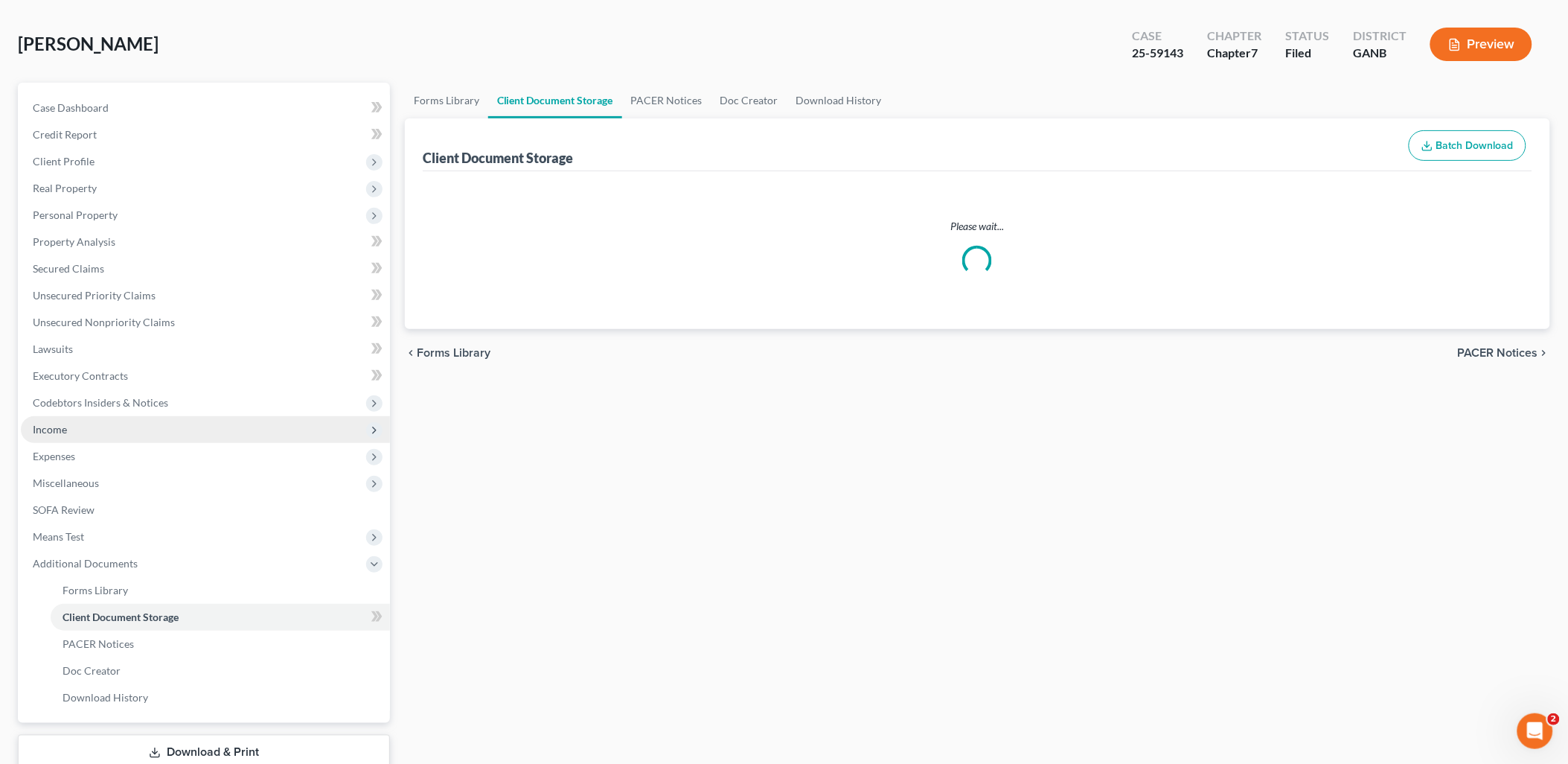
select select "5"
select select "35"
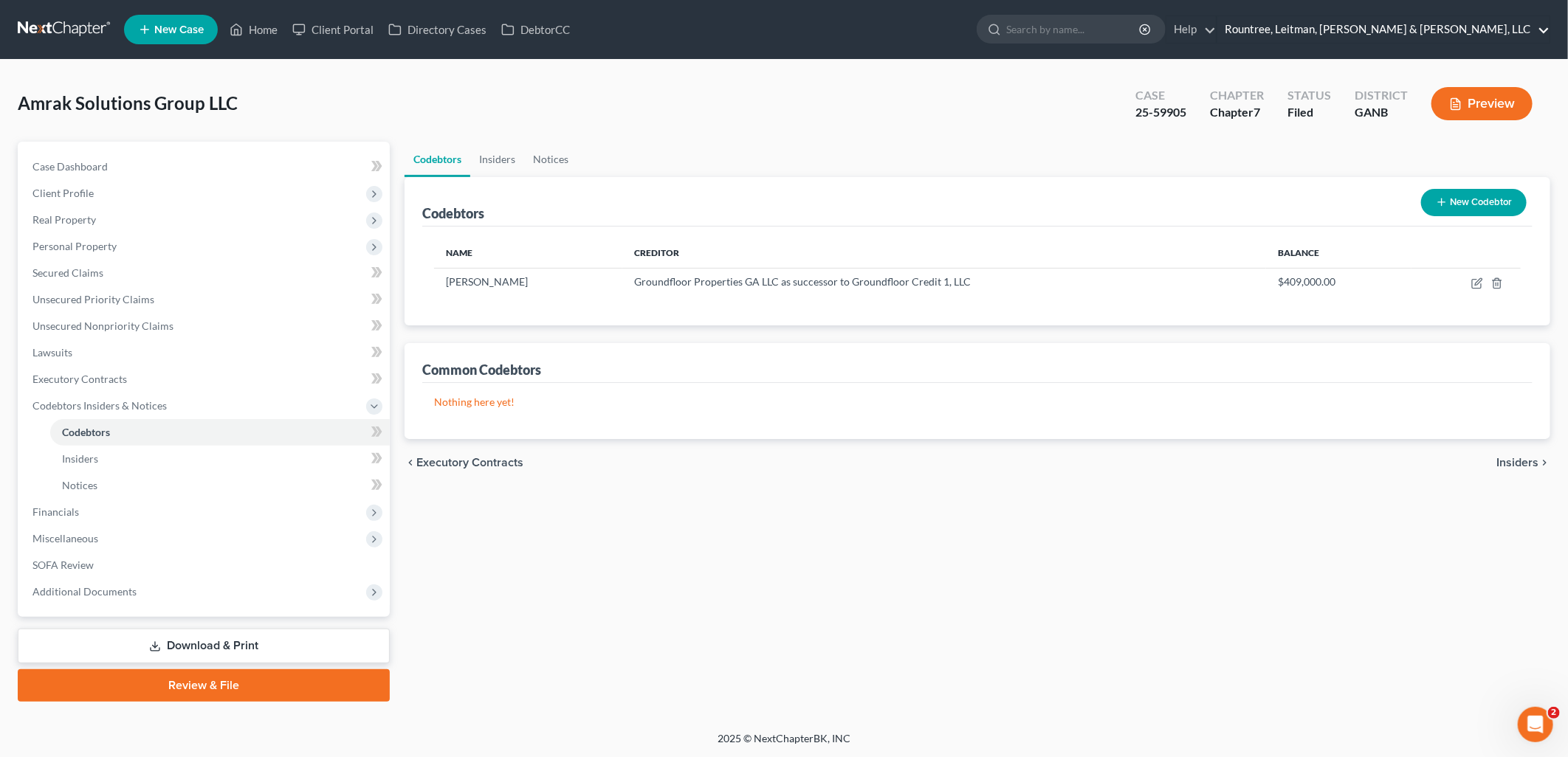
click at [1457, 28] on link "Rountree, Leitman, [PERSON_NAME] & [PERSON_NAME], LLC" at bounding box center [1383, 29] width 332 height 27
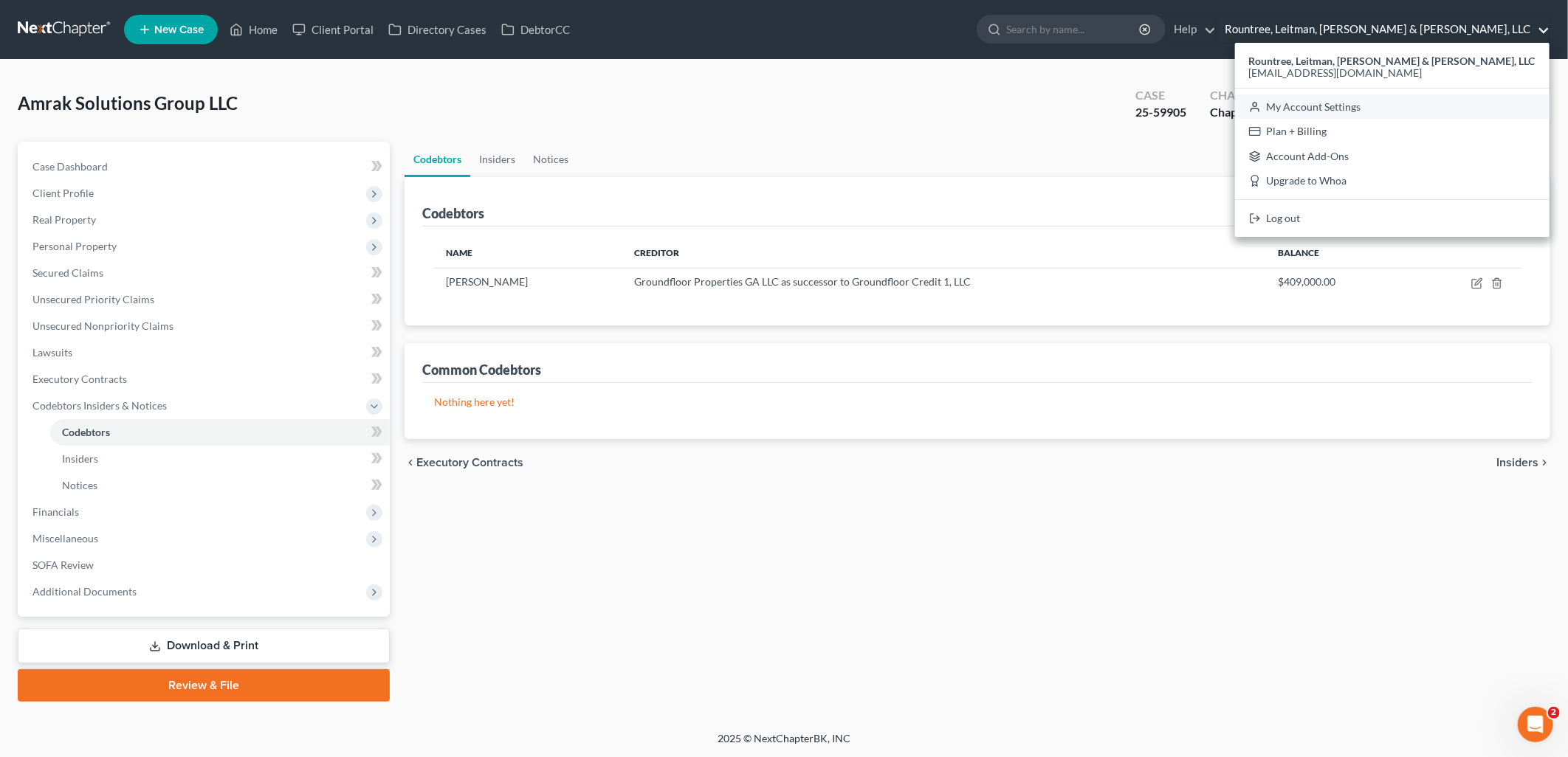
click at [1433, 106] on link "My Account Settings" at bounding box center [1392, 106] width 314 height 25
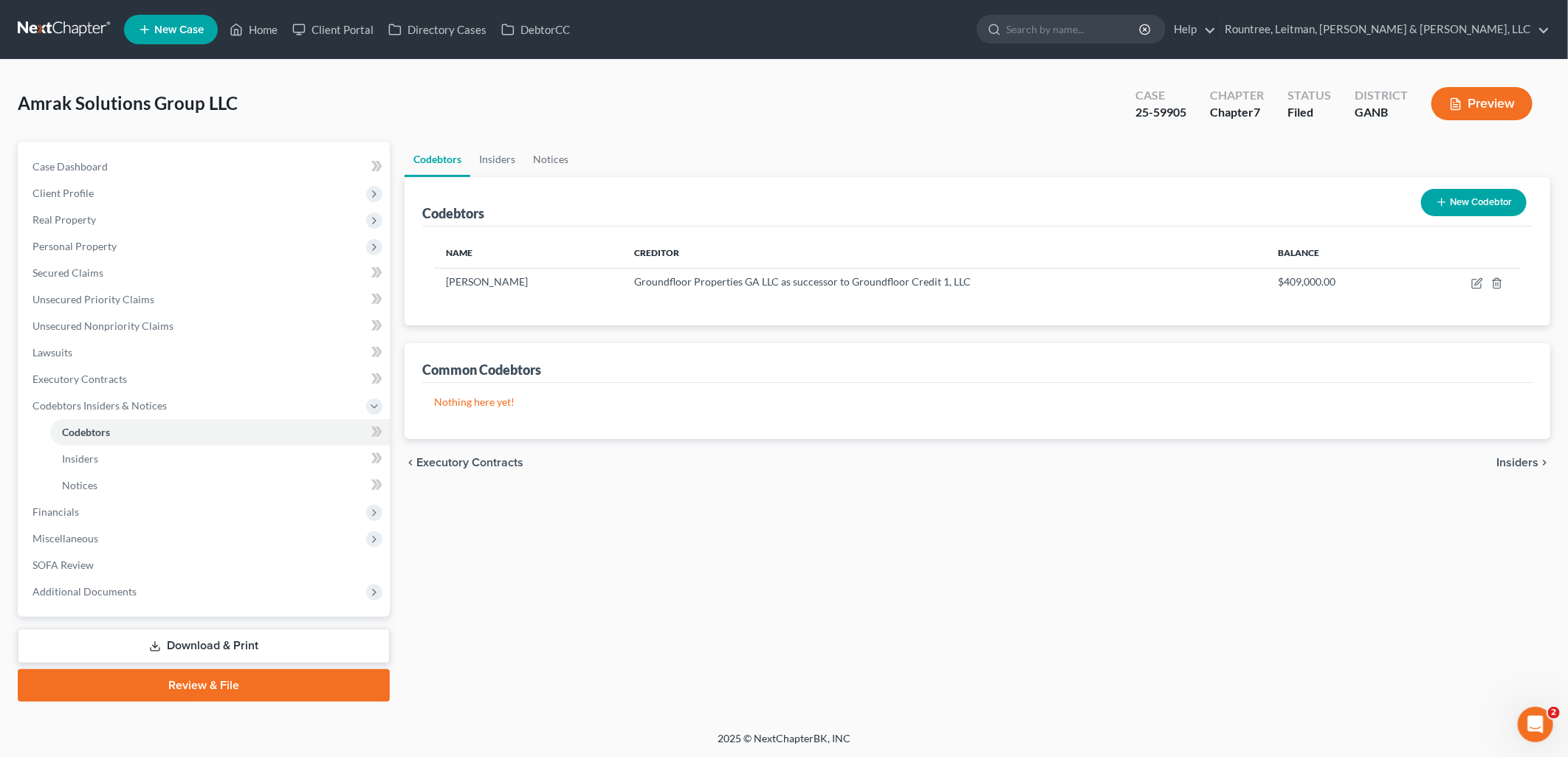
select select "19"
select select "24"
select select "10"
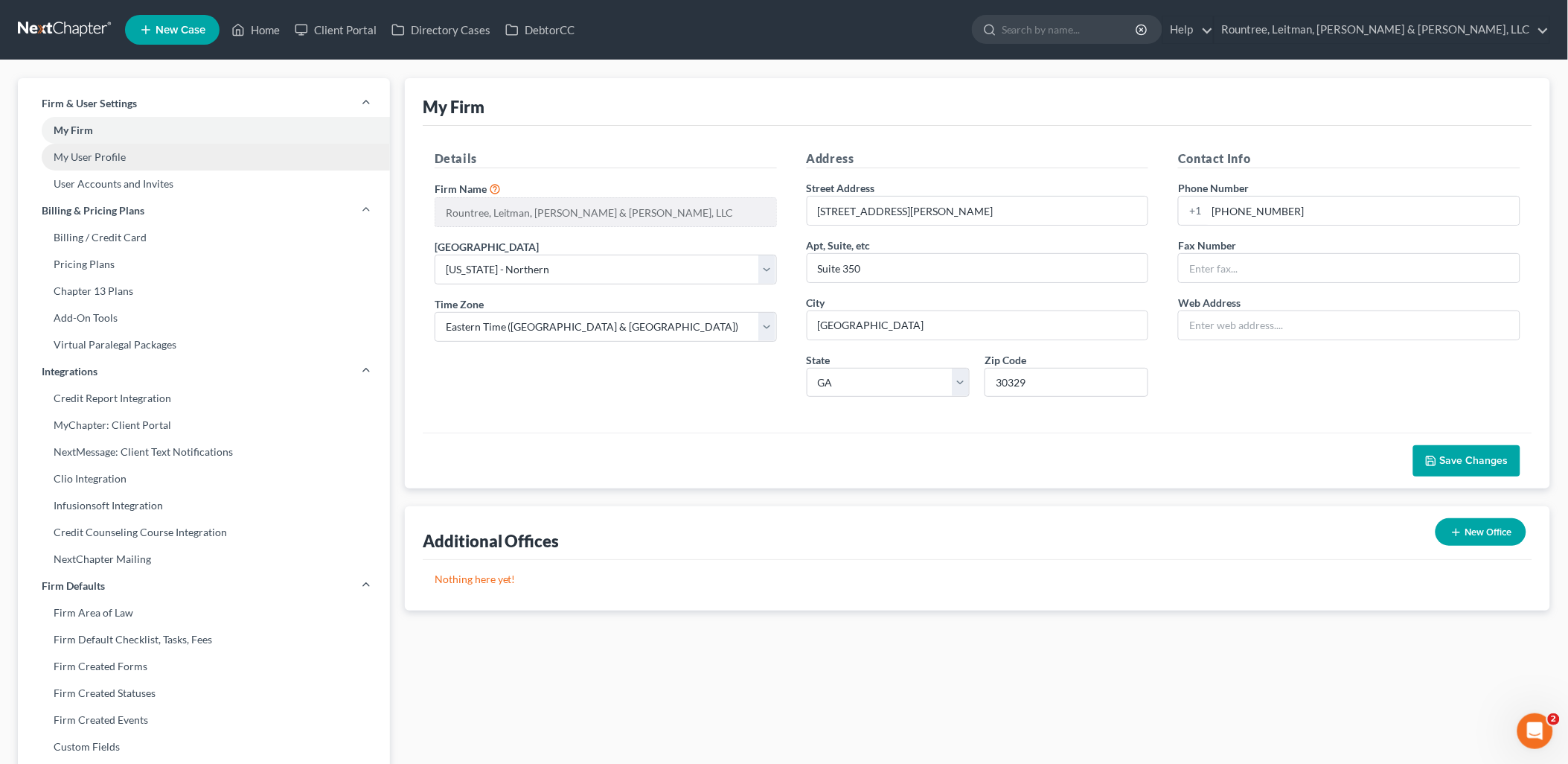
click at [193, 150] on link "My User Profile" at bounding box center [204, 157] width 372 height 27
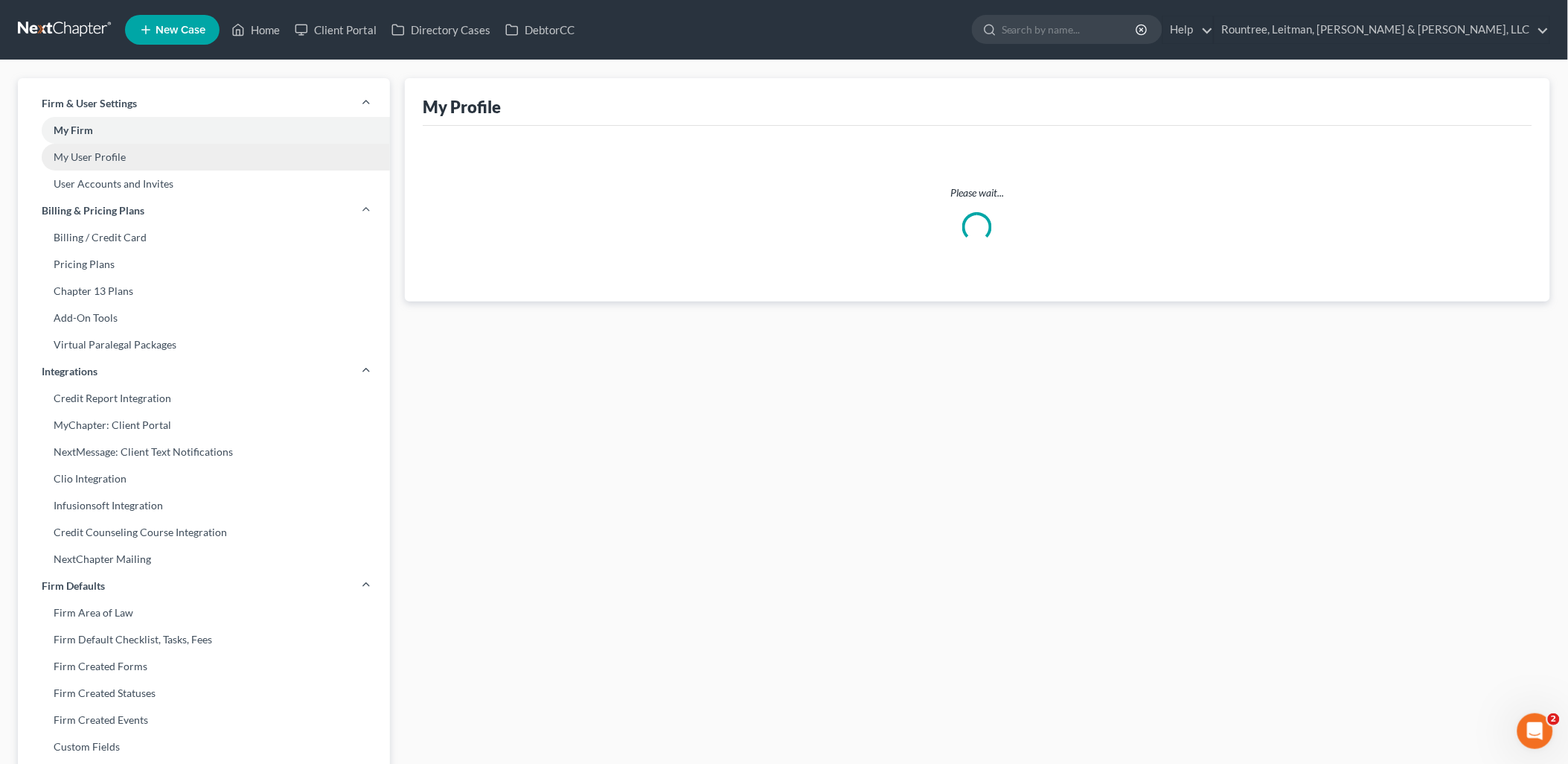
select select "10"
select select "paralegal"
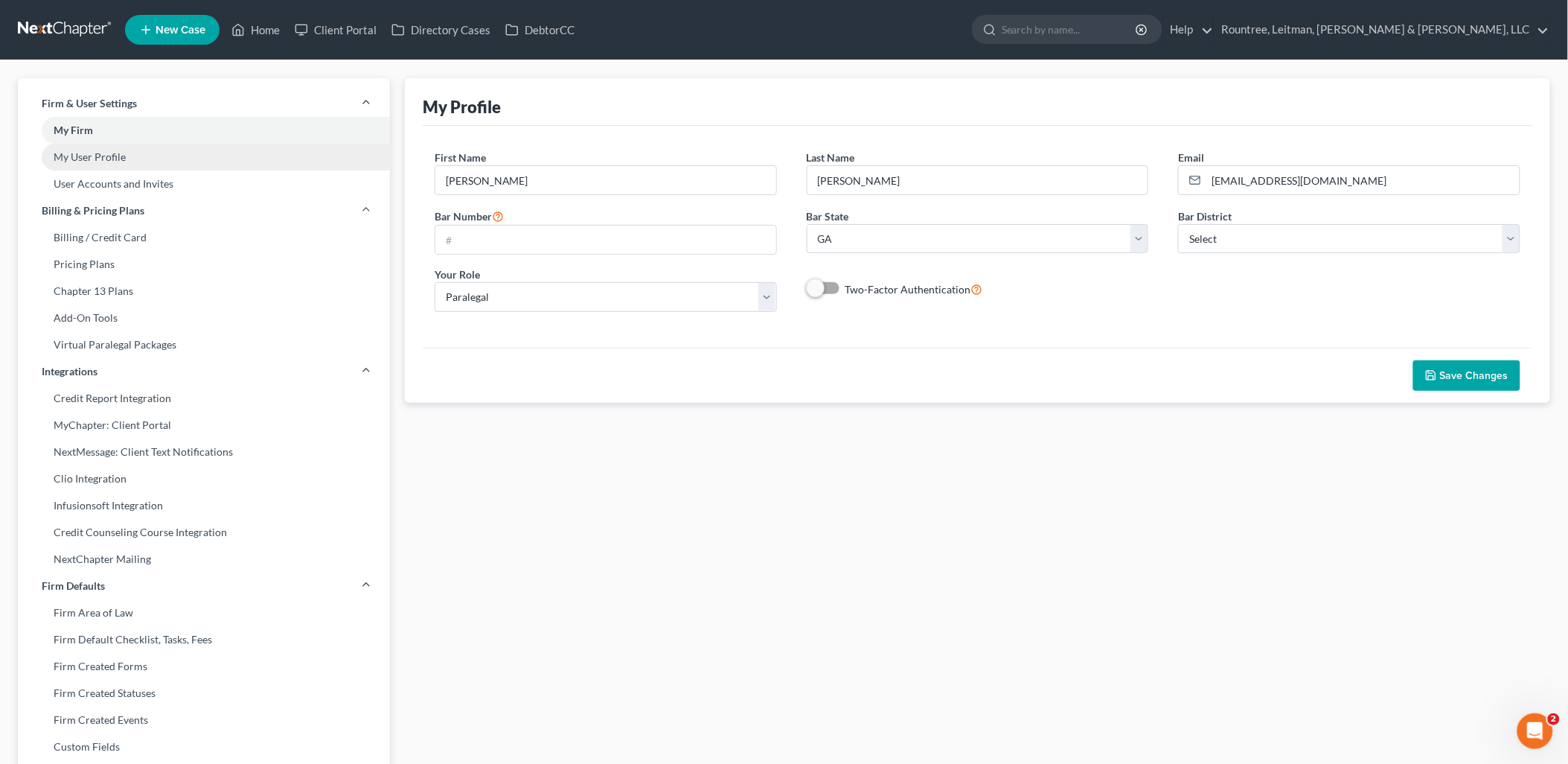
click at [165, 152] on link "My User Profile" at bounding box center [204, 157] width 372 height 27
click at [116, 185] on link "User Accounts and Invites" at bounding box center [204, 184] width 372 height 27
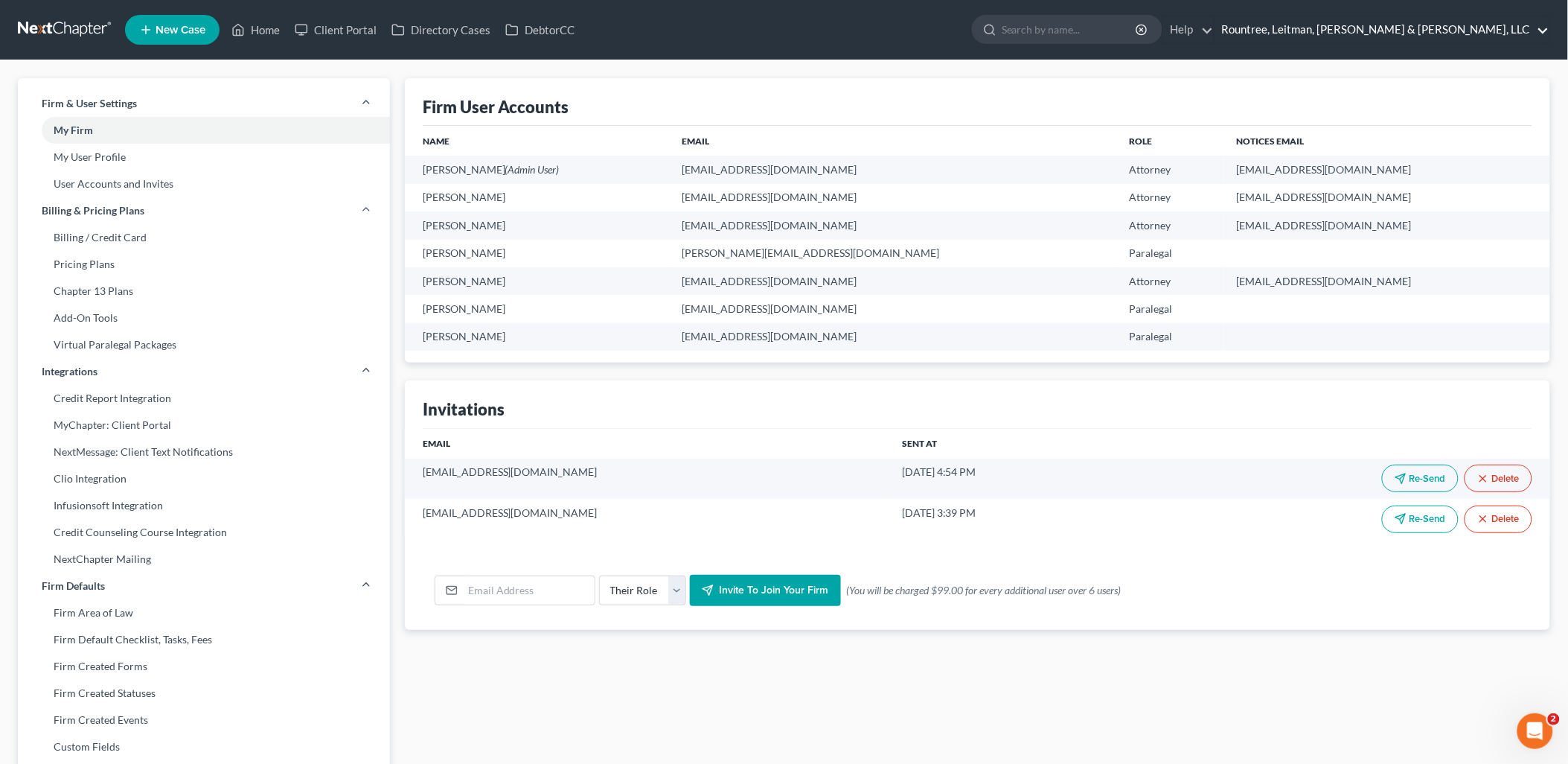
click at [1456, 28] on link "Rountree, Leitman, [PERSON_NAME] & [PERSON_NAME], LLC" at bounding box center [1382, 30] width 335 height 27
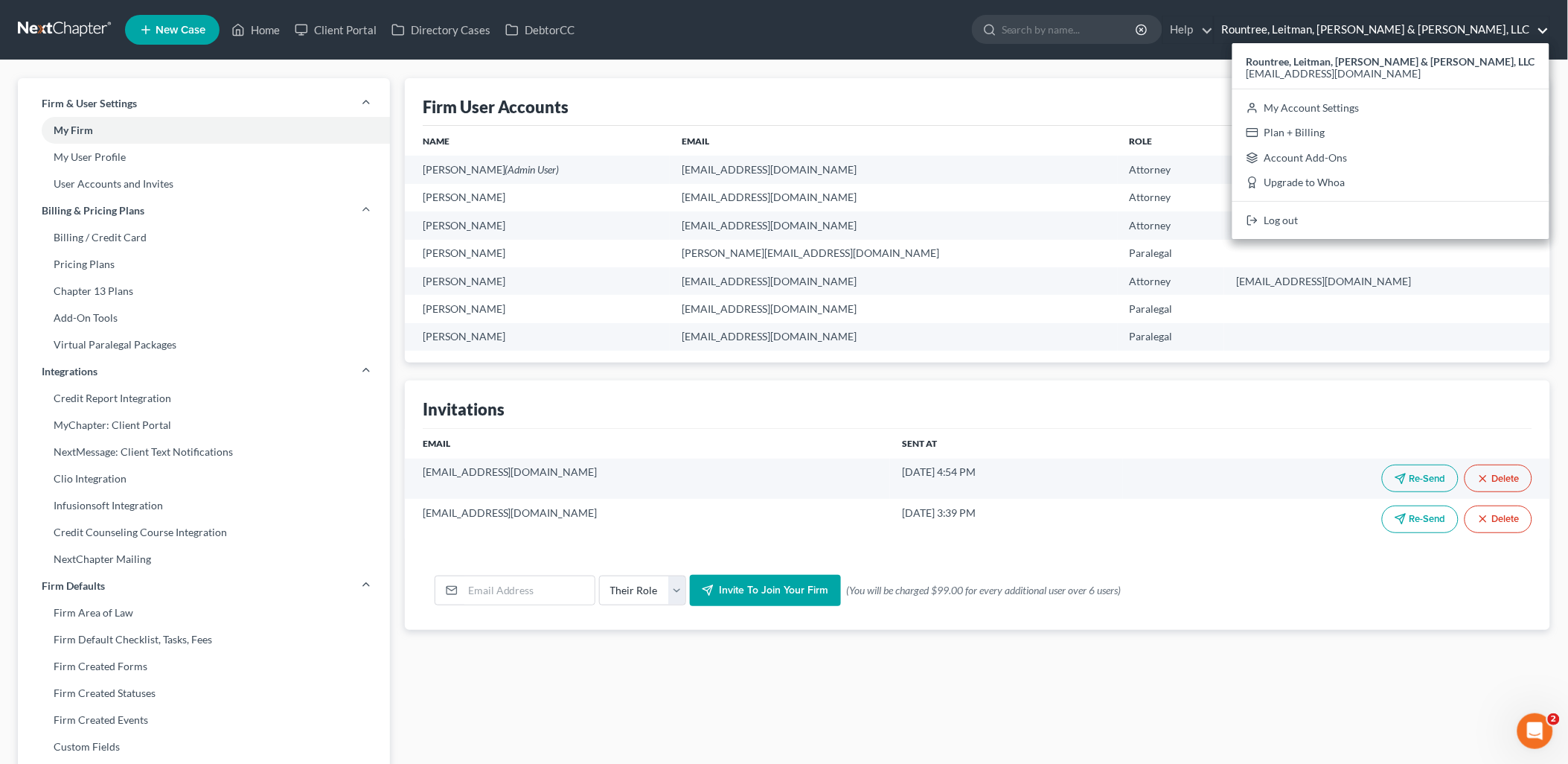
click at [1444, 21] on link "Rountree, Leitman, [PERSON_NAME] & [PERSON_NAME], LLC" at bounding box center [1382, 30] width 335 height 27
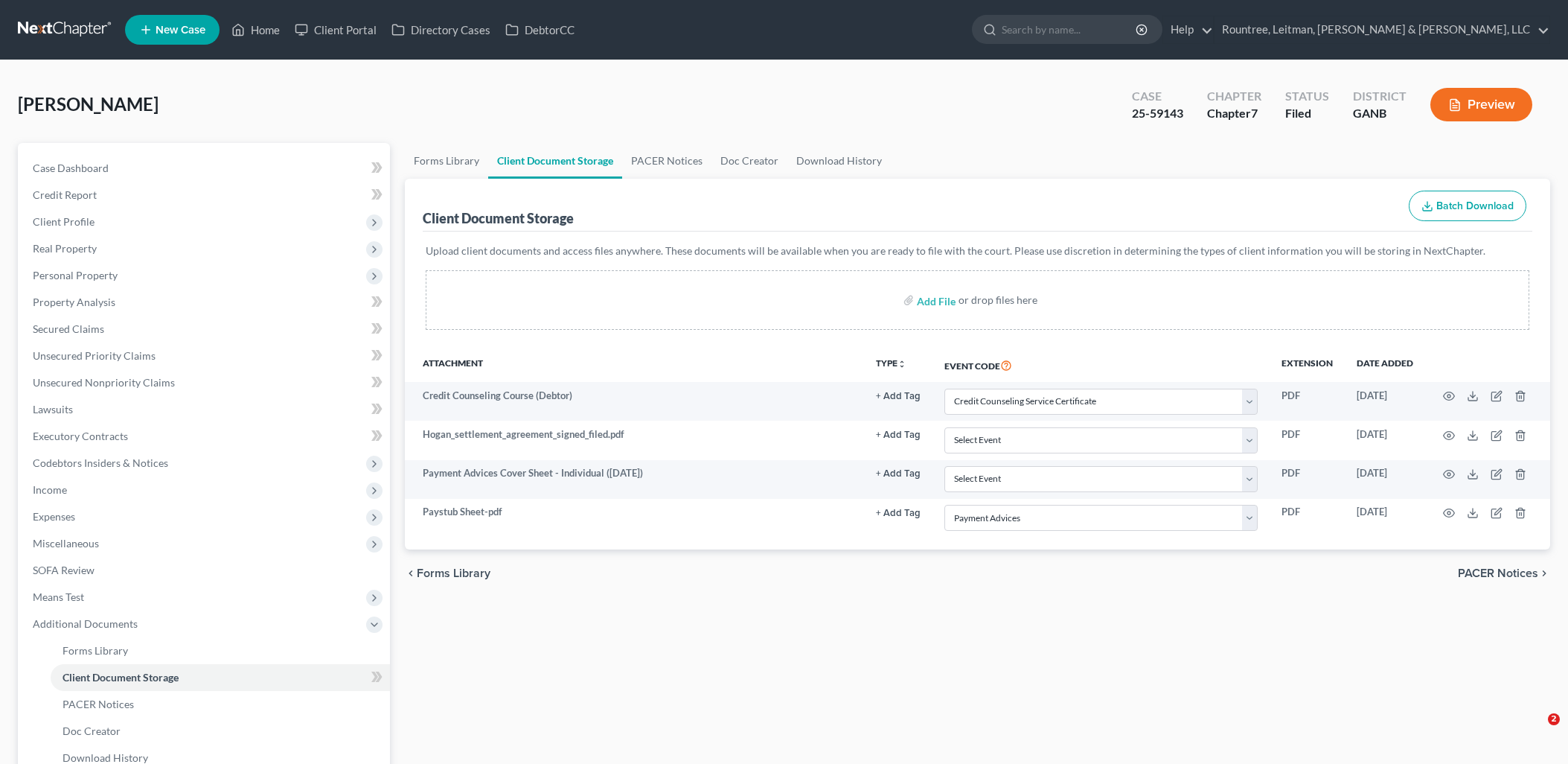
select select "5"
select select "35"
